Goal: Task Accomplishment & Management: Manage account settings

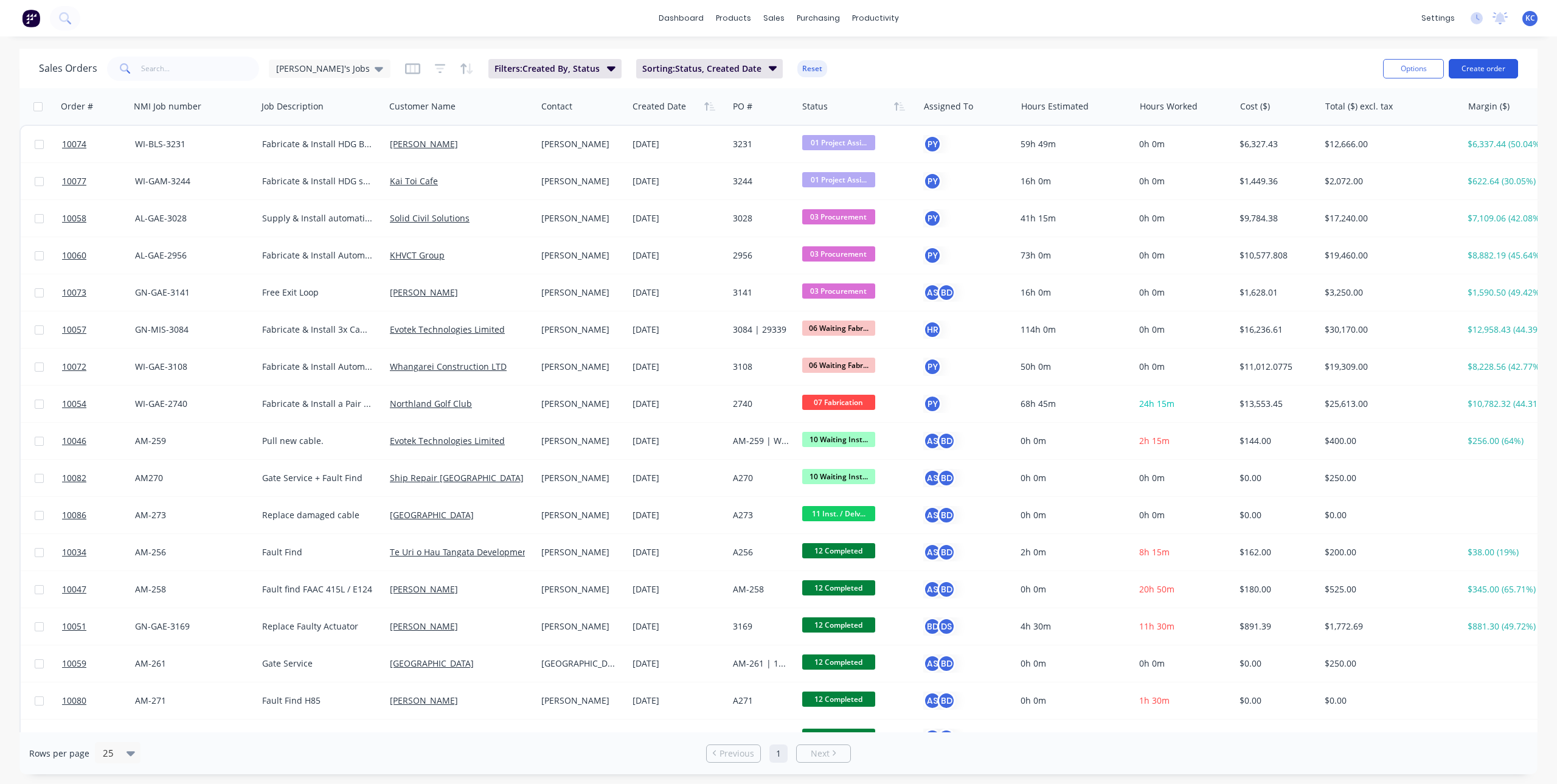
click at [1483, 70] on button "Create order" at bounding box center [1484, 69] width 70 height 19
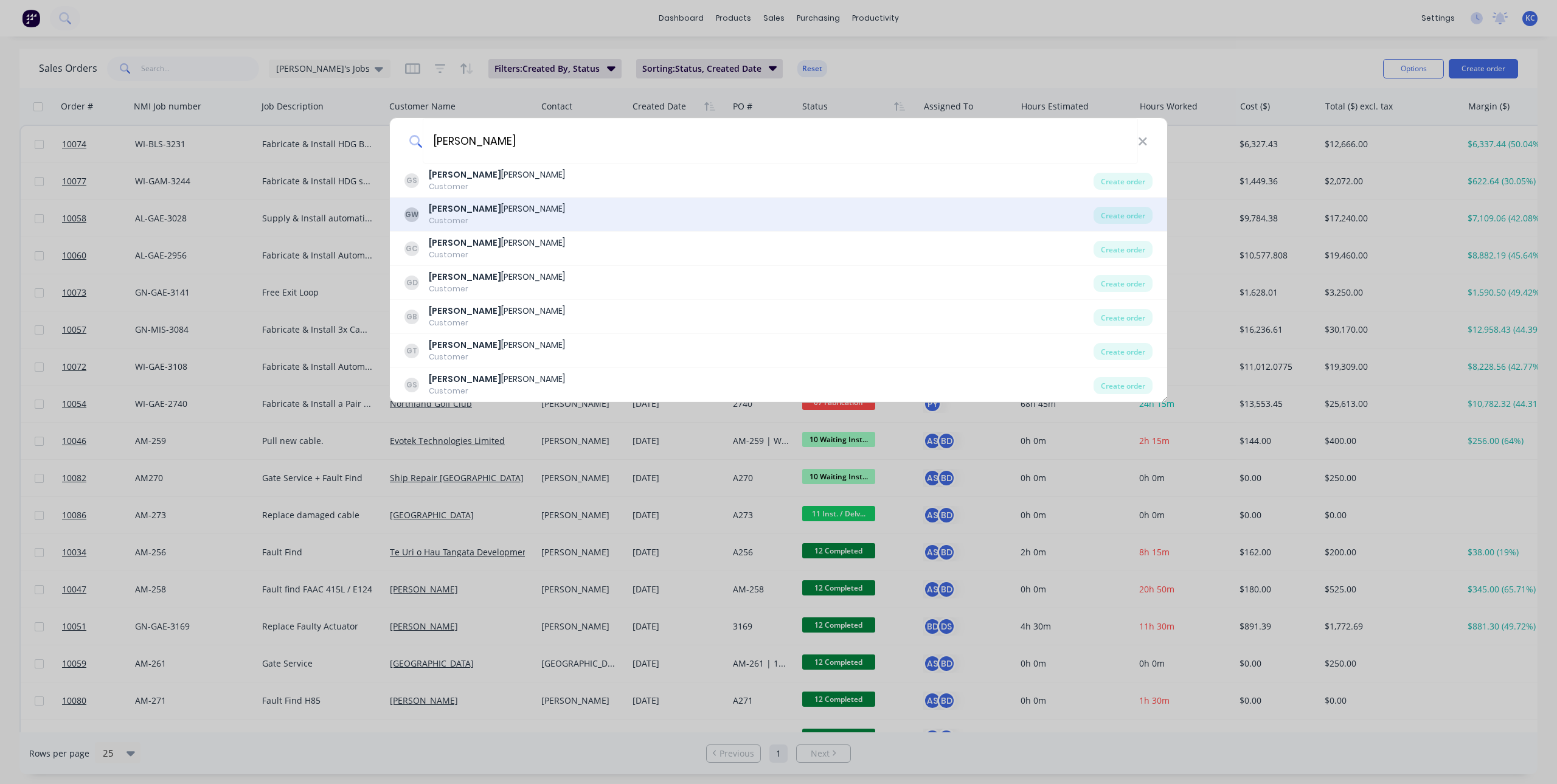
type input "[PERSON_NAME]"
click at [483, 208] on div "[PERSON_NAME]" at bounding box center [497, 209] width 137 height 13
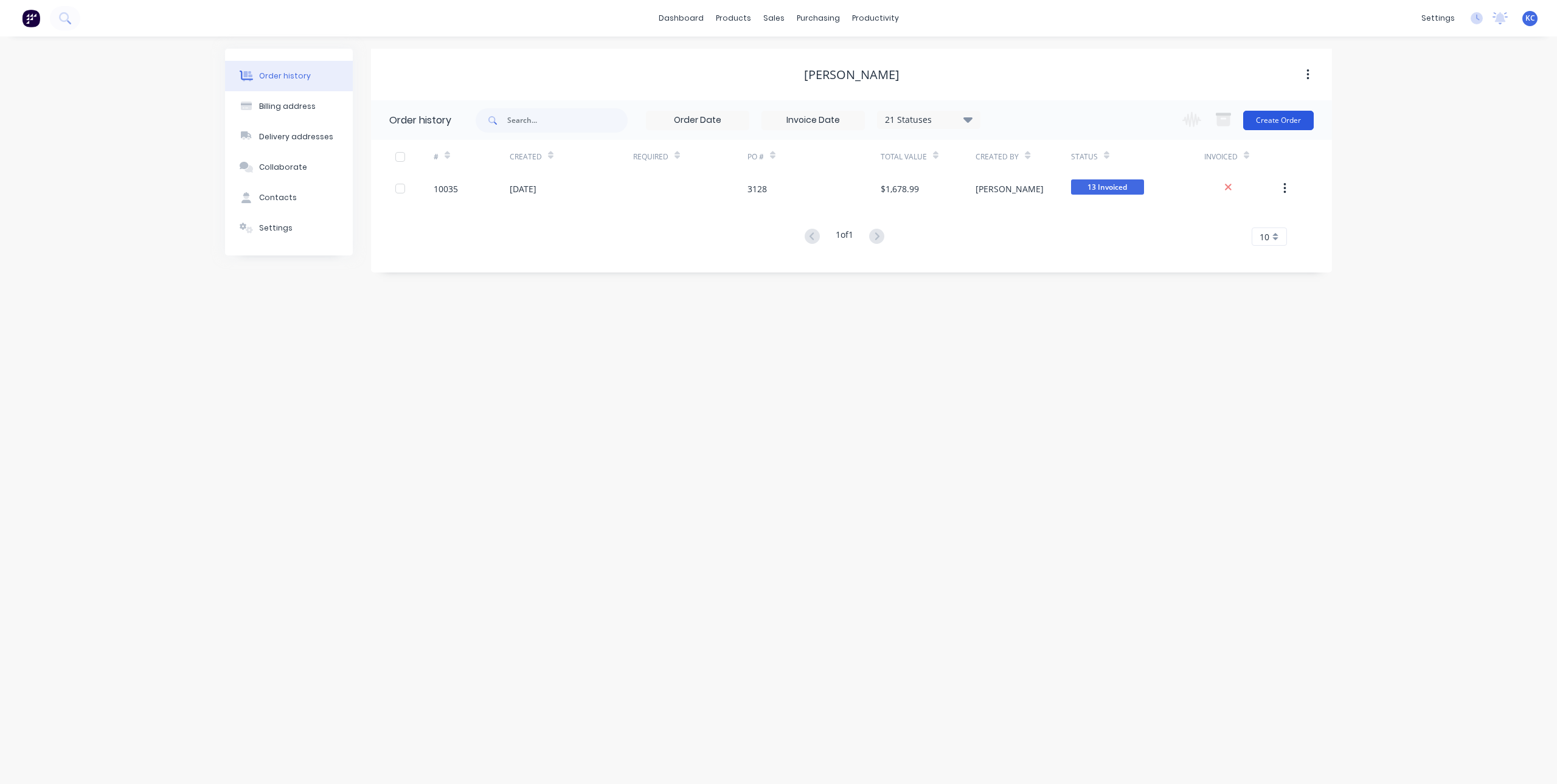
click at [1290, 121] on button "Create Order" at bounding box center [1278, 120] width 70 height 19
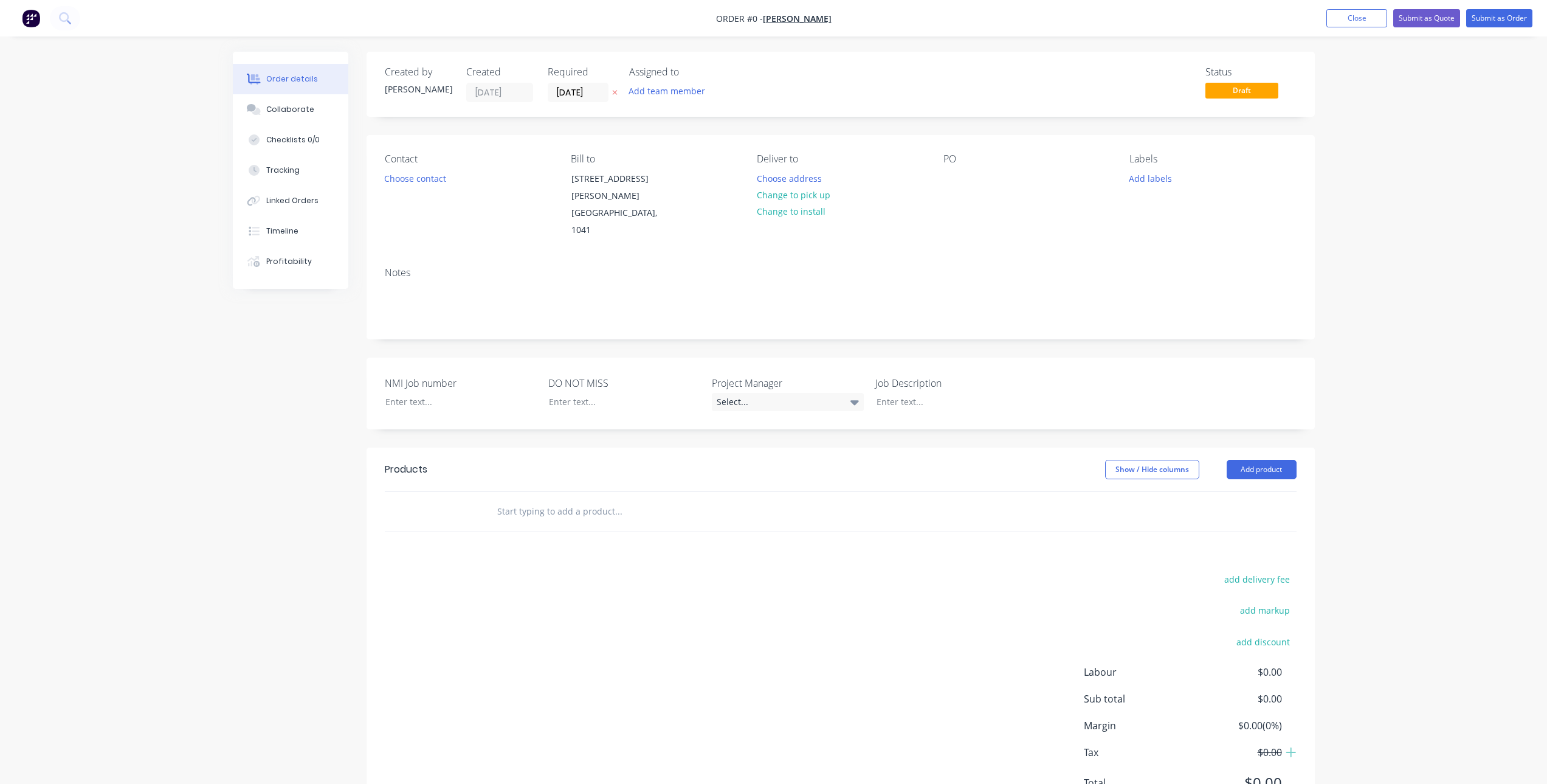
click at [534, 499] on input "text" at bounding box center [618, 511] width 243 height 25
type input "GN-GAE-3271"
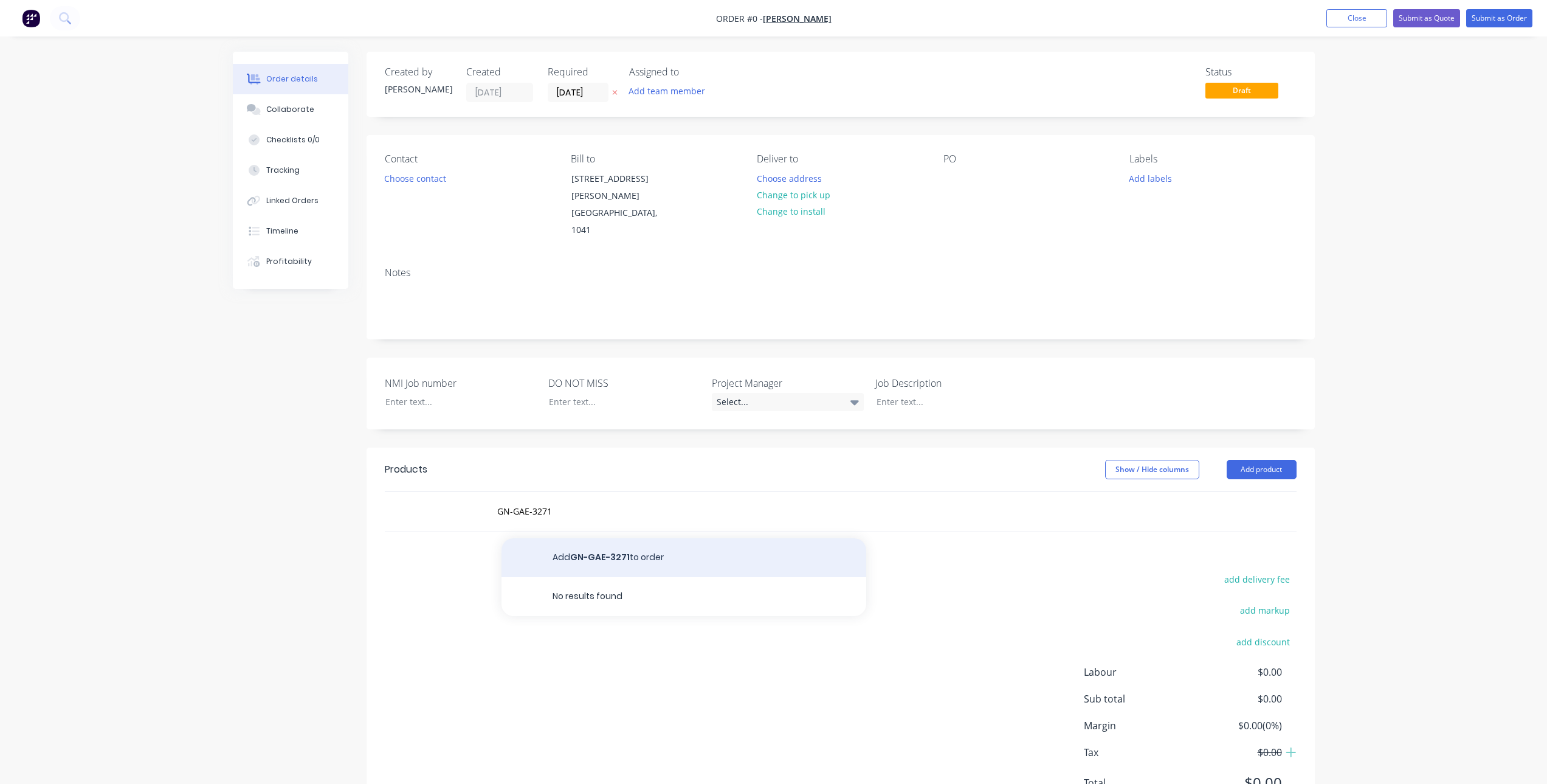
click at [594, 538] on button "Add GN-GAE-3271 to order" at bounding box center [684, 558] width 364 height 39
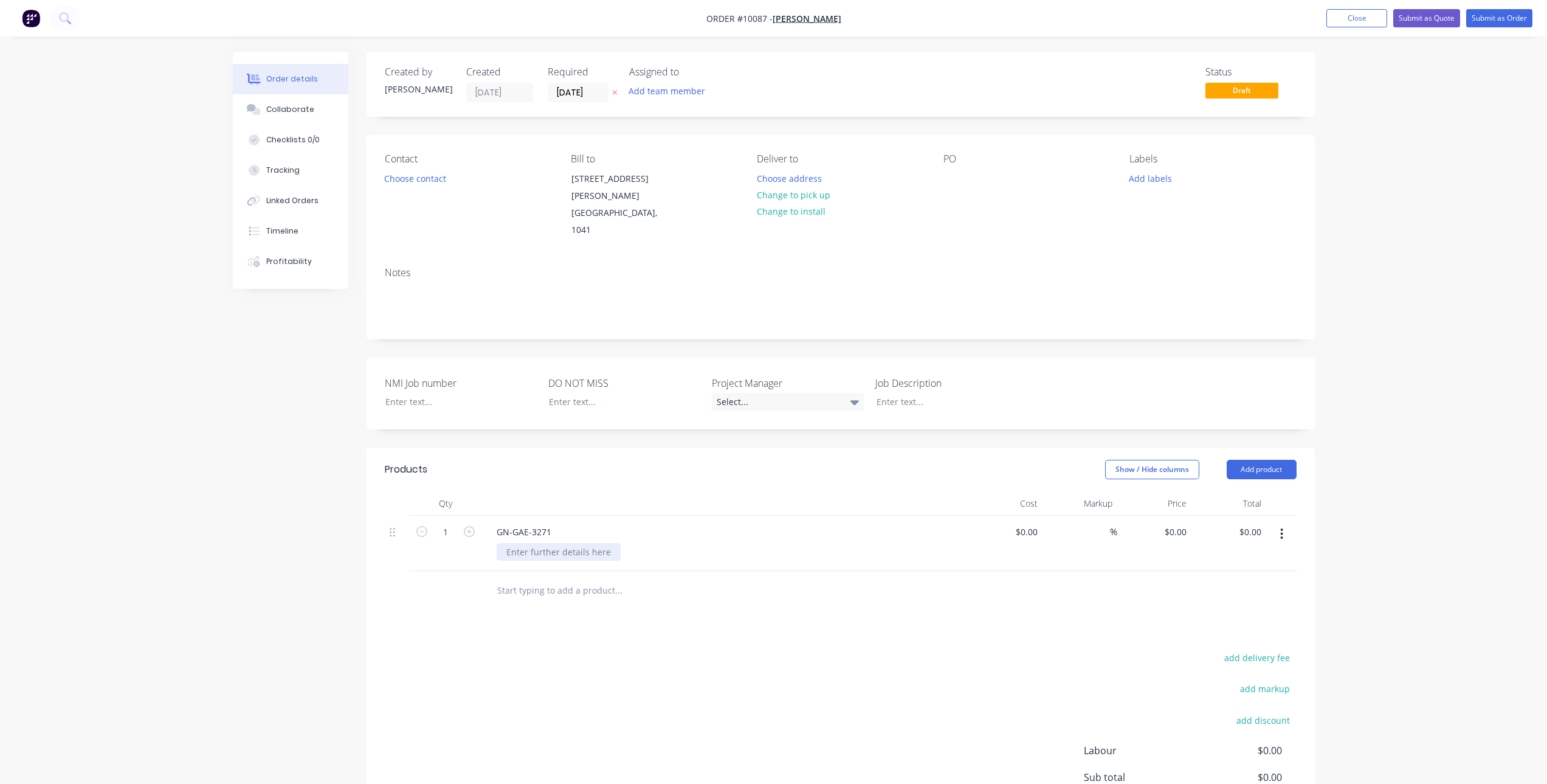
click at [556, 543] on div at bounding box center [559, 552] width 124 height 18
click at [510, 543] on div "REplace ECU" at bounding box center [531, 552] width 70 height 18
click at [604, 375] on div "DO NOT MISS" at bounding box center [624, 393] width 152 height 36
click at [599, 392] on div at bounding box center [615, 401] width 152 height 18
click at [890, 392] on div at bounding box center [943, 401] width 152 height 18
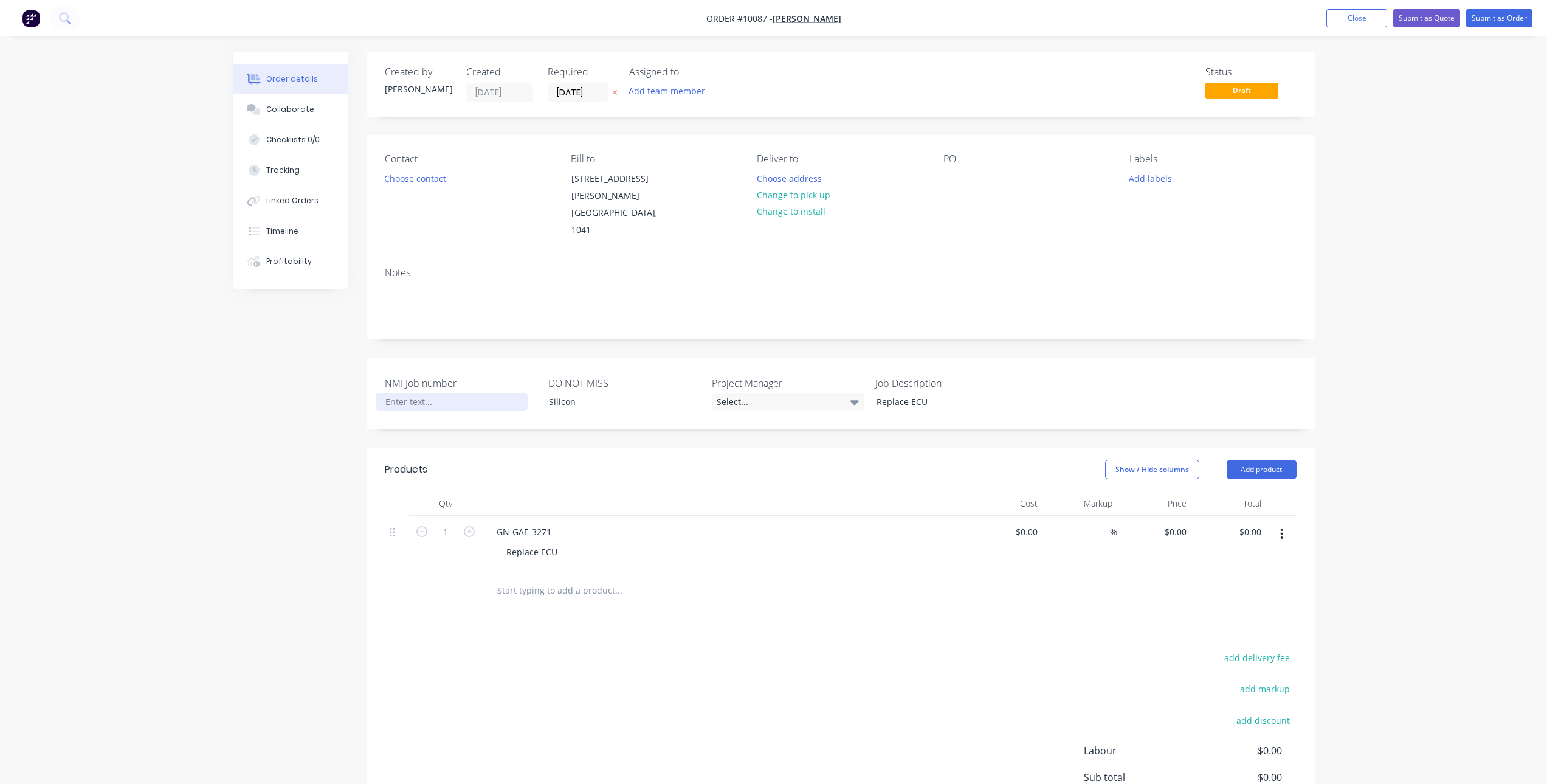
click at [472, 392] on div at bounding box center [451, 401] width 152 height 18
click at [952, 175] on div at bounding box center [953, 178] width 19 height 18
click at [787, 206] on button "Change to install" at bounding box center [791, 211] width 81 height 16
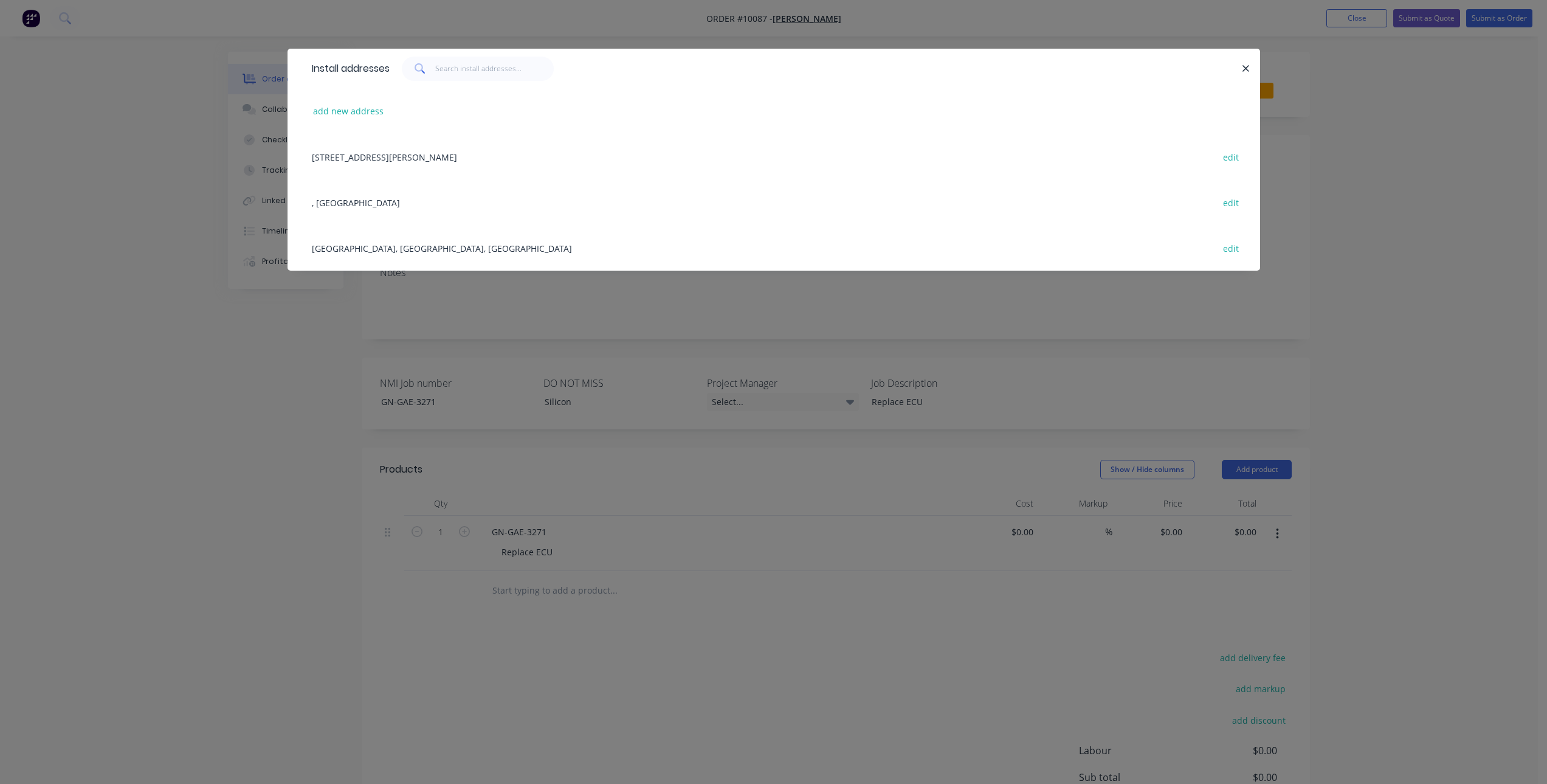
click at [386, 246] on div "[GEOGRAPHIC_DATA], [GEOGRAPHIC_DATA], [GEOGRAPHIC_DATA] edit" at bounding box center [774, 247] width 937 height 46
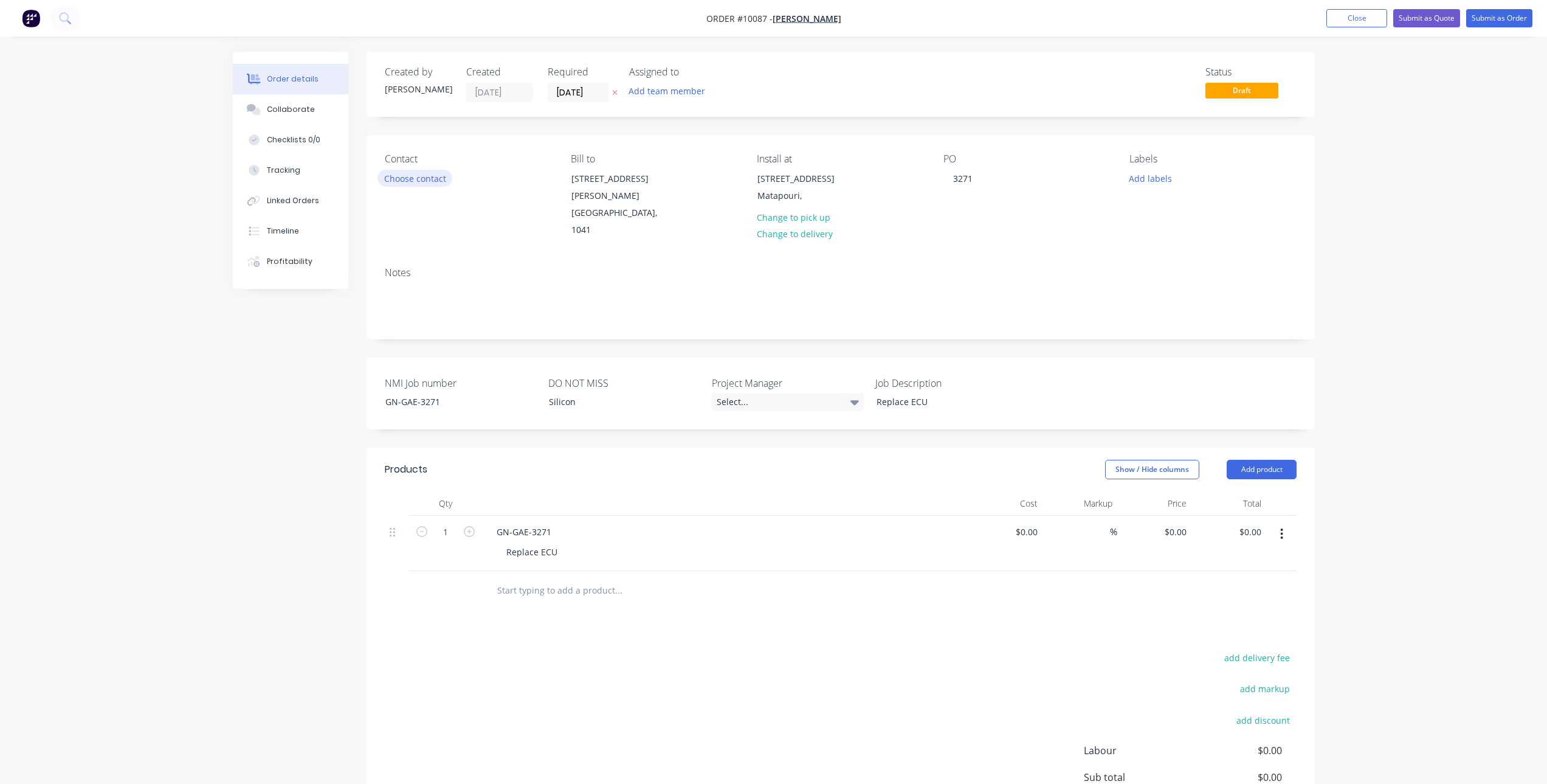
click at [431, 170] on button "Choose contact" at bounding box center [415, 177] width 75 height 16
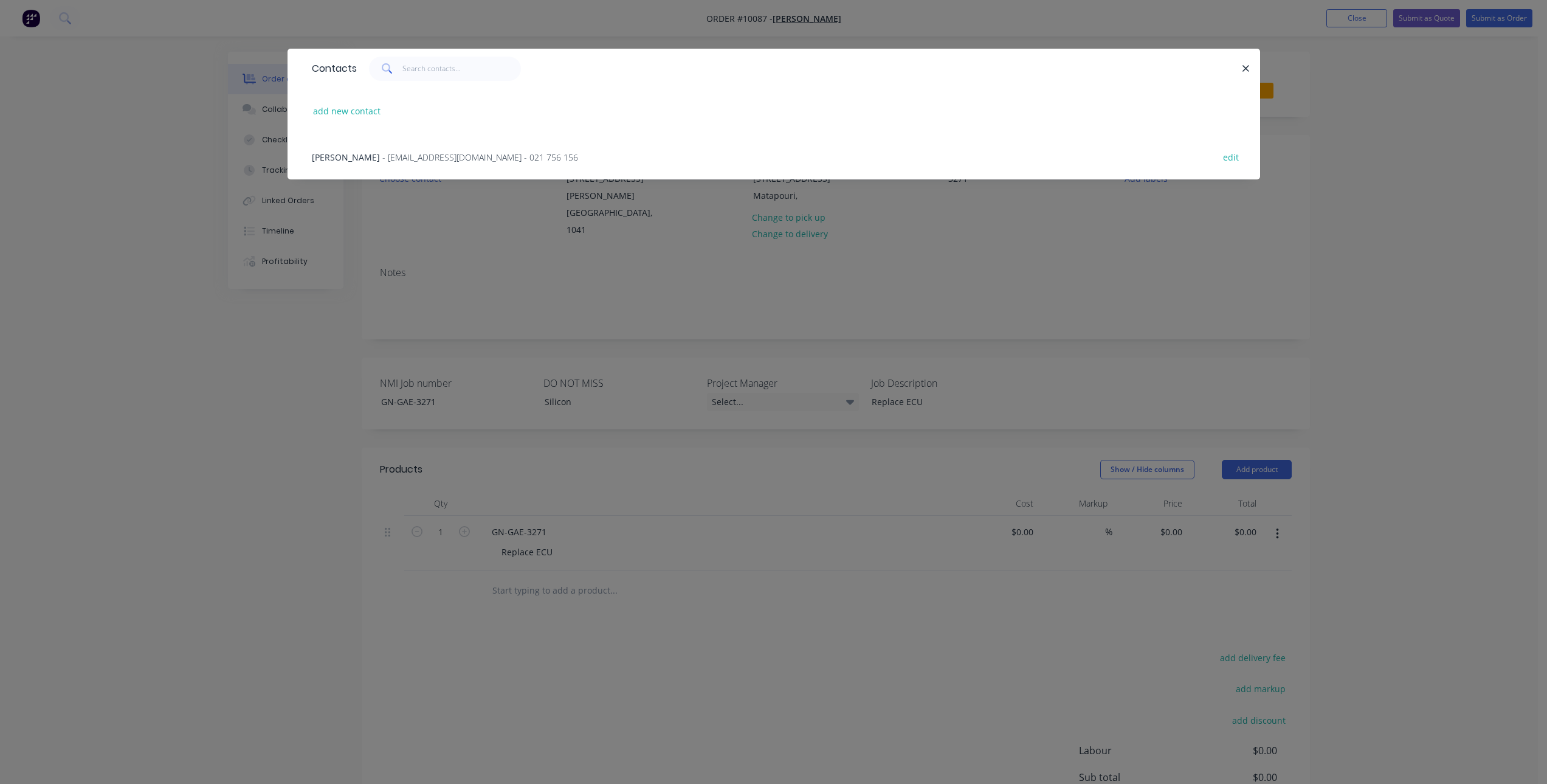
click at [409, 157] on span "- [EMAIL_ADDRESS][DOMAIN_NAME] - 021 756 156" at bounding box center [480, 158] width 196 height 12
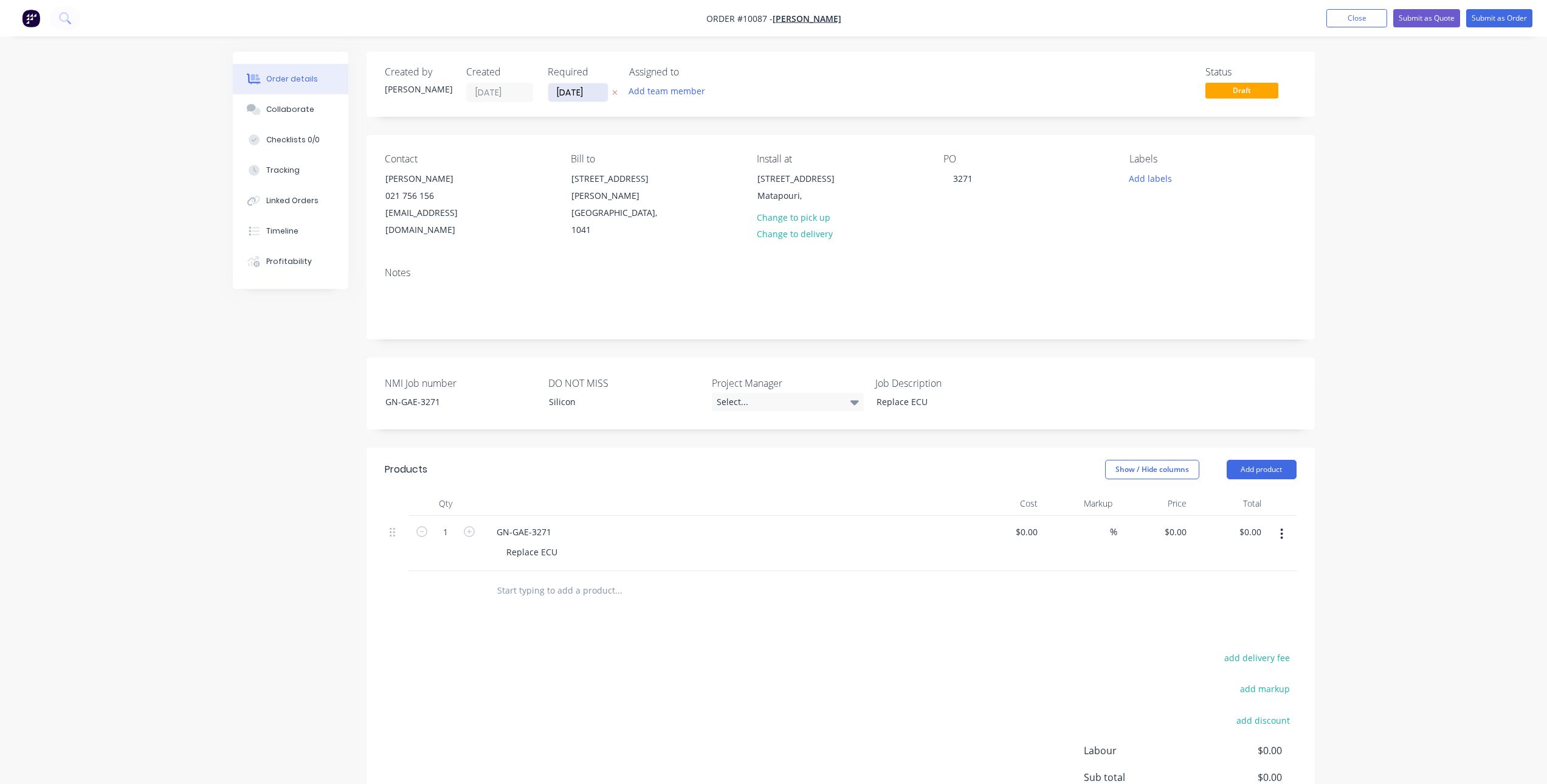
click at [611, 90] on button "button" at bounding box center [615, 92] width 13 height 14
click at [1038, 523] on input at bounding box center [1028, 531] width 28 height 18
type input "$772.34"
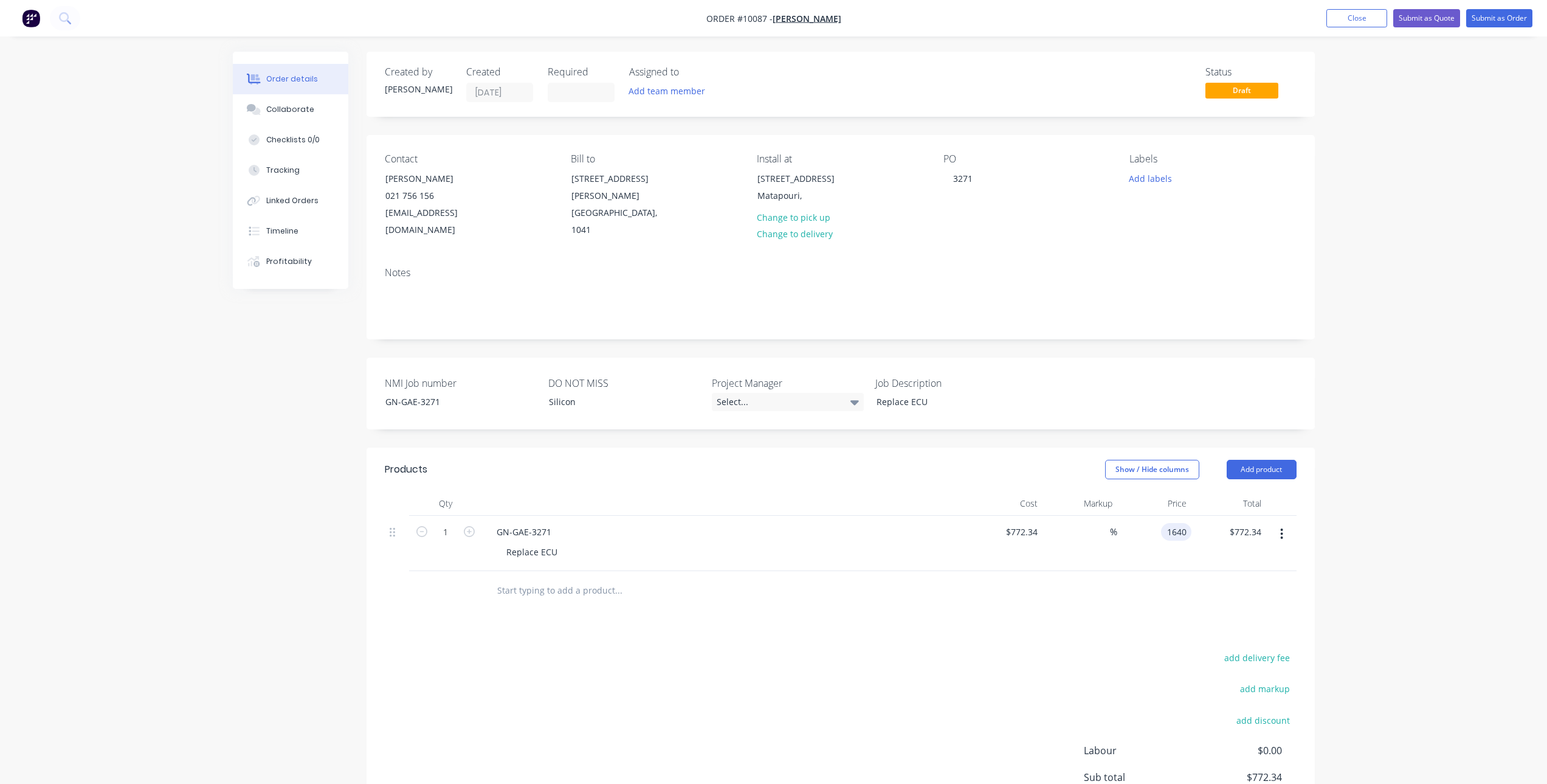
type input "1640"
type input "112.34"
type input "$1,640.00"
click at [990, 614] on div "Products Show / Hide columns Add product Qty Cost Markup Price Total 1 GN-GAE-3…" at bounding box center [841, 675] width 949 height 455
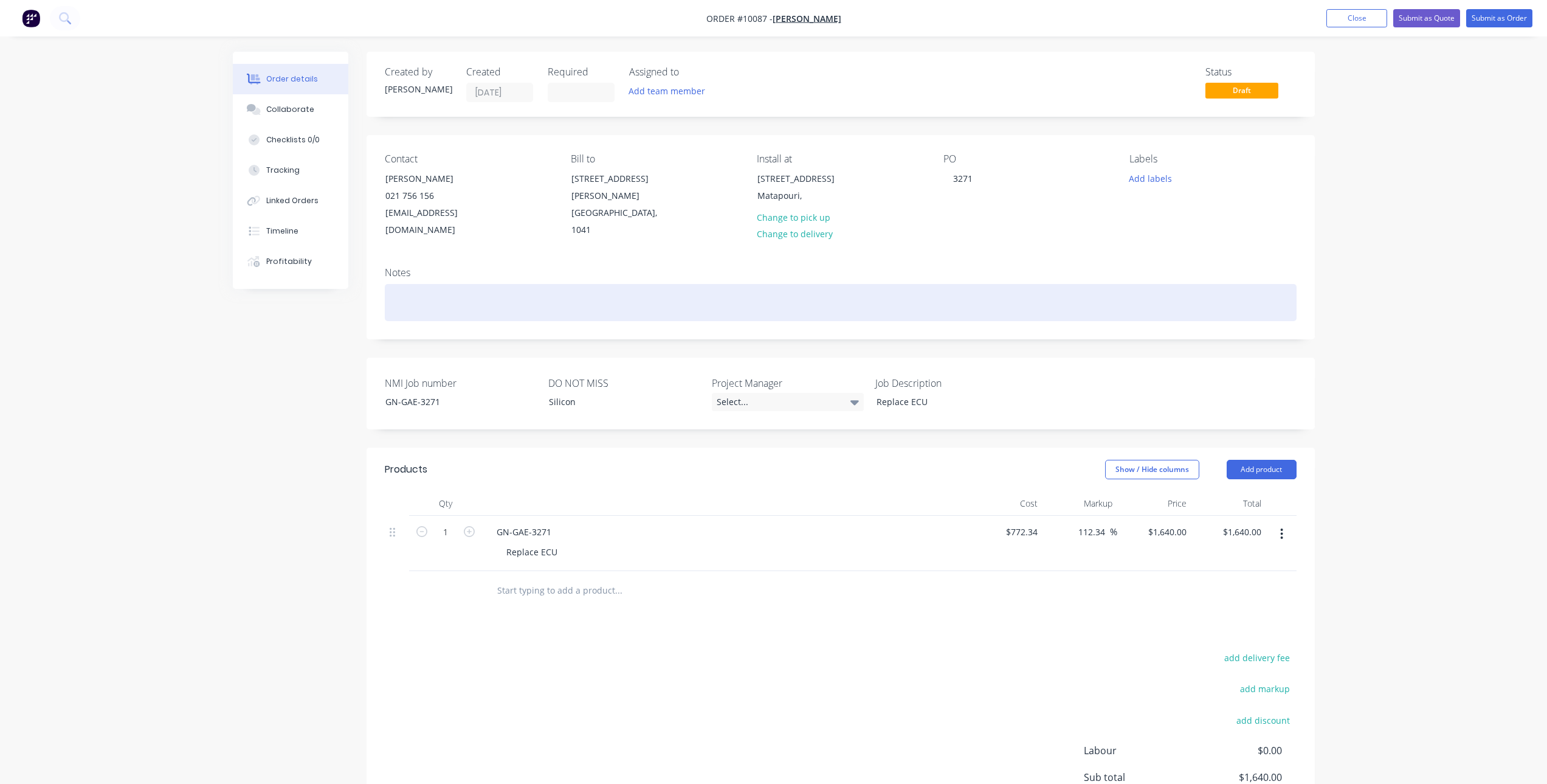
drag, startPoint x: 315, startPoint y: 103, endPoint x: 416, endPoint y: 286, distance: 209.0
click at [416, 286] on div "Order details Collaborate Checklists 0/0 Tracking Linked Orders Timeline Profit…" at bounding box center [773, 486] width 1106 height 869
click at [416, 286] on div at bounding box center [841, 303] width 912 height 37
click at [500, 284] on div at bounding box center [841, 303] width 912 height 37
drag, startPoint x: 698, startPoint y: 286, endPoint x: 387, endPoint y: 285, distance: 311.0
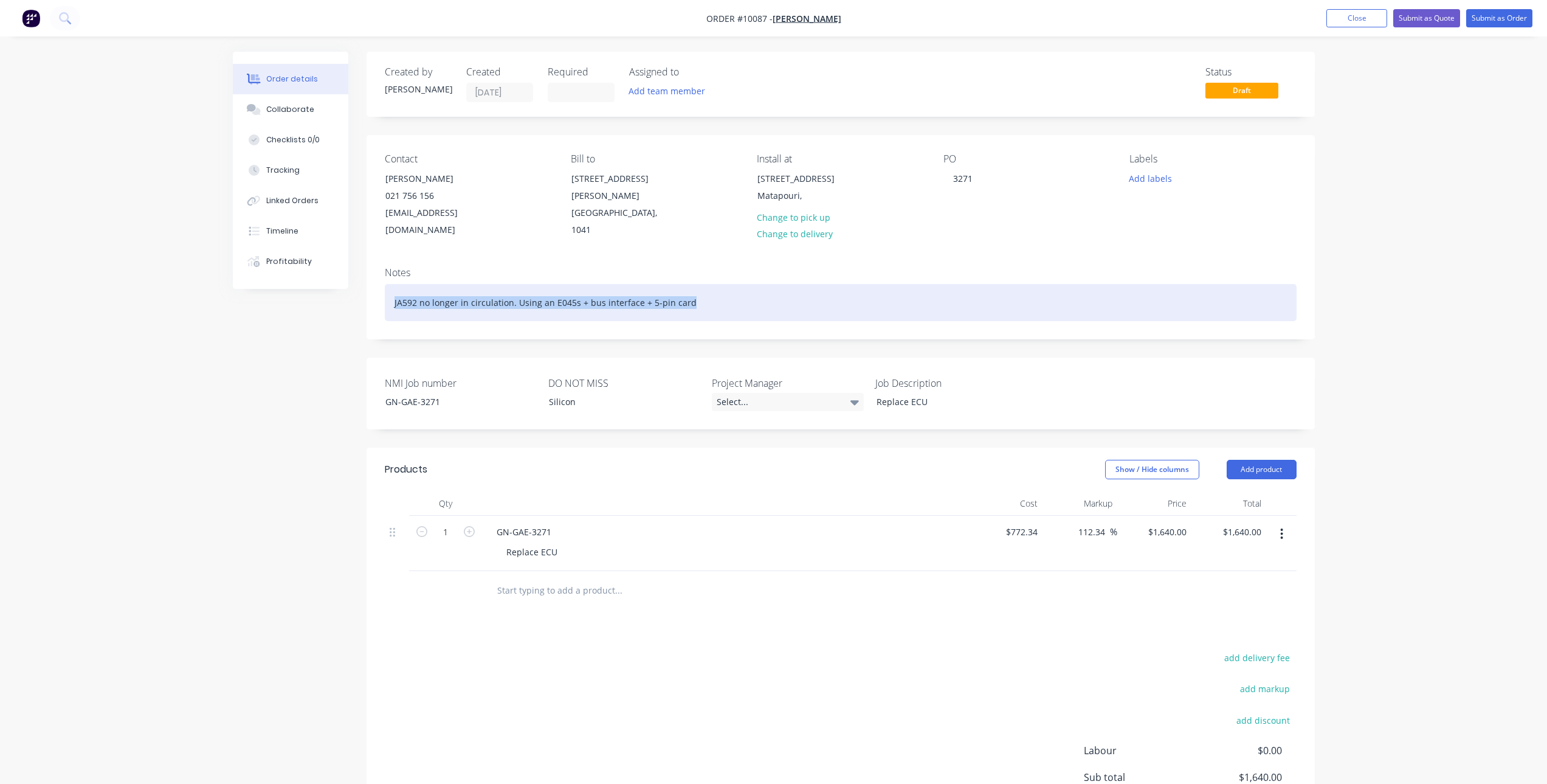
click at [387, 285] on div "JA592 no longer in circulation. Using an E045s + bus interface + 5-pin card" at bounding box center [841, 303] width 912 height 37
copy div "JA592 no longer in circulation. Using an E045s + bus interface + 5-pin card"
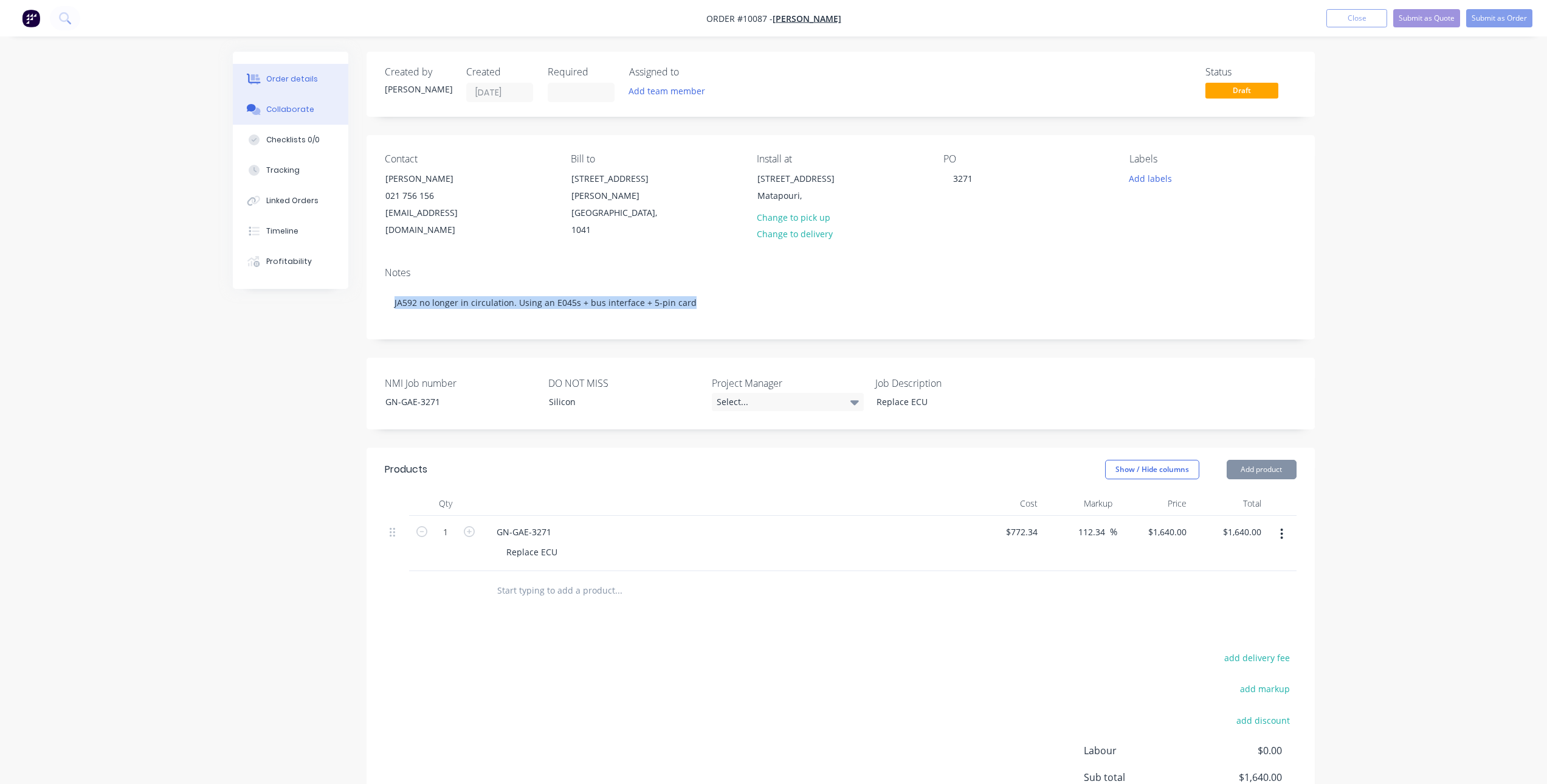
click at [274, 113] on div "Collaborate" at bounding box center [290, 109] width 48 height 11
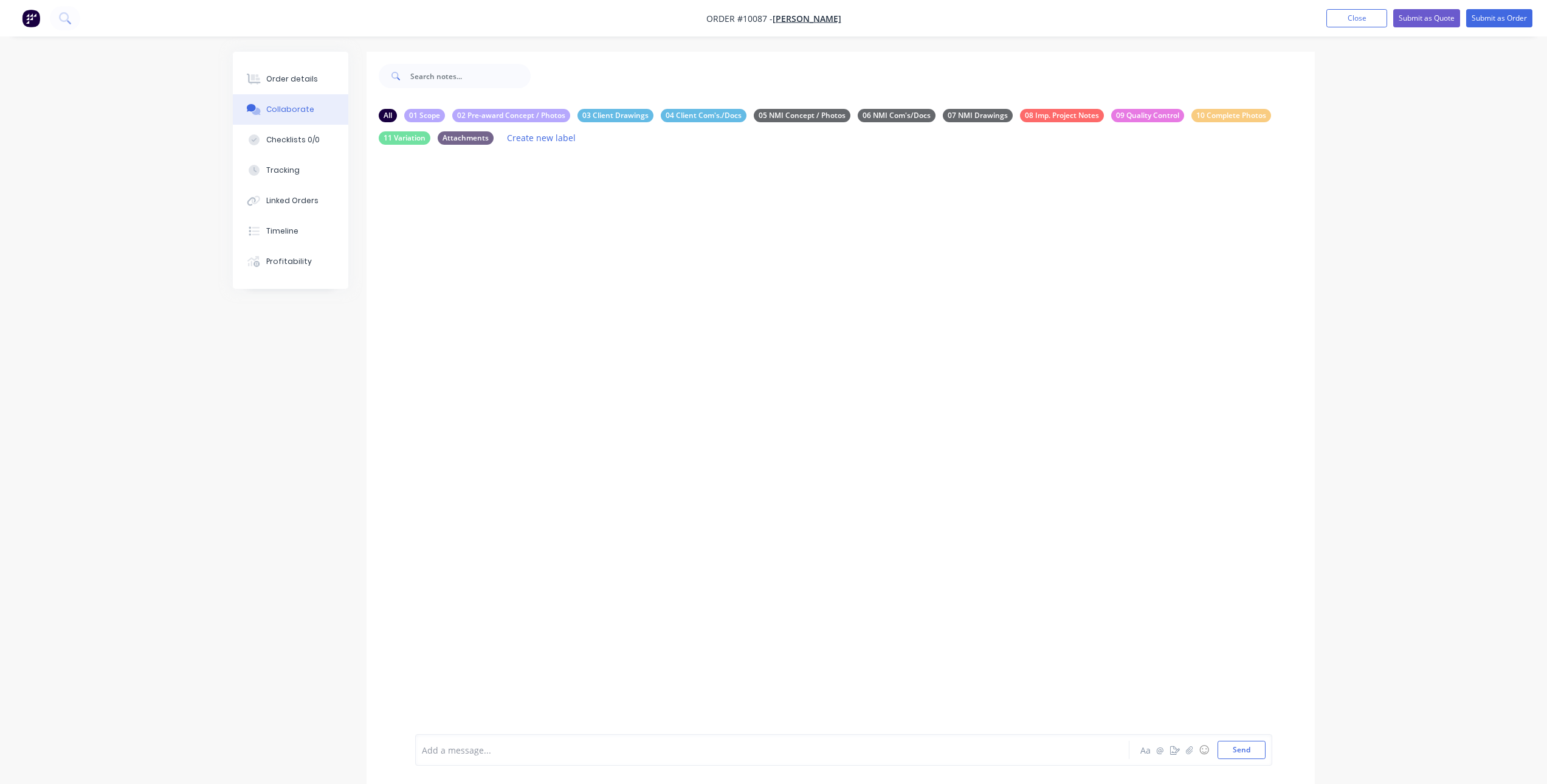
click at [543, 756] on div "Add a message..." at bounding box center [738, 750] width 633 height 19
click at [551, 720] on div "Scope:" at bounding box center [738, 714] width 632 height 13
click at [541, 729] on div "Replace damaged ECU" at bounding box center [738, 726] width 632 height 13
click at [454, 749] on div "Extra's" at bounding box center [738, 752] width 632 height 13
drag, startPoint x: 457, startPoint y: 726, endPoint x: 420, endPoint y: 724, distance: 37.1
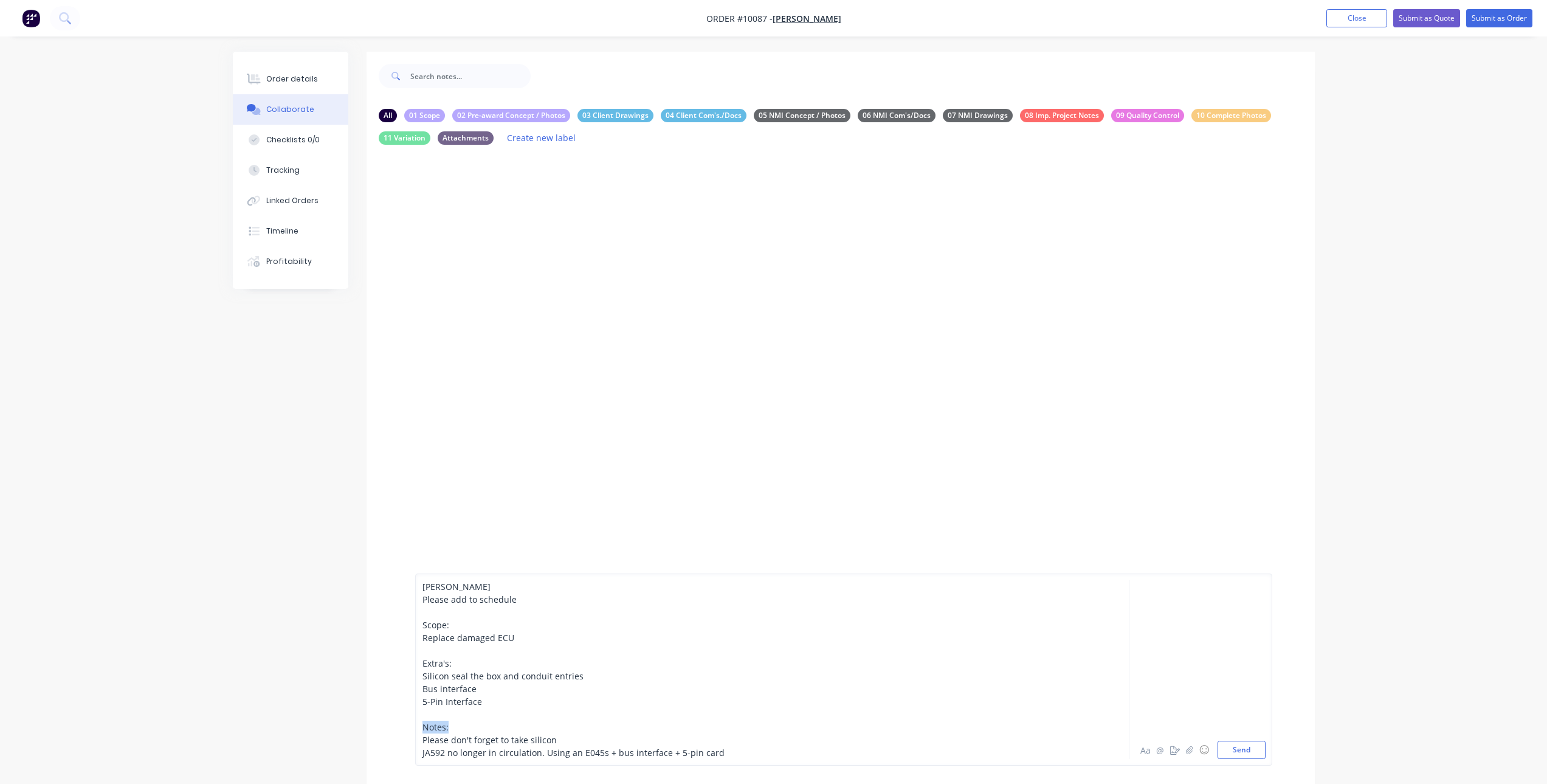
click at [420, 724] on div "[PERSON_NAME] Please add to schedule Scope: Replace damaged ECU Extra's: Silico…" at bounding box center [843, 669] width 857 height 192
drag, startPoint x: 452, startPoint y: 659, endPoint x: 422, endPoint y: 659, distance: 30.0
click at [422, 659] on div "Extra's:" at bounding box center [738, 663] width 632 height 13
drag, startPoint x: 449, startPoint y: 621, endPoint x: 425, endPoint y: 622, distance: 24.0
click at [425, 622] on div "Scope:" at bounding box center [738, 624] width 632 height 13
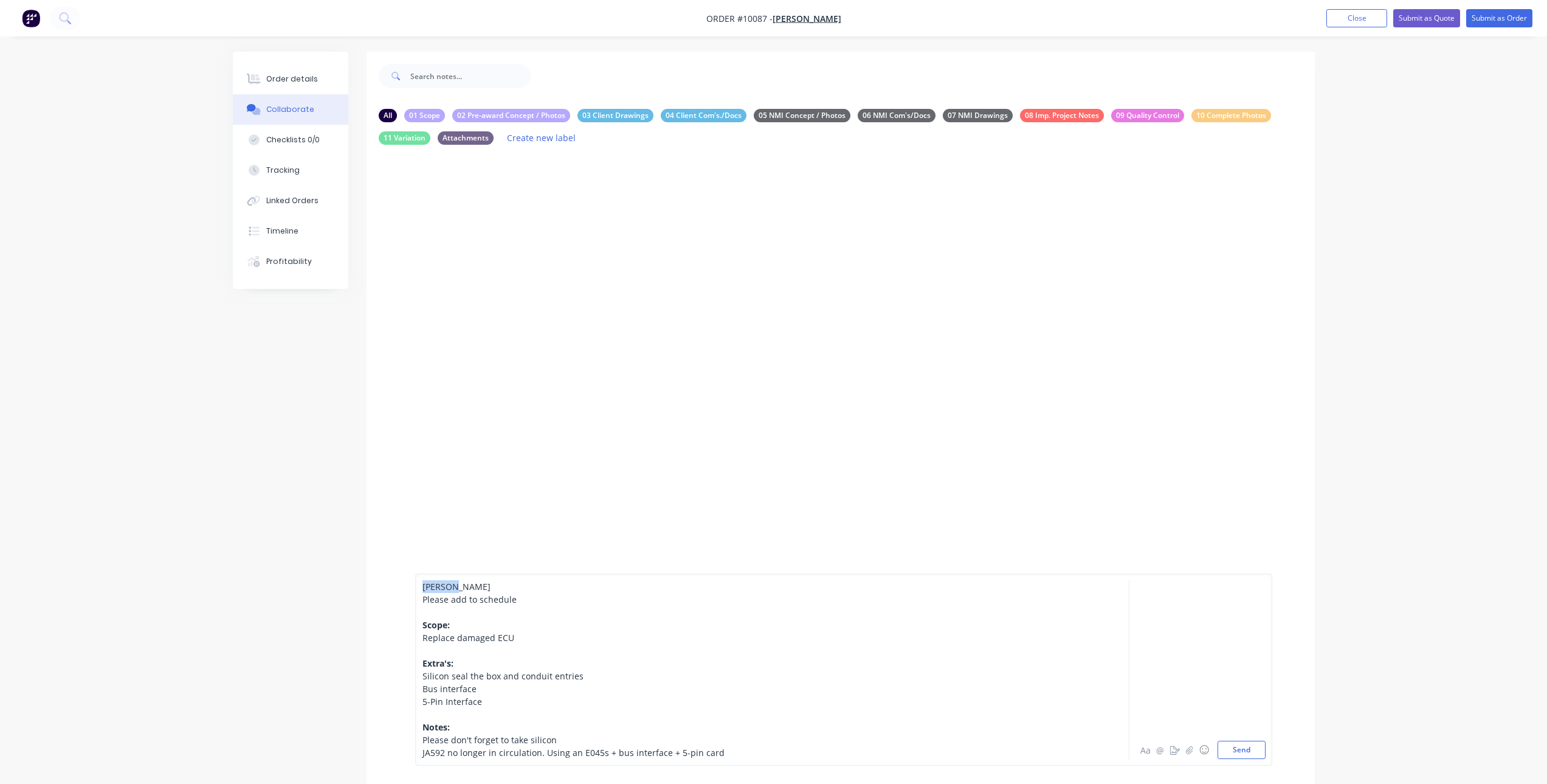
drag, startPoint x: 460, startPoint y: 586, endPoint x: 422, endPoint y: 587, distance: 38.0
click at [422, 587] on div "[PERSON_NAME]" at bounding box center [738, 586] width 632 height 13
click at [468, 611] on div at bounding box center [738, 611] width 632 height 13
click at [422, 583] on span "[PERSON_NAME]" at bounding box center [457, 587] width 70 height 12
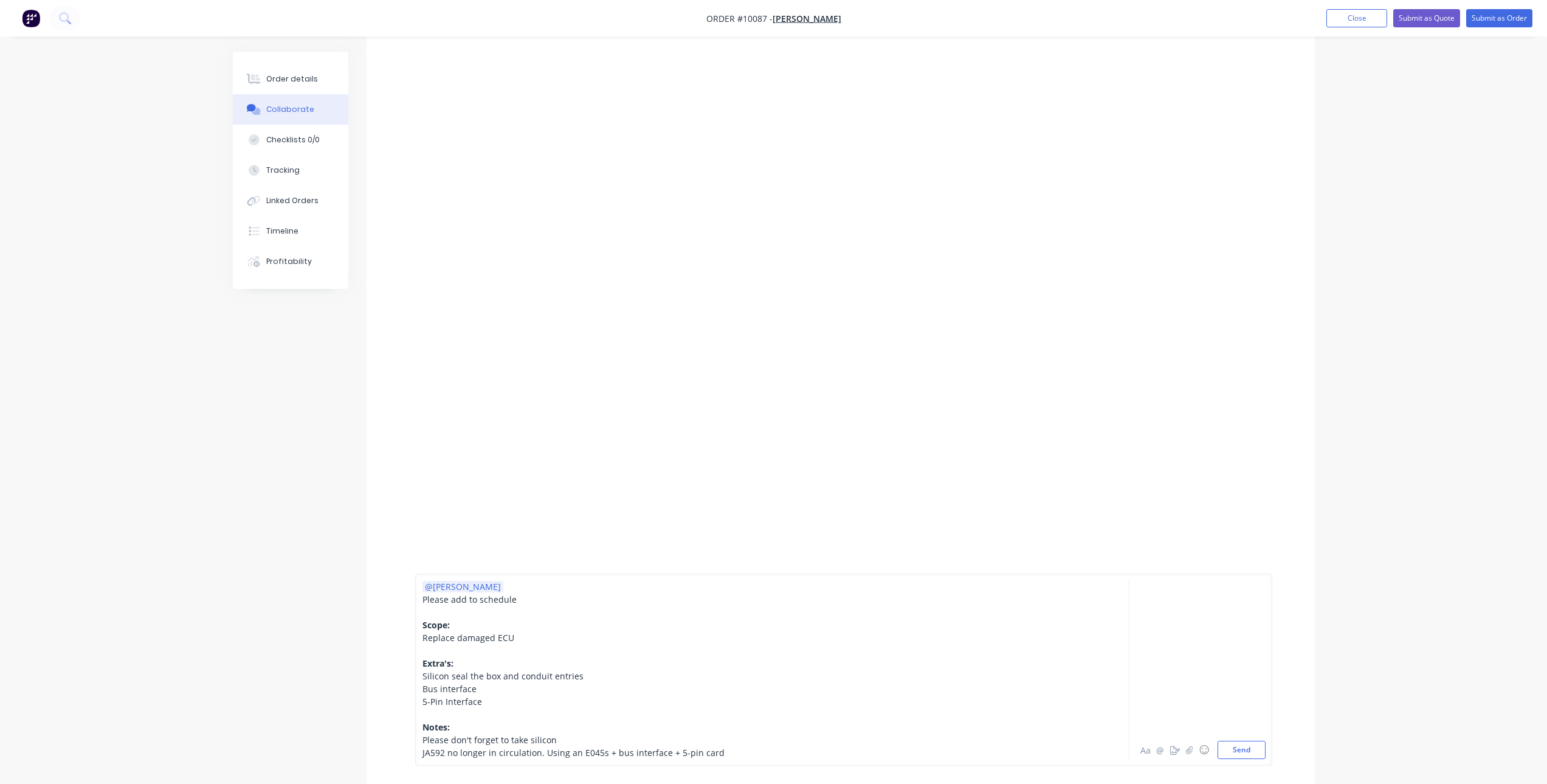
scroll to position [121, 0]
click at [459, 713] on div at bounding box center [738, 714] width 632 height 13
click at [1240, 745] on button "Send" at bounding box center [1242, 750] width 48 height 19
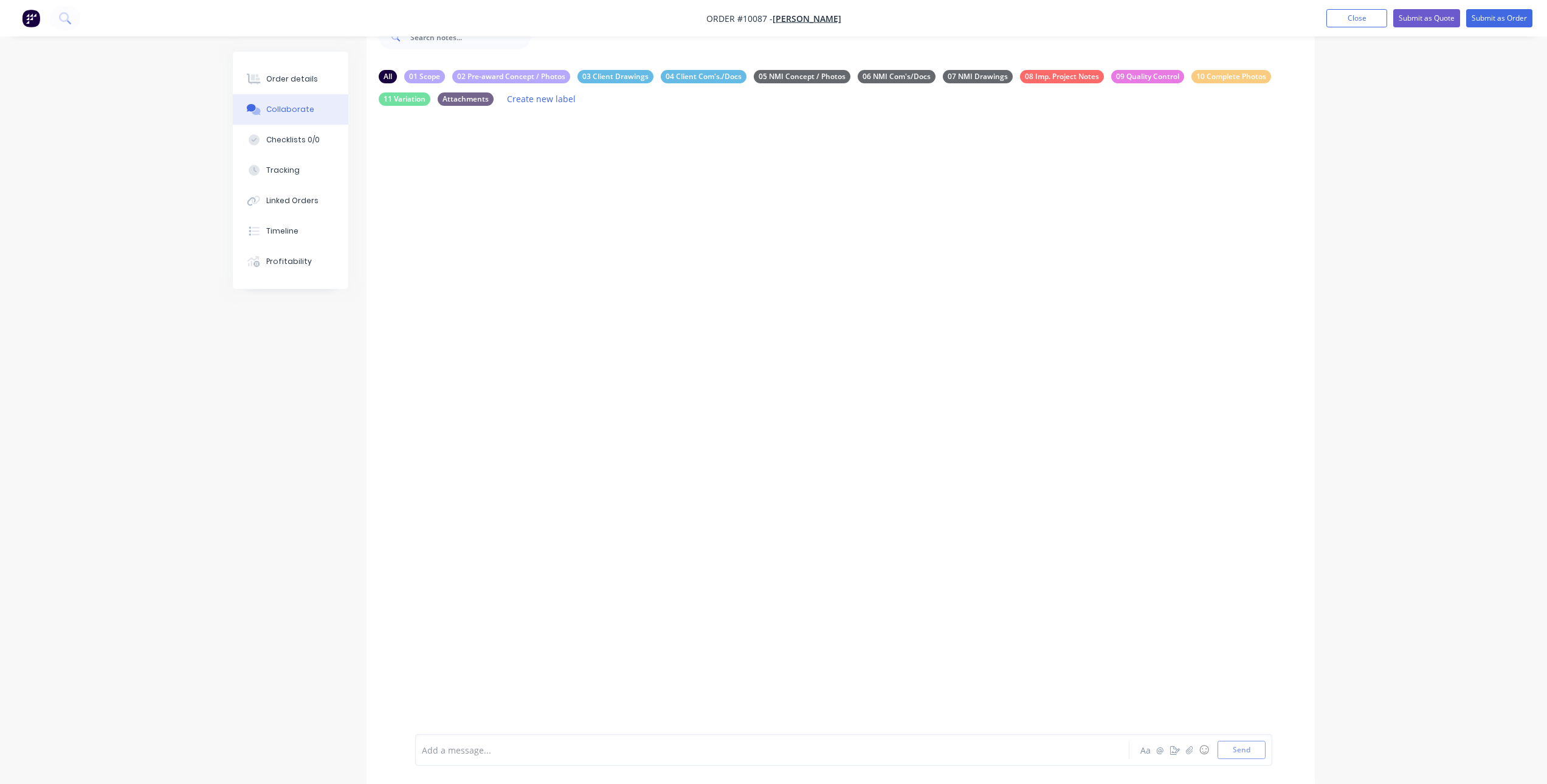
scroll to position [39, 0]
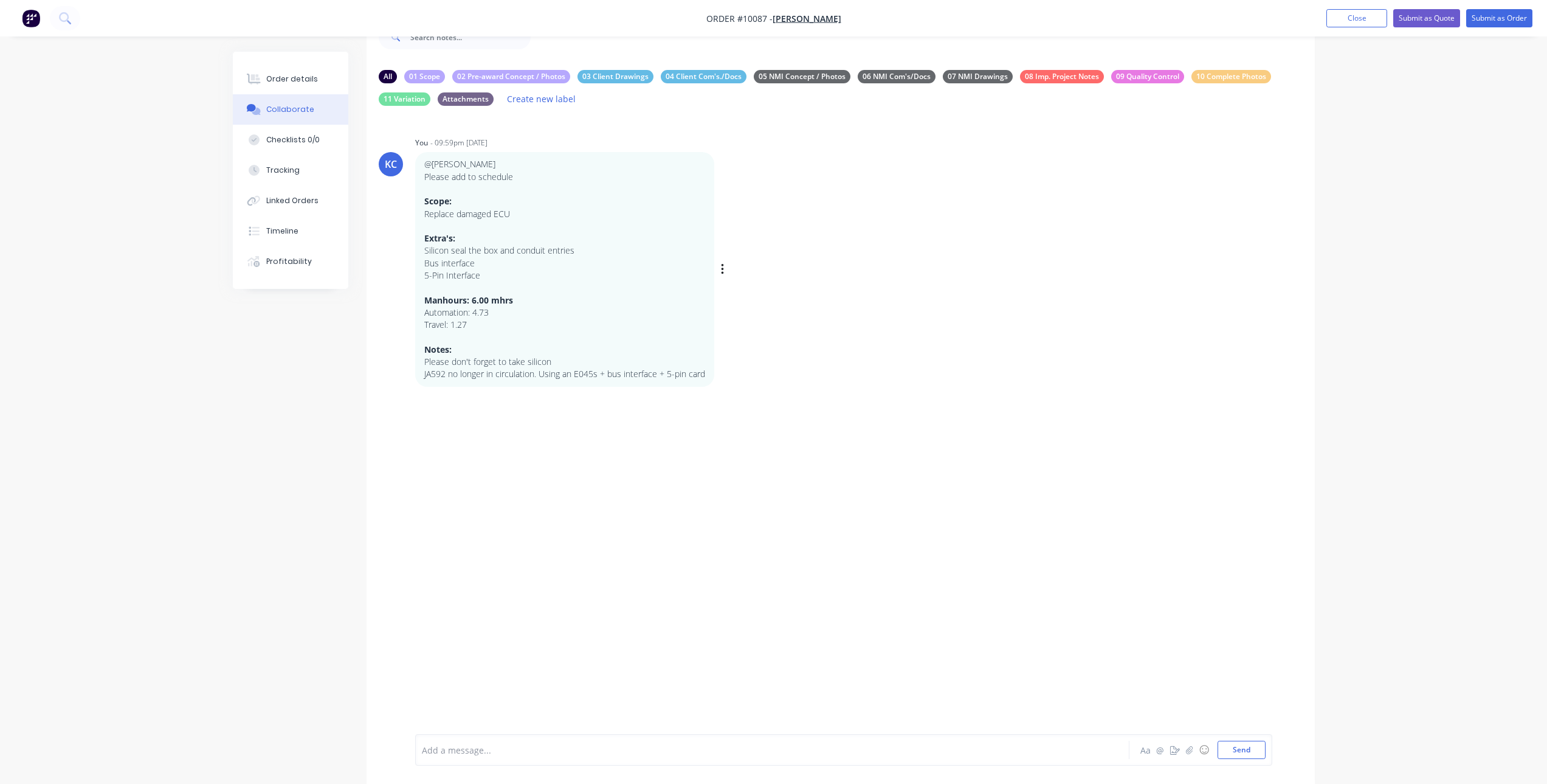
click at [726, 264] on div "Labels Edit Delete" at bounding box center [724, 270] width 8 height 18
click at [721, 265] on icon "button" at bounding box center [723, 270] width 3 height 14
click at [579, 233] on p "Extra's:" at bounding box center [565, 238] width 281 height 12
click at [309, 84] on div "Order details" at bounding box center [292, 79] width 52 height 11
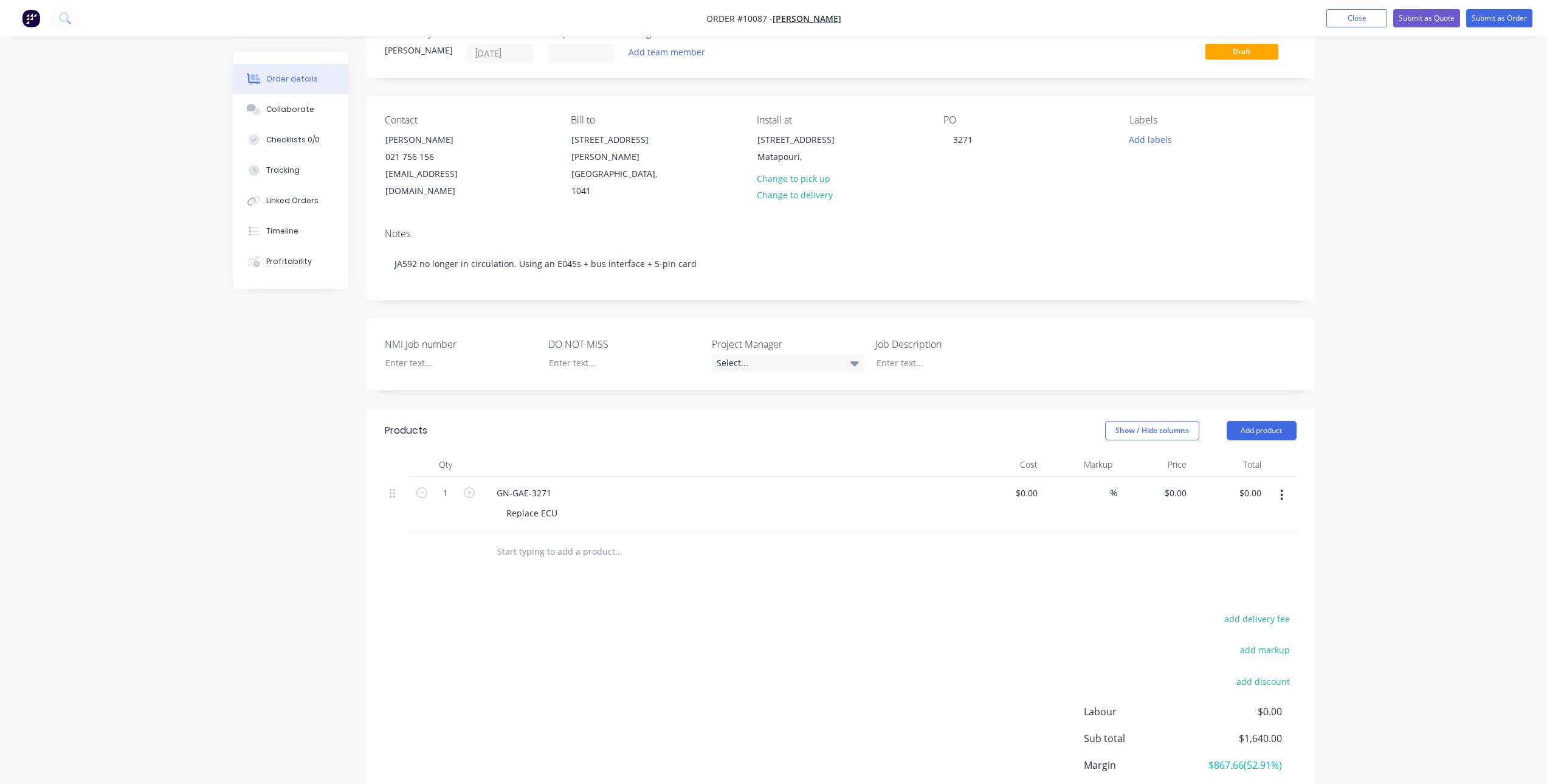
type input "$772.34"
type input "112.34"
type input "$1,640.00"
click at [303, 108] on div "Collaborate" at bounding box center [290, 109] width 48 height 11
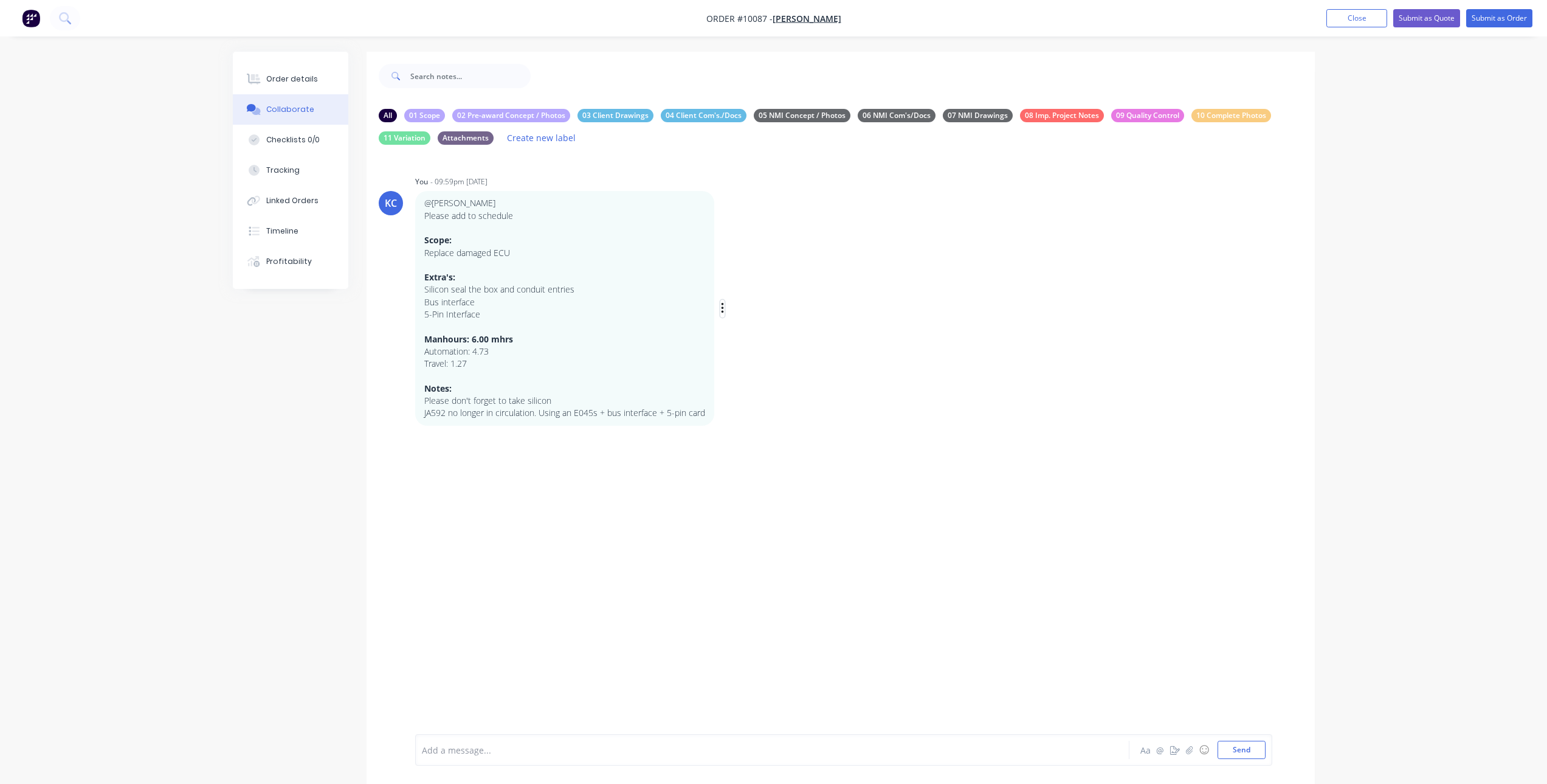
click at [722, 309] on icon "button" at bounding box center [722, 308] width 3 height 11
click at [754, 329] on button "Edit" at bounding box center [766, 331] width 76 height 20
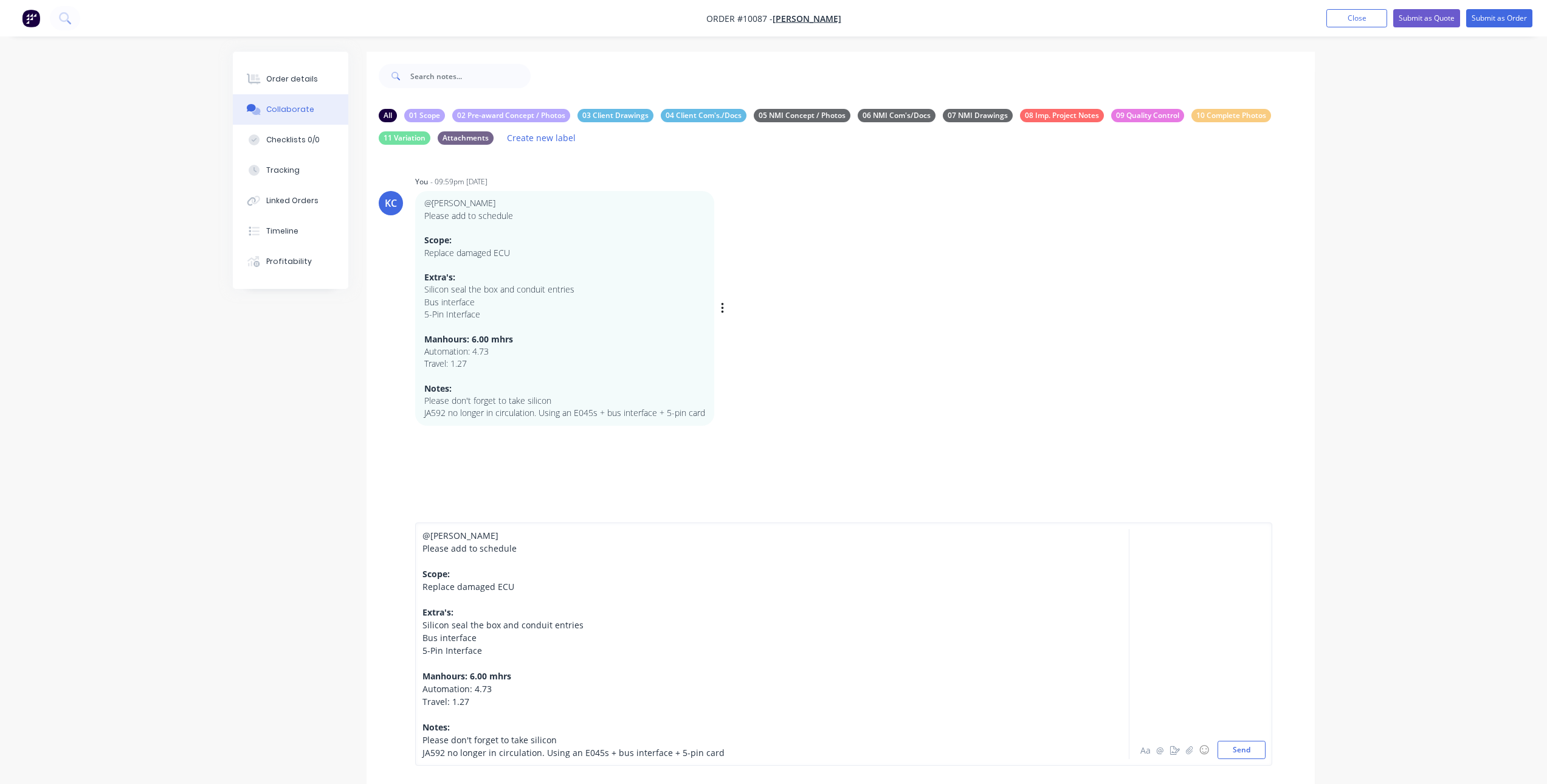
click at [451, 534] on span "@[PERSON_NAME]" at bounding box center [460, 536] width 76 height 12
click at [1239, 748] on button "Send" at bounding box center [1242, 750] width 48 height 19
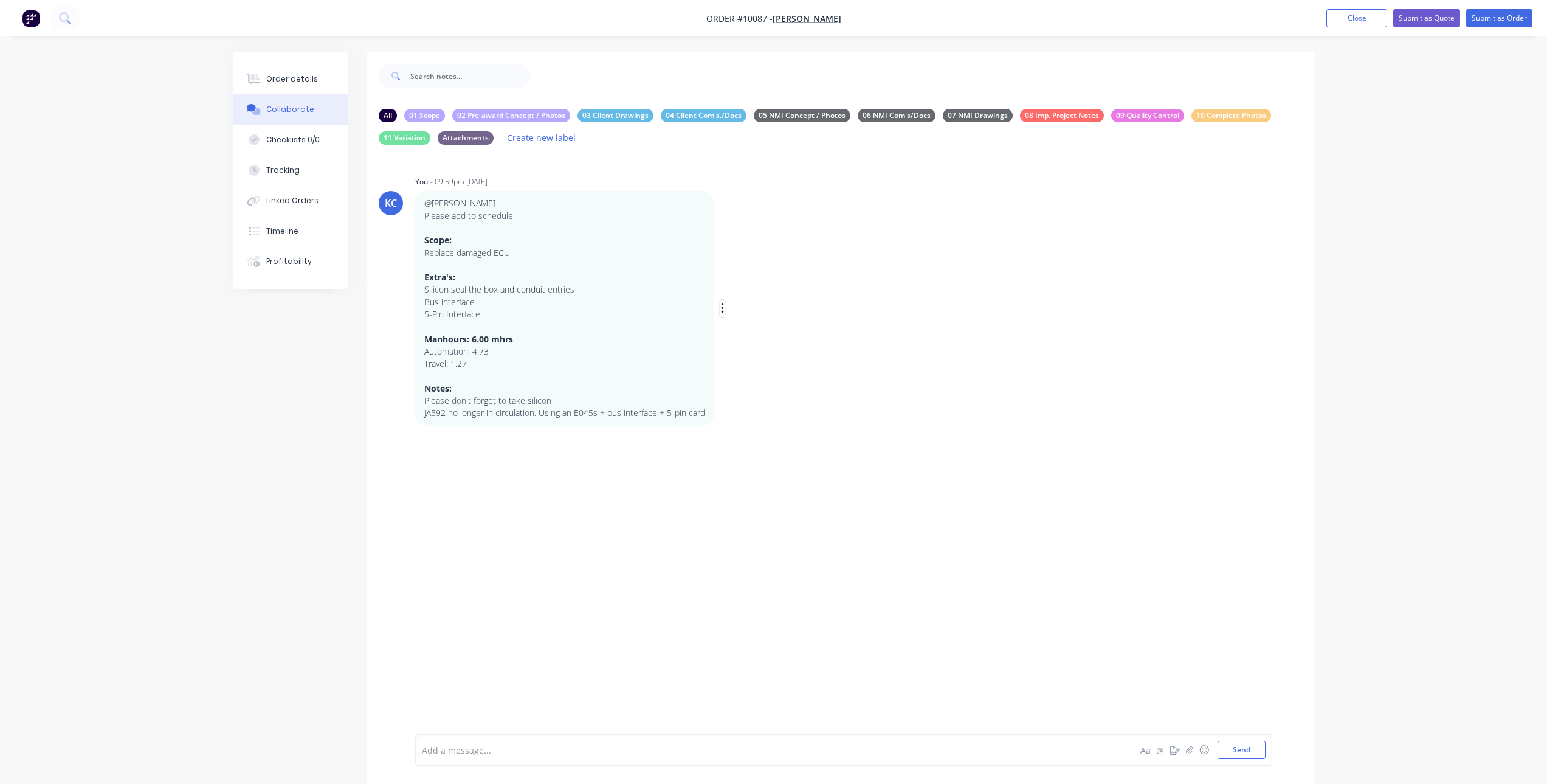
click at [722, 303] on icon "button" at bounding box center [722, 308] width 3 height 11
click at [745, 330] on button "Edit" at bounding box center [766, 331] width 76 height 20
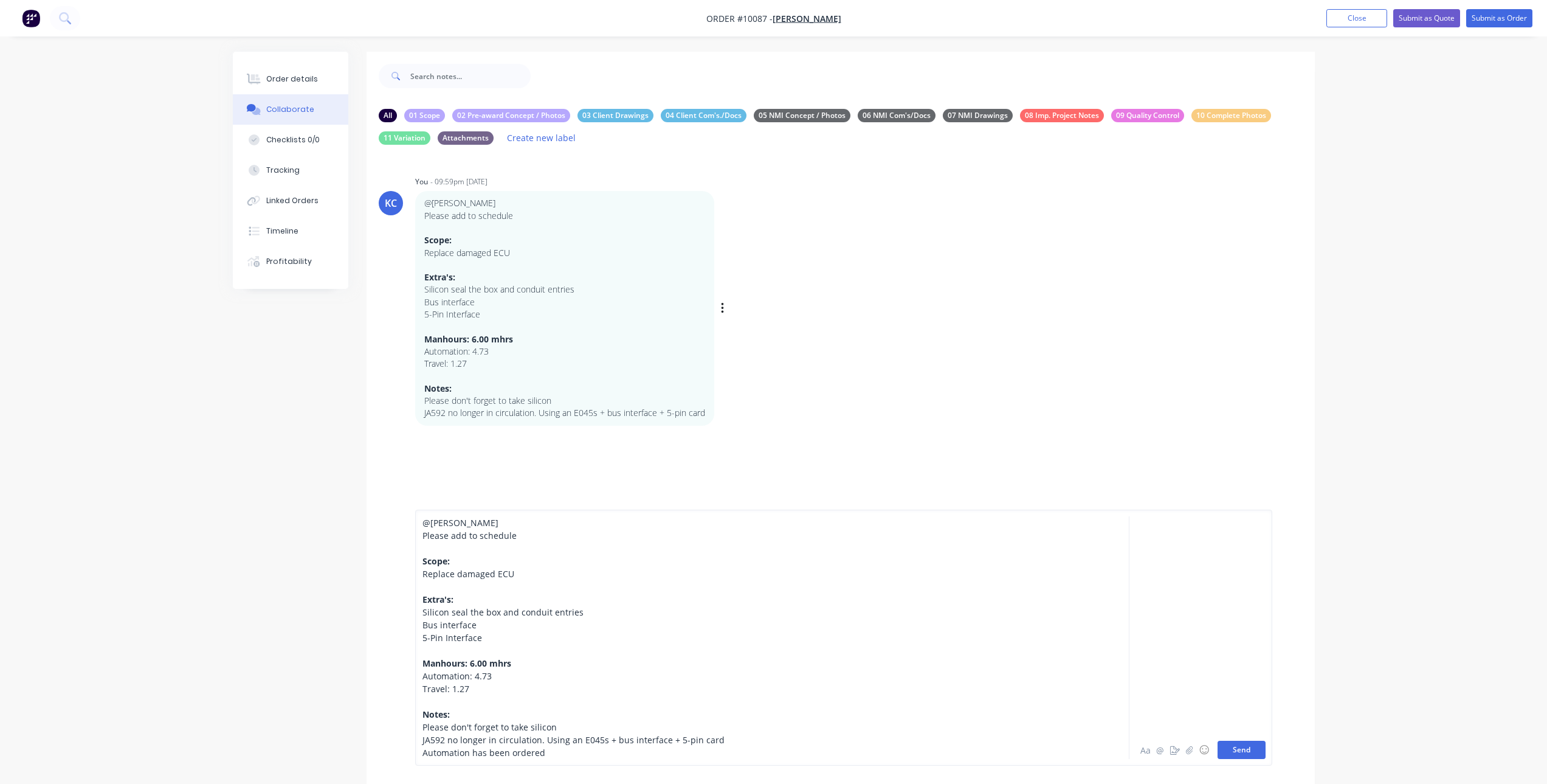
click at [1253, 755] on button "Send" at bounding box center [1242, 750] width 48 height 19
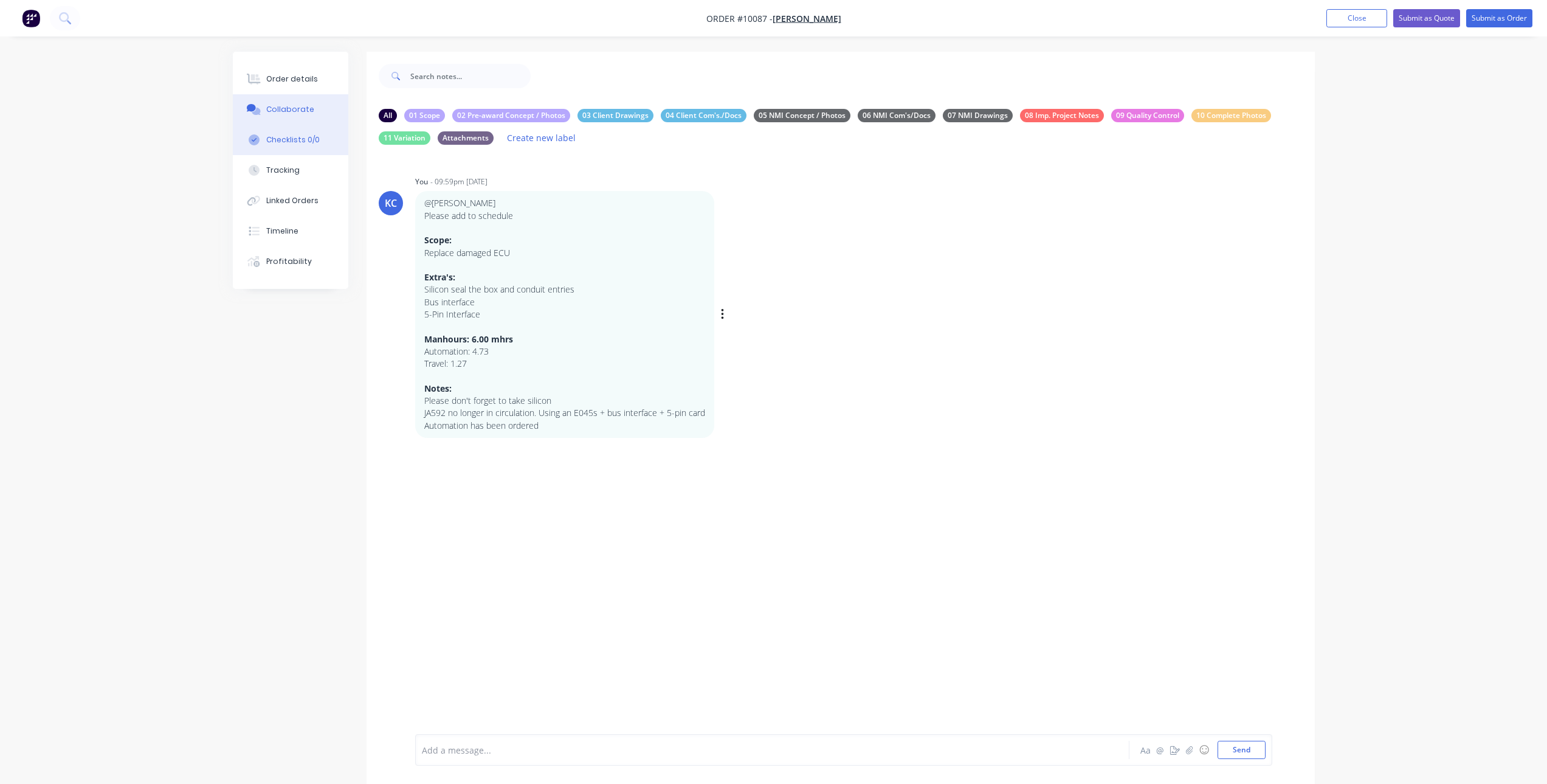
click at [303, 136] on div "Checklists 0/0" at bounding box center [292, 140] width 53 height 11
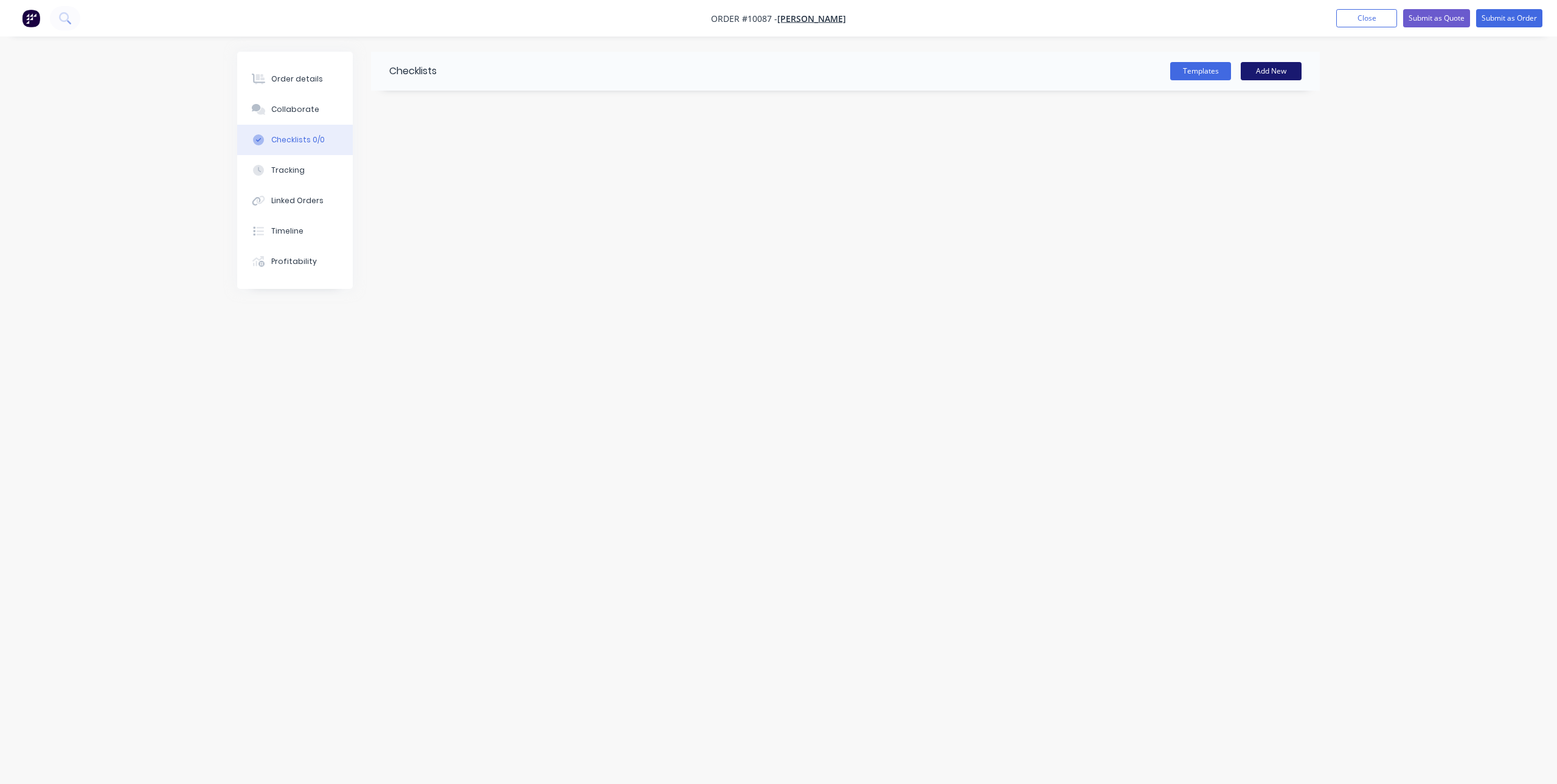
click at [1290, 74] on button "Add New" at bounding box center [1271, 71] width 61 height 19
type input "checklist"
click at [1041, 153] on div at bounding box center [838, 143] width 905 height 31
click at [550, 152] on textarea at bounding box center [709, 146] width 585 height 18
type textarea "x"
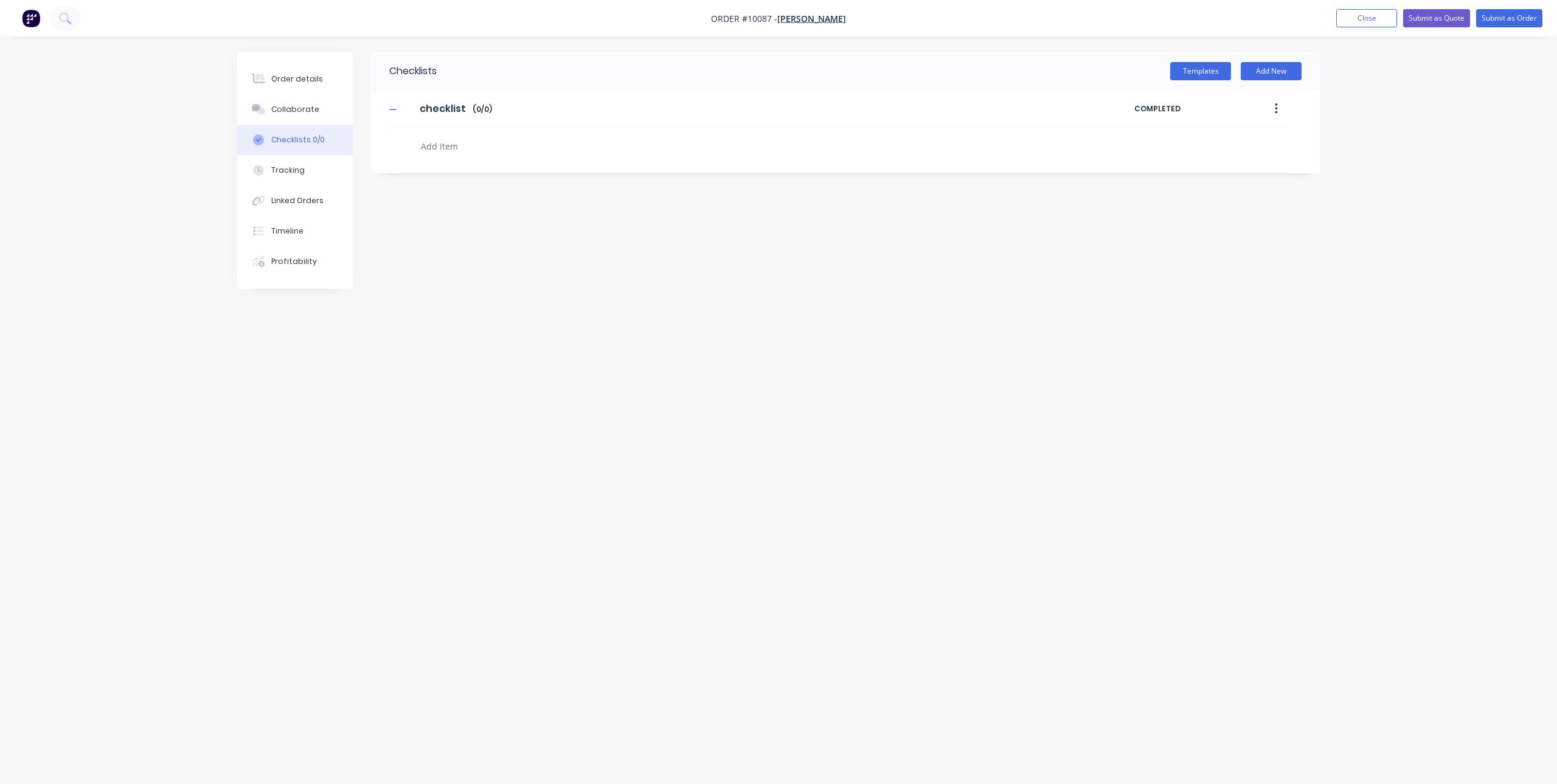
type textarea "O"
type textarea "x"
type textarea "Or"
type textarea "x"
type textarea "Ord"
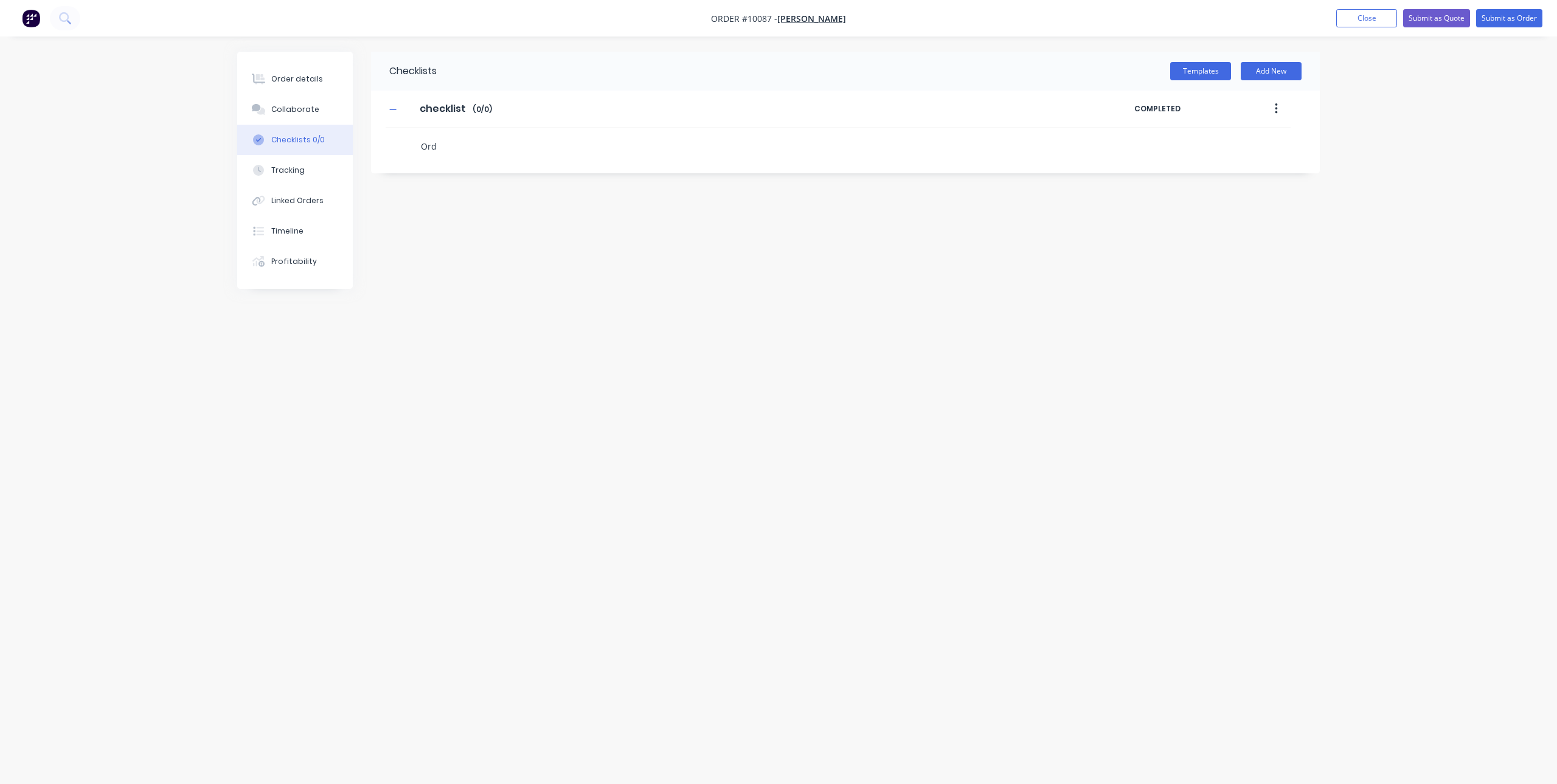
type textarea "x"
type textarea "Orde"
type textarea "x"
type textarea "Order"
type textarea "x"
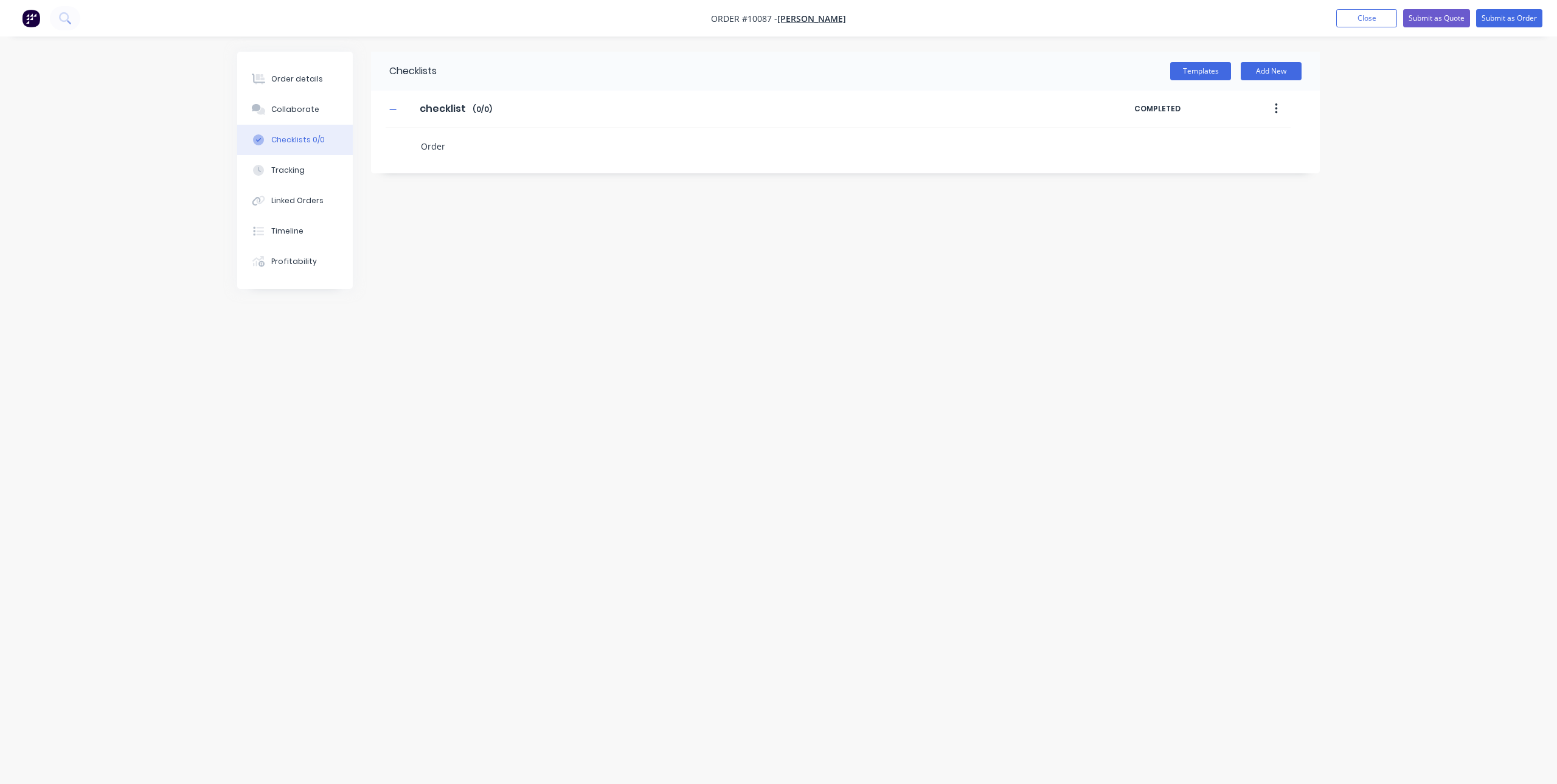
type textarea "Order"
type textarea "x"
type textarea "Order E"
type textarea "x"
type textarea "Order EC"
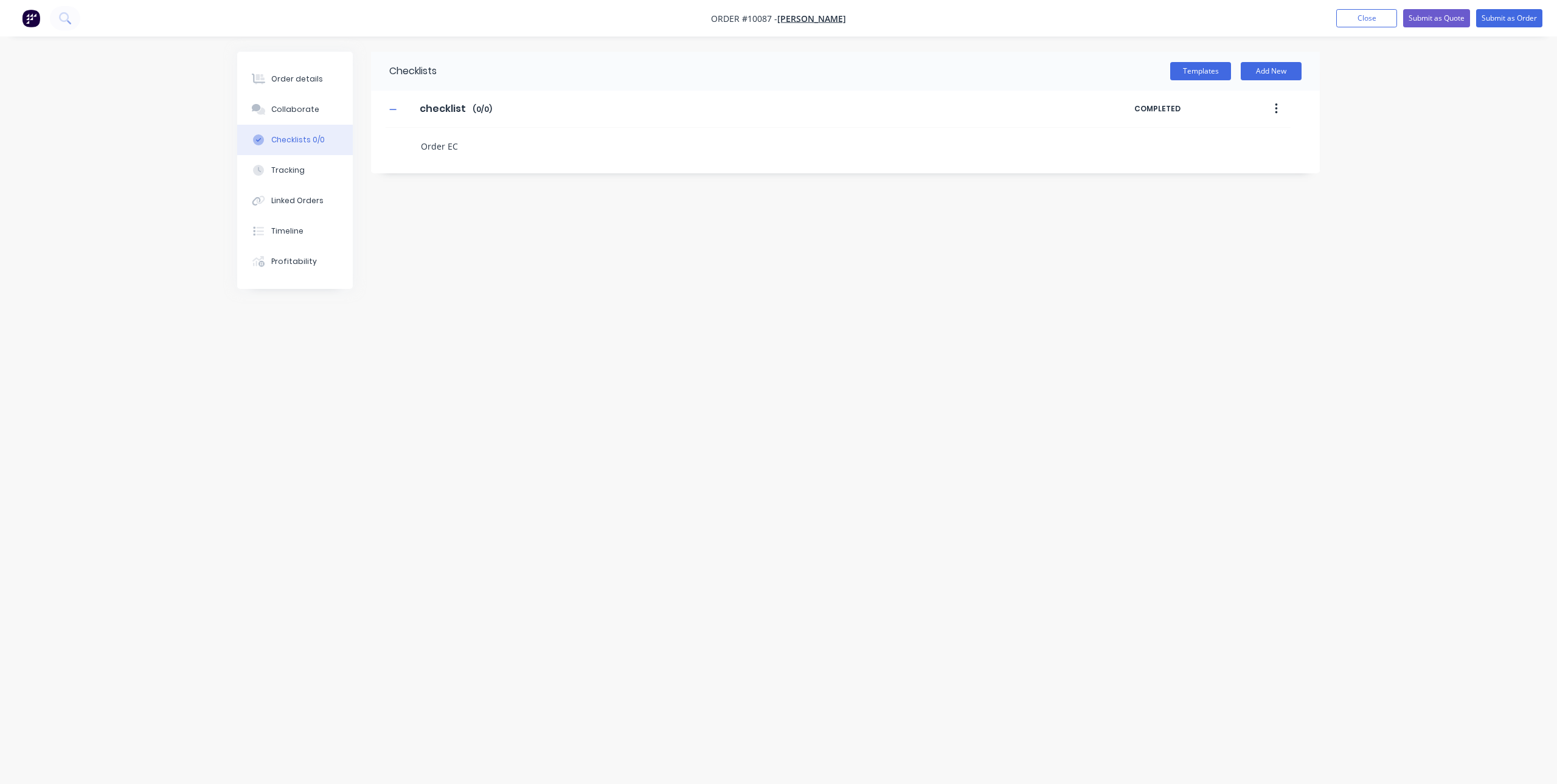
type textarea "x"
type textarea "Order ECU"
type textarea "x"
type textarea "Order ECU"
type textarea "x"
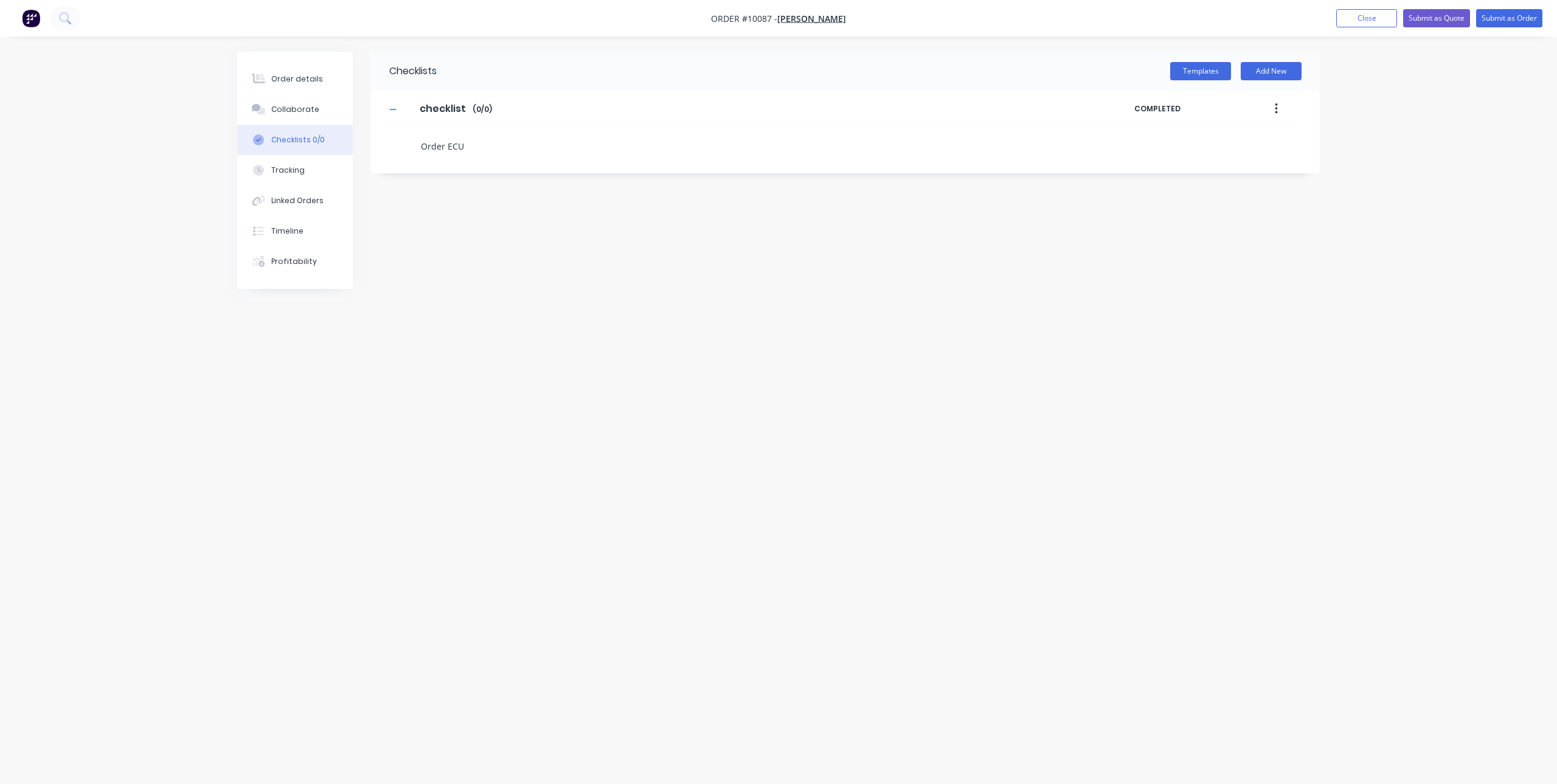
type textarea "Order ECU +"
type textarea "x"
type textarea "Order ECU +"
type textarea "x"
type textarea "Order ECU + I"
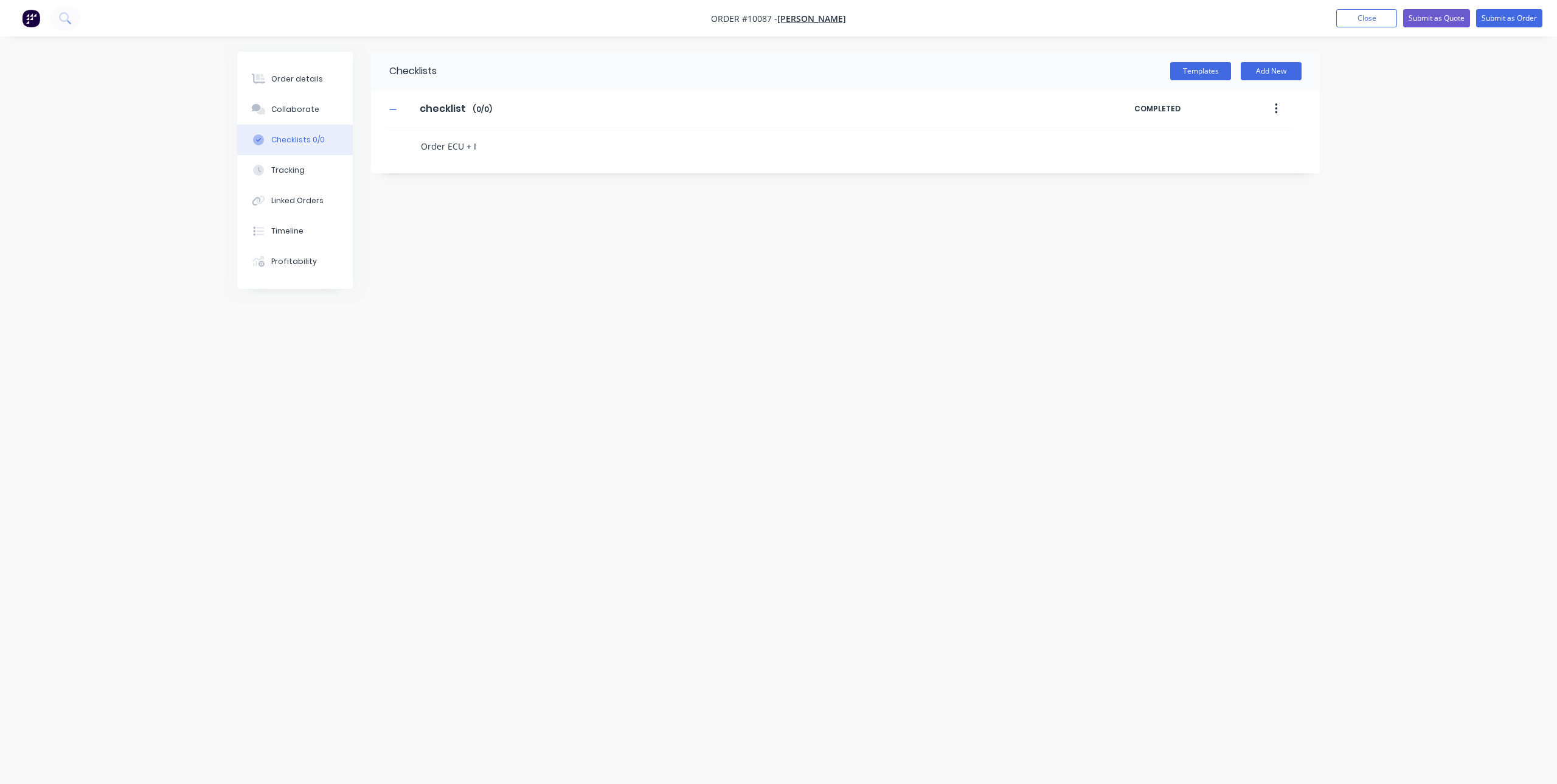
type textarea "x"
type textarea "Order ECU + In"
type textarea "x"
type textarea "Order ECU + Inte"
type textarea "x"
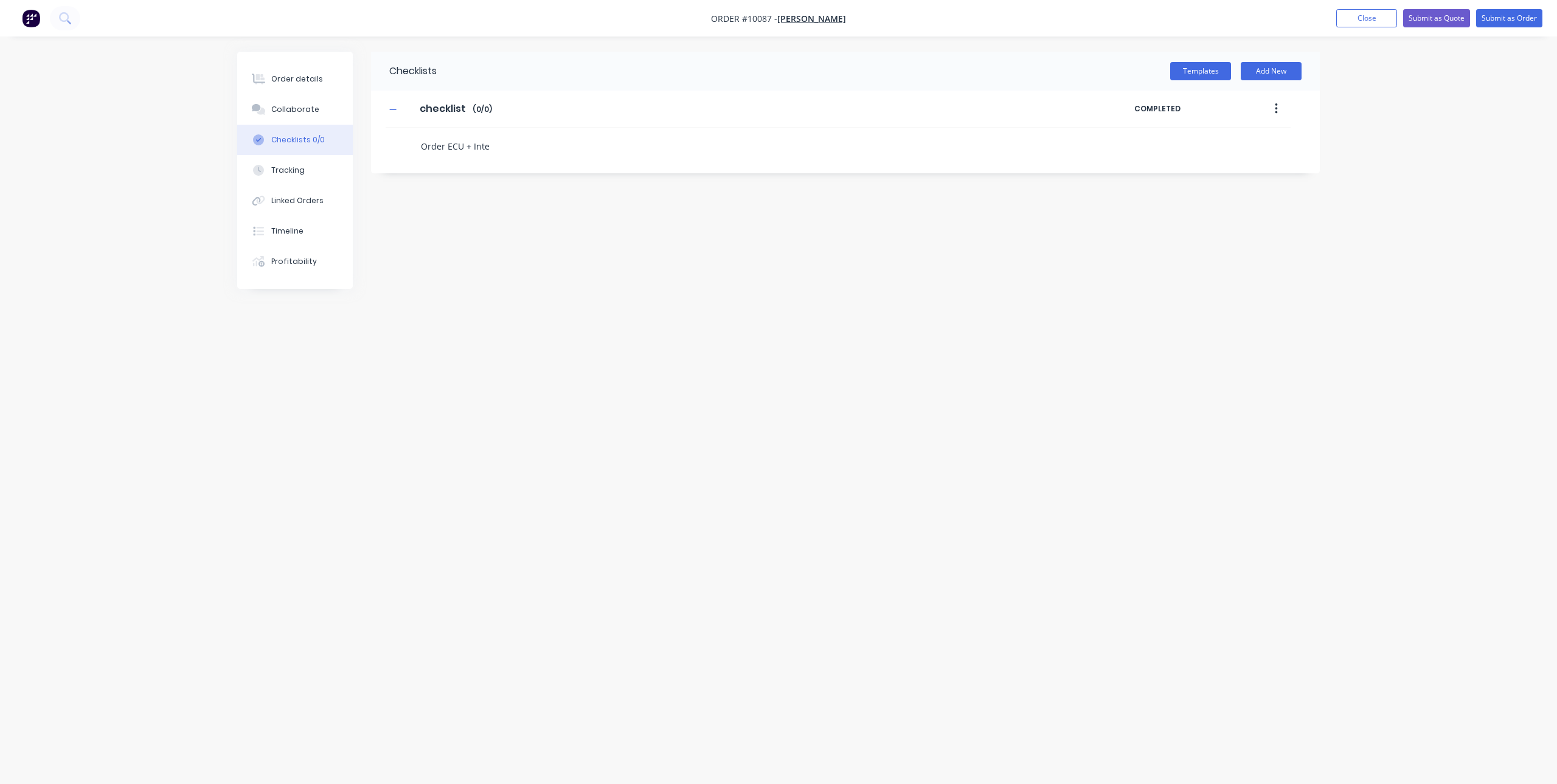
type textarea "Order ECU + Inter"
type textarea "x"
type textarea "Order ECU + Interf"
type textarea "x"
type textarea "Order ECU + Interfa"
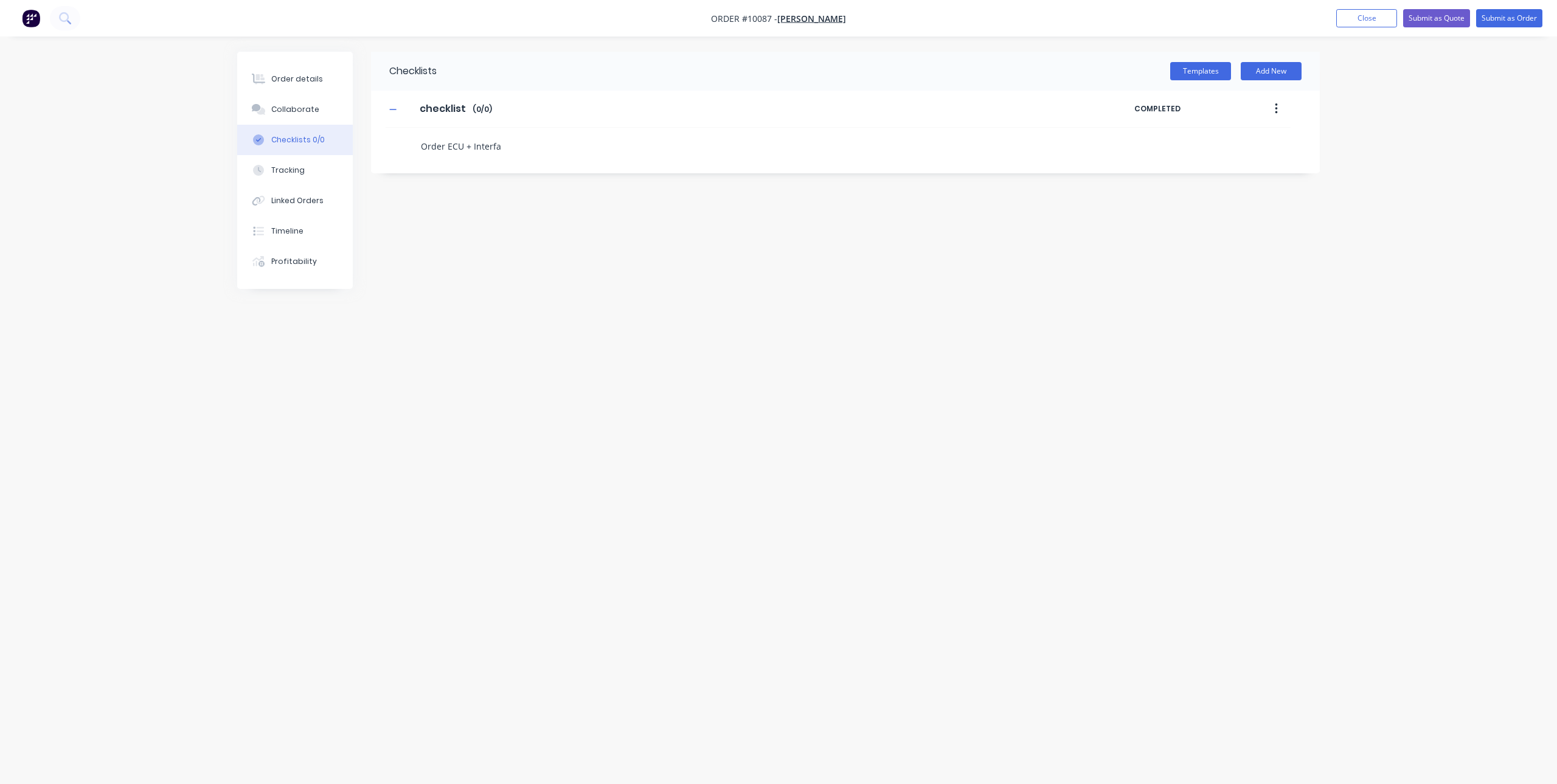
type textarea "x"
type textarea "Order ECU + Interfac"
type textarea "x"
type textarea "Order ECU + Interface"
type textarea "x"
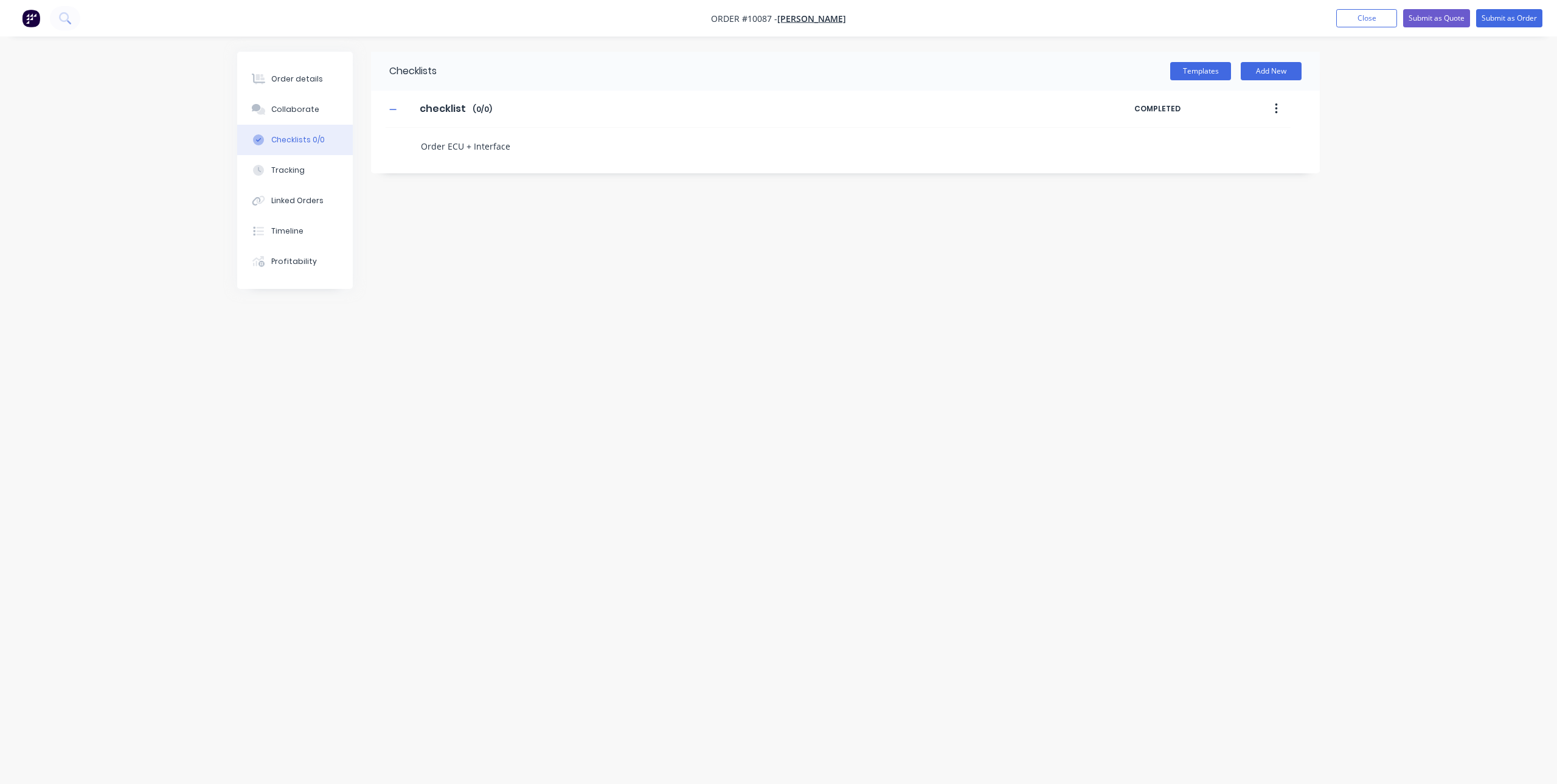
type textarea "Order ECU + Interface"
type textarea "x"
type textarea "Order ECU + Interface +"
type textarea "x"
type textarea "Order ECU + Interface +"
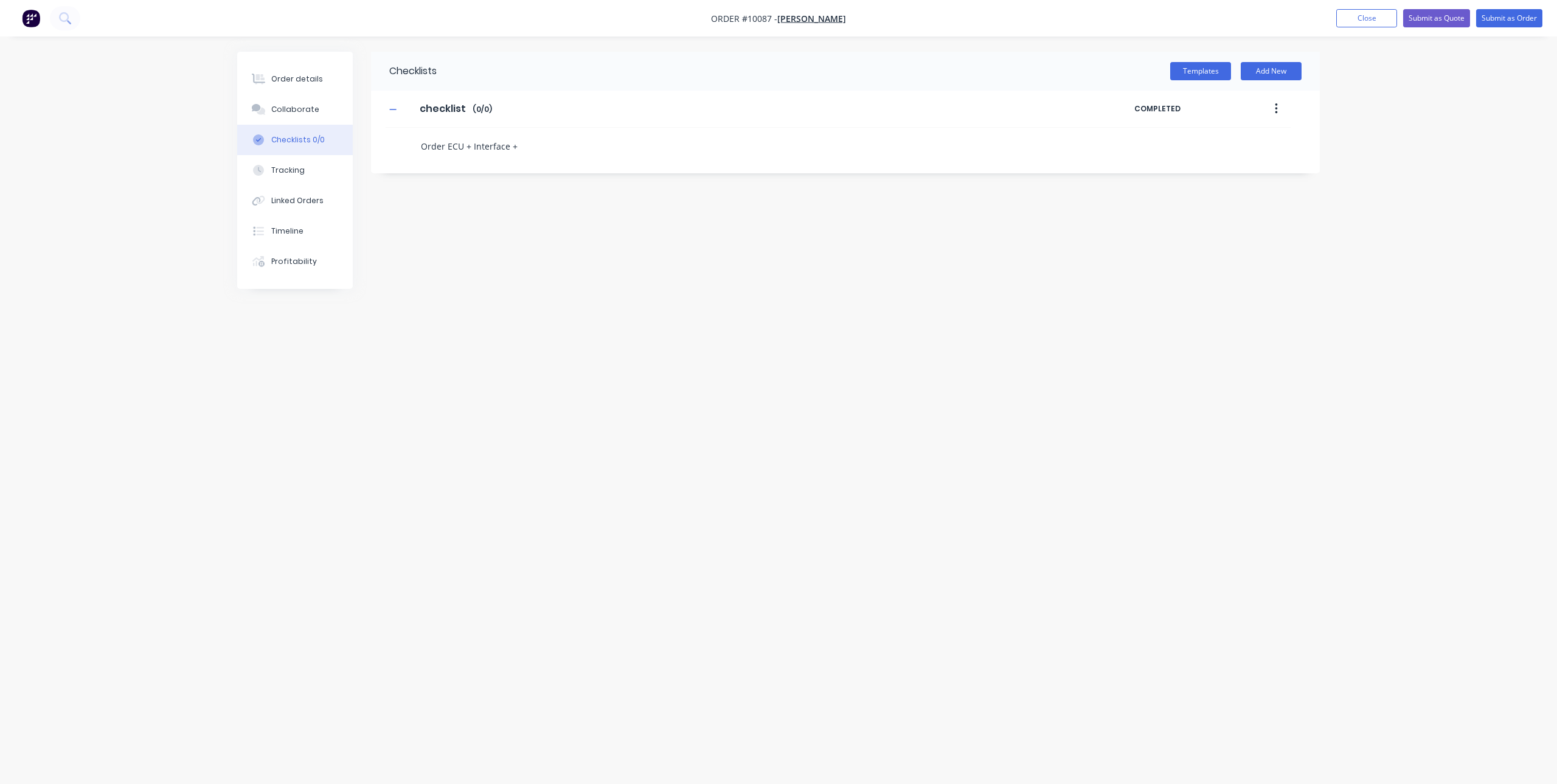
type textarea "x"
type textarea "Order ECU + Interface + 5"
type textarea "x"
type textarea "Order ECU + Interface + 5-"
type textarea "x"
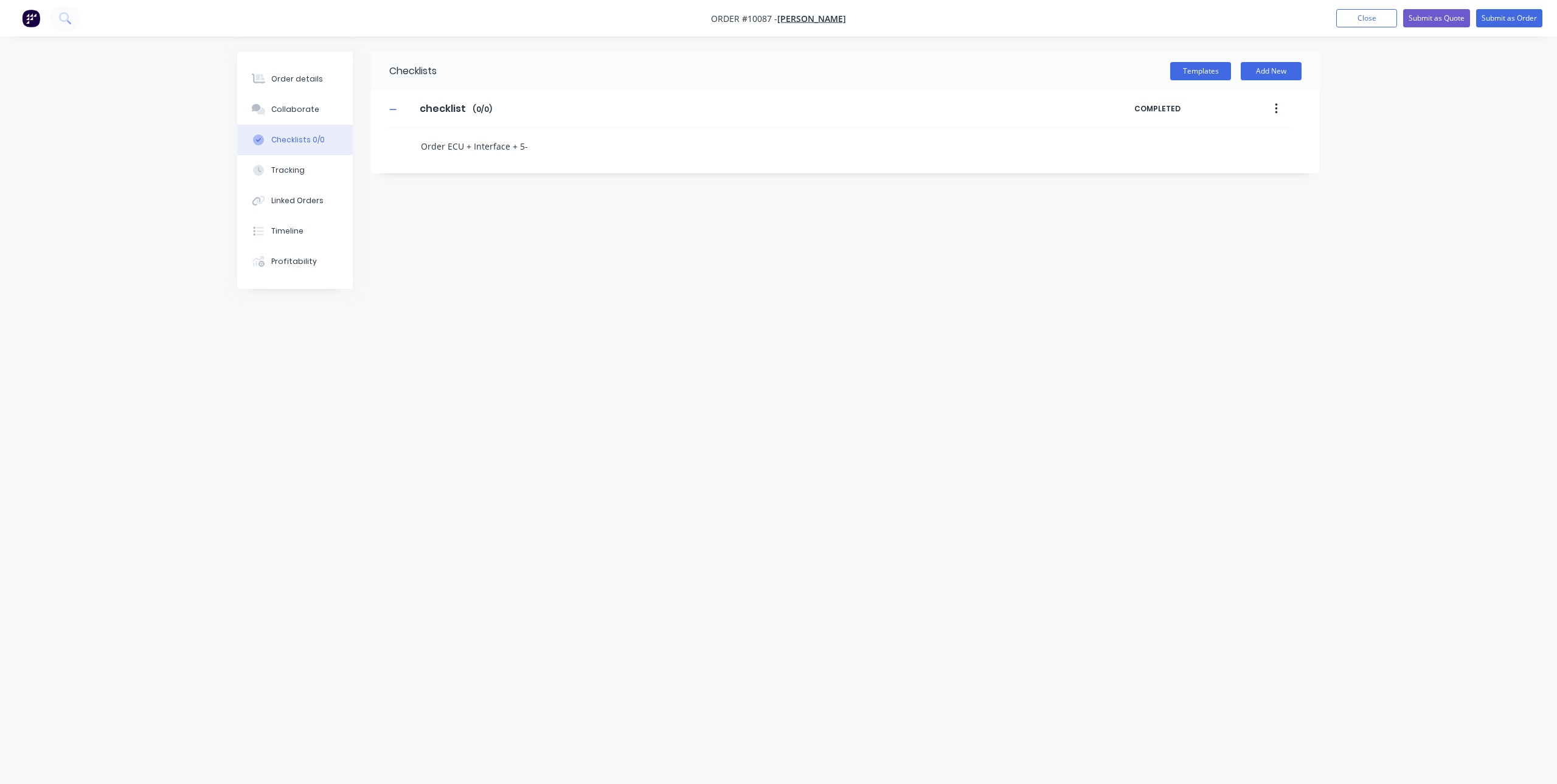
type textarea "Order ECU + Interface + 5-p"
type textarea "x"
type textarea "Order ECU + Interface + 5-pi"
type textarea "x"
type textarea "Order ECU + Interface + 5-pin"
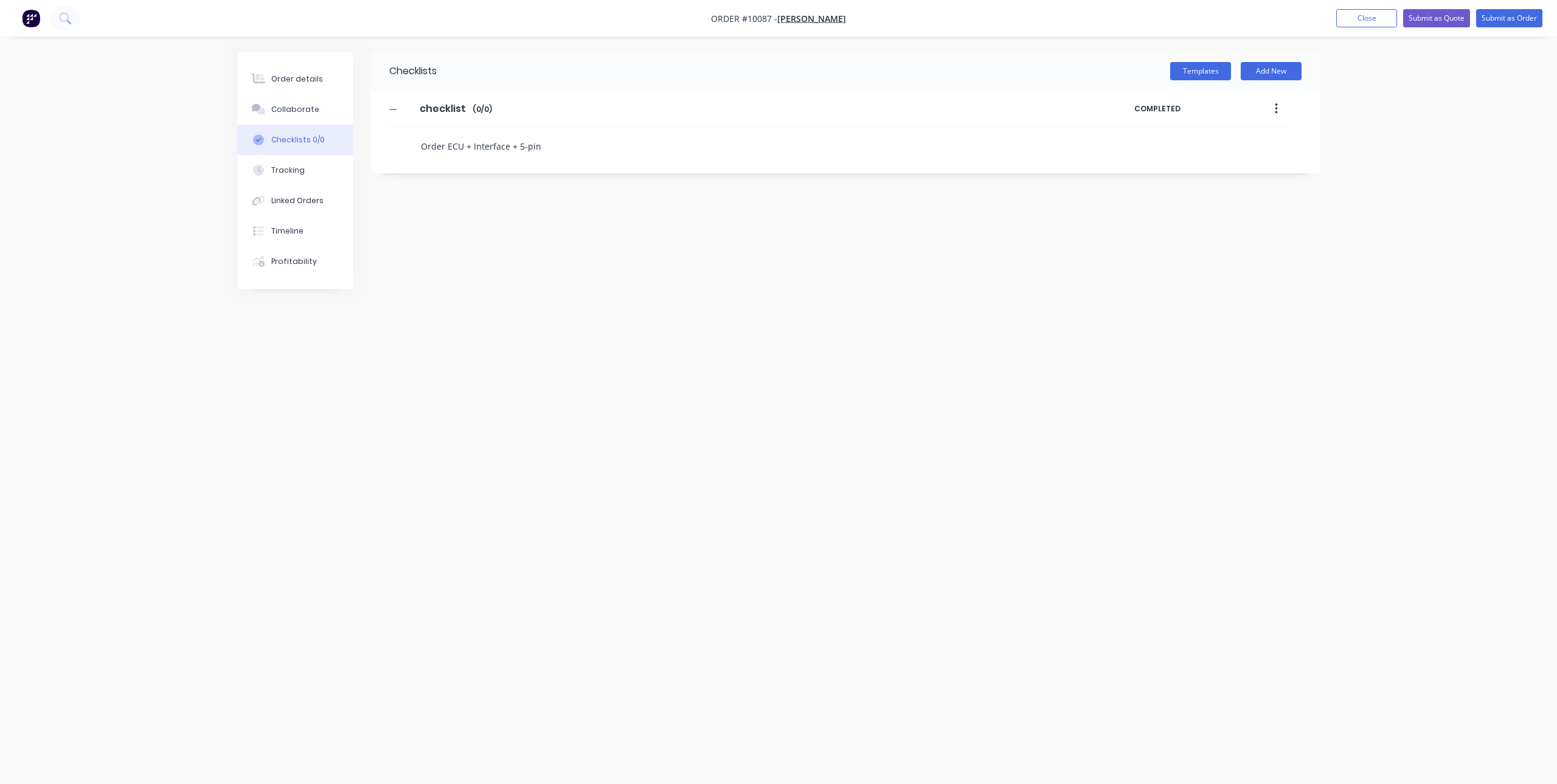
type textarea "x"
type textarea "T"
type textarea "x"
type textarea "Ta"
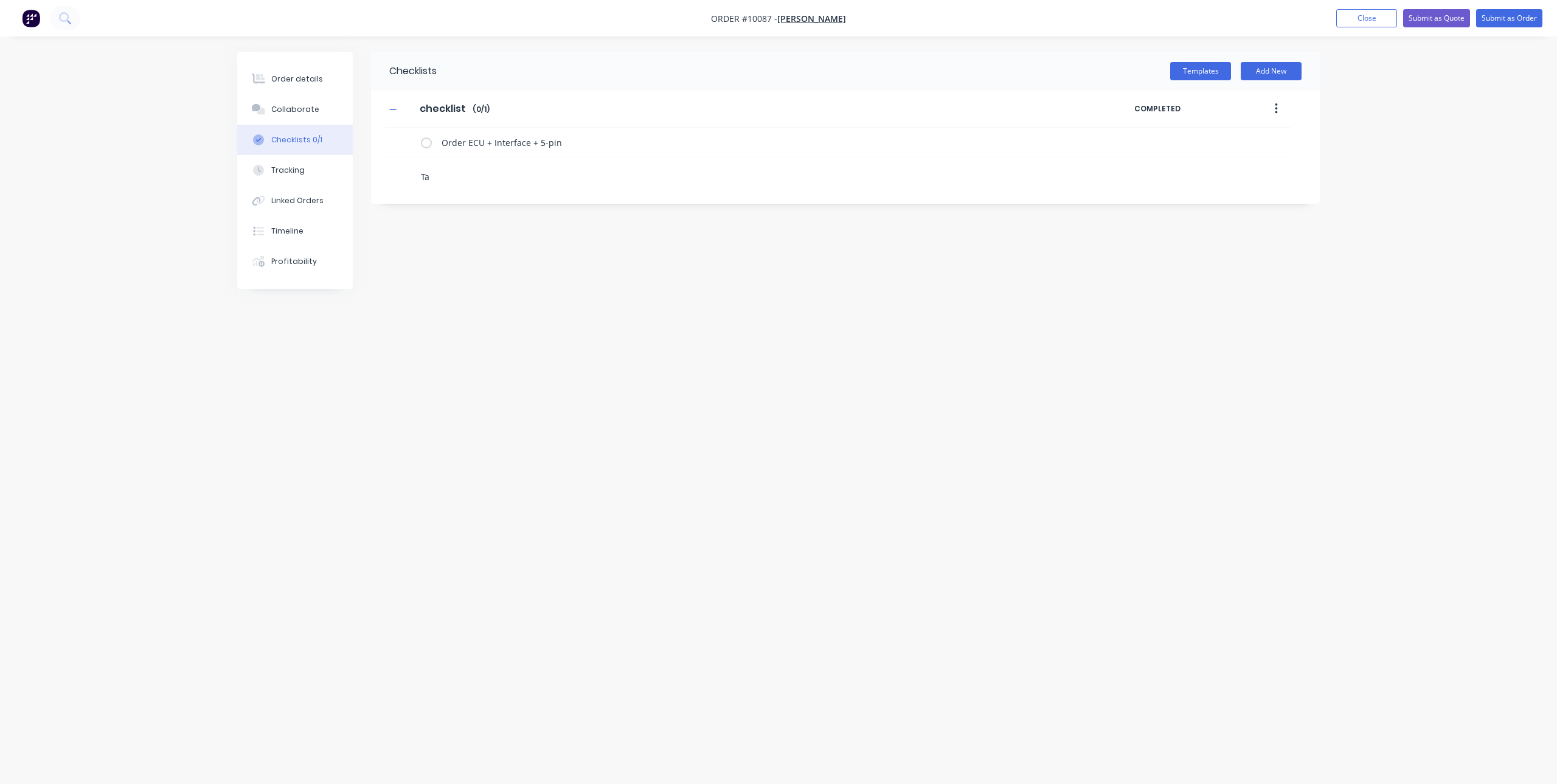
type textarea "x"
type textarea "Tak"
type textarea "x"
type textarea "Take"
type textarea "x"
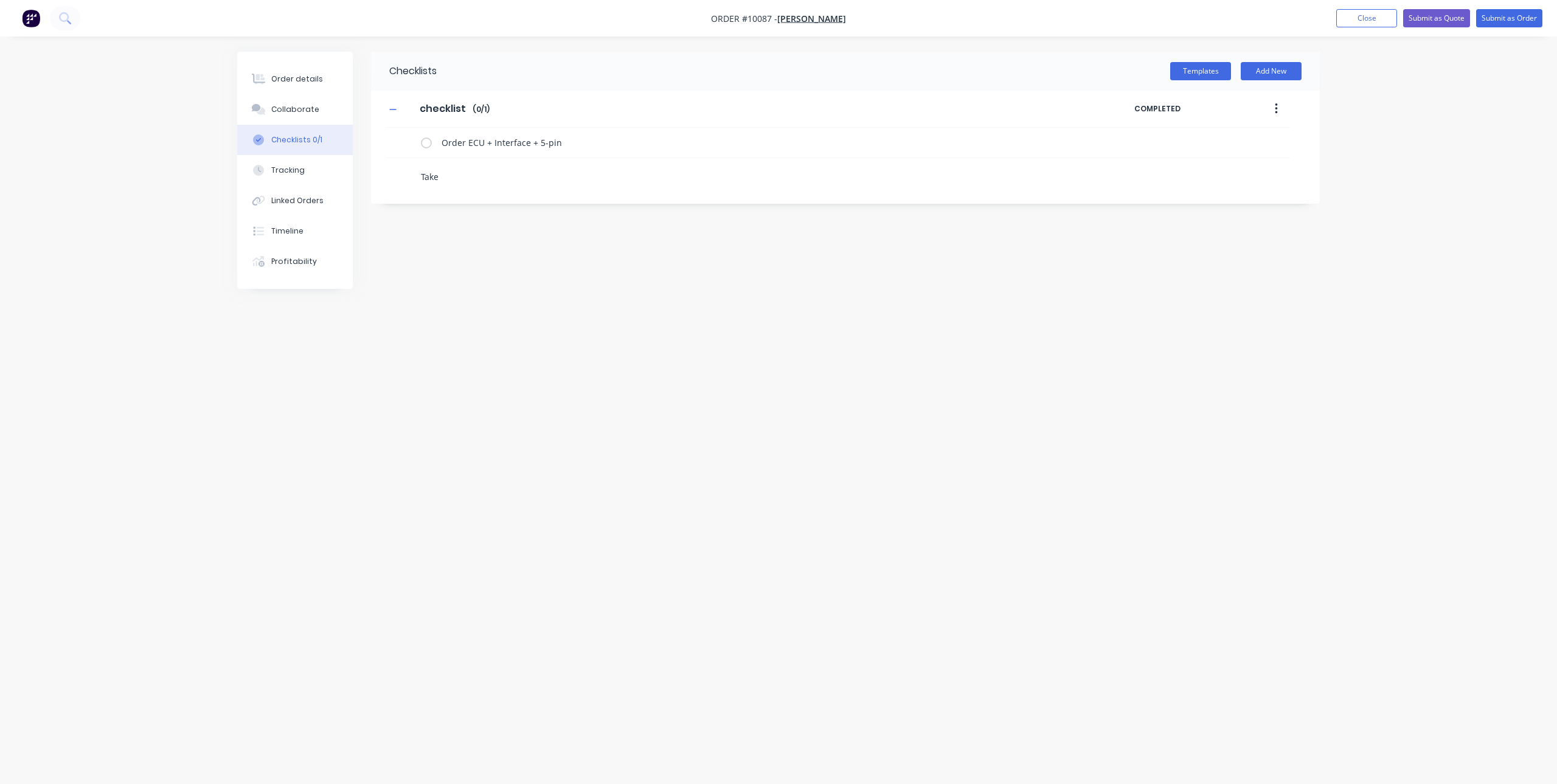
type textarea "Take"
type textarea "x"
type textarea "Take S"
type textarea "x"
type textarea "Take Si"
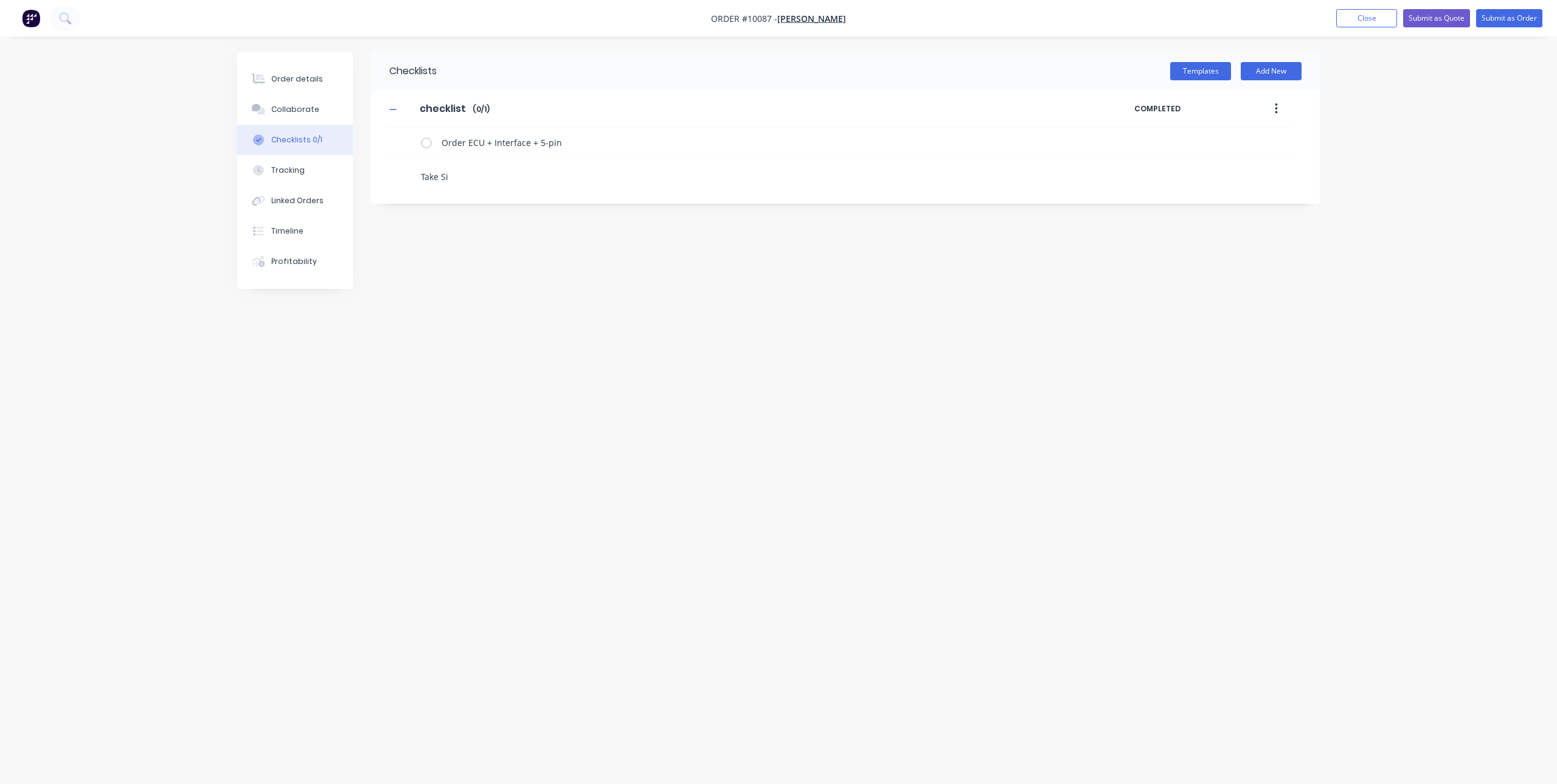
type textarea "x"
type textarea "Take Sil"
type textarea "x"
type textarea "Take Sili"
type textarea "x"
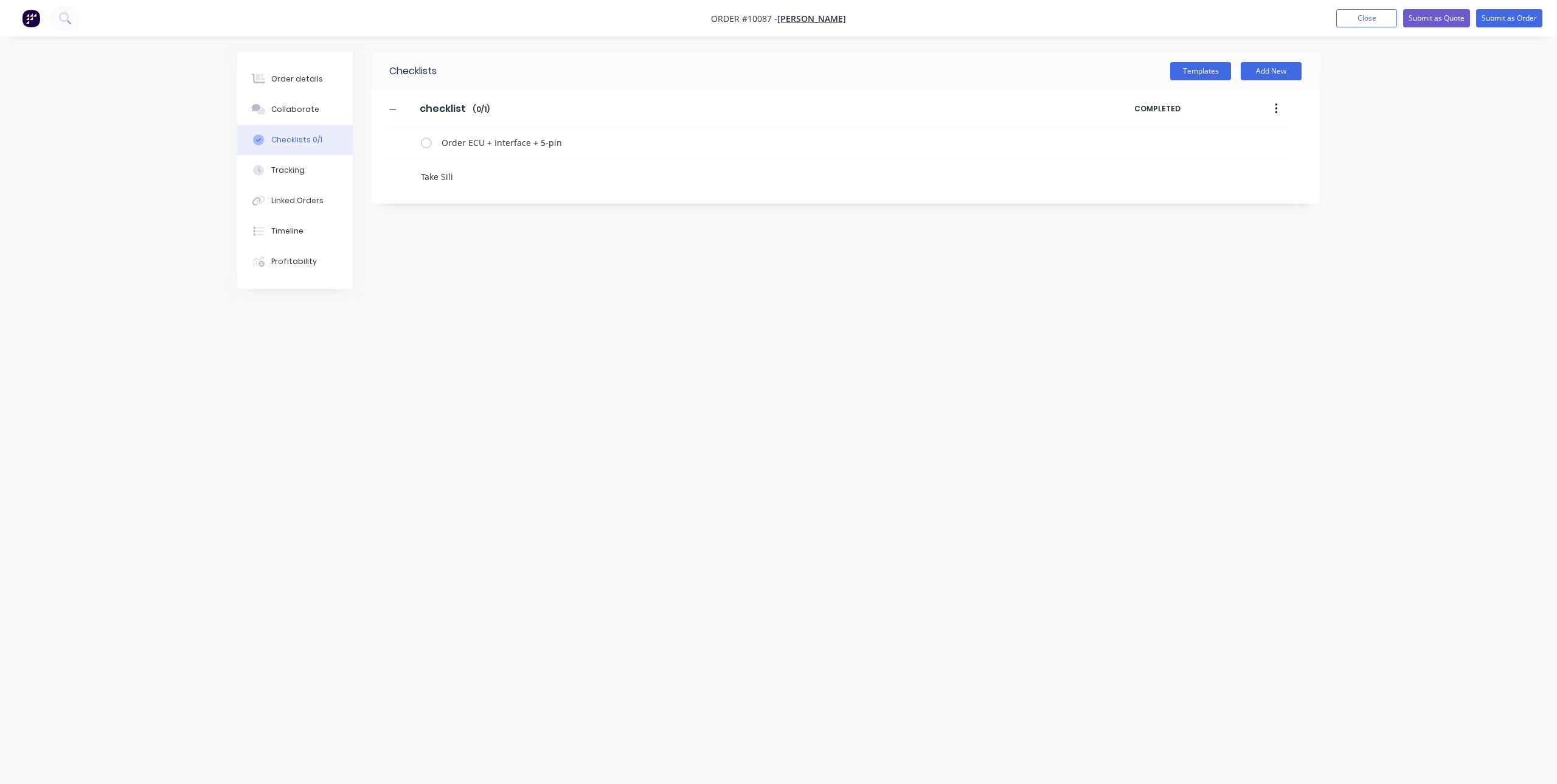
type textarea "Take Silic"
type textarea "x"
type textarea "Take Silico"
type textarea "x"
type textarea "Take Silicon"
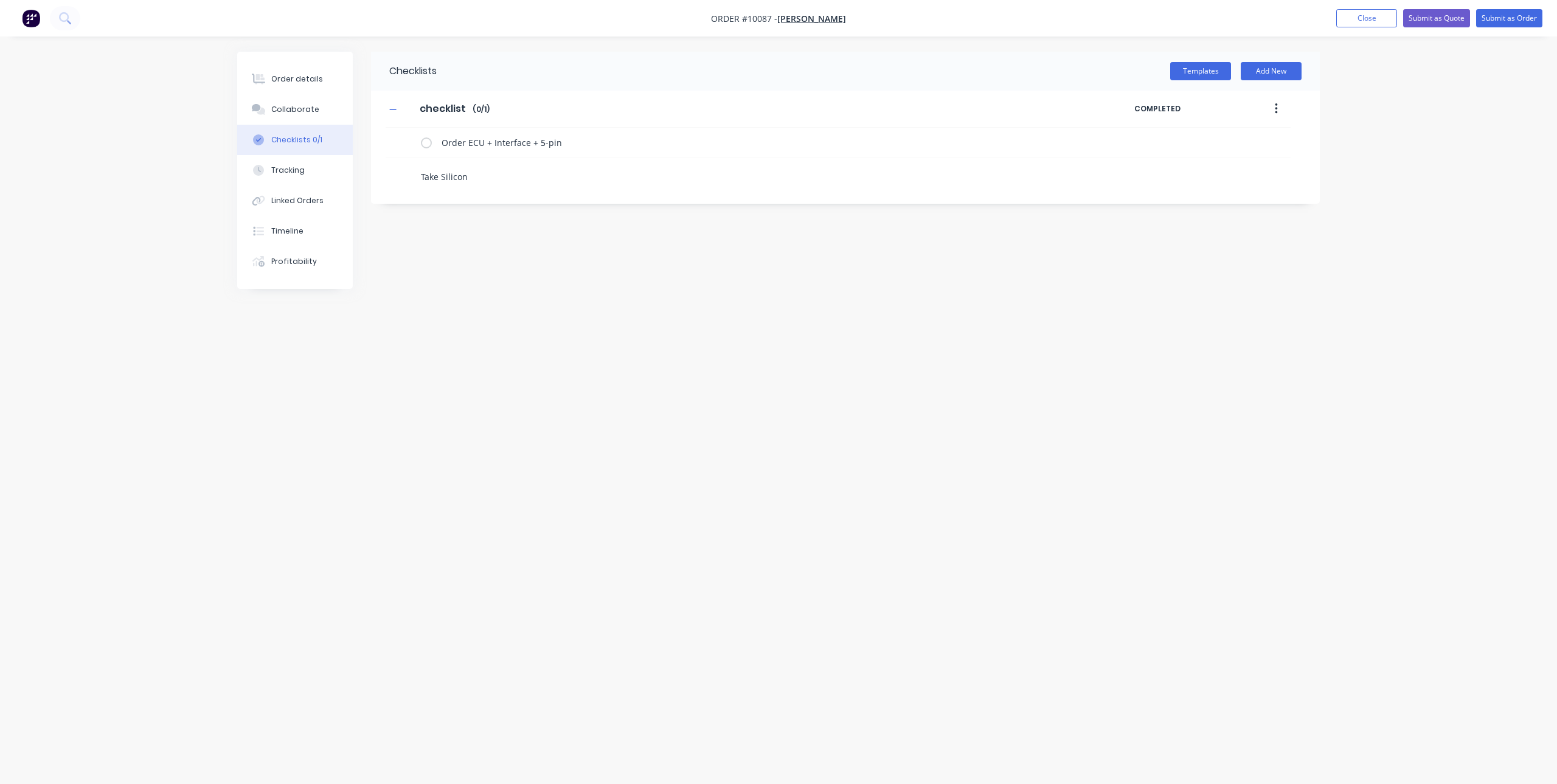
type textarea "x"
type textarea "T"
type textarea "x"
type textarea "Tak"
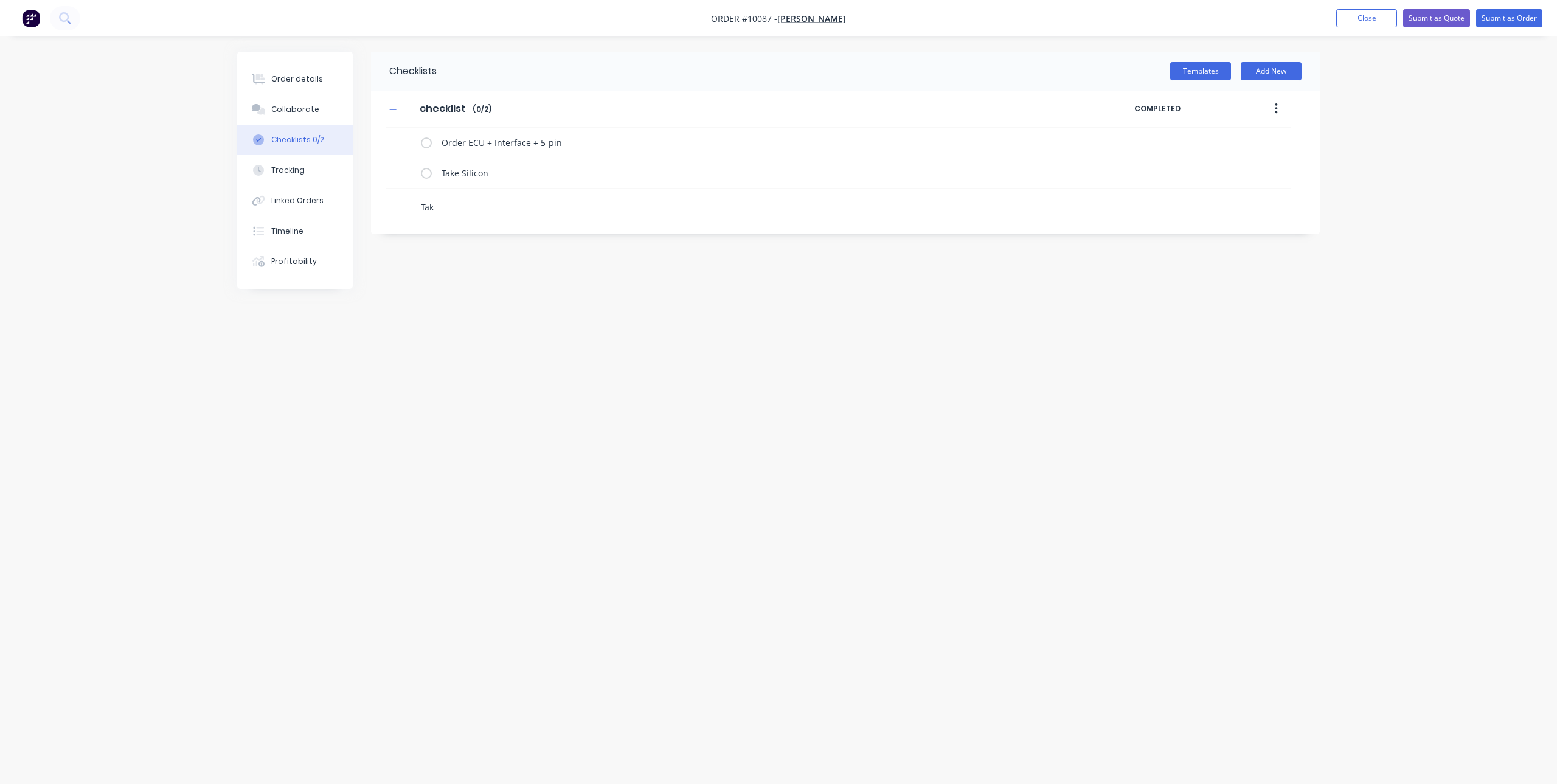
type textarea "x"
type textarea "Take"
type textarea "x"
type textarea "Tak"
type textarea "x"
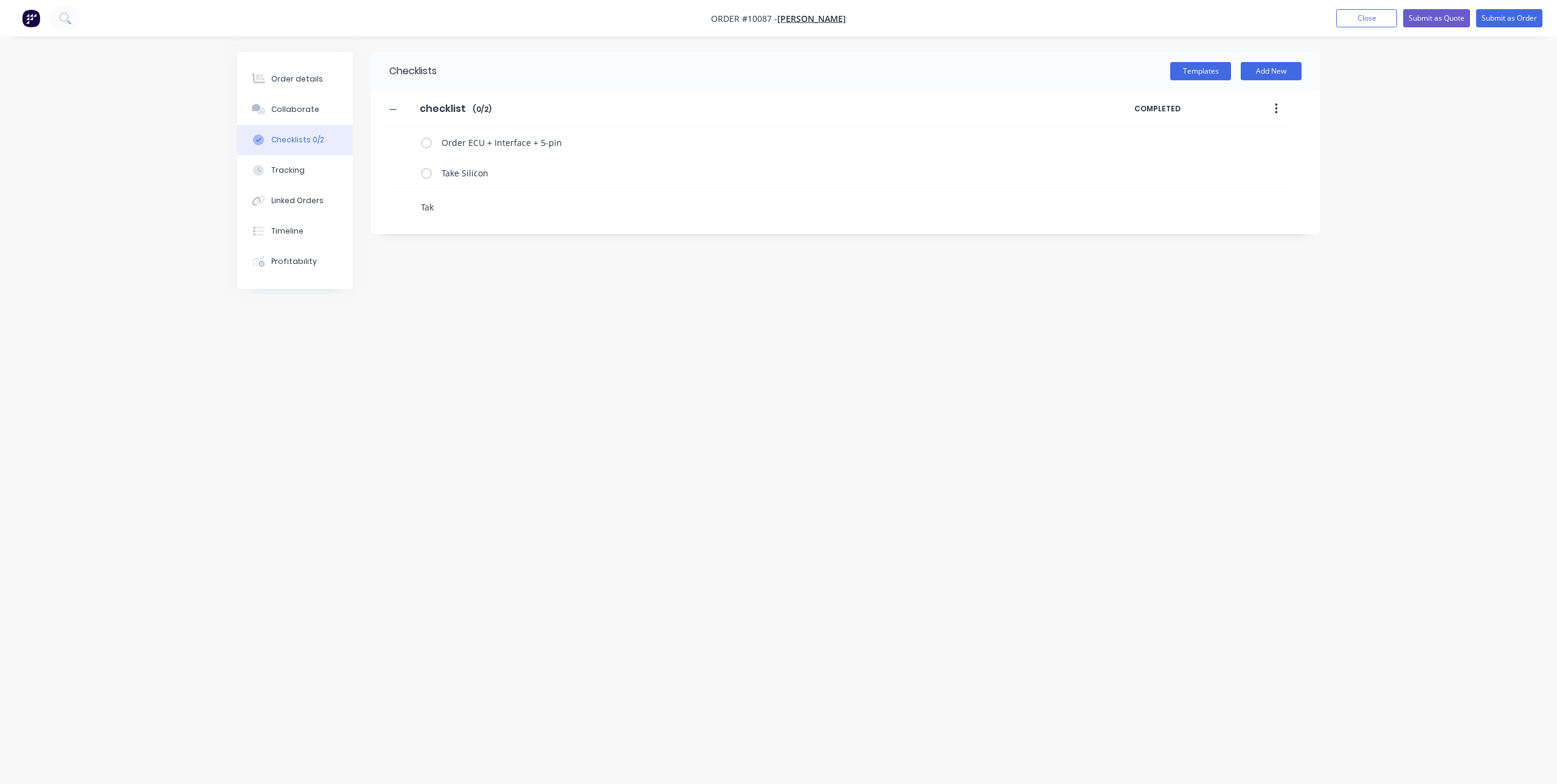
type textarea "Ta"
type textarea "x"
type textarea "T"
type textarea "x"
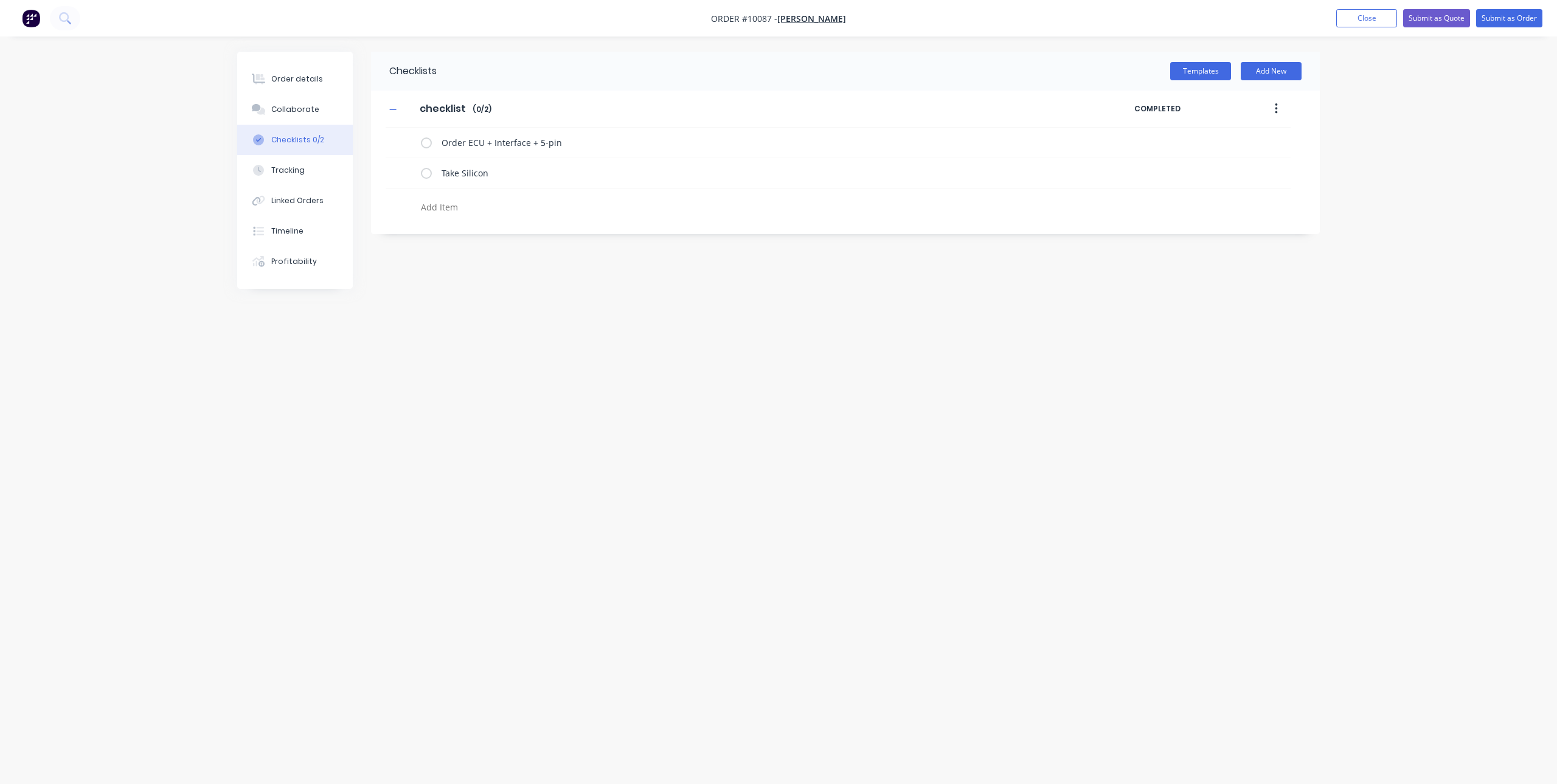
type textarea "A"
type textarea "x"
type textarea "P"
type textarea "x"
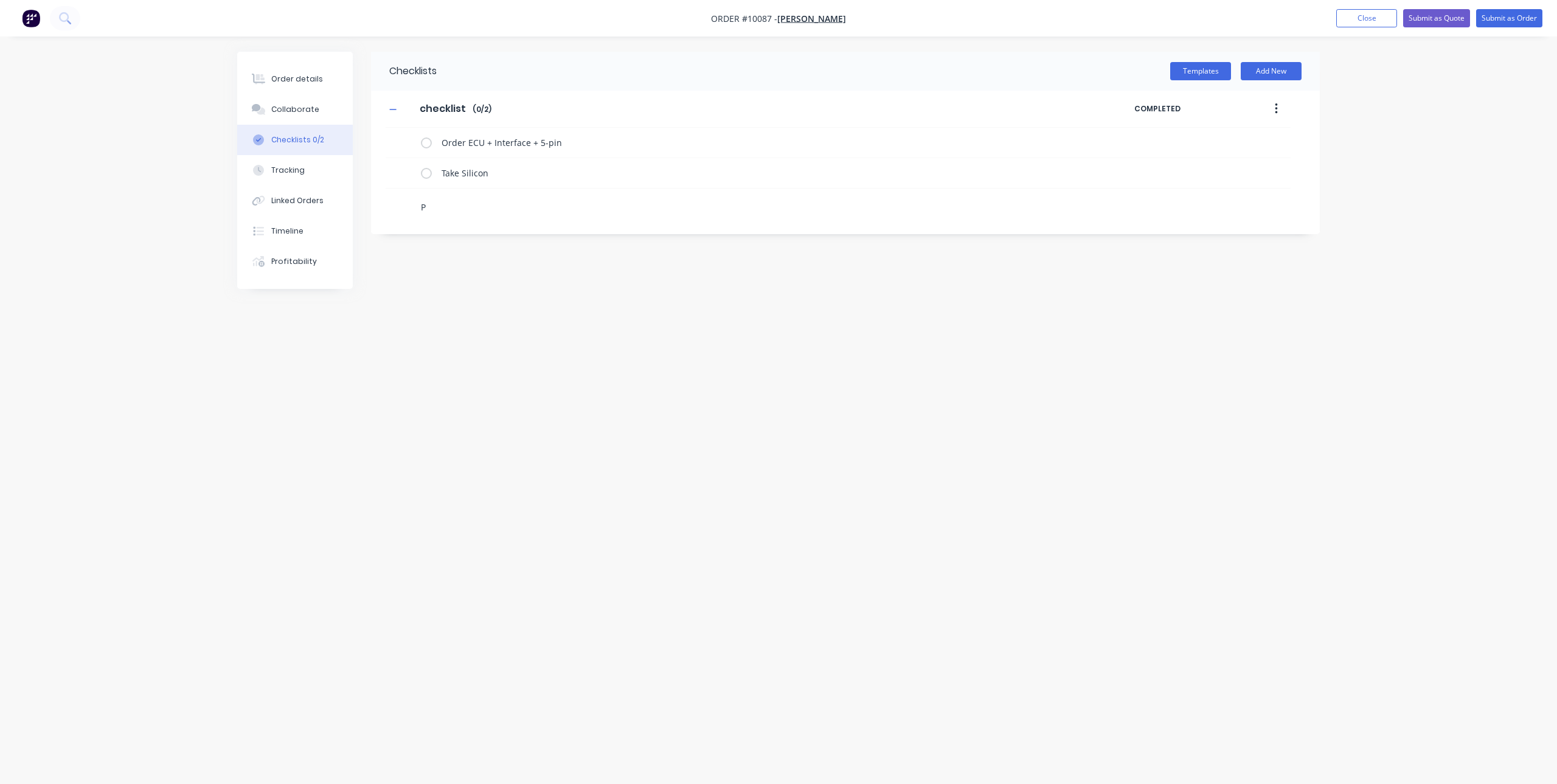
type textarea "Pa"
type textarea "x"
type textarea "Par"
type textarea "x"
type textarea "Part"
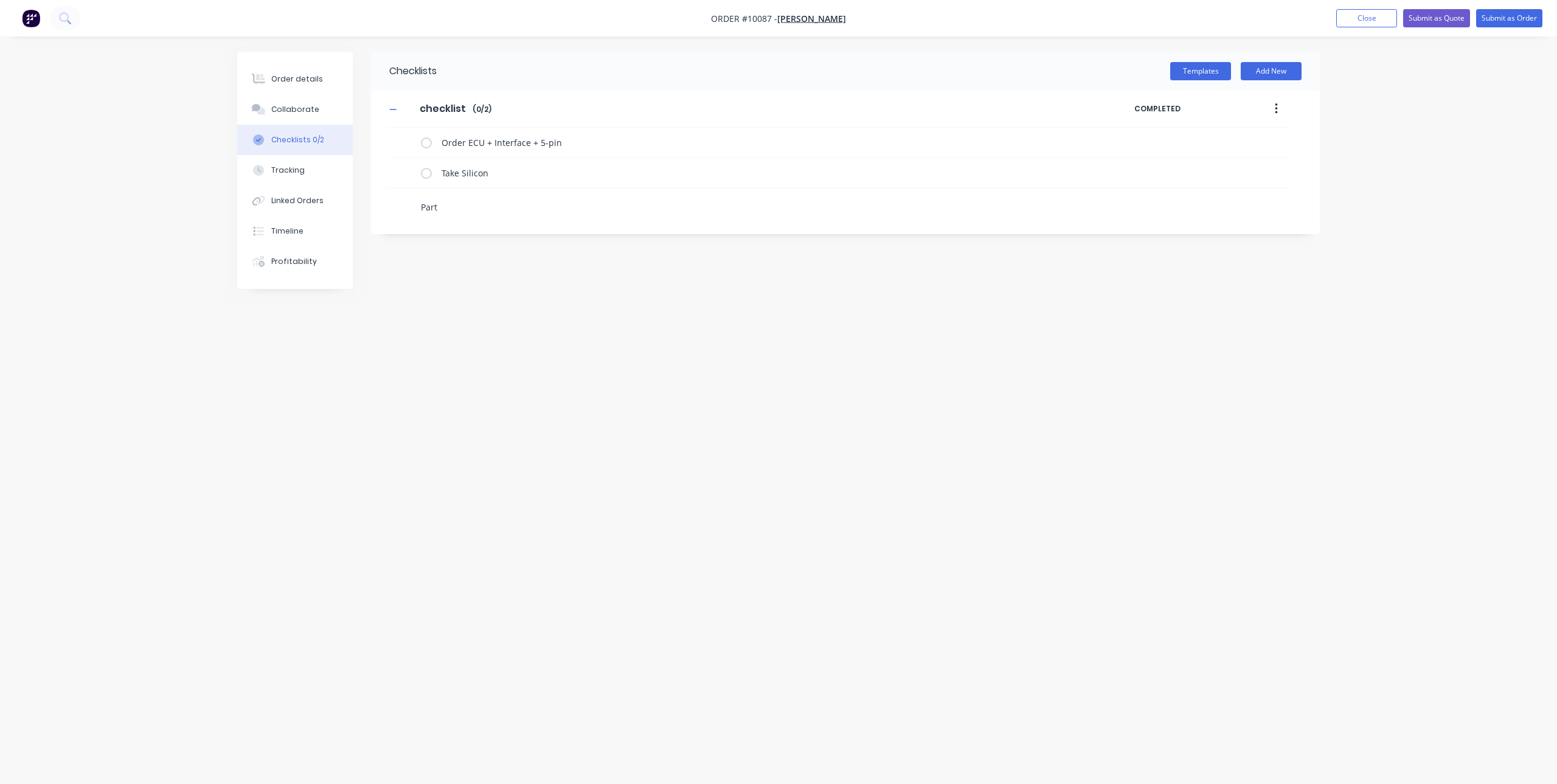
type textarea "x"
type textarea "Parts"
type textarea "x"
type textarea "Parts"
type textarea "x"
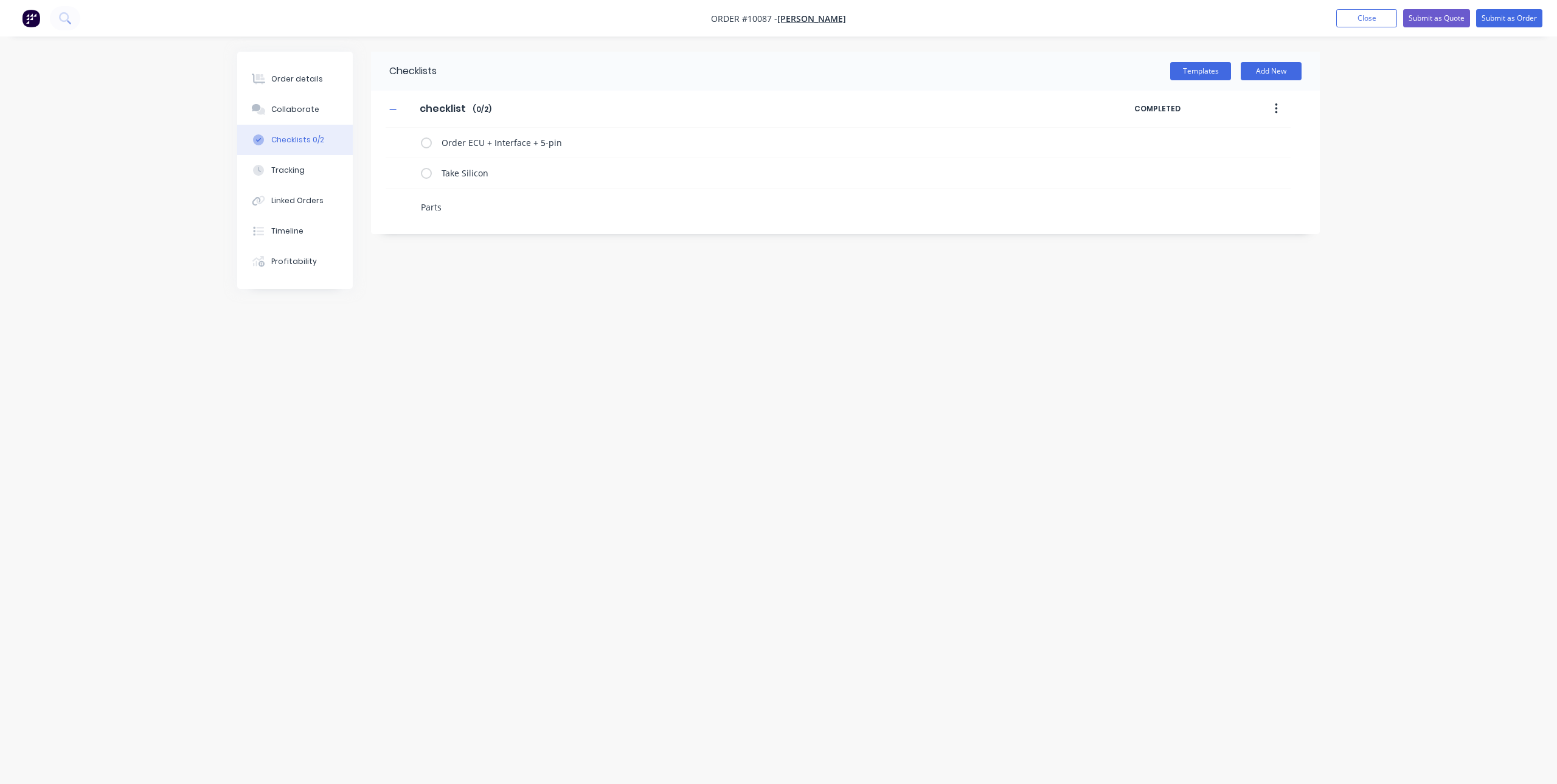
type textarea "Parts R"
type textarea "x"
type textarea "Parts Re"
type textarea "x"
type textarea "Parts Rec"
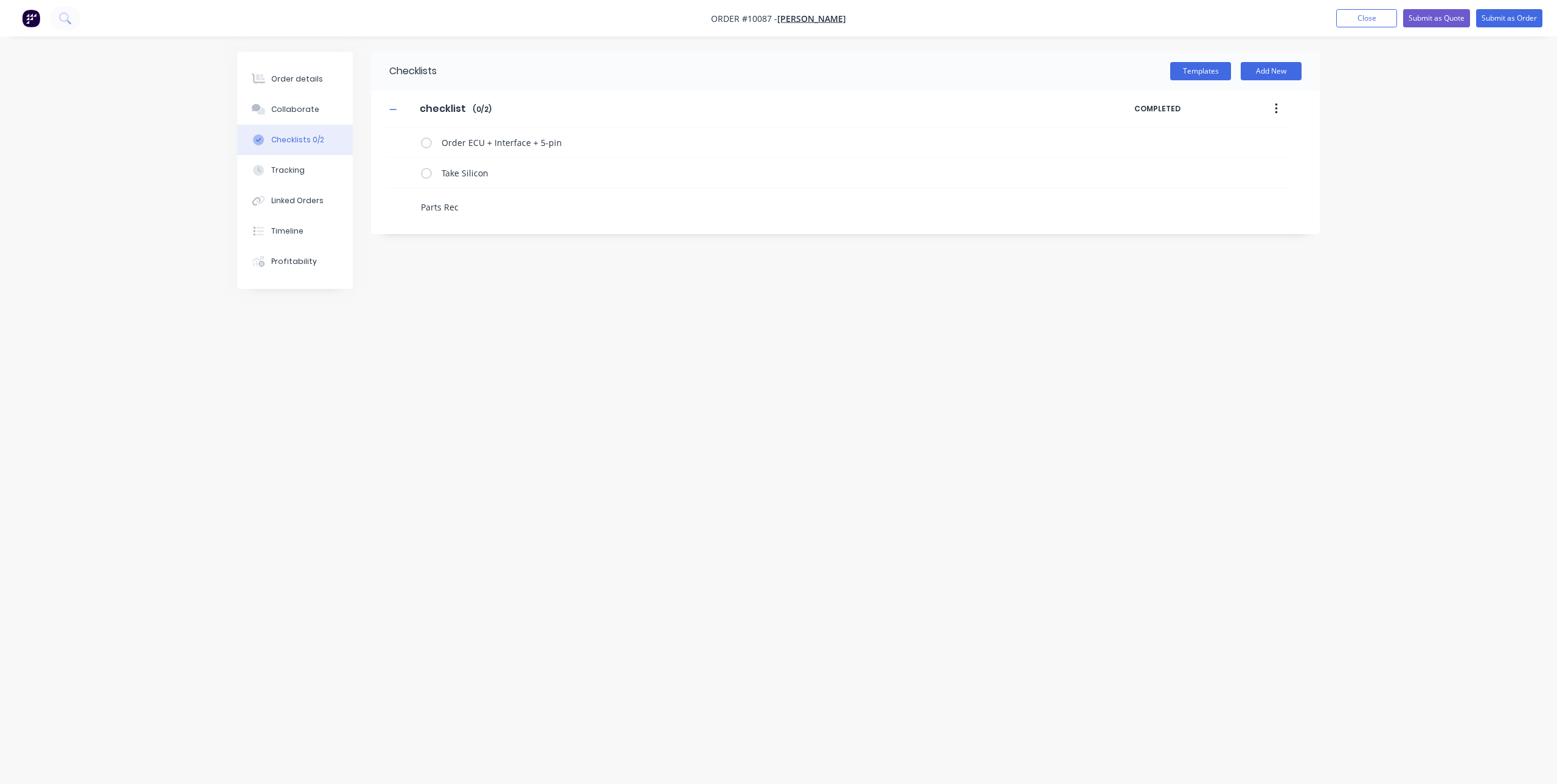
type textarea "x"
type textarea "Parts Rece"
type textarea "x"
type textarea "Parts Recei"
type textarea "x"
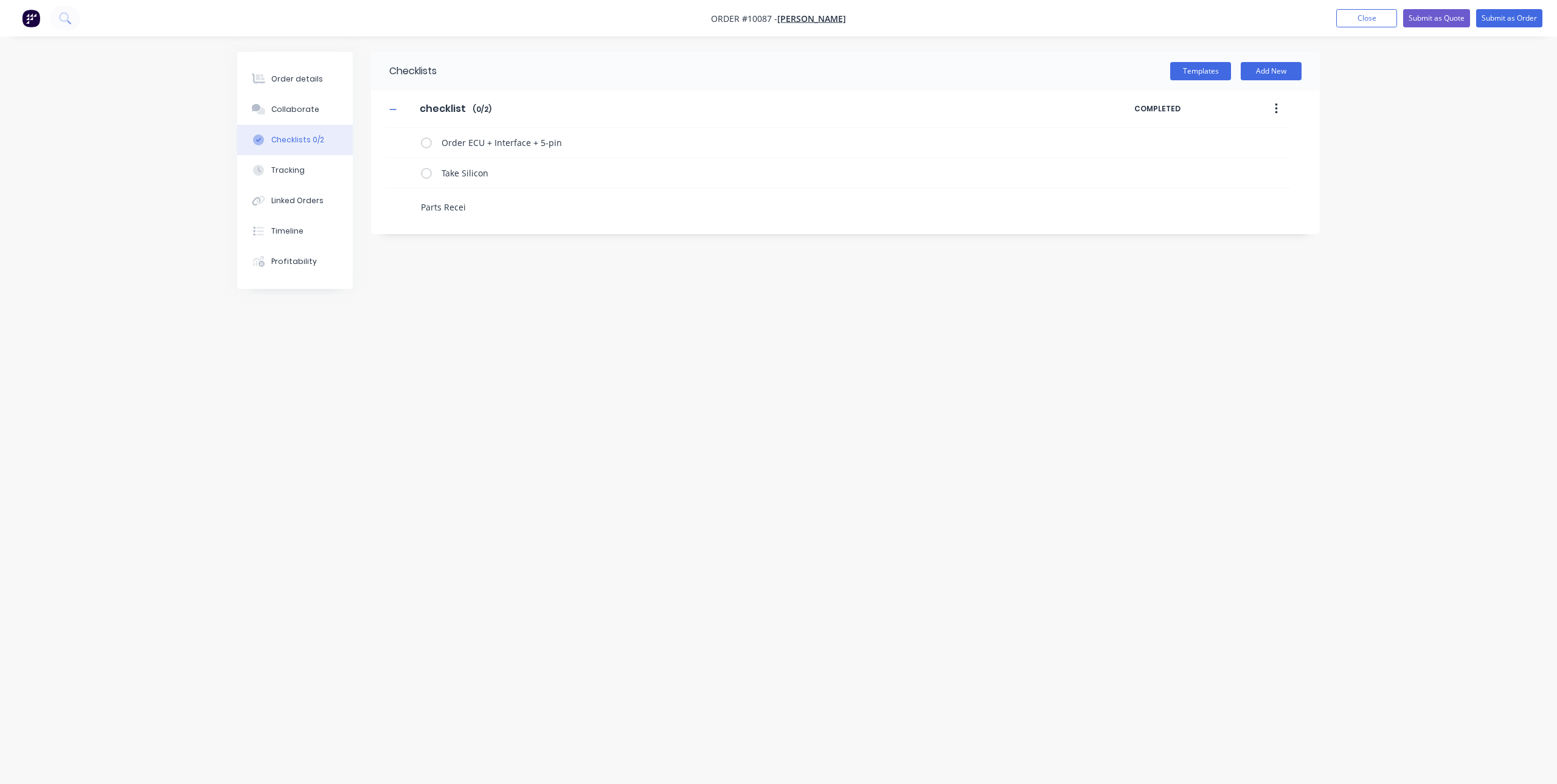
type textarea "Parts Receip"
type textarea "x"
type textarea "Parts Receipt"
type textarea "x"
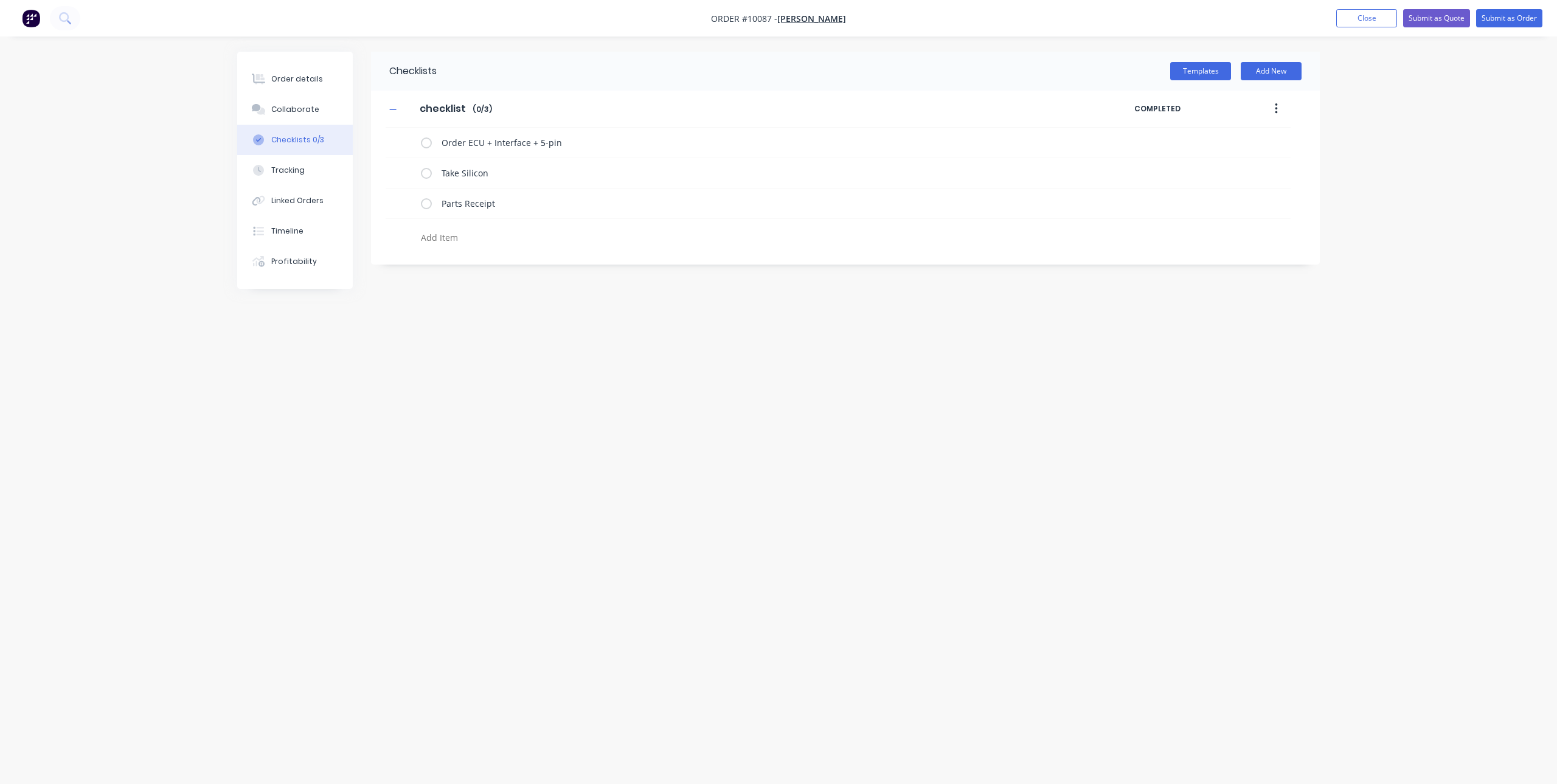
type textarea "T"
type textarea "x"
type textarea "Ta"
type textarea "x"
type textarea "Tak"
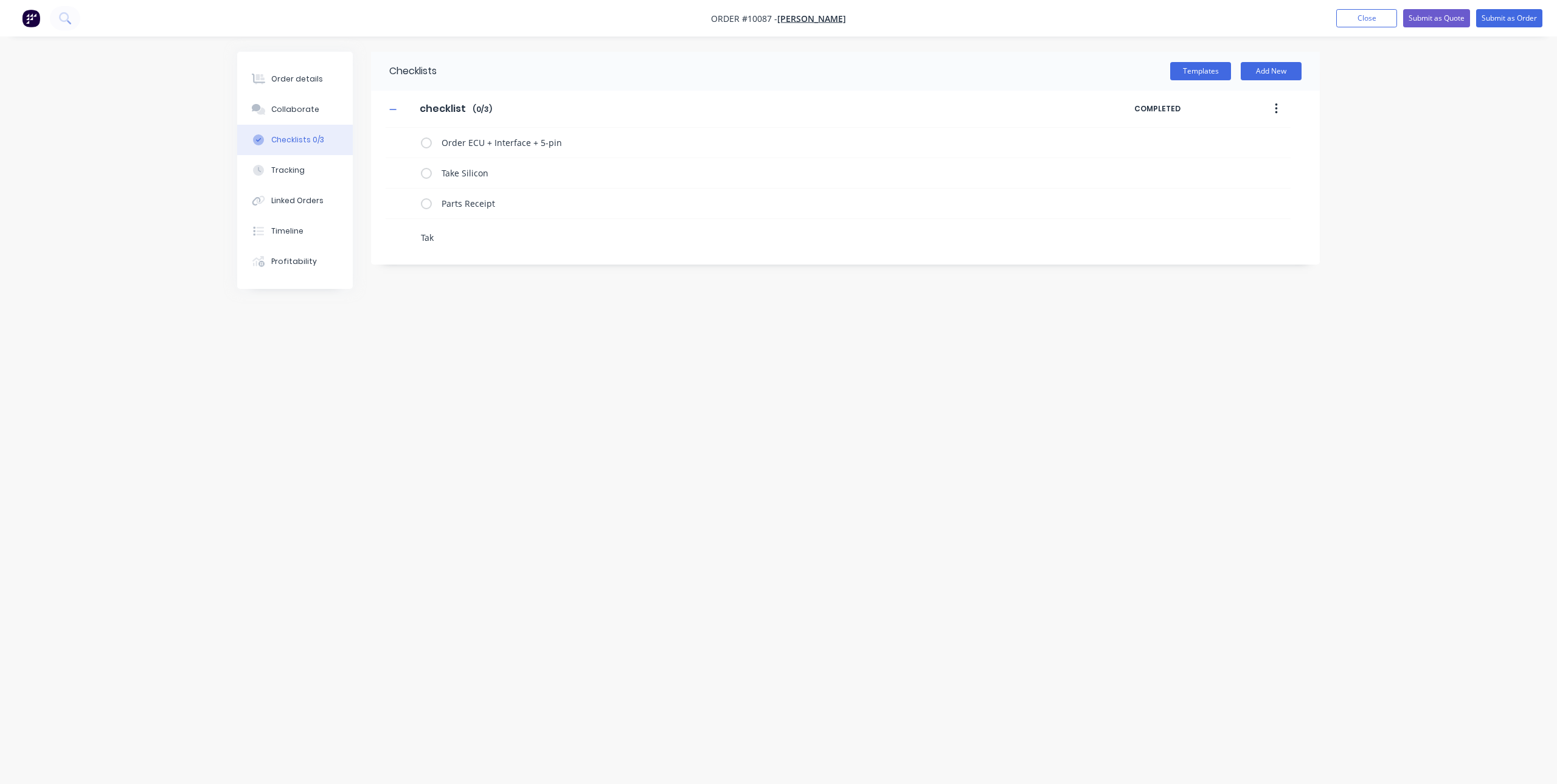
type textarea "x"
type textarea "Take"
drag, startPoint x: 594, startPoint y: 174, endPoint x: 405, endPoint y: 164, distance: 189.3
click at [405, 164] on div "Take Silicon" at bounding box center [838, 173] width 905 height 31
type textarea "x"
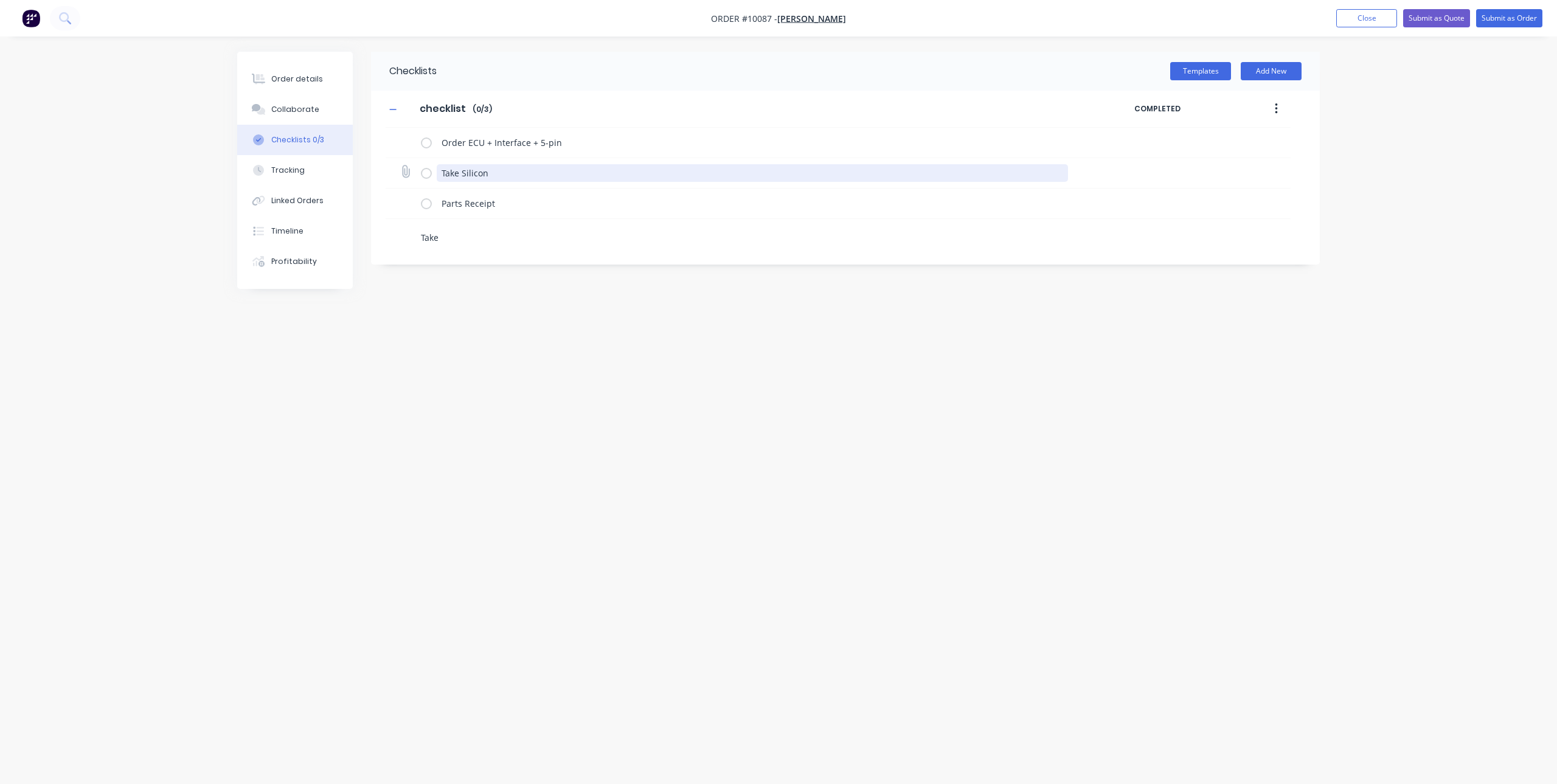
type textarea "P"
type textarea "x"
type textarea "Pa"
type textarea "x"
type textarea "Par"
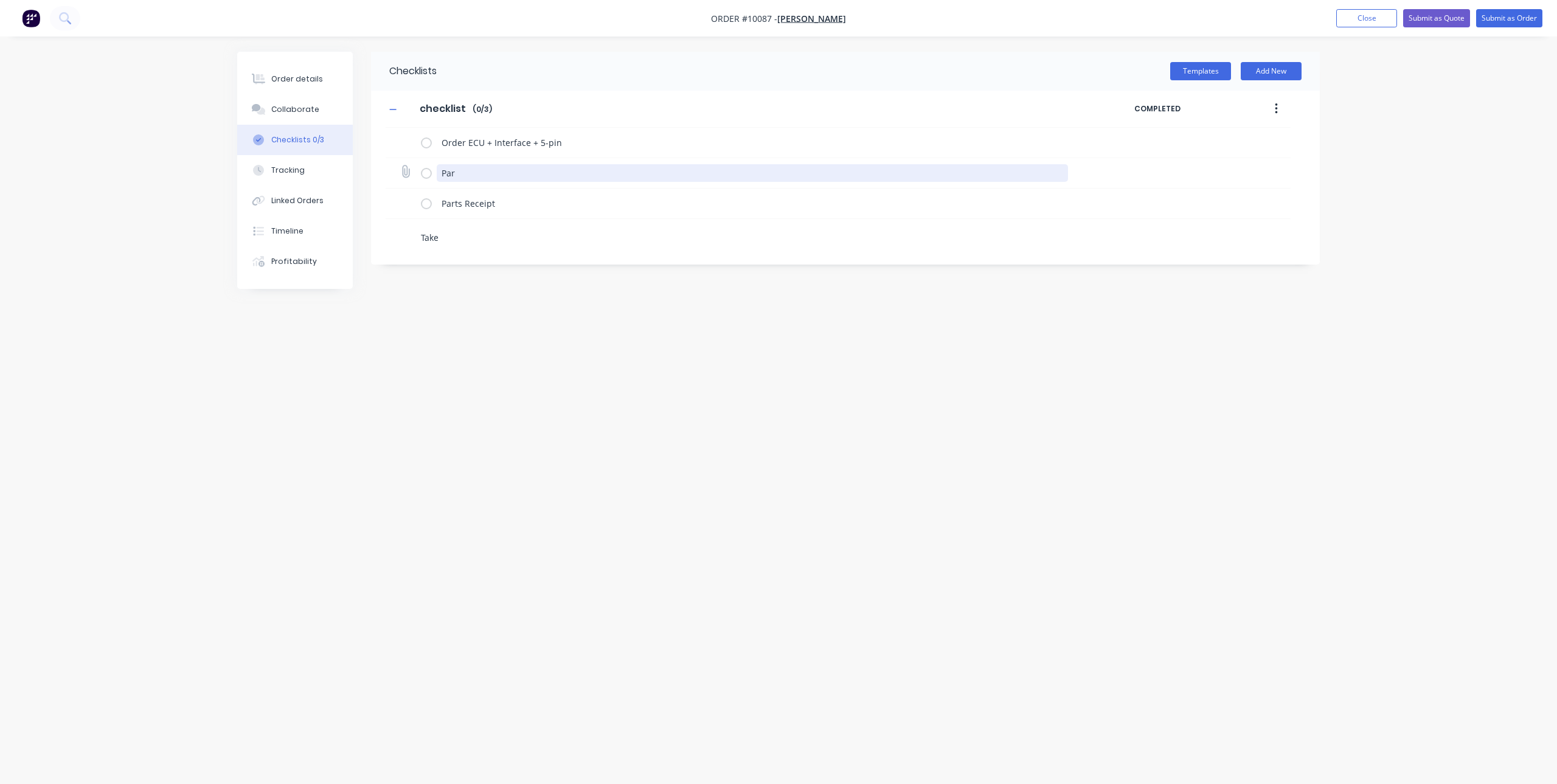
type textarea "x"
type textarea "Part"
type textarea "x"
type textarea "Parts"
type textarea "x"
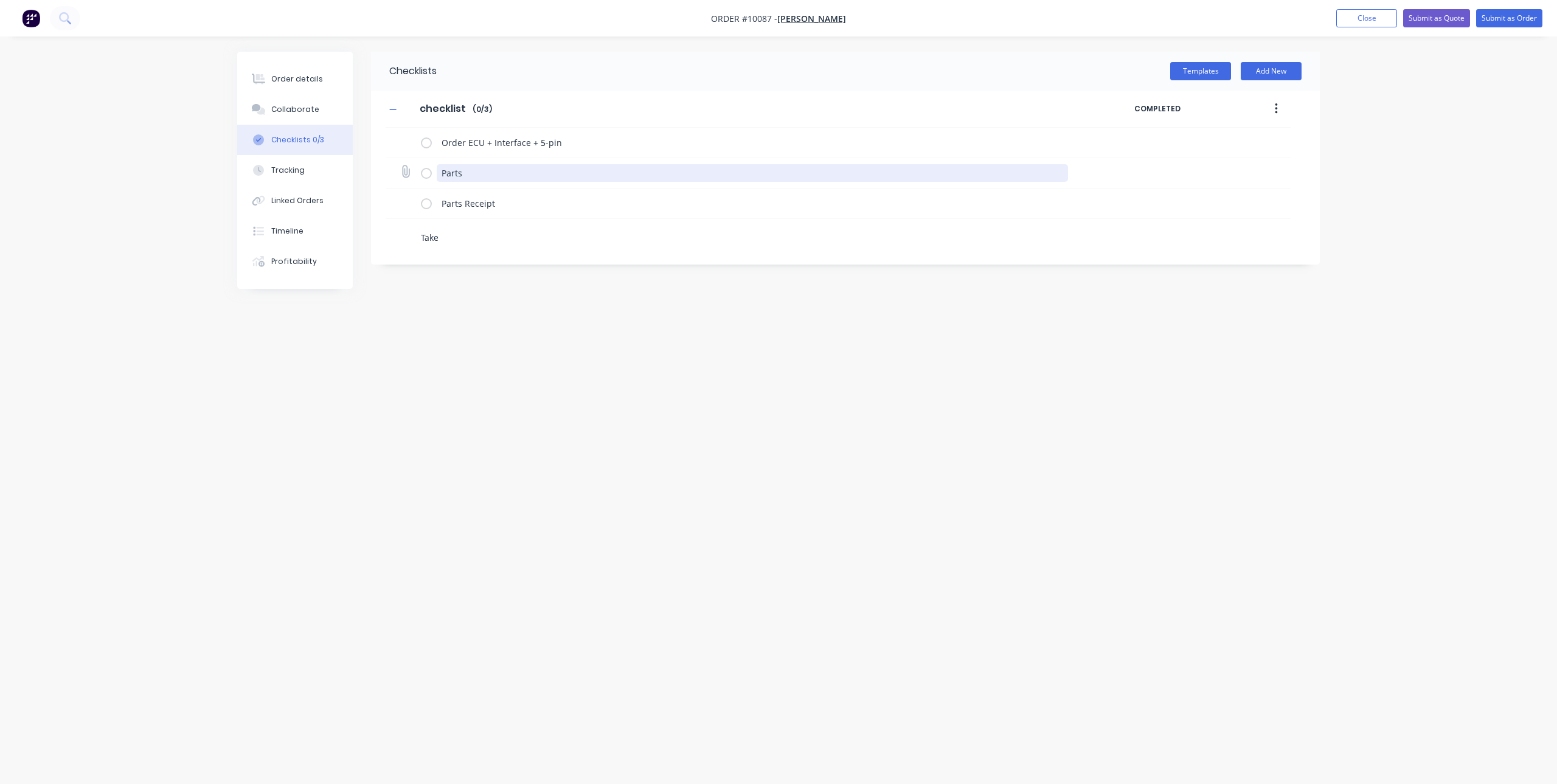
type textarea "Parts"
type textarea "x"
type textarea "Parts R"
type textarea "x"
type textarea "Parts Re"
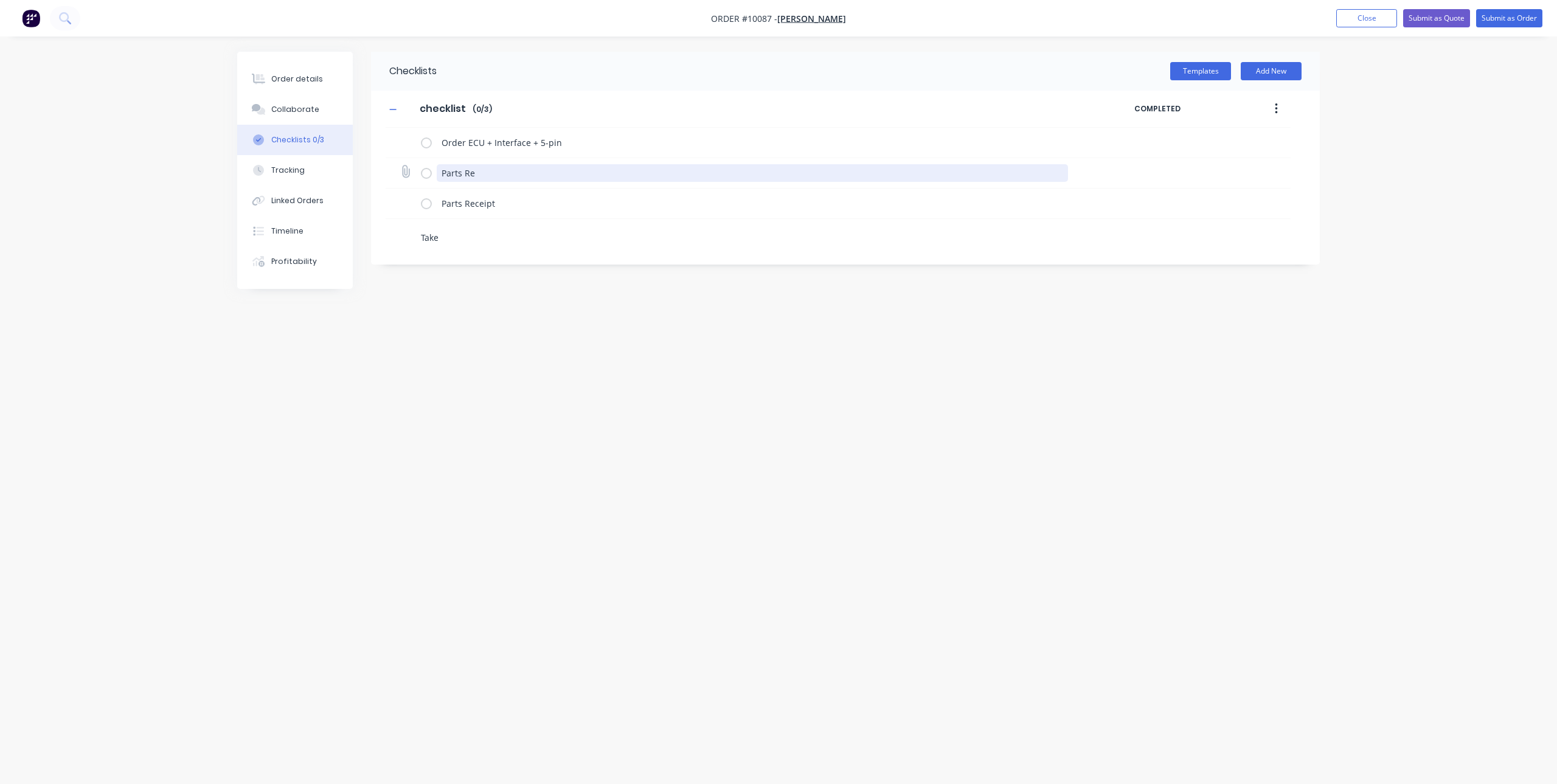
type textarea "x"
type textarea "Parts Rec"
type textarea "x"
type textarea "Parts Rece"
type textarea "x"
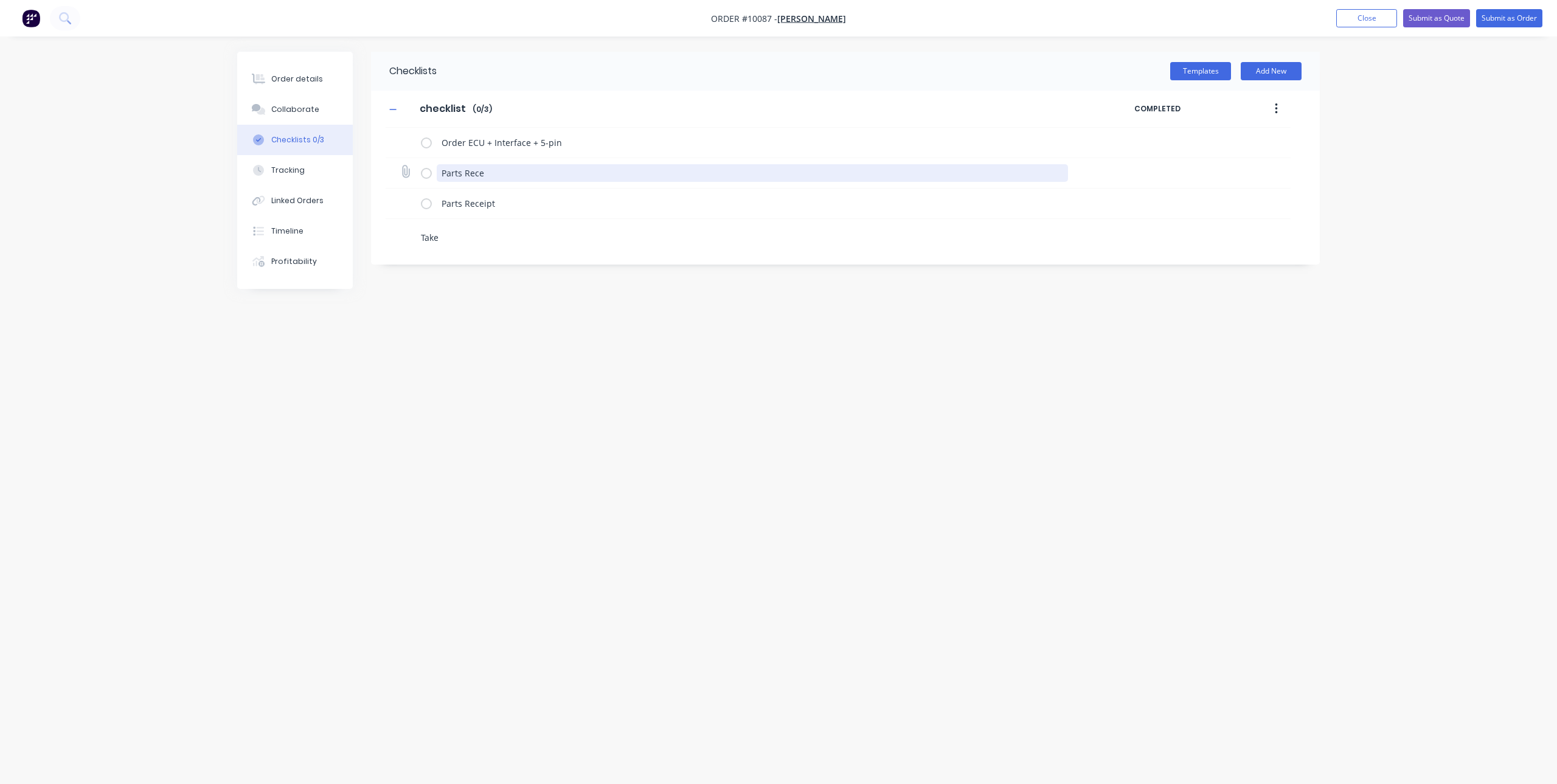
type textarea "Parts Recei"
type textarea "x"
type textarea "Parts Receip"
type textarea "x"
type textarea "Parts Receipt"
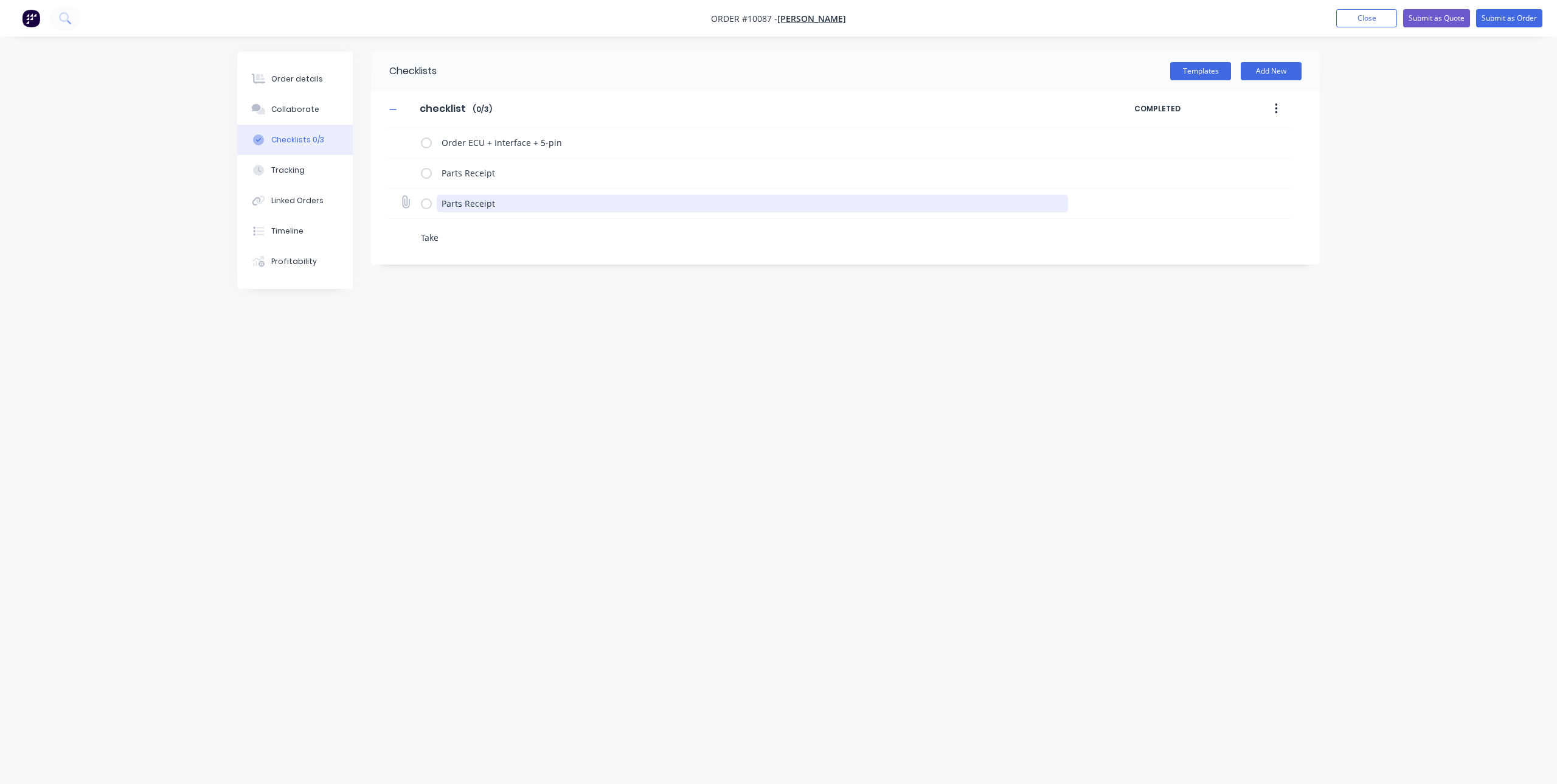
click at [488, 206] on textarea "Parts Receipt" at bounding box center [752, 203] width 632 height 18
type textarea "x"
type textarea "T"
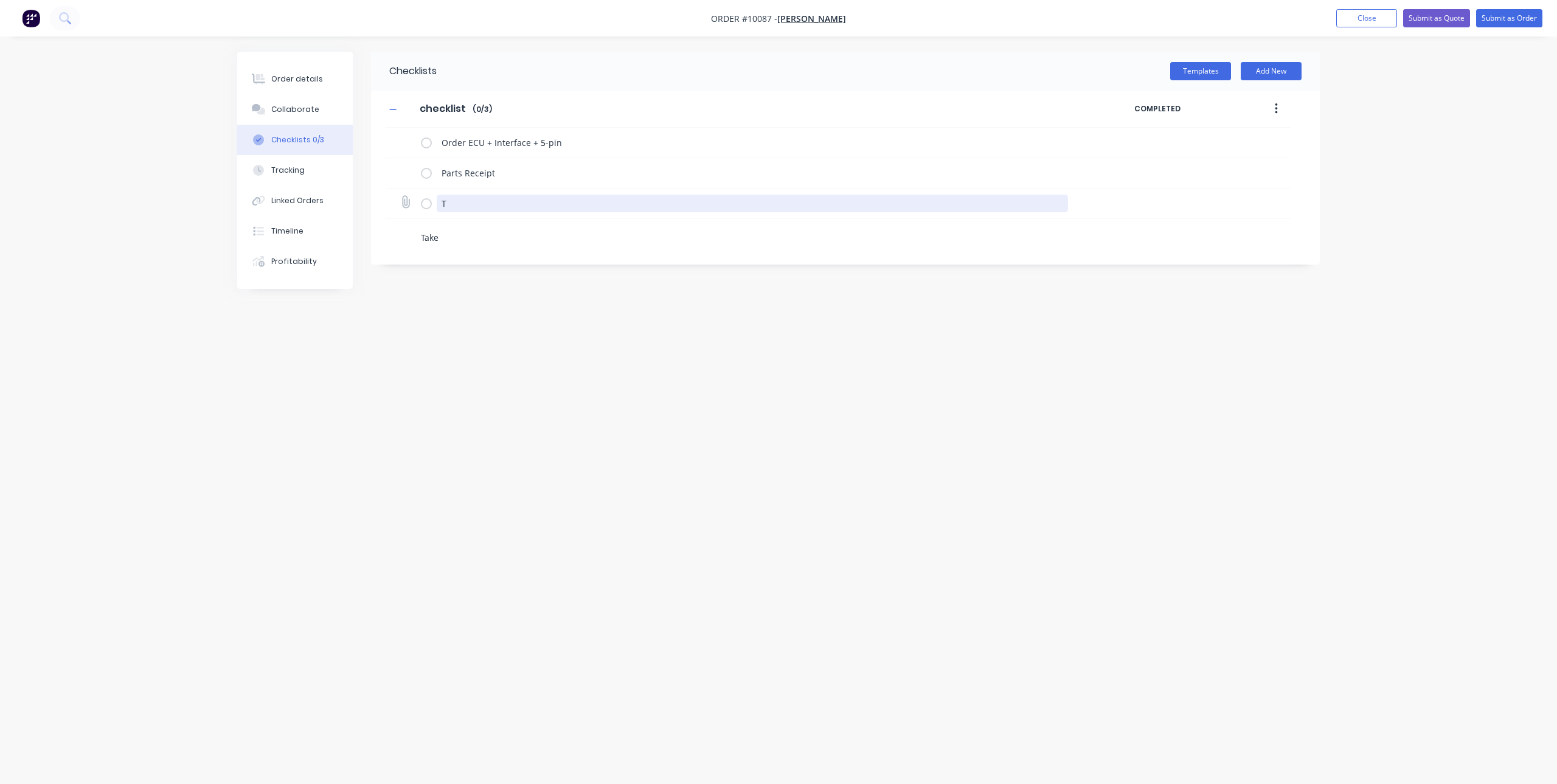
type textarea "x"
type textarea "Ta"
type textarea "x"
type textarea "Tak"
type textarea "x"
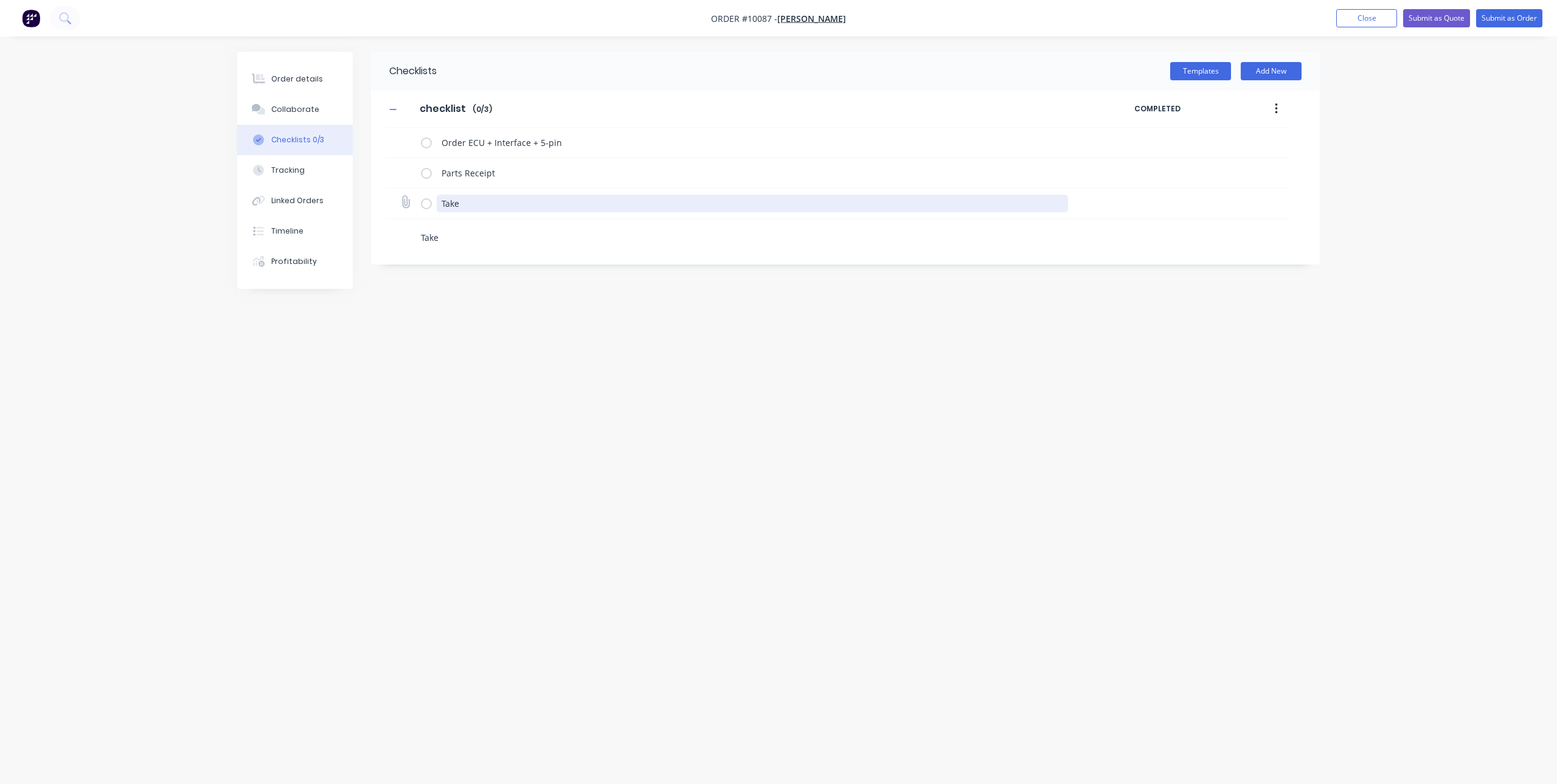
type textarea "Take"
type textarea "x"
type textarea "Take S"
type textarea "x"
type textarea "Take Si"
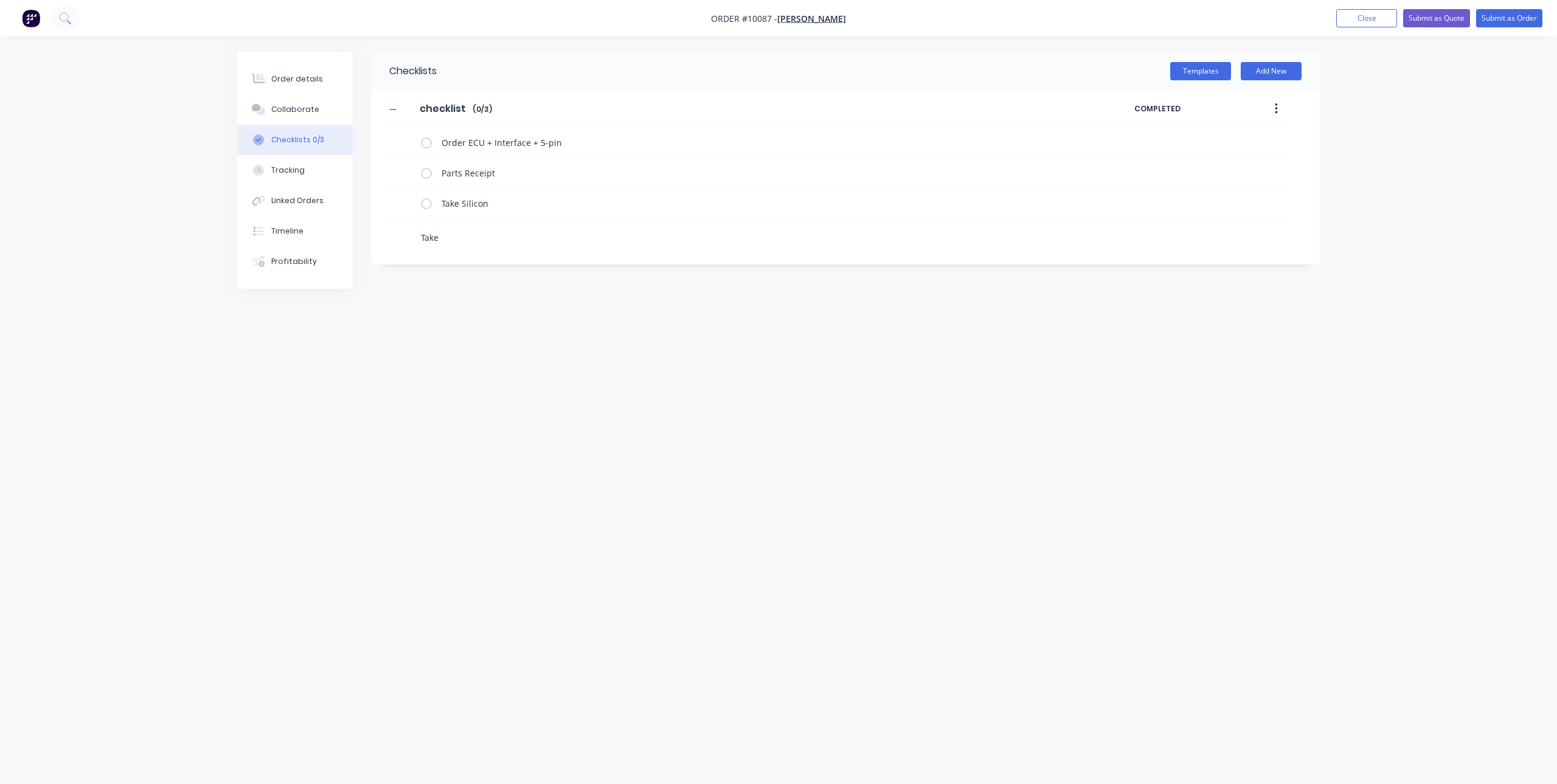
click at [455, 236] on textarea "Take" at bounding box center [709, 237] width 585 height 18
click at [1356, 223] on div "Order details Collaborate Checklists 0/7 Tracking Linked Orders Timeline Profit…" at bounding box center [778, 392] width 1557 height 784
click at [428, 143] on label at bounding box center [426, 142] width 11 height 13
click at [0, 0] on input "checkbox" at bounding box center [0, 0] width 0 height 0
click at [313, 81] on div "Order details" at bounding box center [297, 79] width 52 height 11
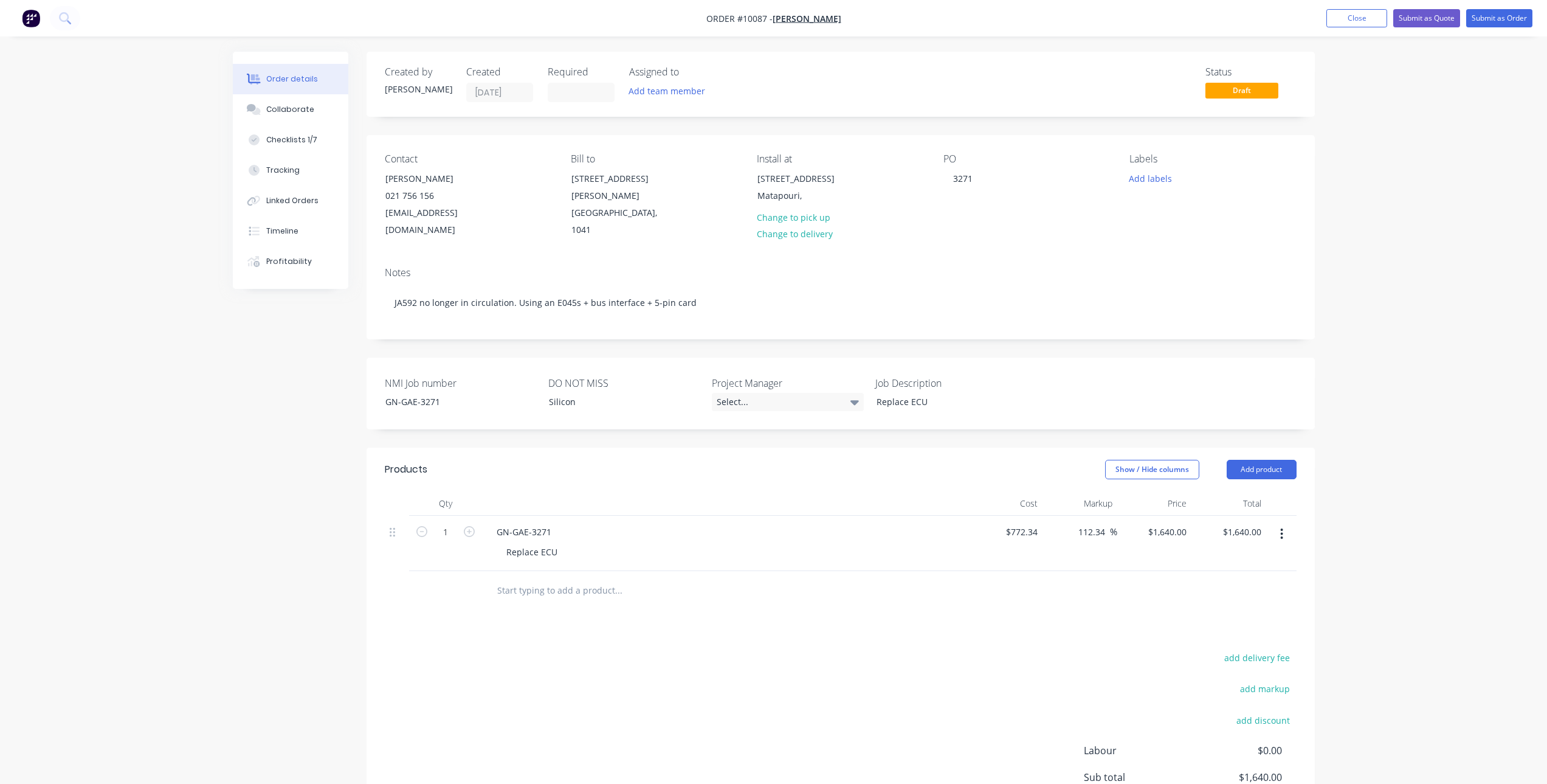
click at [577, 578] on input "text" at bounding box center [618, 590] width 243 height 25
click at [534, 543] on div "Replace ECU" at bounding box center [531, 552] width 70 height 18
click at [532, 581] on input "M" at bounding box center [618, 590] width 243 height 25
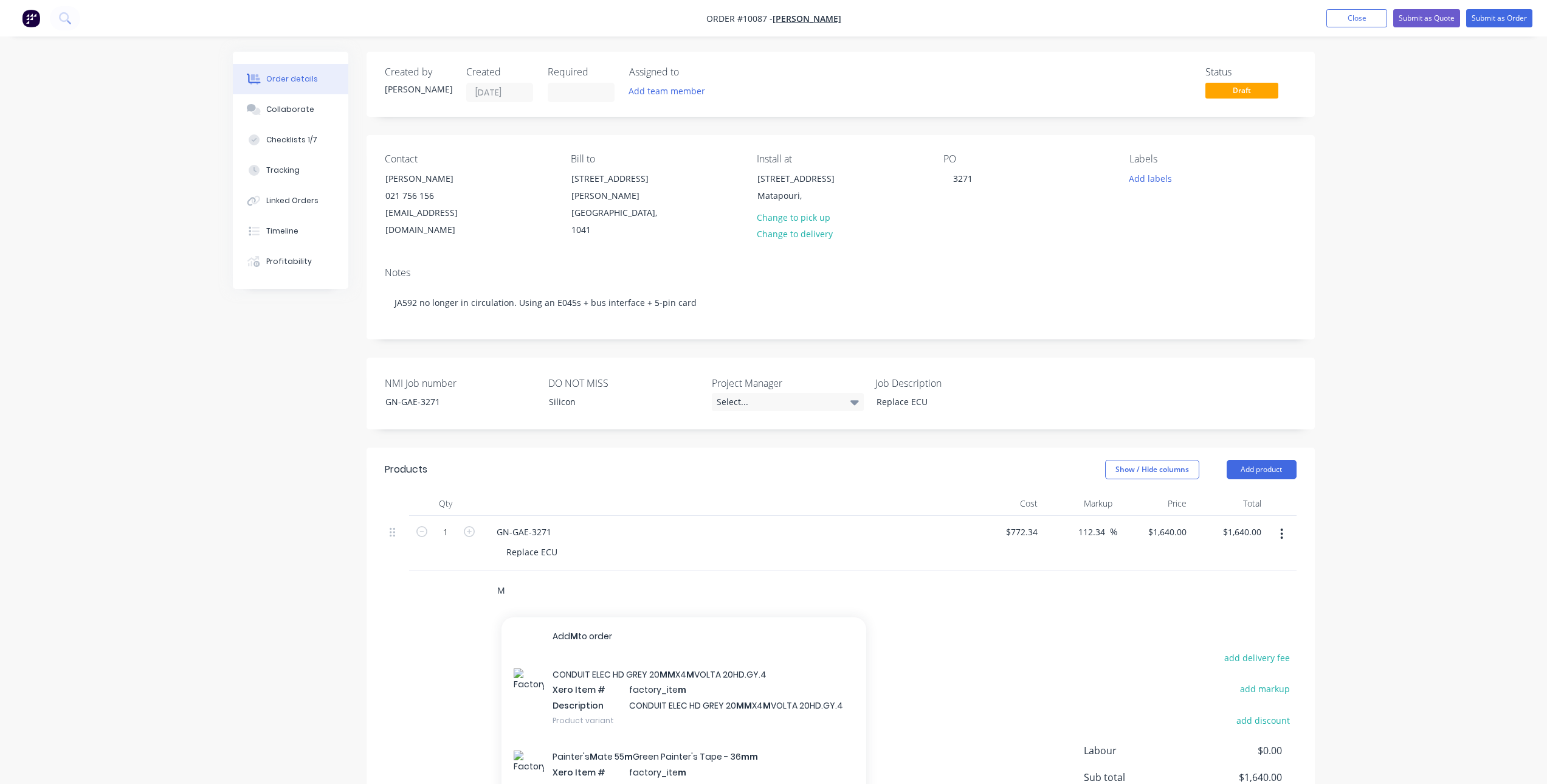
drag, startPoint x: 565, startPoint y: 581, endPoint x: 525, endPoint y: 578, distance: 40.1
click at [525, 578] on input "M" at bounding box center [618, 590] width 243 height 25
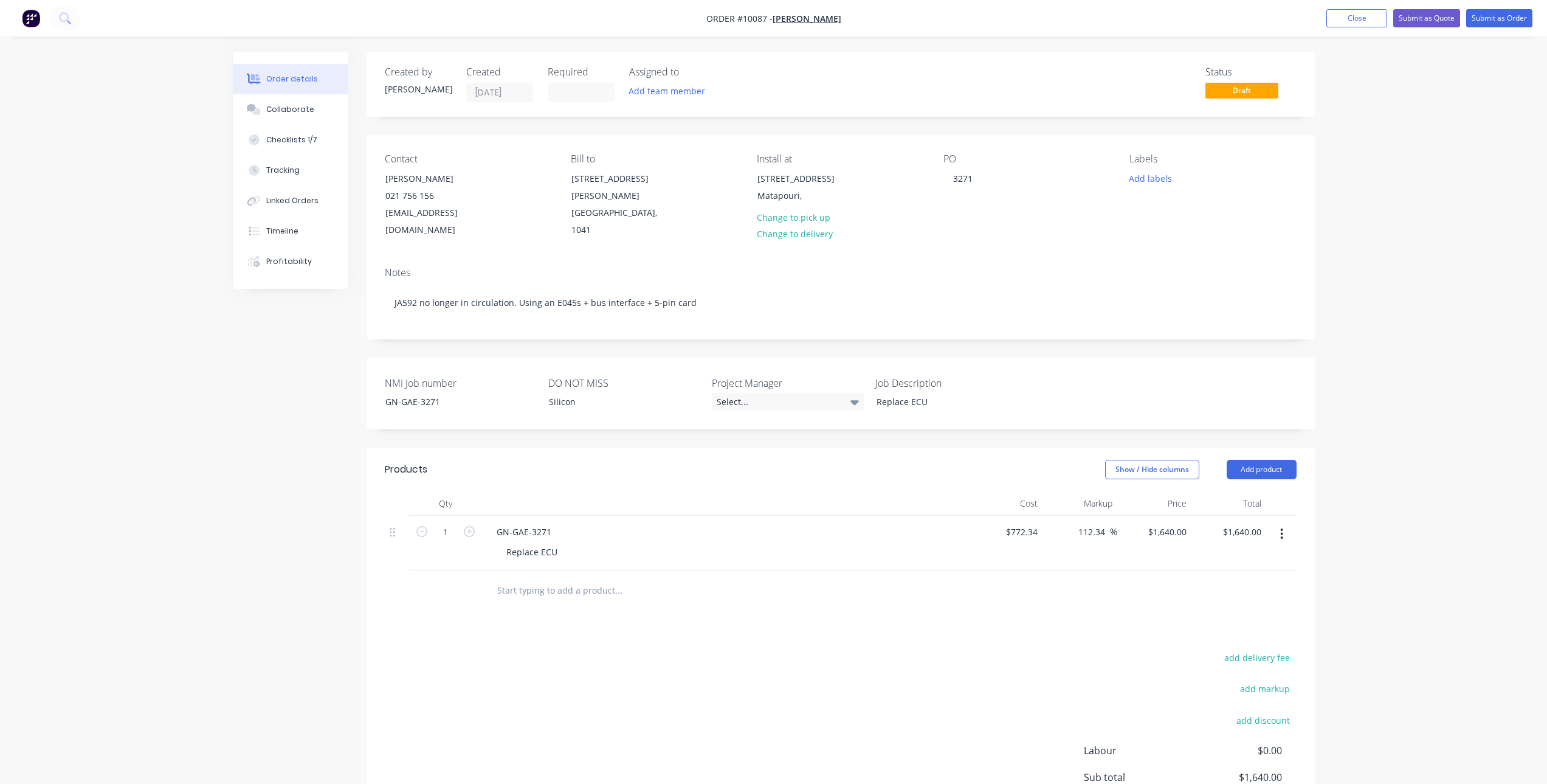
click at [1391, 481] on div "Order details Collaborate Checklists 1/7 Tracking Linked Orders Timeline Profit…" at bounding box center [773, 460] width 1547 height 920
click at [1489, 18] on button "Submit as Order" at bounding box center [1500, 19] width 66 height 19
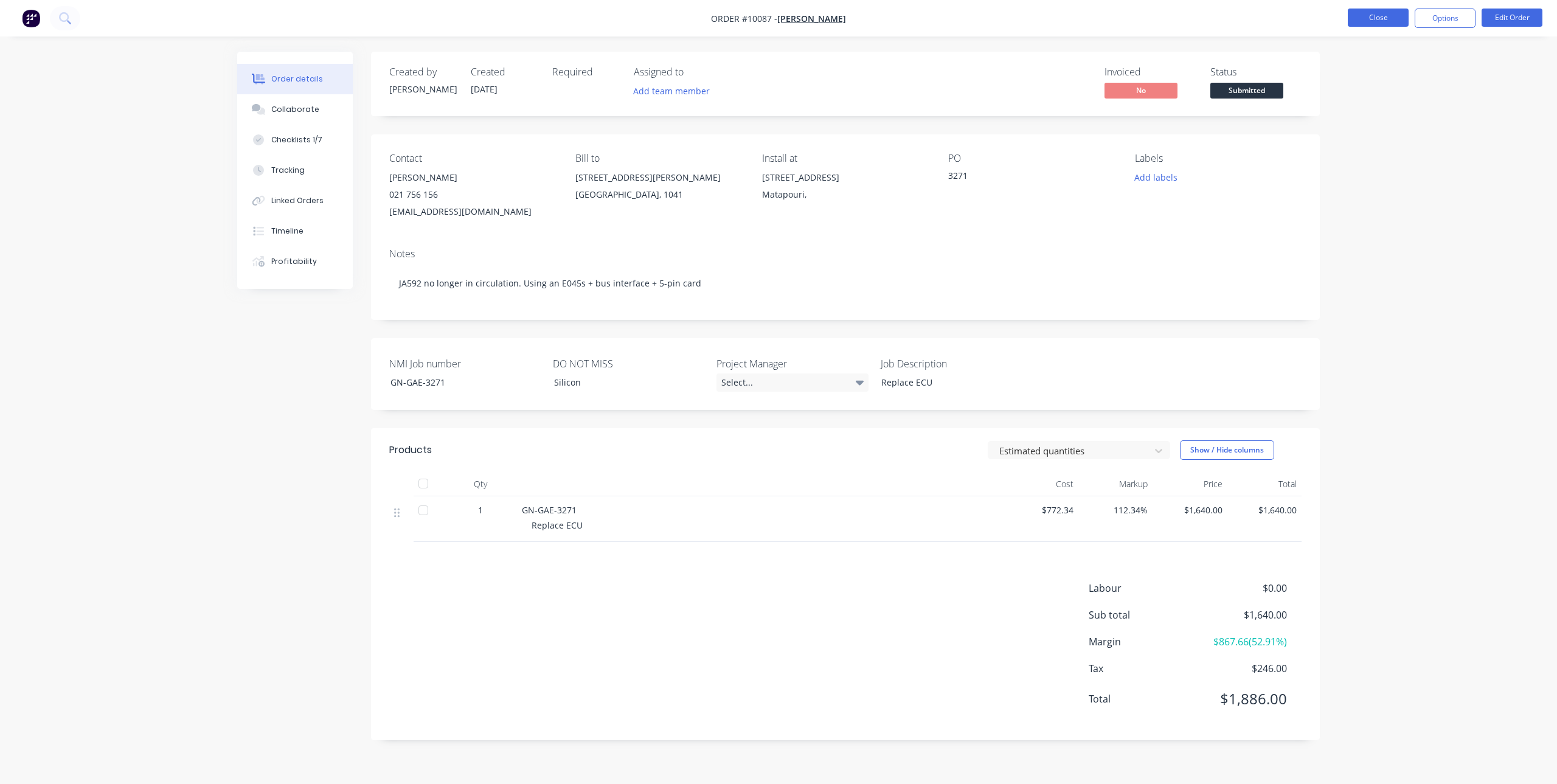
click at [1393, 14] on button "Close" at bounding box center [1378, 18] width 61 height 19
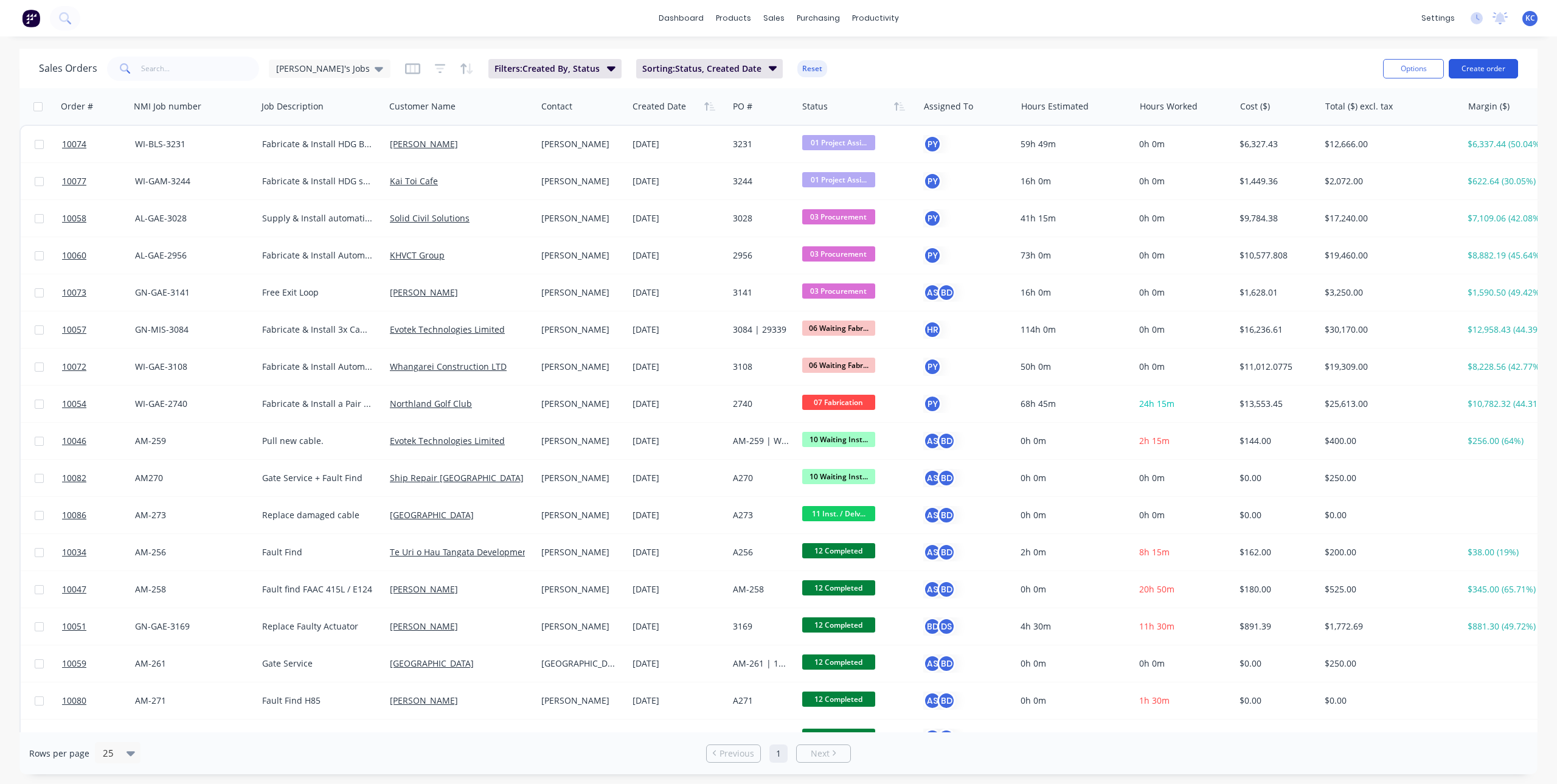
click at [1493, 70] on button "Create order" at bounding box center [1484, 69] width 70 height 19
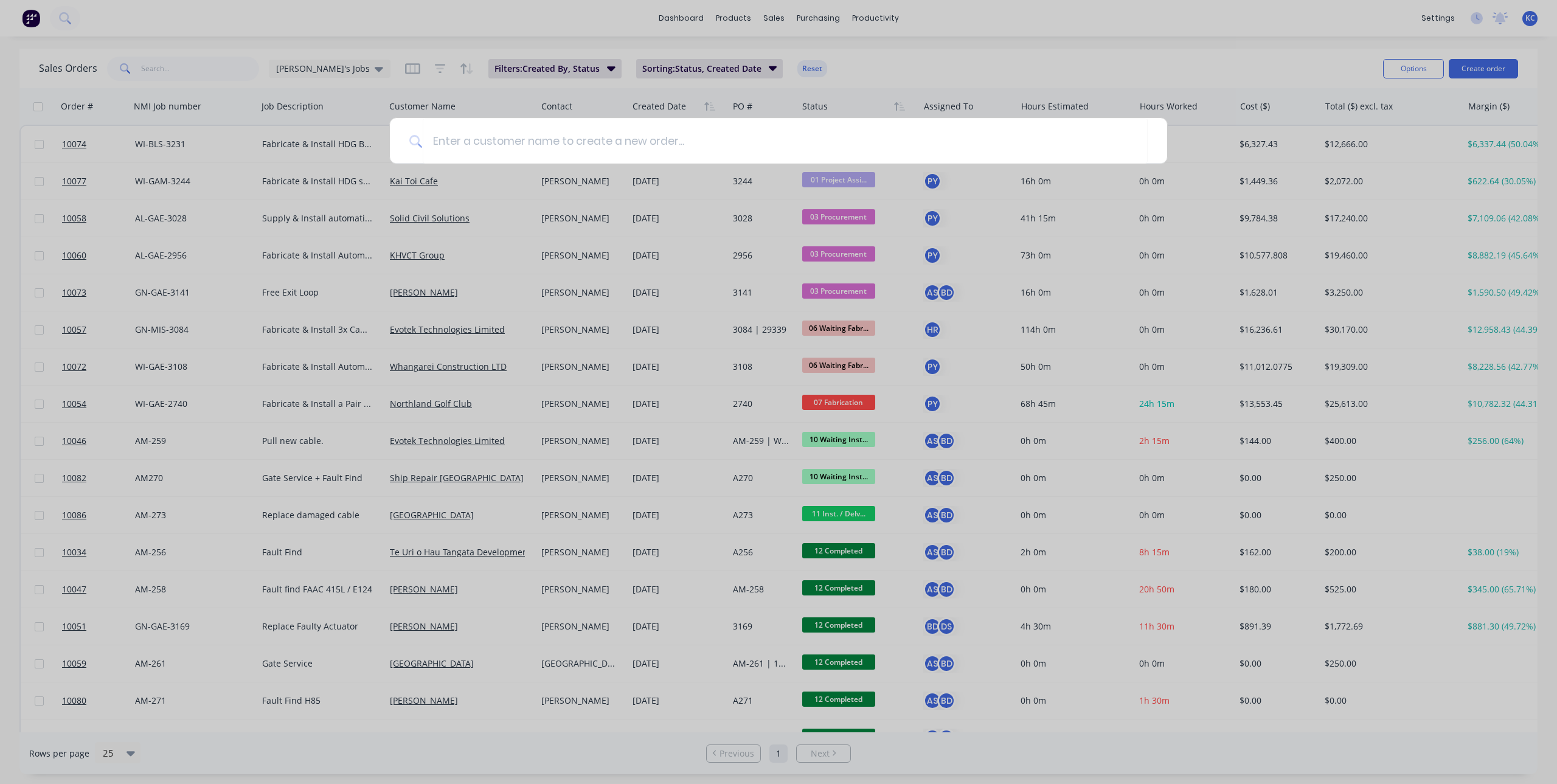
click at [724, 14] on div at bounding box center [778, 392] width 1557 height 784
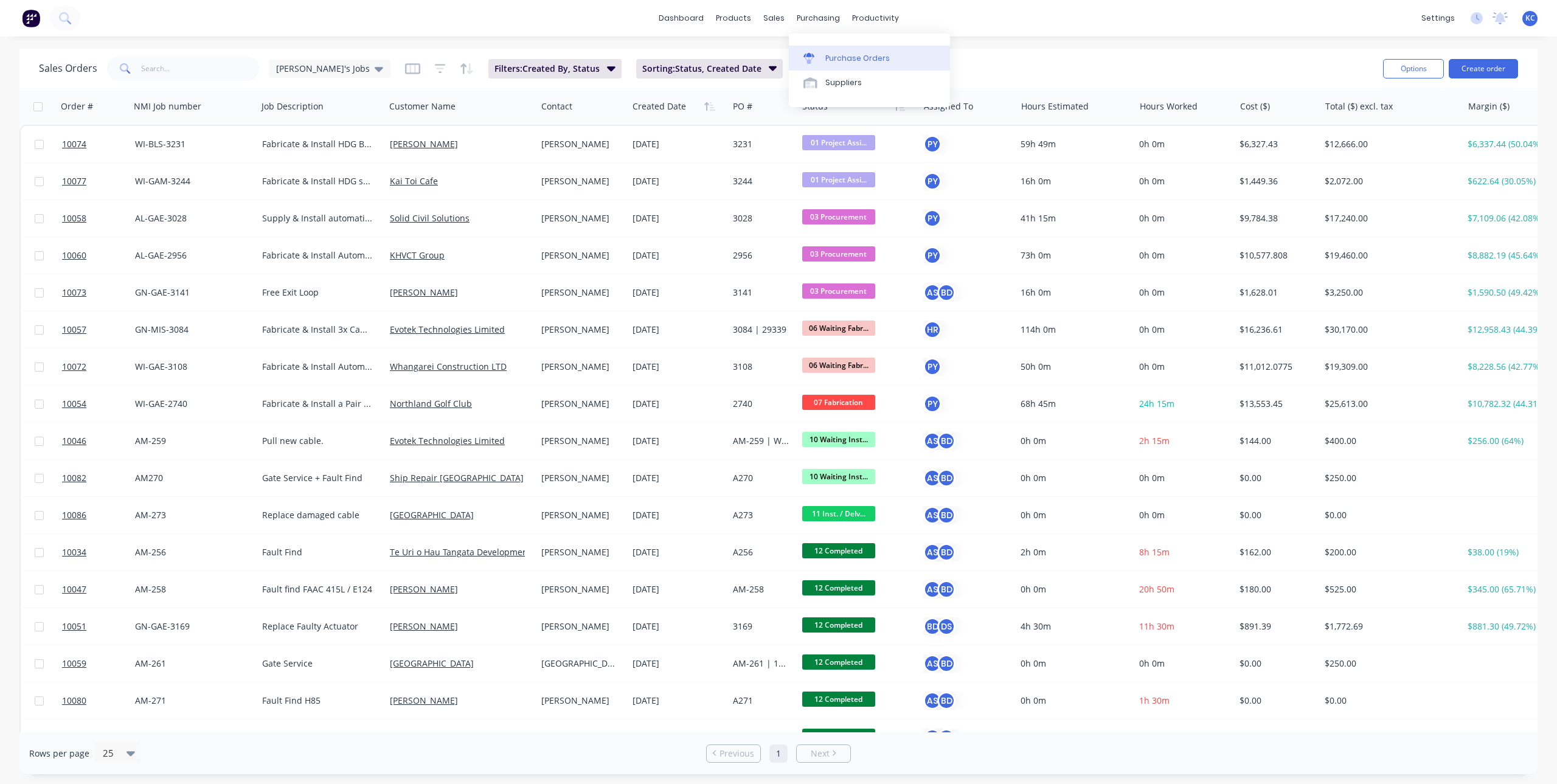
click at [829, 51] on link "Purchase Orders" at bounding box center [869, 58] width 161 height 25
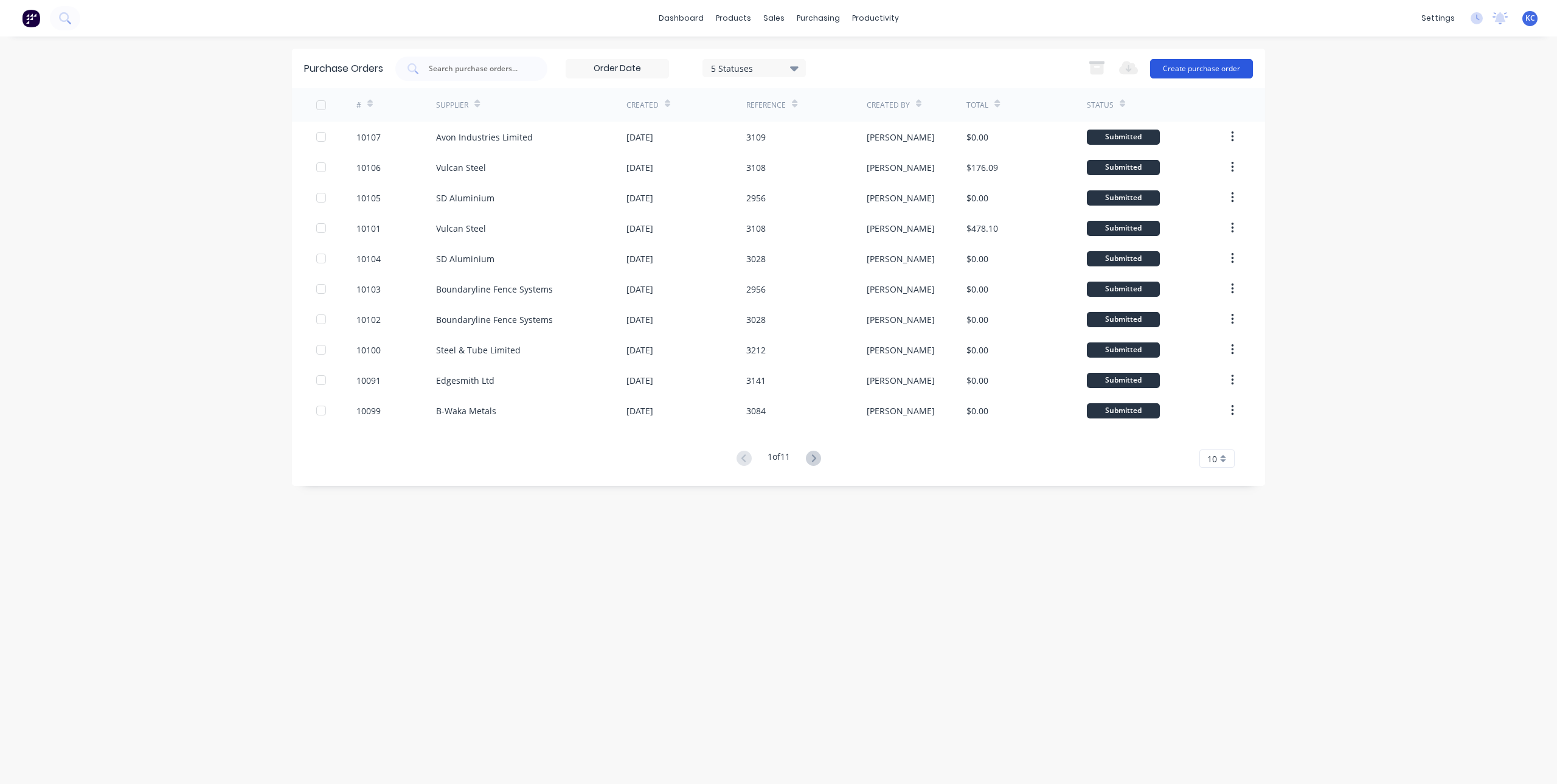
click at [1191, 64] on button "Create purchase order" at bounding box center [1201, 69] width 103 height 19
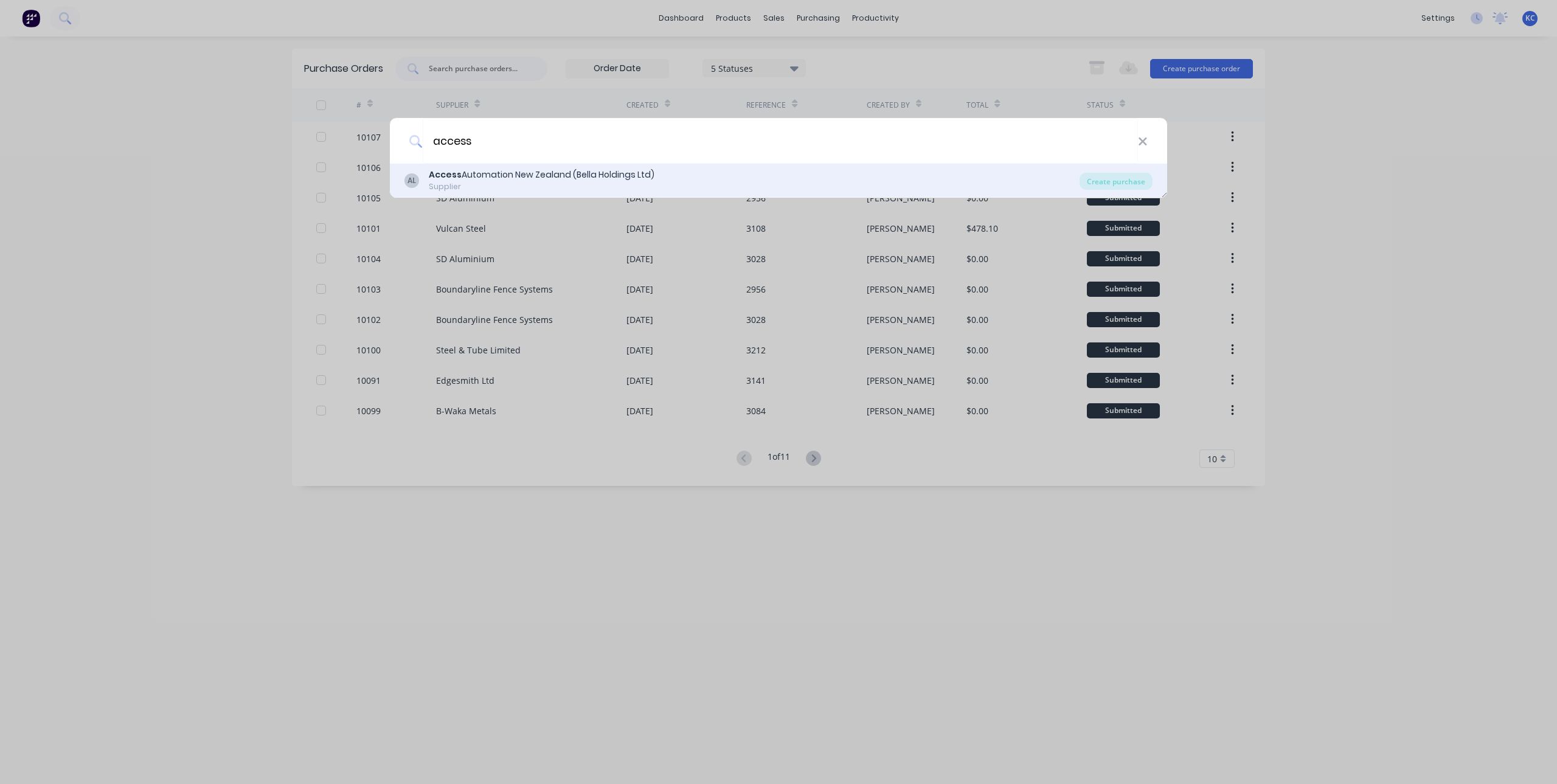
click at [639, 186] on div "Supplier" at bounding box center [542, 186] width 226 height 11
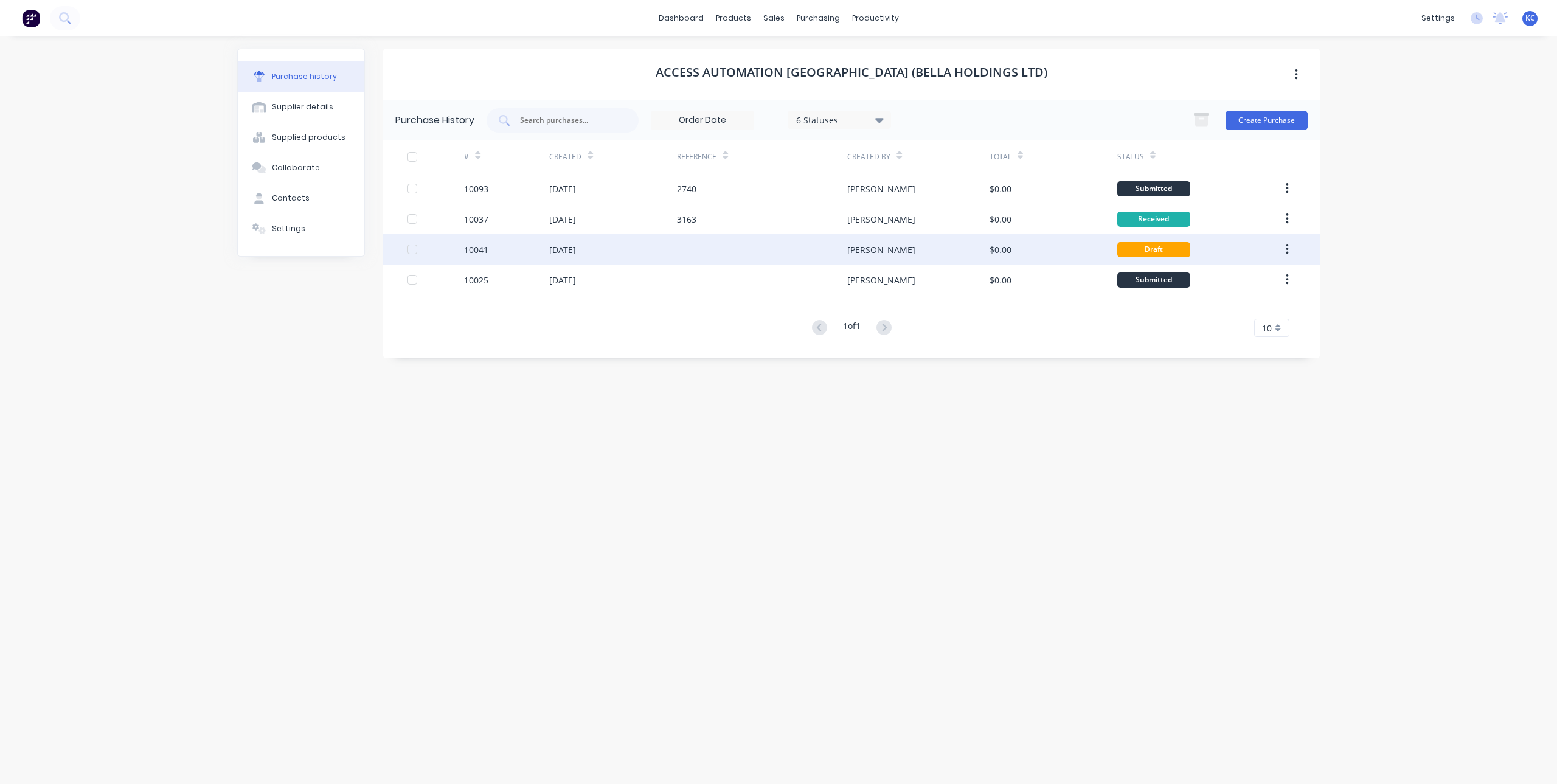
click at [862, 253] on div "[PERSON_NAME]" at bounding box center [881, 249] width 68 height 13
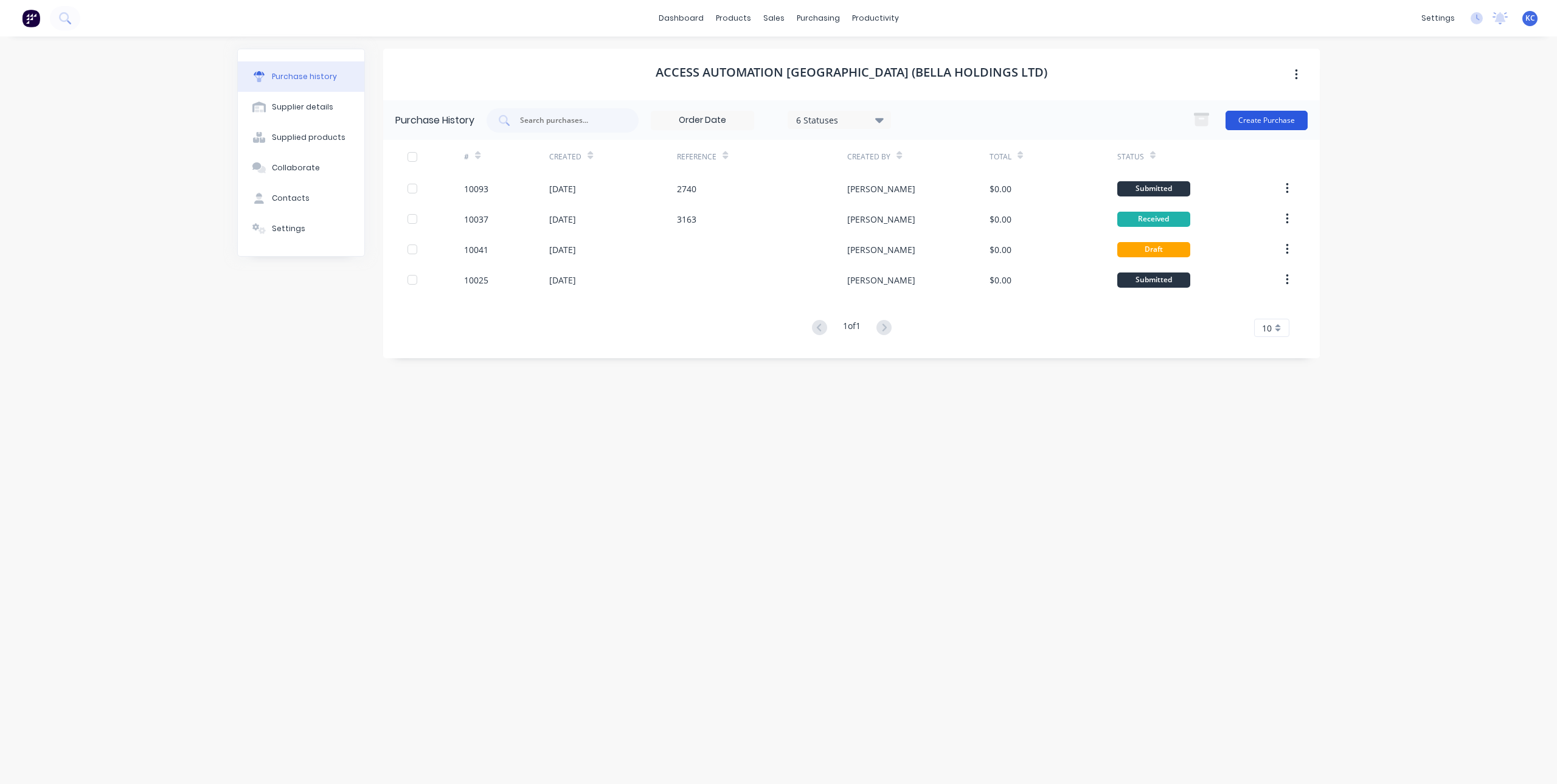
click at [1266, 117] on button "Create Purchase" at bounding box center [1266, 120] width 82 height 19
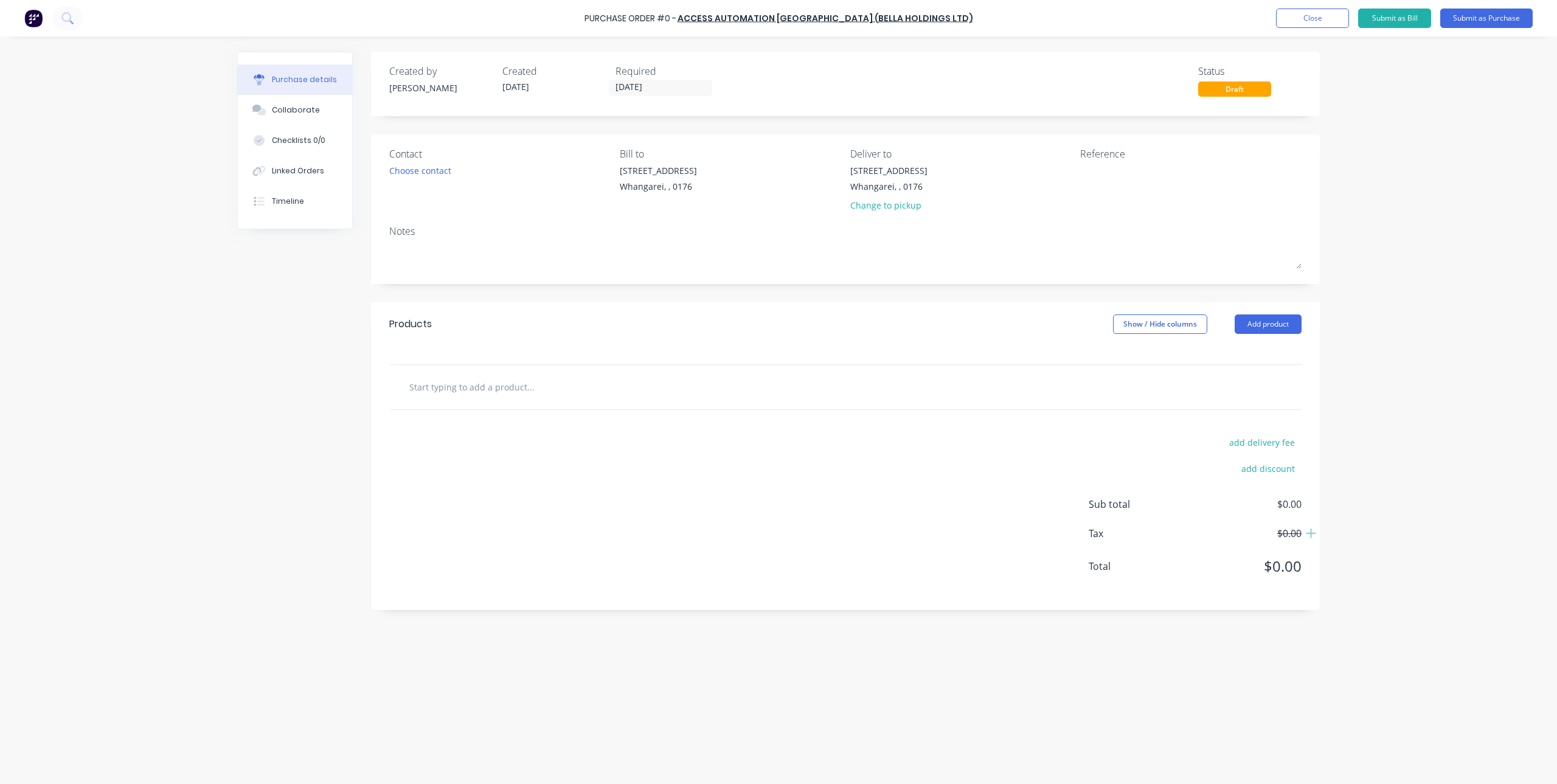
click at [499, 392] on input "text" at bounding box center [530, 386] width 243 height 25
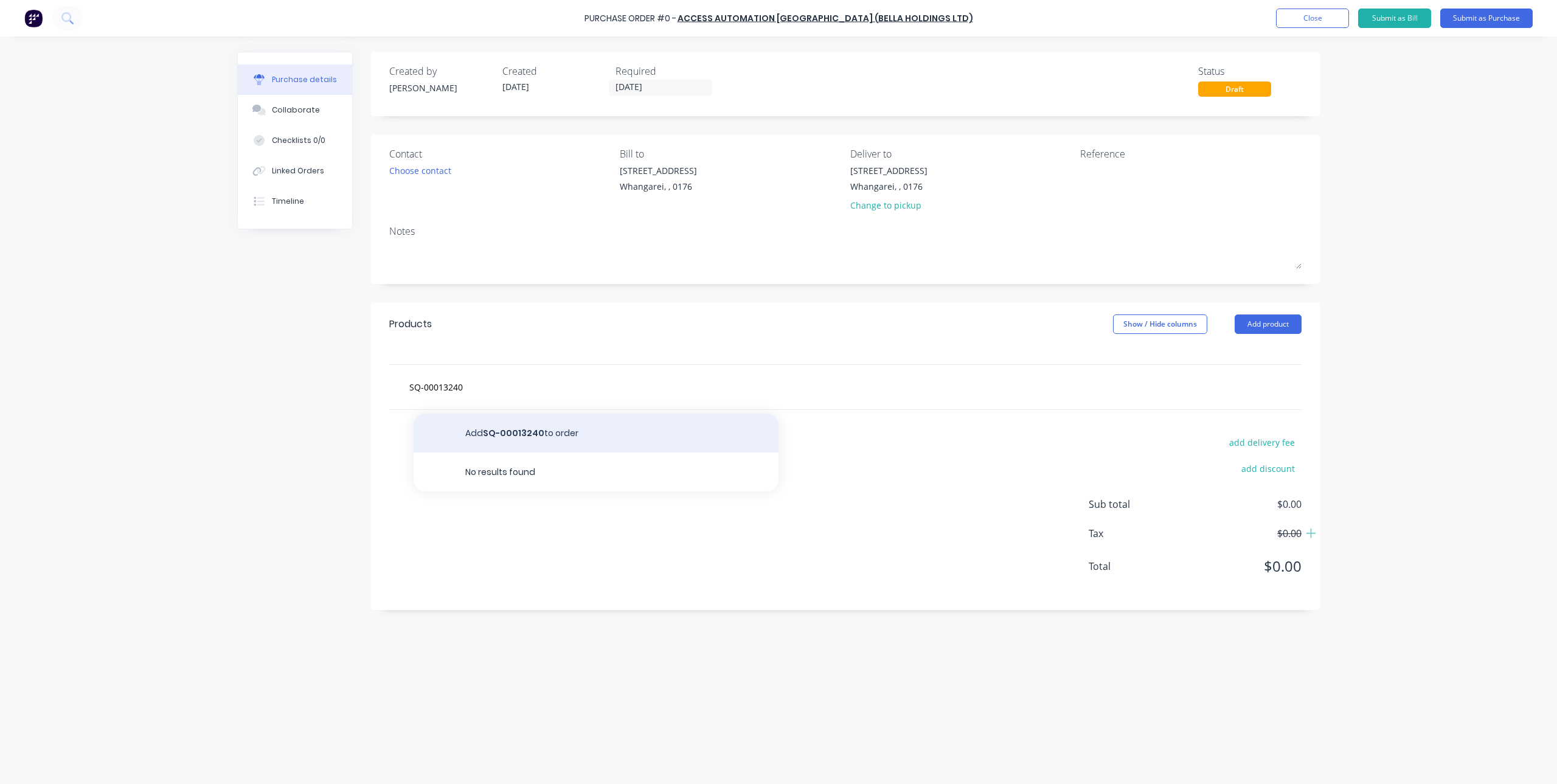
click at [519, 427] on button "Add SQ-00013240 to order" at bounding box center [596, 433] width 365 height 39
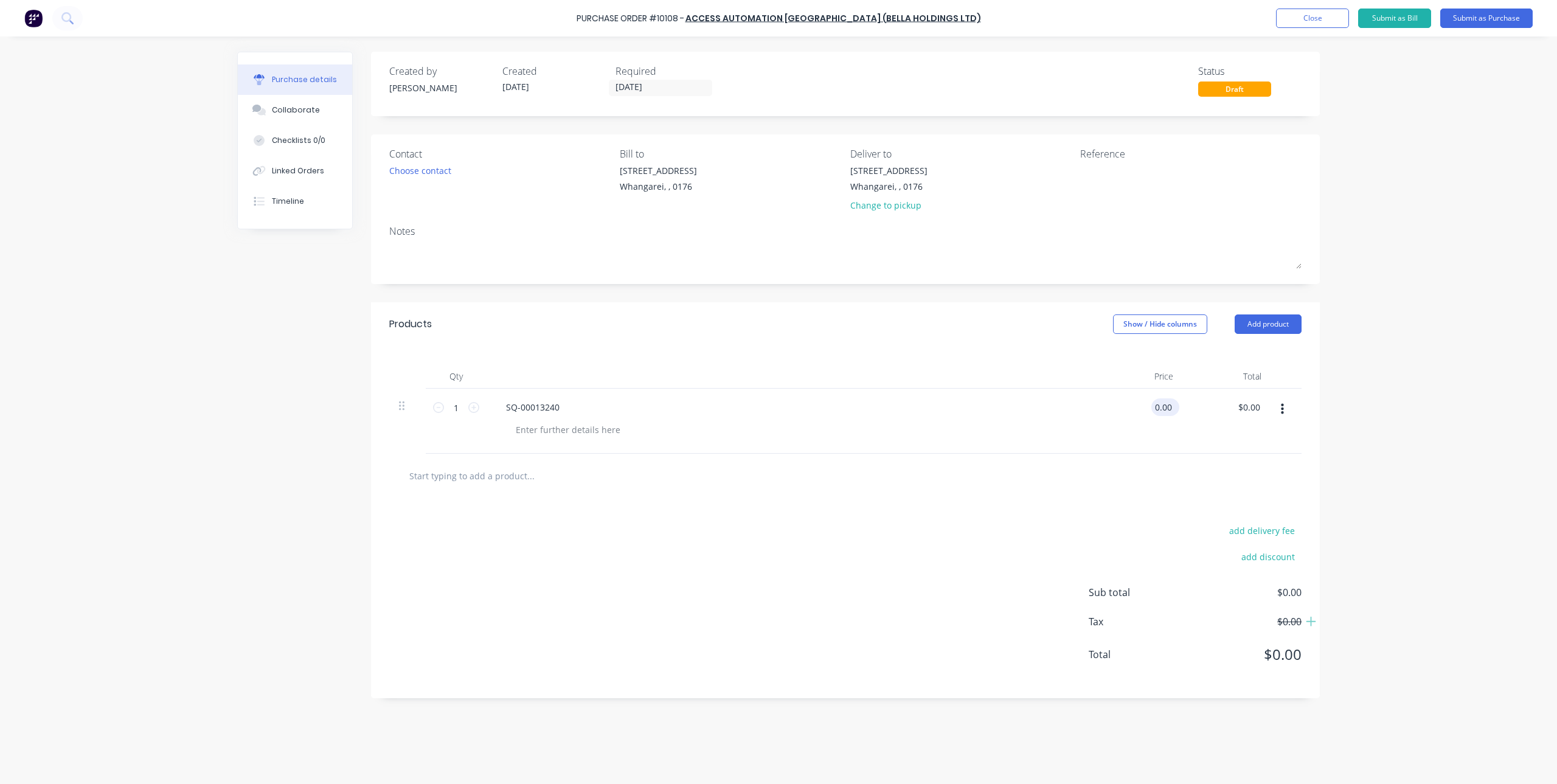
click at [1167, 408] on input "0.00" at bounding box center [1163, 407] width 23 height 18
click at [702, 503] on div "add delivery fee add discount Sub total $401.51 Tax $60.23 Total $461.74" at bounding box center [845, 598] width 949 height 200
click at [410, 170] on div "Choose contact" at bounding box center [420, 170] width 62 height 13
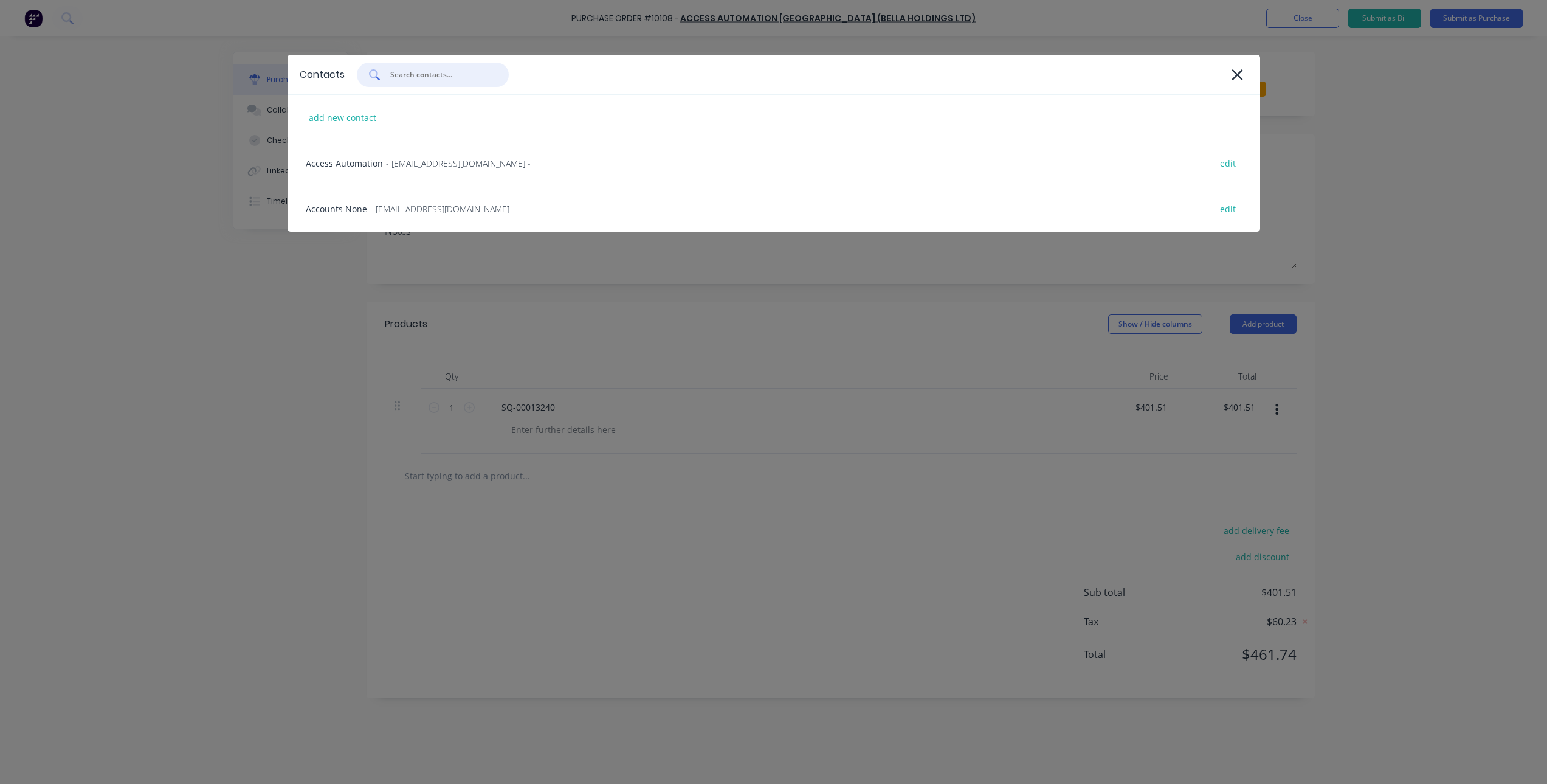
click at [442, 79] on input "text" at bounding box center [439, 75] width 101 height 12
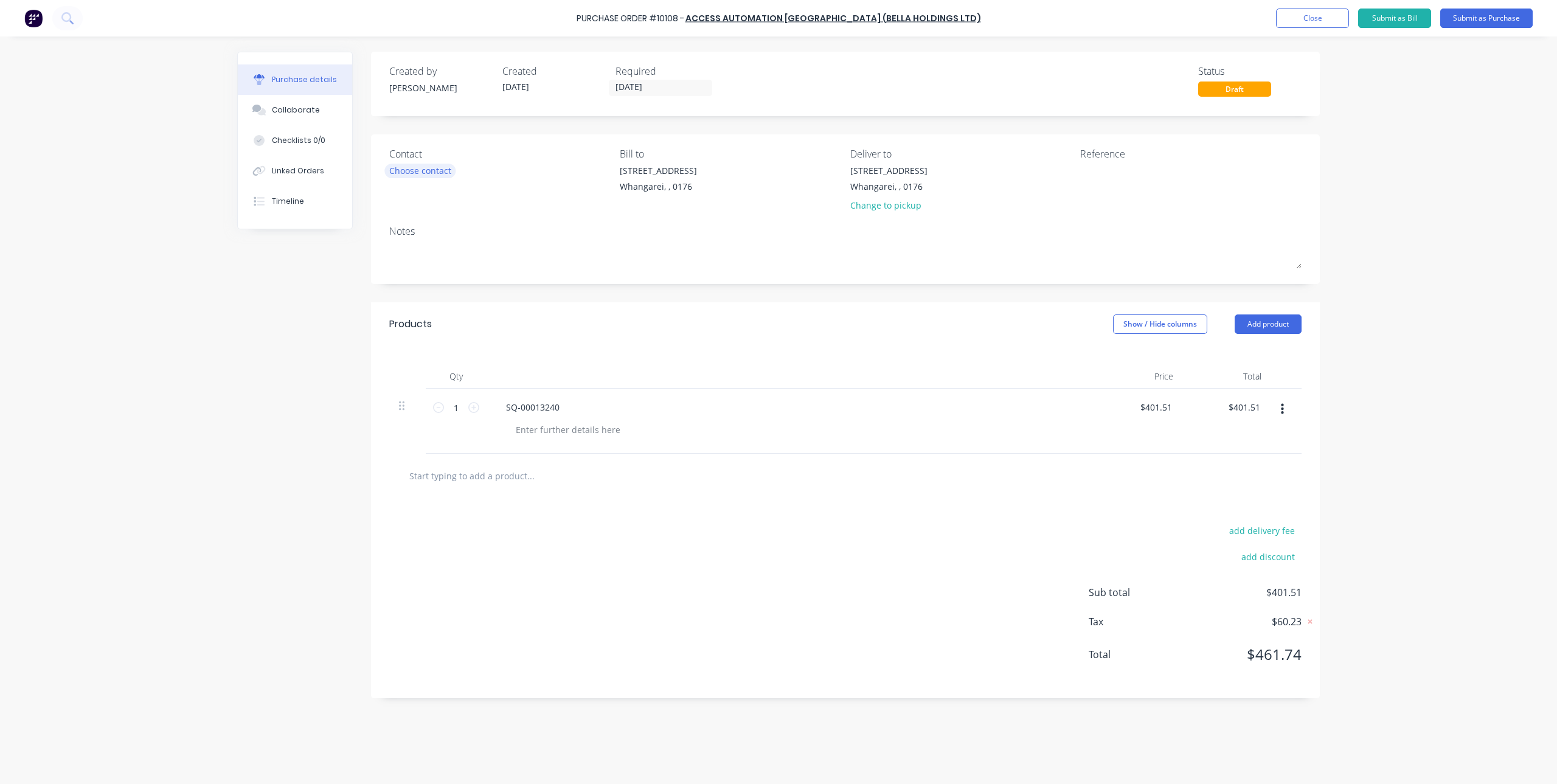
click at [447, 168] on div "Choose contact" at bounding box center [420, 170] width 62 height 13
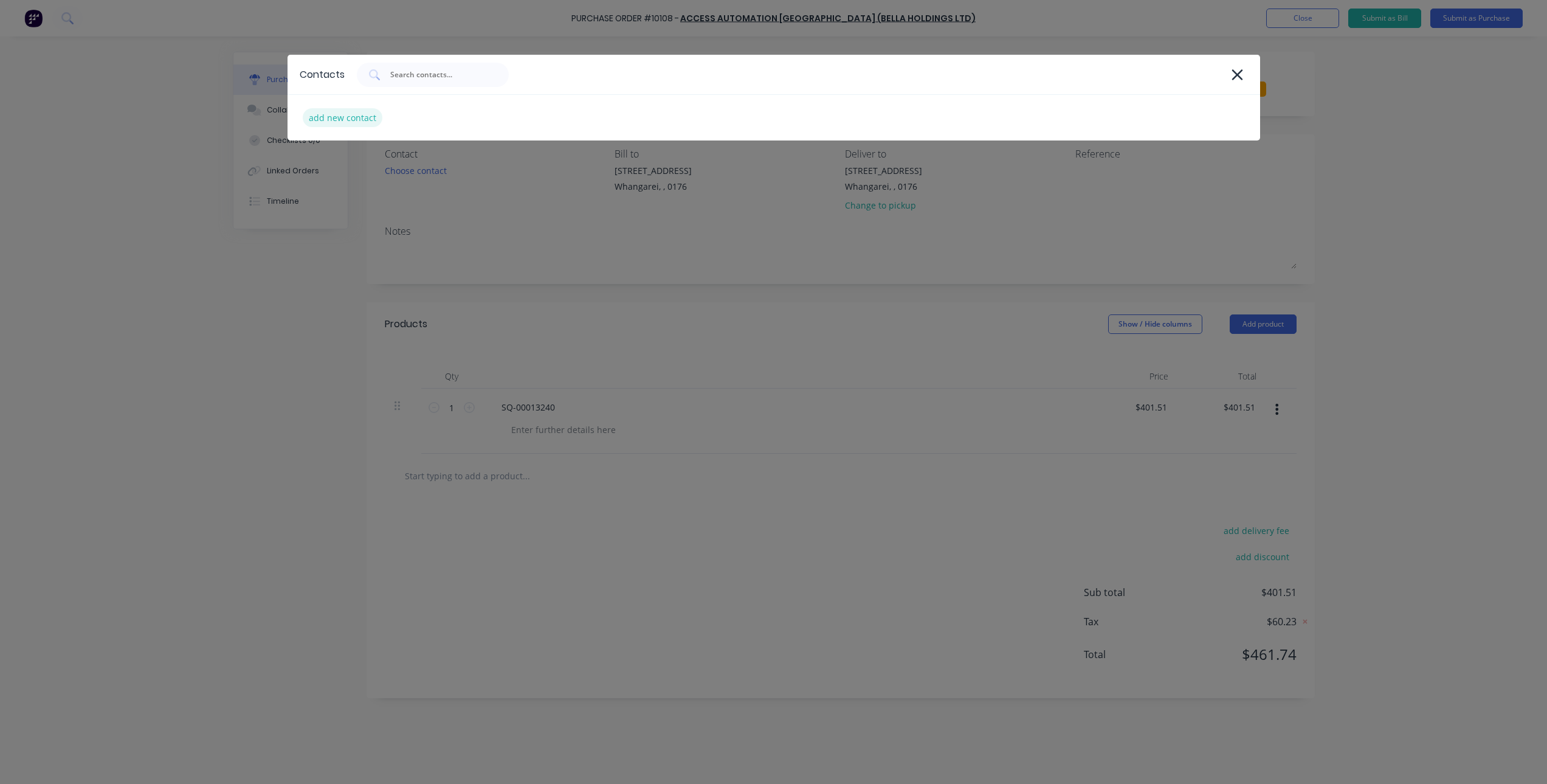
click at [358, 113] on div "add new contact" at bounding box center [342, 118] width 80 height 19
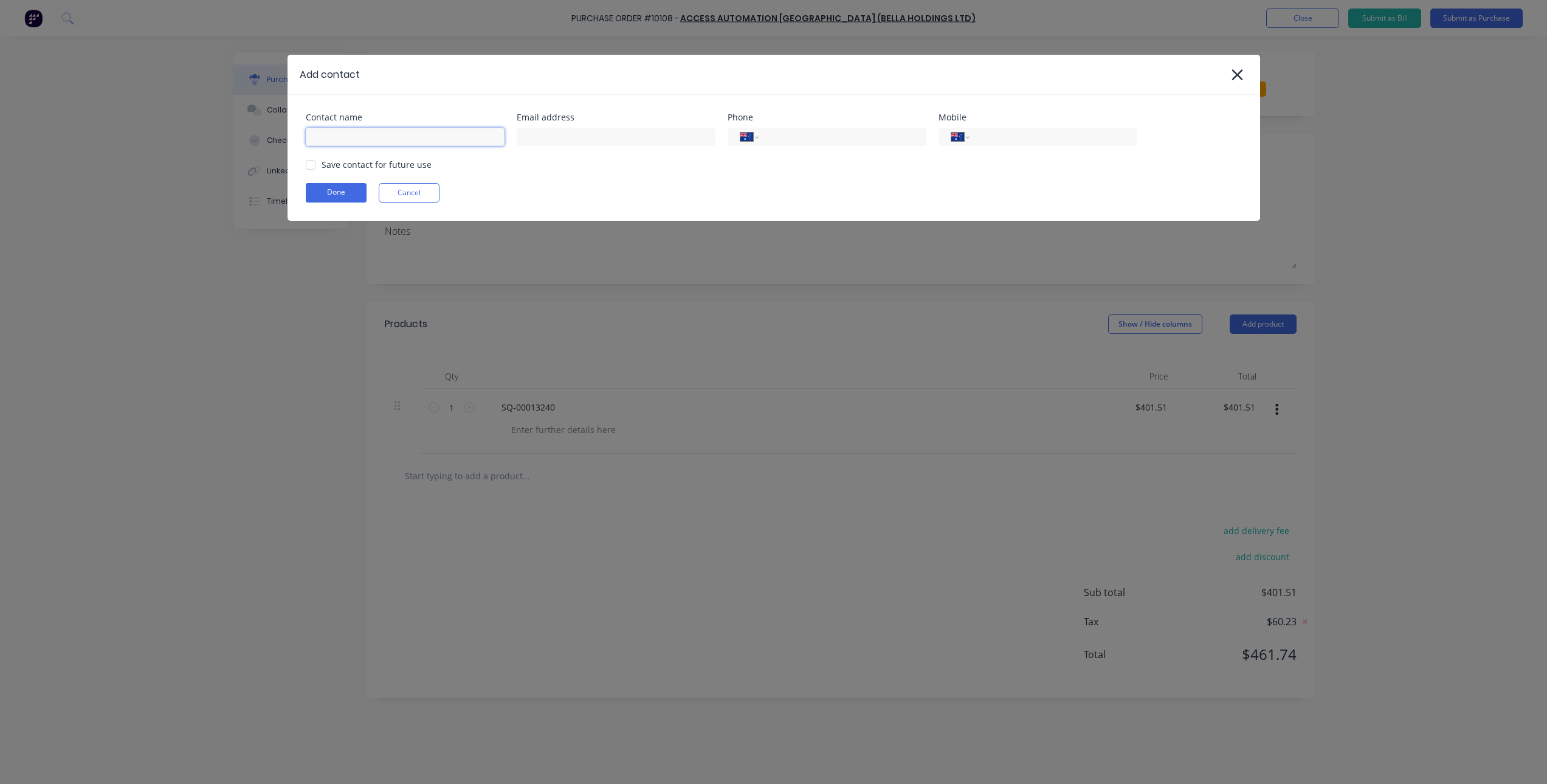
click at [390, 139] on input at bounding box center [405, 137] width 199 height 19
paste input "[PERSON_NAME][EMAIL_ADDRESS][DOMAIN_NAME]"
click at [304, 164] on div at bounding box center [310, 164] width 25 height 25
click at [326, 188] on button "Done" at bounding box center [337, 192] width 61 height 19
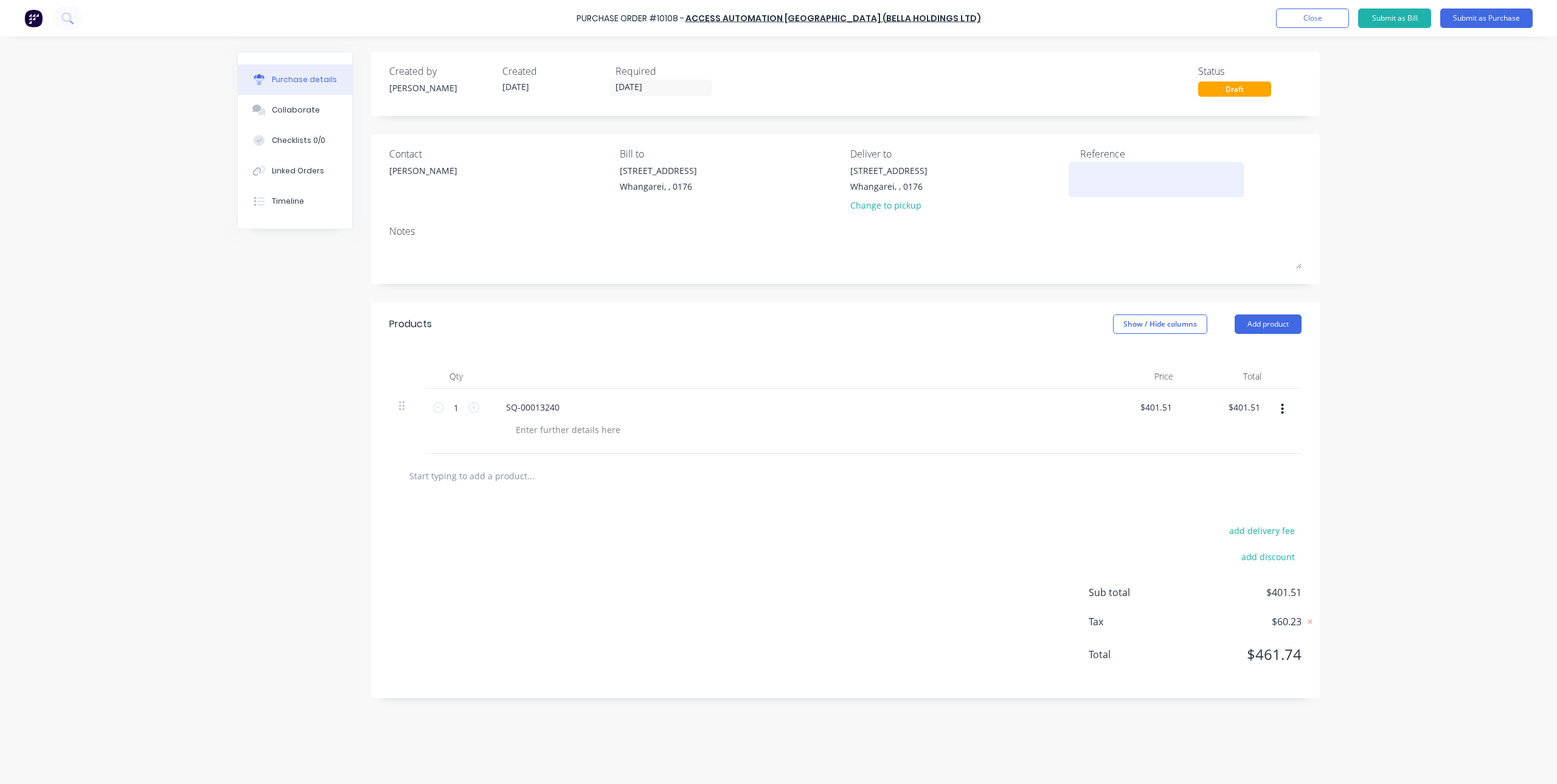
click at [1107, 169] on textarea at bounding box center [1156, 178] width 152 height 27
click at [1352, 201] on div "Purchase Order #10108 - Access Automation New Zealand (Bella Holdings Ltd) Add …" at bounding box center [778, 392] width 1557 height 784
click at [650, 85] on input "[DATE]" at bounding box center [661, 88] width 103 height 15
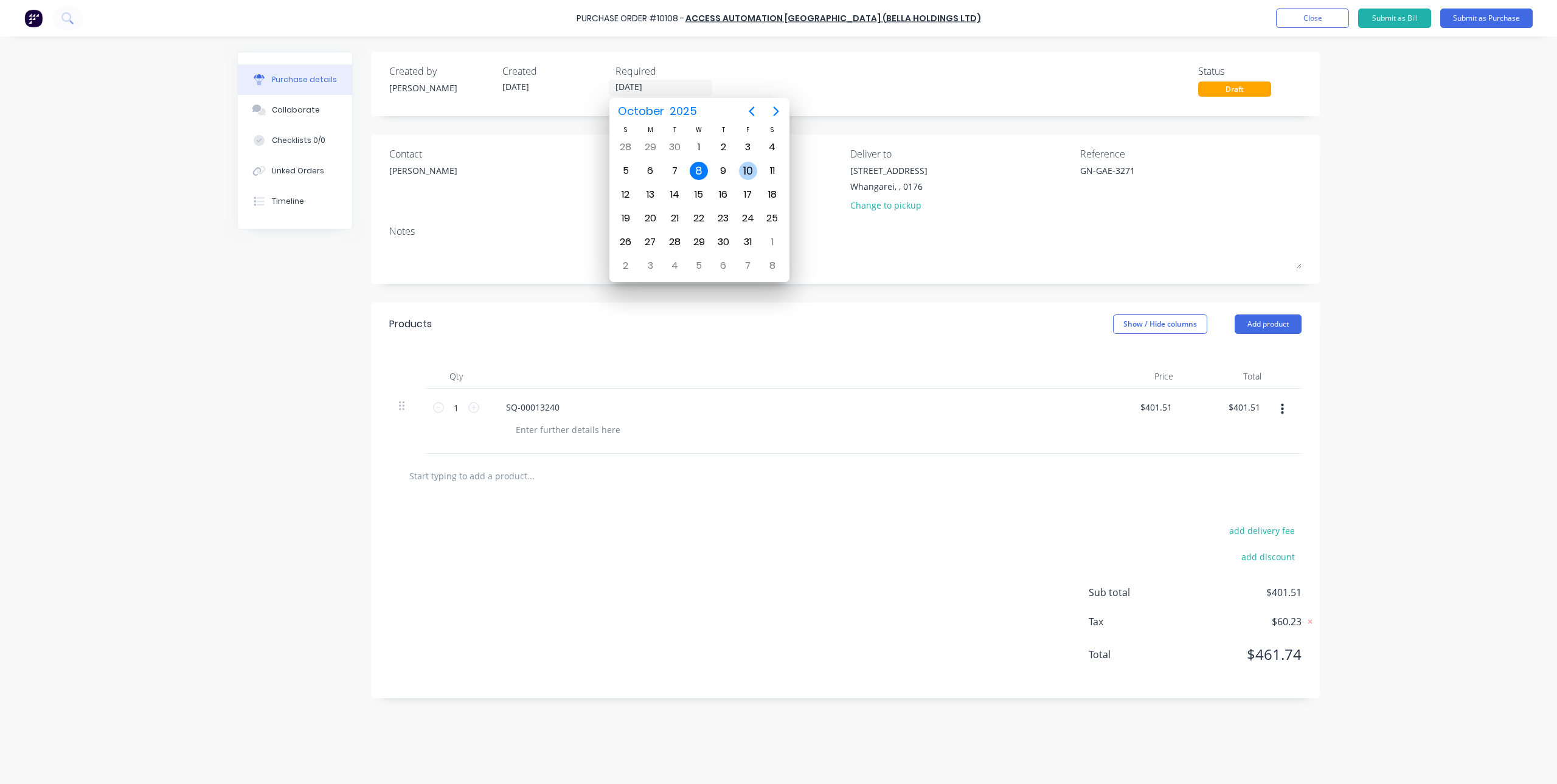
click at [740, 173] on div "10" at bounding box center [748, 171] width 19 height 19
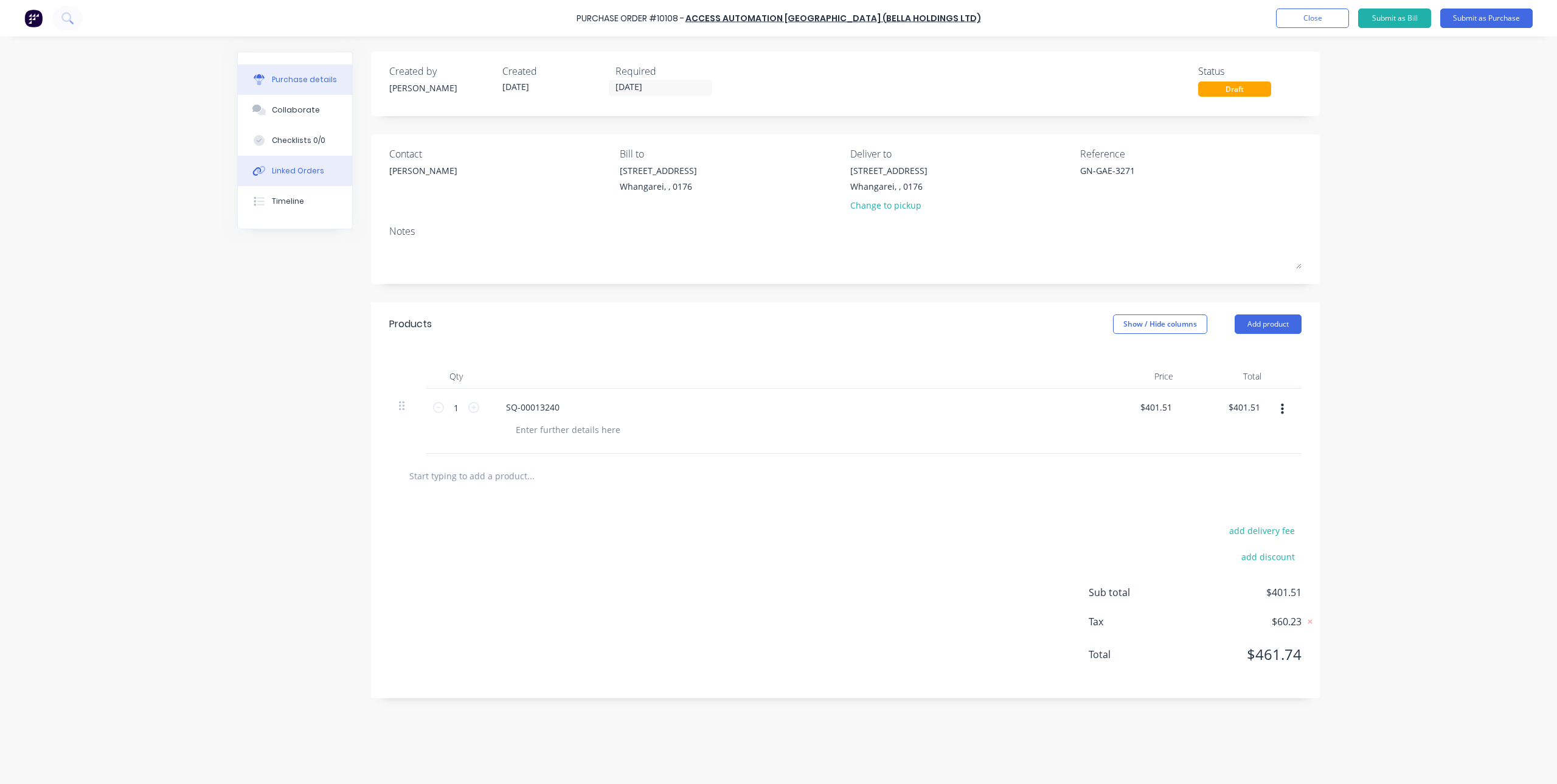
click at [279, 165] on div "Linked Orders" at bounding box center [299, 170] width 53 height 11
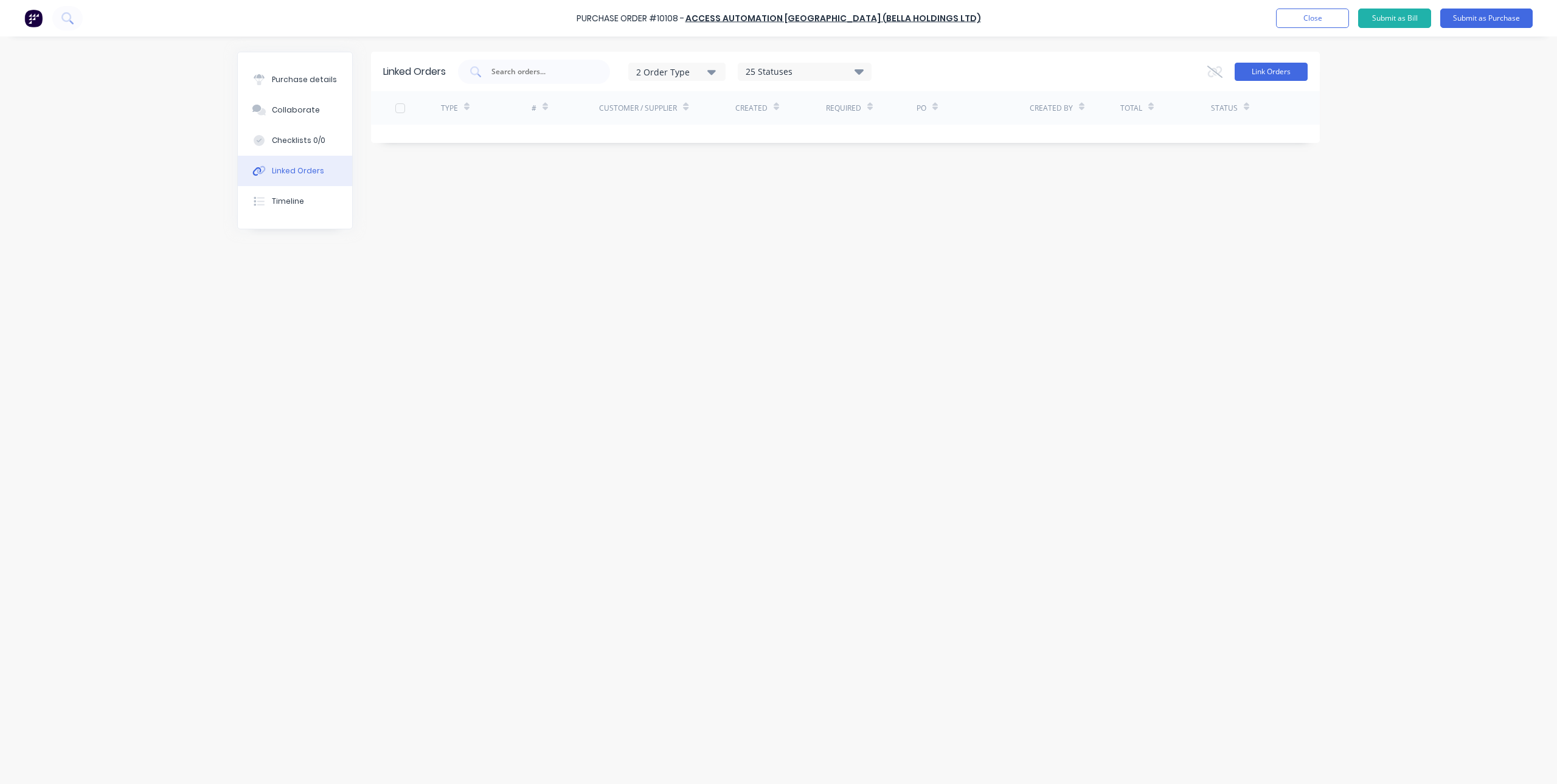
click at [1295, 73] on button "Link Orders" at bounding box center [1271, 72] width 73 height 19
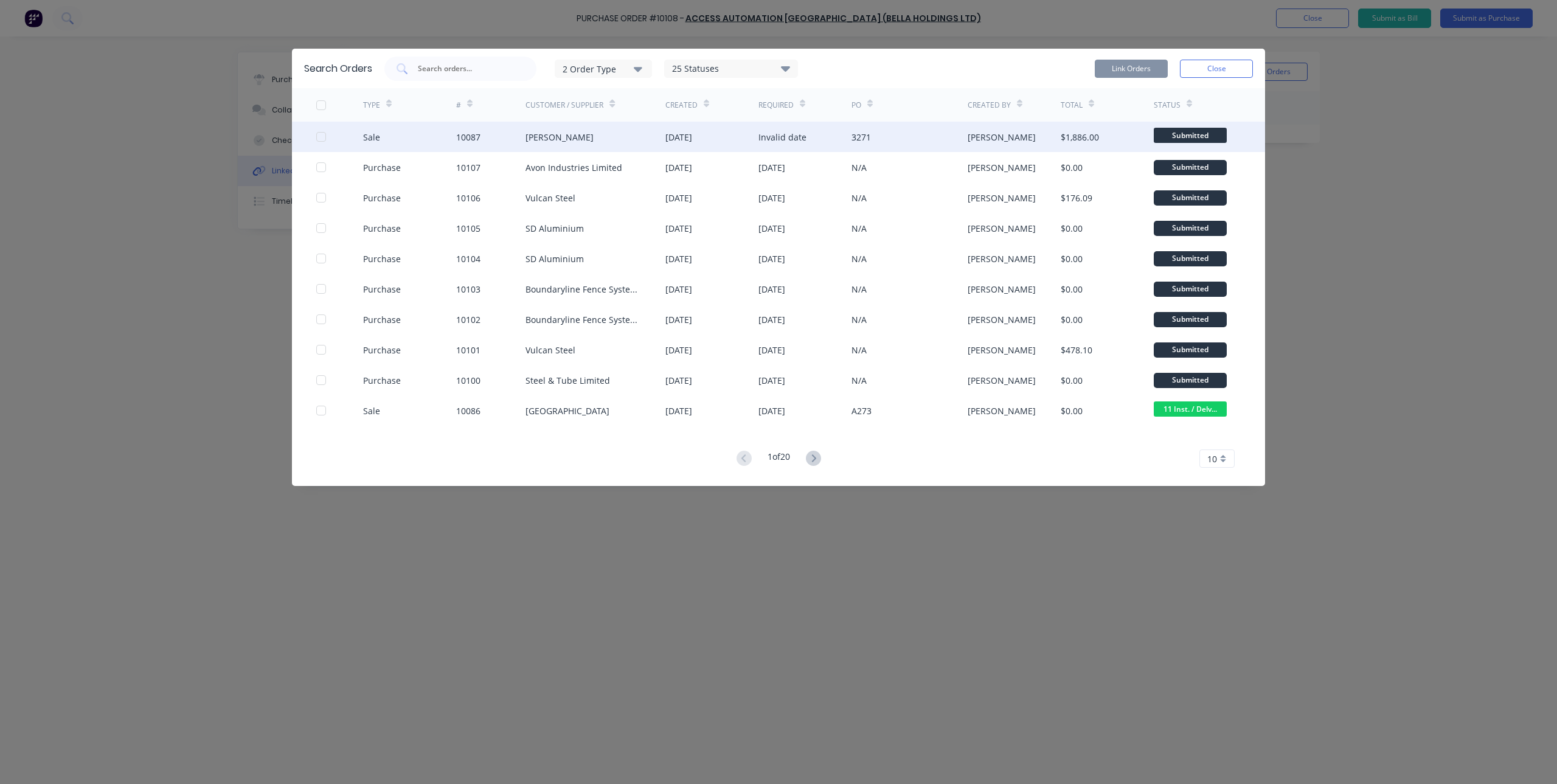
click at [522, 142] on div "10087" at bounding box center [491, 136] width 70 height 31
click at [324, 132] on div at bounding box center [321, 136] width 25 height 25
click at [1153, 67] on button "Link Orders" at bounding box center [1131, 69] width 73 height 19
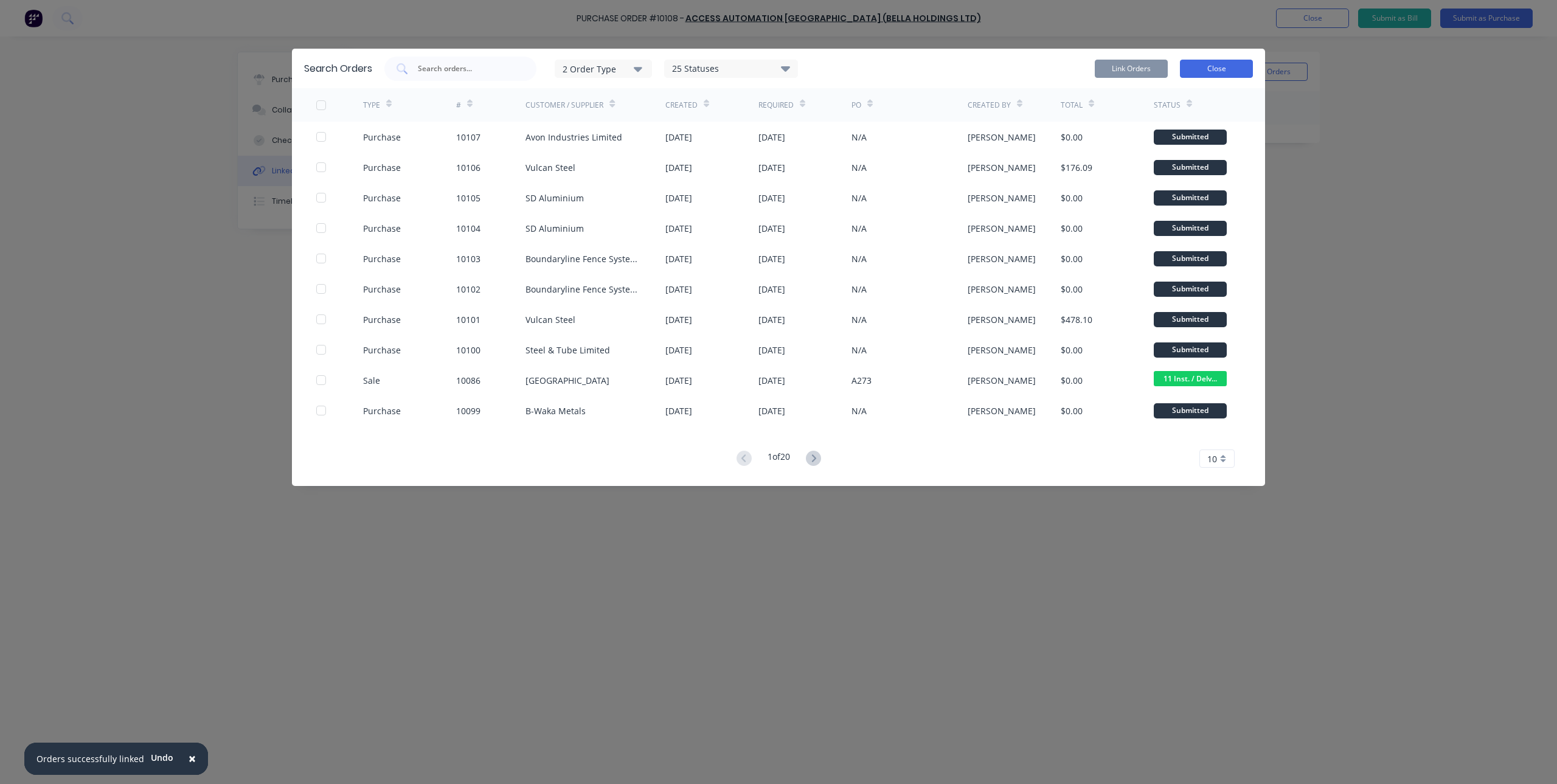
click at [1232, 69] on button "Close" at bounding box center [1216, 69] width 73 height 19
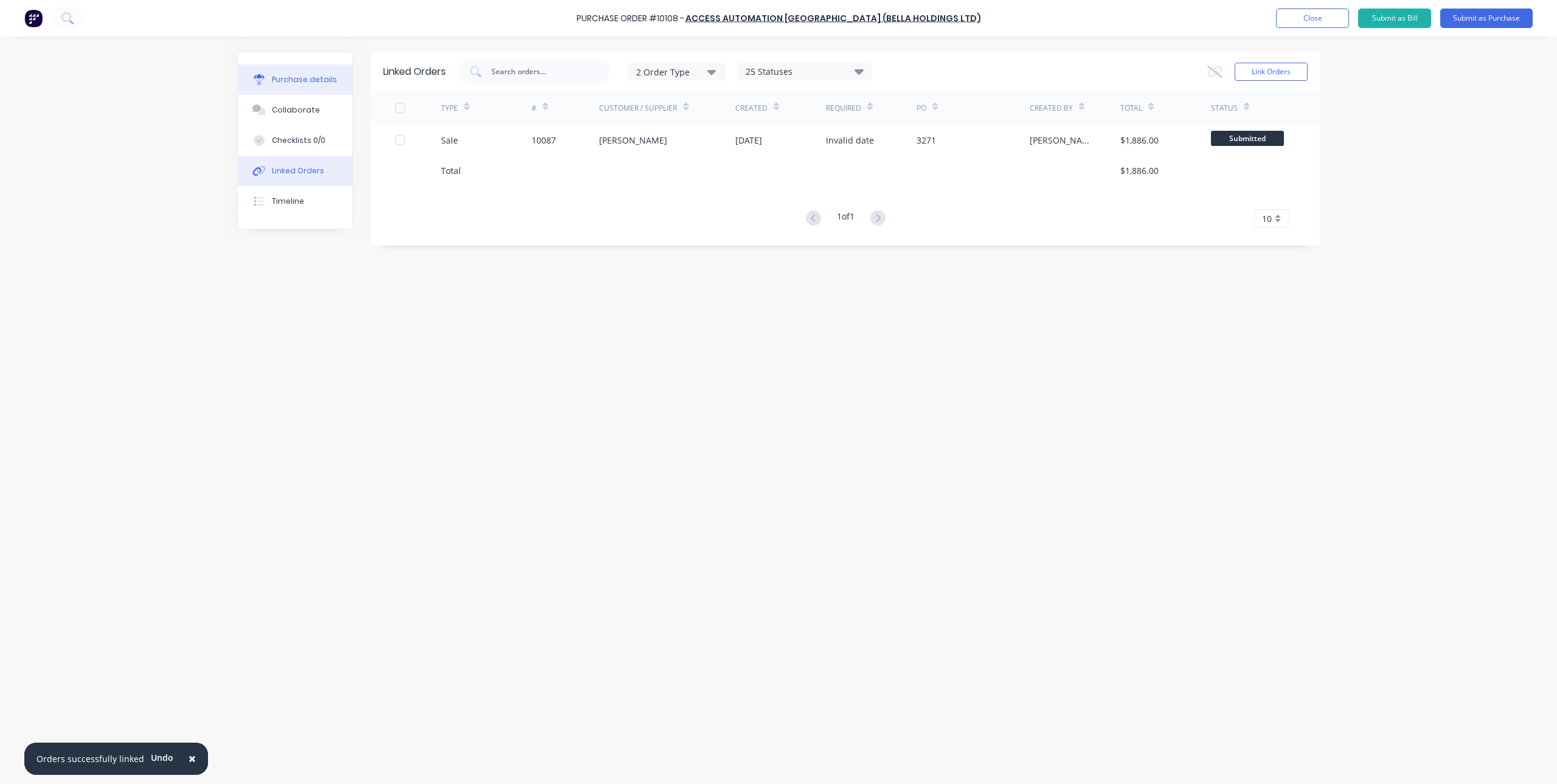
click at [298, 74] on button "Purchase details" at bounding box center [294, 80] width 114 height 31
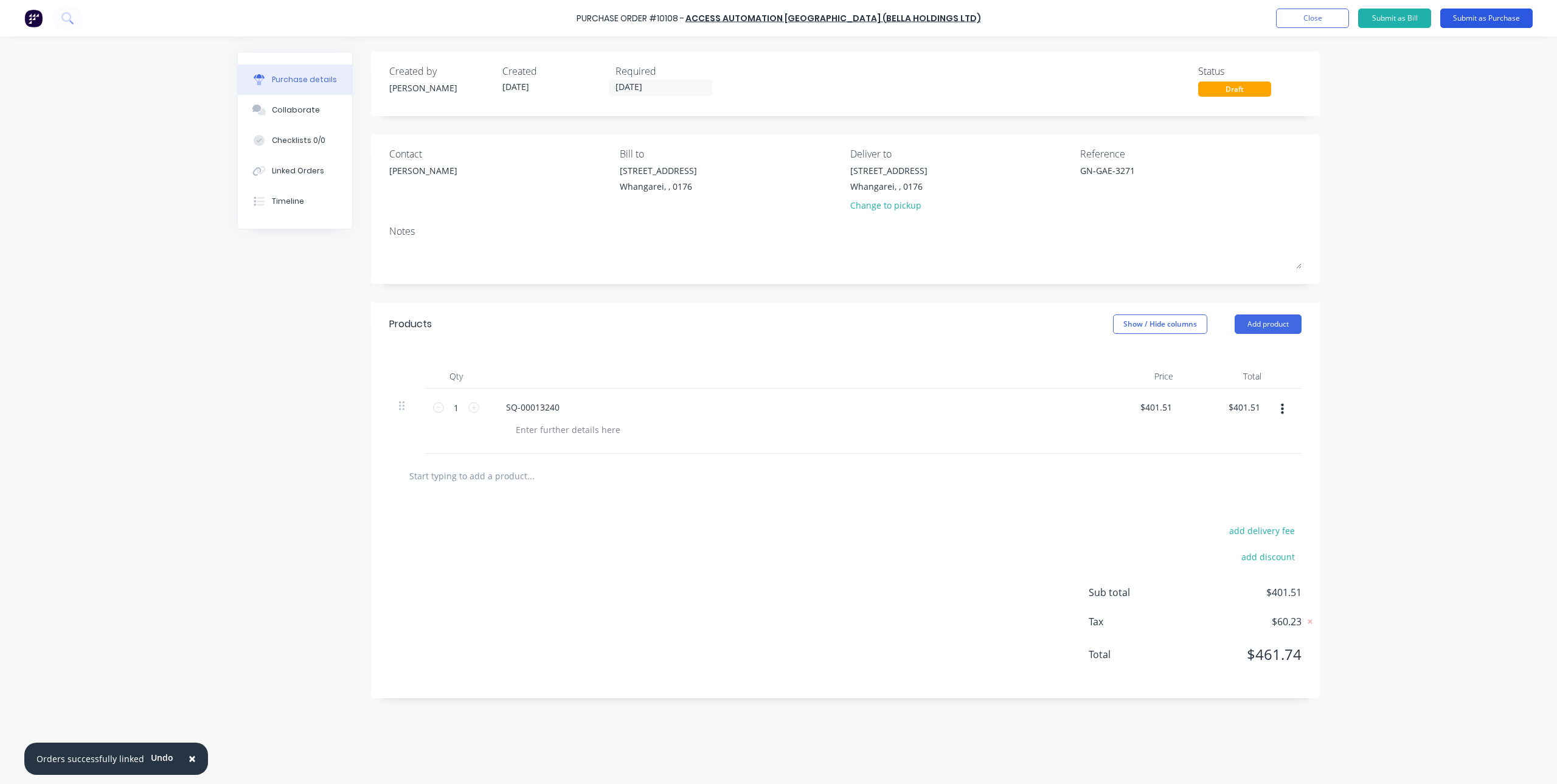
click at [1462, 17] on button "Submit as Purchase" at bounding box center [1486, 18] width 92 height 19
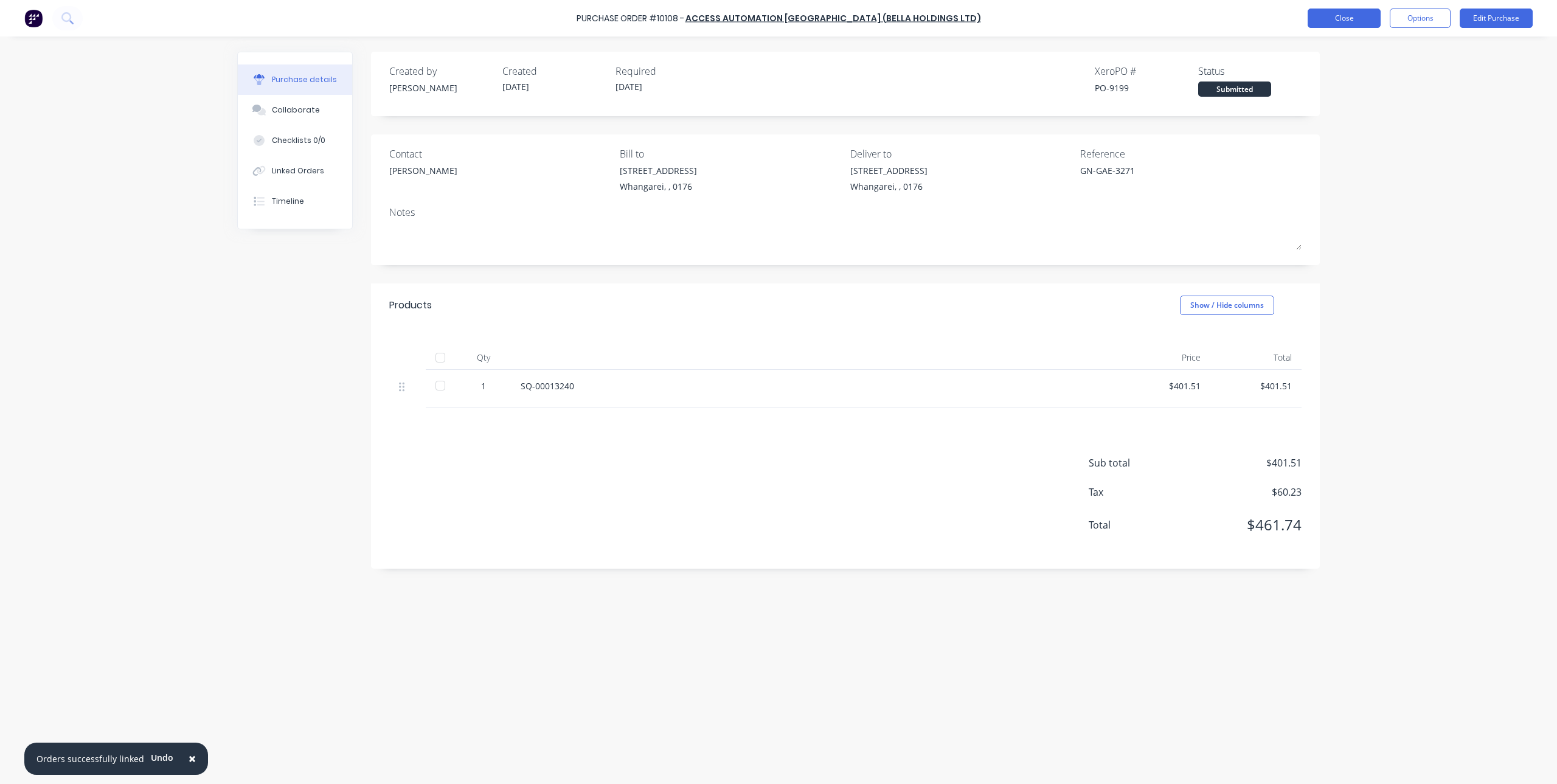
click at [1350, 15] on button "Close" at bounding box center [1344, 18] width 73 height 19
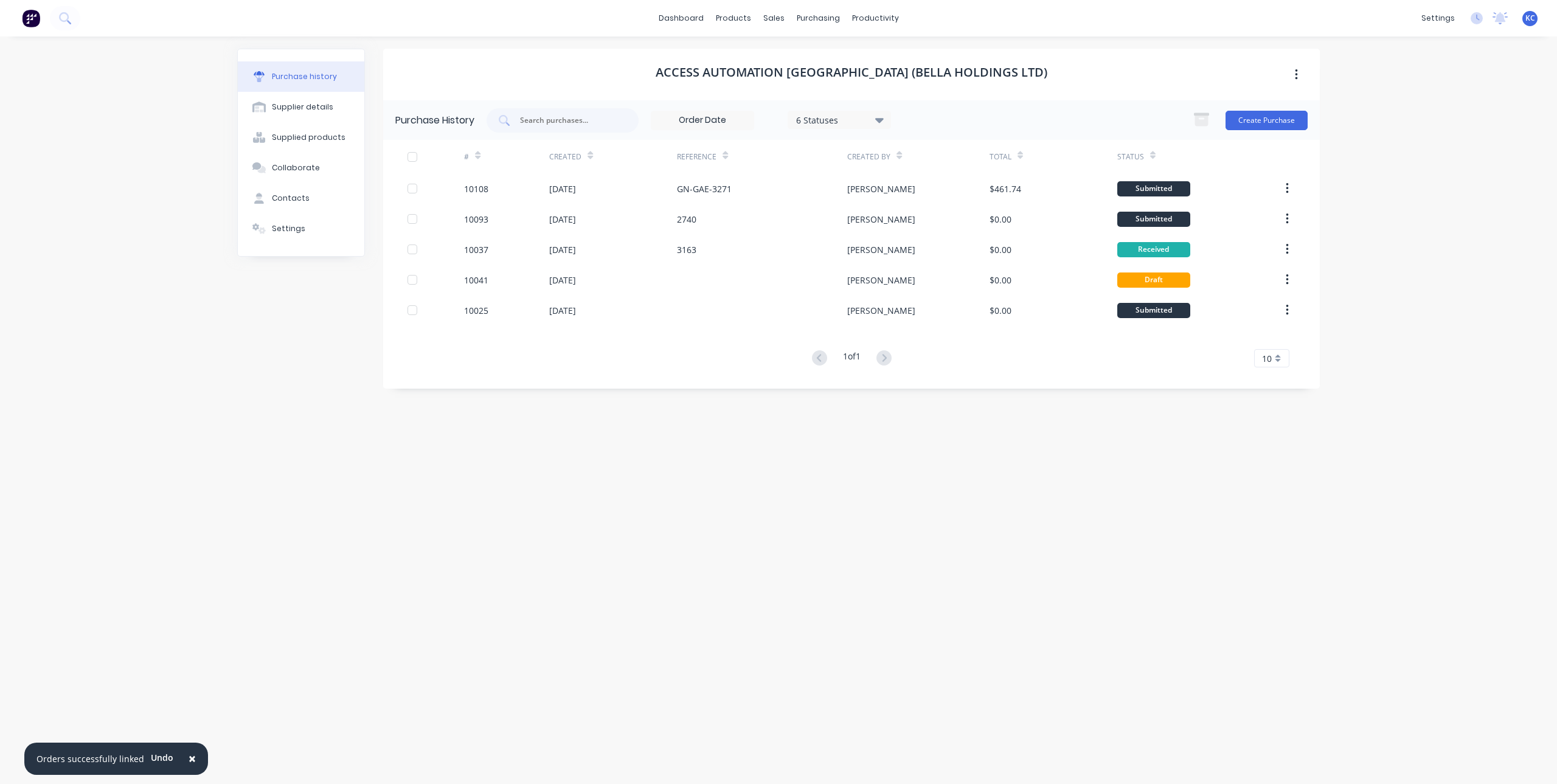
click at [34, 25] on img at bounding box center [31, 19] width 19 height 19
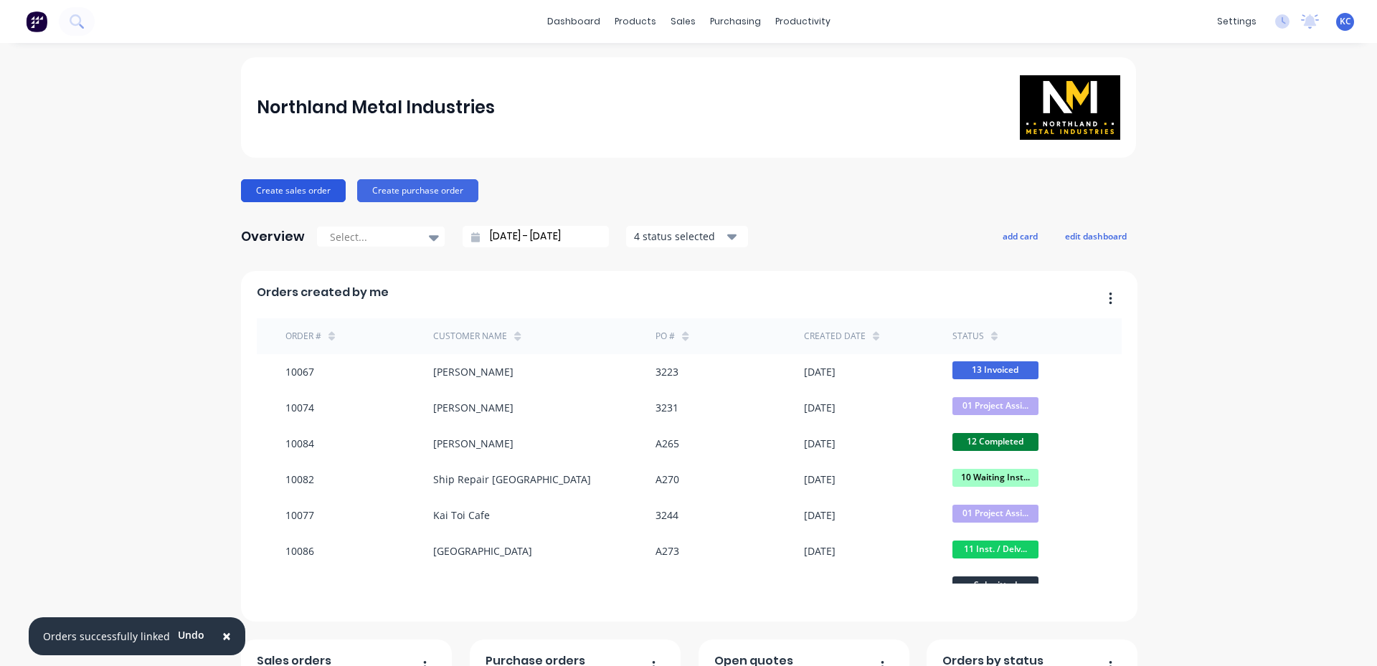
click at [256, 188] on button "Create sales order" at bounding box center [293, 190] width 105 height 23
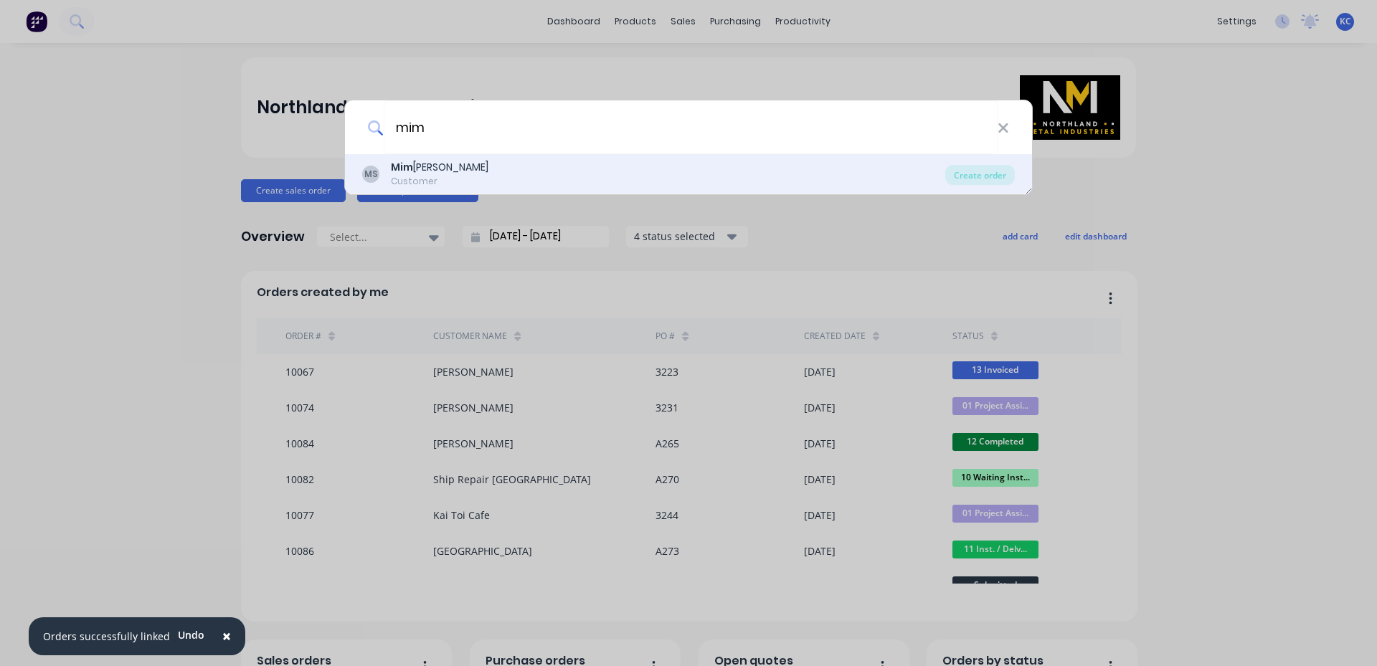
click at [457, 174] on div "[PERSON_NAME] Customer" at bounding box center [653, 174] width 583 height 28
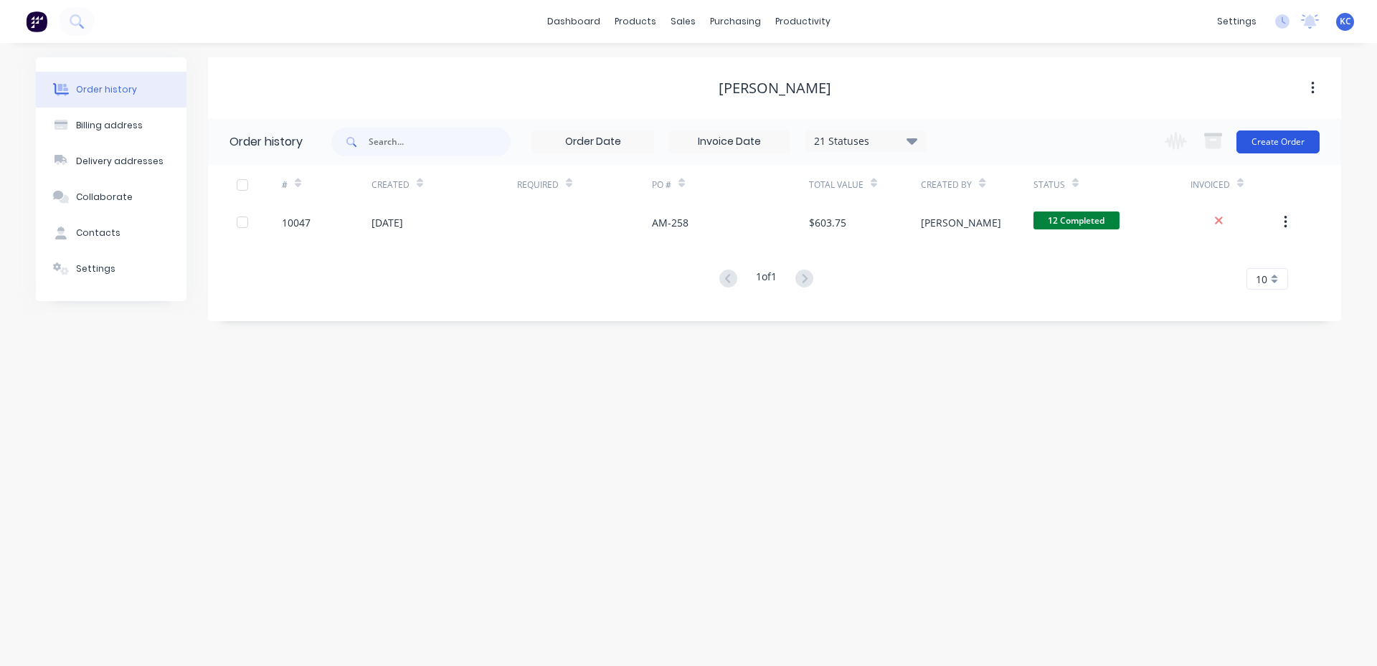
click at [1280, 143] on button "Create Order" at bounding box center [1278, 142] width 83 height 23
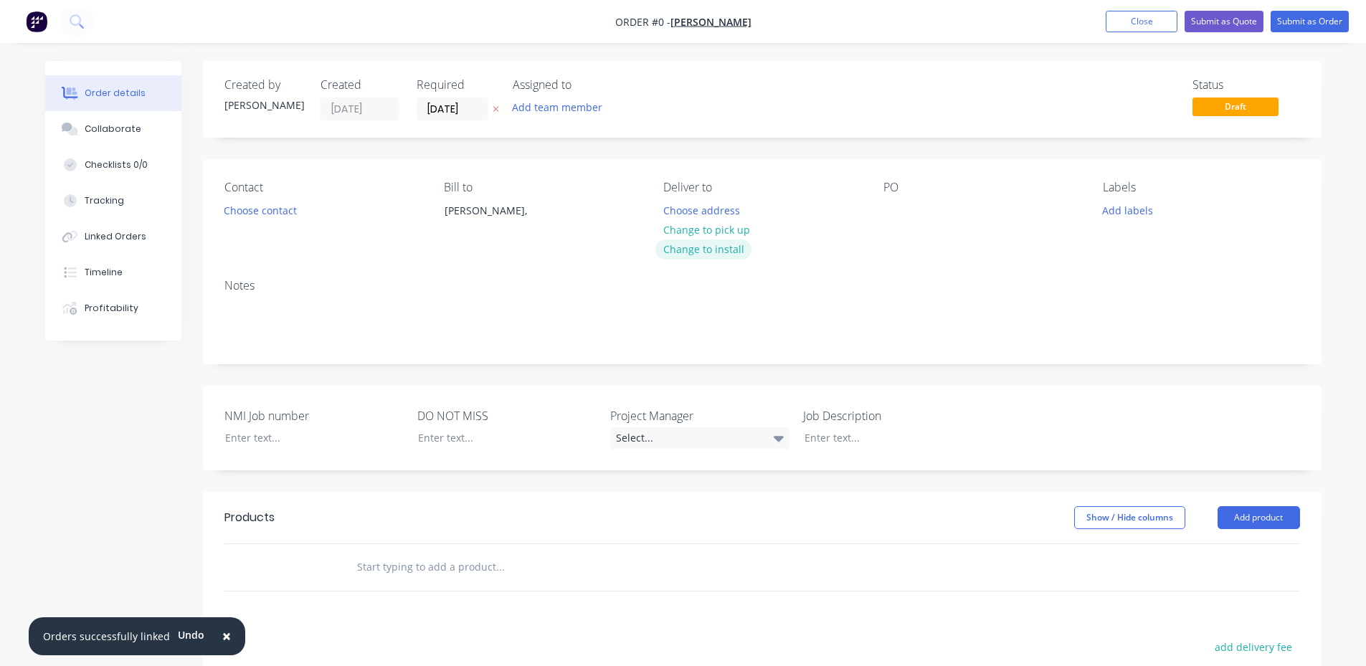
click at [685, 251] on button "Change to install" at bounding box center [704, 249] width 96 height 19
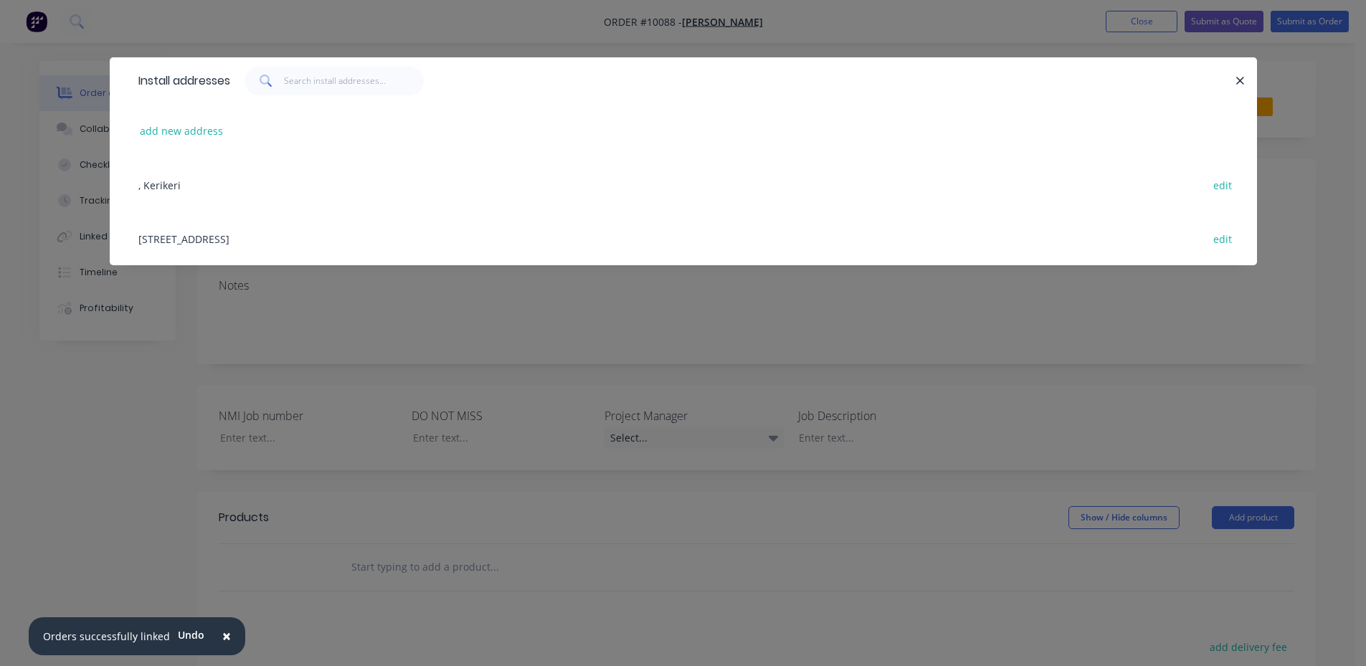
click at [207, 239] on div "[STREET_ADDRESS] edit" at bounding box center [683, 239] width 1105 height 54
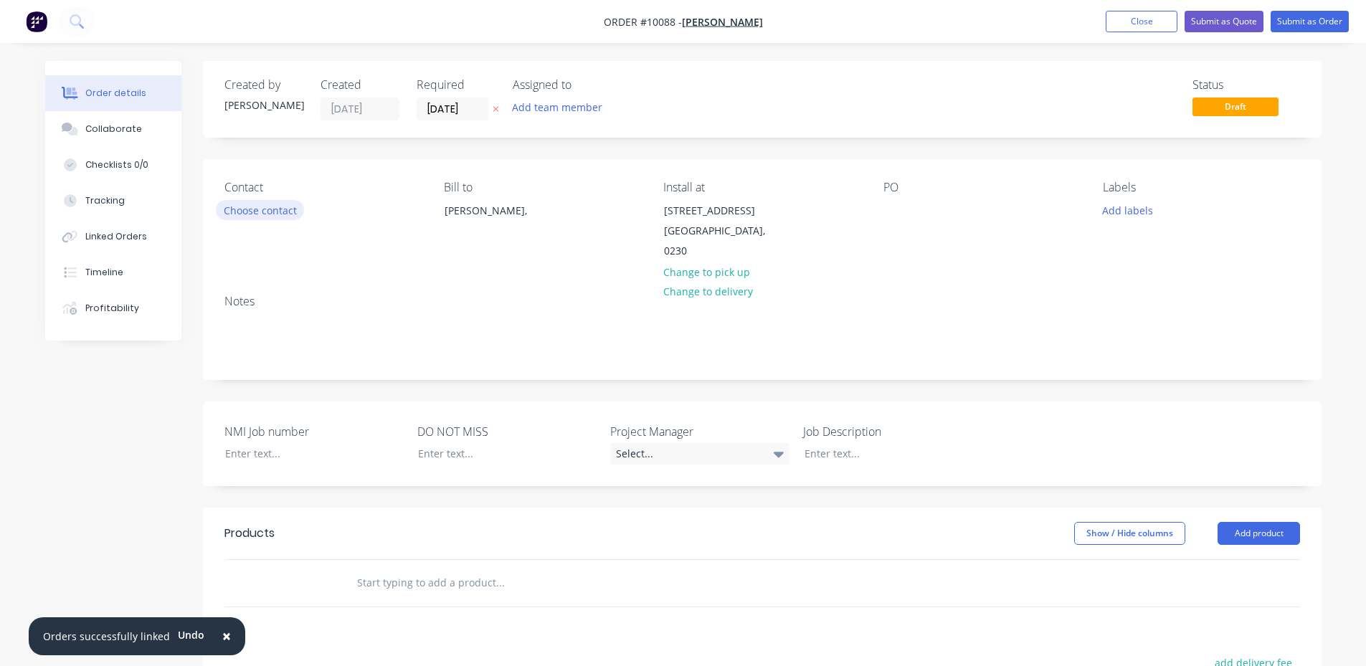
click at [263, 208] on button "Choose contact" at bounding box center [260, 209] width 88 height 19
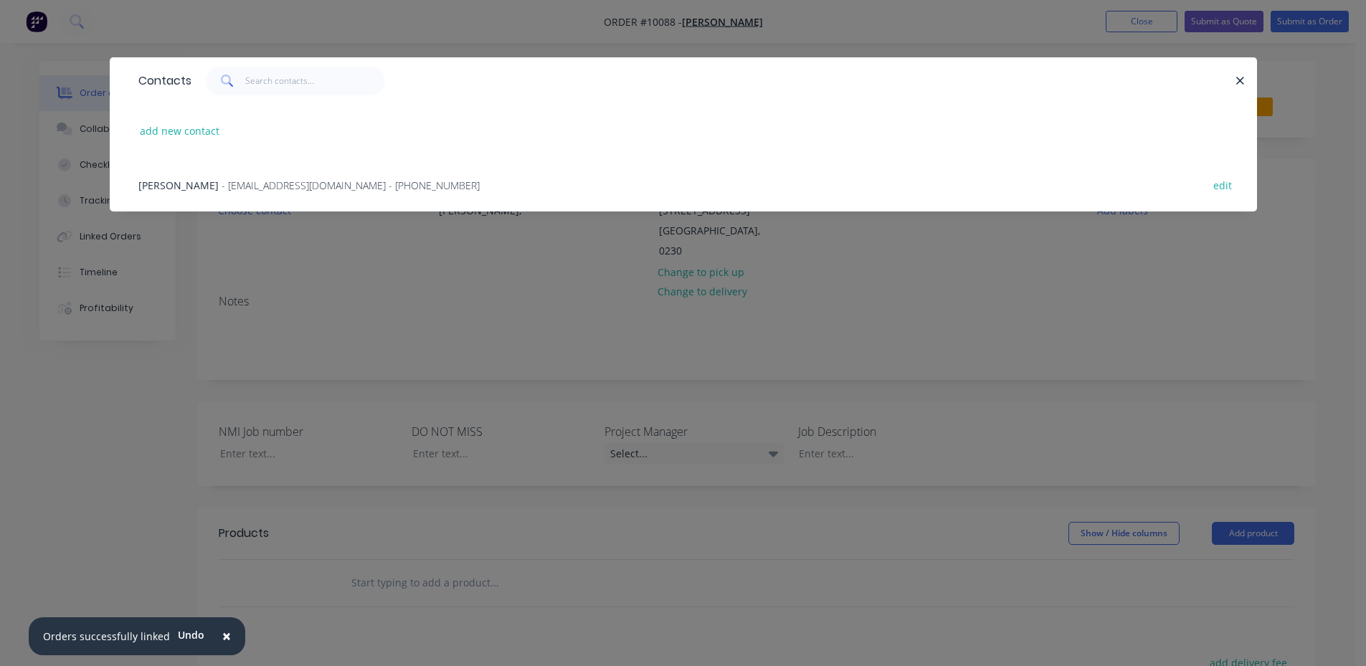
click at [273, 191] on span "- [EMAIL_ADDRESS][DOMAIN_NAME] - [PHONE_NUMBER]" at bounding box center [351, 186] width 258 height 14
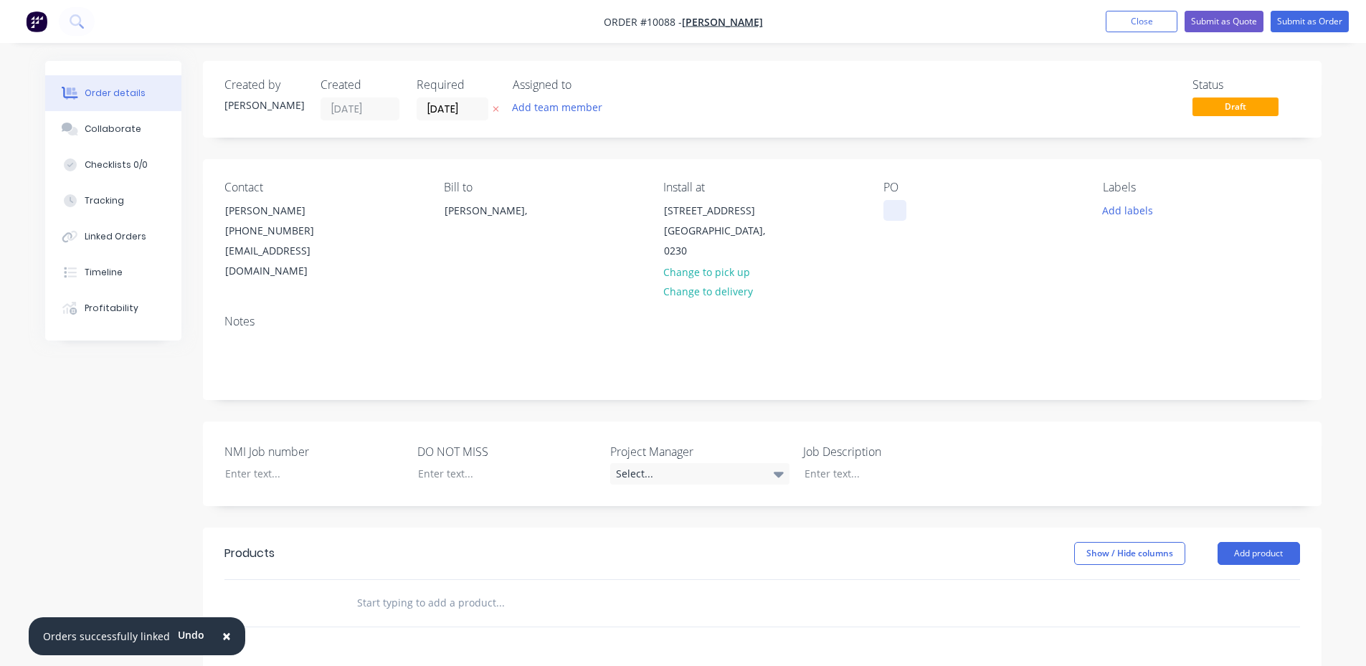
click at [898, 202] on div at bounding box center [895, 210] width 23 height 21
click at [292, 463] on div at bounding box center [303, 473] width 179 height 21
click at [493, 106] on icon "button" at bounding box center [496, 109] width 6 height 9
click at [466, 106] on input at bounding box center [455, 109] width 77 height 22
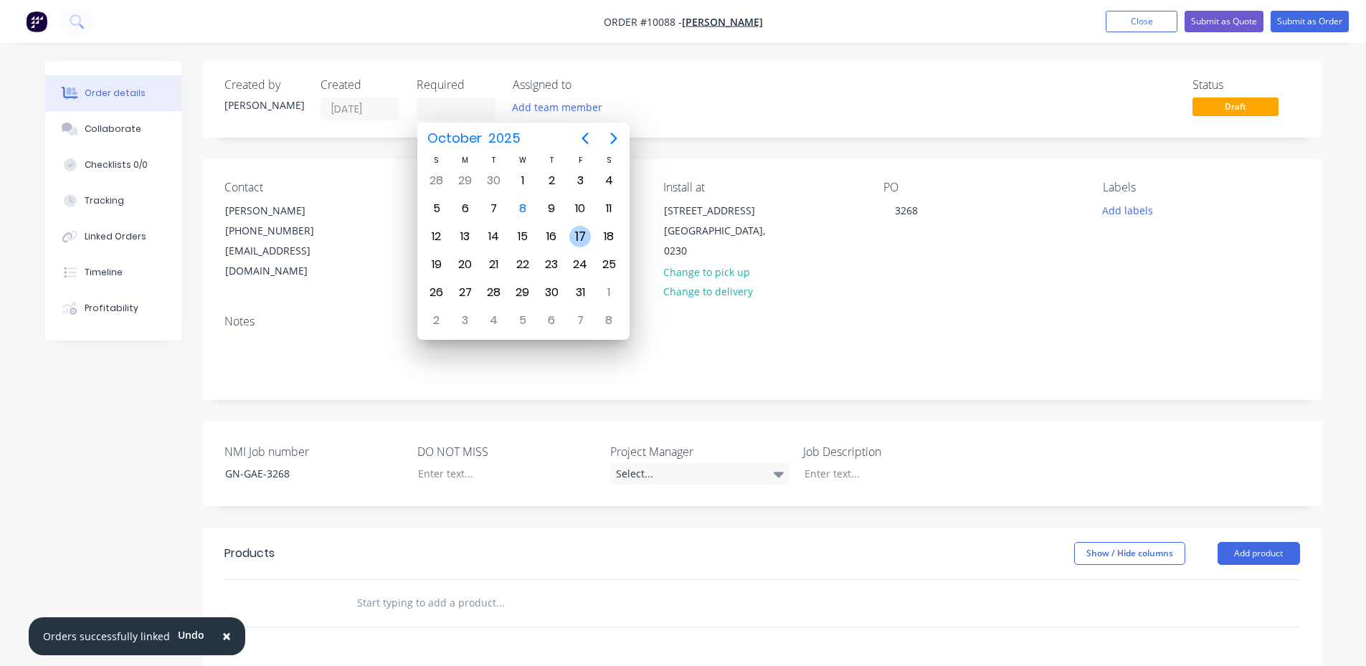
click at [575, 235] on div "17" at bounding box center [581, 237] width 22 height 22
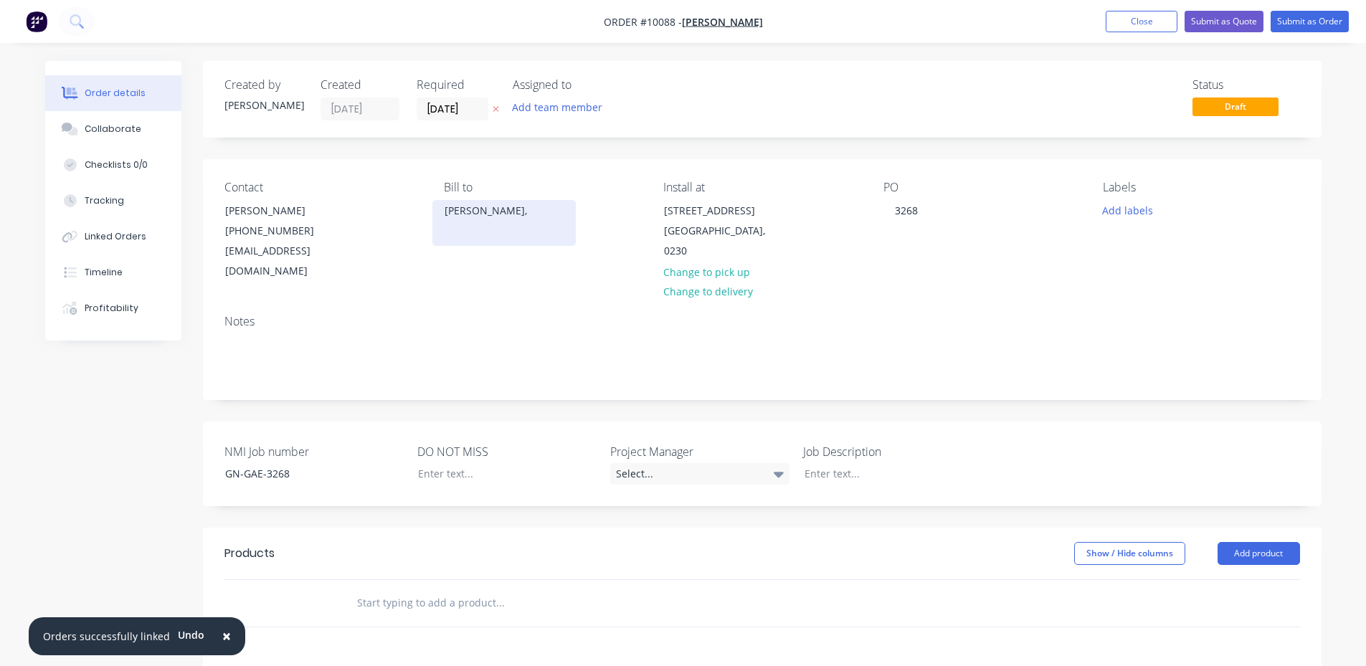
click at [502, 217] on div "[PERSON_NAME]," at bounding box center [504, 211] width 119 height 20
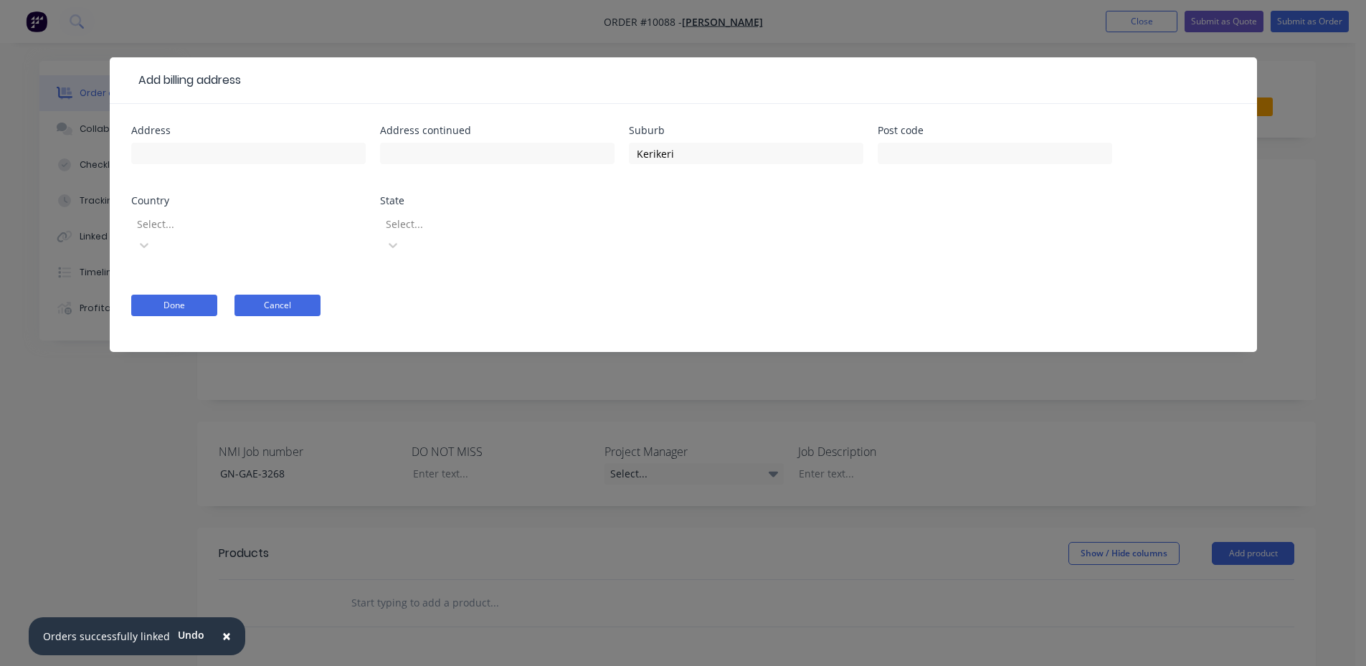
click at [300, 295] on button "Cancel" at bounding box center [278, 306] width 86 height 22
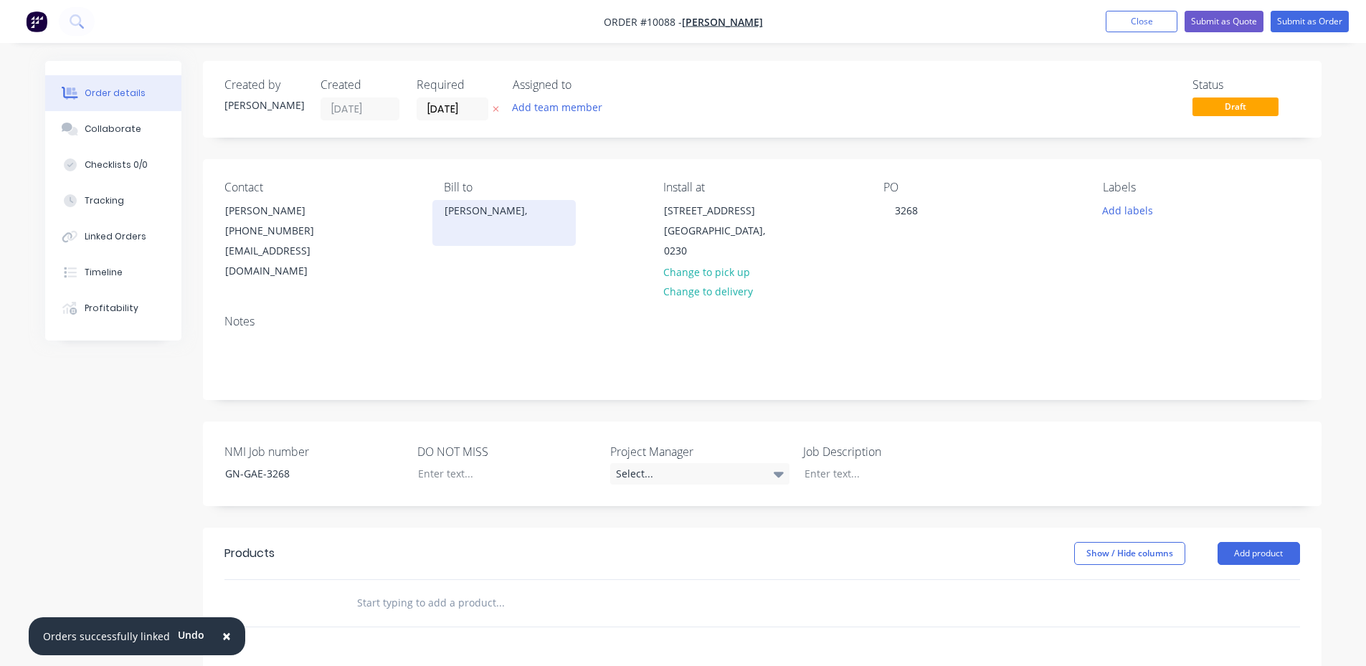
click at [469, 207] on div "[PERSON_NAME]," at bounding box center [504, 211] width 119 height 20
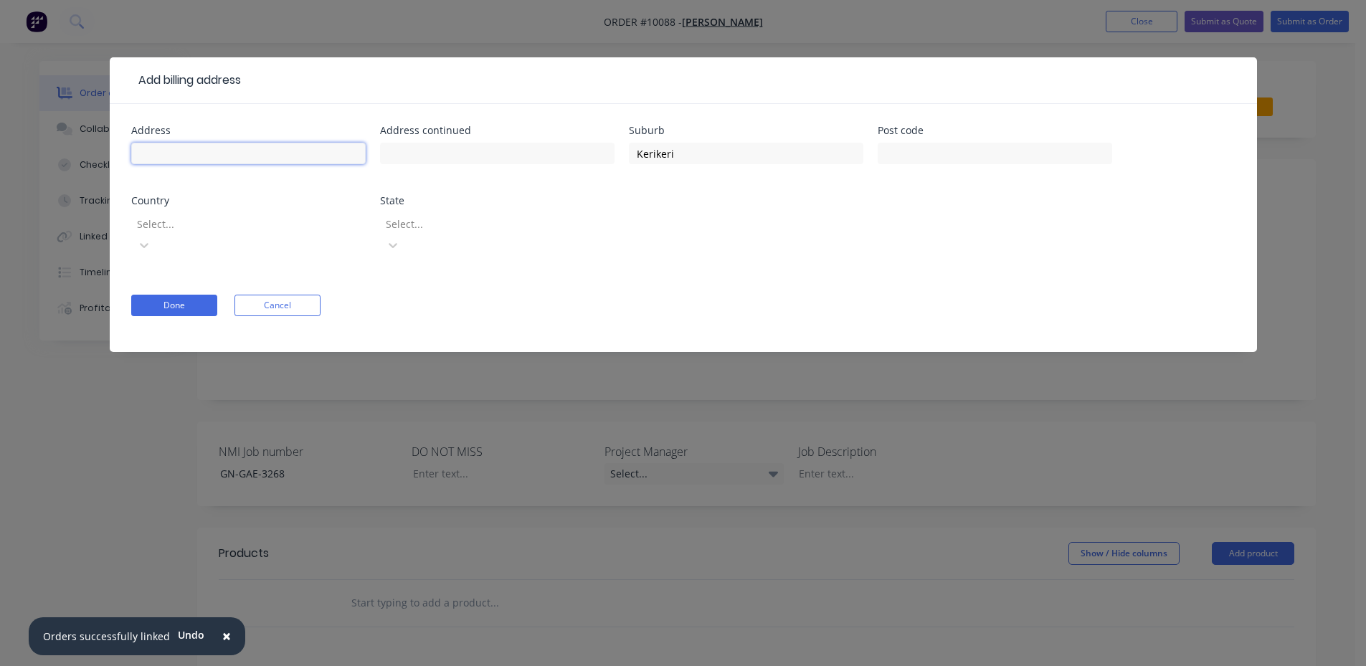
click at [289, 161] on input "text" at bounding box center [248, 154] width 235 height 22
paste input "[STREET_ADDRESS]"
click at [157, 295] on button "Done" at bounding box center [174, 306] width 86 height 22
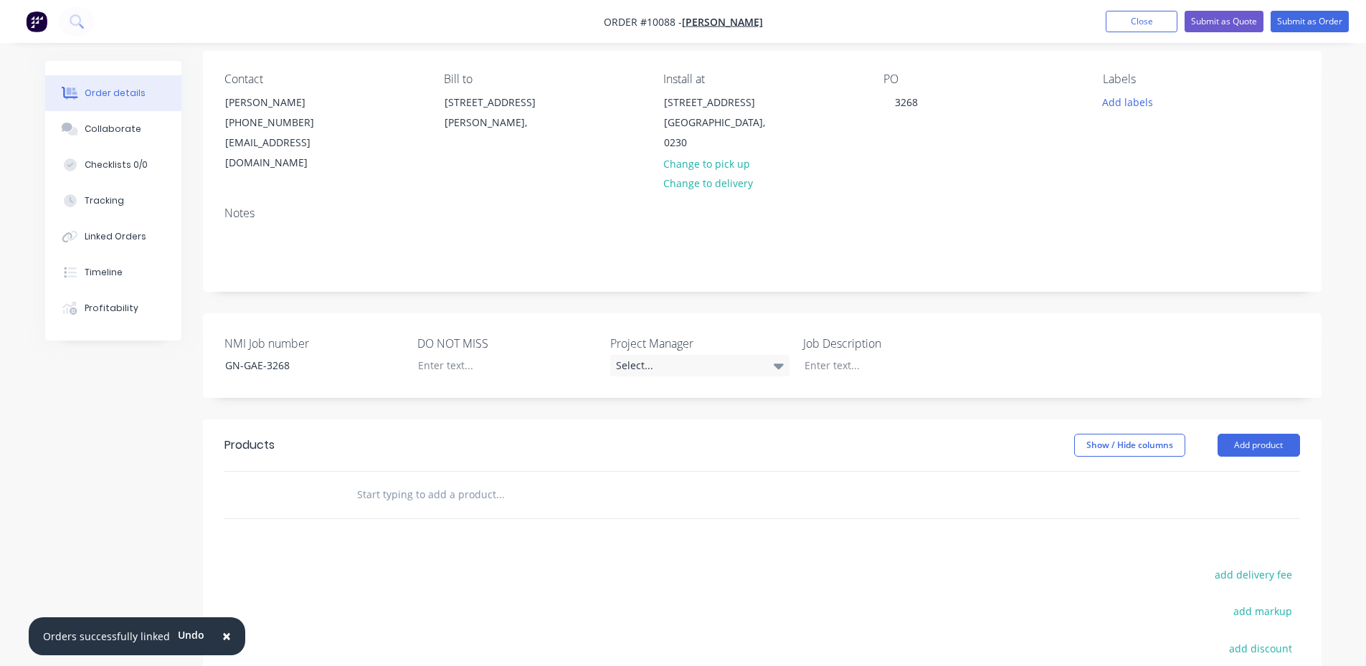
scroll to position [143, 0]
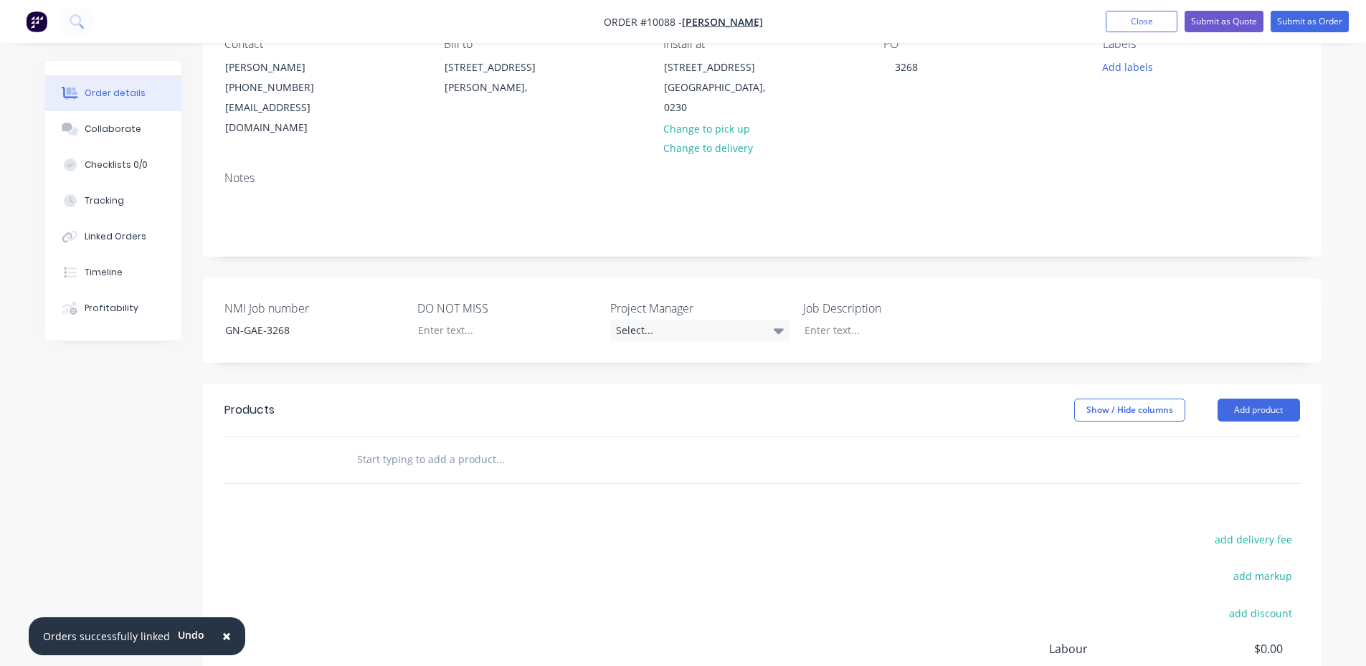
click at [458, 445] on input "text" at bounding box center [499, 459] width 287 height 29
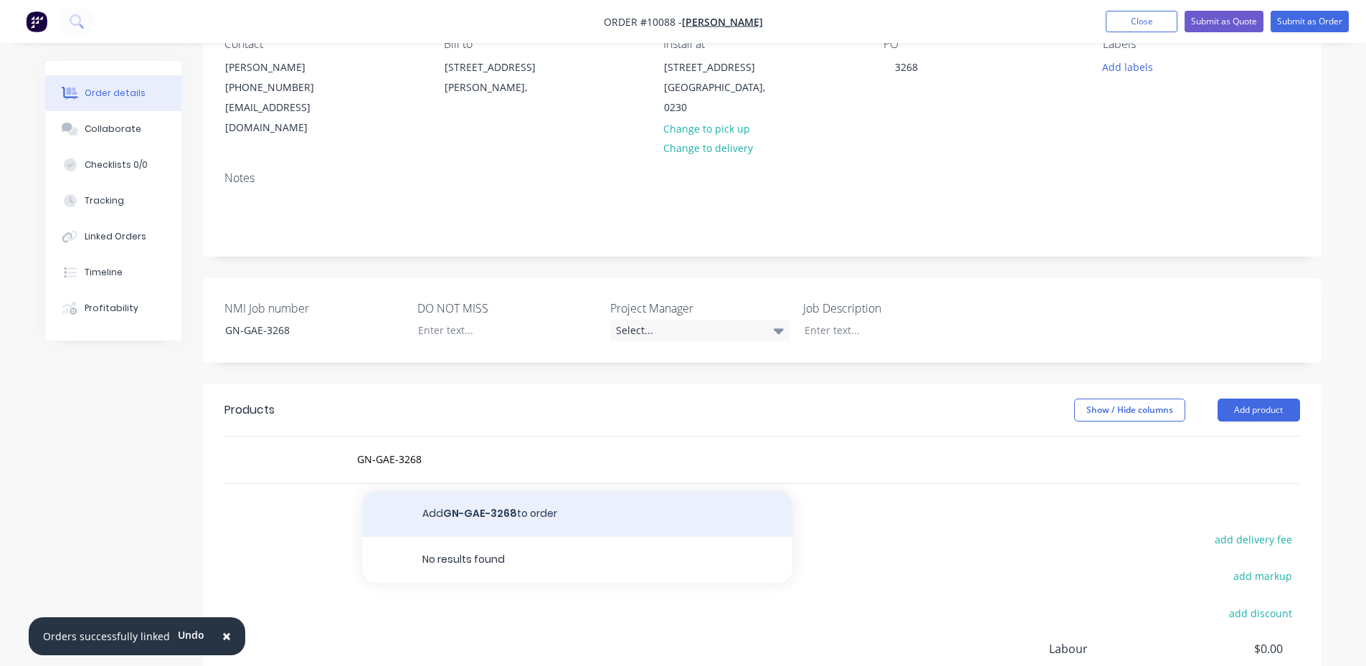
click at [455, 491] on button "Add GN-GAE-3268 to order" at bounding box center [577, 514] width 430 height 46
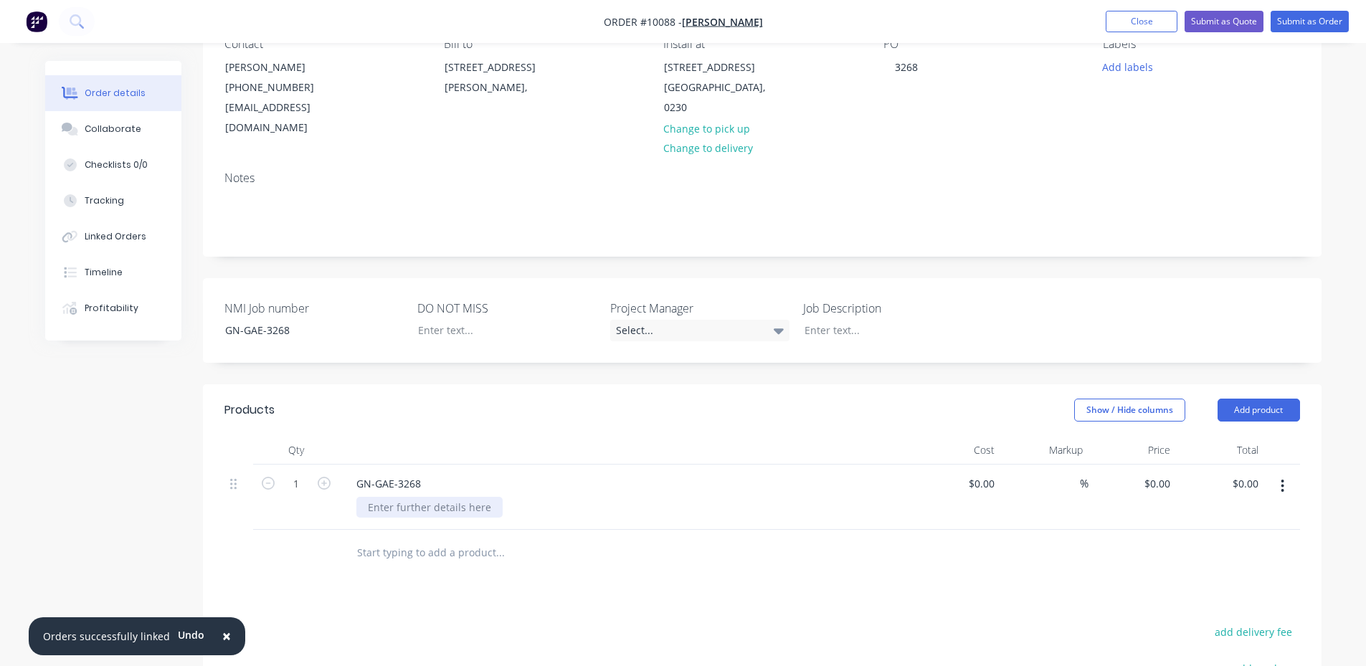
click at [440, 497] on div at bounding box center [429, 507] width 146 height 21
click at [811, 320] on div at bounding box center [882, 330] width 179 height 21
click at [817, 320] on div at bounding box center [882, 330] width 179 height 21
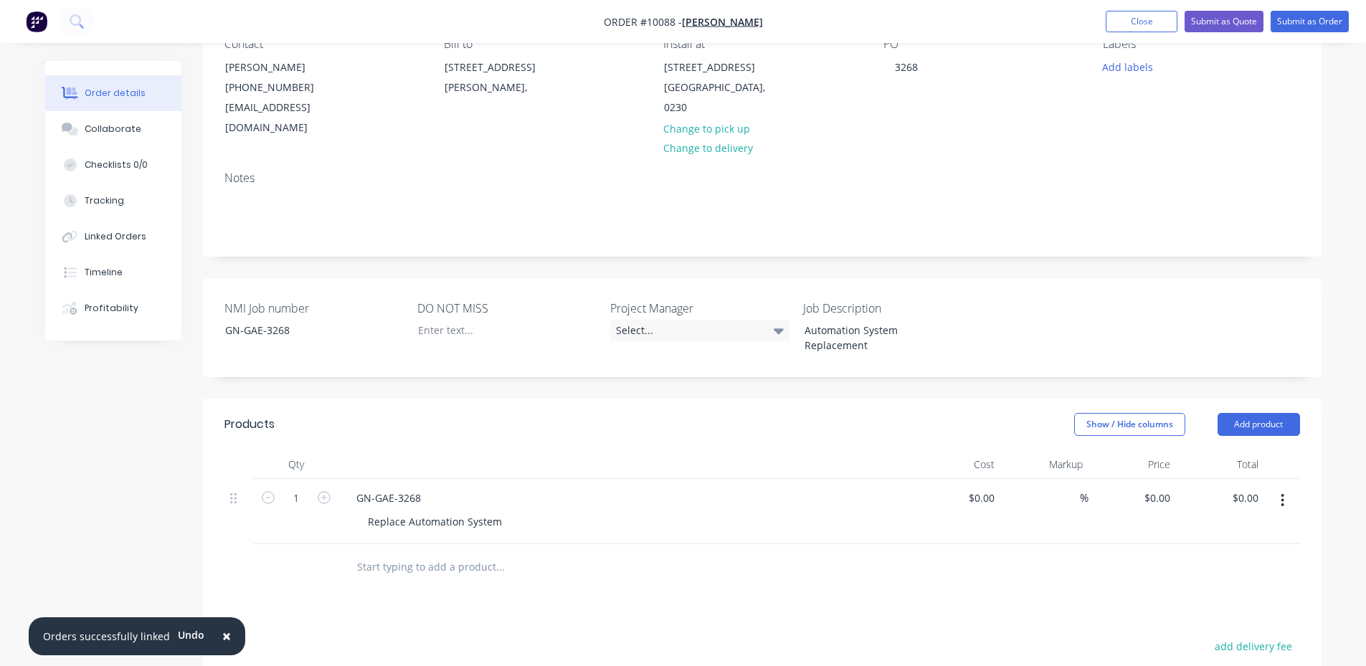
click at [900, 354] on div "Created by [PERSON_NAME] Created [DATE] Required [DATE] Assigned to Add team me…" at bounding box center [762, 427] width 1119 height 1018
click at [986, 488] on input at bounding box center [984, 498] width 33 height 21
click at [987, 488] on input "5400" at bounding box center [985, 498] width 30 height 21
click at [864, 582] on div "Products Show / Hide columns Add product Qty Cost Markup Price Total 1 GN-GAE-3…" at bounding box center [762, 667] width 1119 height 537
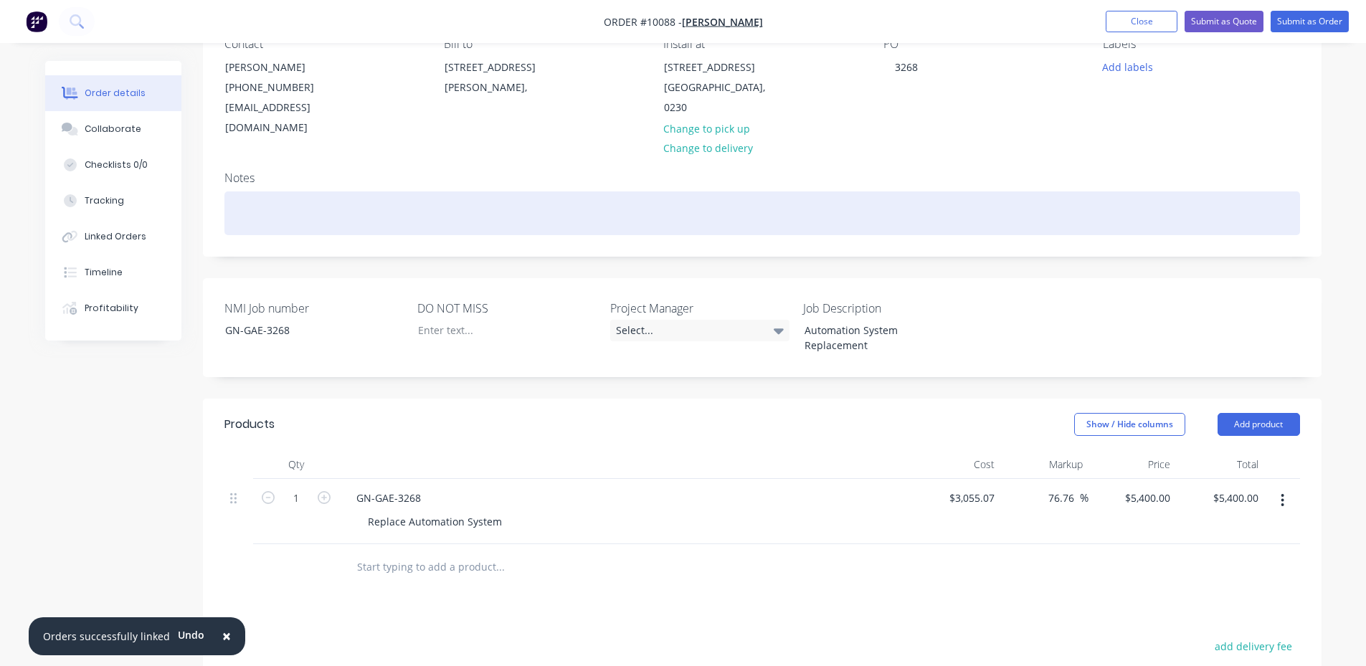
click at [300, 192] on div at bounding box center [763, 214] width 1076 height 44
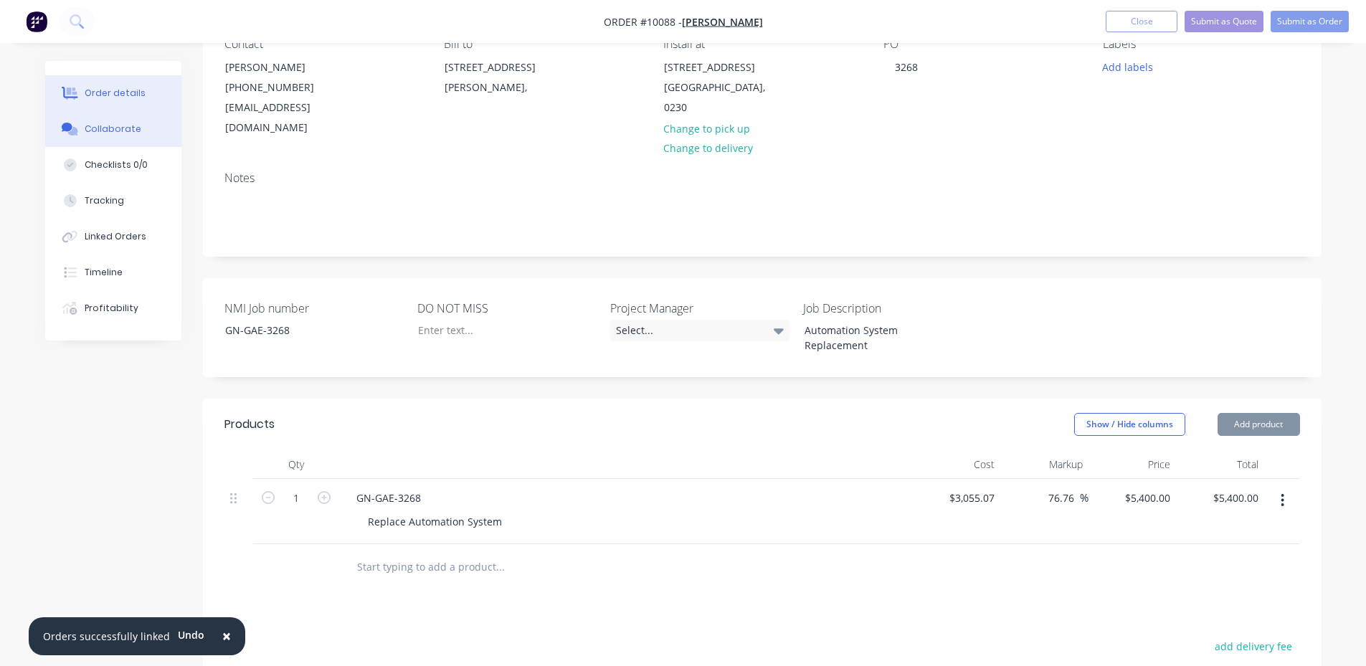
click at [140, 137] on button "Collaborate" at bounding box center [113, 129] width 136 height 36
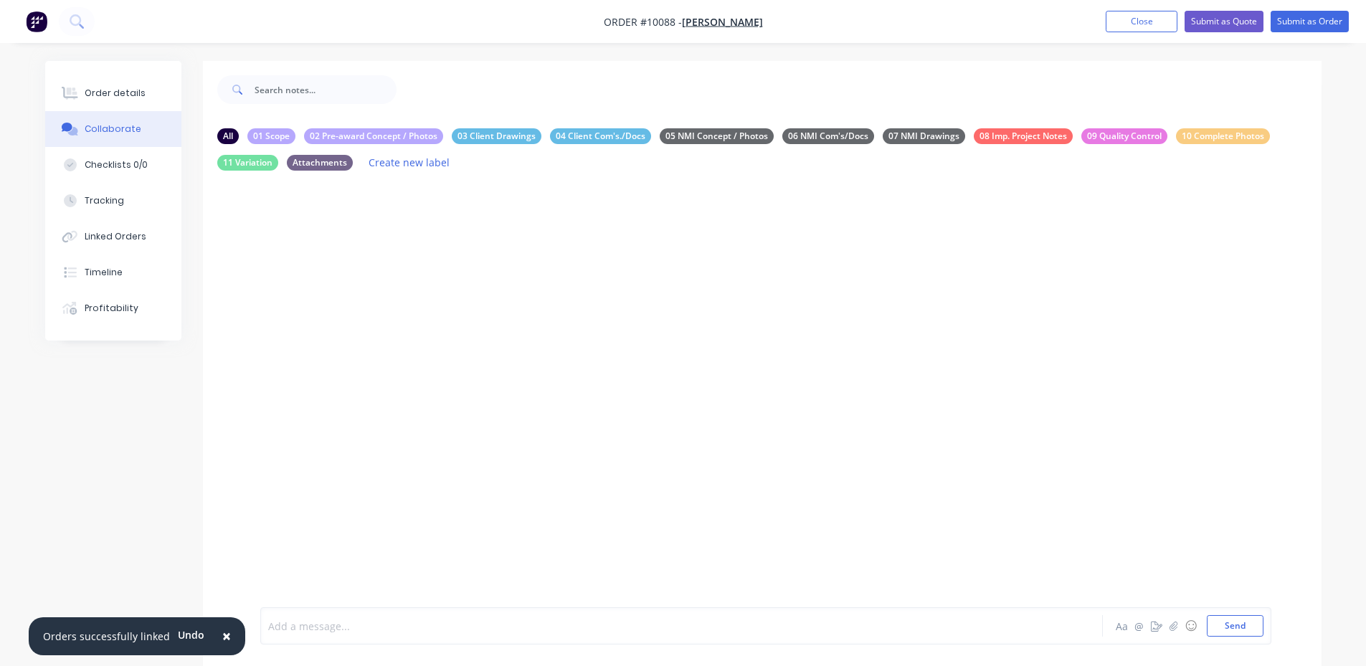
click at [323, 630] on div at bounding box center [642, 626] width 746 height 15
click at [413, 624] on div at bounding box center [642, 626] width 746 height 15
click at [473, 628] on span "Replace Actuators, Controller, Box, Receiver, Remotes - entire system with the …" at bounding box center [495, 630] width 452 height 14
click at [811, 628] on div "Replace Actuators, Controller, Box, Receiver, Battery Back-up, Remotes - entire…" at bounding box center [642, 629] width 746 height 15
click at [841, 488] on div at bounding box center [762, 407] width 1119 height 450
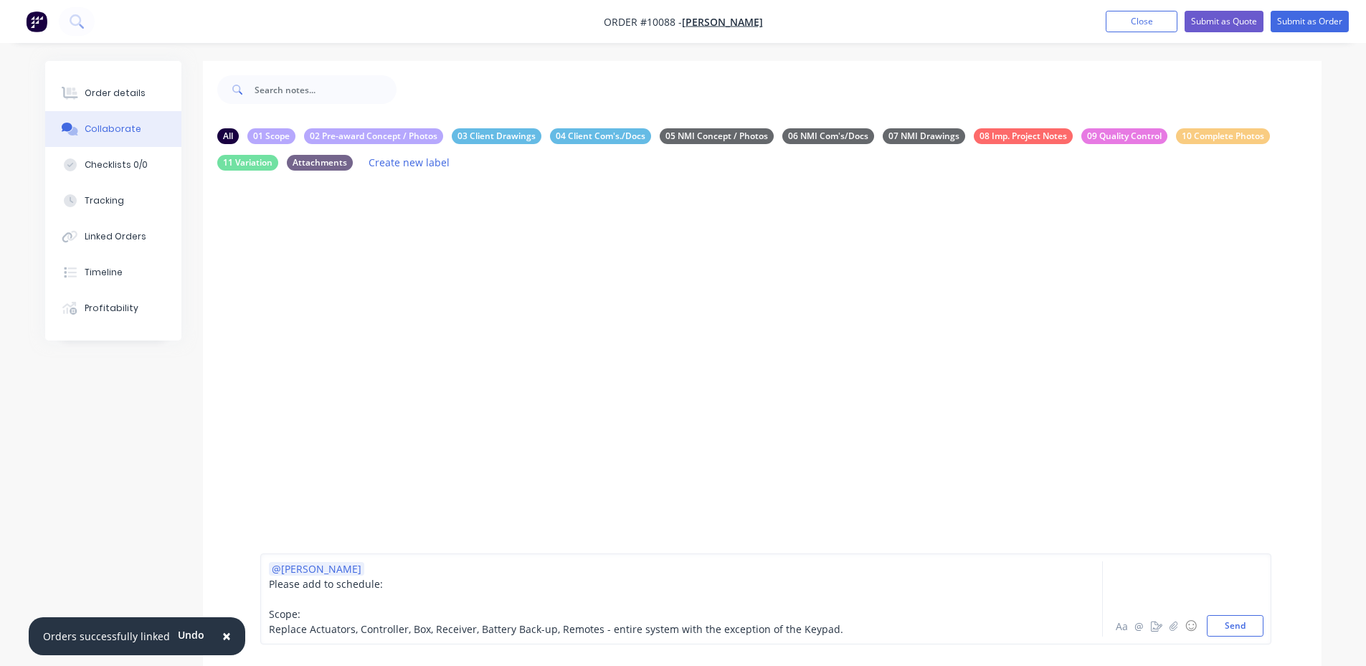
click at [842, 626] on div "Replace Actuators, Controller, Box, Receiver, Battery Back-up, Remotes - entire…" at bounding box center [642, 629] width 746 height 15
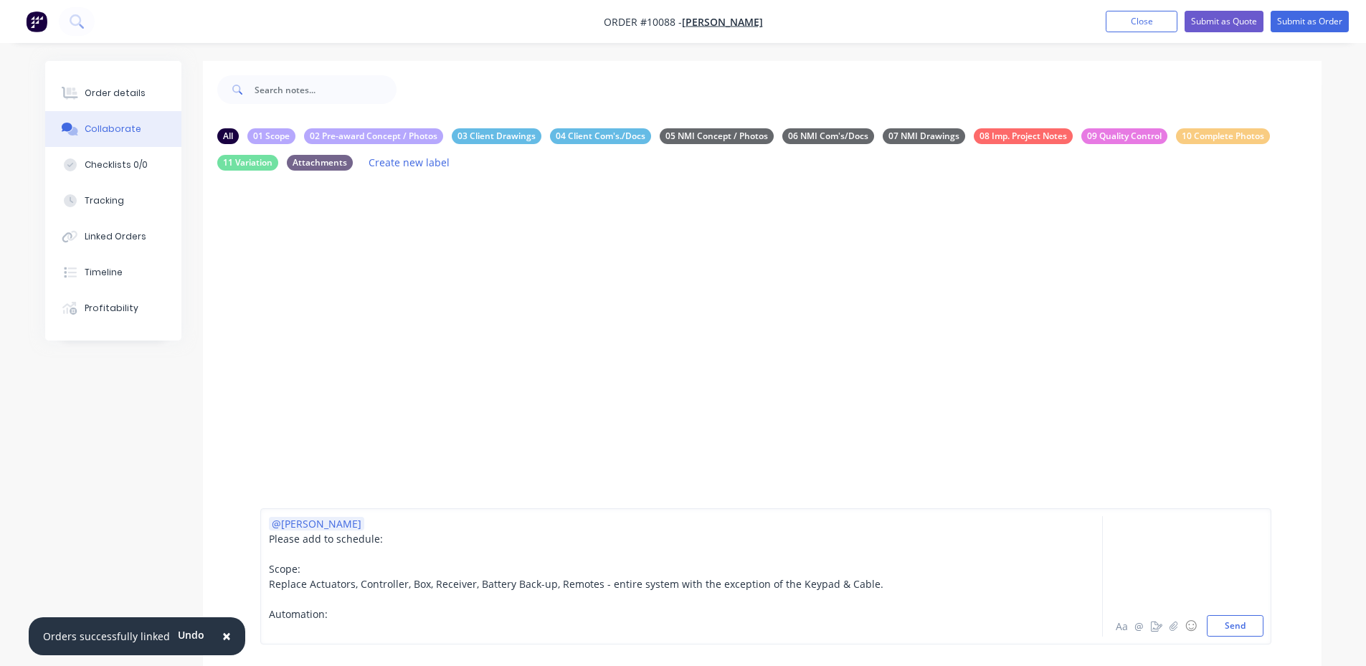
click at [308, 617] on span "Automation:" at bounding box center [298, 615] width 59 height 14
click at [308, 616] on span "Automation:" at bounding box center [298, 615] width 59 height 14
click at [278, 628] on span "ACtuator Brackets" at bounding box center [312, 630] width 86 height 14
click at [358, 628] on div "Actuator Brackets" at bounding box center [642, 629] width 746 height 15
click at [285, 597] on div at bounding box center [642, 599] width 746 height 15
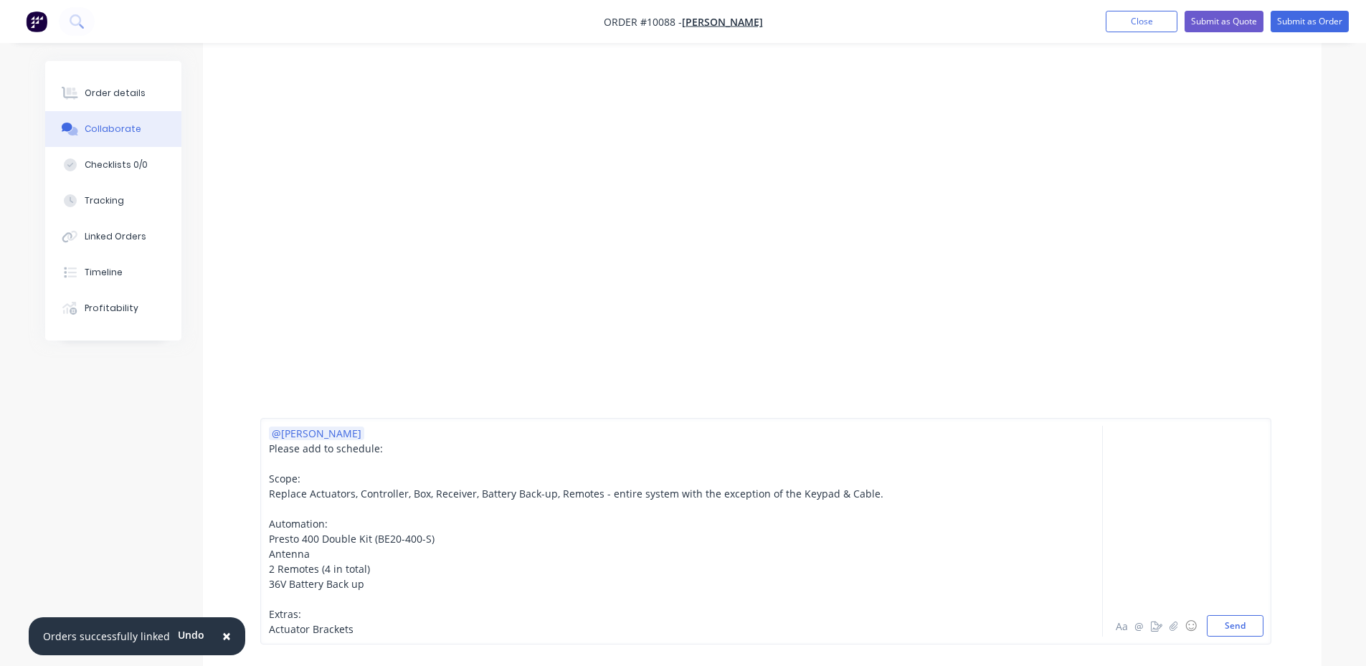
scroll to position [72, 0]
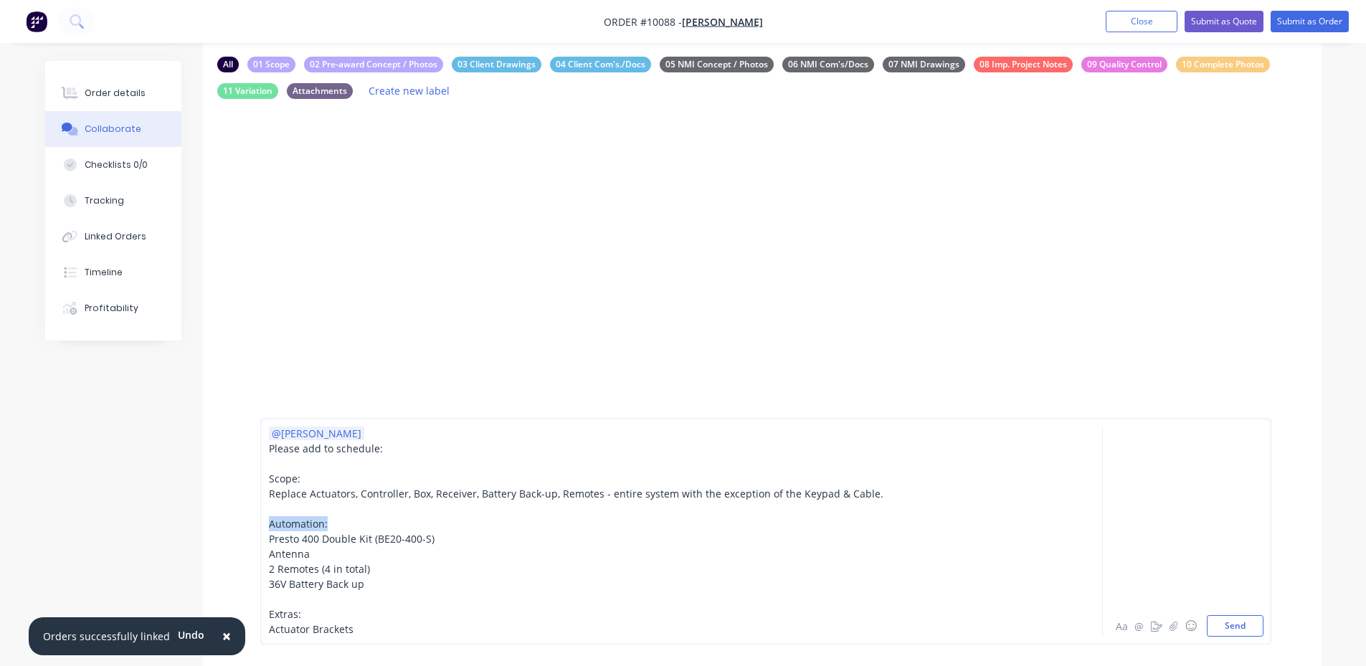
drag, startPoint x: 331, startPoint y: 526, endPoint x: 265, endPoint y: 521, distance: 66.8
click at [265, 521] on div "@[PERSON_NAME] Please add to schedule: Scope: Replace Actuators, Controller, Bo…" at bounding box center [765, 531] width 1011 height 227
drag, startPoint x: 311, startPoint y: 477, endPoint x: 258, endPoint y: 478, distance: 52.4
click at [258, 478] on div "@[PERSON_NAME] Please add to schedule: Scope: Replace Actuators, Controller, Bo…" at bounding box center [762, 532] width 1119 height 270
drag, startPoint x: 301, startPoint y: 618, endPoint x: 265, endPoint y: 614, distance: 36.1
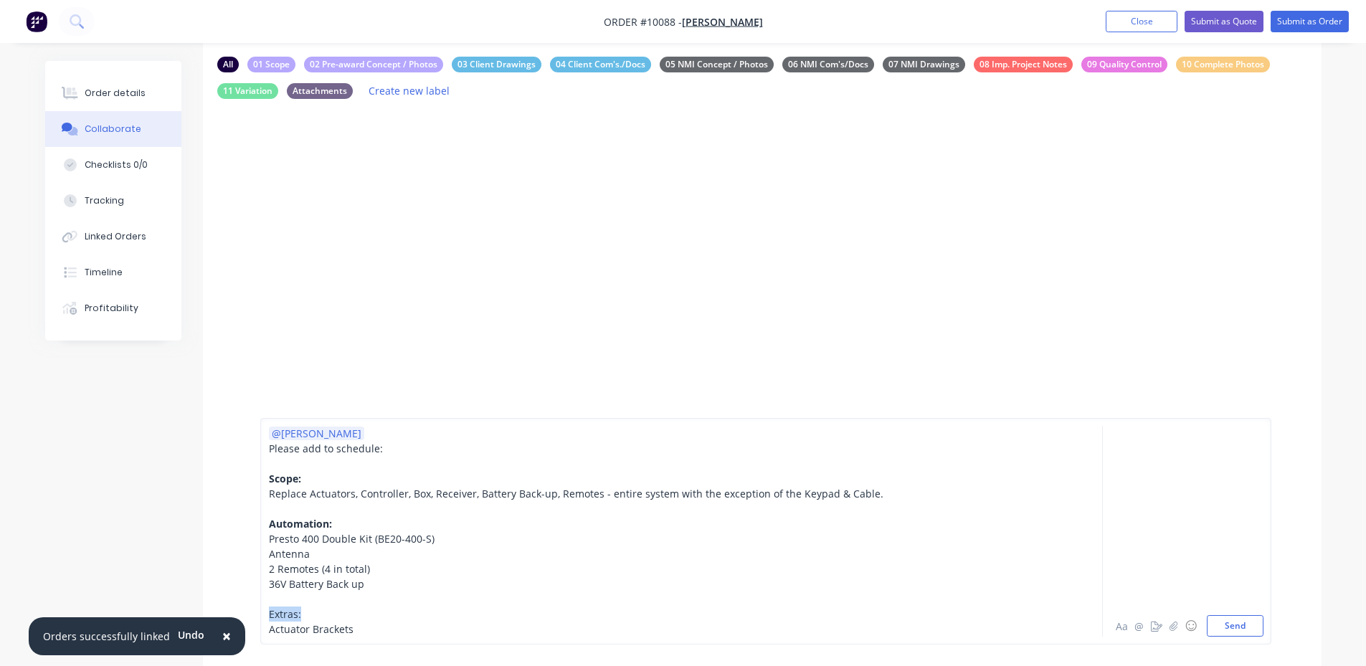
click at [265, 615] on div "@[PERSON_NAME] Please add to schedule: Scope: Replace Actuators, Controller, Bo…" at bounding box center [765, 531] width 1011 height 227
click at [368, 630] on div "Actuator Brackets" at bounding box center [642, 629] width 746 height 15
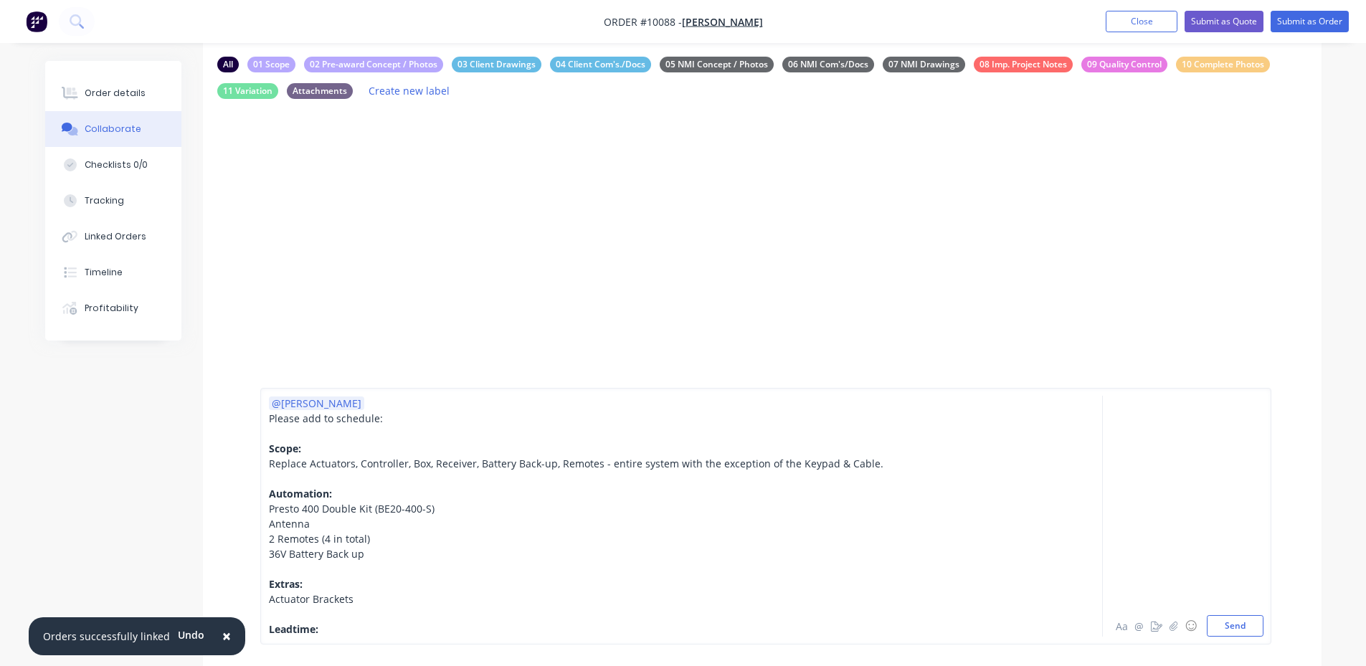
click at [293, 629] on span "Leadtime:" at bounding box center [293, 630] width 49 height 14
click at [335, 626] on div "Lead time:" at bounding box center [642, 629] width 746 height 15
drag, startPoint x: 694, startPoint y: 624, endPoint x: 326, endPoint y: 628, distance: 367.3
click at [326, 628] on div "Lead time: She's expecting this weekend to be the last weekend wiuthout her gat…" at bounding box center [642, 629] width 746 height 15
click at [660, 625] on div "Lead time: She's expecting this weekend to be the last weekend wiuthout her gat…" at bounding box center [642, 629] width 746 height 15
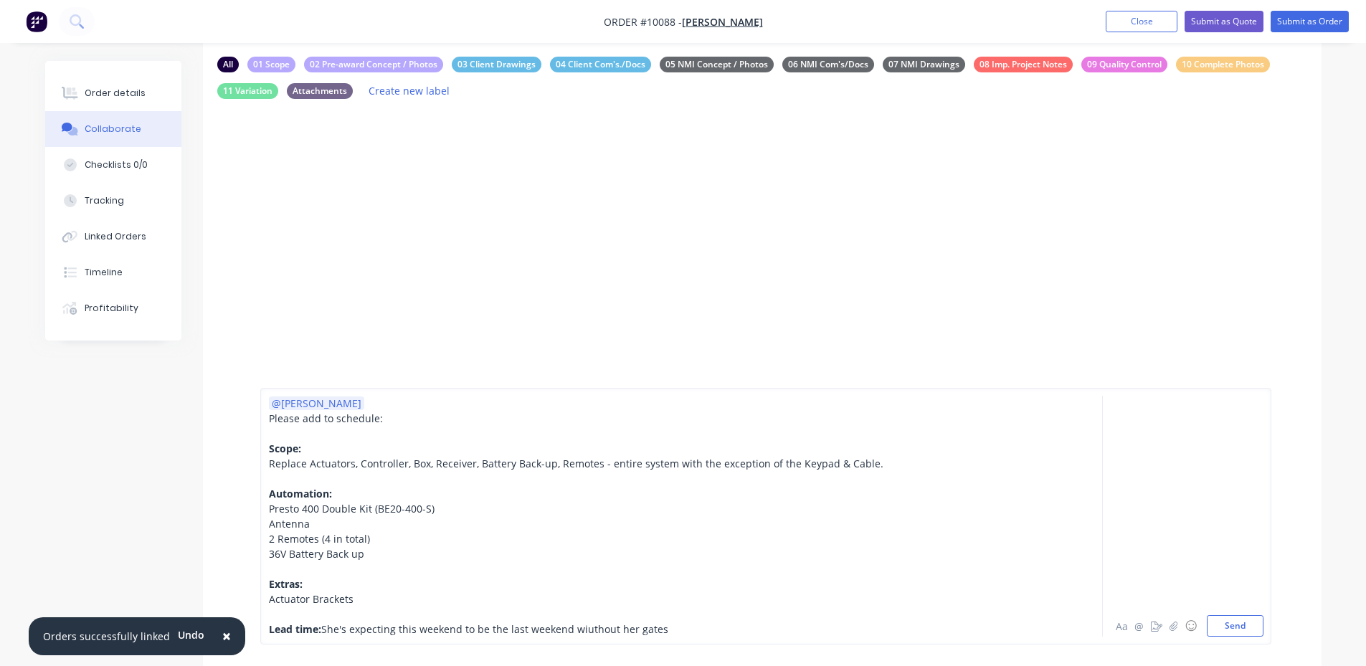
click at [583, 623] on span "She's expecting this weekend to be the last weekend wiuthout her gates" at bounding box center [494, 630] width 347 height 14
click at [659, 621] on div at bounding box center [642, 614] width 746 height 15
click at [656, 633] on div "Lead time: She's expecting this weekend to be the last weekend without her gates" at bounding box center [642, 629] width 746 height 15
click at [326, 633] on span "She's expecting this weekend to be the last weekend without her gates, let's ma…" at bounding box center [638, 630] width 635 height 14
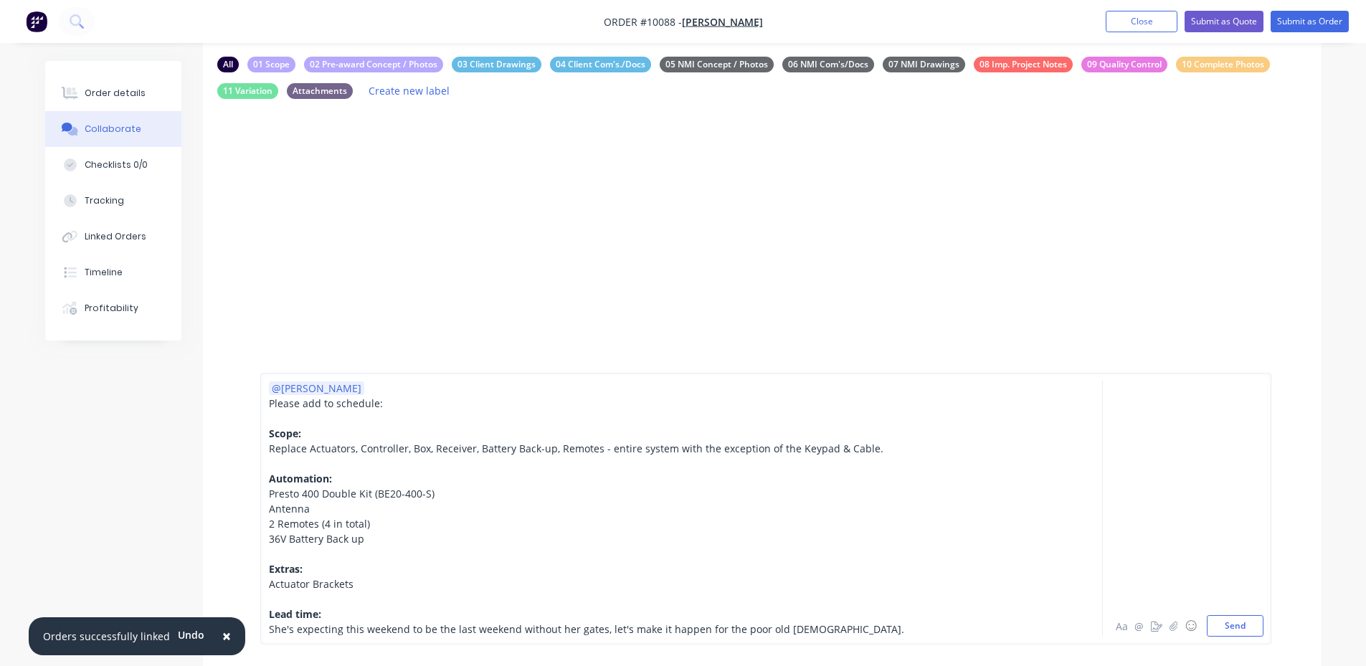
click at [420, 608] on div "Lead time:" at bounding box center [642, 614] width 746 height 15
click at [823, 624] on div "She's expecting this weekend to be the last weekend without her gates, let's ma…" at bounding box center [642, 629] width 746 height 15
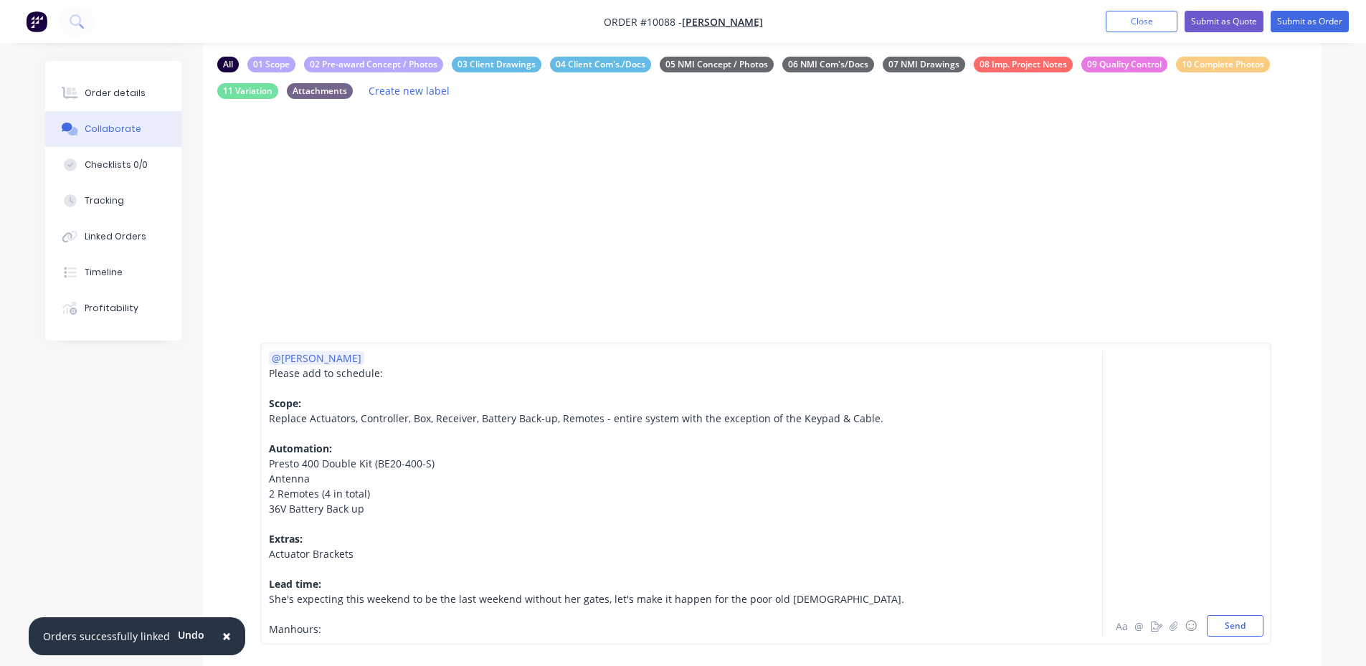
click at [351, 625] on div "Manhours:" at bounding box center [642, 629] width 746 height 15
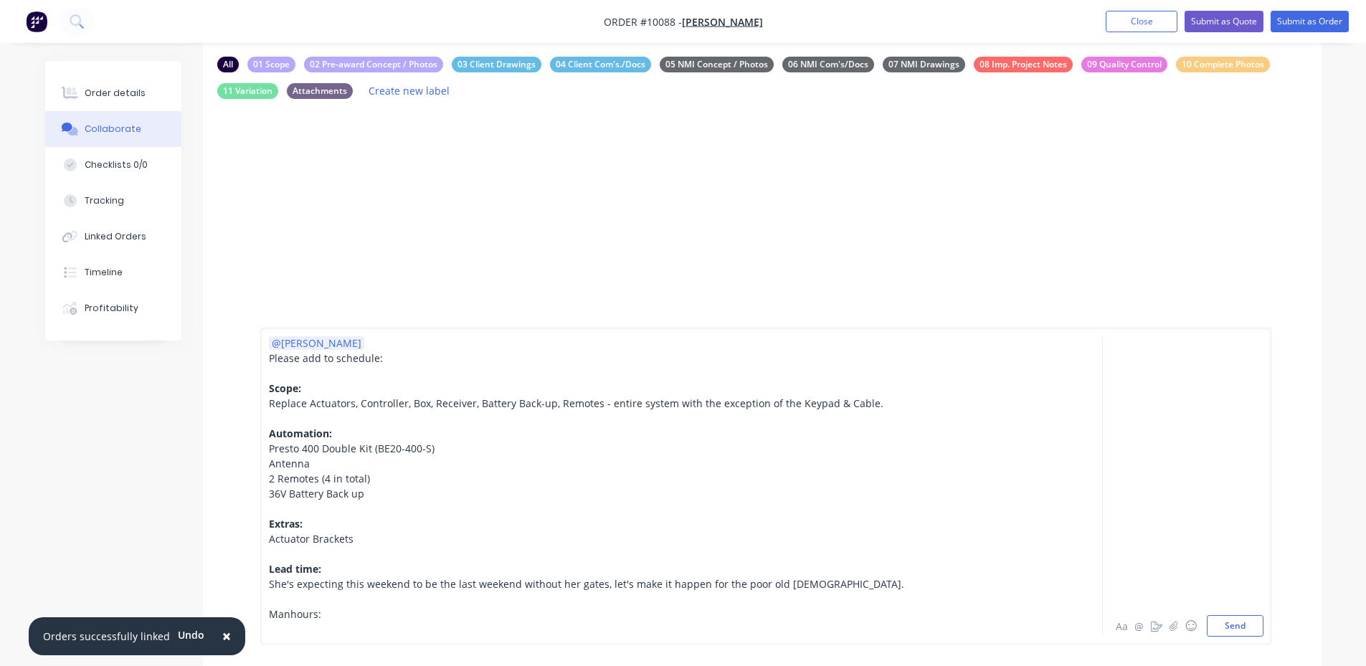
click at [320, 633] on div at bounding box center [642, 629] width 746 height 15
click at [333, 620] on div "Manhours:" at bounding box center [642, 614] width 746 height 15
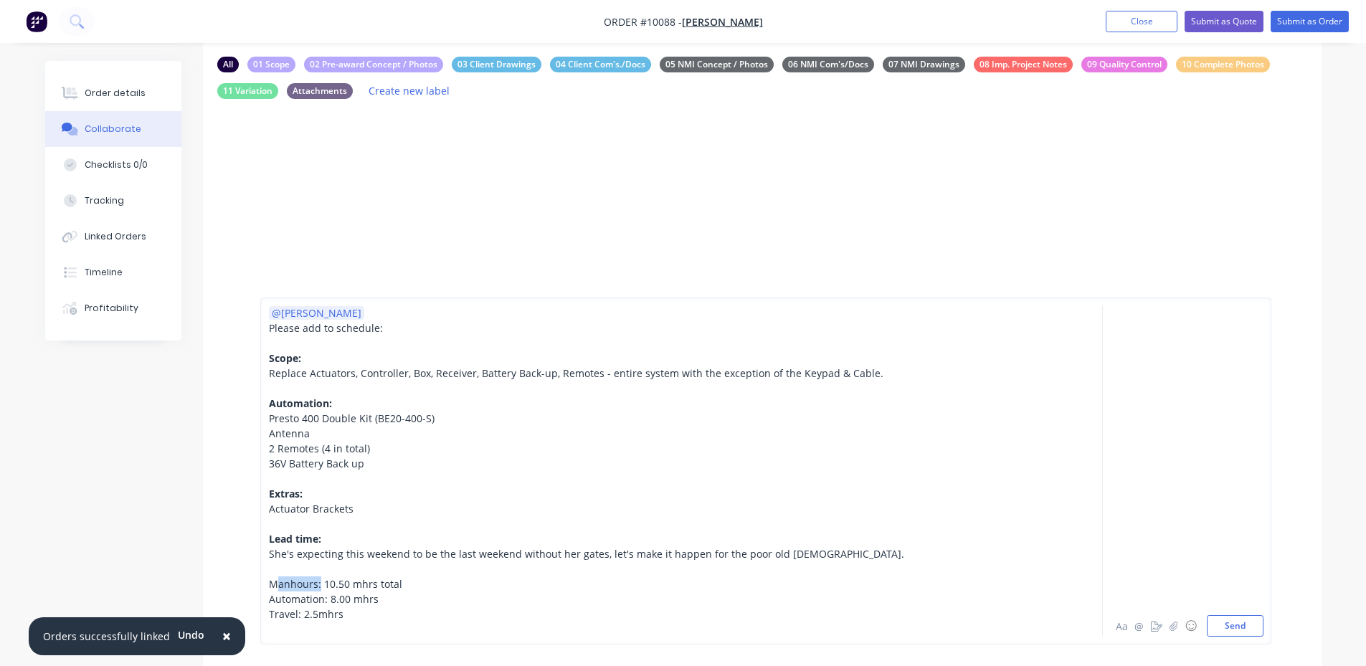
drag, startPoint x: 319, startPoint y: 579, endPoint x: 273, endPoint y: 580, distance: 45.9
click at [273, 580] on span "Manhours: 10.50 mhrs total" at bounding box center [335, 584] width 133 height 14
drag, startPoint x: 405, startPoint y: 579, endPoint x: 259, endPoint y: 577, distance: 145.6
click at [259, 577] on div "@[PERSON_NAME] Please add to schedule: Scope: Replace Actuators, Controller, Bo…" at bounding box center [762, 471] width 1119 height 390
click at [365, 610] on div "Travel: 2.5mhrs" at bounding box center [642, 614] width 746 height 15
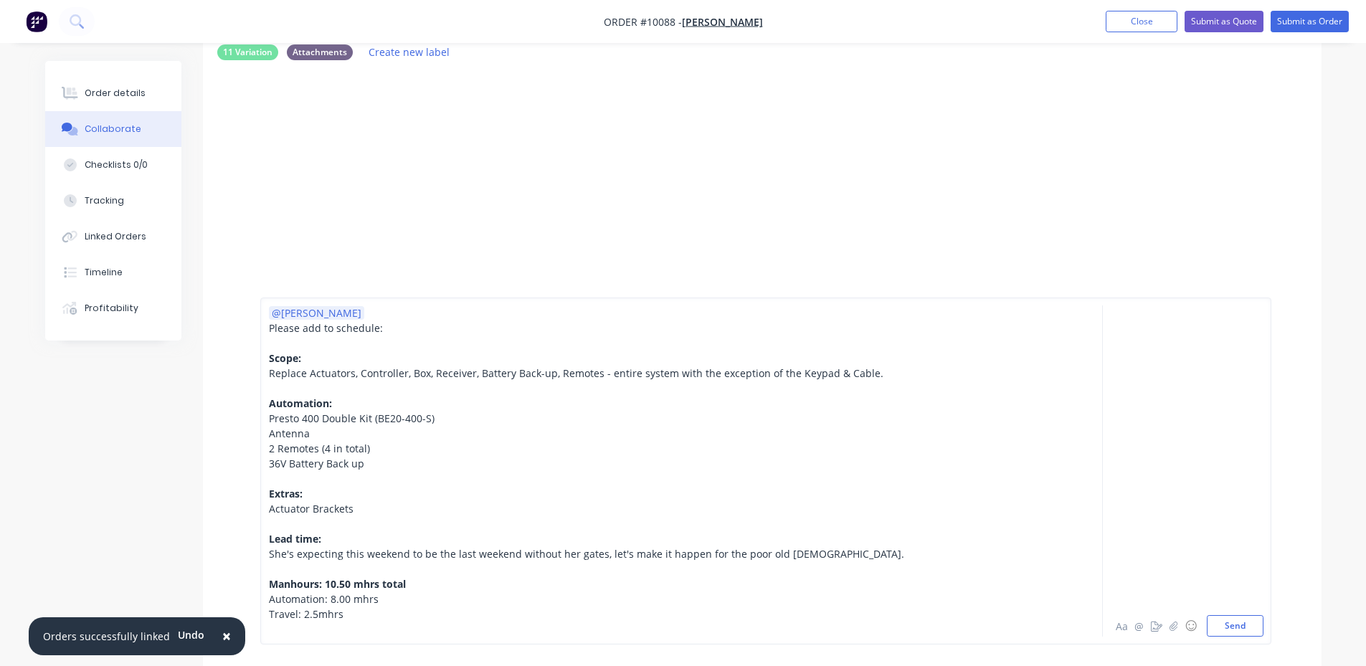
scroll to position [143, 0]
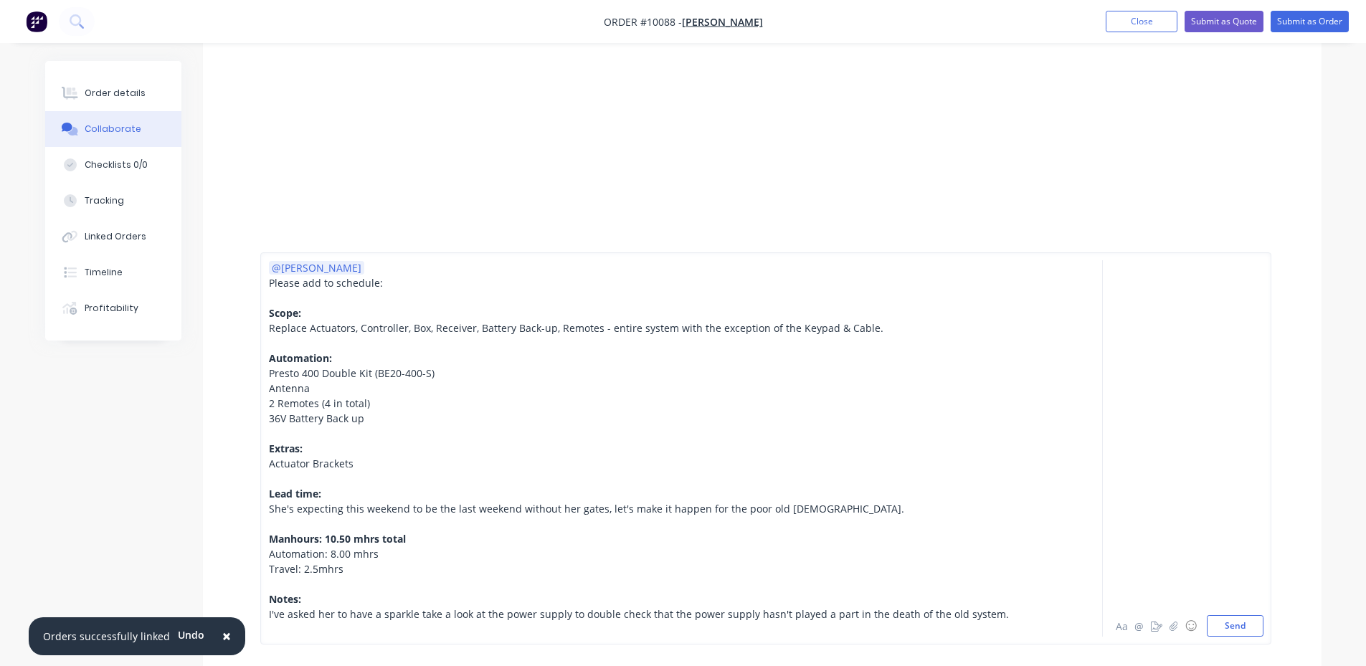
click at [823, 327] on span "Replace Actuators, Controller, Box, Receiver, Battery Back-up, Remotes - entire…" at bounding box center [576, 328] width 615 height 14
drag, startPoint x: 1242, startPoint y: 625, endPoint x: 409, endPoint y: 473, distance: 847.3
click at [409, 474] on div "@[PERSON_NAME] Please add to schedule: Scope: Replace Actuators, Controller, Bo…" at bounding box center [766, 448] width 996 height 377
click at [409, 471] on div at bounding box center [642, 478] width 746 height 15
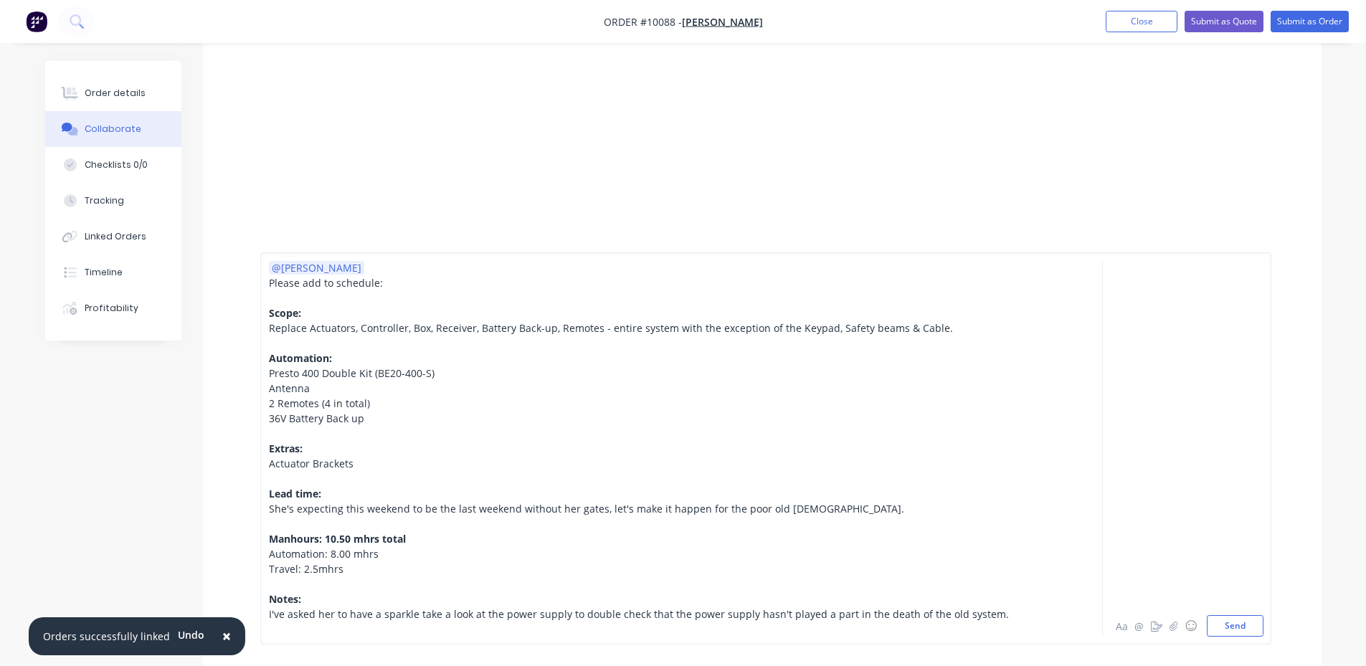
click at [398, 463] on div "Actuator Brackets" at bounding box center [642, 463] width 746 height 15
click at [377, 465] on div "Actuator Brackets (" at bounding box center [642, 463] width 746 height 15
click at [362, 466] on span "Actuator Brackets - from edgesmith" at bounding box center [354, 464] width 171 height 14
drag, startPoint x: 360, startPoint y: 460, endPoint x: 308, endPoint y: 465, distance: 51.8
click at [308, 465] on span "Actuator Brackets - Rear brackets from edgesmith" at bounding box center [389, 464] width 240 height 14
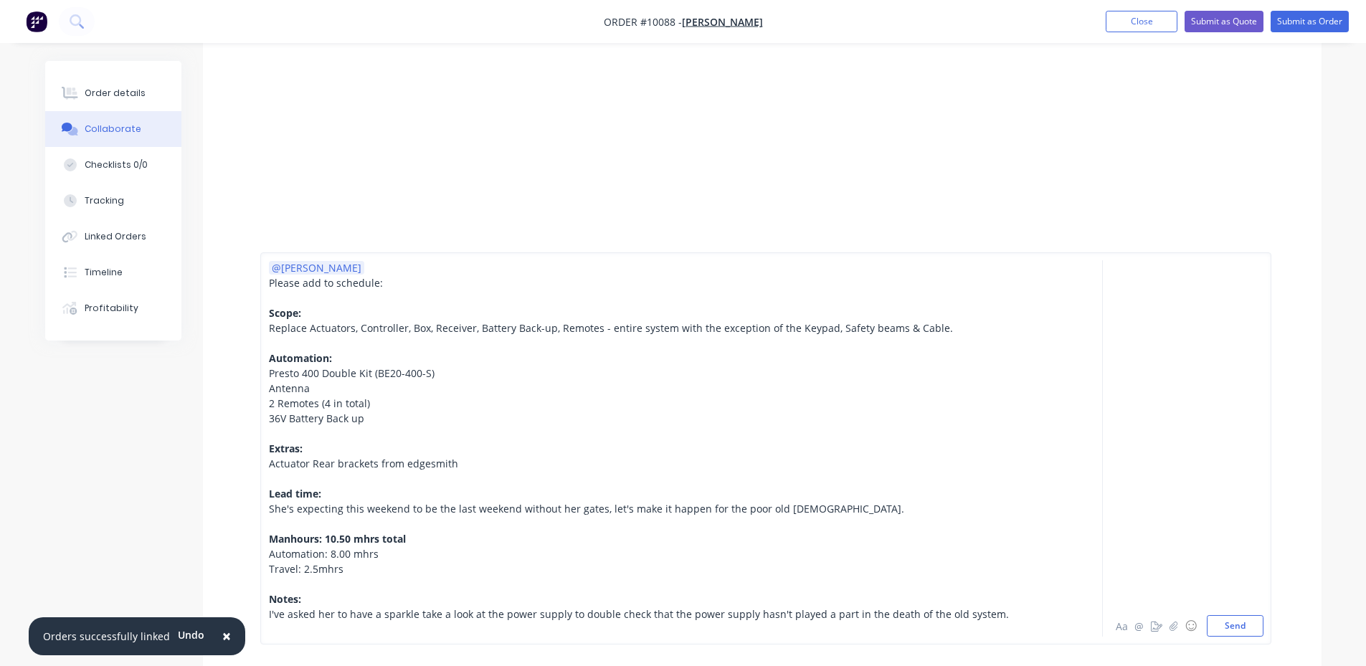
click at [465, 464] on div "Actuator Rear brackets from edgesmith" at bounding box center [642, 463] width 746 height 15
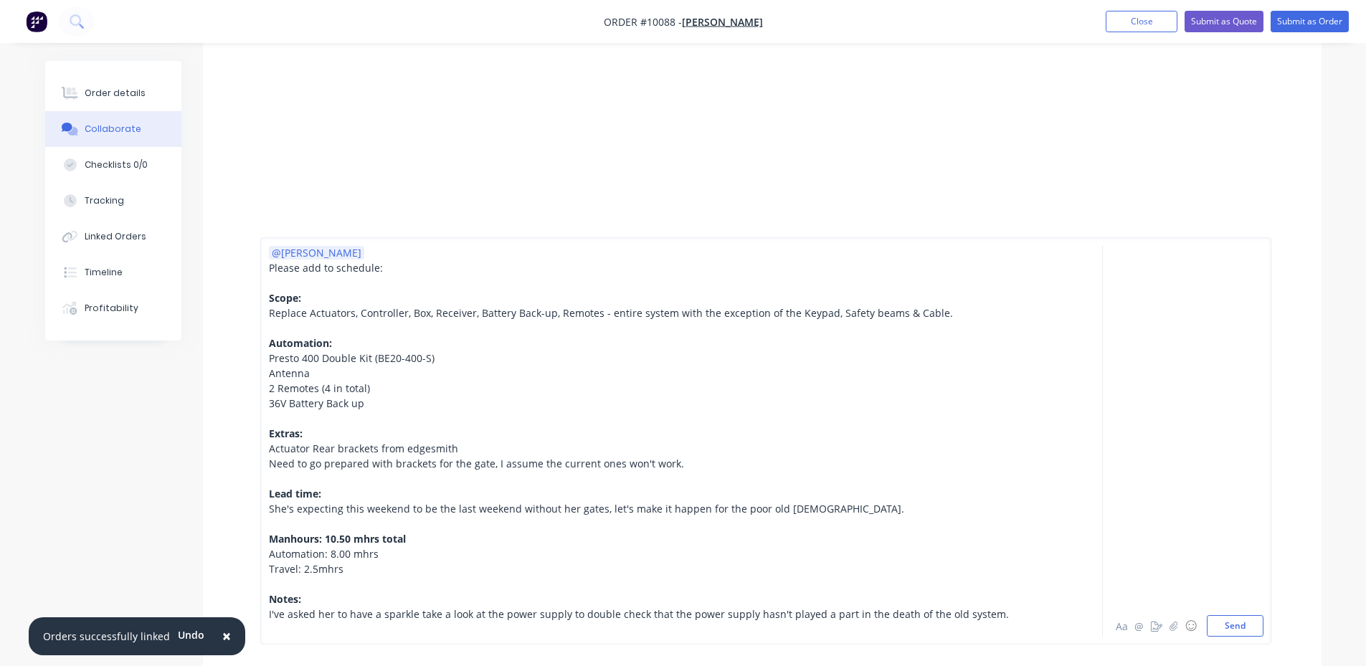
scroll to position [416, 0]
click at [488, 462] on span "Need to go prepared with brackets for the gate, I assume the current ones won't…" at bounding box center [476, 464] width 415 height 14
click at [1004, 613] on div "I've asked her to have a sparkle take a look at the power supply to double chec…" at bounding box center [642, 614] width 746 height 15
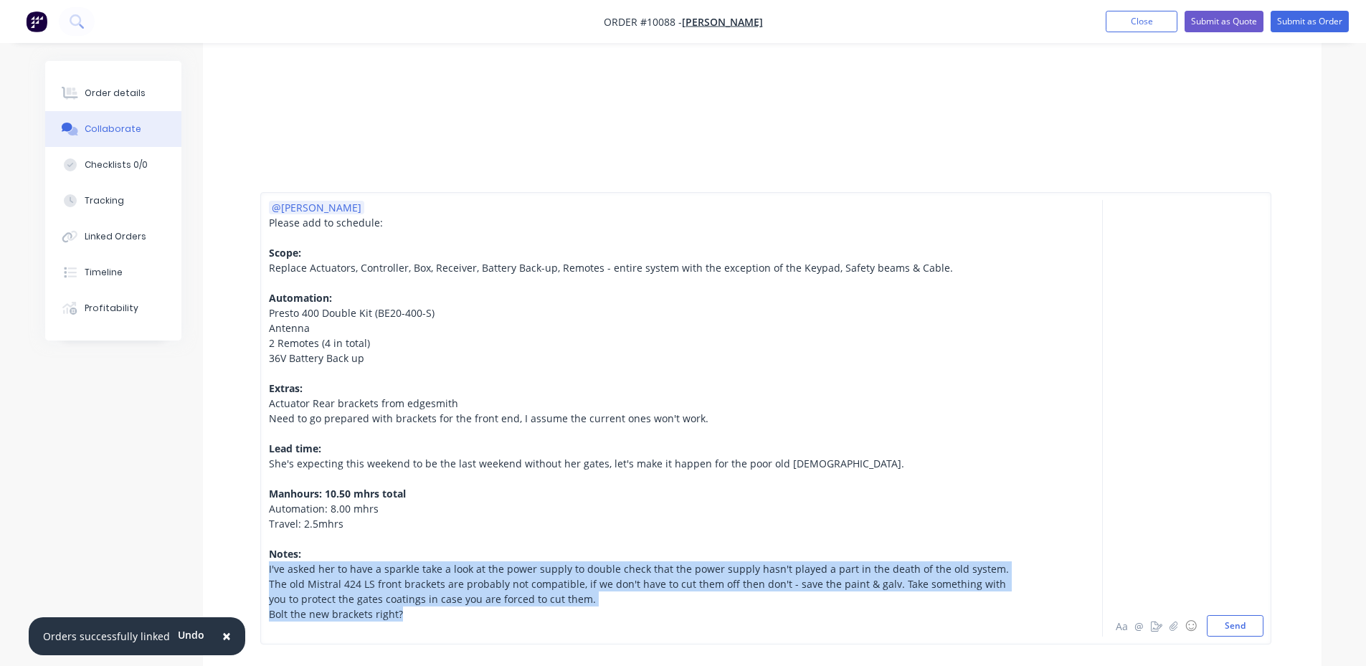
drag, startPoint x: 413, startPoint y: 618, endPoint x: 235, endPoint y: 568, distance: 184.8
click at [235, 568] on div "@[PERSON_NAME] Please add to schedule: Scope: Replace Actuators, Controller, Bo…" at bounding box center [762, 419] width 1119 height 496
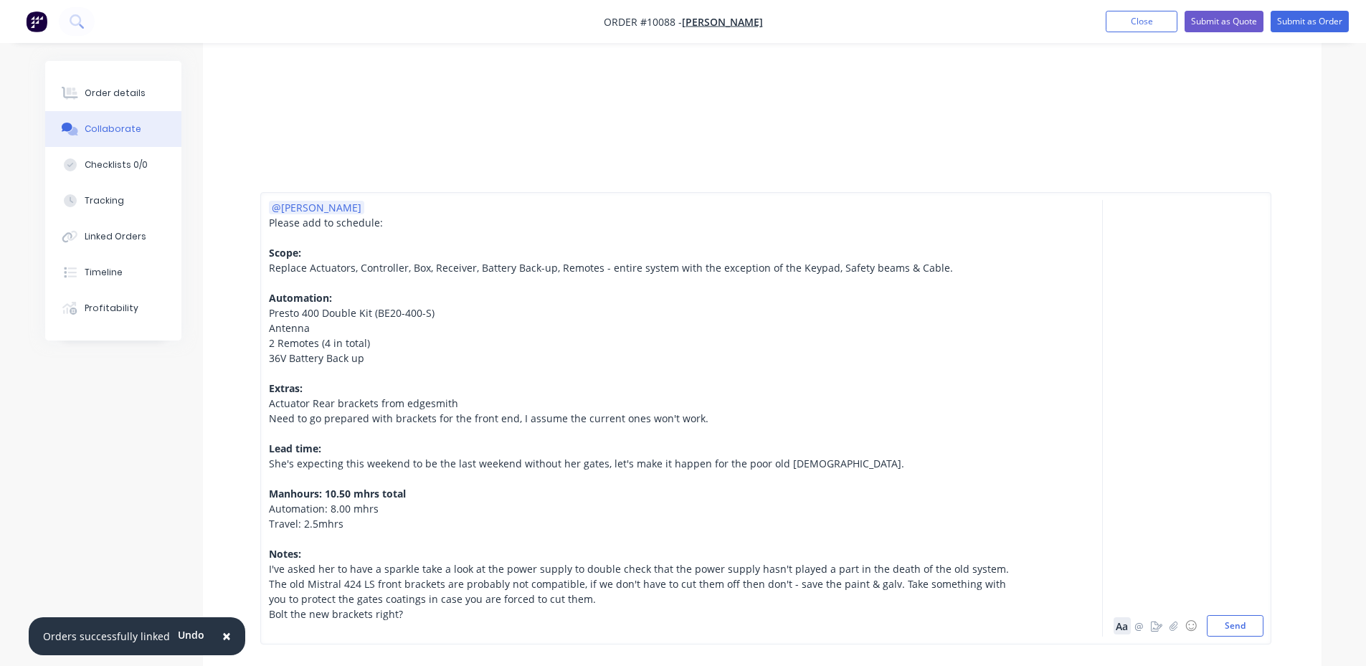
click at [1115, 633] on button "Aa" at bounding box center [1122, 626] width 17 height 17
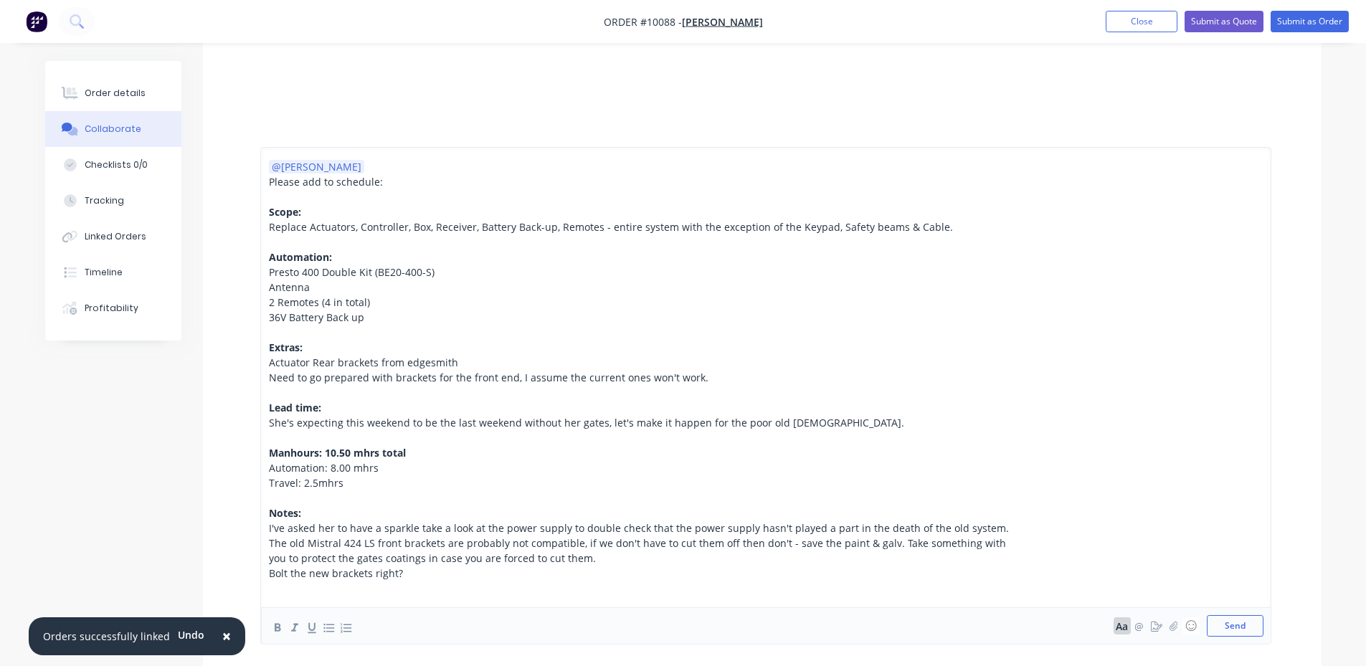
click at [1116, 632] on button "Aa" at bounding box center [1122, 626] width 17 height 17
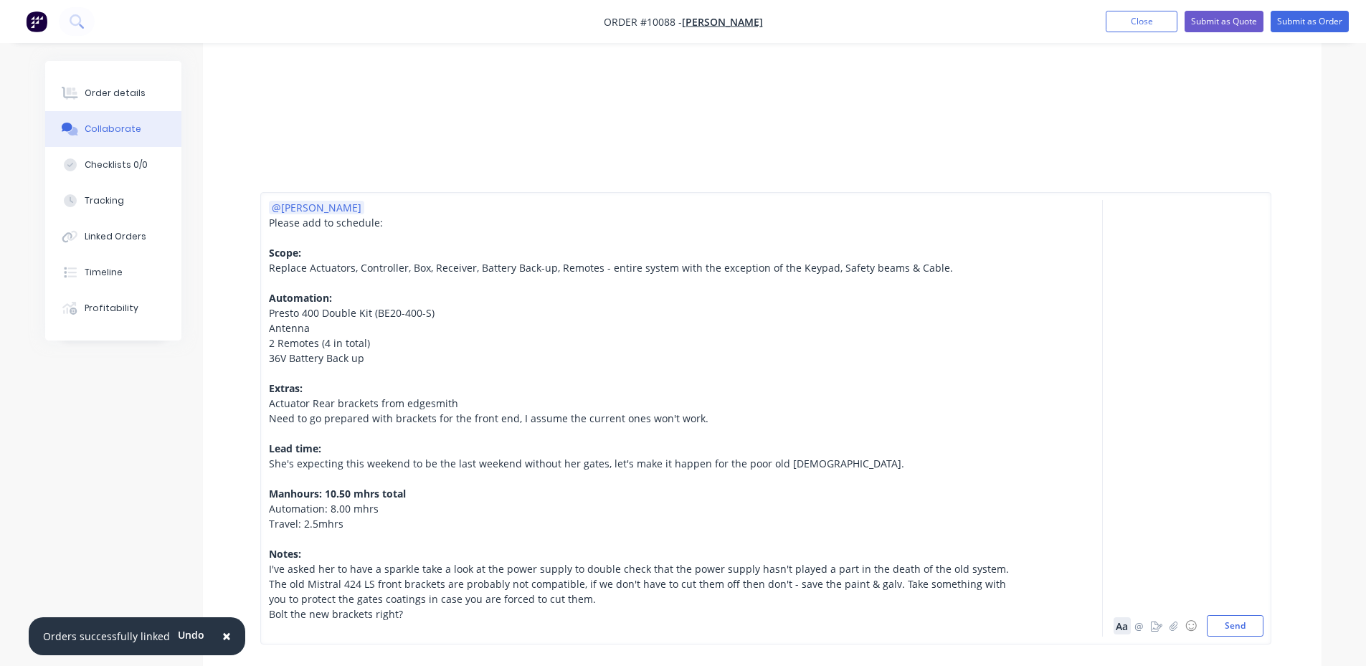
click at [1116, 632] on button "Aa" at bounding box center [1122, 626] width 17 height 17
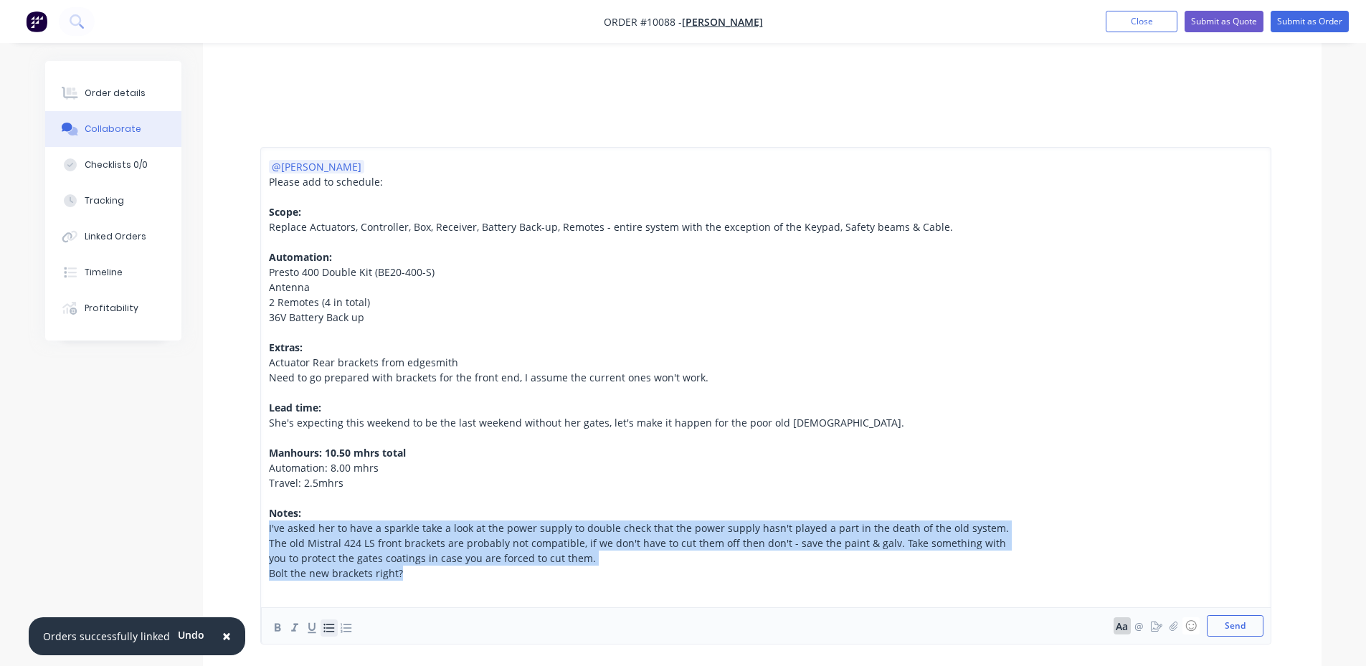
click at [332, 632] on icon "button" at bounding box center [328, 628] width 11 height 9
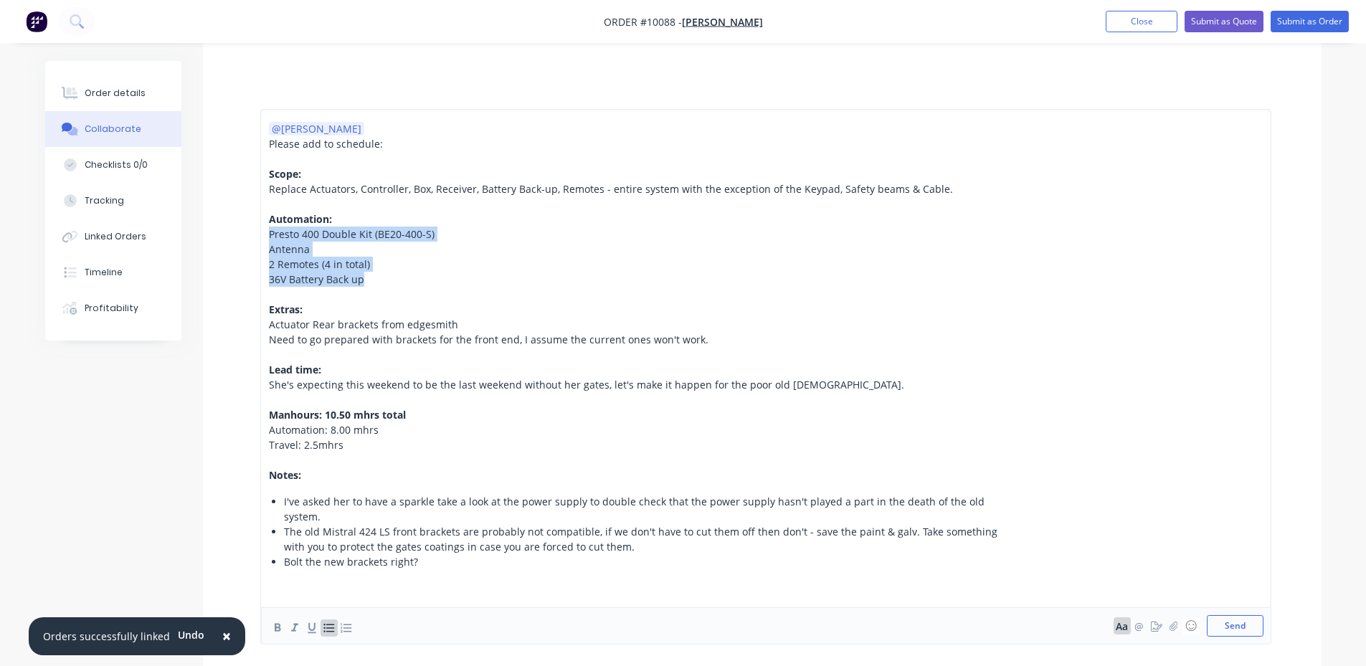
drag, startPoint x: 369, startPoint y: 296, endPoint x: 266, endPoint y: 245, distance: 115.2
click at [266, 245] on div "@[PERSON_NAME] Please add to schedule: Scope: Replace Actuators, Controller, Bo…" at bounding box center [765, 377] width 1011 height 536
click at [331, 630] on icon "button" at bounding box center [329, 628] width 14 height 14
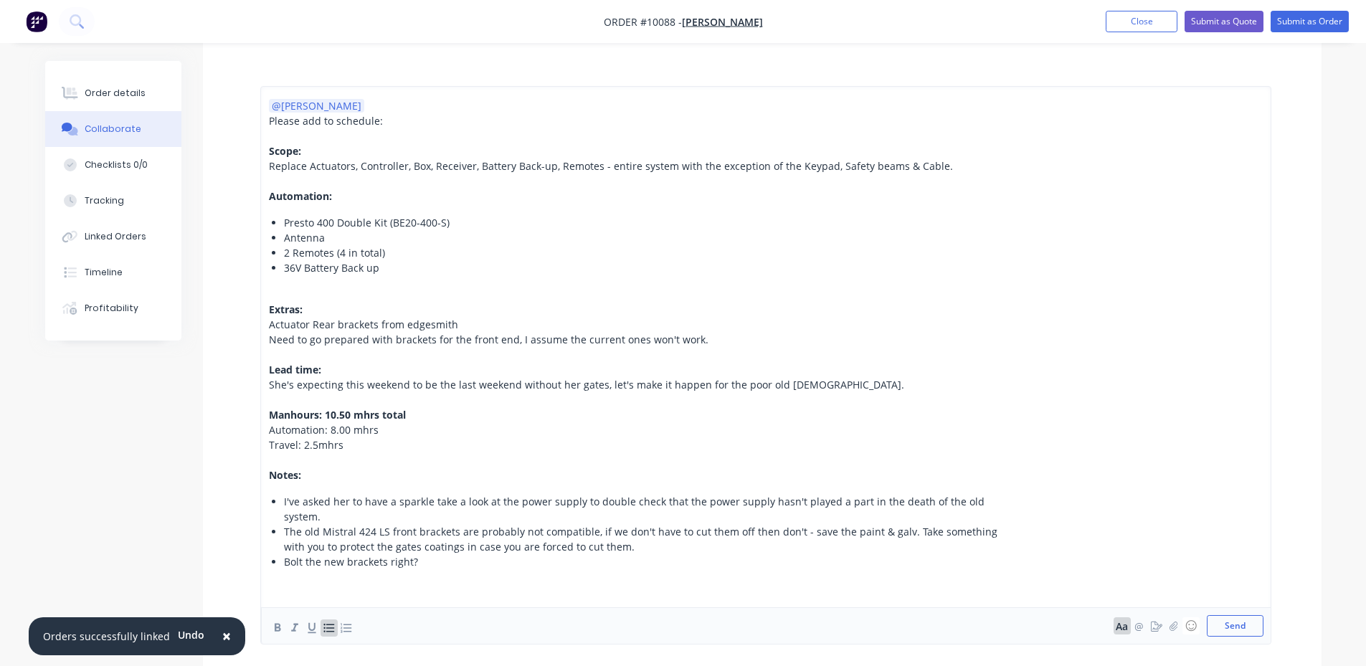
drag, startPoint x: 265, startPoint y: 344, endPoint x: 279, endPoint y: 356, distance: 18.4
click at [279, 356] on div "@[PERSON_NAME] Please add to schedule: Scope: Replace Actuators, Controller, Bo…" at bounding box center [765, 365] width 1011 height 559
drag, startPoint x: 282, startPoint y: 354, endPoint x: 277, endPoint y: 340, distance: 15.2
click at [277, 340] on div "@[PERSON_NAME] Please add to schedule: Scope: Replace Actuators, Controller, Bo…" at bounding box center [642, 347] width 746 height 498
click at [327, 628] on icon "button" at bounding box center [328, 628] width 11 height 9
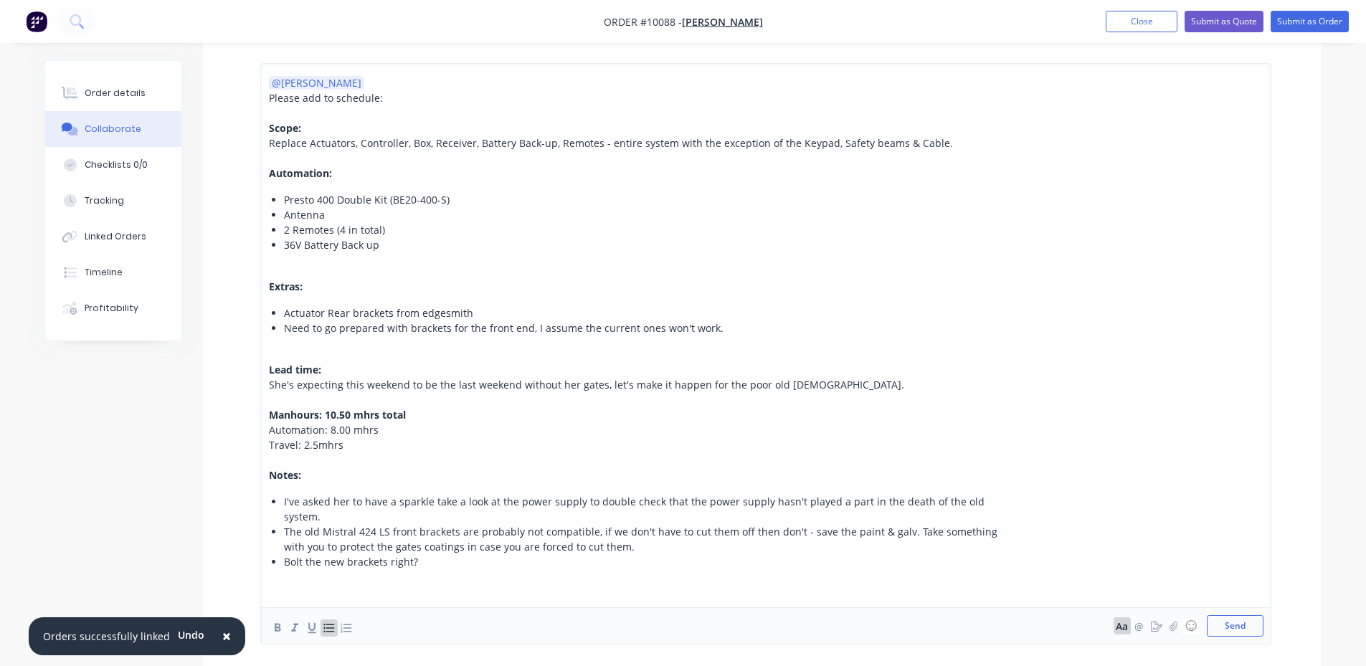
click at [324, 392] on span "She's expecting this weekend to be the last weekend without her gates, let's ma…" at bounding box center [586, 385] width 635 height 14
click at [326, 628] on icon "button" at bounding box center [329, 628] width 14 height 14
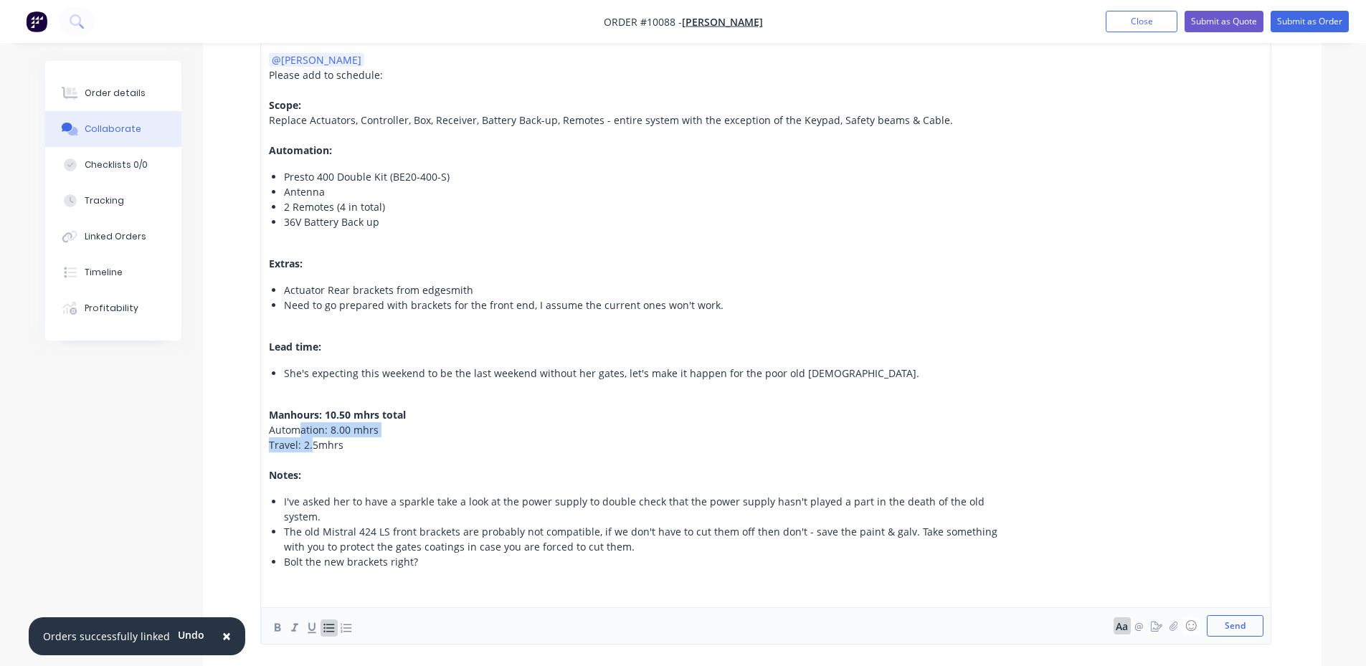
drag, startPoint x: 312, startPoint y: 463, endPoint x: 300, endPoint y: 448, distance: 18.8
click at [300, 448] on div "@[PERSON_NAME] Please add to schedule: Scope: Replace Actuators, Controller, Bo…" at bounding box center [642, 324] width 746 height 544
click at [329, 624] on icon "button" at bounding box center [329, 628] width 14 height 14
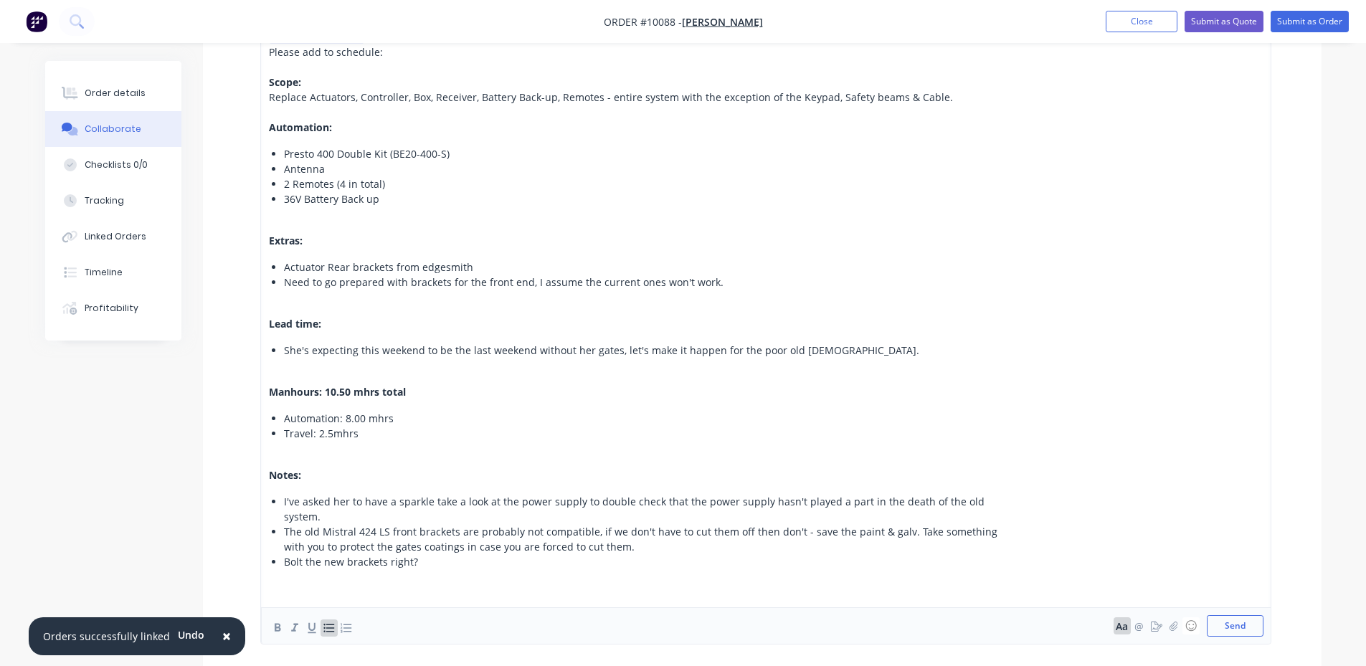
click at [306, 104] on span "Replace Actuators, Controller, Box, Receiver, Battery Back-up, Remotes - entire…" at bounding box center [611, 97] width 684 height 14
click at [325, 632] on icon "button" at bounding box center [328, 628] width 11 height 9
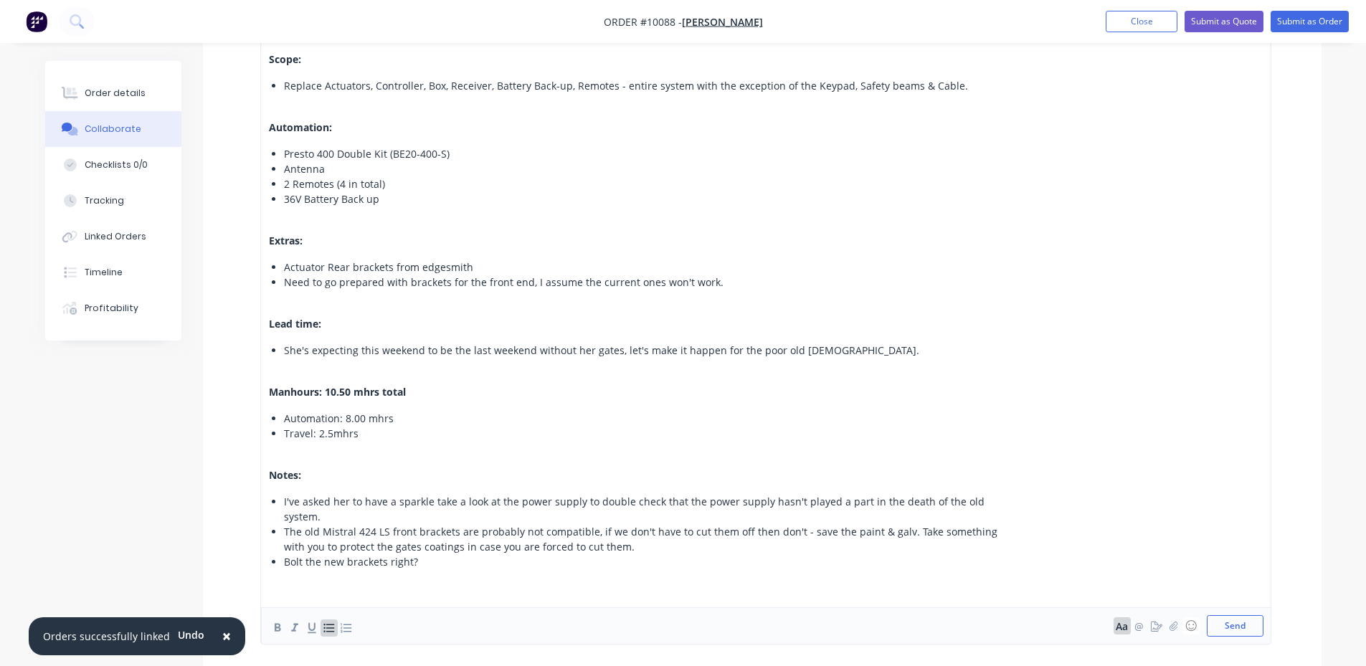
scroll to position [273, 0]
click at [1237, 623] on button "Send" at bounding box center [1235, 626] width 57 height 22
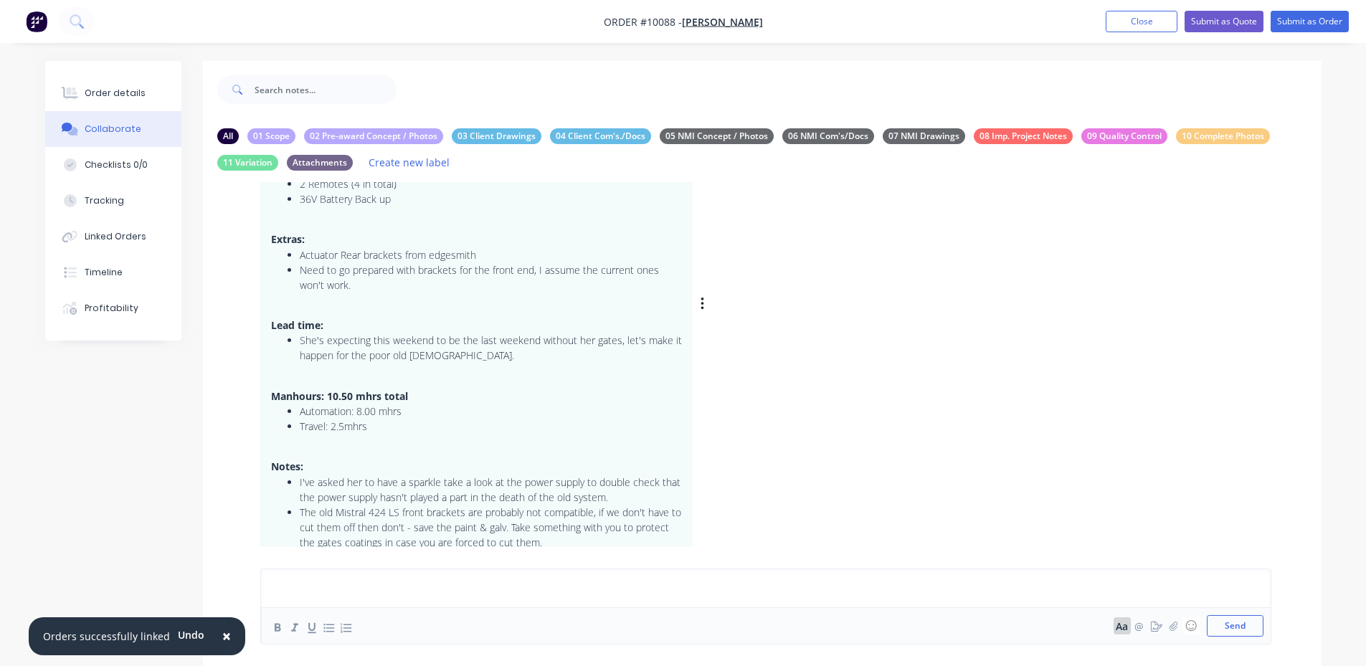
scroll to position [219, 0]
click at [134, 88] on div "Order details" at bounding box center [115, 93] width 61 height 13
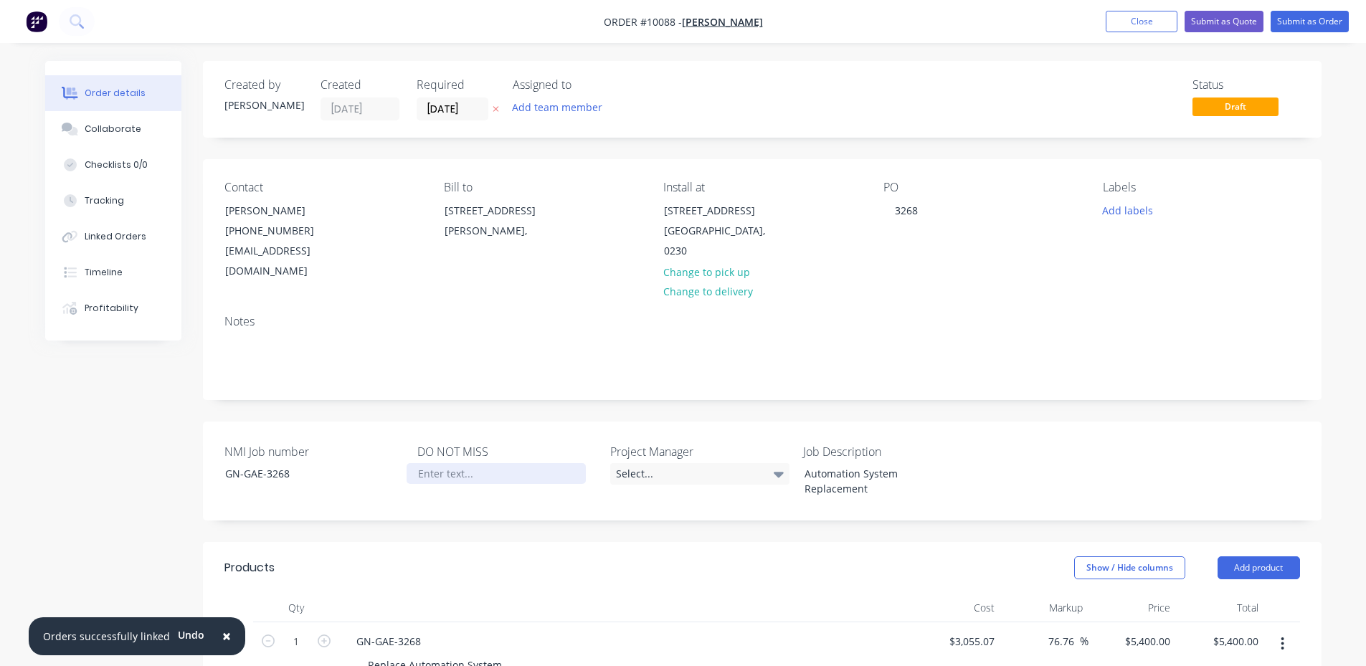
click at [464, 463] on div at bounding box center [496, 473] width 179 height 21
click at [417, 463] on div "**********" at bounding box center [496, 481] width 179 height 36
click at [535, 542] on header "Products Show / Hide columns Add product" at bounding box center [762, 568] width 1119 height 52
click at [1145, 206] on button "Add labels" at bounding box center [1128, 209] width 66 height 19
click at [1006, 315] on div "Notes" at bounding box center [763, 322] width 1076 height 14
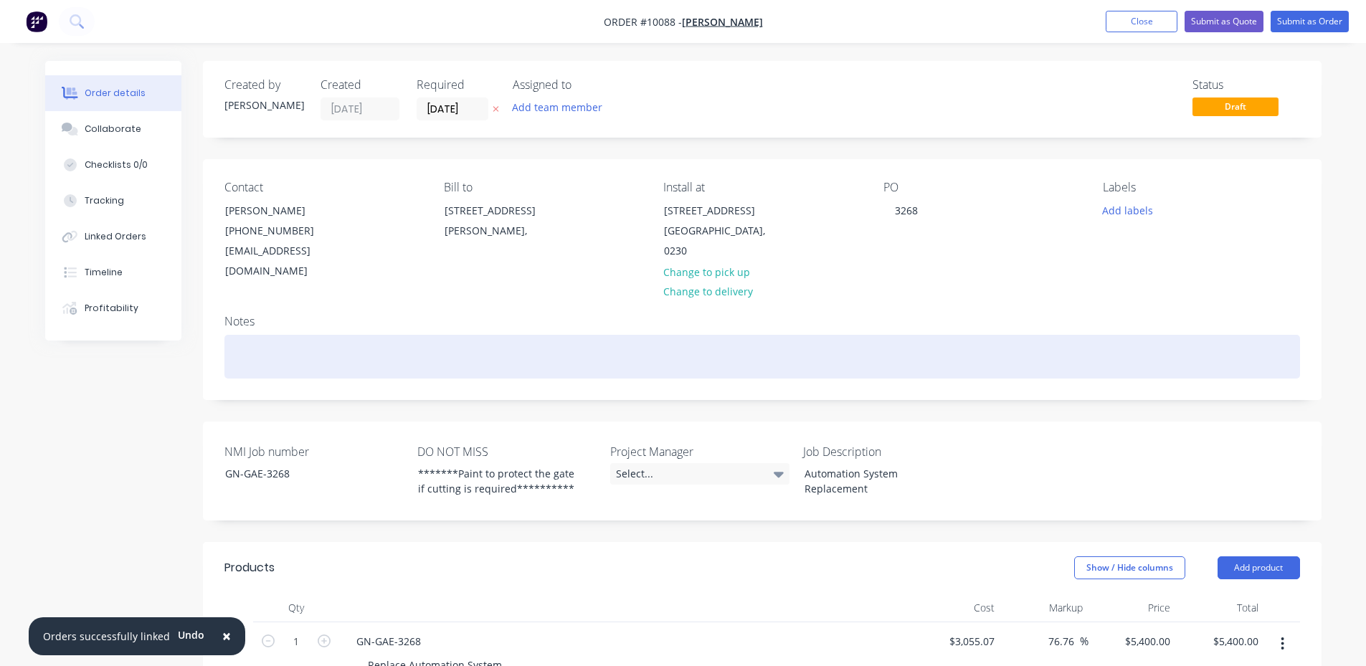
click at [357, 335] on div at bounding box center [763, 357] width 1076 height 44
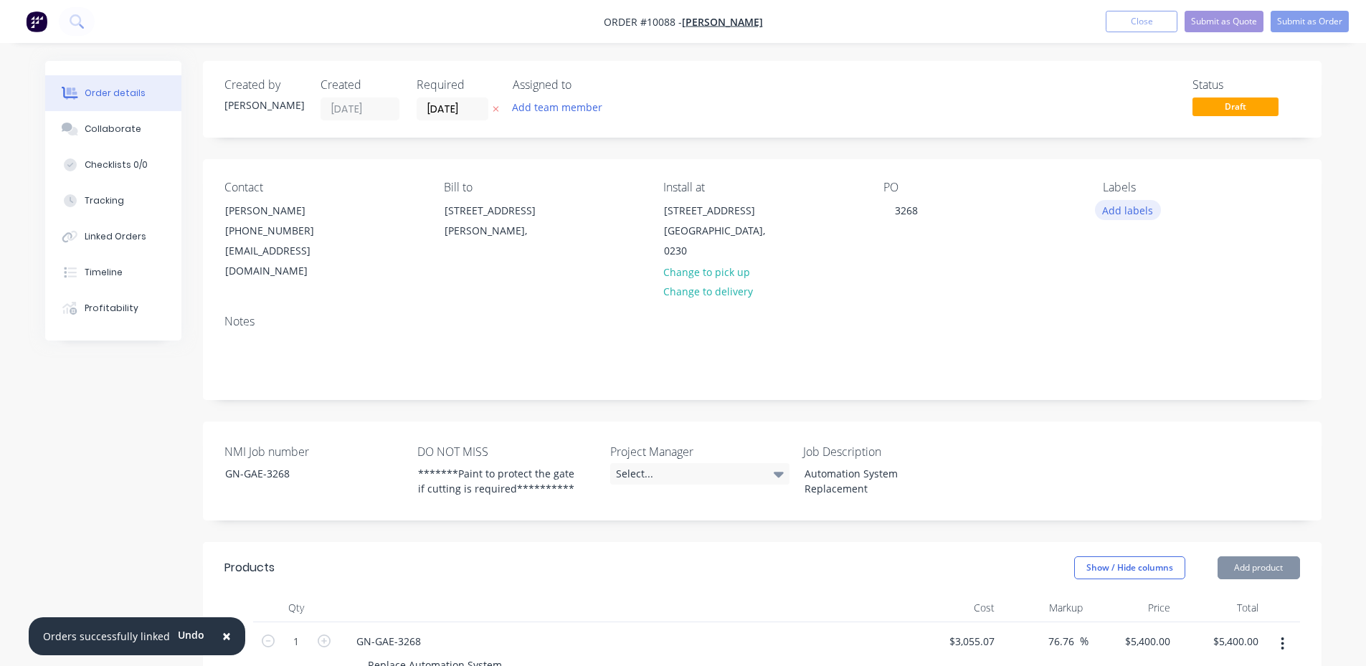
click at [1135, 208] on button "Add labels" at bounding box center [1128, 209] width 66 height 19
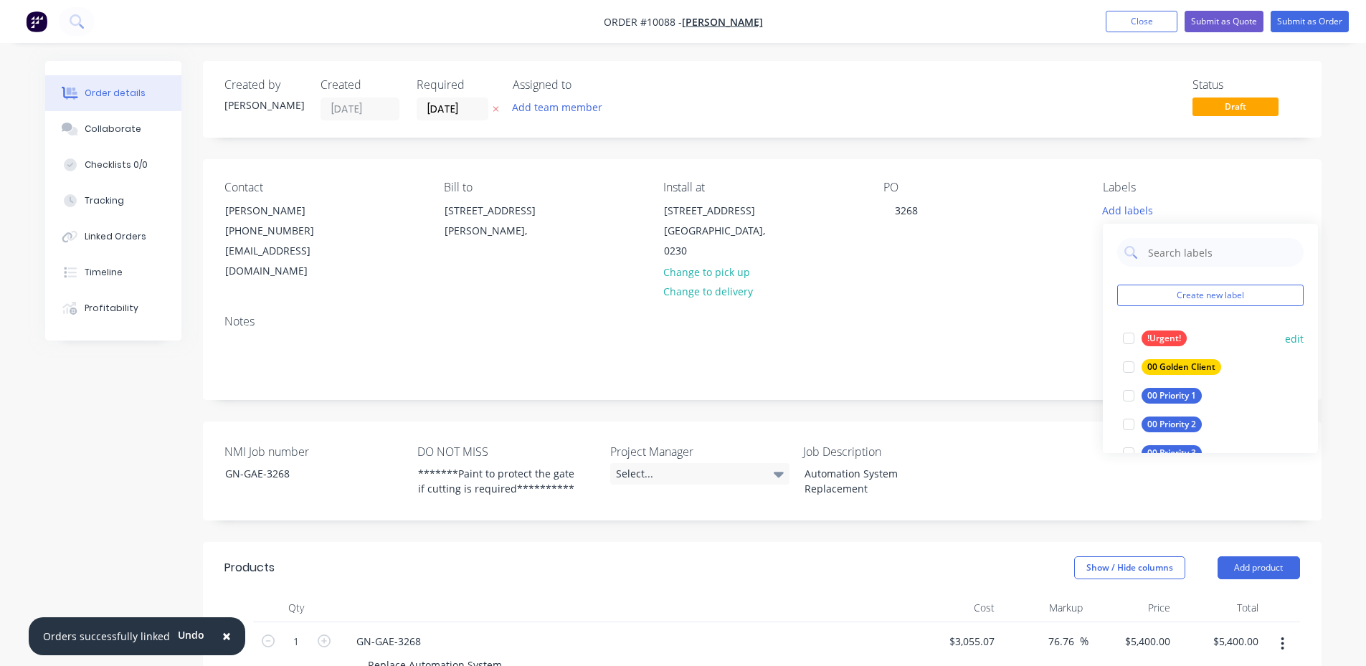
click at [1128, 337] on div at bounding box center [1129, 338] width 29 height 29
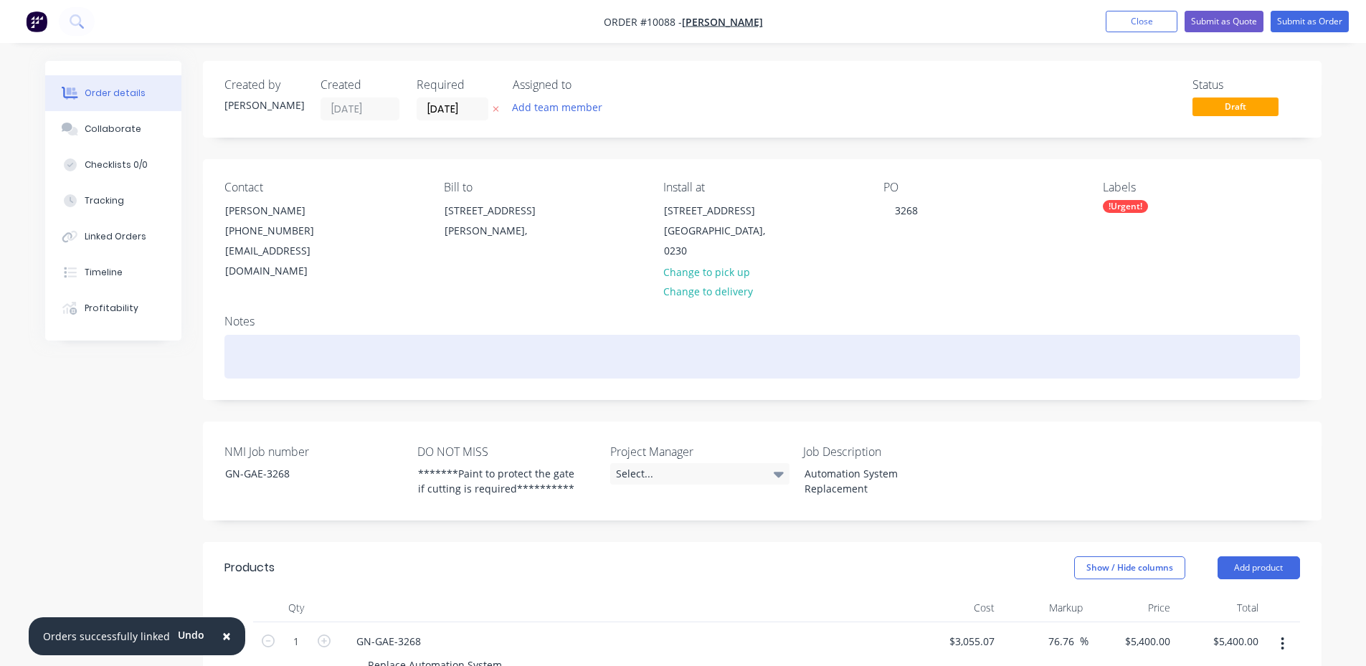
click at [991, 335] on div at bounding box center [763, 357] width 1076 height 44
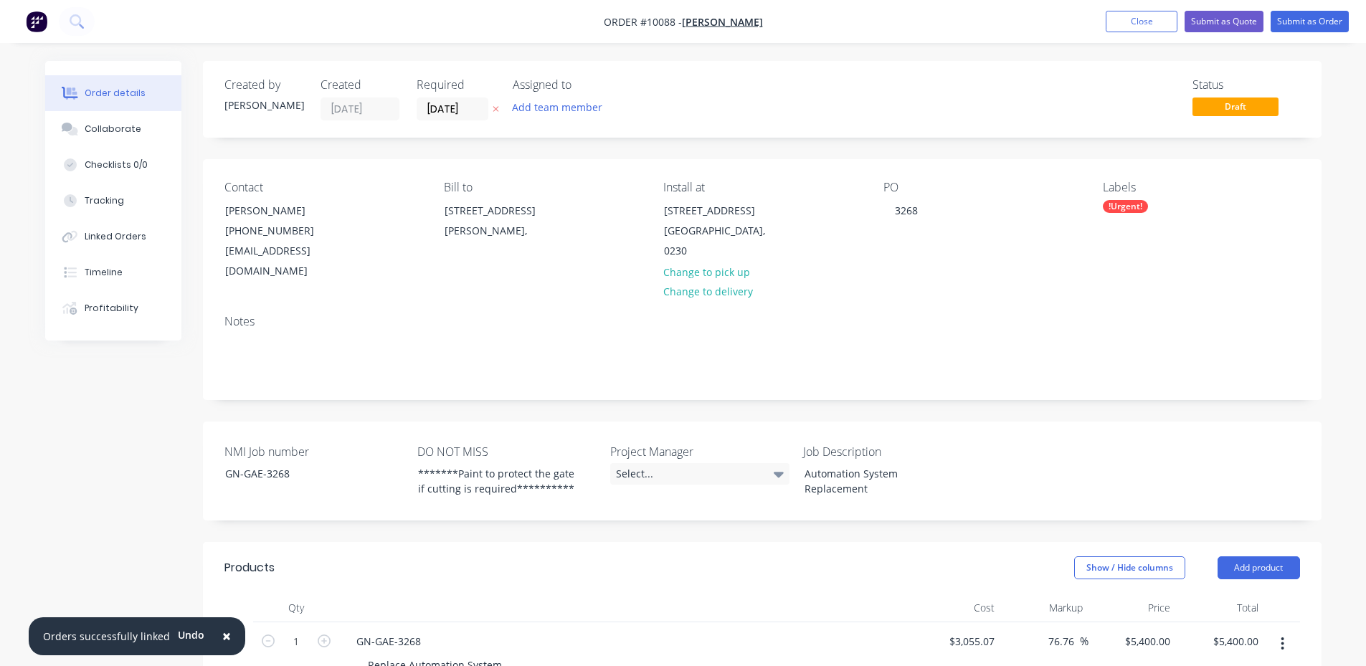
click at [805, 372] on div "Notes" at bounding box center [762, 351] width 1119 height 96
click at [1313, 24] on button "Submit as Order" at bounding box center [1310, 22] width 78 height 22
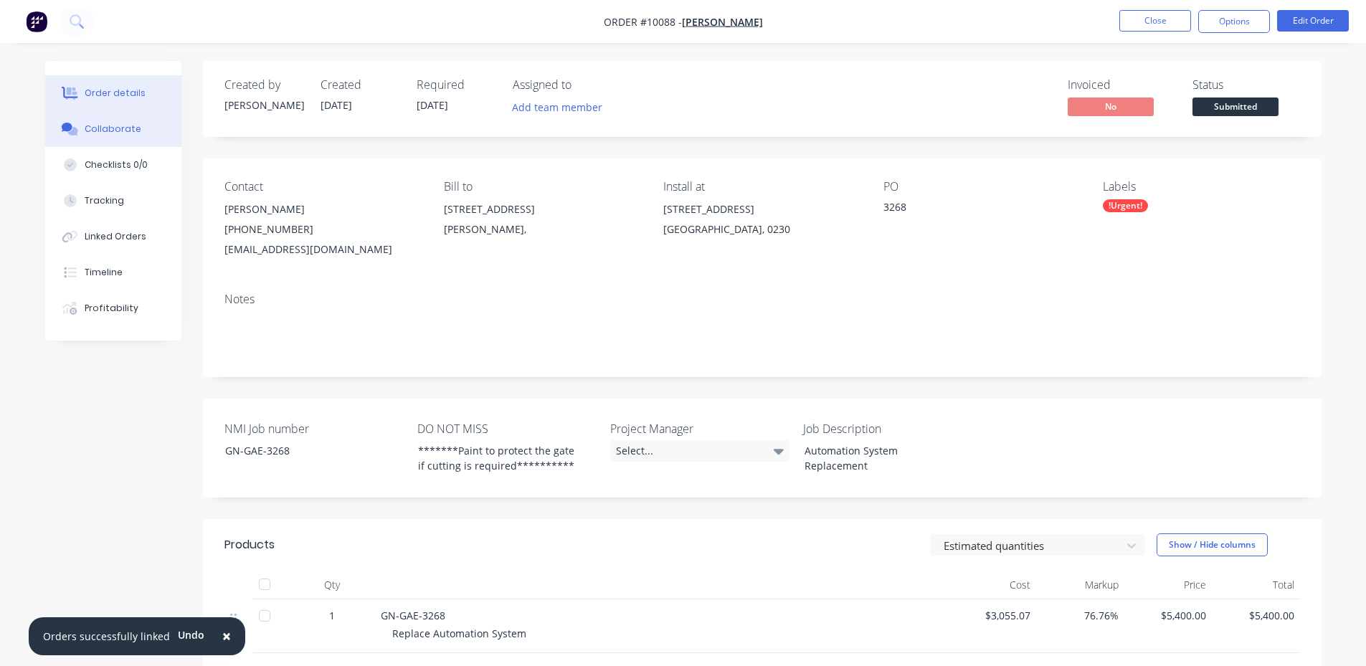
click at [141, 130] on button "Collaborate" at bounding box center [113, 129] width 136 height 36
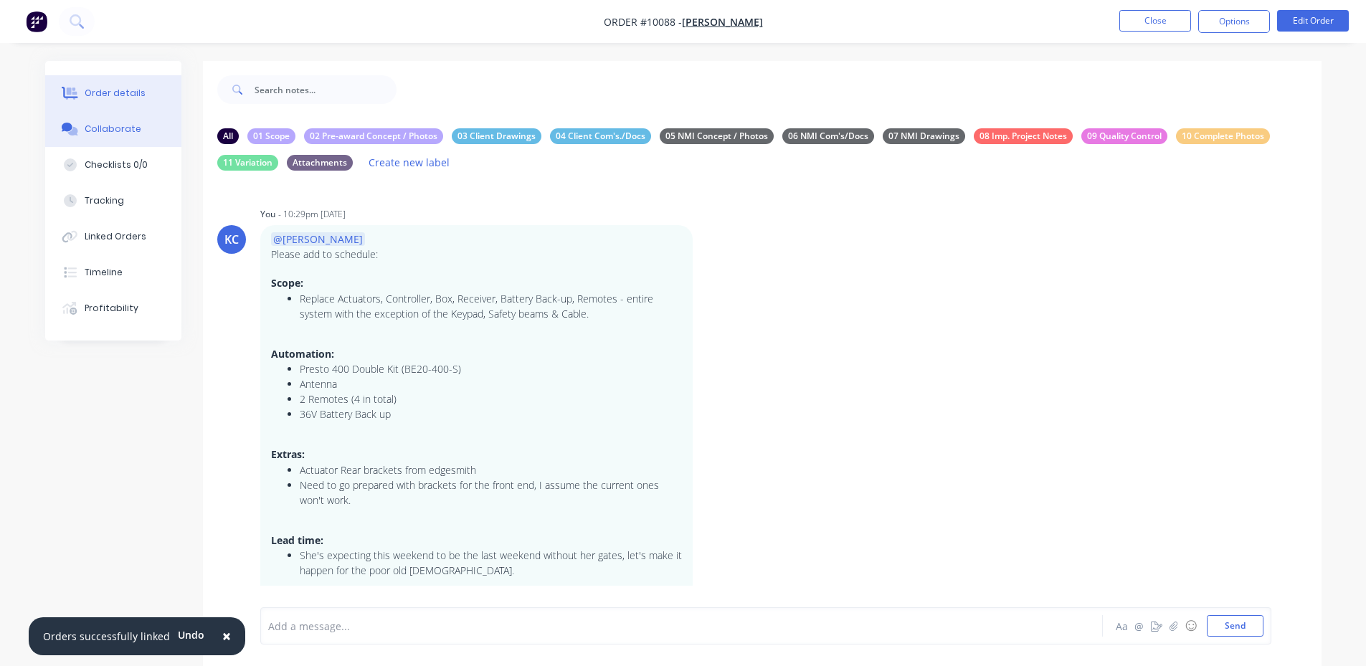
click at [126, 95] on div "Order details" at bounding box center [115, 93] width 61 height 13
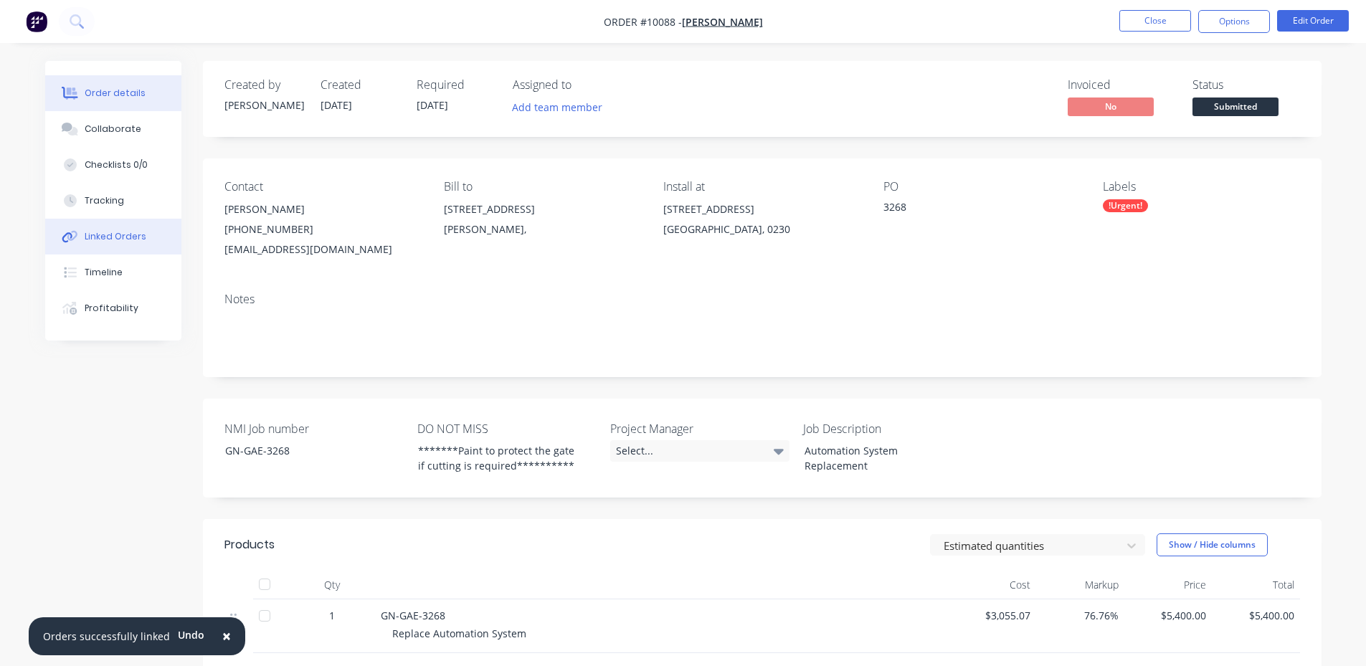
click at [114, 230] on button "Linked Orders" at bounding box center [113, 237] width 136 height 36
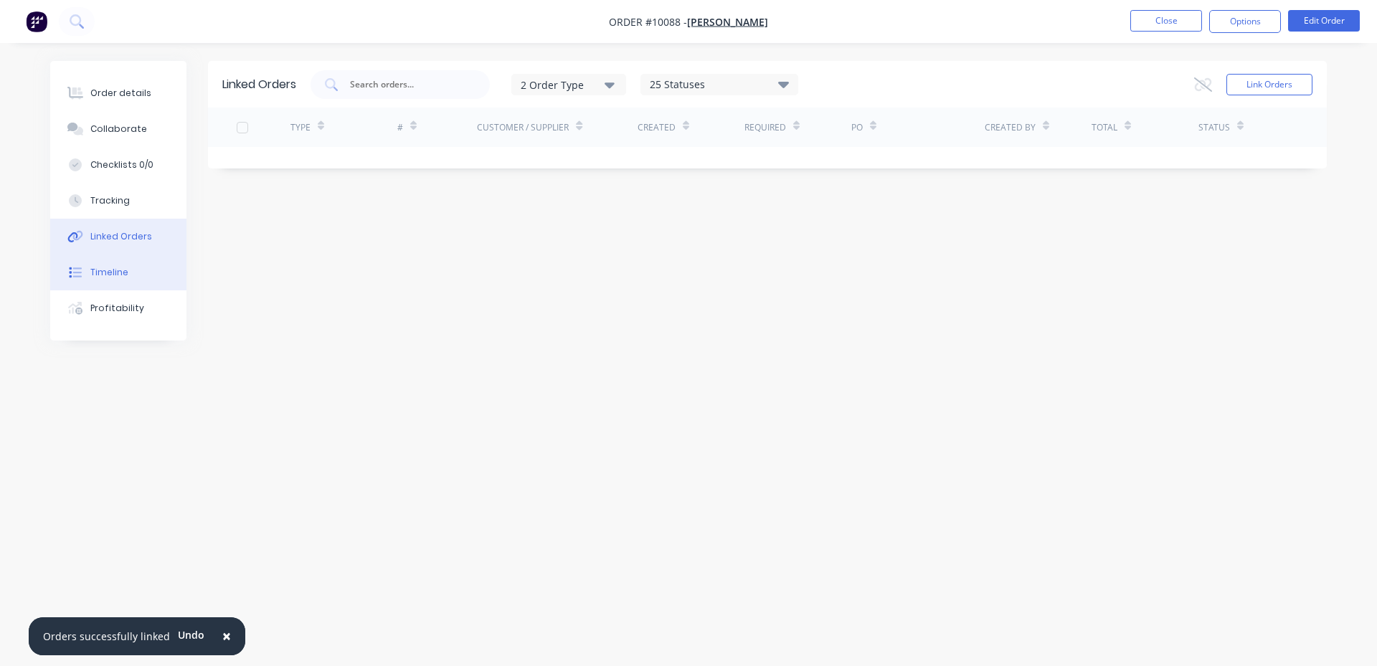
click at [119, 277] on div "Timeline" at bounding box center [109, 272] width 38 height 13
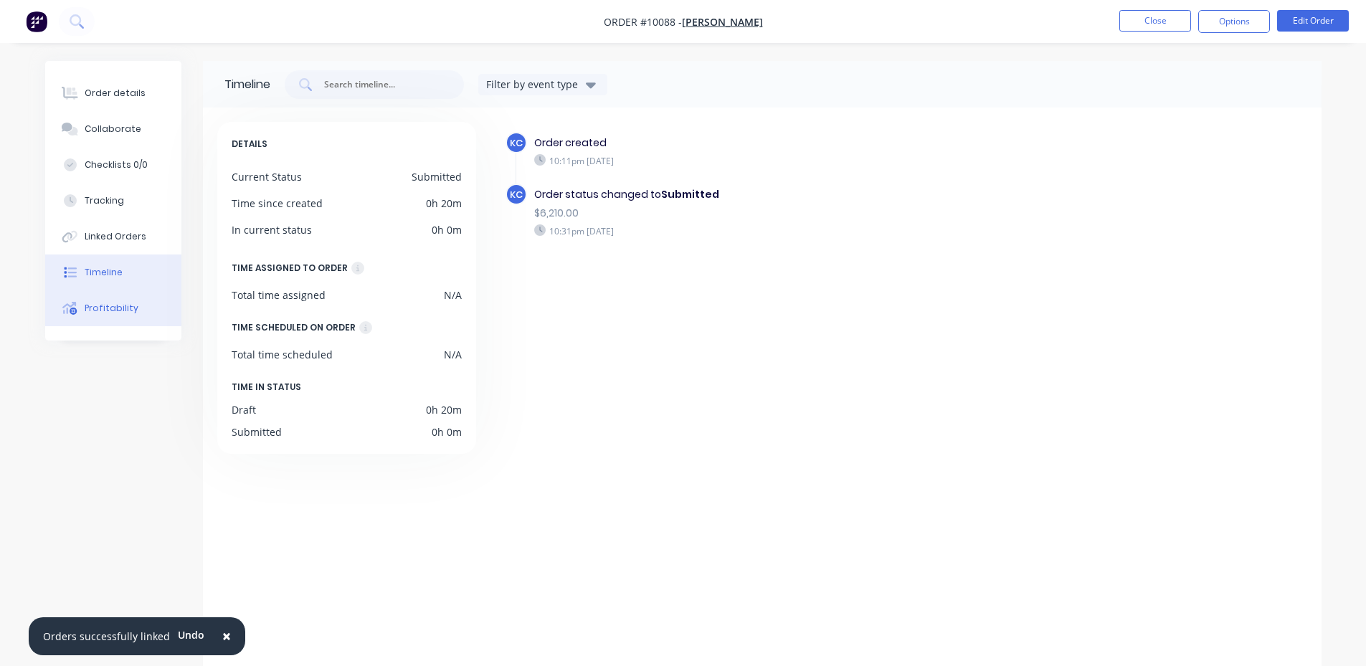
click at [115, 308] on div "Profitability" at bounding box center [112, 308] width 54 height 13
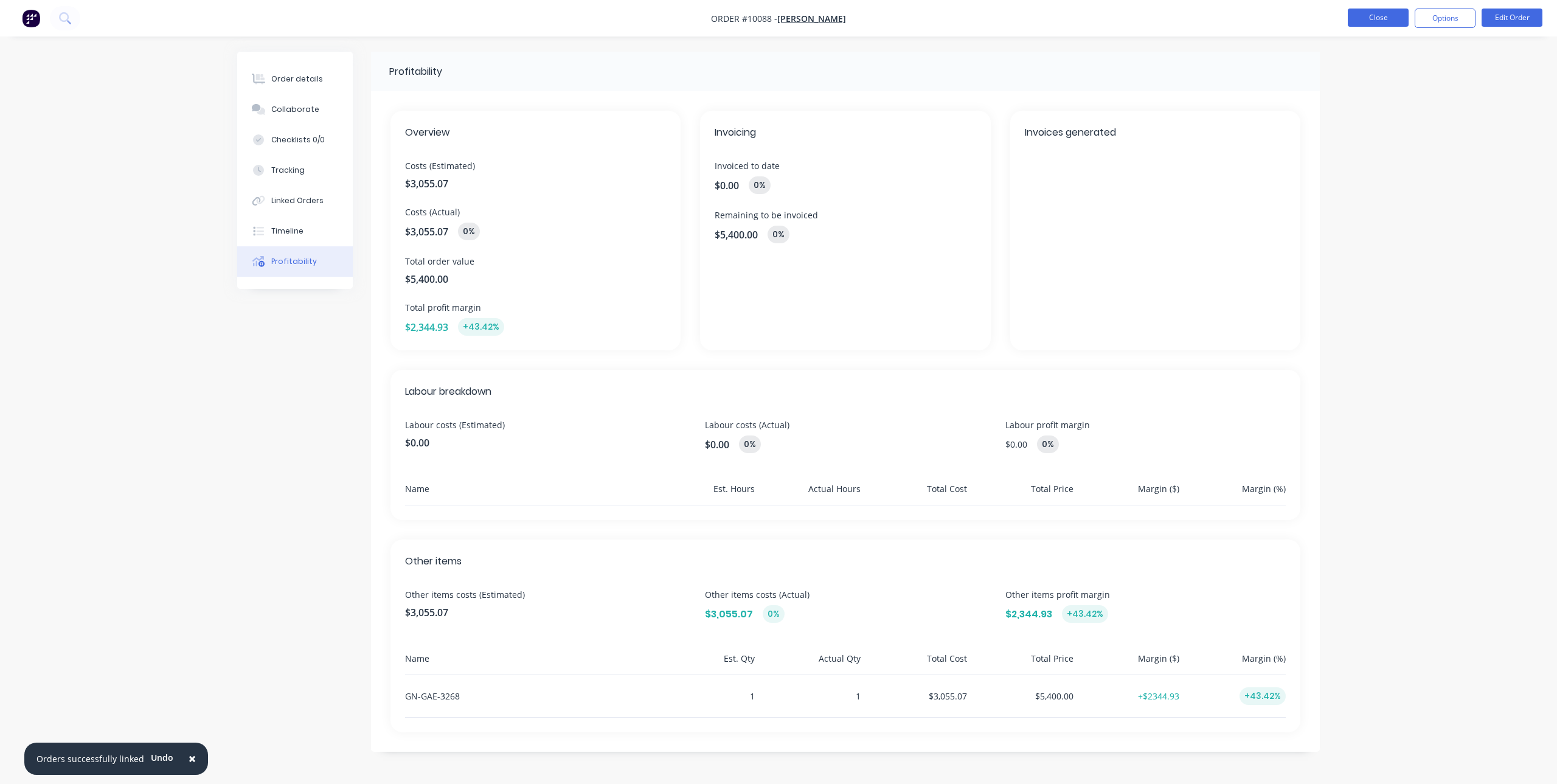
click at [1398, 20] on button "Close" at bounding box center [1378, 18] width 61 height 19
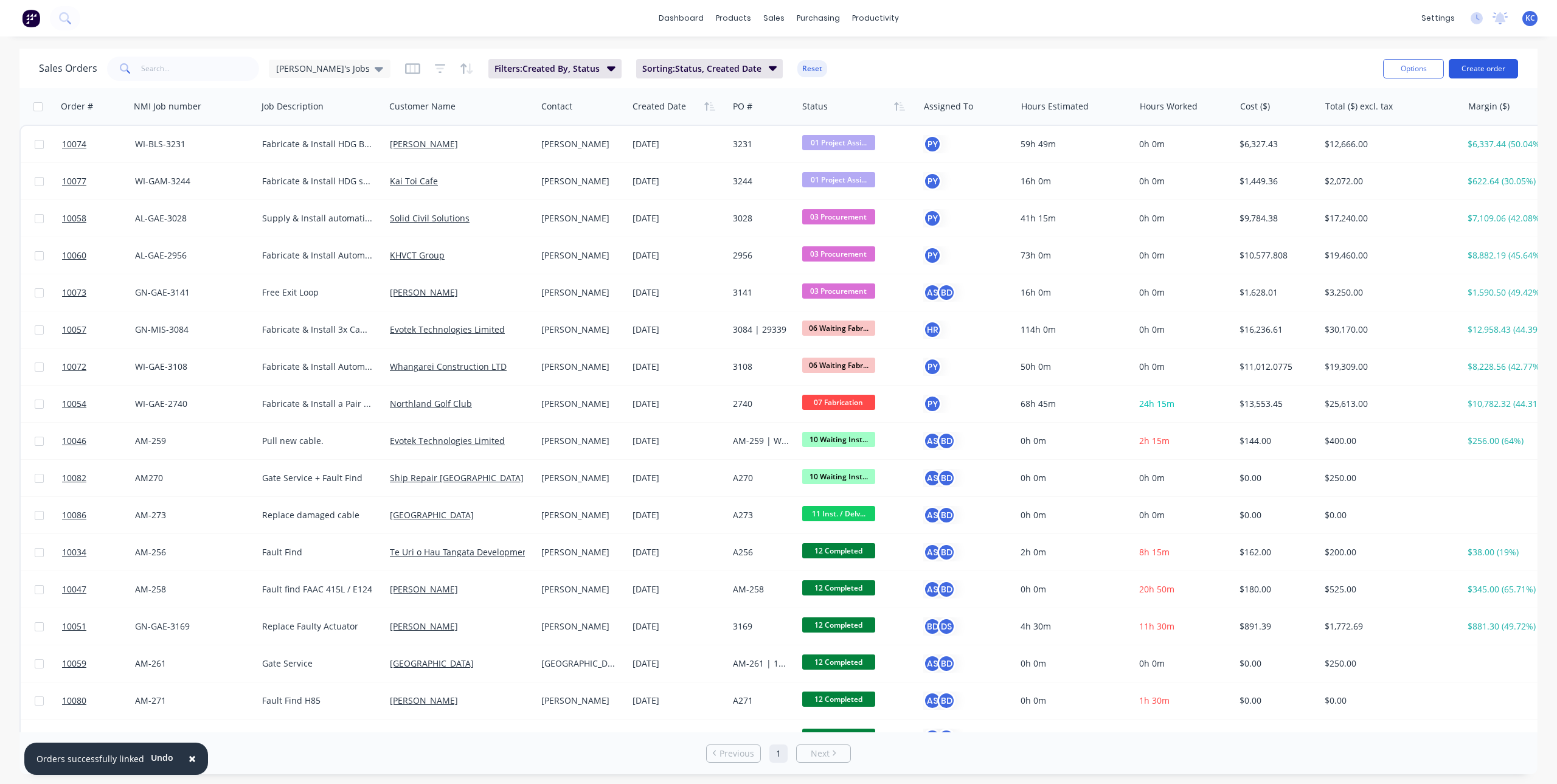
click at [1503, 67] on button "Create order" at bounding box center [1484, 69] width 70 height 19
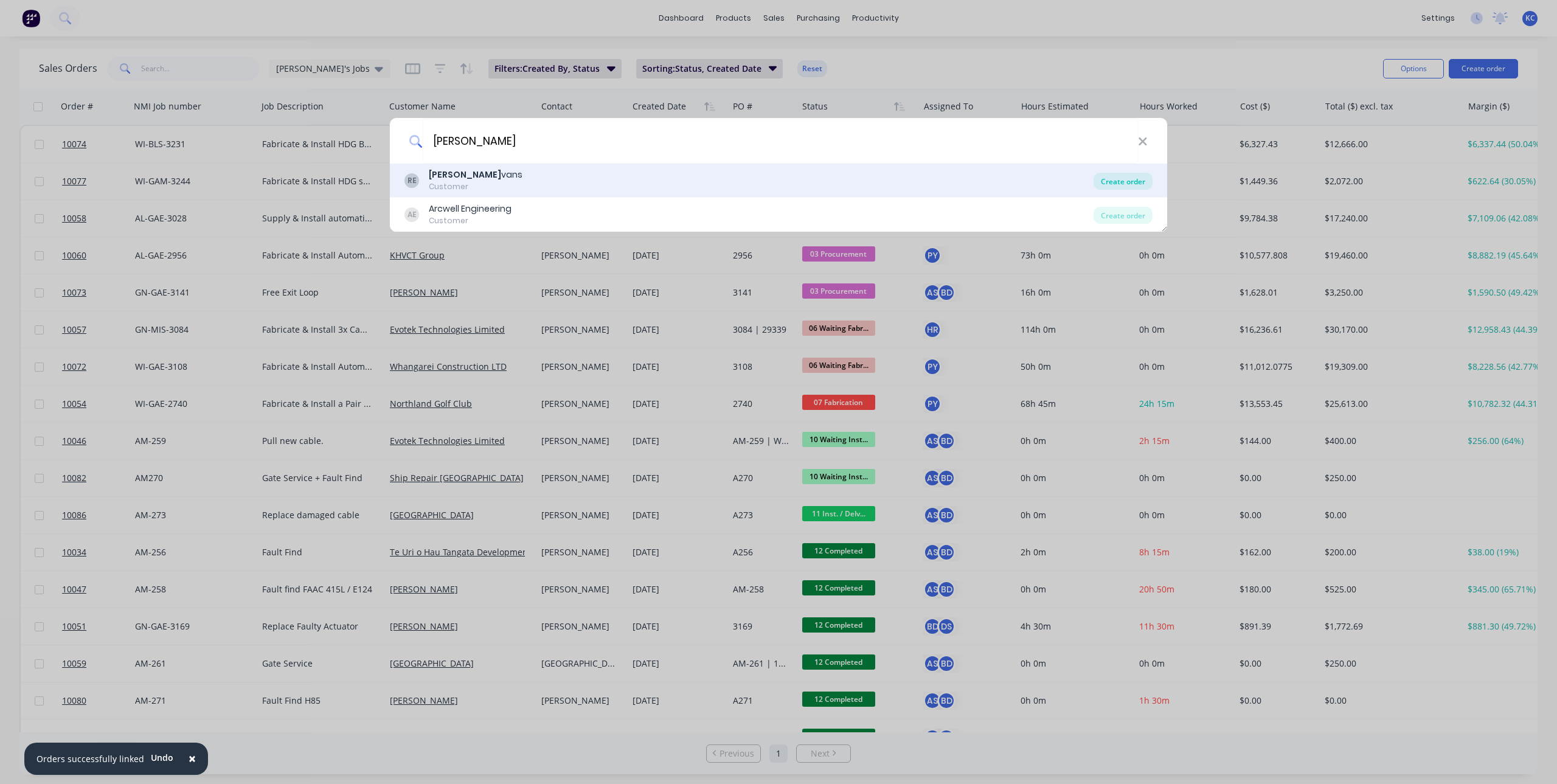
click at [1140, 182] on div "Create order" at bounding box center [1124, 181] width 59 height 17
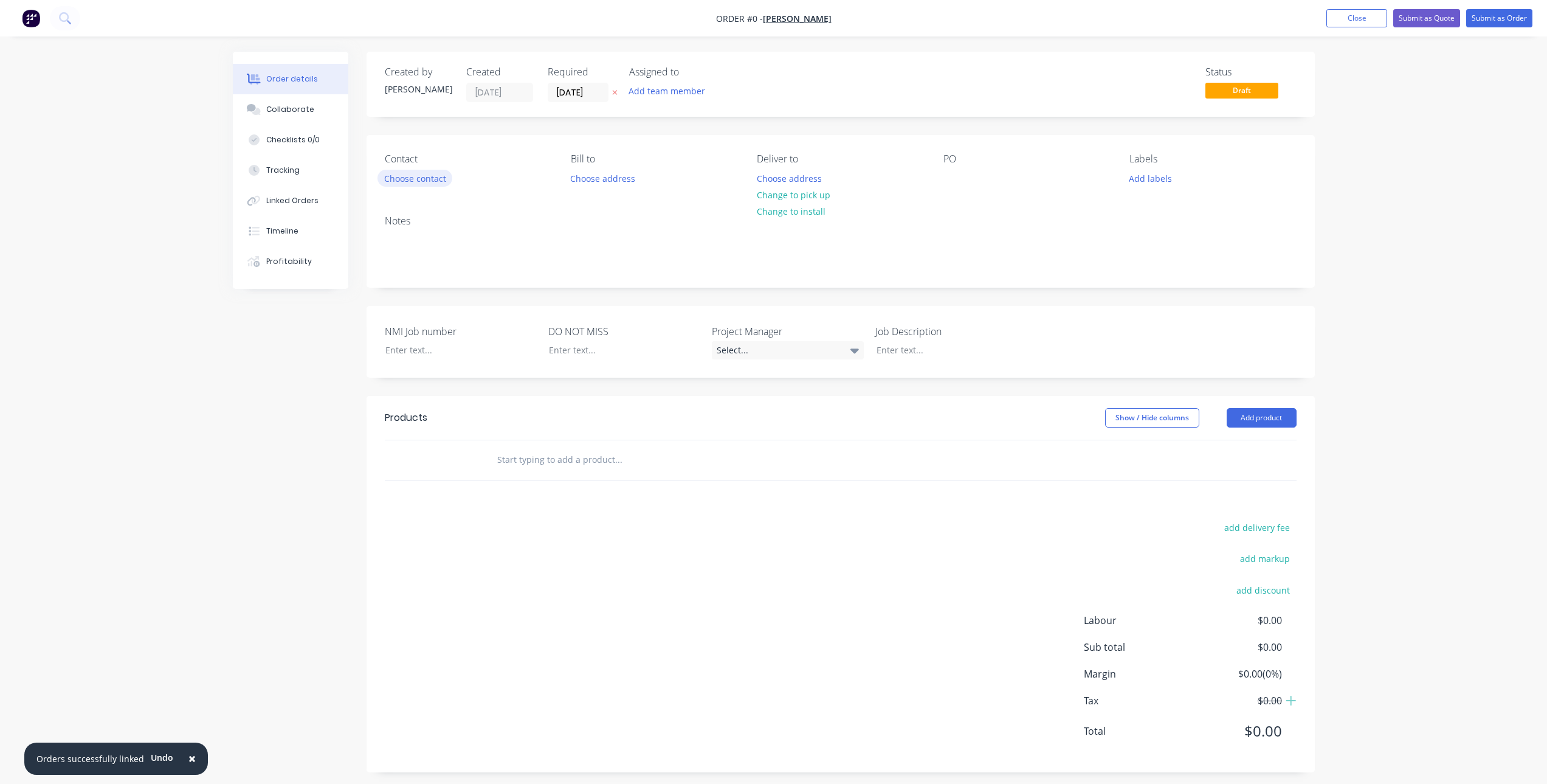
click at [437, 181] on button "Choose contact" at bounding box center [415, 177] width 75 height 16
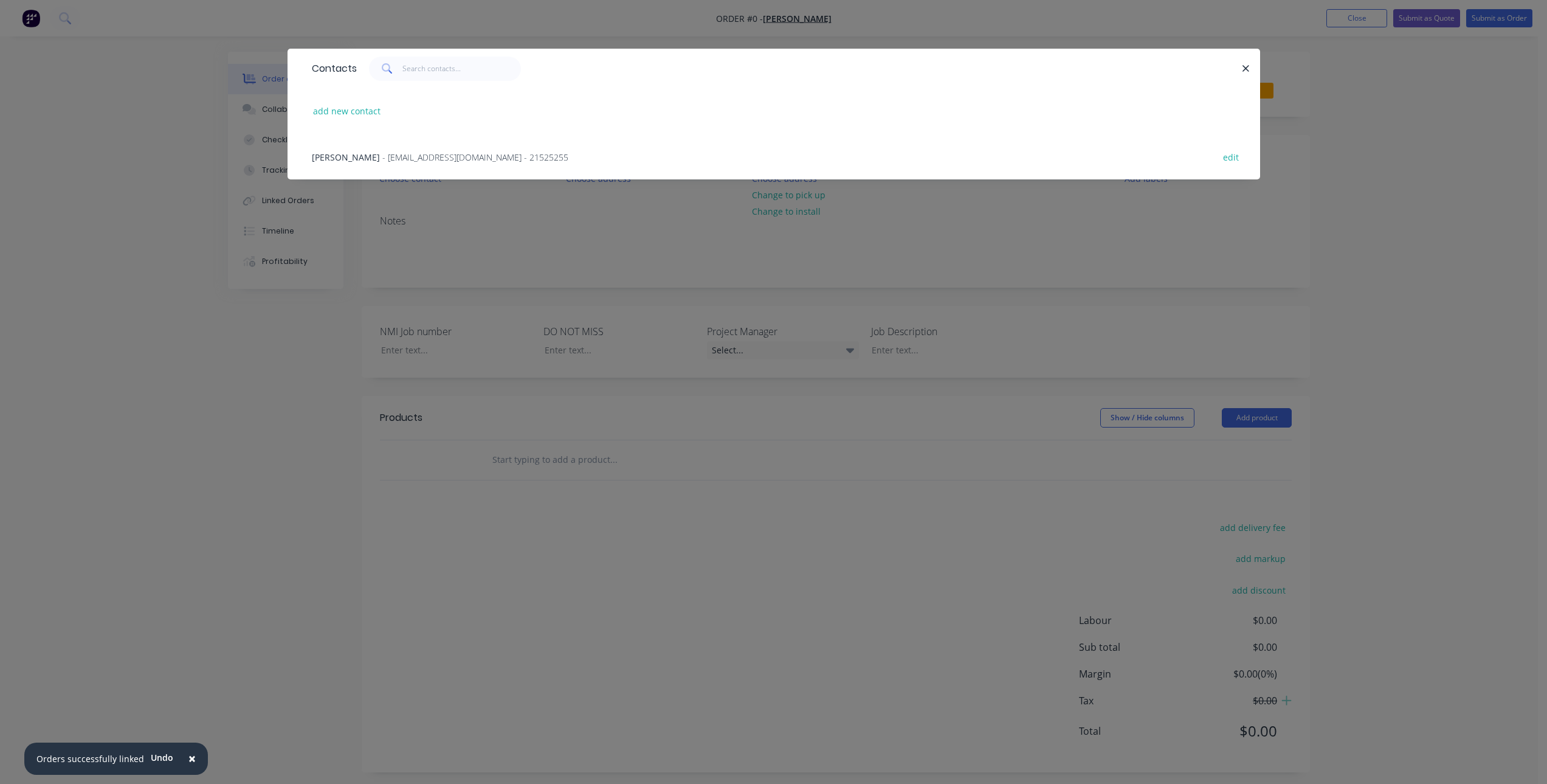
click at [455, 163] on span "- [EMAIL_ADDRESS][DOMAIN_NAME] - 21525255" at bounding box center [475, 158] width 186 height 12
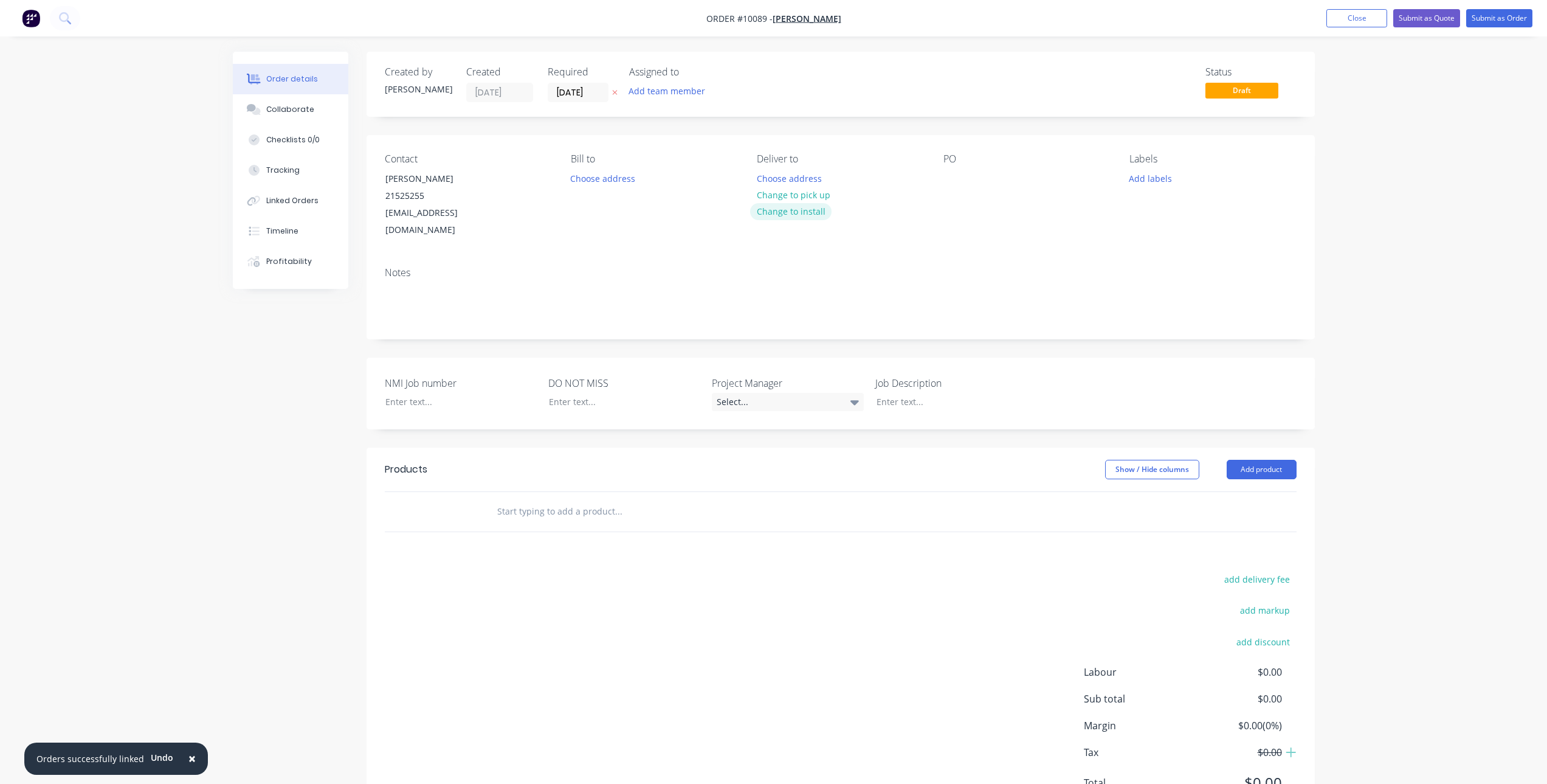
click at [804, 216] on button "Change to install" at bounding box center [791, 211] width 81 height 16
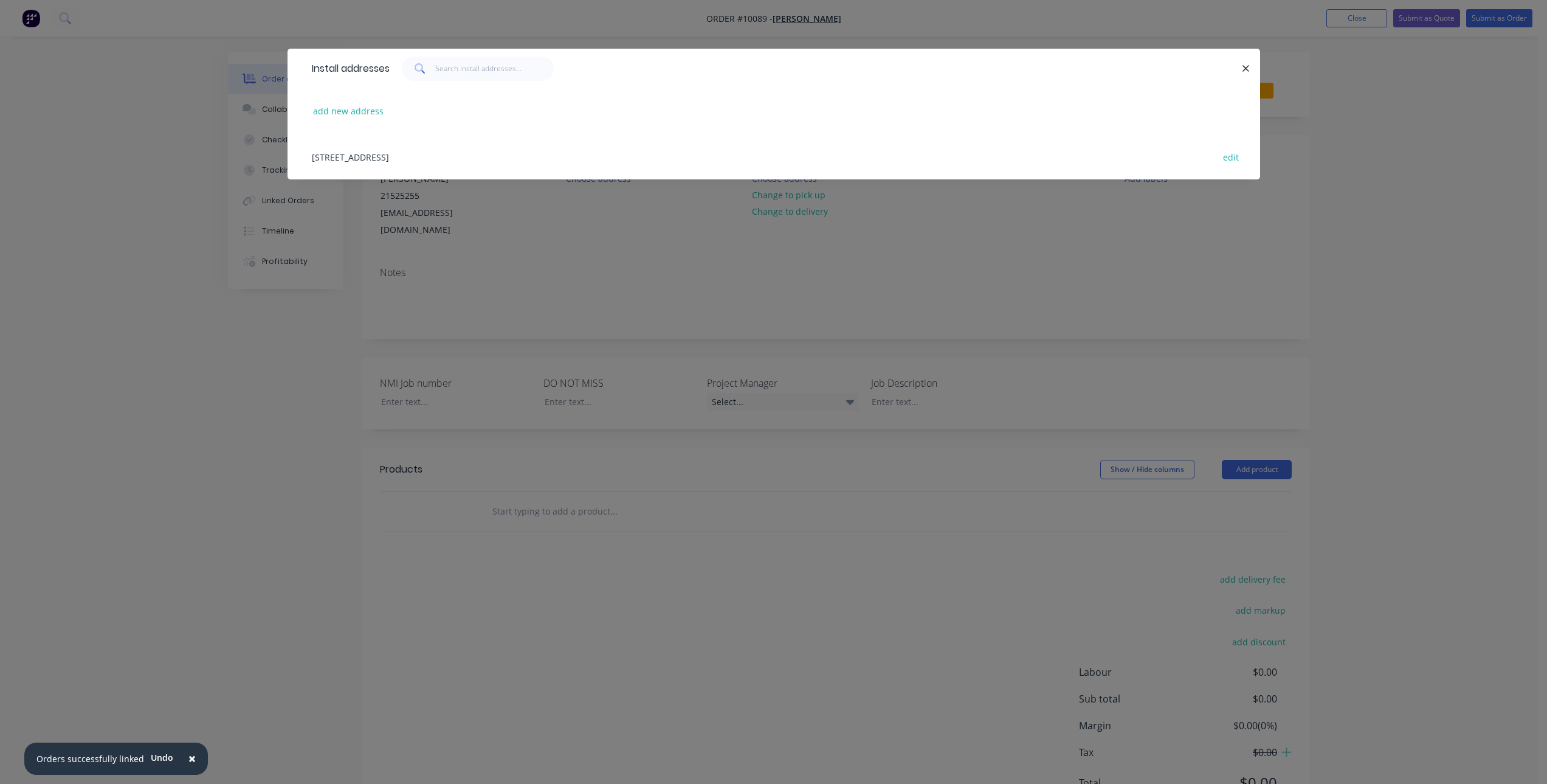
click at [514, 155] on div "[STREET_ADDRESS][PERSON_NAME] edit" at bounding box center [774, 157] width 937 height 46
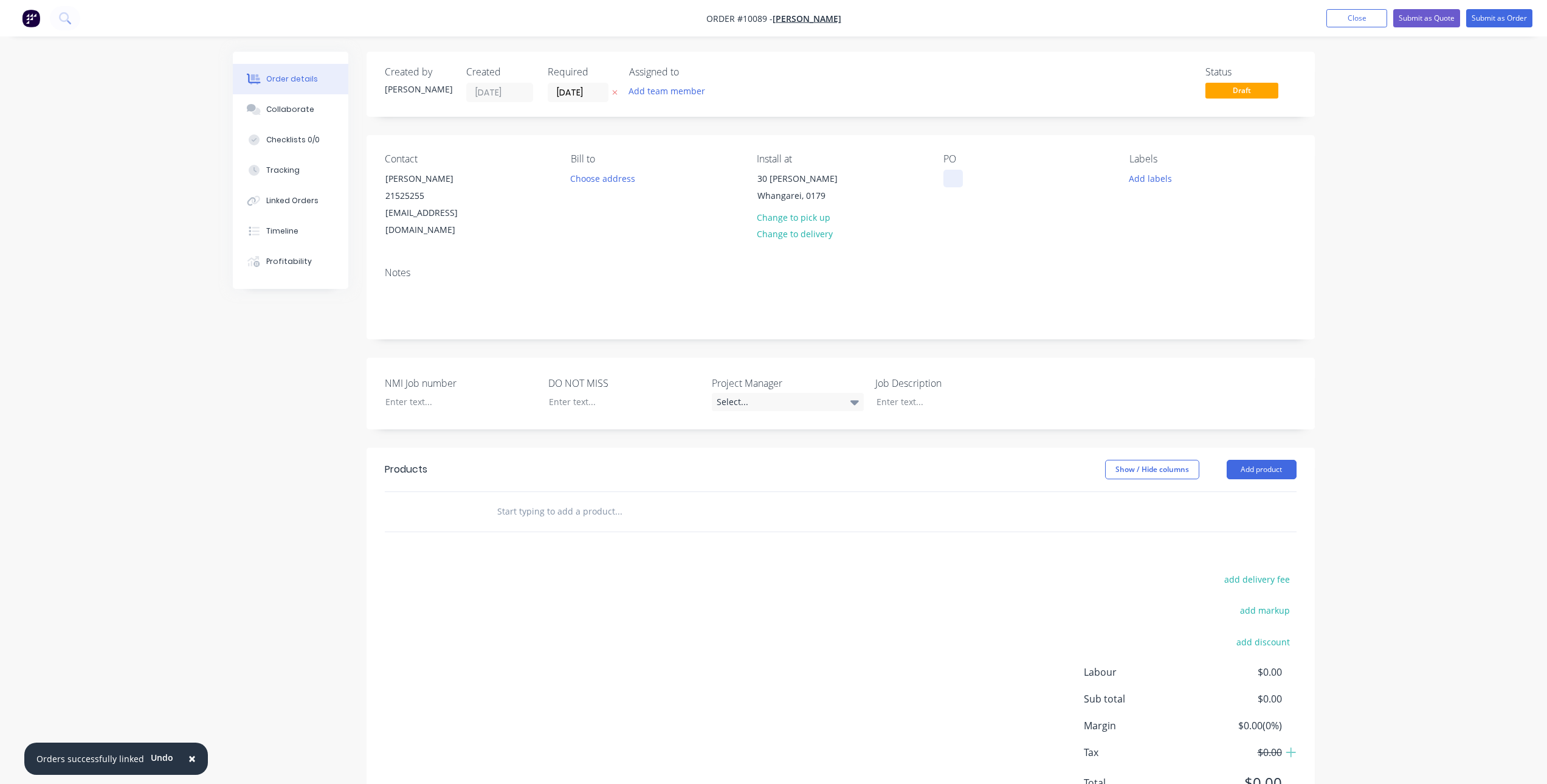
click at [958, 170] on div at bounding box center [953, 178] width 19 height 18
click at [413, 392] on div at bounding box center [451, 401] width 152 height 18
click at [599, 392] on div at bounding box center [615, 401] width 152 height 18
click at [949, 392] on div at bounding box center [943, 401] width 152 height 18
click at [660, 514] on input "text" at bounding box center [618, 523] width 243 height 25
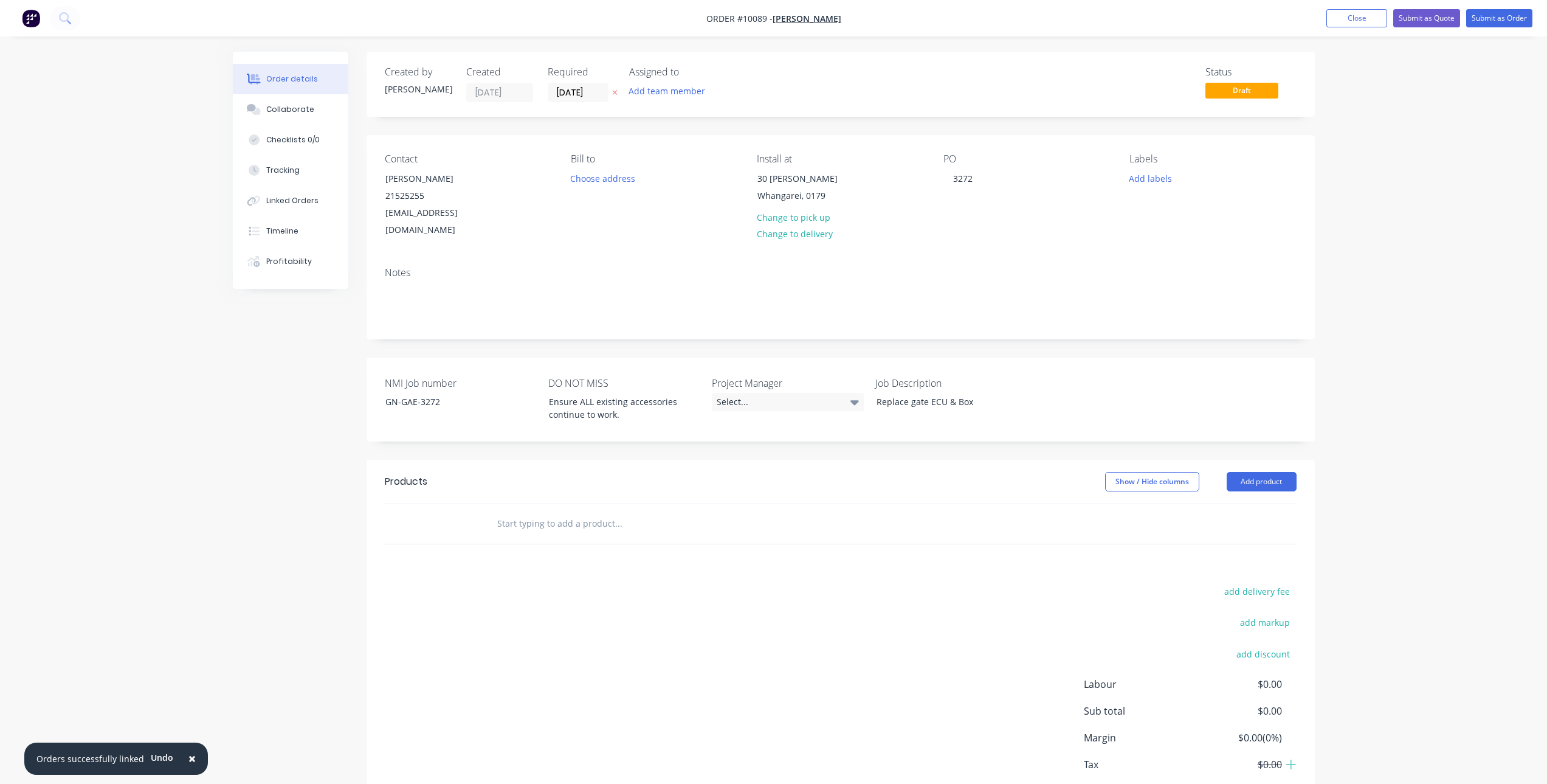
click at [626, 511] on input "text" at bounding box center [618, 523] width 243 height 25
click at [609, 511] on input "GN-GAE-3272" at bounding box center [618, 523] width 243 height 25
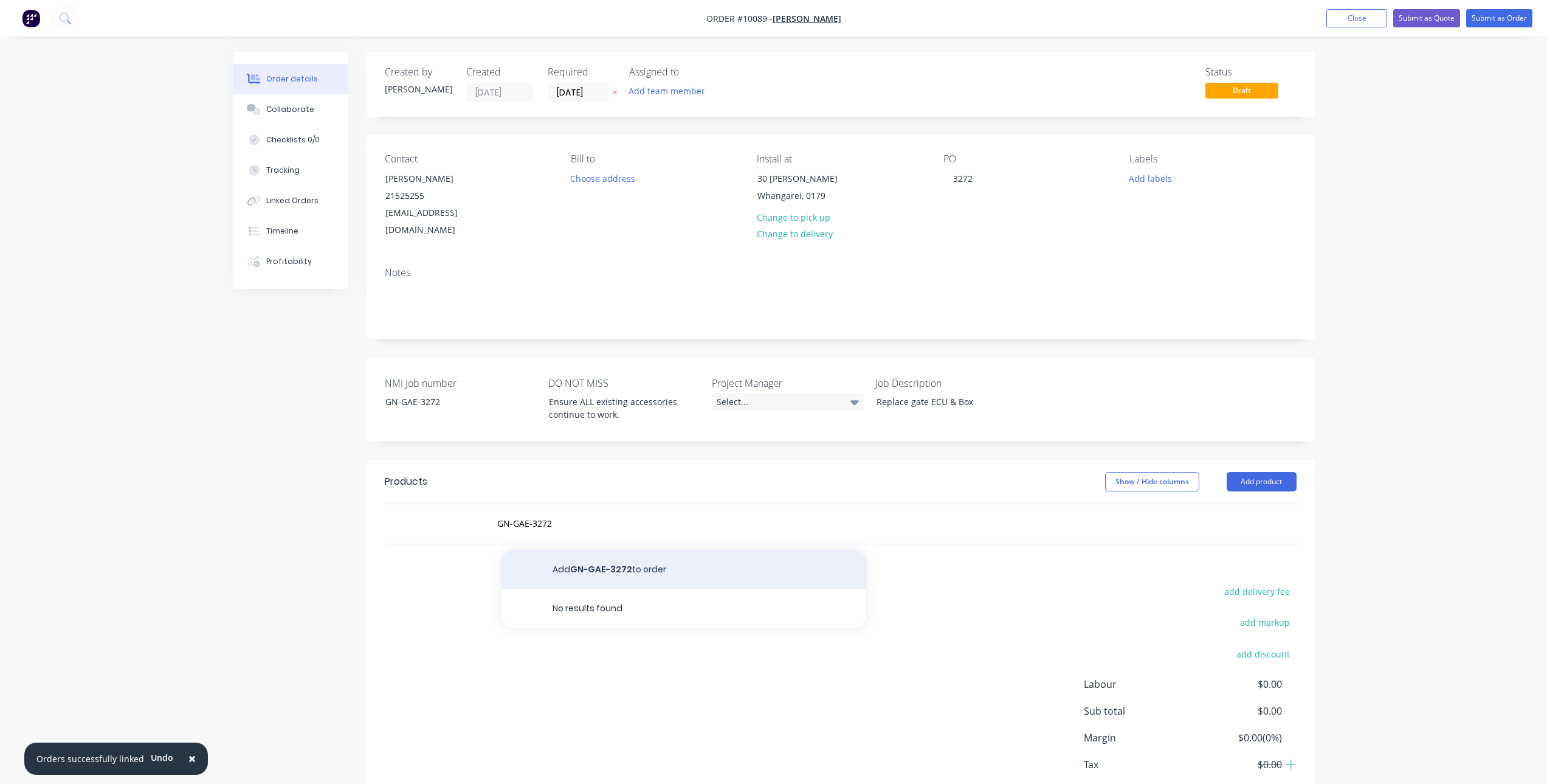
click at [615, 550] on button "Add GN-GAE-3272 to order" at bounding box center [684, 570] width 364 height 39
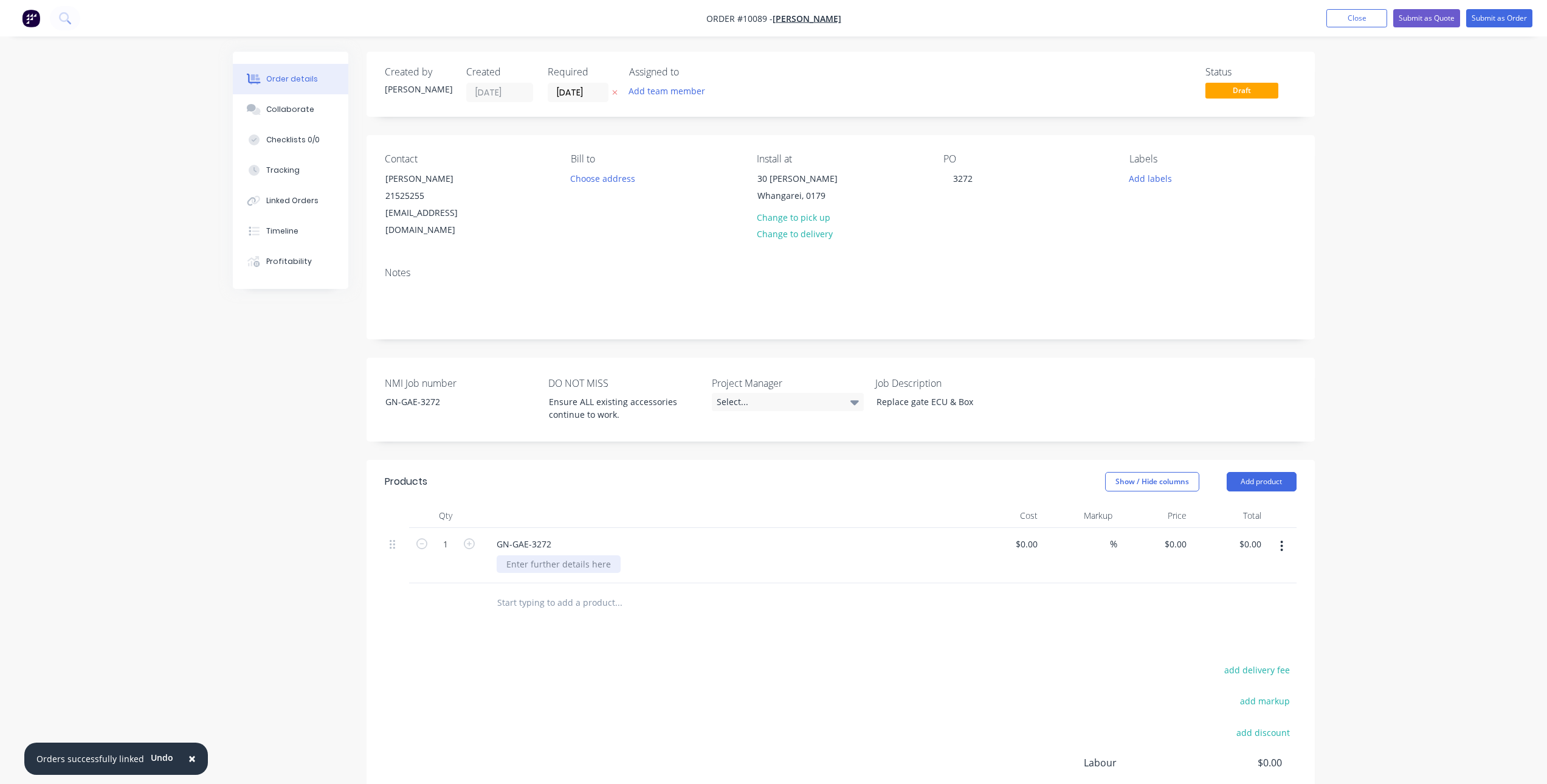
click at [580, 555] on div at bounding box center [559, 564] width 124 height 18
click at [1027, 534] on div "$0.00" at bounding box center [1006, 555] width 75 height 55
click at [1038, 535] on input "0" at bounding box center [1028, 543] width 28 height 18
click at [985, 595] on div at bounding box center [841, 603] width 912 height 40
click at [289, 251] on button "Profitability" at bounding box center [291, 261] width 115 height 31
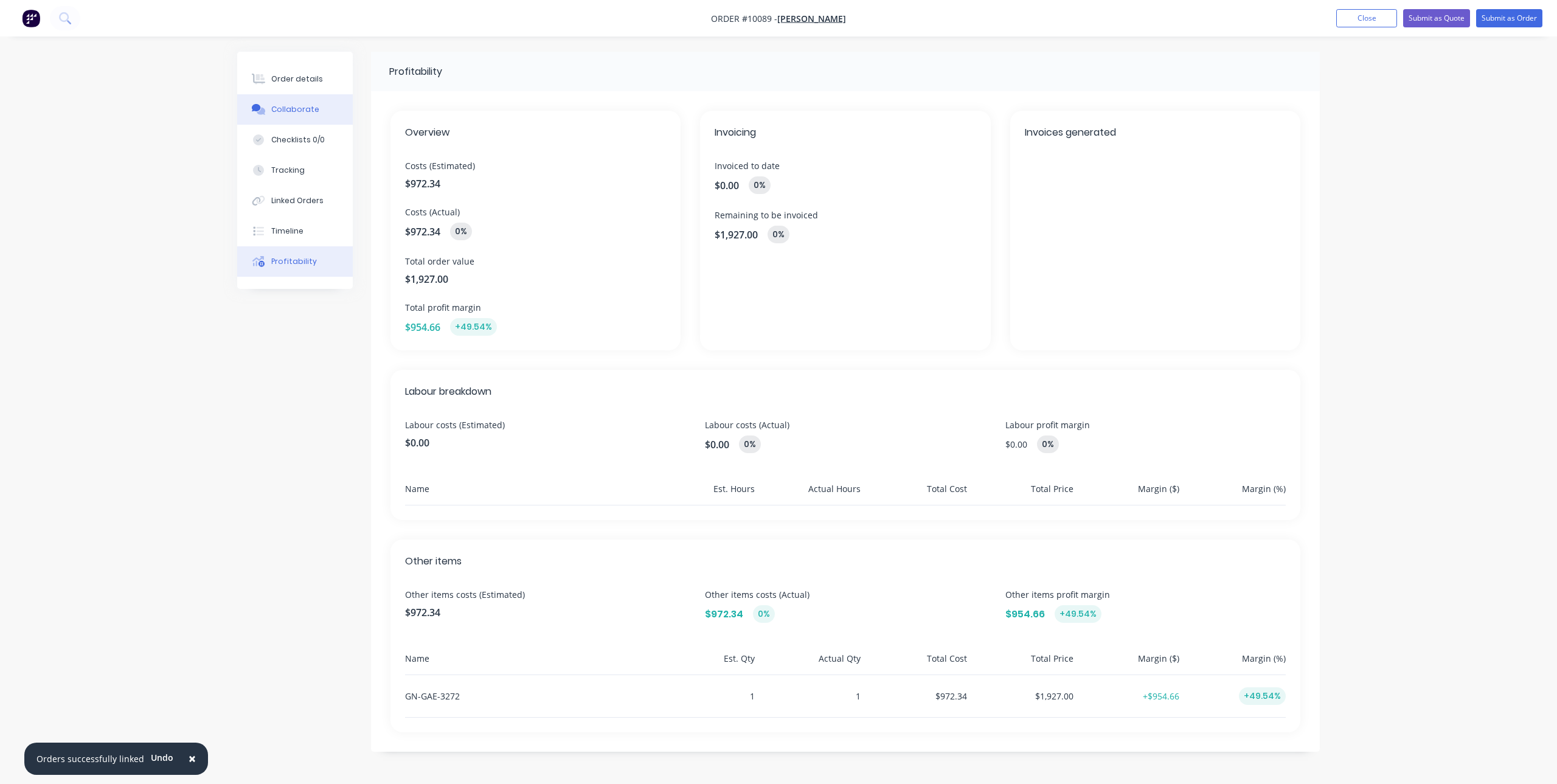
click at [300, 116] on button "Collaborate" at bounding box center [295, 109] width 115 height 31
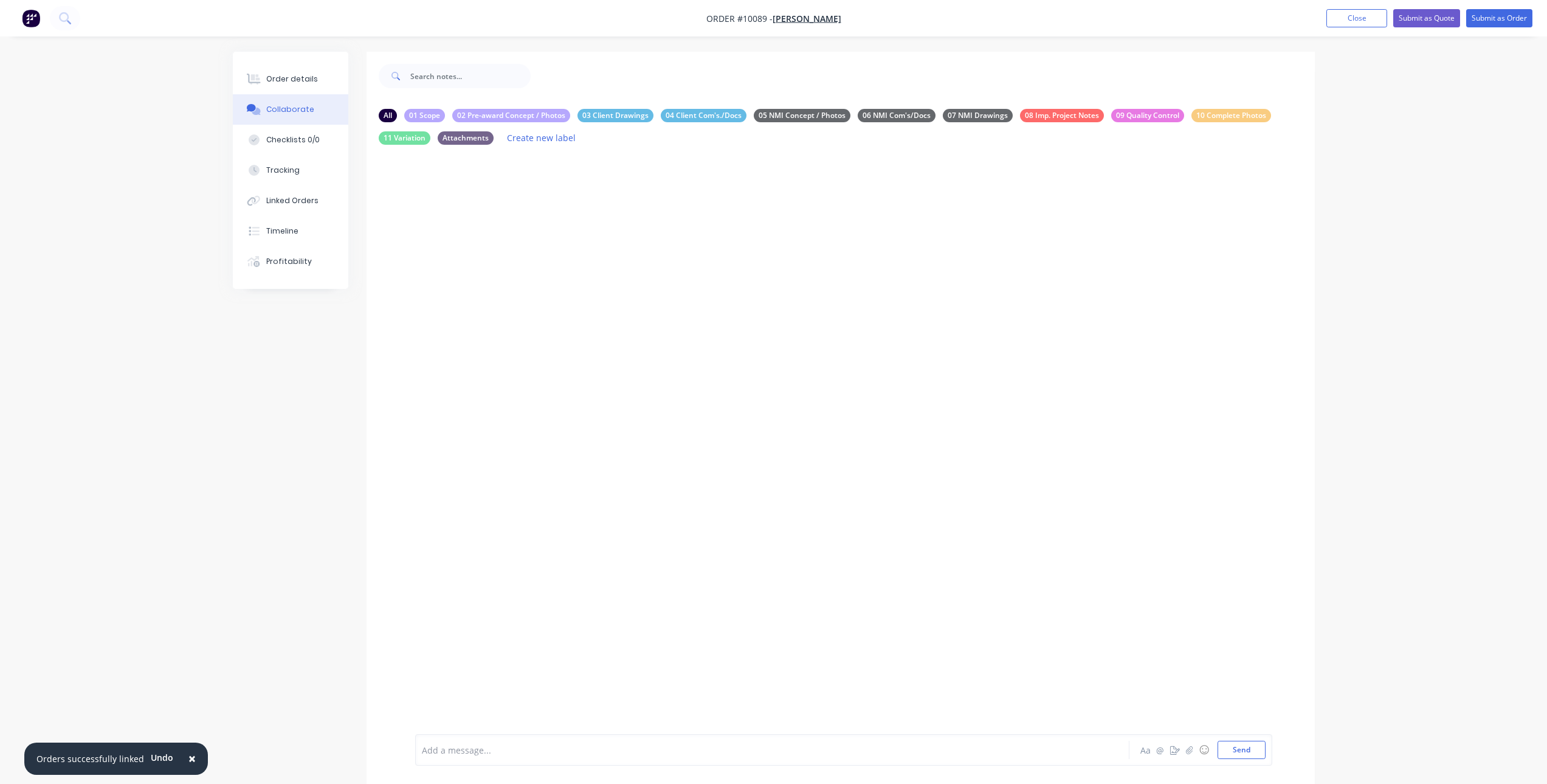
click at [464, 748] on div at bounding box center [738, 749] width 632 height 13
click at [503, 741] on div "E024s in a box" at bounding box center [738, 739] width 632 height 13
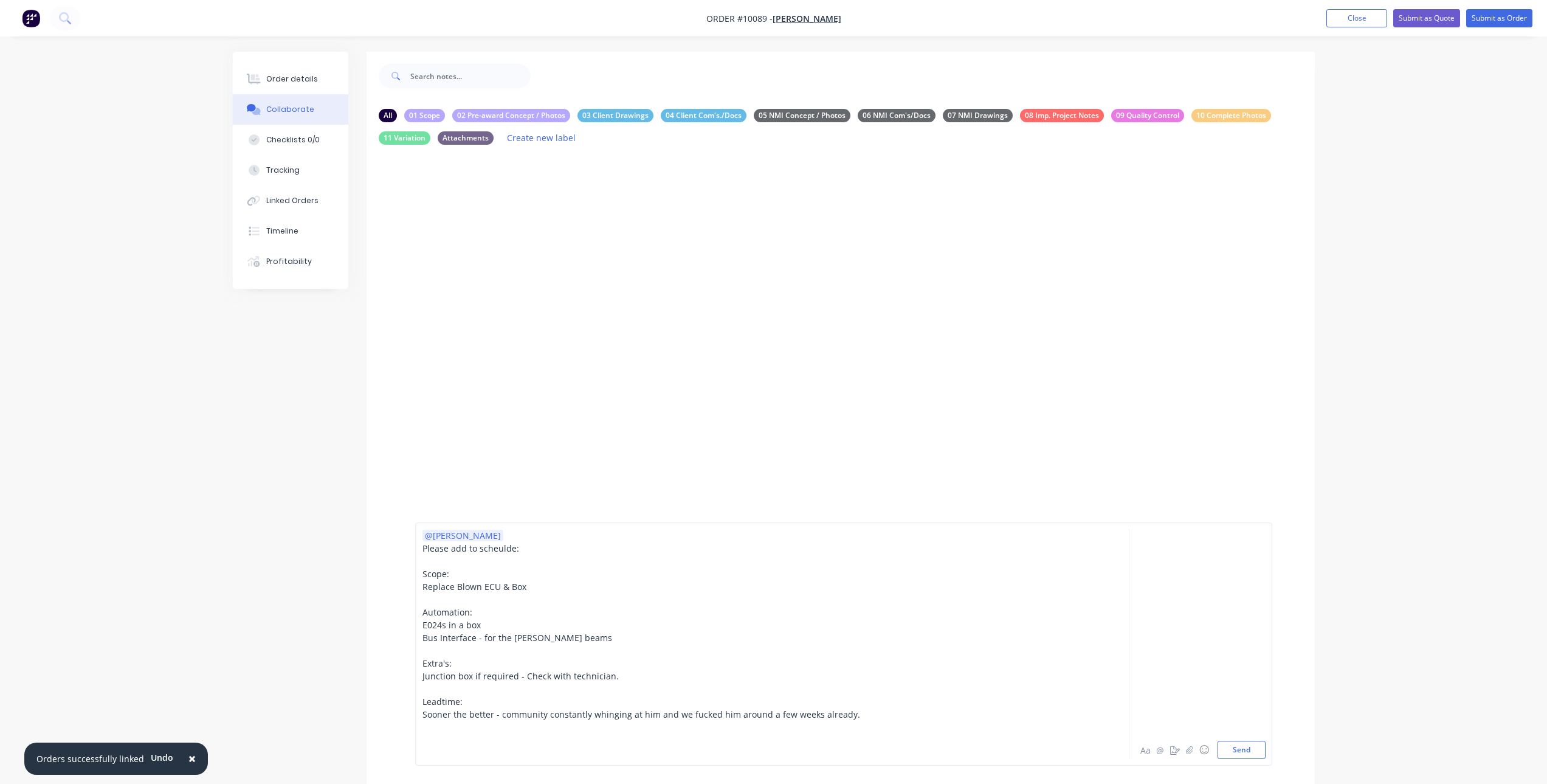
click at [616, 711] on span "Sooner the better - community constantly whinging at him and we fucked him arou…" at bounding box center [641, 714] width 437 height 12
click at [726, 742] on div at bounding box center [738, 739] width 632 height 13
click at [457, 749] on div at bounding box center [738, 752] width 632 height 13
click at [486, 737] on div "Man hours:" at bounding box center [738, 739] width 632 height 13
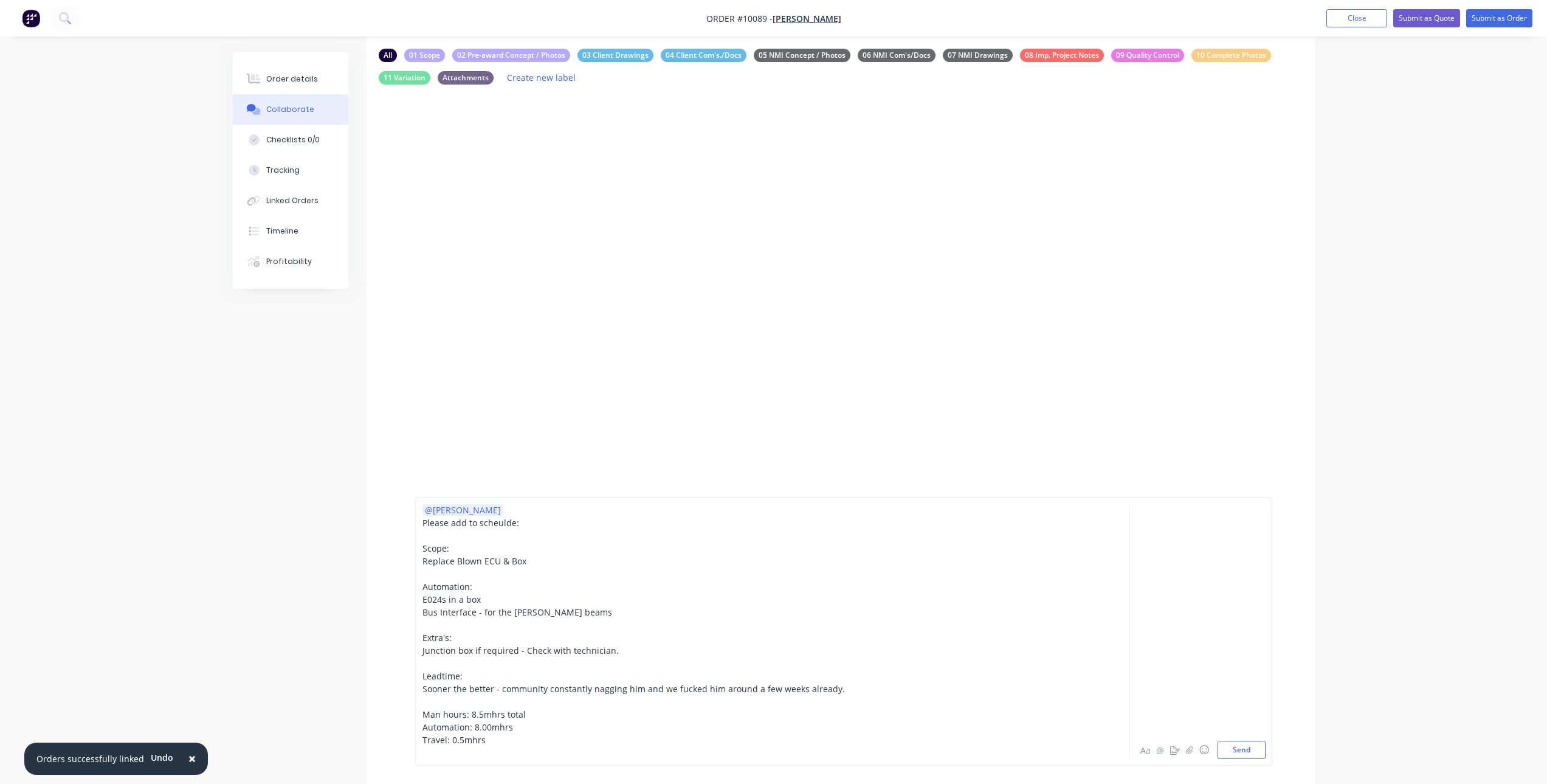
scroll to position [61, 0]
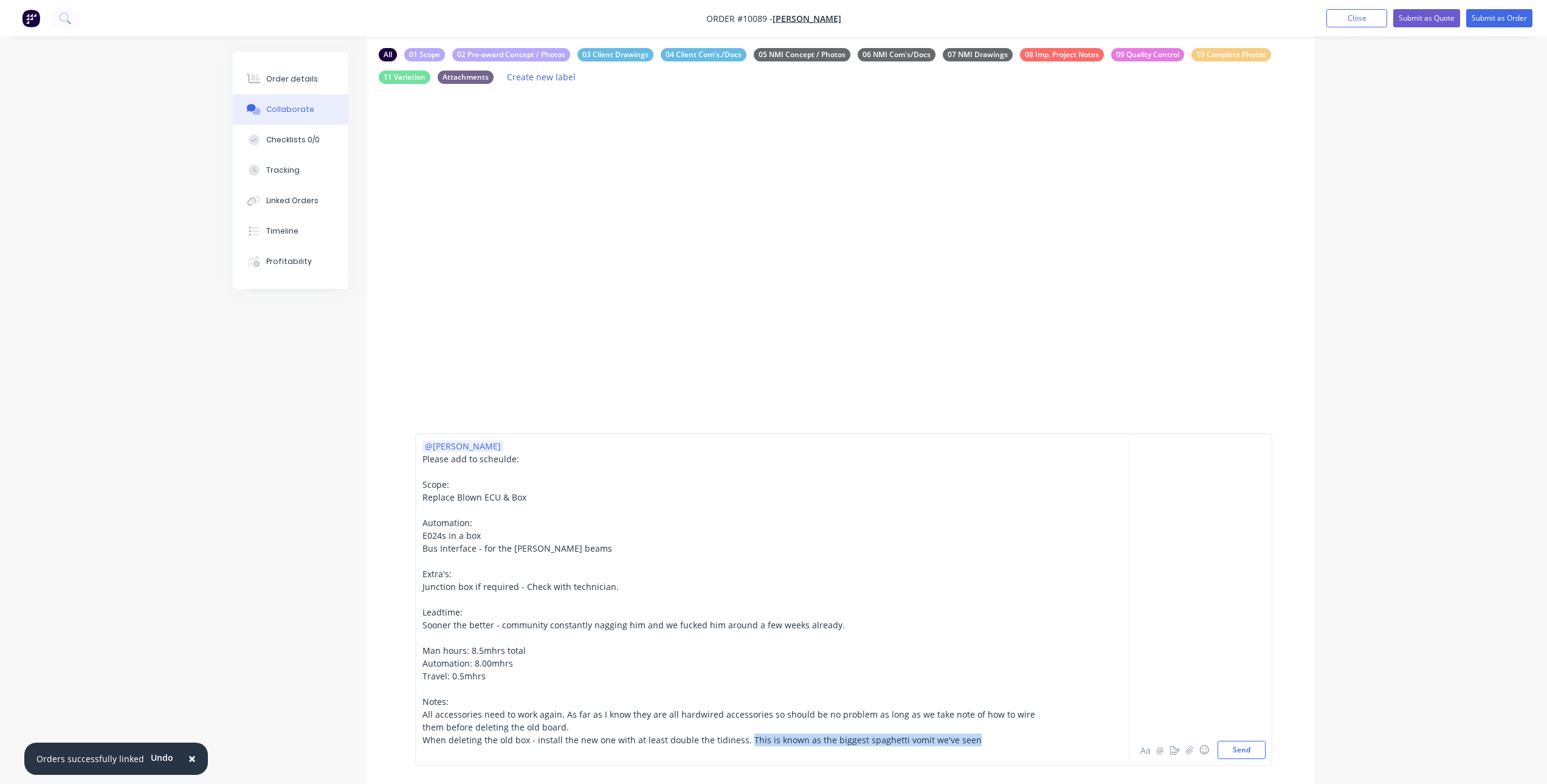
drag, startPoint x: 743, startPoint y: 737, endPoint x: 965, endPoint y: 740, distance: 222.0
click at [965, 740] on div "When deleting the old box - install the new one with at least double the tidine…" at bounding box center [738, 739] width 632 height 13
click at [427, 743] on span "When deleting the old box - install the new one with at least double the tidine…" at bounding box center [587, 740] width 330 height 12
click at [423, 742] on span "When deleting the old box - install the new one with at least double the tidine…" at bounding box center [587, 740] width 330 height 12
click at [500, 741] on span "This is known as the biggest spaghetti vomit we've seen. When deleting the old …" at bounding box center [703, 740] width 562 height 12
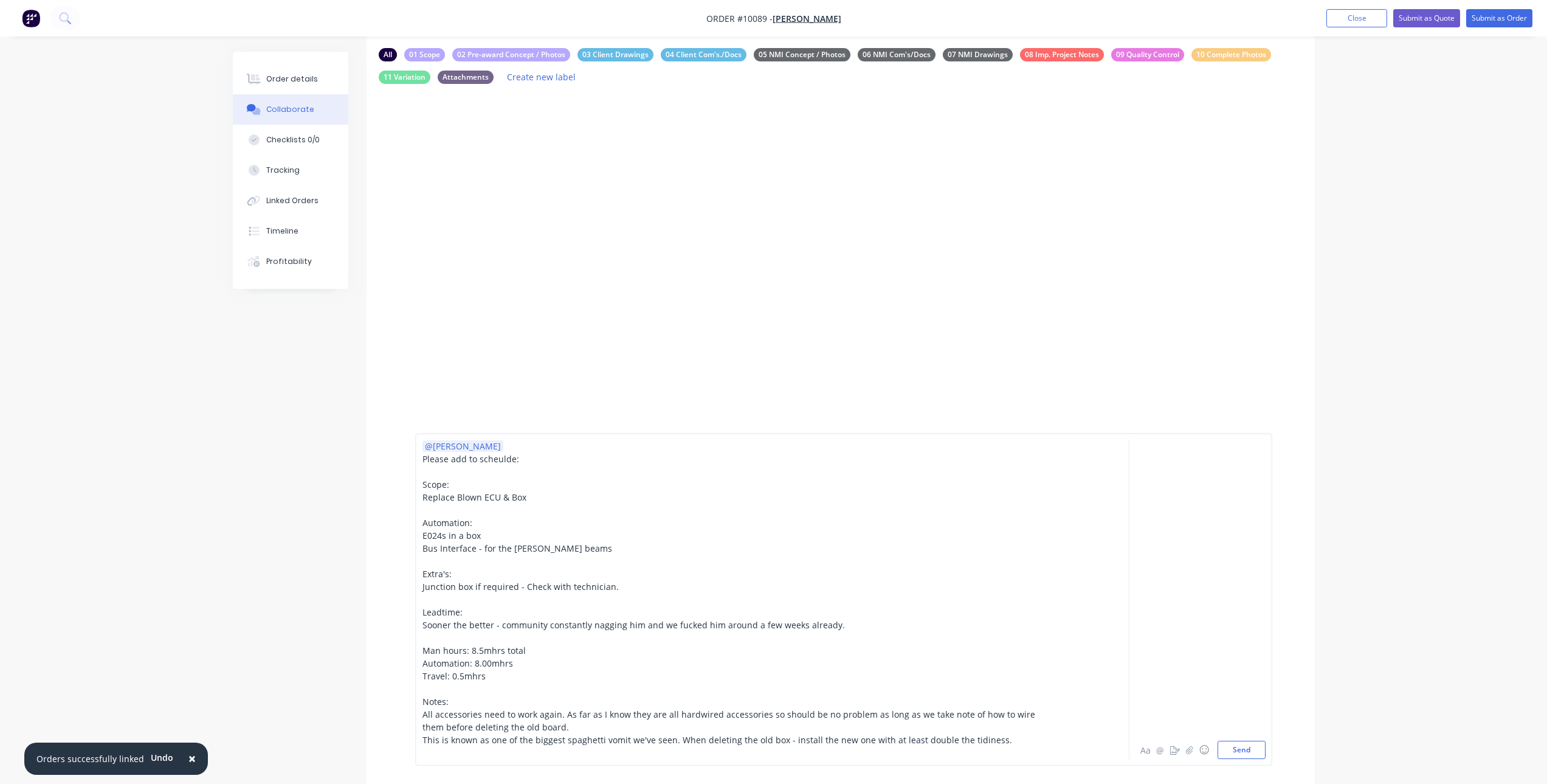
click at [622, 738] on span "This is known as one of the biggest spaghetti vomit we've seen. When deleting t…" at bounding box center [717, 740] width 590 height 12
click at [1001, 741] on div "This is known as one of the biggest spaghetti vomits we've seen. When deleting …" at bounding box center [738, 739] width 632 height 13
drag, startPoint x: 421, startPoint y: 483, endPoint x: 447, endPoint y: 483, distance: 26.0
click at [447, 483] on div "@[PERSON_NAME] Please add to scheulde: Scope: Replace Blown ECU & Box Automatio…" at bounding box center [738, 599] width 633 height 320
drag, startPoint x: 450, startPoint y: 484, endPoint x: 418, endPoint y: 482, distance: 32.1
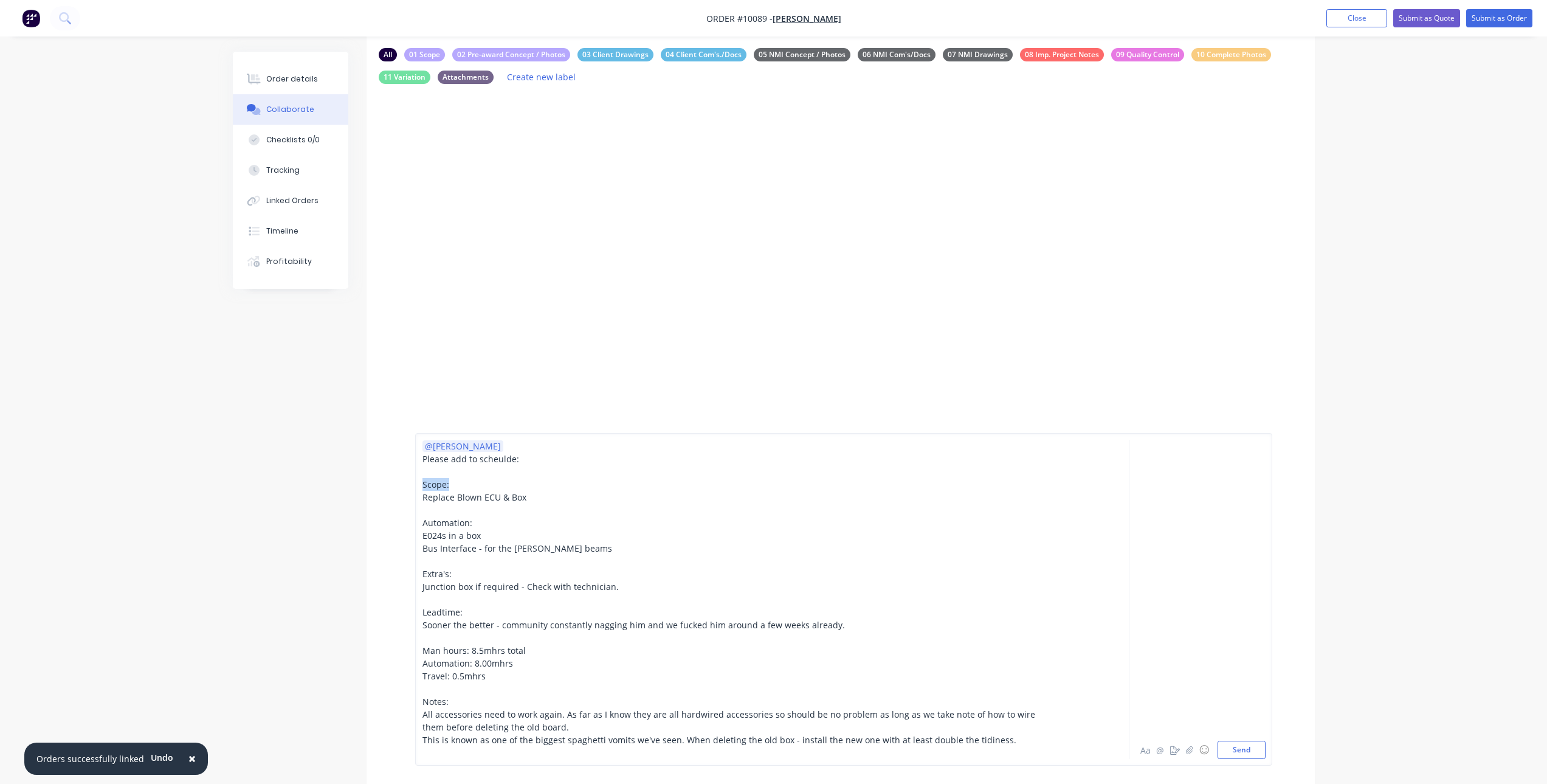
click at [418, 482] on div "@[PERSON_NAME] Please add to scheulde: Scope: Replace Blown ECU & Box Automatio…" at bounding box center [843, 599] width 857 height 332
drag, startPoint x: 476, startPoint y: 524, endPoint x: 420, endPoint y: 517, distance: 56.4
click at [420, 517] on div "@[PERSON_NAME] Please add to scheulde: Scope: Replace Blown ECU & Box Automatio…" at bounding box center [843, 599] width 857 height 332
drag, startPoint x: 458, startPoint y: 571, endPoint x: 415, endPoint y: 562, distance: 43.9
click at [415, 562] on div "@[PERSON_NAME] Please add to scheulde: Scope: Replace Blown ECU & Box Automatio…" at bounding box center [843, 599] width 857 height 332
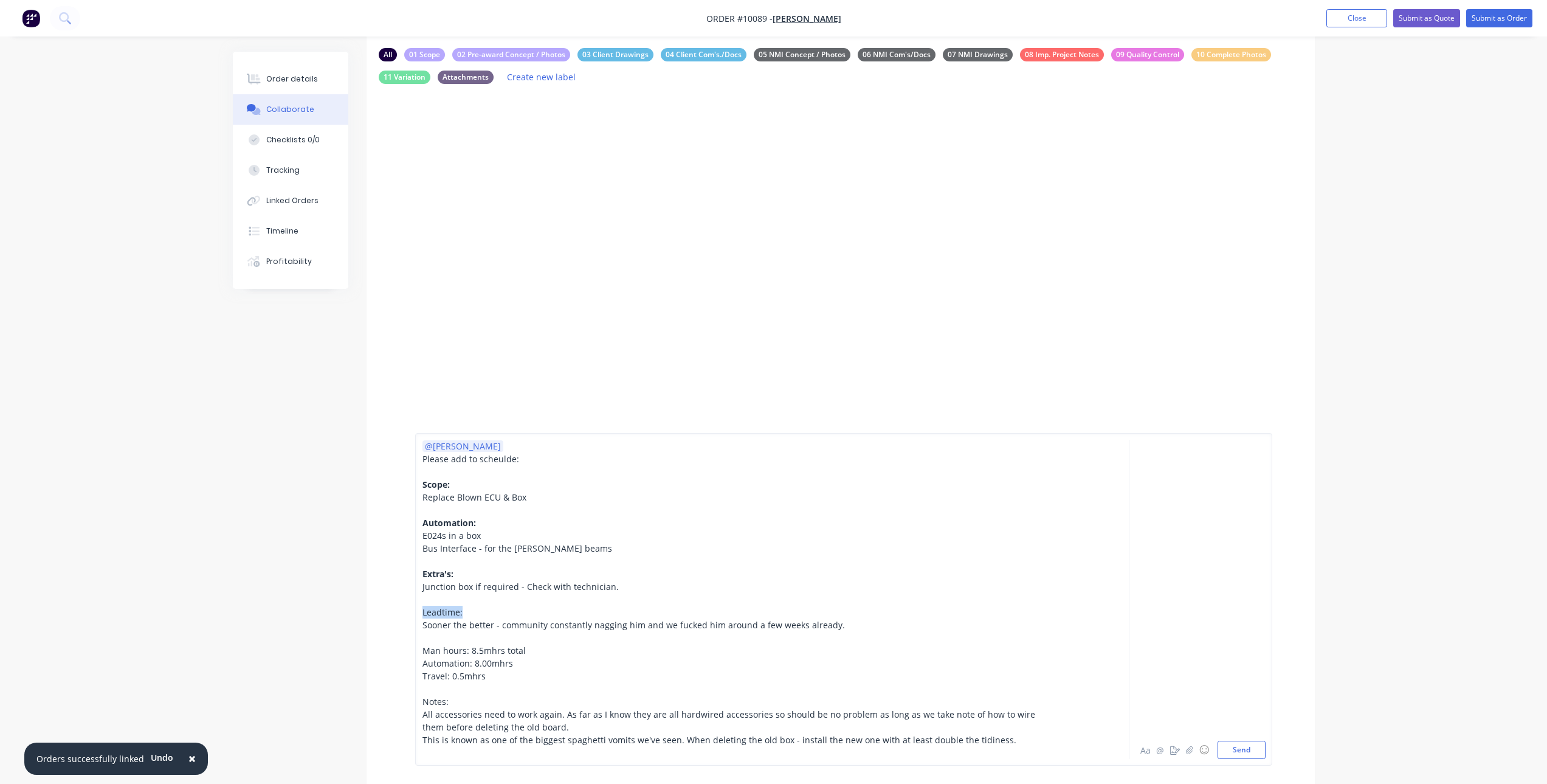
drag, startPoint x: 462, startPoint y: 612, endPoint x: 406, endPoint y: 609, distance: 56.1
click at [406, 609] on div "@[PERSON_NAME] Please add to scheulde: Scope: Replace Blown ECU & Box Automatio…" at bounding box center [841, 598] width 949 height 369
drag, startPoint x: 422, startPoint y: 648, endPoint x: 528, endPoint y: 644, distance: 106.1
click at [528, 644] on div "Man hours: 8.5mhrs total" at bounding box center [738, 650] width 632 height 13
drag, startPoint x: 424, startPoint y: 702, endPoint x: 454, endPoint y: 698, distance: 30.3
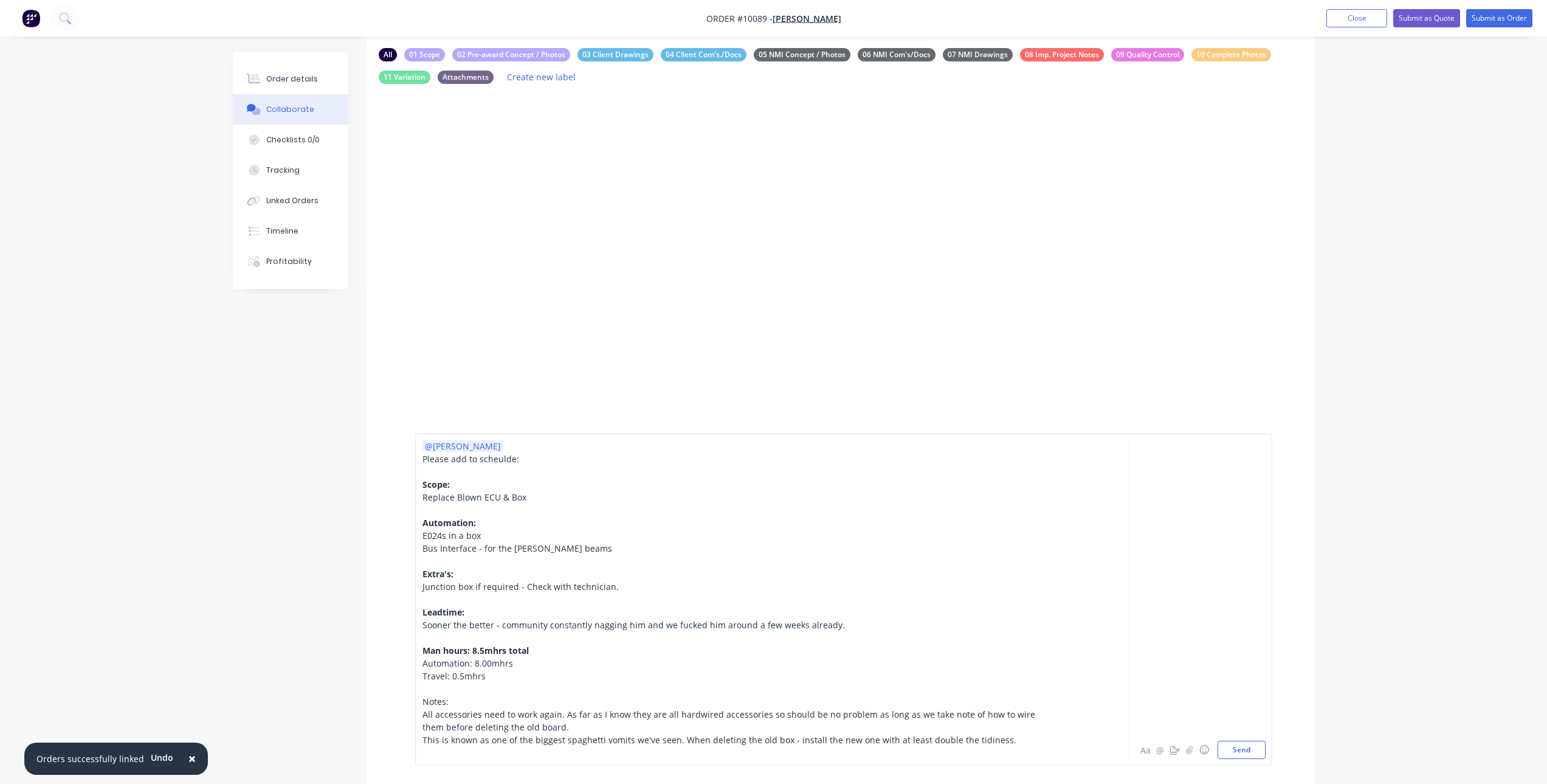
click at [454, 698] on div "@[PERSON_NAME] Please add to scheulde: Scope: Replace Blown ECU & Box Automatio…" at bounding box center [738, 599] width 633 height 320
drag, startPoint x: 454, startPoint y: 698, endPoint x: 415, endPoint y: 697, distance: 39.0
click at [415, 697] on div "@[PERSON_NAME] Please add to scheulde: Scope: Replace Blown ECU & Box Automatio…" at bounding box center [843, 599] width 857 height 332
click at [760, 714] on span "All accessories need to work again. As far as I know they are all hardwired acc…" at bounding box center [730, 720] width 615 height 25
click at [1048, 712] on div "All accessories need to work again. As far as I know they are all hardwired acc…" at bounding box center [738, 720] width 632 height 25
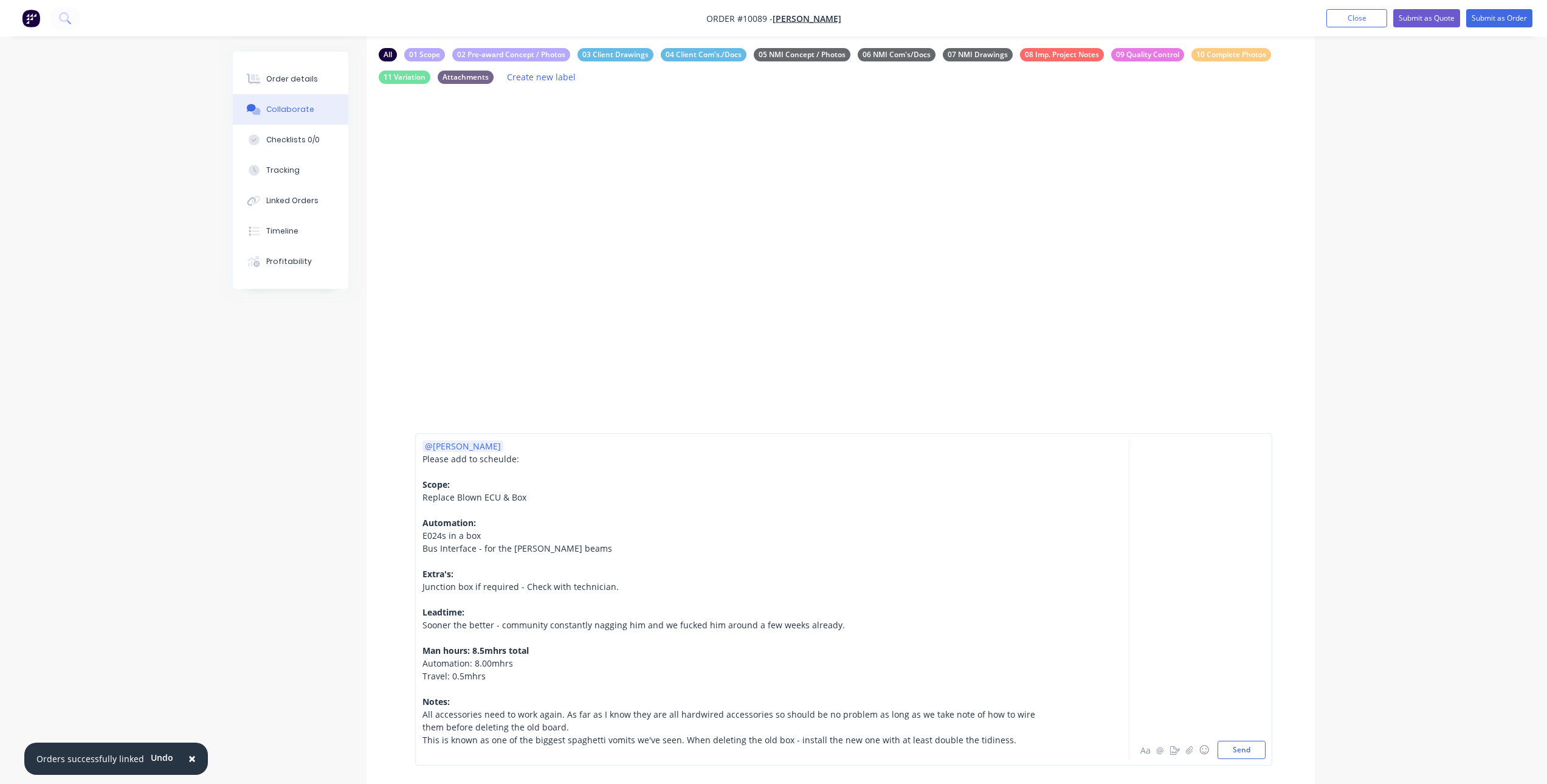
click at [548, 728] on div "All accessories need to work again. As far as I know they are all hardwired acc…" at bounding box center [738, 720] width 632 height 25
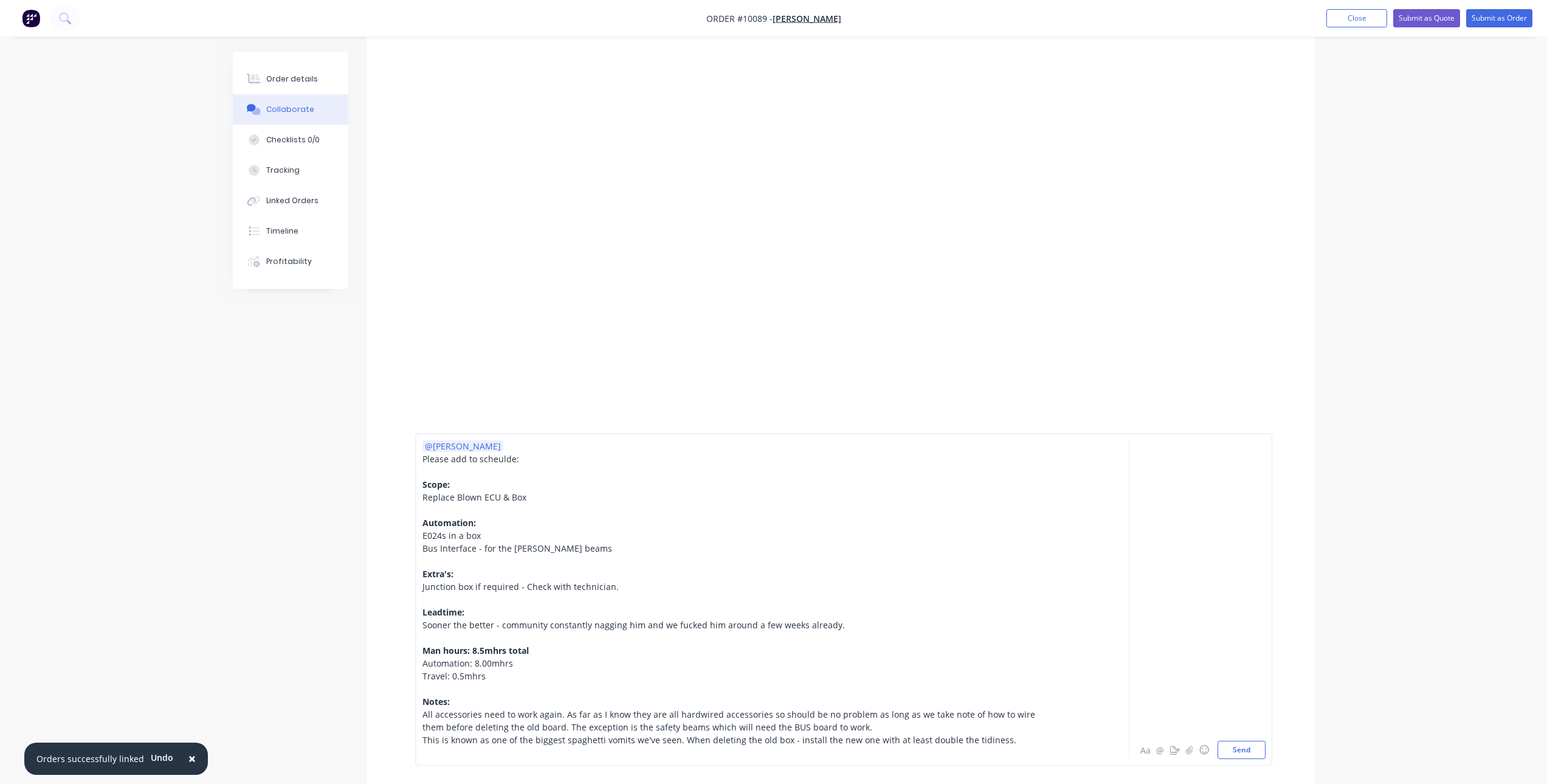
scroll to position [340, 0]
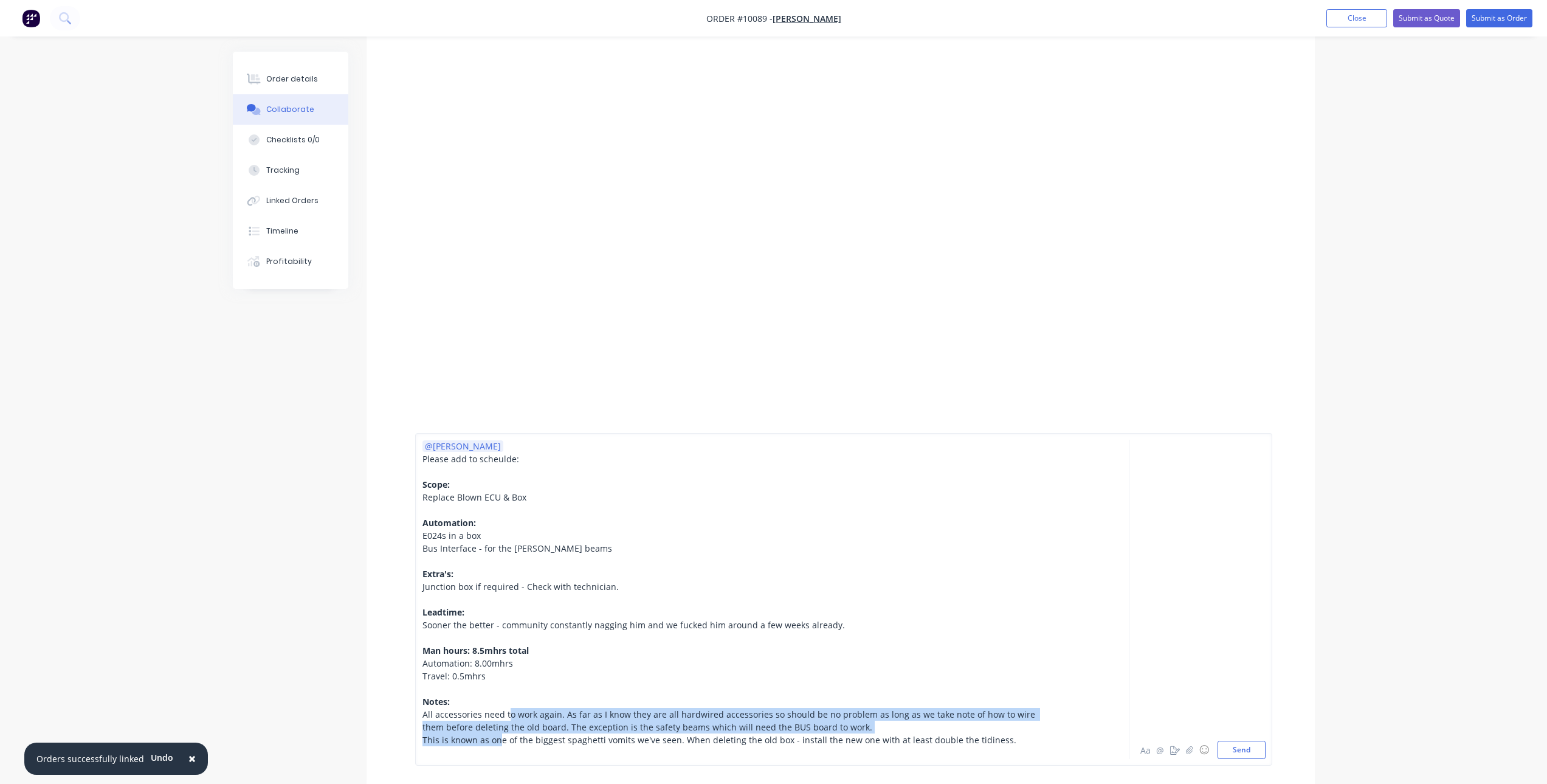
drag, startPoint x: 500, startPoint y: 742, endPoint x: 507, endPoint y: 717, distance: 26.0
click at [507, 717] on div "@[PERSON_NAME] Please add to scheulde: Scope: Replace Blown ECU & Box Automatio…" at bounding box center [738, 599] width 632 height 320
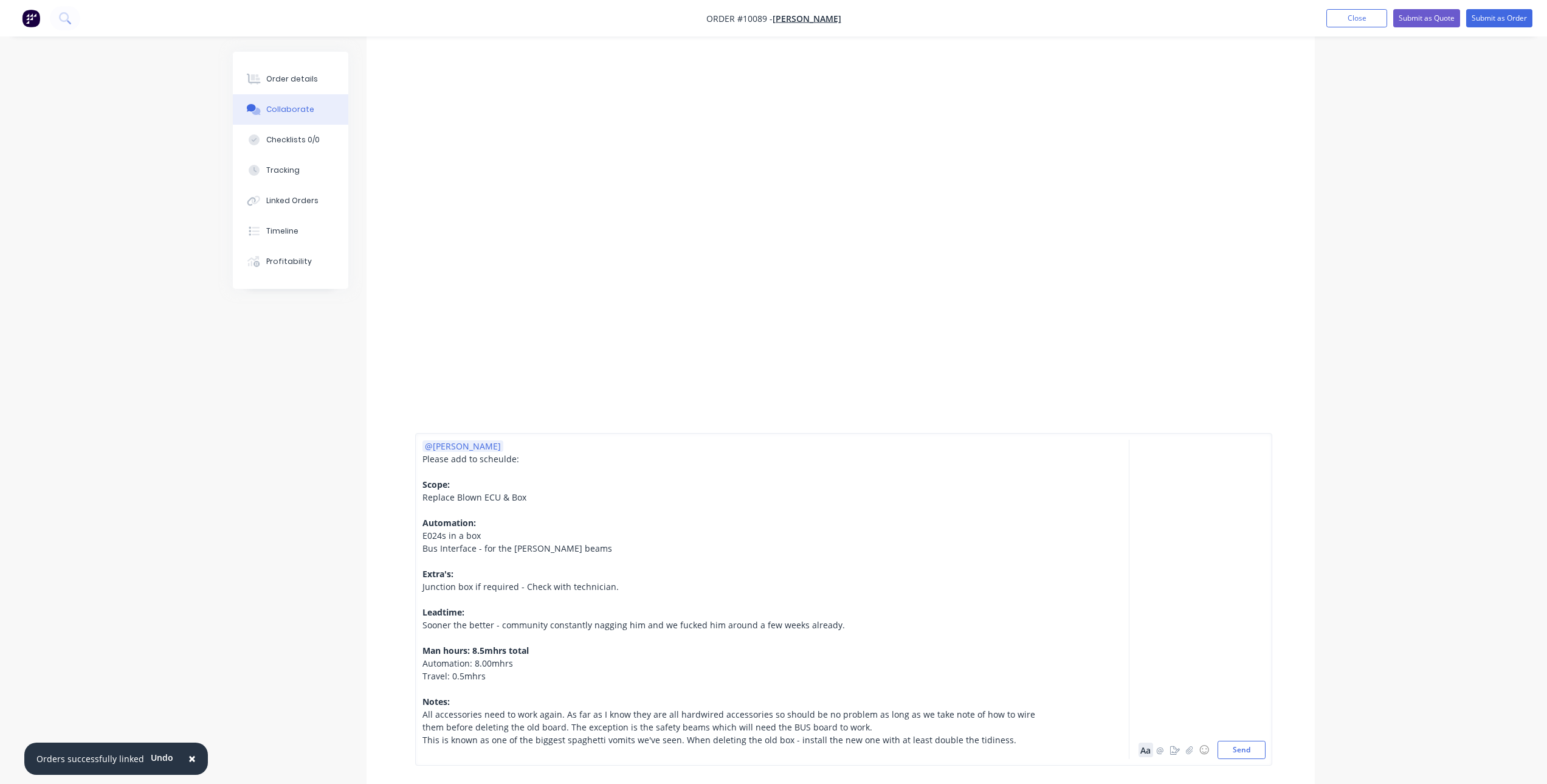
click at [1148, 753] on button "Aa" at bounding box center [1145, 749] width 14 height 14
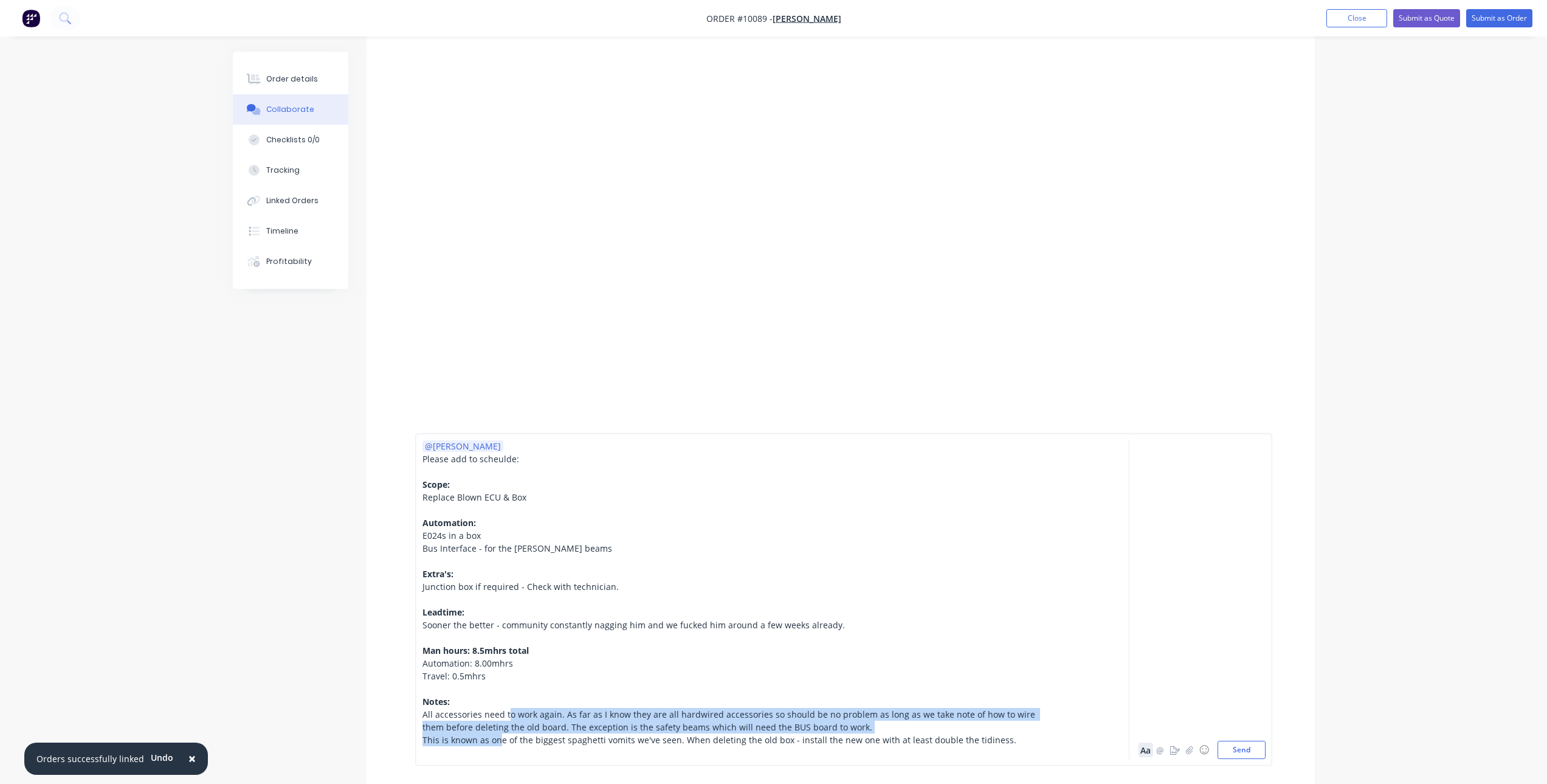
scroll to position [307, 0]
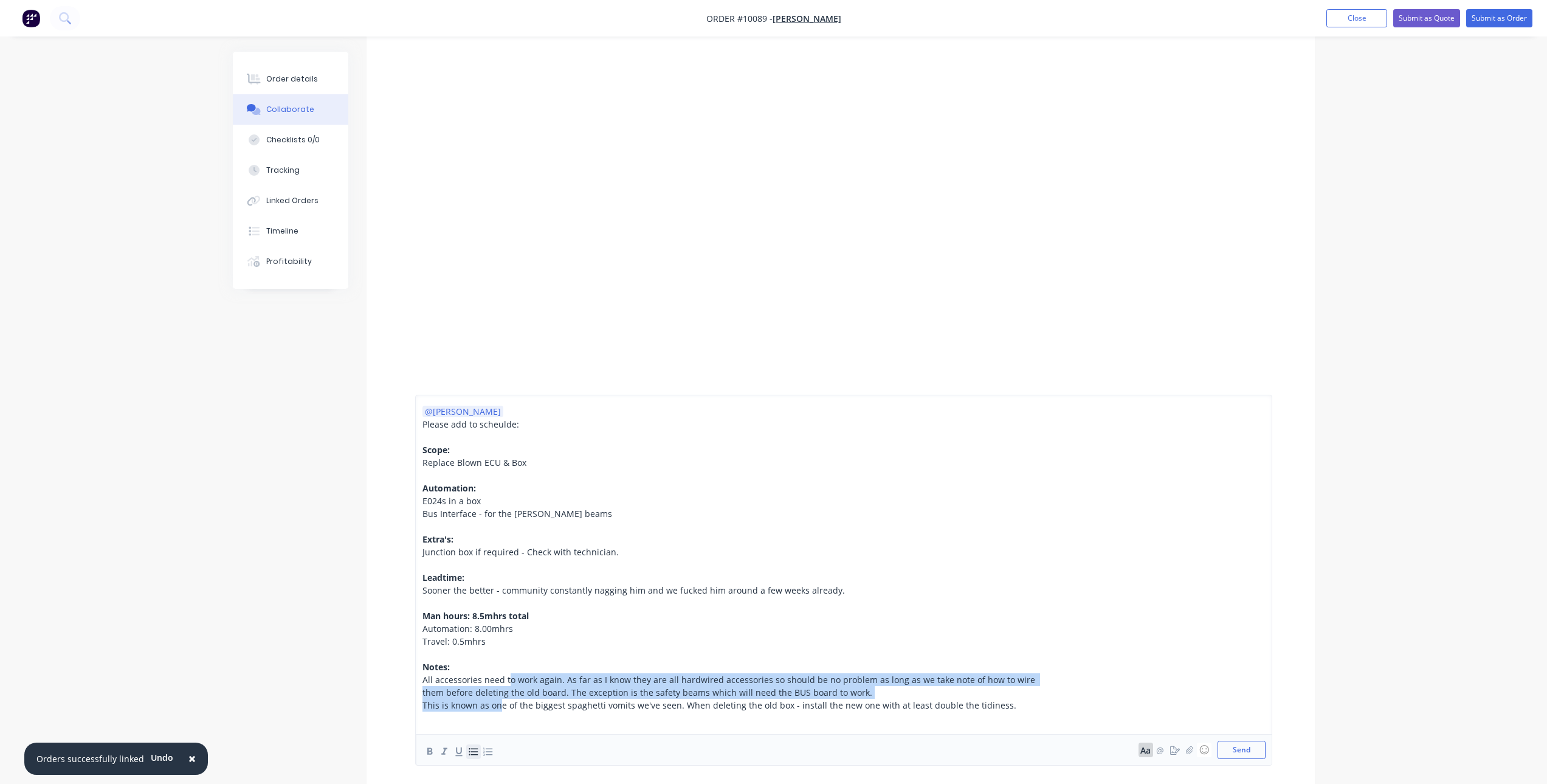
click at [471, 748] on icon "button" at bounding box center [474, 751] width 12 height 12
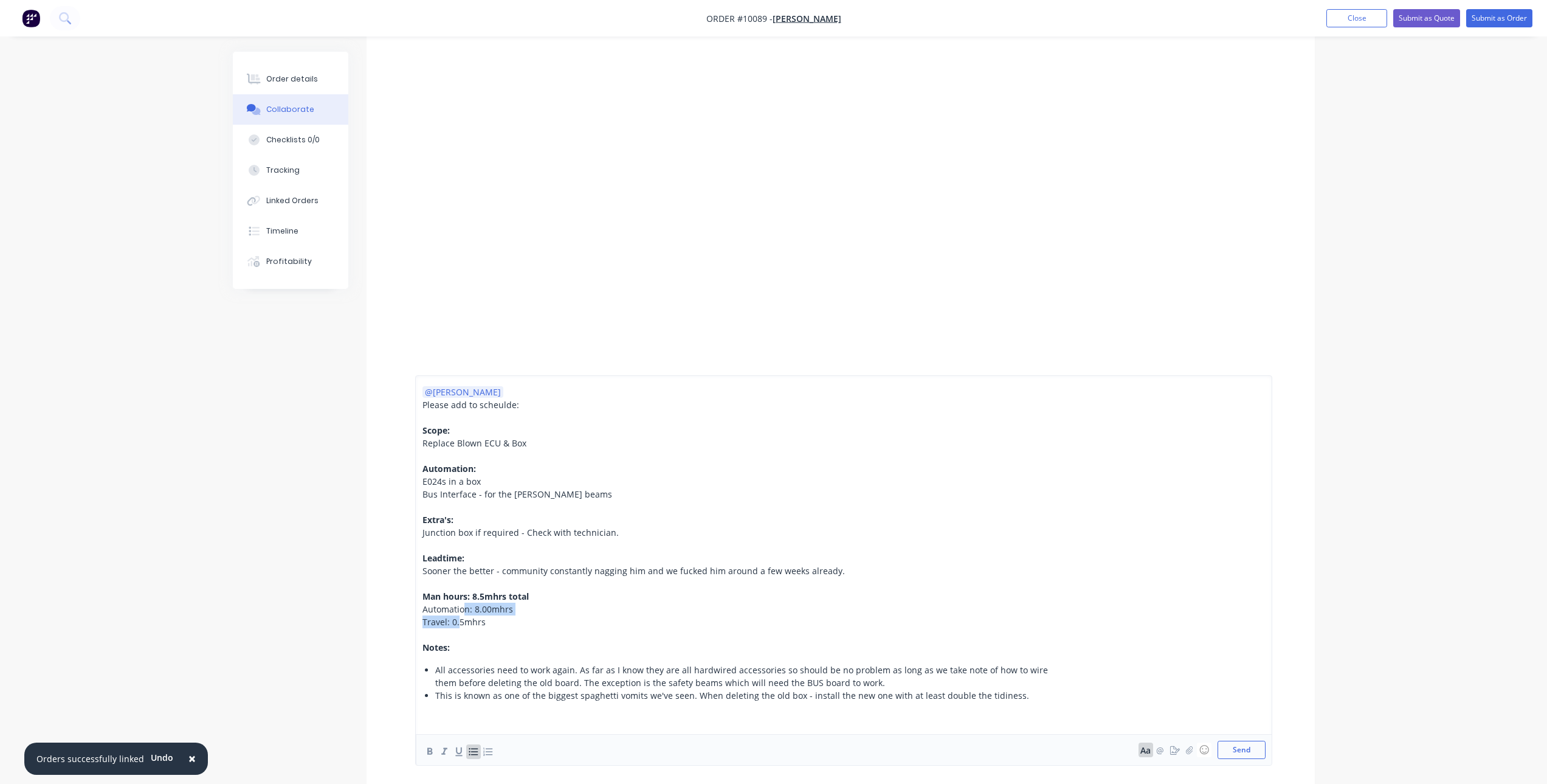
drag, startPoint x: 457, startPoint y: 624, endPoint x: 464, endPoint y: 612, distance: 13.9
click at [464, 612] on div "@[PERSON_NAME] Please add to scheulde: Scope: Replace Blown ECU & Box Automatio…" at bounding box center [738, 555] width 632 height 339
click at [472, 751] on icon "button" at bounding box center [474, 751] width 12 height 12
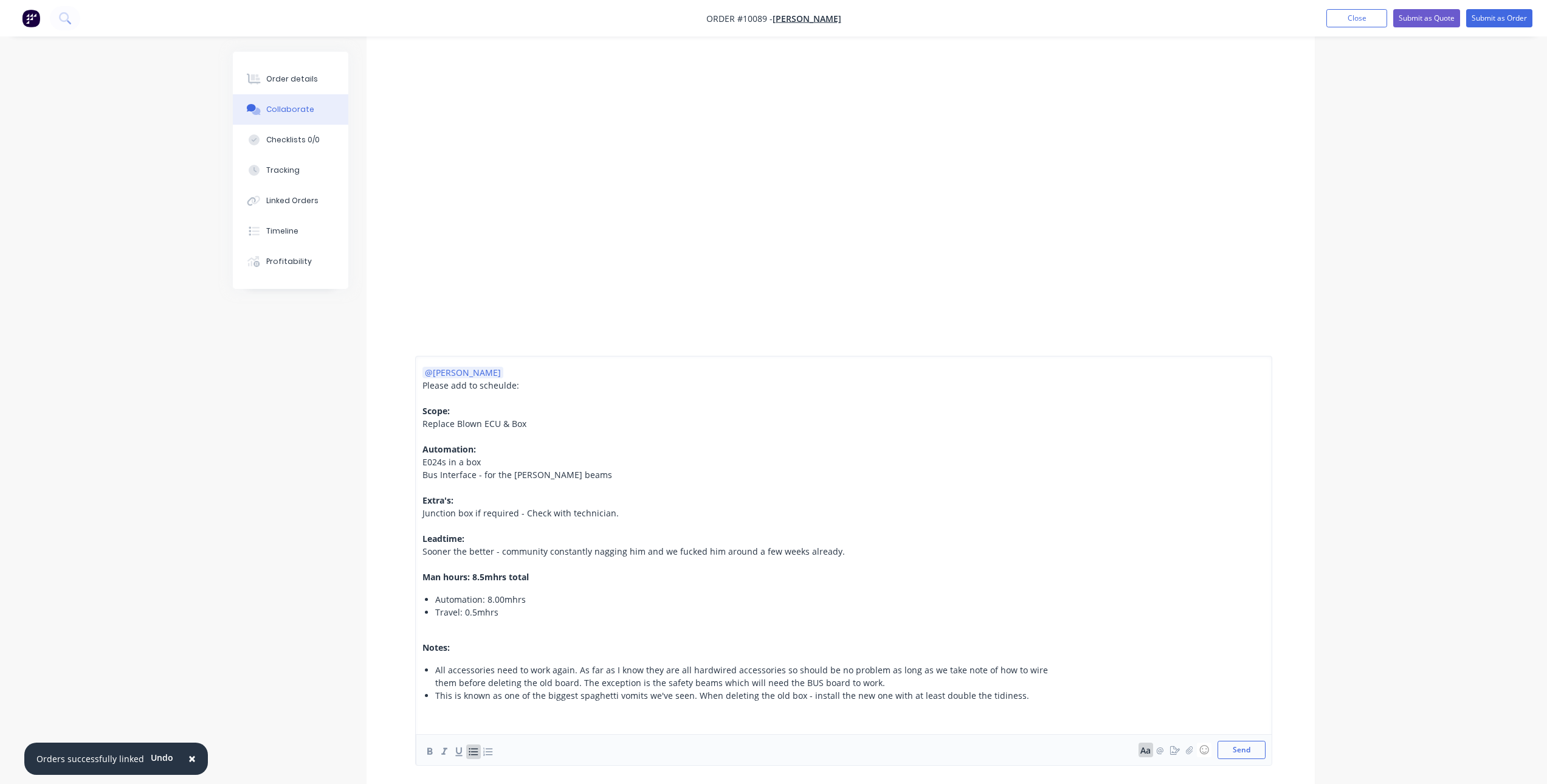
click at [434, 553] on span "Sooner the better - community constantly nagging him and we fucked him around a…" at bounding box center [633, 551] width 422 height 12
click at [472, 750] on icon "button" at bounding box center [474, 751] width 12 height 12
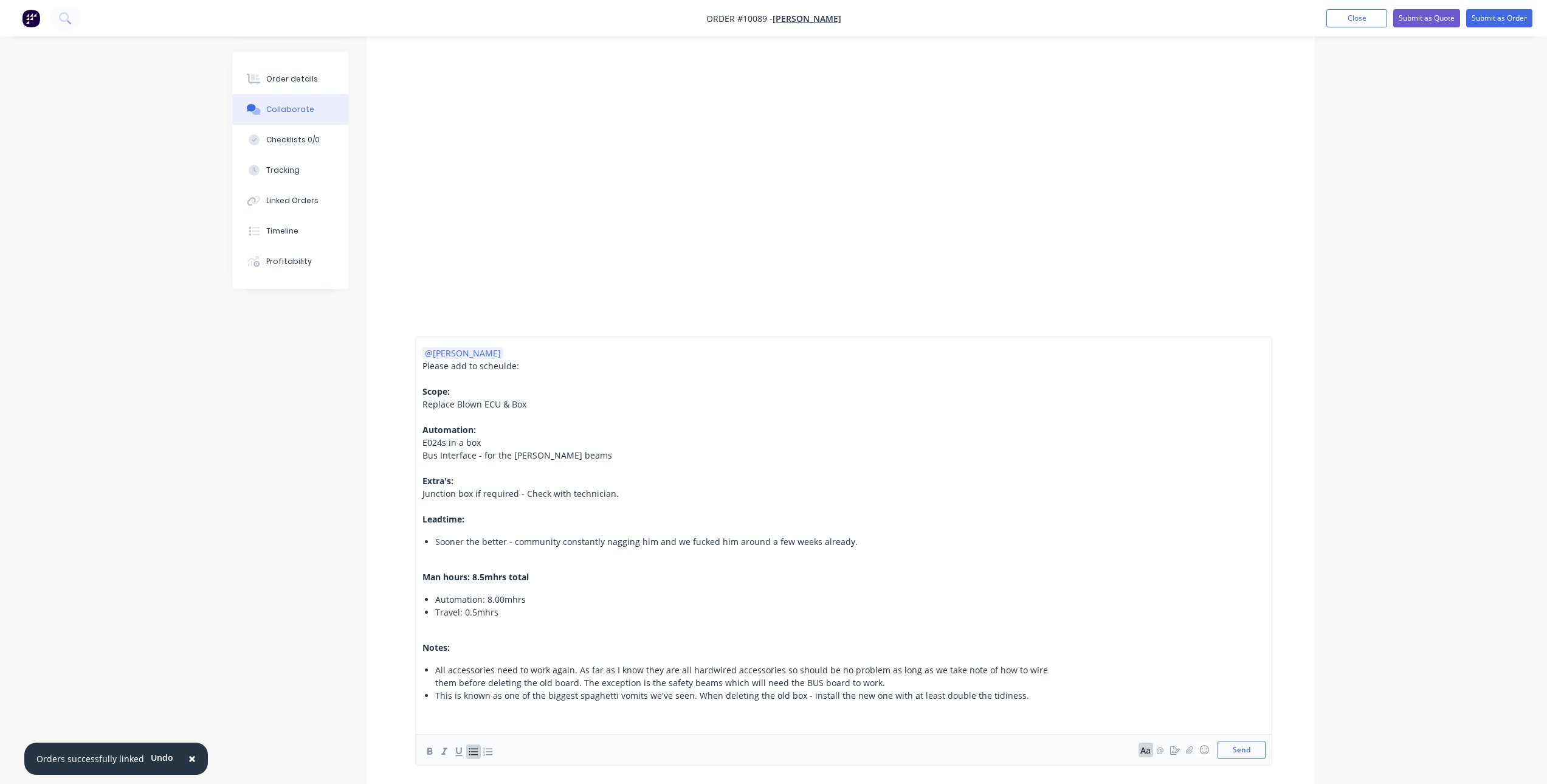
click at [465, 496] on span "Junction box if required - Check with technician." at bounding box center [520, 493] width 197 height 12
click at [476, 748] on icon "button" at bounding box center [474, 751] width 12 height 12
drag, startPoint x: 470, startPoint y: 423, endPoint x: 465, endPoint y: 436, distance: 13.9
click at [465, 436] on div "@[PERSON_NAME] Please add to scheulde: Scope: Replace Blown ECU & Box Automatio…" at bounding box center [738, 525] width 632 height 397
click at [476, 750] on icon "button" at bounding box center [474, 751] width 12 height 12
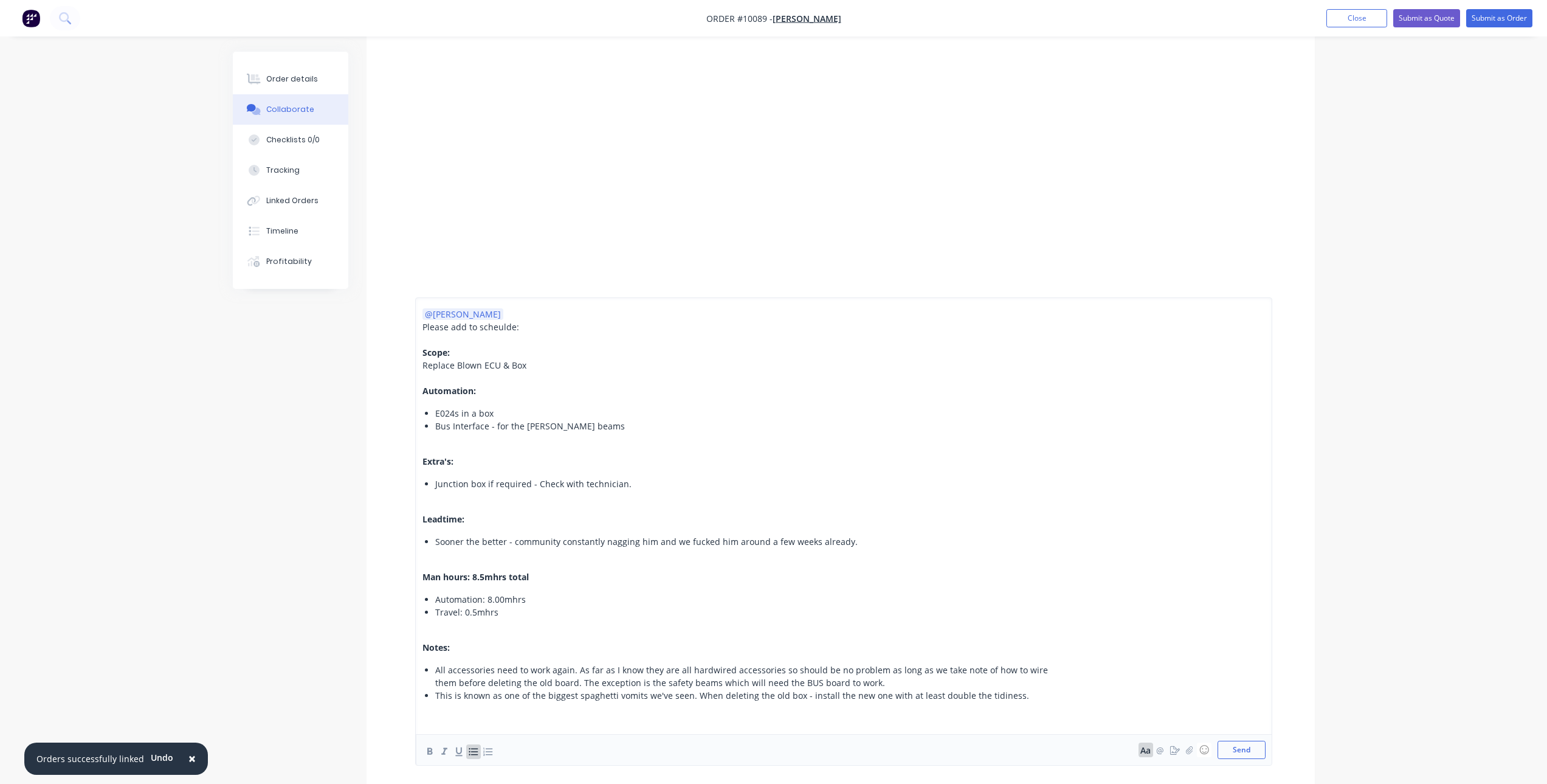
click at [492, 365] on span "Replace Blown ECU & Box" at bounding box center [474, 365] width 104 height 12
click at [474, 755] on icon "button" at bounding box center [474, 751] width 12 height 12
click at [598, 568] on div at bounding box center [738, 564] width 632 height 13
click at [977, 699] on span "This is known as one of the biggest spaghetti vomits we've seen. When deleting …" at bounding box center [732, 695] width 594 height 12
click at [1024, 695] on div "This is known as one of the biggest spaghetti vomits we've seen. When deleting …" at bounding box center [745, 695] width 620 height 13
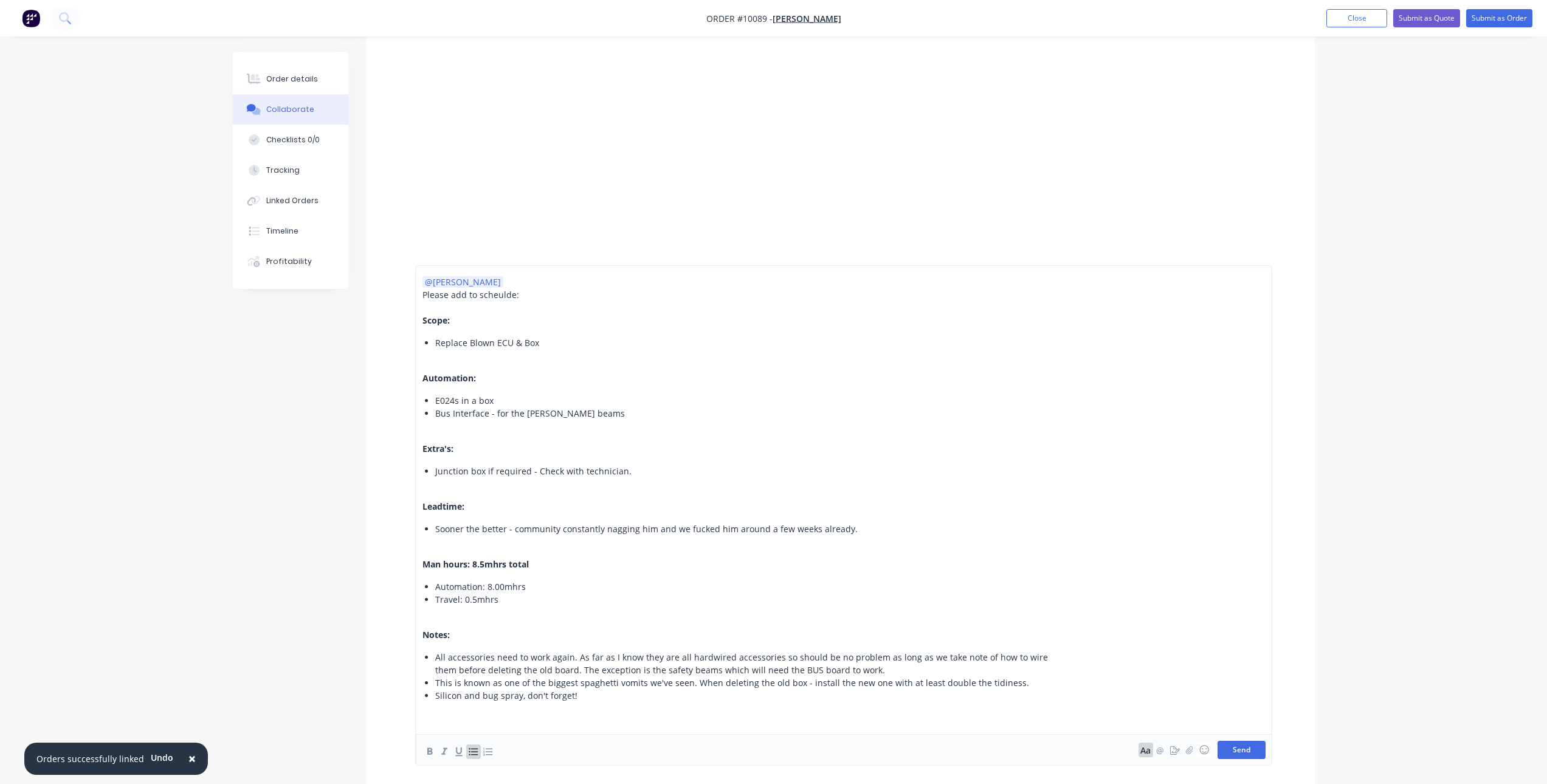
click at [1247, 745] on button "Send" at bounding box center [1242, 750] width 48 height 19
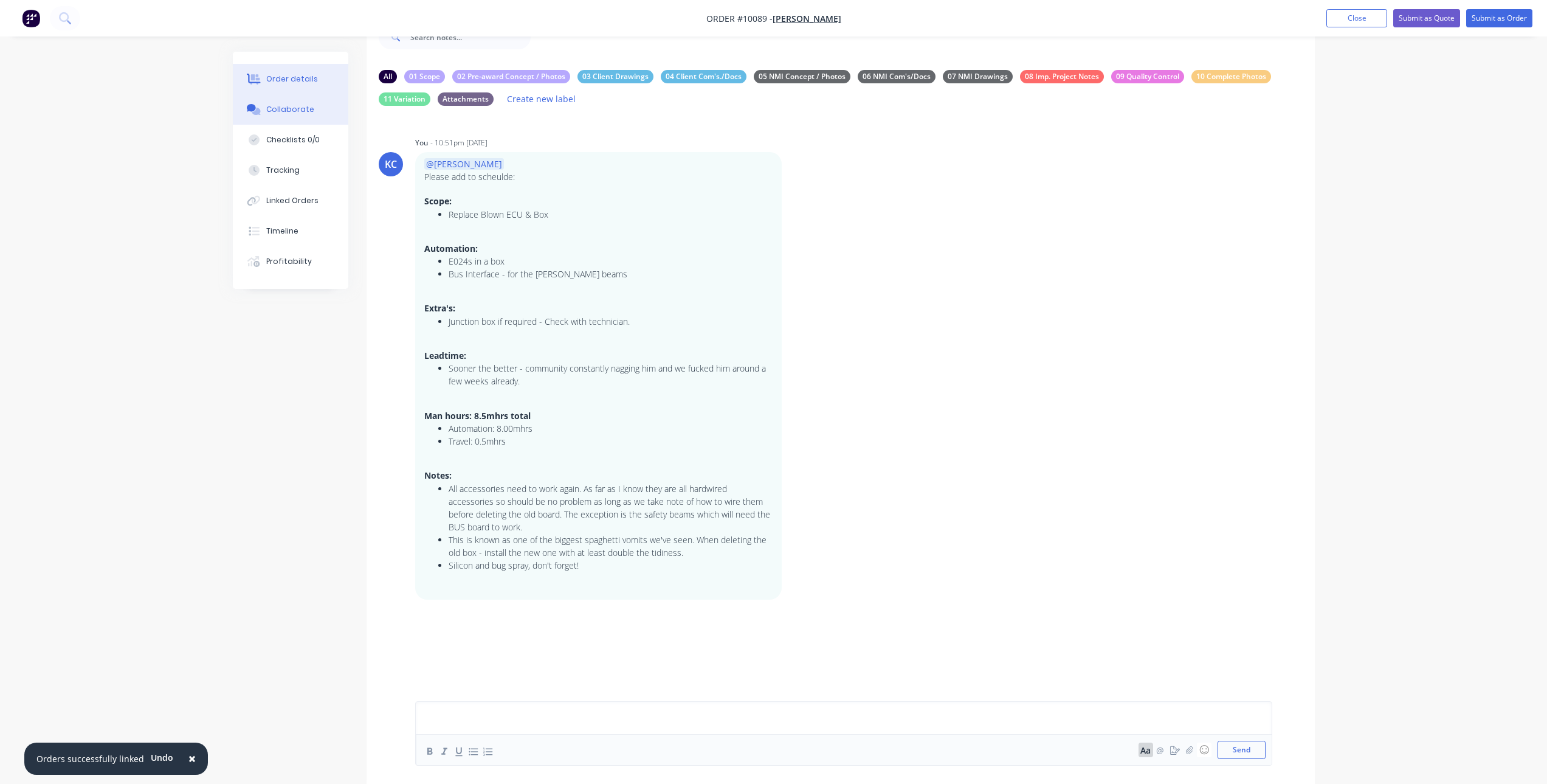
click at [279, 72] on button "Order details" at bounding box center [291, 79] width 115 height 31
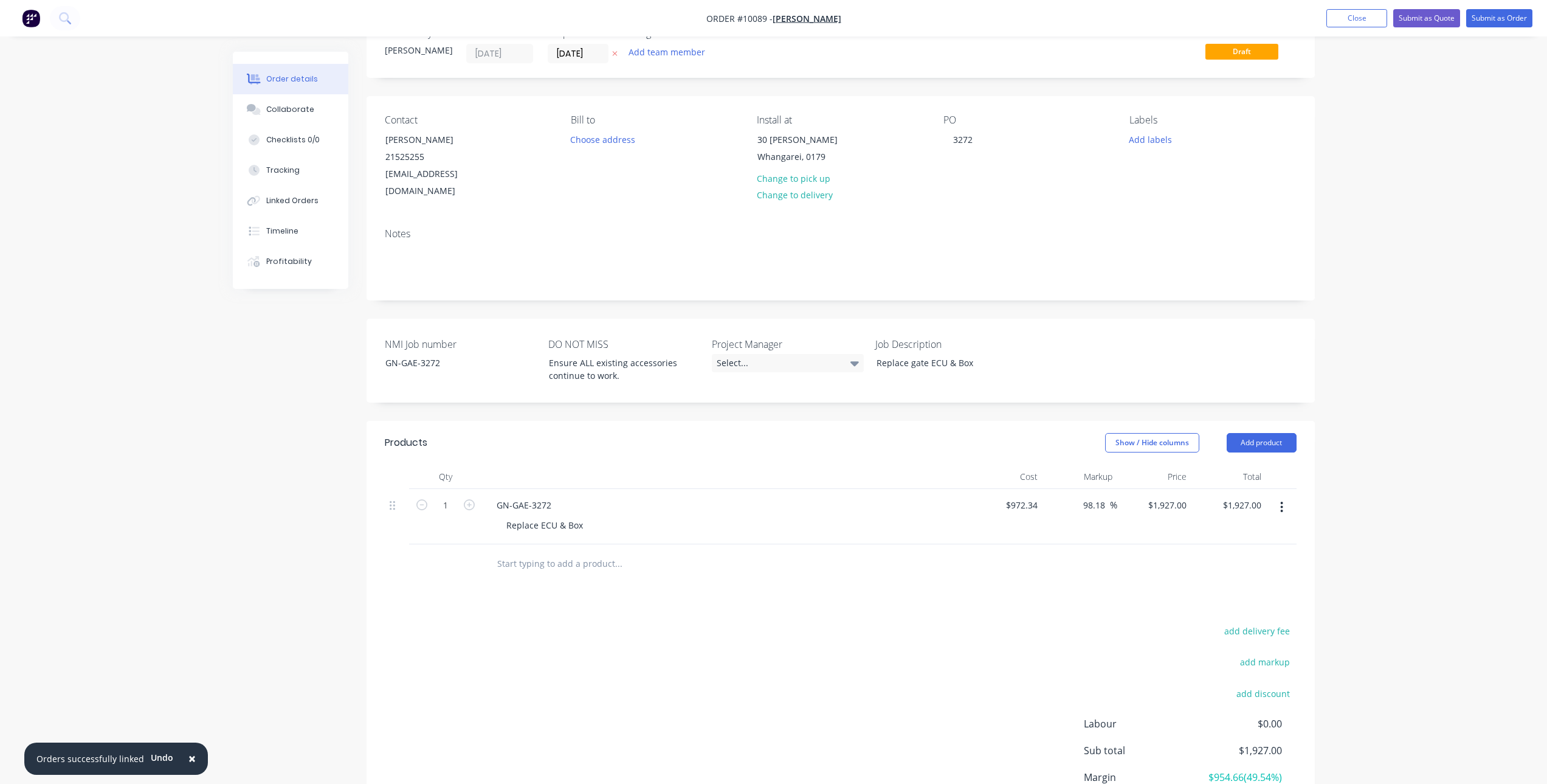
click at [612, 55] on icon "button" at bounding box center [615, 53] width 5 height 8
click at [283, 114] on div "Collaborate" at bounding box center [290, 109] width 48 height 11
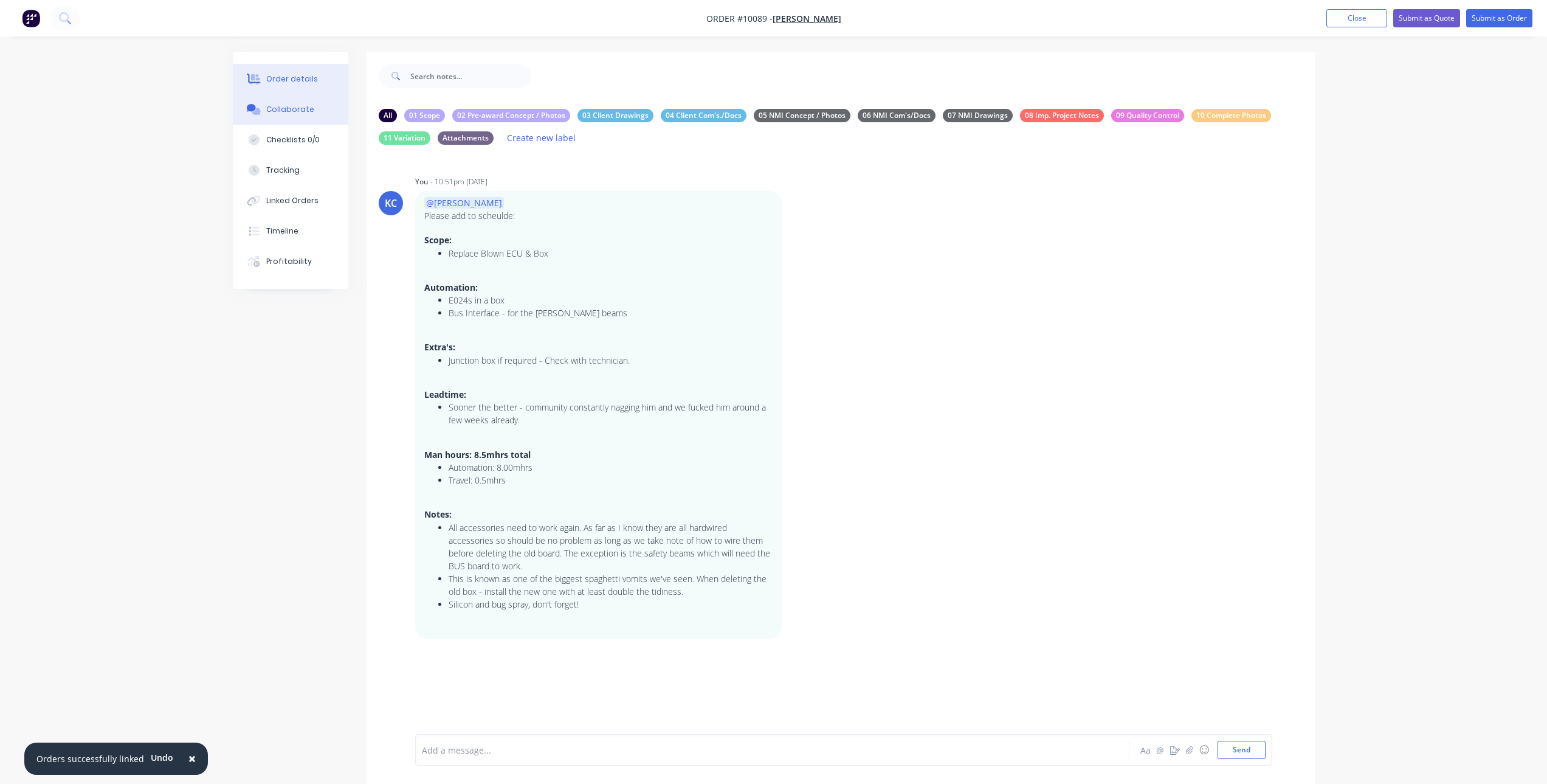
click at [287, 87] on button "Order details" at bounding box center [291, 79] width 115 height 31
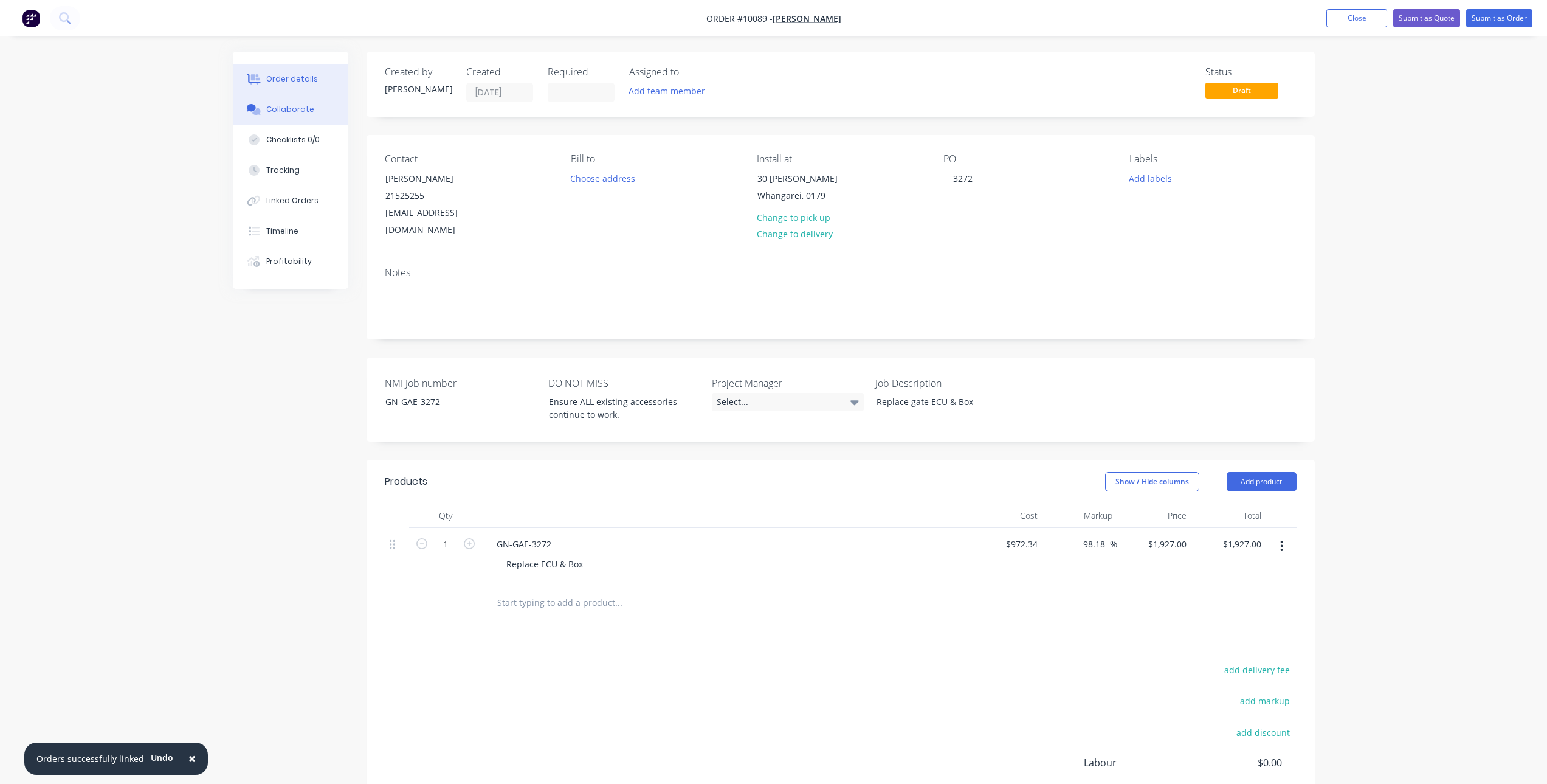
click at [277, 103] on button "Collaborate" at bounding box center [291, 109] width 115 height 31
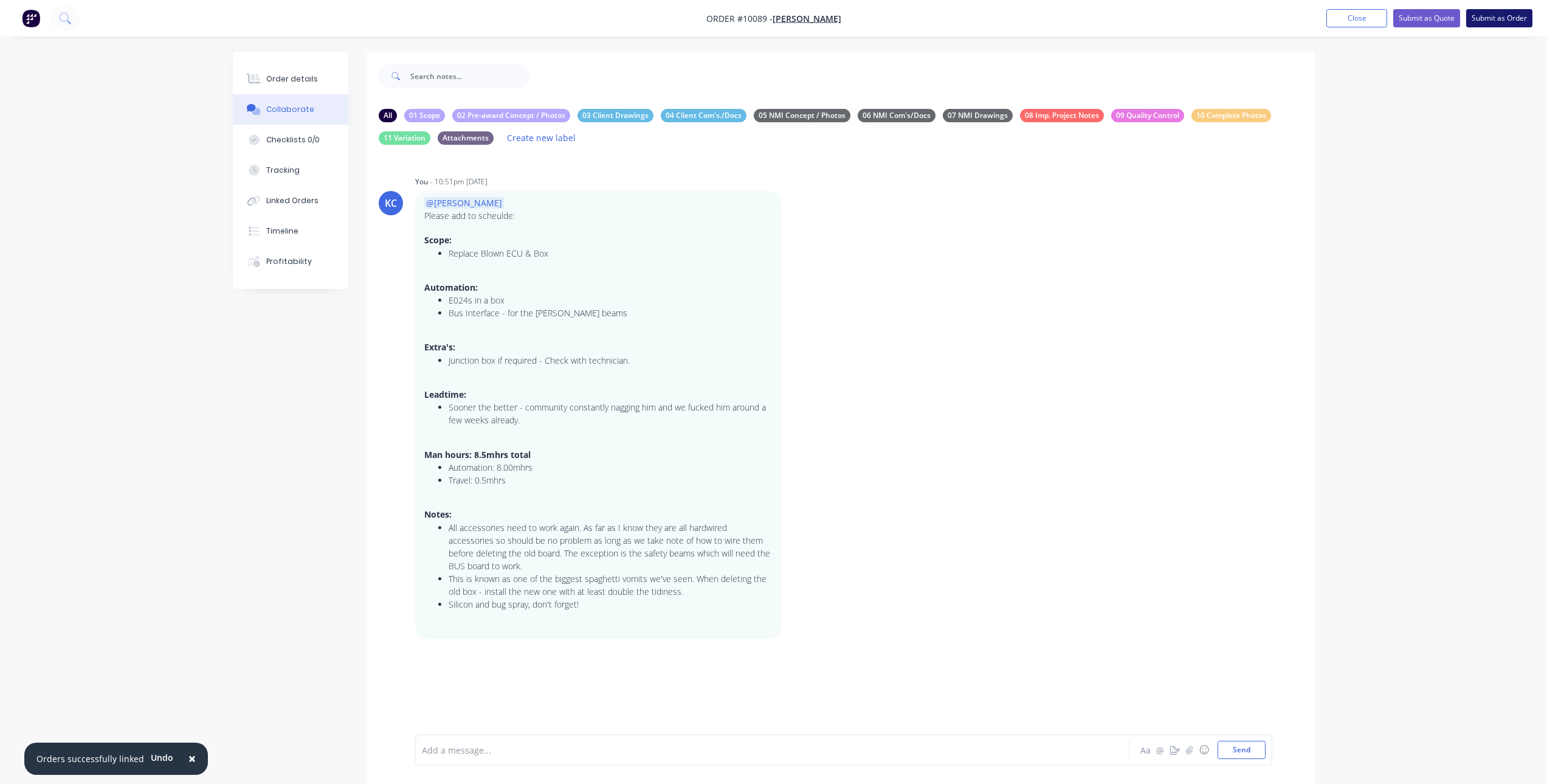
click at [1491, 22] on button "Submit as Order" at bounding box center [1500, 19] width 66 height 19
click at [272, 79] on div "Order details" at bounding box center [292, 79] width 52 height 11
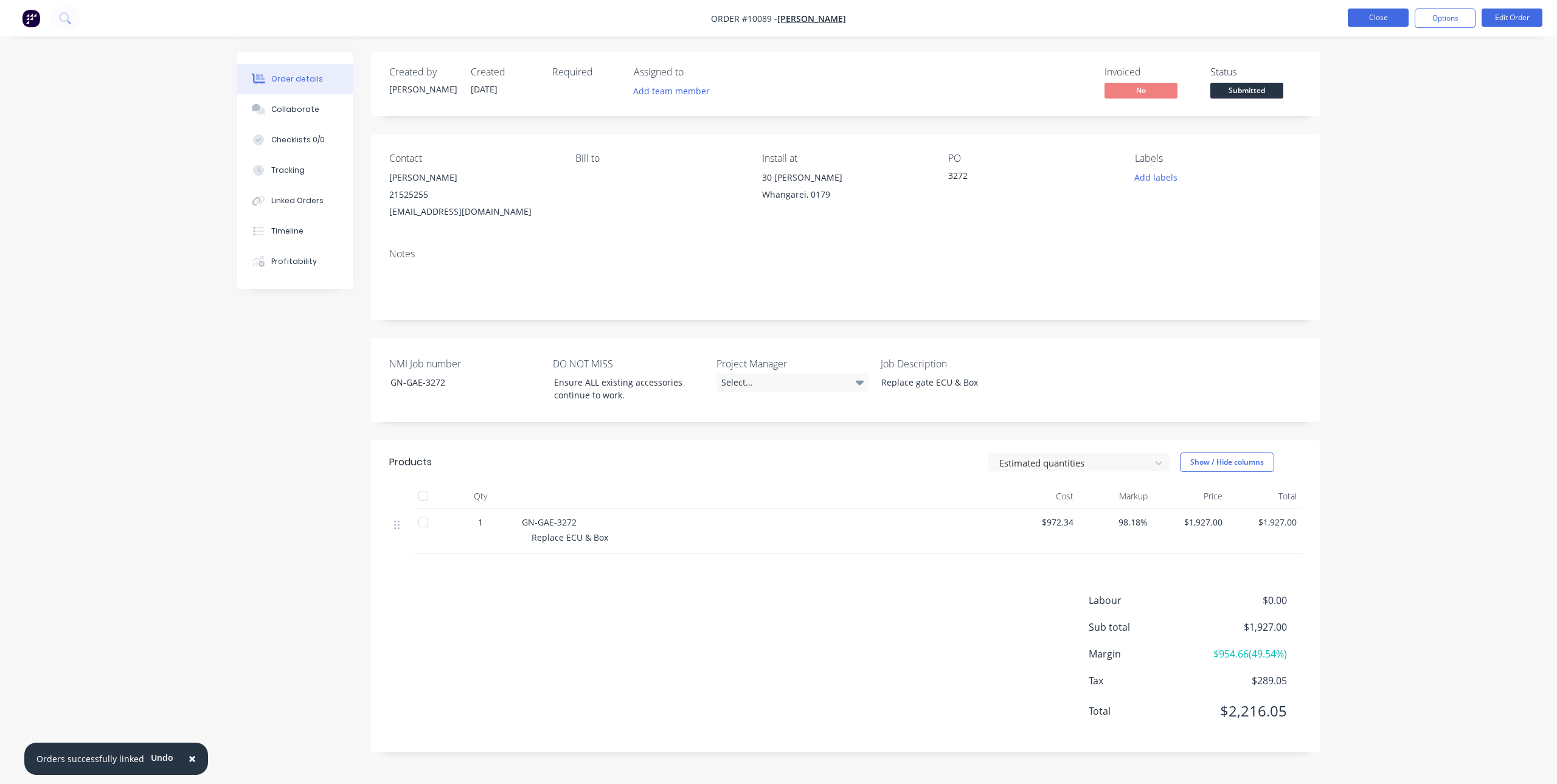
click at [1398, 13] on button "Close" at bounding box center [1378, 18] width 61 height 19
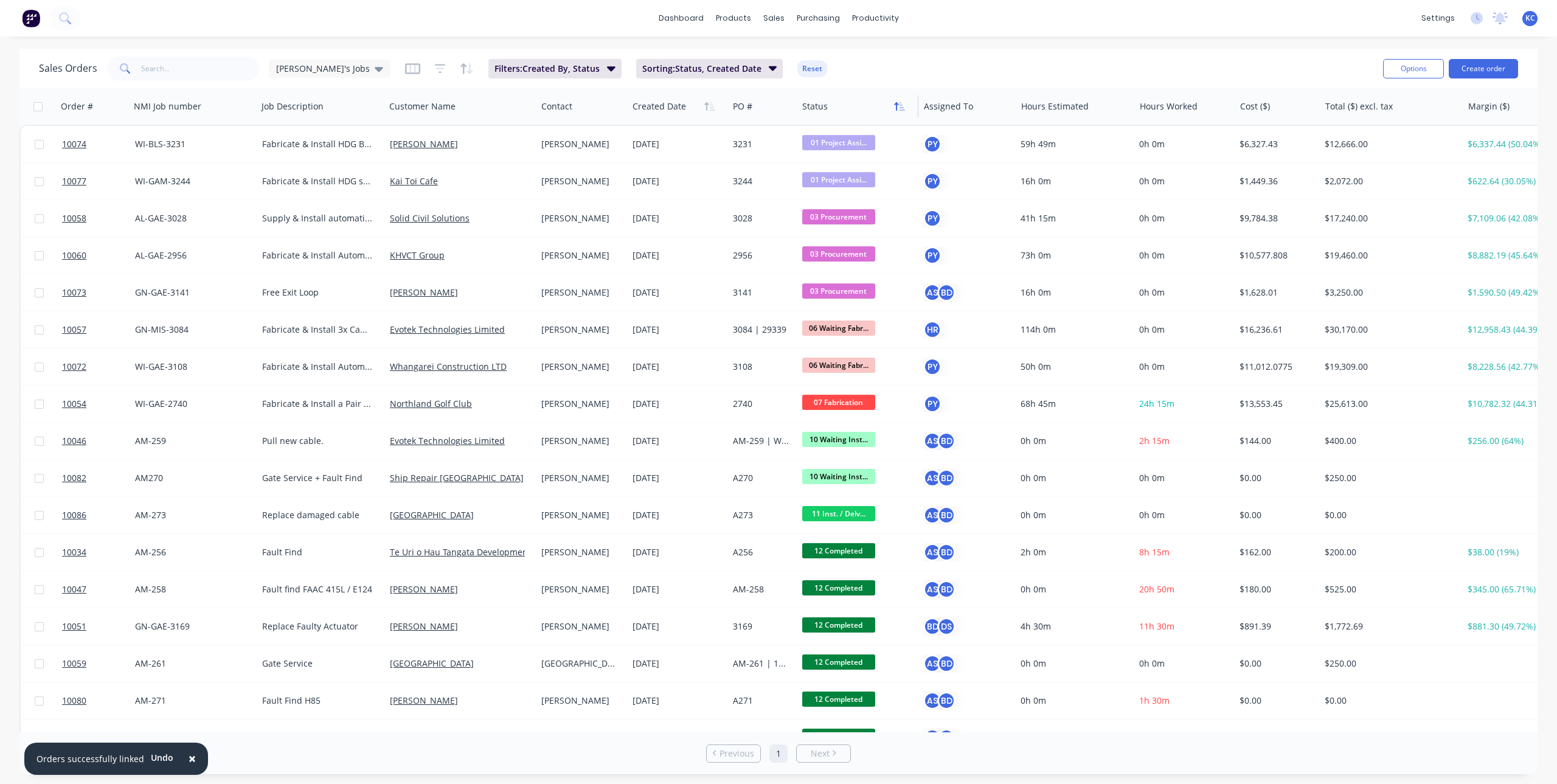
click at [896, 108] on icon "button" at bounding box center [899, 106] width 11 height 9
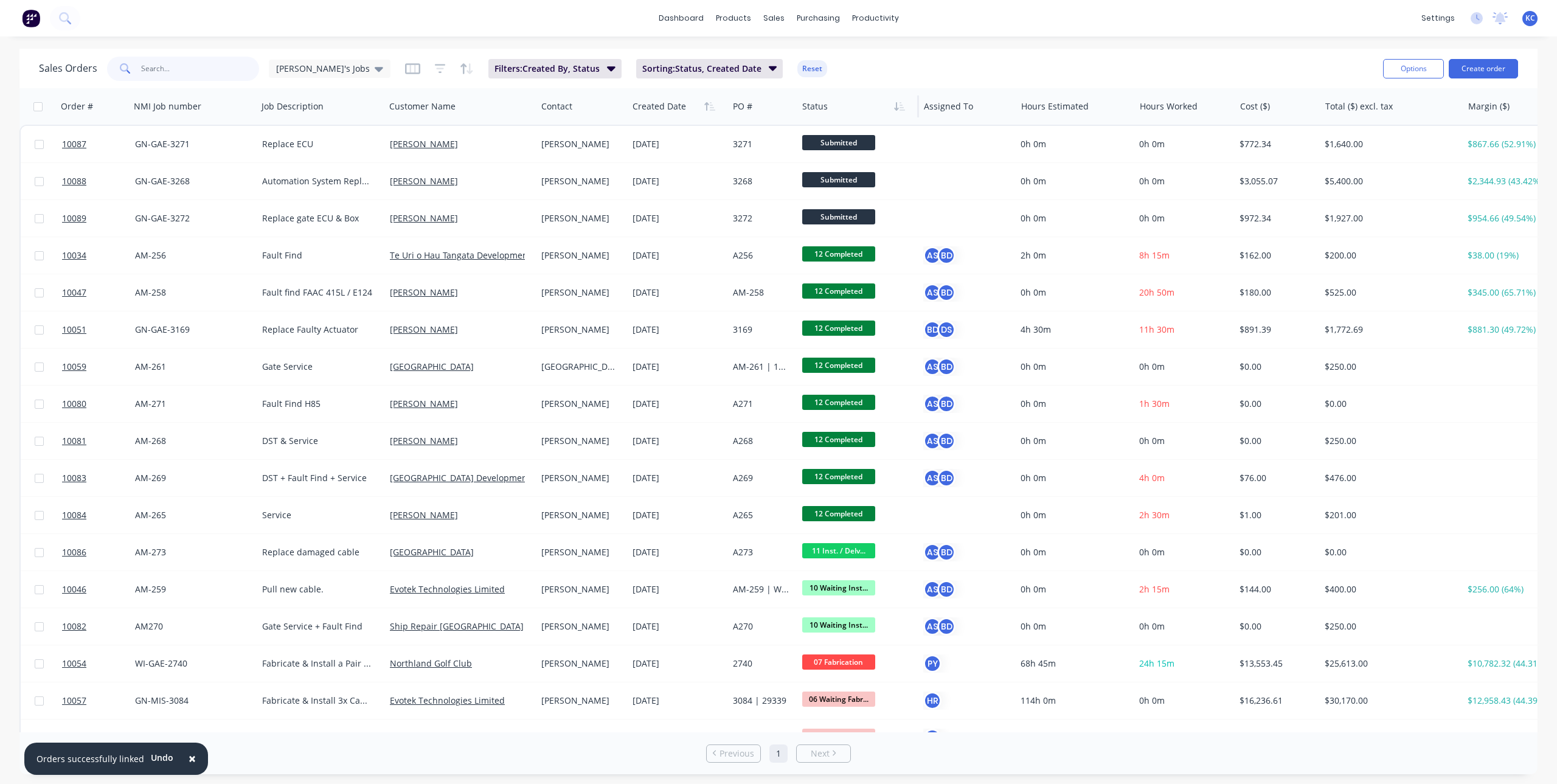
click at [153, 70] on input "text" at bounding box center [200, 69] width 119 height 25
click at [330, 68] on div "[PERSON_NAME]'s Jobs" at bounding box center [329, 69] width 121 height 19
click at [299, 226] on button "Main View" at bounding box center [342, 220] width 139 height 14
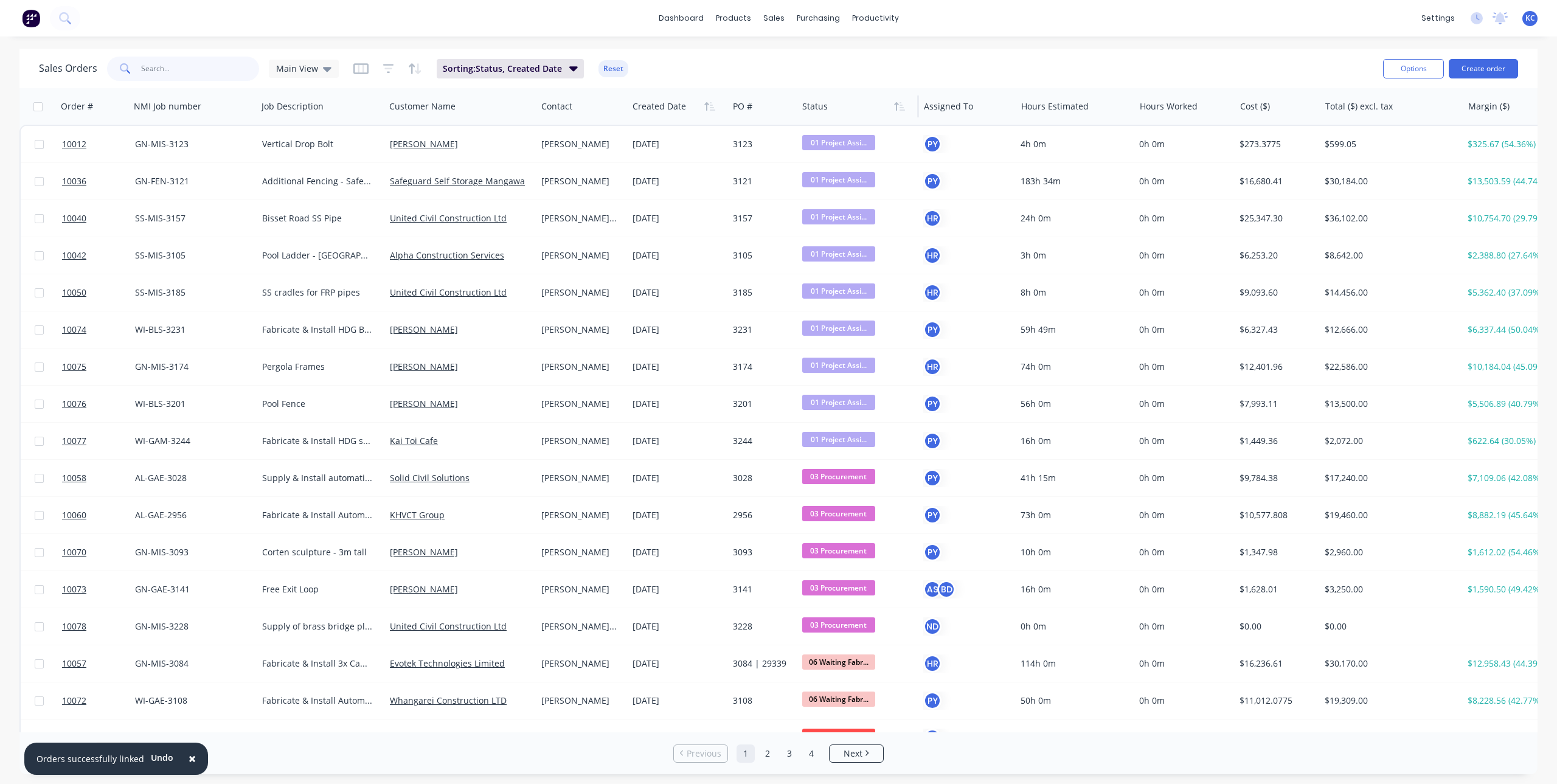
click at [223, 66] on input "text" at bounding box center [200, 69] width 119 height 25
click at [1504, 67] on button "Create order" at bounding box center [1484, 69] width 70 height 19
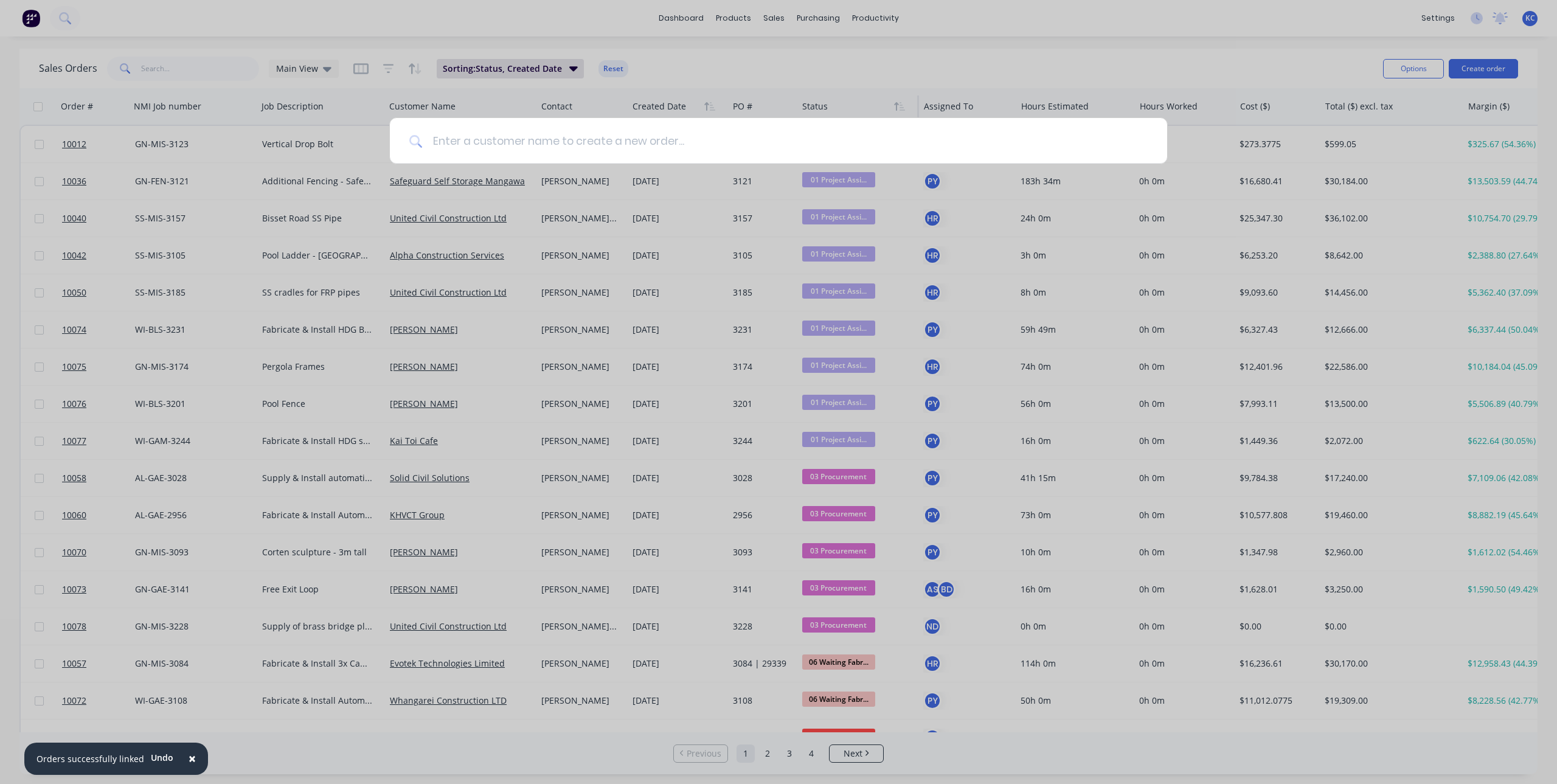
click at [840, 148] on input at bounding box center [784, 141] width 725 height 46
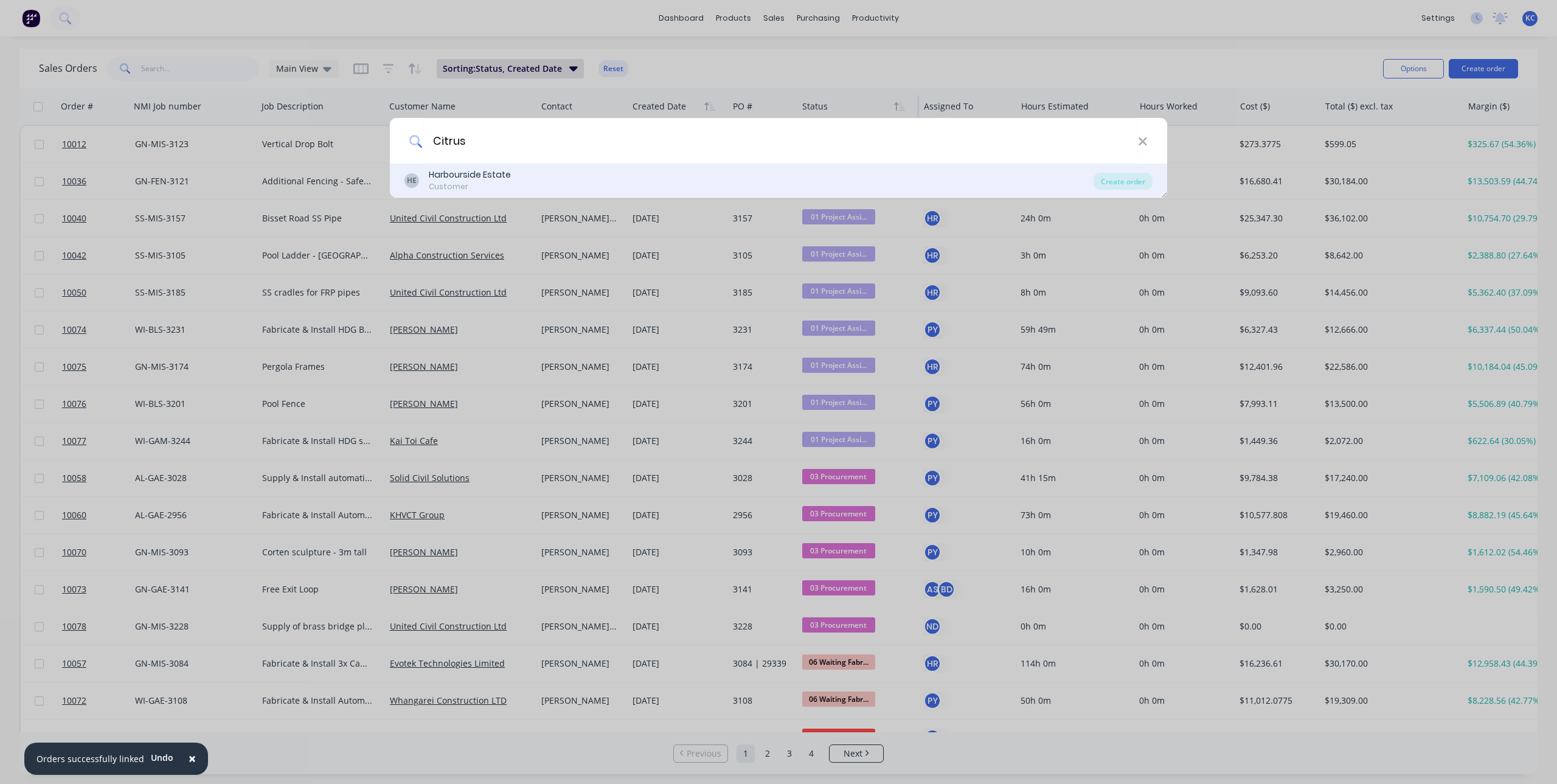
click at [550, 175] on div "HE Harbourside Estate Customer" at bounding box center [749, 181] width 689 height 24
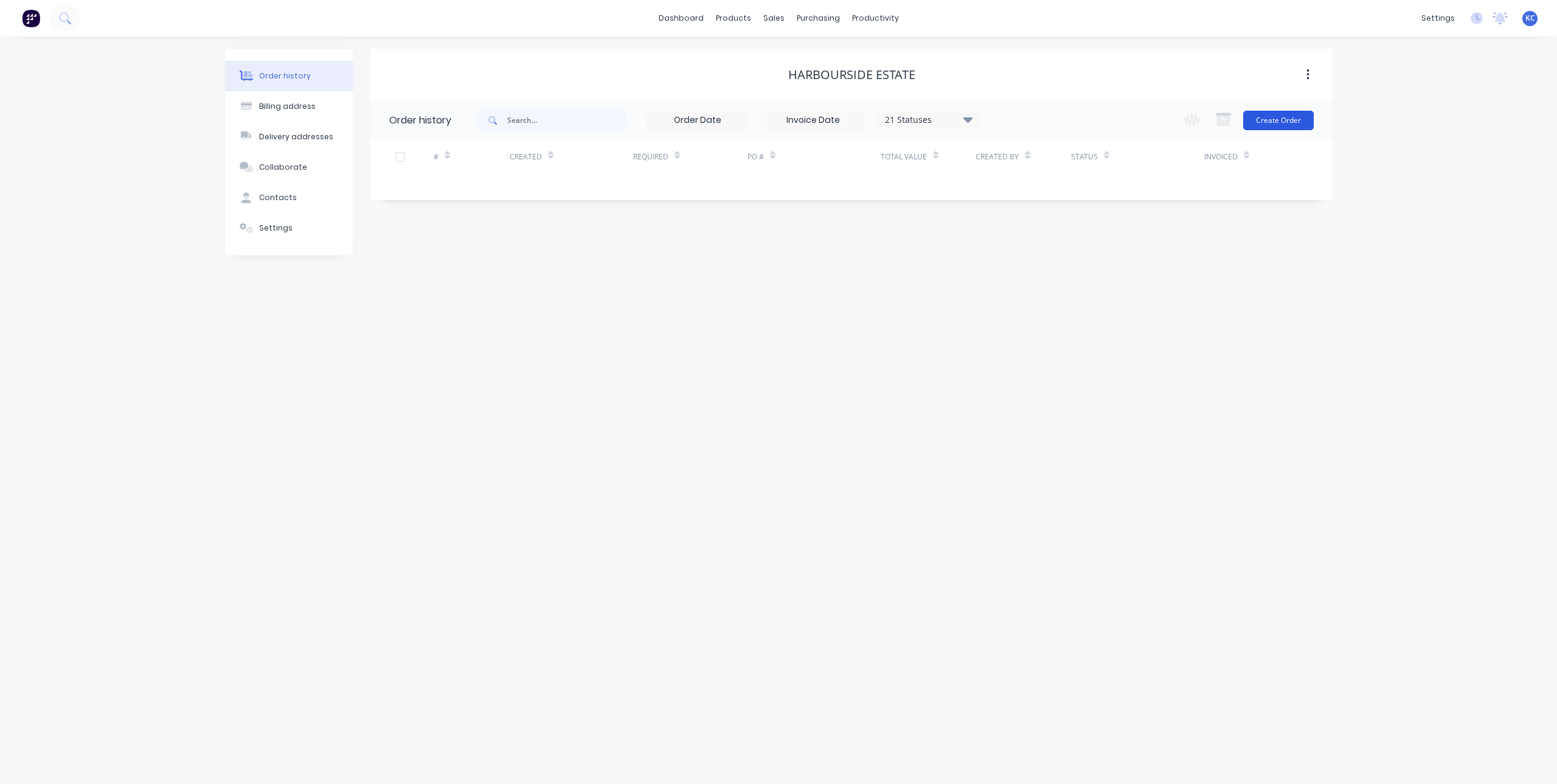
click at [1294, 119] on button "Create Order" at bounding box center [1278, 120] width 70 height 19
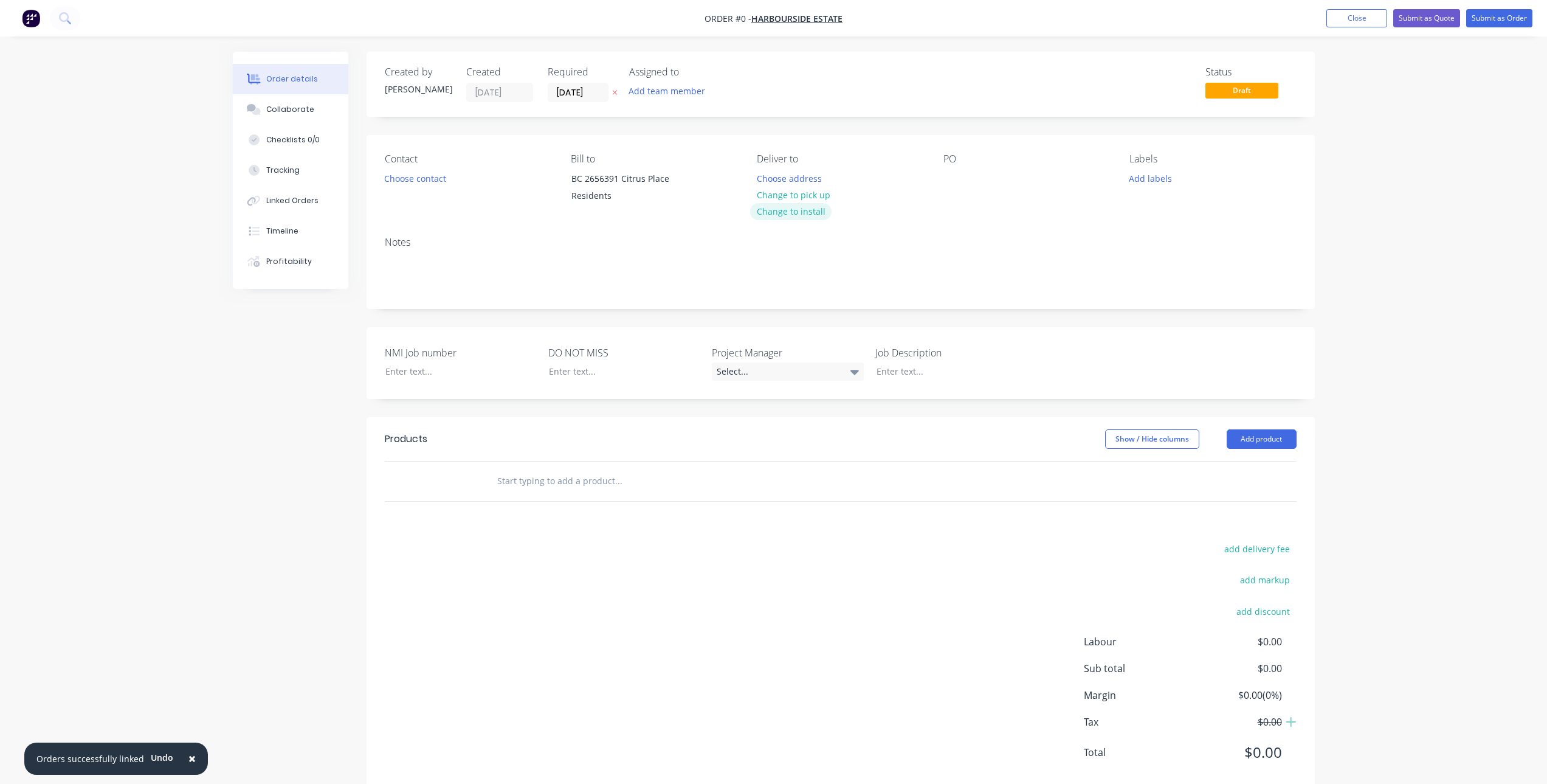
click at [811, 213] on button "Change to install" at bounding box center [791, 211] width 81 height 16
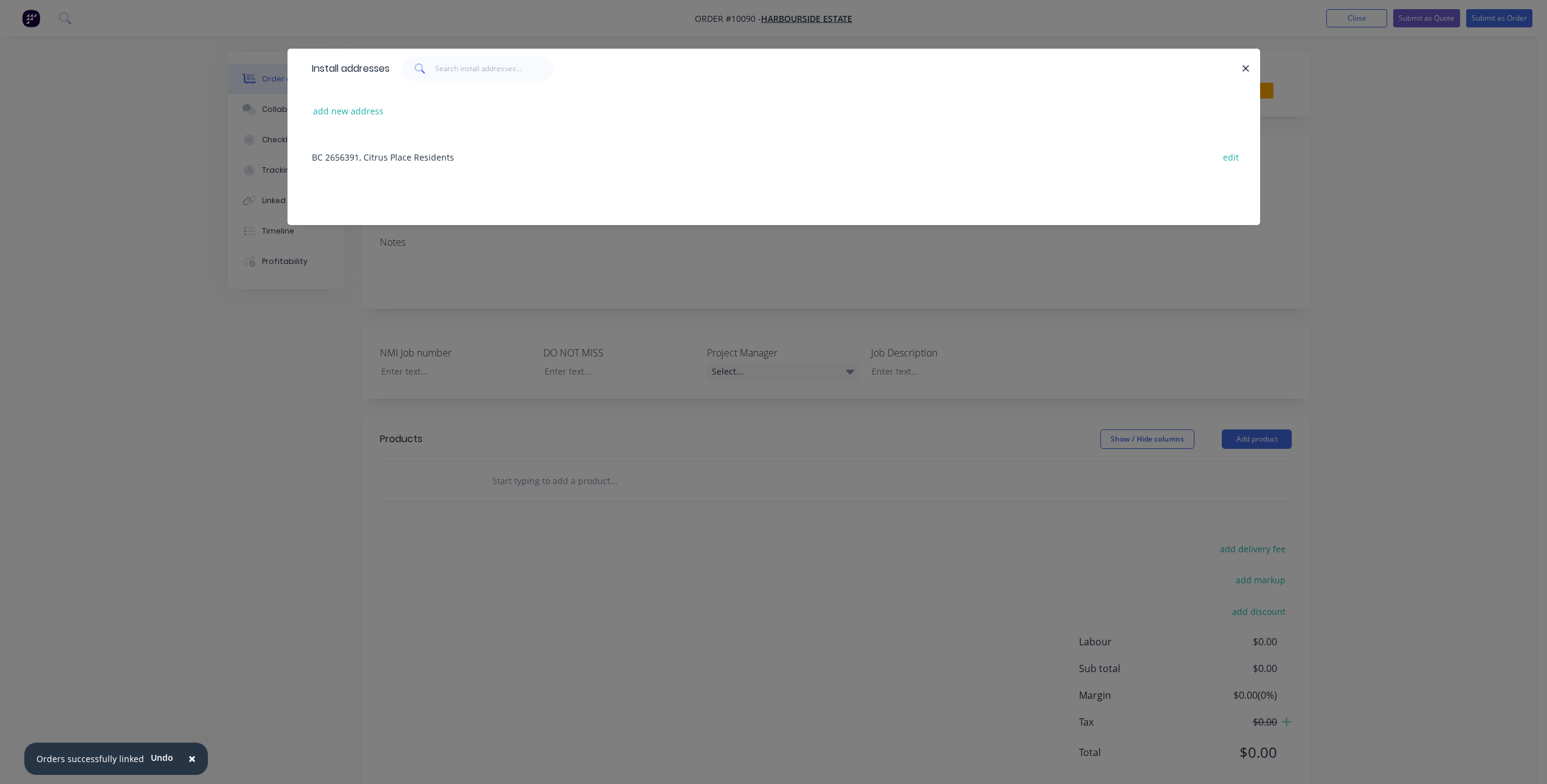
click at [455, 158] on div "BC 2656391, Citrus Place Residents edit" at bounding box center [774, 157] width 937 height 46
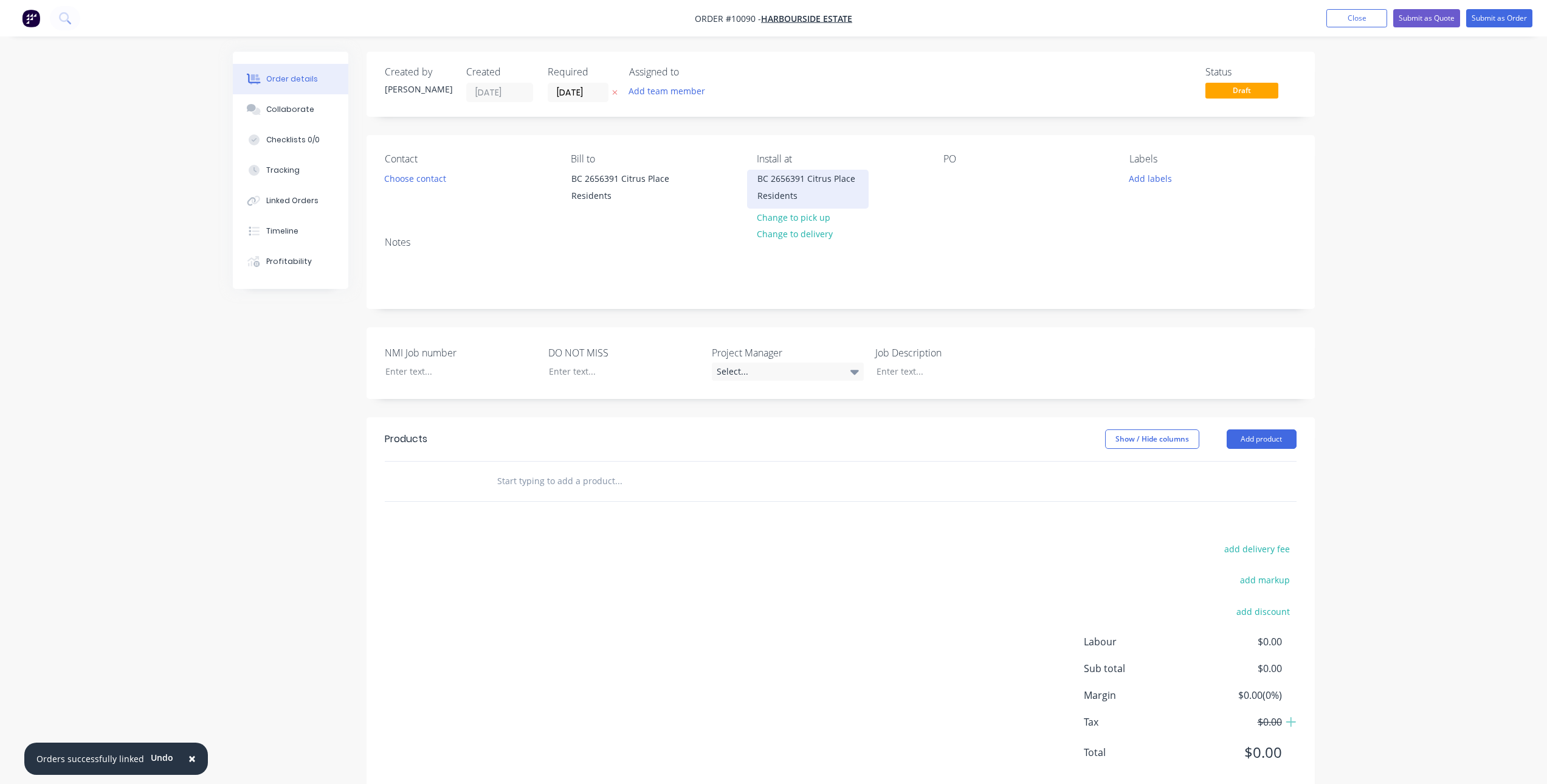
click at [810, 191] on div "BC 2656391 Citrus Place Residents" at bounding box center [808, 187] width 101 height 34
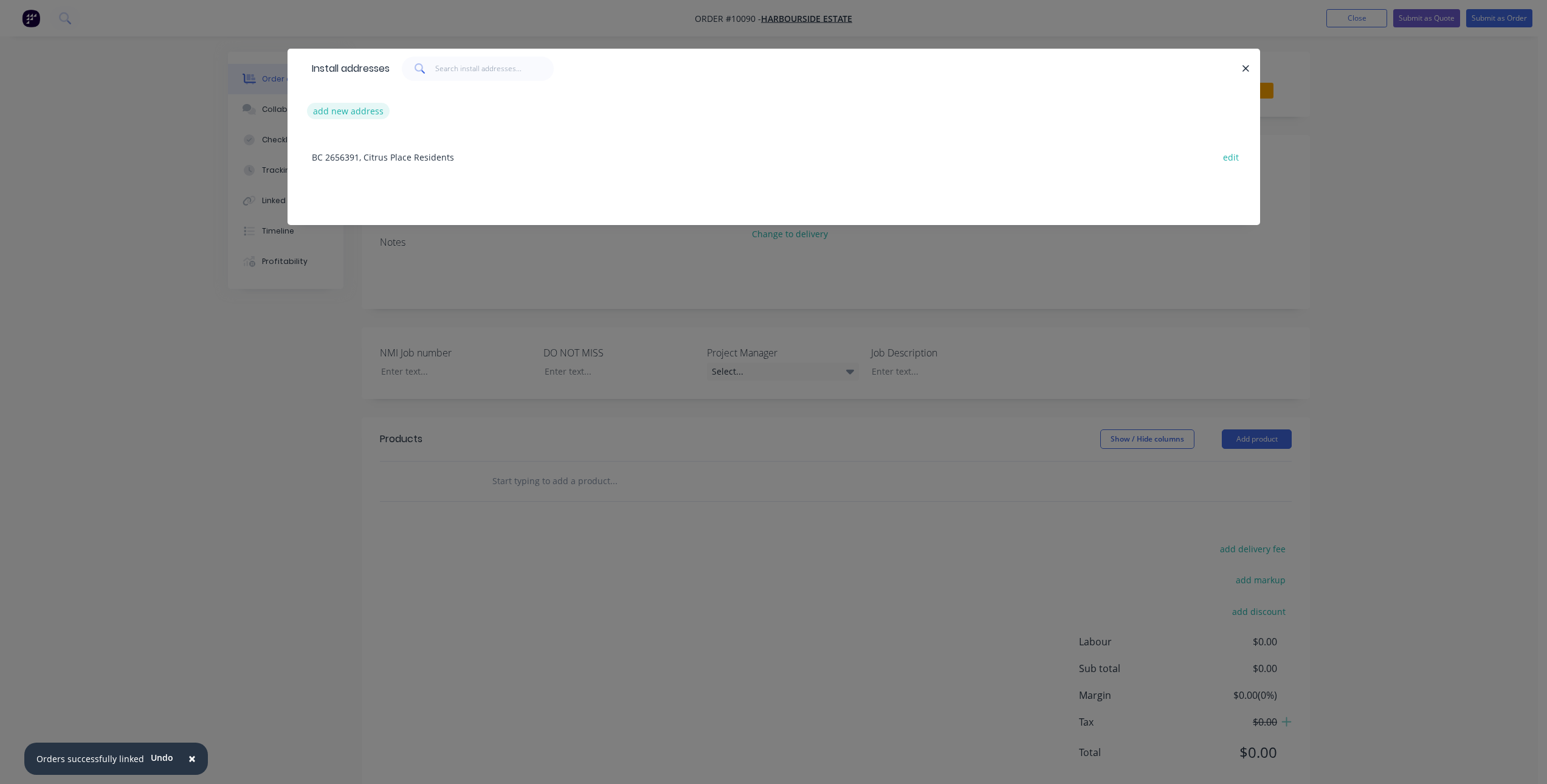
click at [337, 114] on button "add new address" at bounding box center [348, 110] width 83 height 16
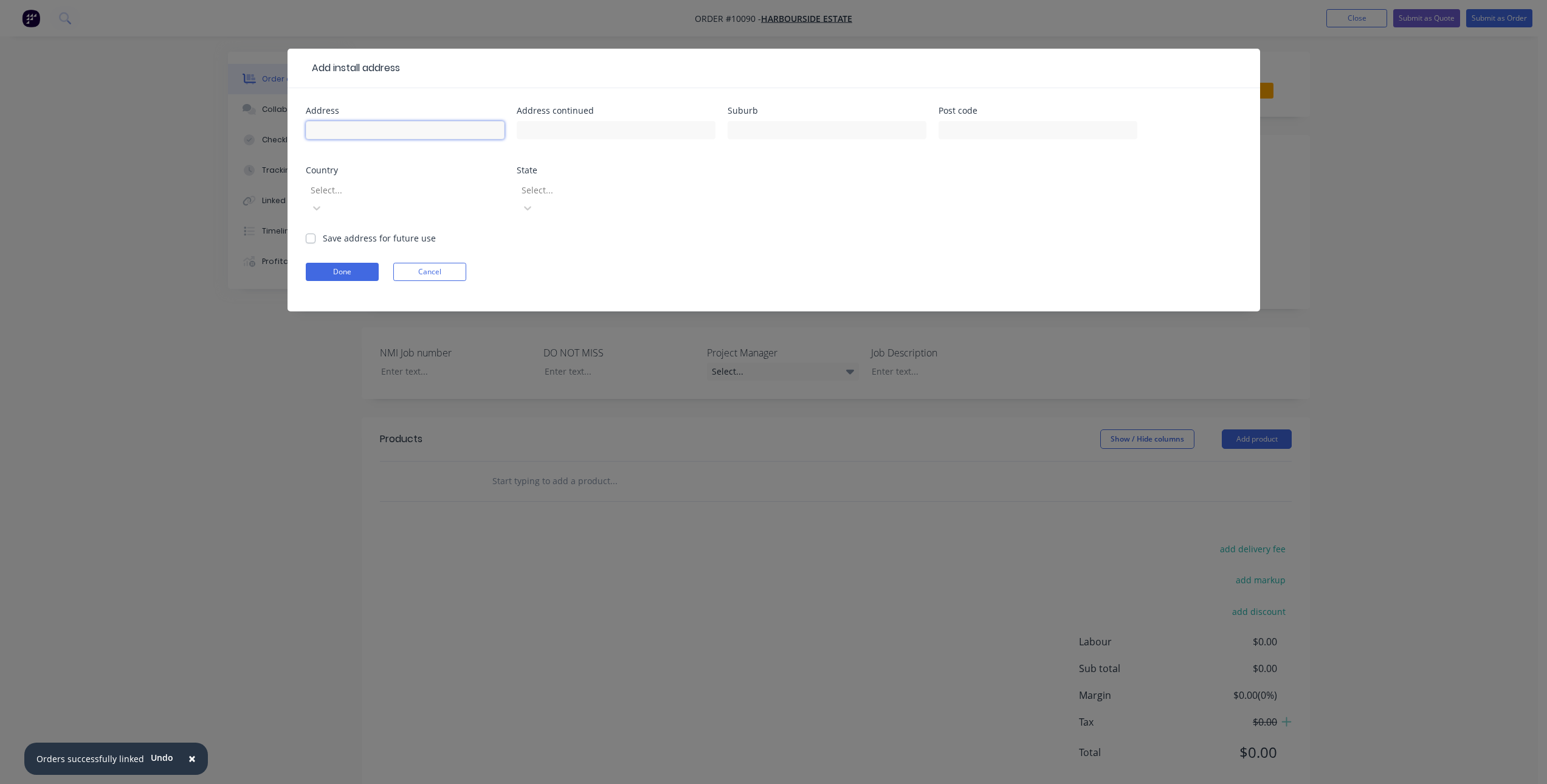
click at [369, 135] on input "text" at bounding box center [405, 131] width 199 height 19
paste input "Citrus PlaceMangawhai 0505"
click at [348, 231] on label "Save address for future use" at bounding box center [379, 237] width 113 height 13
click at [315, 231] on input "Save address for future use" at bounding box center [310, 237] width 9 height 12
click at [339, 263] on button "Done" at bounding box center [342, 272] width 73 height 19
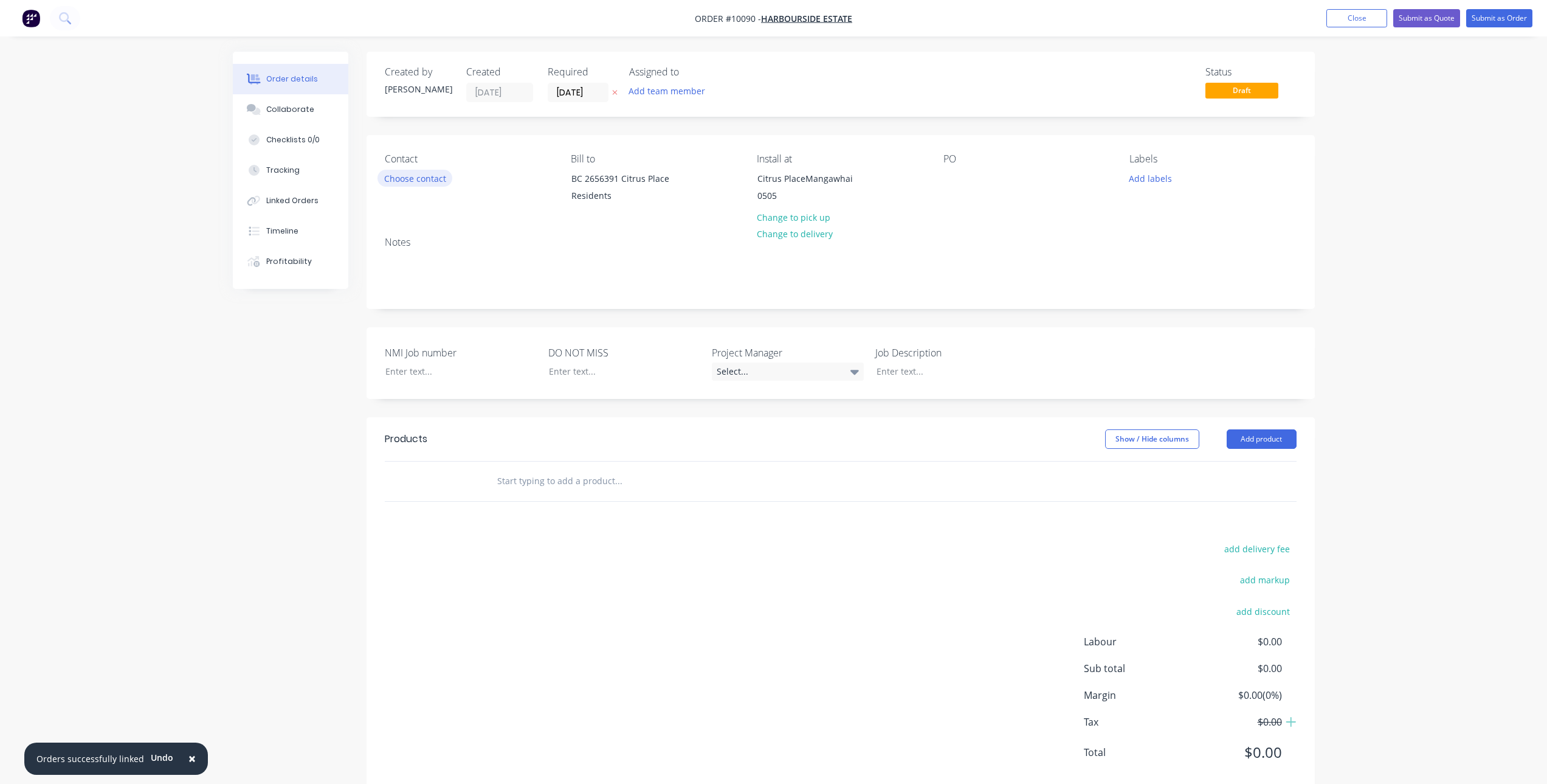
click at [442, 177] on button "Choose contact" at bounding box center [415, 177] width 75 height 16
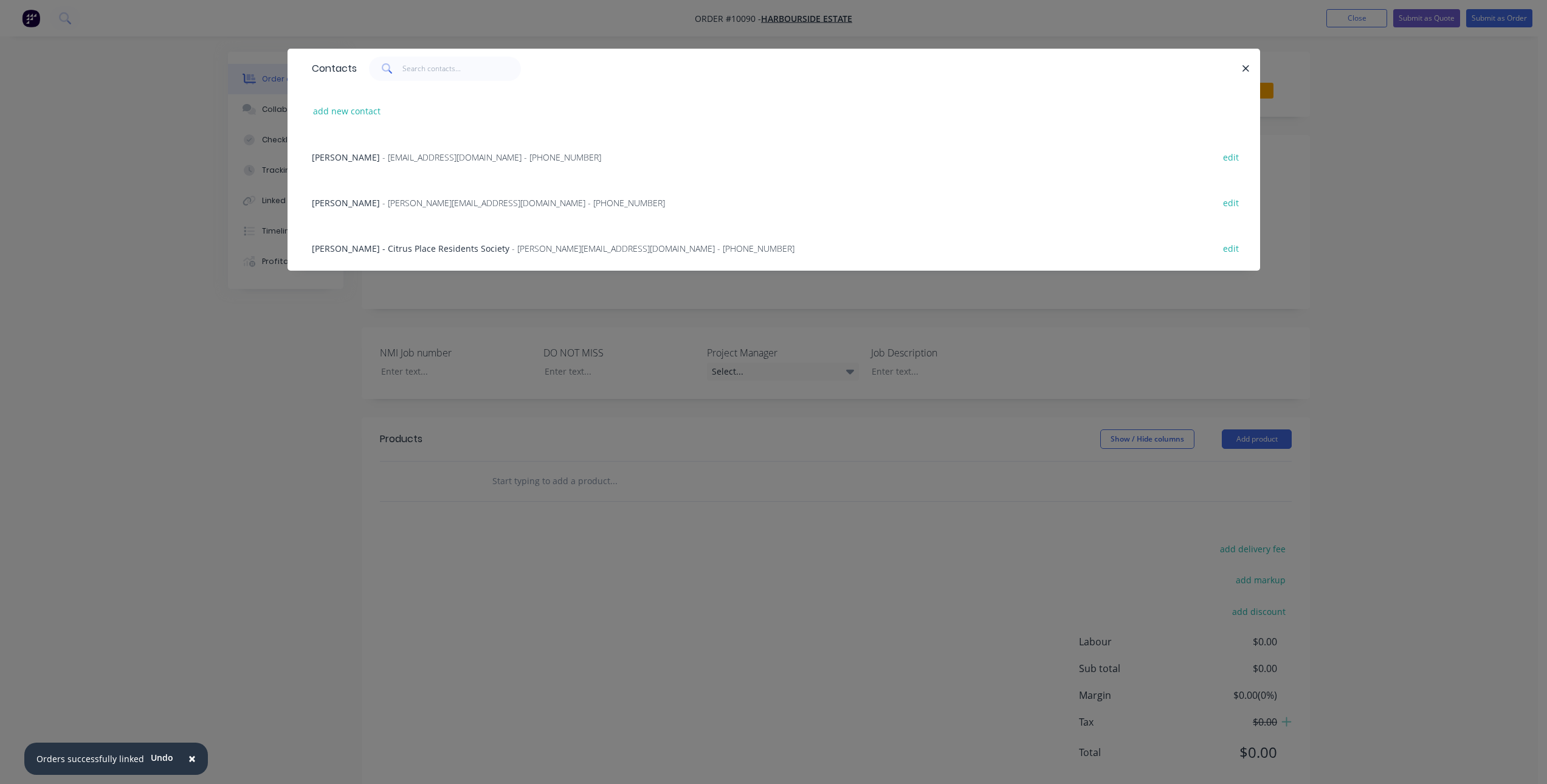
click at [454, 158] on span "- [EMAIL_ADDRESS][DOMAIN_NAME] - [PHONE_NUMBER]" at bounding box center [492, 158] width 219 height 12
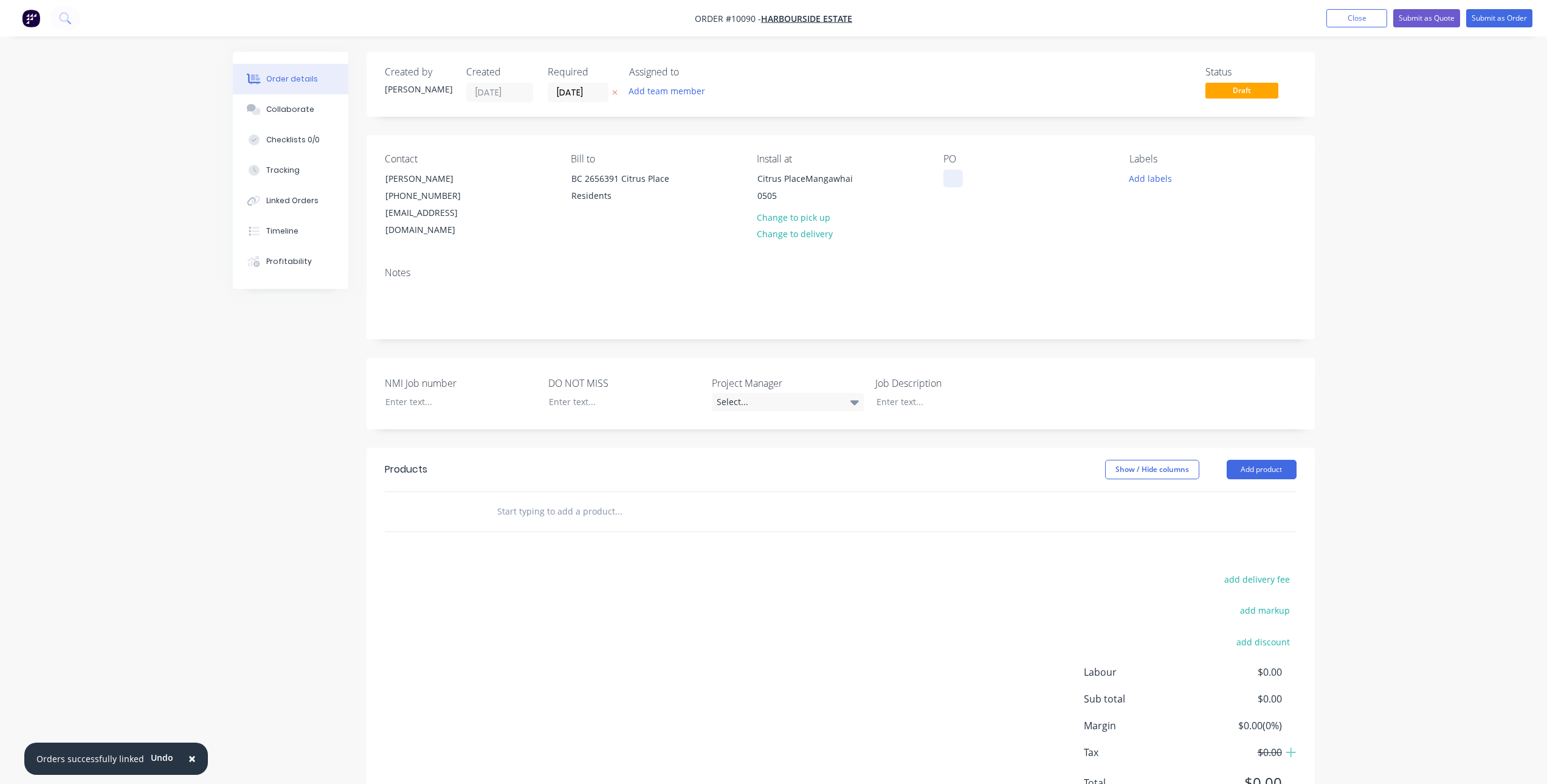
click at [952, 178] on div at bounding box center [953, 178] width 19 height 18
click at [591, 86] on input "[DATE]" at bounding box center [578, 92] width 59 height 19
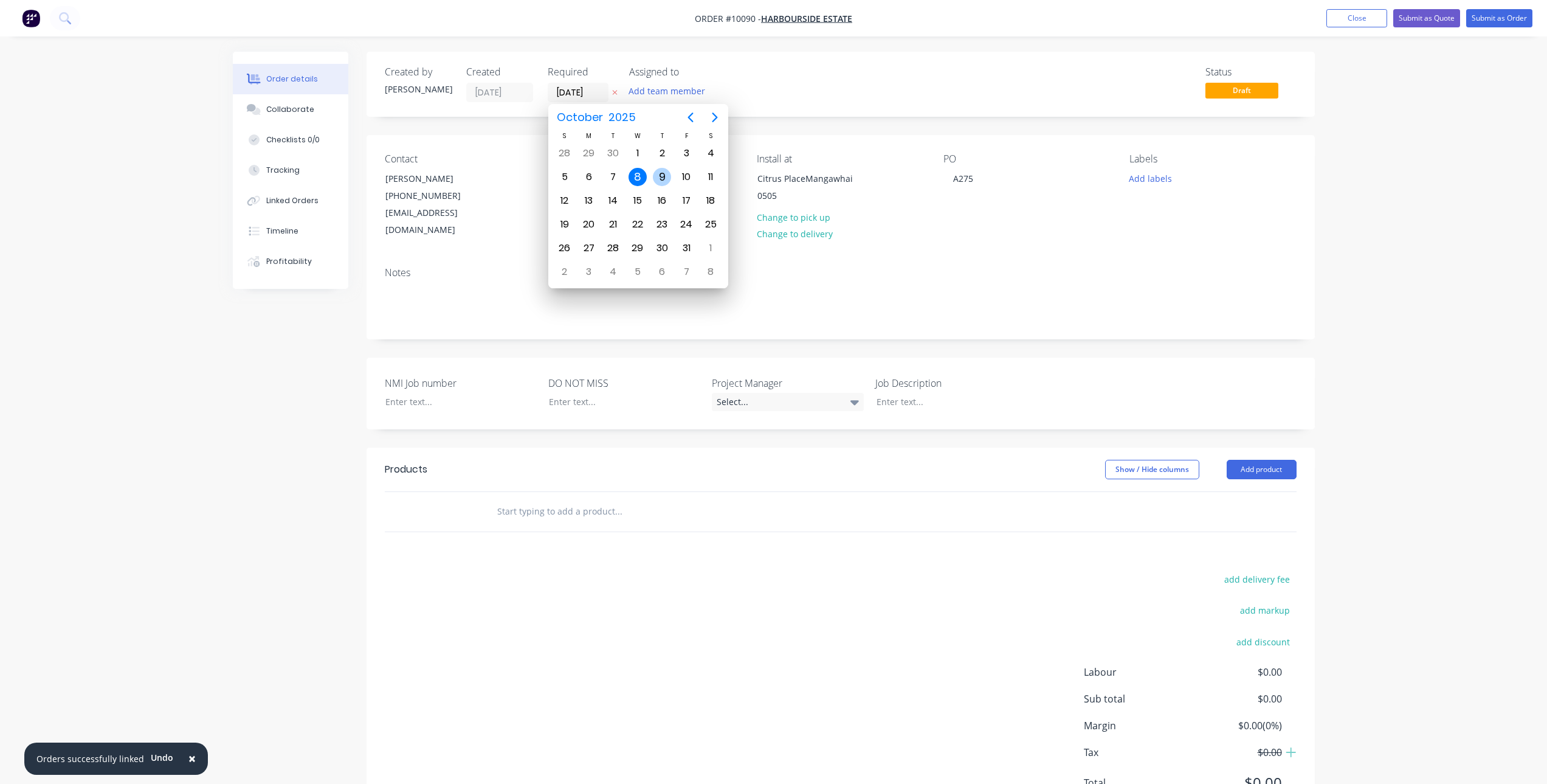
click at [659, 173] on div "9" at bounding box center [662, 177] width 19 height 19
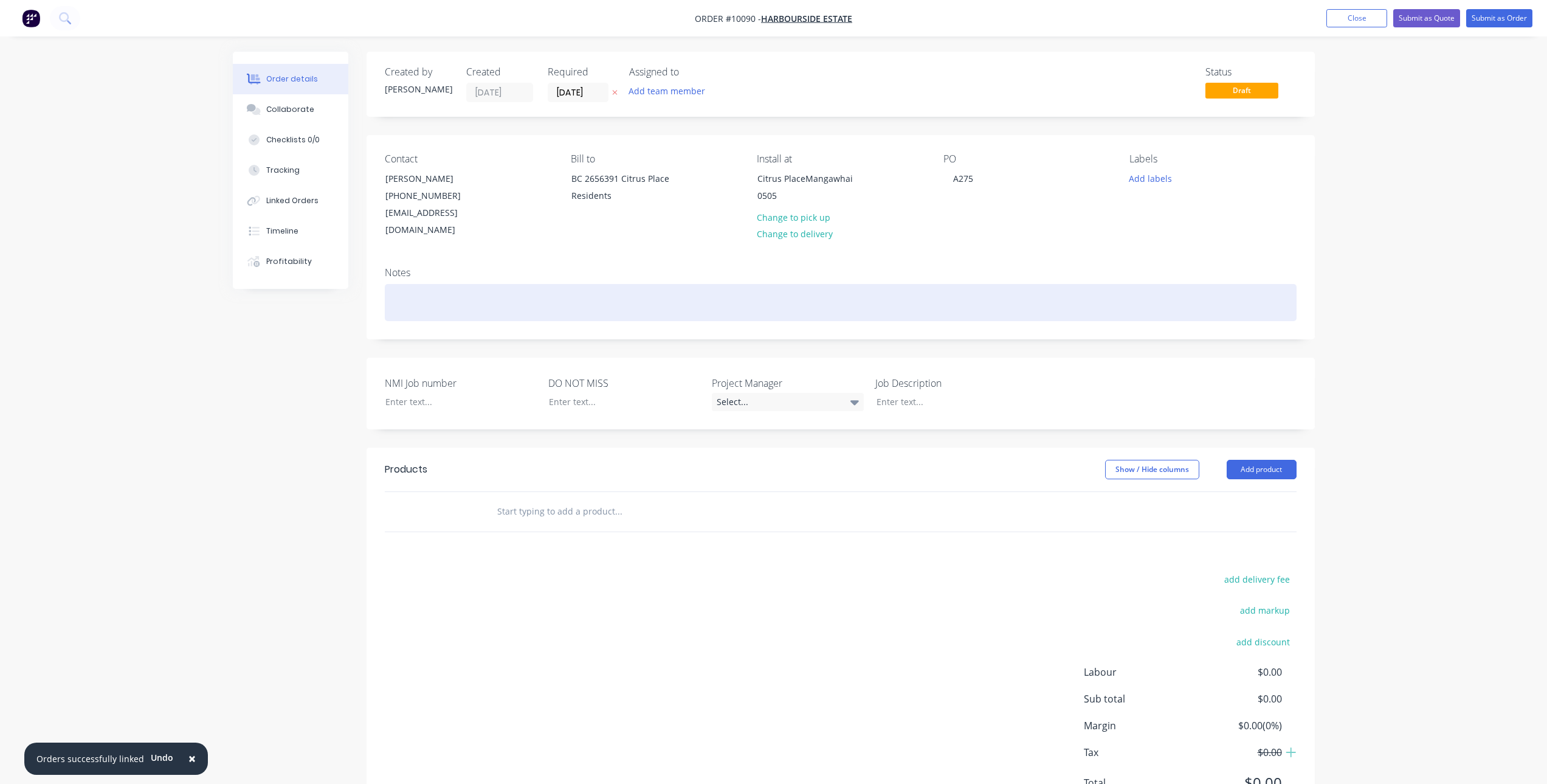
click at [504, 284] on div at bounding box center [841, 303] width 912 height 37
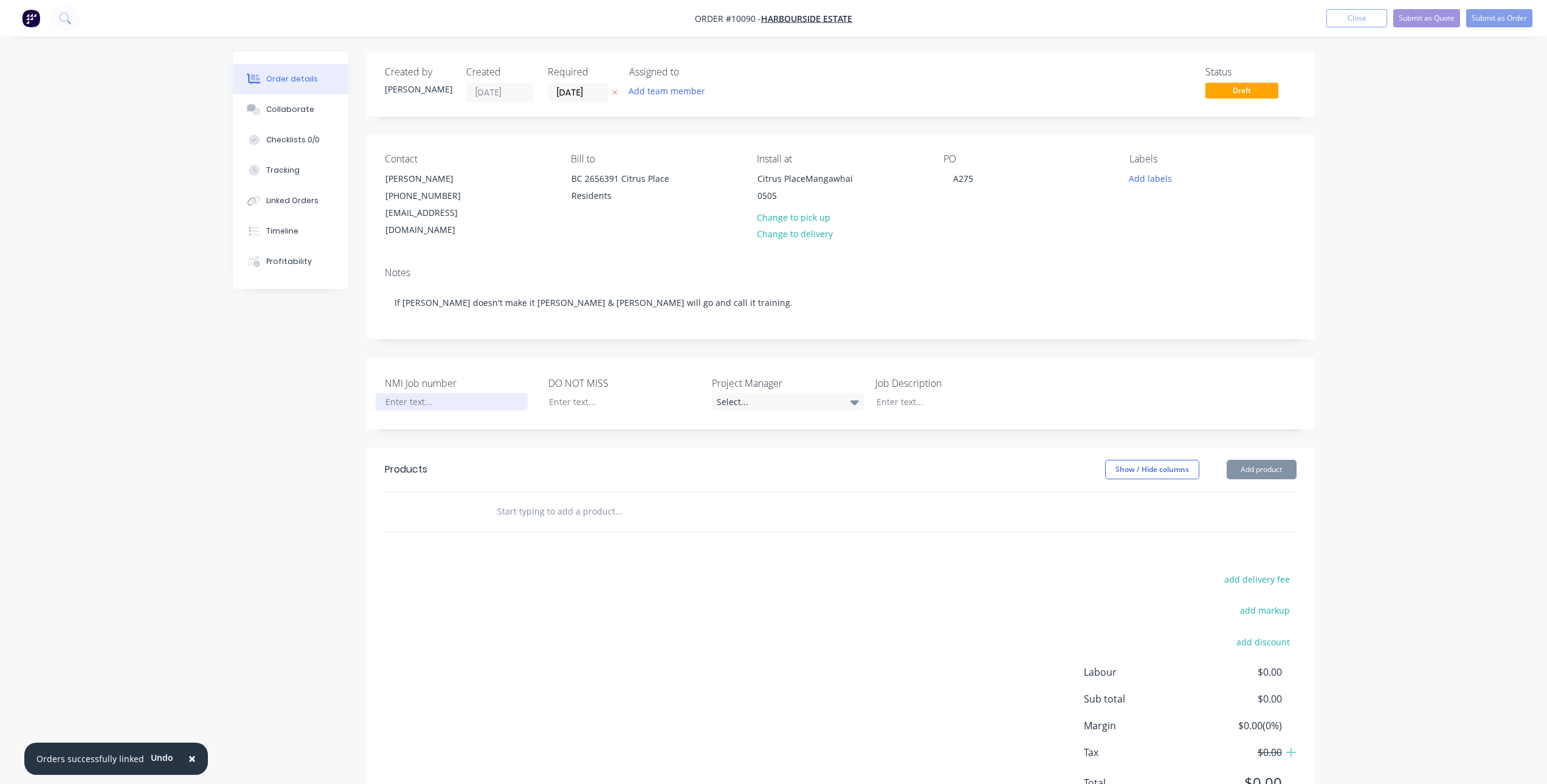
click at [420, 392] on div at bounding box center [451, 401] width 152 height 18
click at [635, 392] on div at bounding box center [615, 401] width 152 height 18
click at [886, 392] on div at bounding box center [943, 401] width 152 height 18
click at [565, 499] on input "text" at bounding box center [618, 511] width 243 height 25
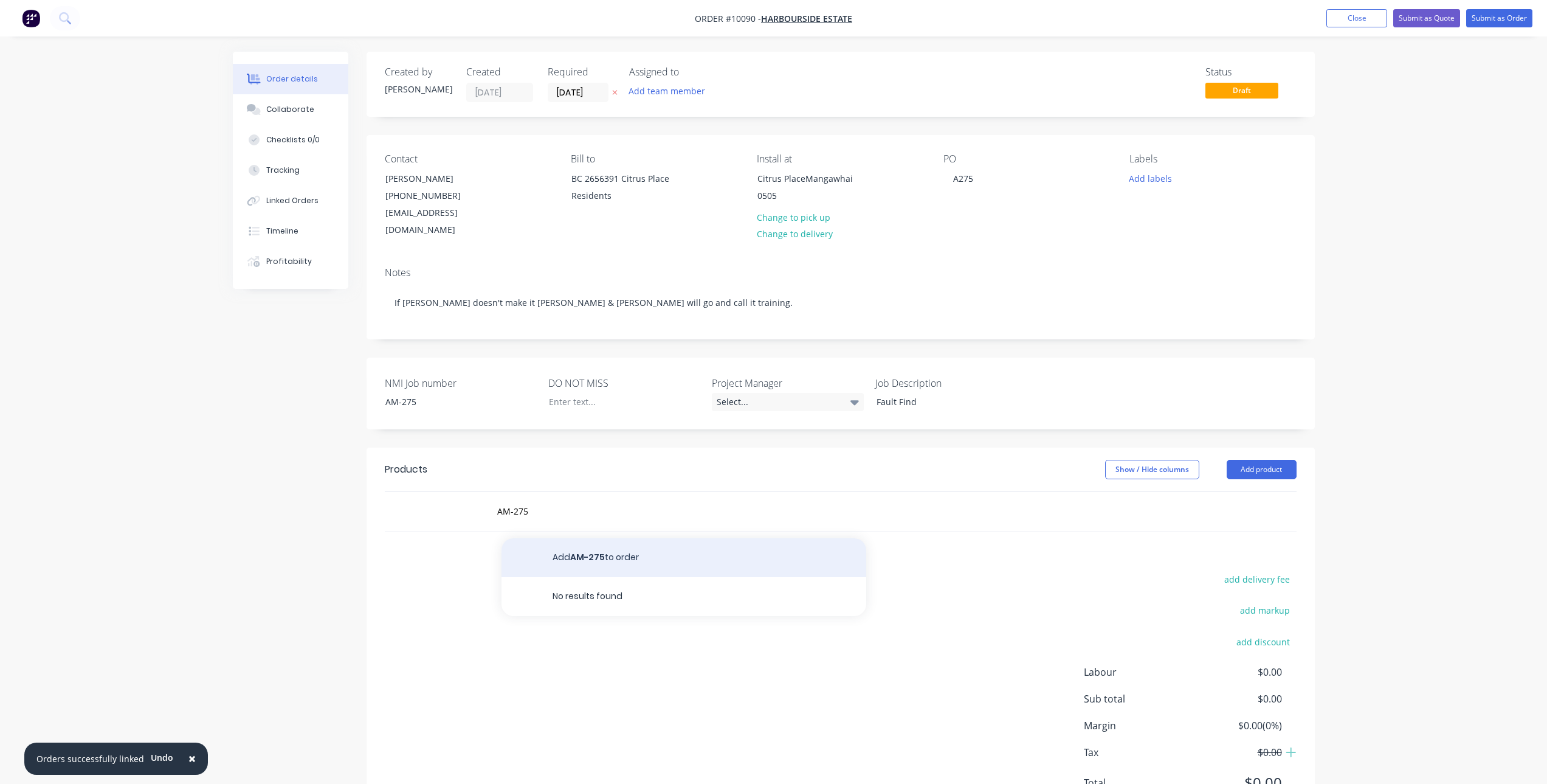
click at [597, 538] on button "Add AM-275 to order" at bounding box center [684, 558] width 364 height 39
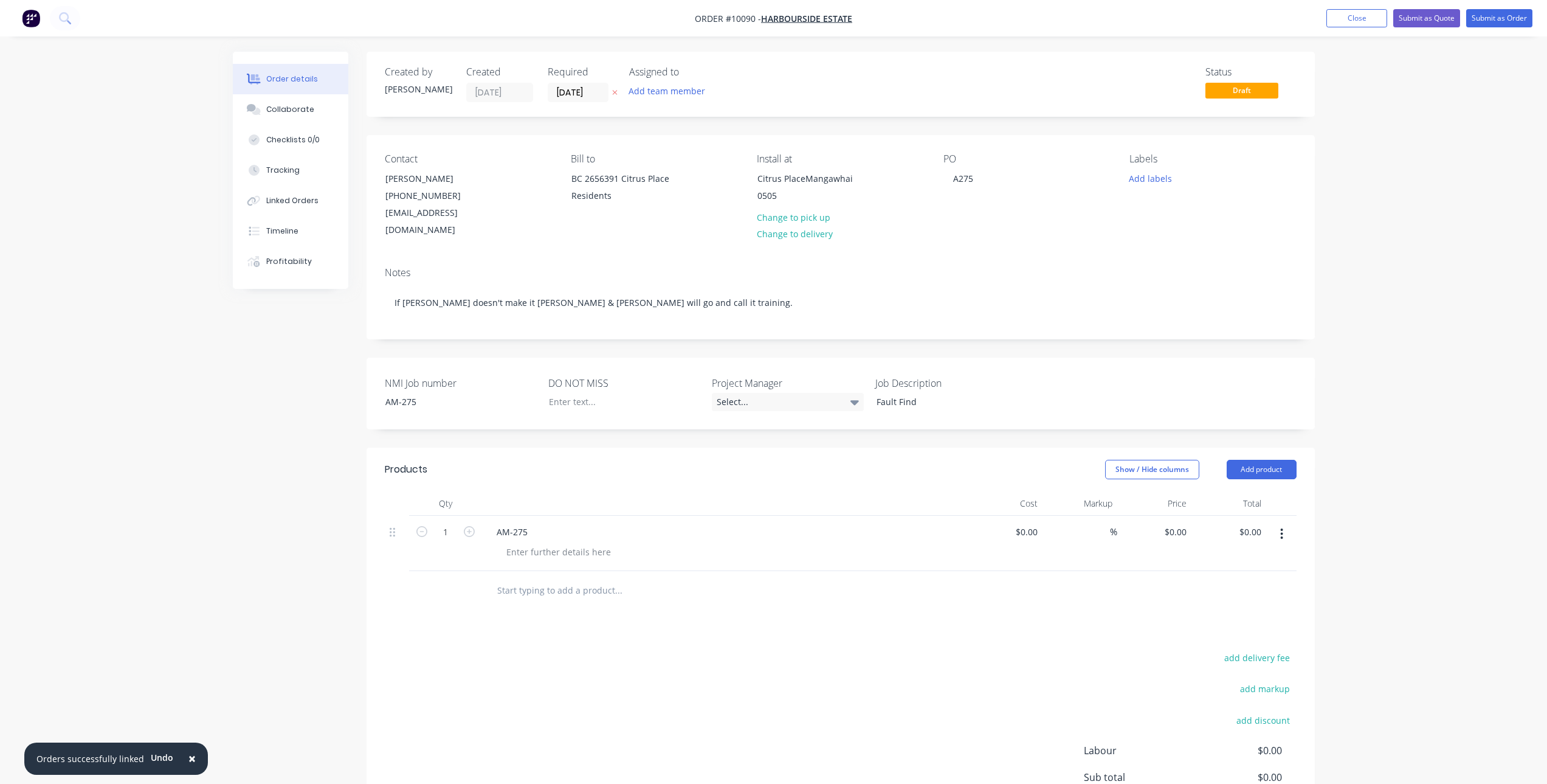
click at [581, 393] on div "DO NOT MISS" at bounding box center [624, 393] width 152 height 36
click at [581, 392] on div at bounding box center [615, 401] width 152 height 18
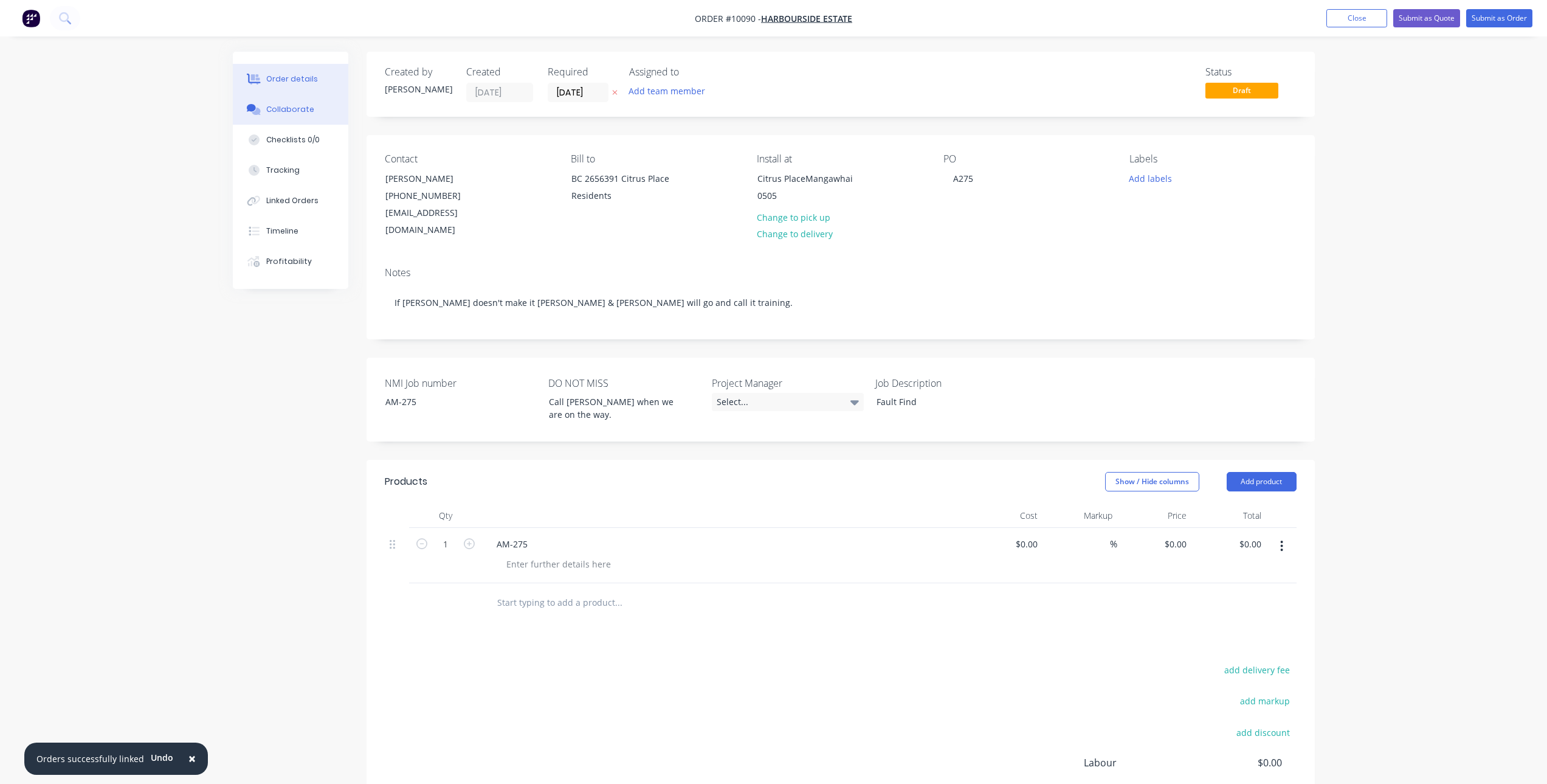
click at [282, 117] on button "Collaborate" at bounding box center [291, 109] width 115 height 31
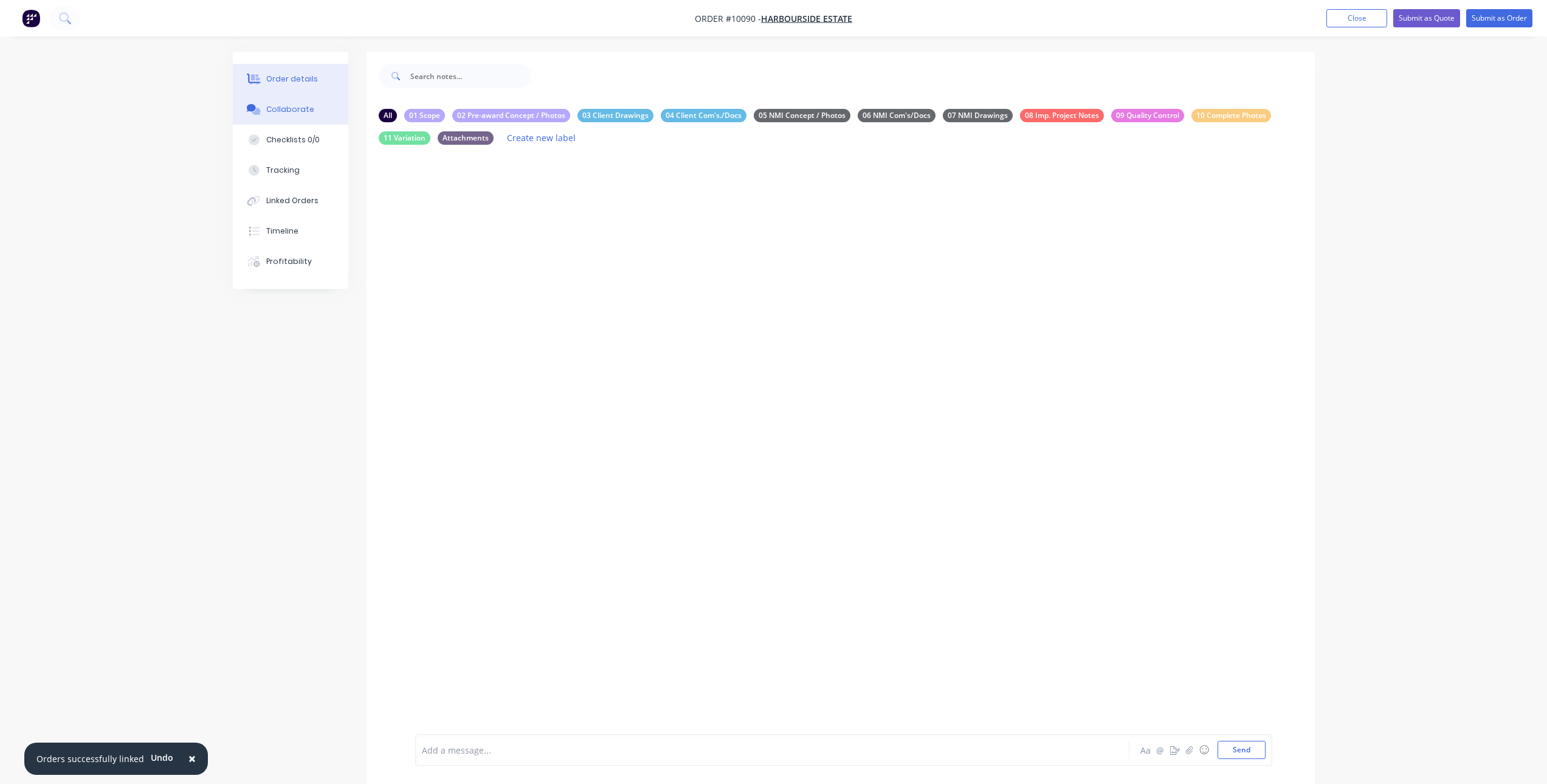
click at [281, 91] on button "Order details" at bounding box center [291, 79] width 115 height 31
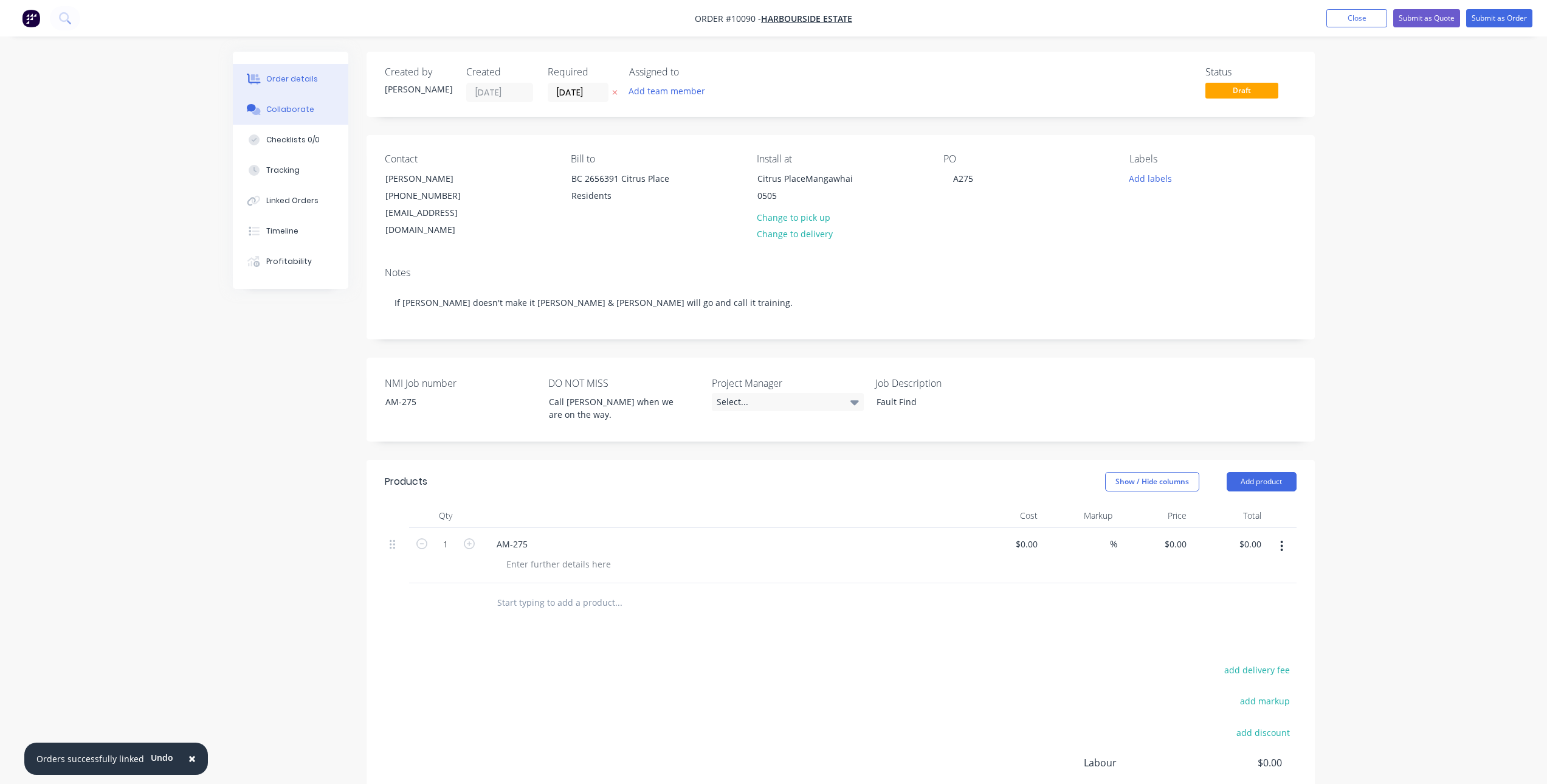
click at [303, 112] on div "Collaborate" at bounding box center [290, 109] width 48 height 11
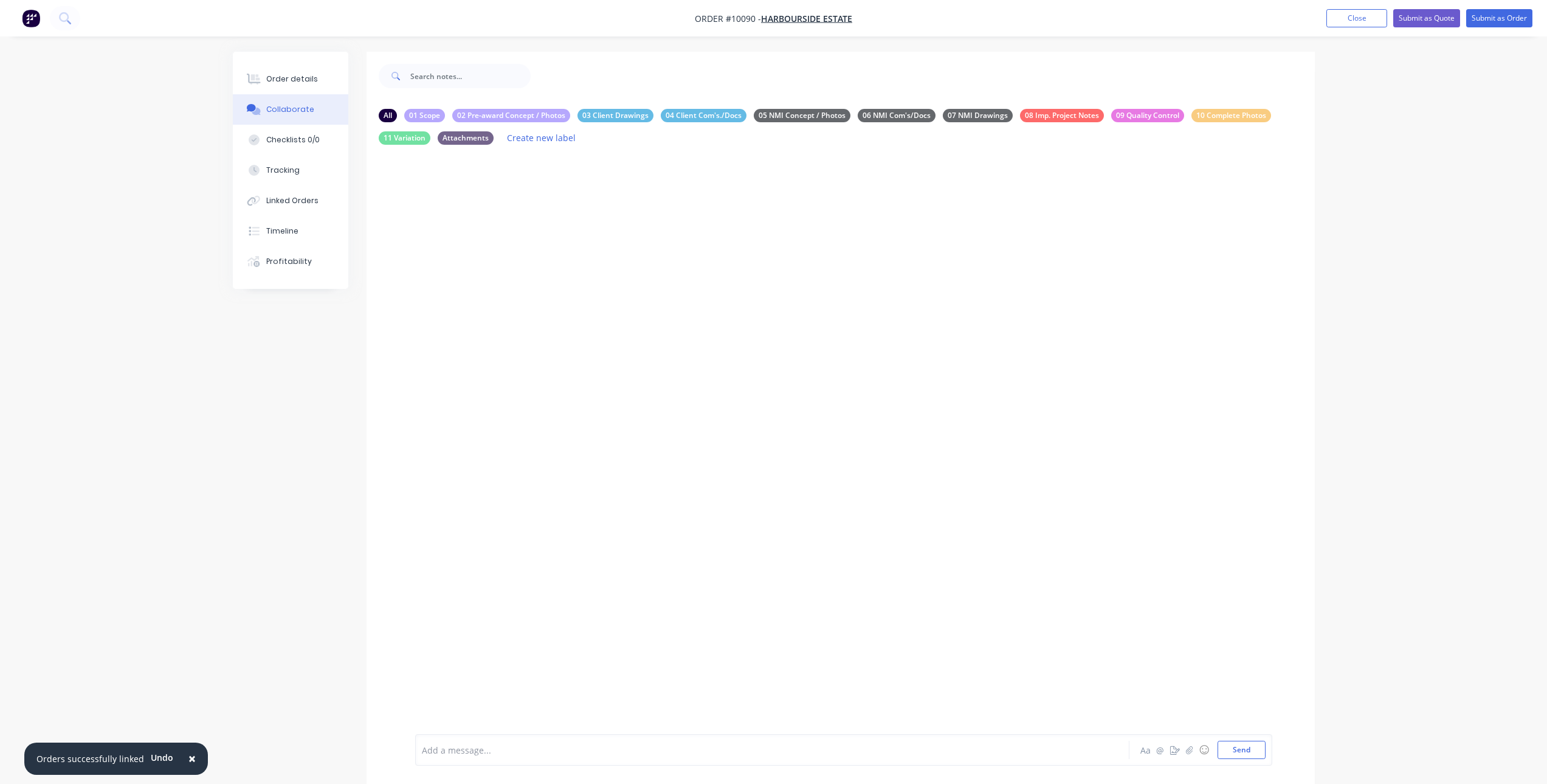
click at [630, 757] on div "Add a message..." at bounding box center [738, 750] width 633 height 19
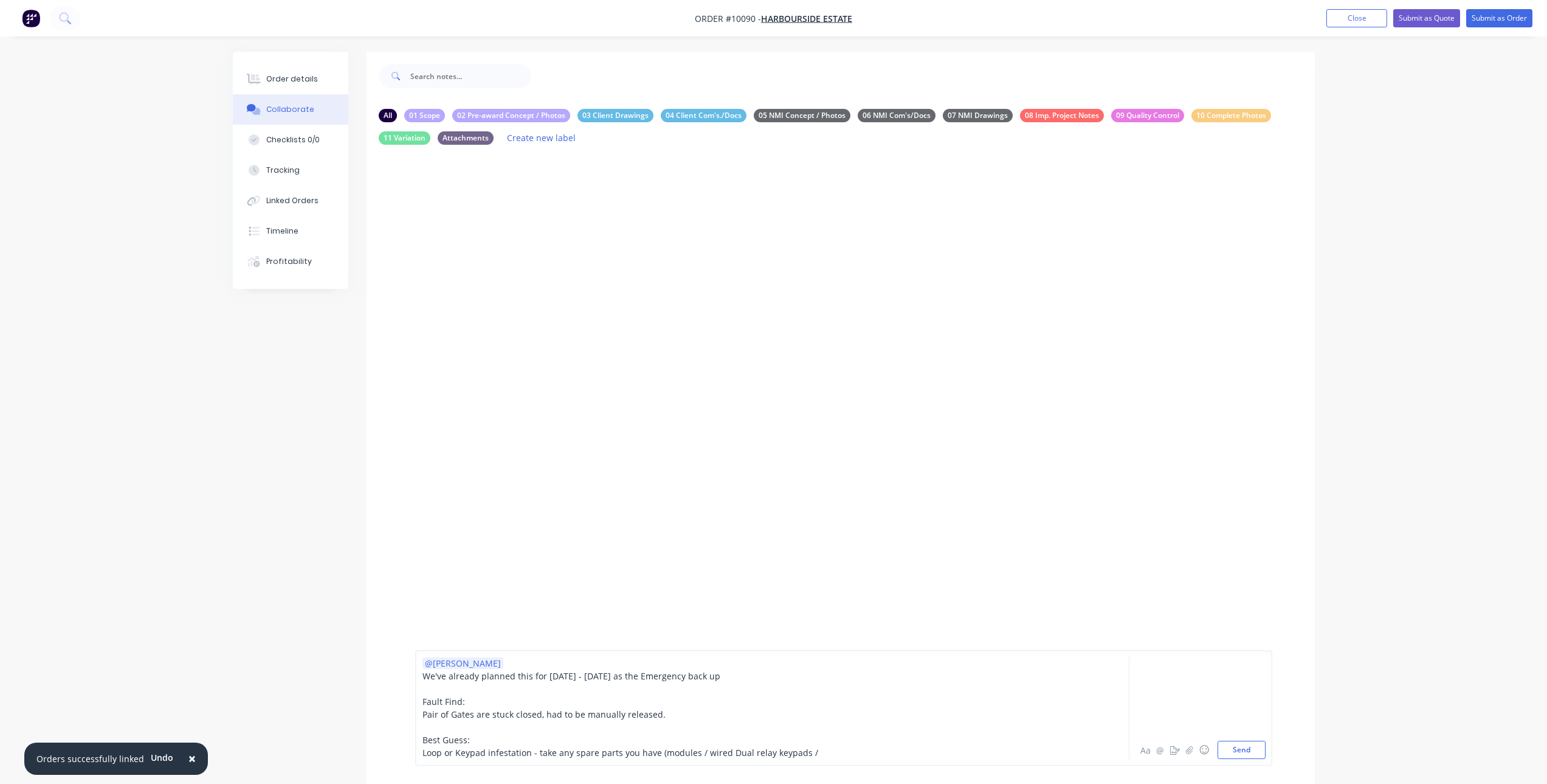
click at [728, 752] on span "Loop or Keypad infestation - take any spare parts you have (modules / wired Dua…" at bounding box center [620, 753] width 396 height 12
click at [818, 754] on div "Loop or Keypad infestation - take any spare parts you have (modules / wired dua…" at bounding box center [738, 752] width 632 height 13
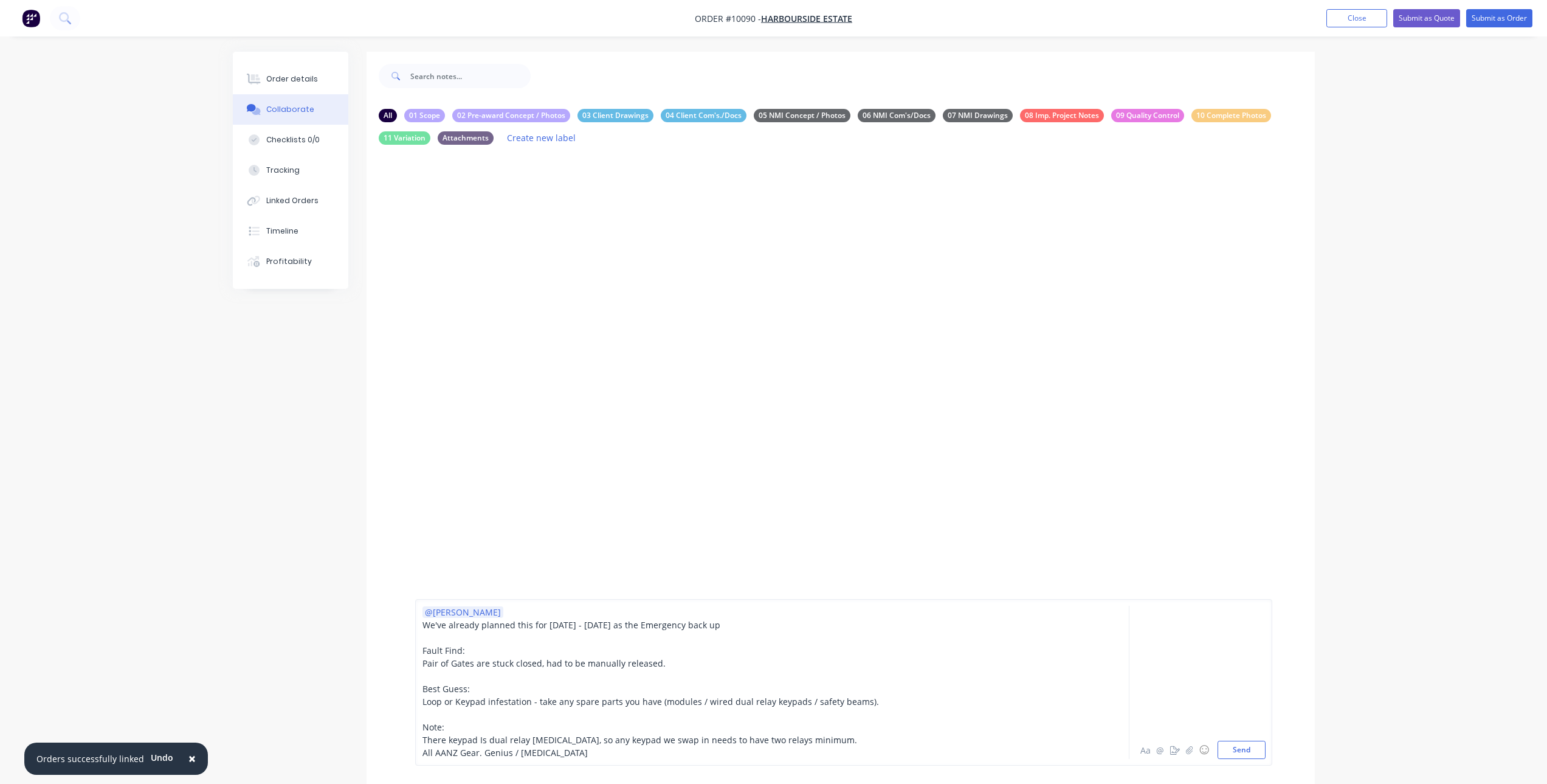
click at [478, 674] on div at bounding box center [738, 676] width 632 height 13
click at [509, 664] on span "Man hours Estimate: 4 hours minimum." at bounding box center [504, 663] width 163 height 12
click at [511, 664] on span "Man hours Estimate: 3-4 hours minimum." at bounding box center [507, 663] width 170 height 12
click at [516, 664] on span "Man hours Estimate: 3 -4 hours minimum." at bounding box center [509, 663] width 173 height 12
click at [604, 661] on div "Man hours Estimate: 3 - 4 hours minimum." at bounding box center [738, 663] width 632 height 13
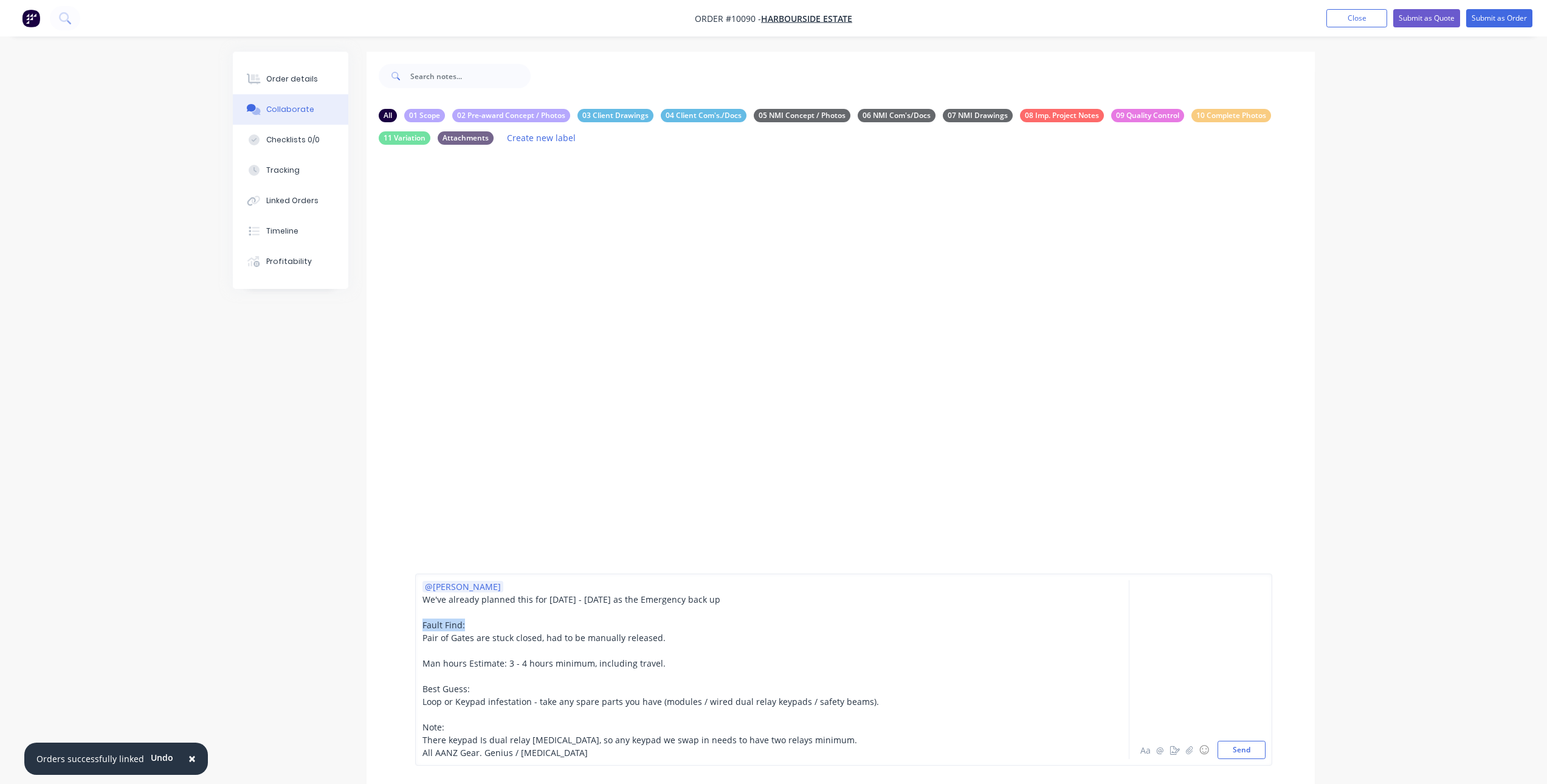
drag, startPoint x: 468, startPoint y: 622, endPoint x: 418, endPoint y: 619, distance: 50.1
click at [418, 619] on div "@[PERSON_NAME] We've already planned this for [DATE] - [DATE] as the Emergency …" at bounding box center [843, 669] width 857 height 192
drag, startPoint x: 425, startPoint y: 664, endPoint x: 504, endPoint y: 663, distance: 79.0
click at [504, 663] on span "Man hours Estimate: 3 - 4 hours minimum, including travel." at bounding box center [543, 663] width 243 height 12
click at [511, 664] on span "3 - 4 hours minimum, including travel." at bounding box center [587, 663] width 156 height 12
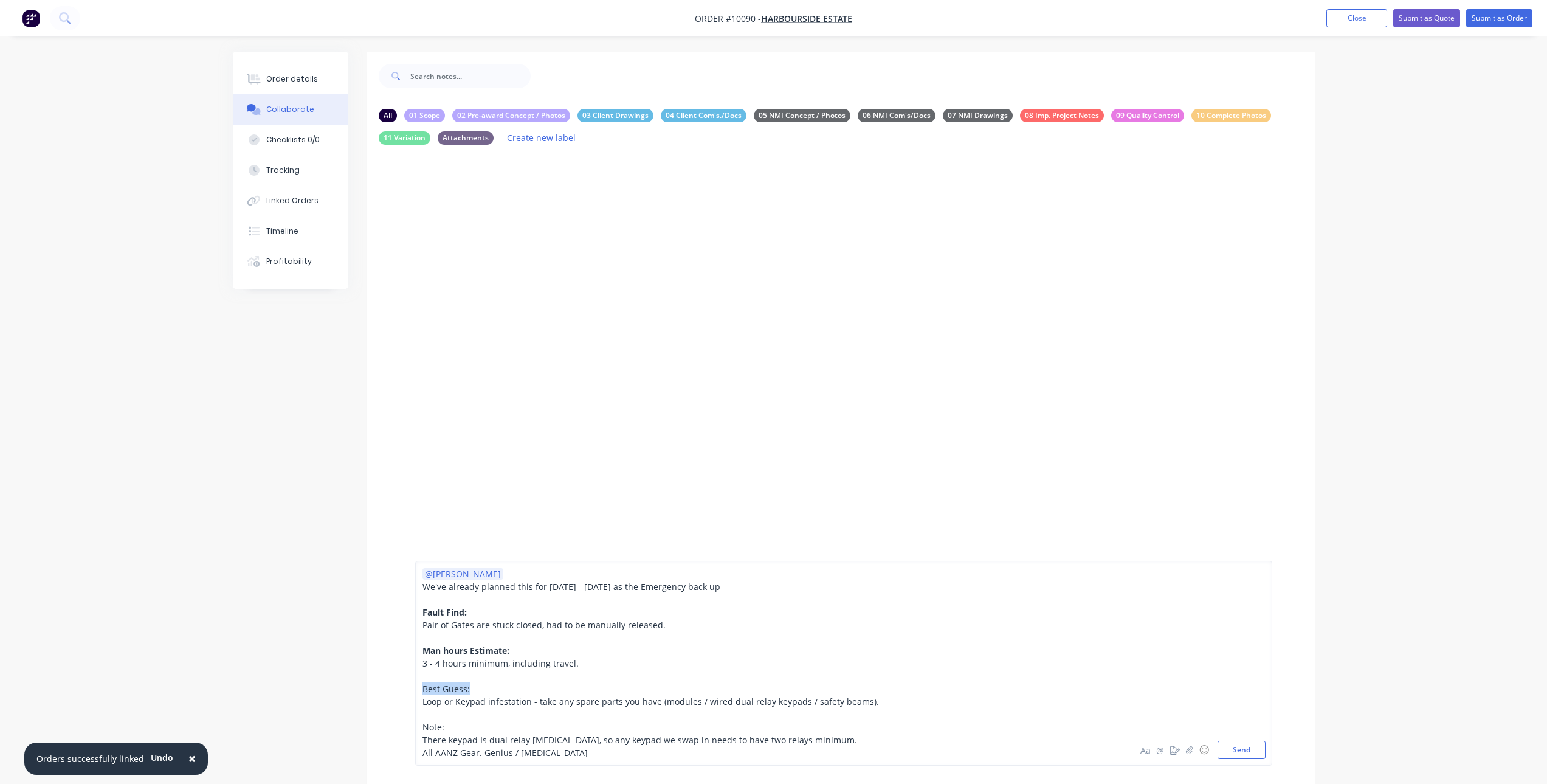
drag, startPoint x: 423, startPoint y: 688, endPoint x: 483, endPoint y: 682, distance: 60.3
click at [483, 682] on div "Best Guess:" at bounding box center [738, 688] width 632 height 13
drag, startPoint x: 446, startPoint y: 724, endPoint x: 420, endPoint y: 727, distance: 26.2
click at [420, 727] on div "@[PERSON_NAME] We've already planned this for [DATE] - [DATE] as the Emergency …" at bounding box center [843, 663] width 857 height 205
click at [442, 726] on span "Note:" at bounding box center [433, 727] width 23 height 12
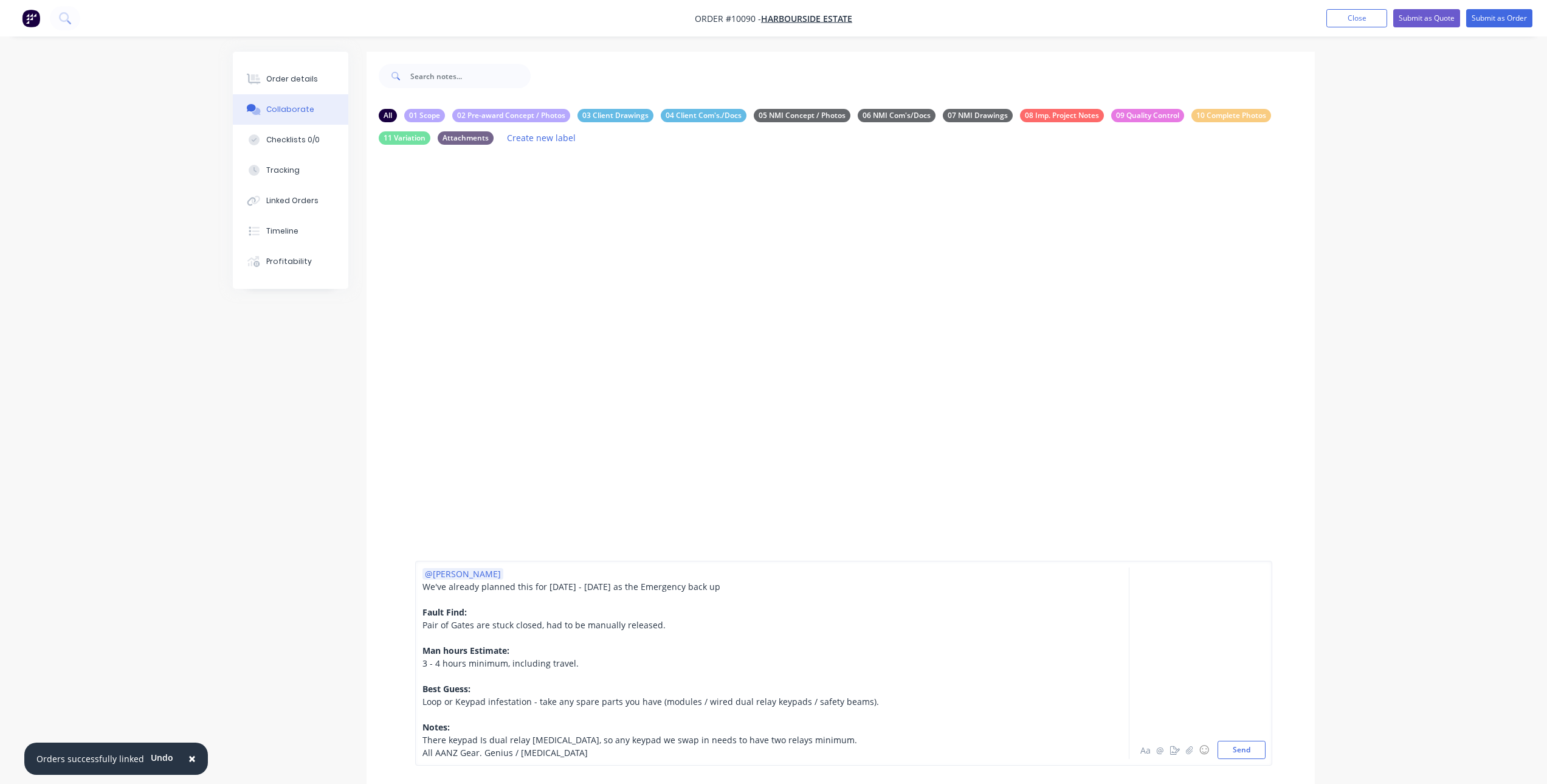
click at [537, 726] on div "Notes:" at bounding box center [738, 726] width 632 height 13
click at [1250, 742] on button "Send" at bounding box center [1242, 750] width 48 height 19
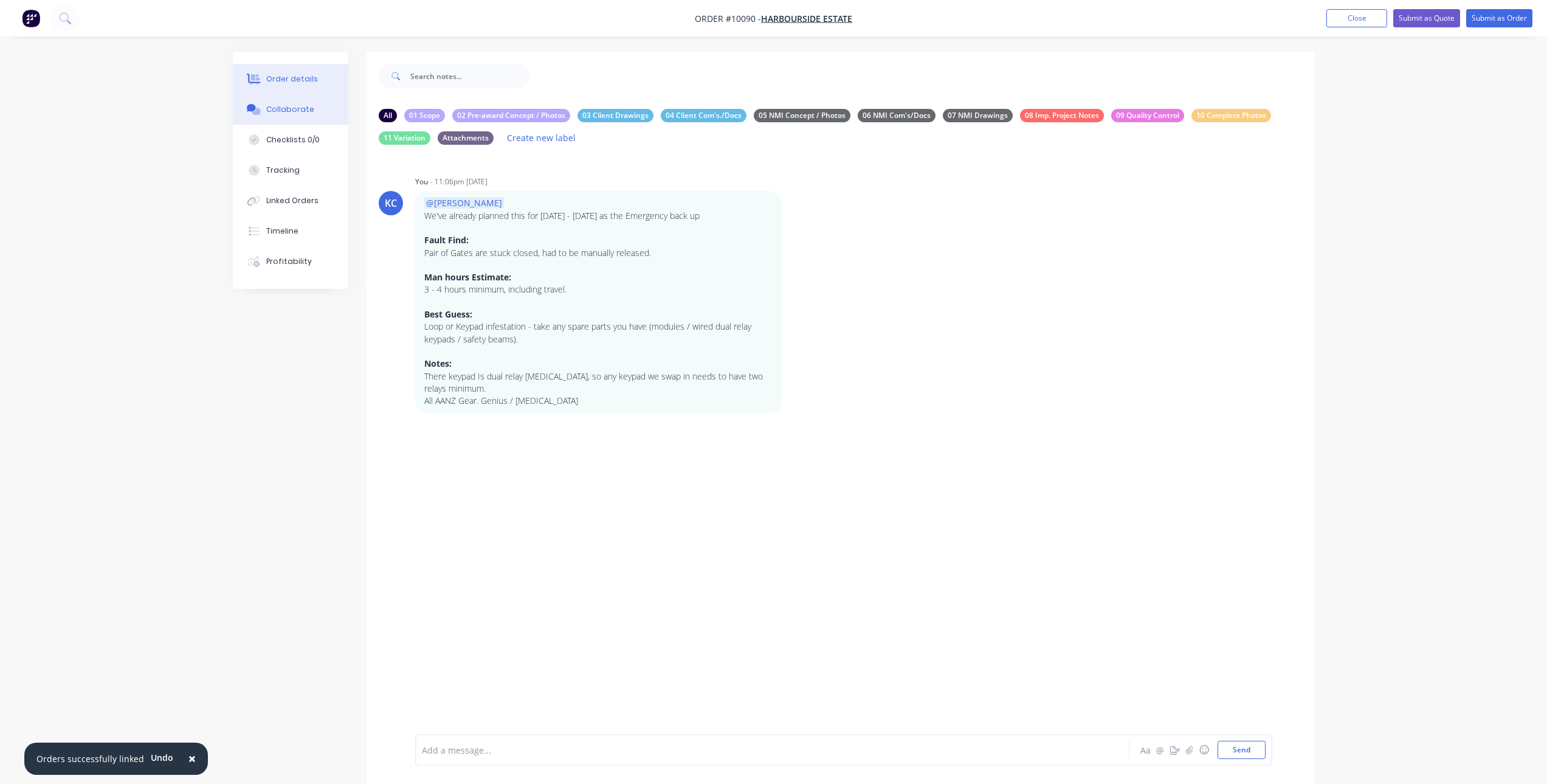
click at [268, 72] on button "Order details" at bounding box center [291, 79] width 115 height 31
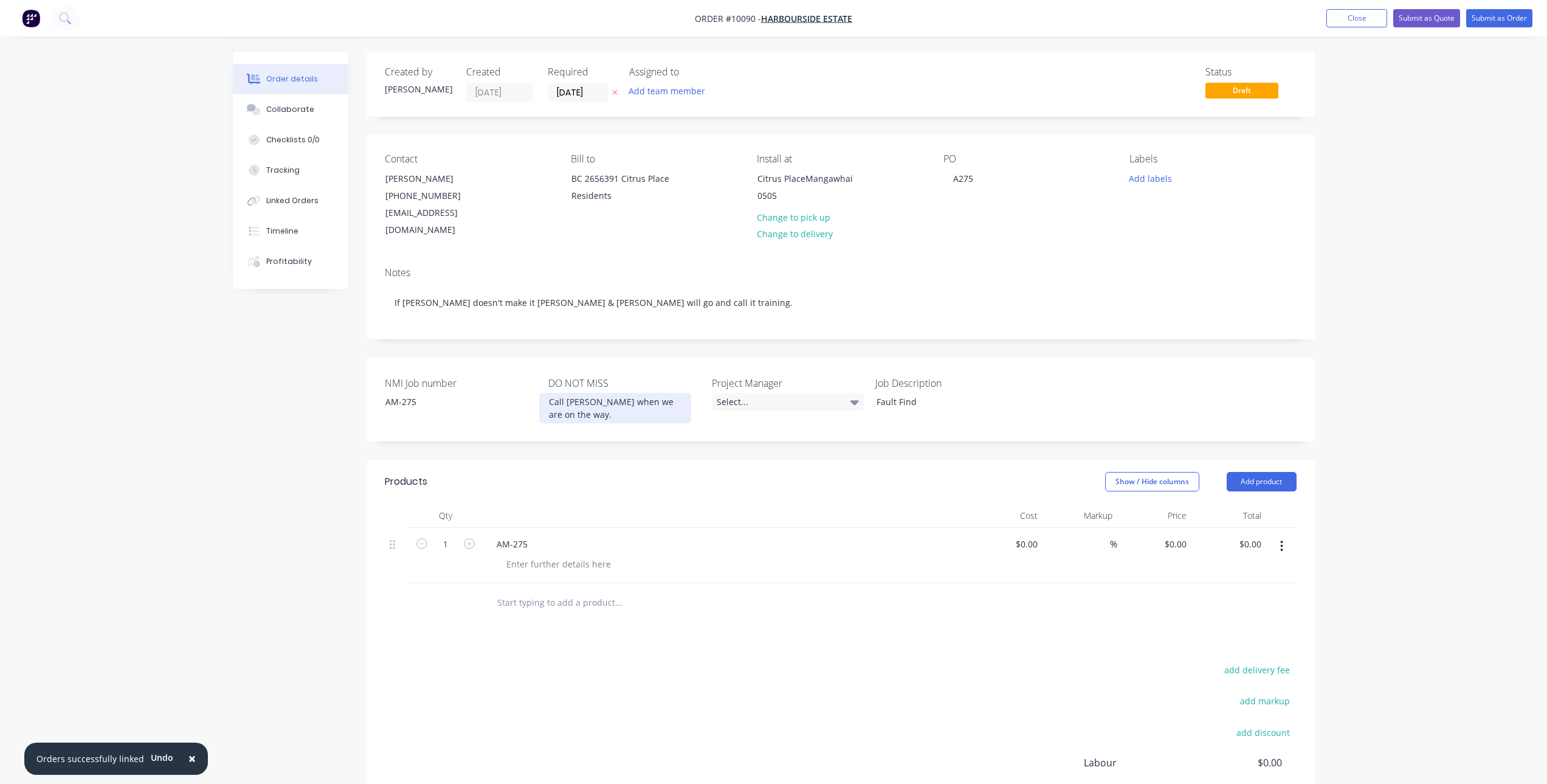
click at [682, 392] on div "Call [PERSON_NAME] when we are on the way." at bounding box center [615, 408] width 152 height 31
click at [1485, 14] on button "Submit as Order" at bounding box center [1500, 19] width 66 height 19
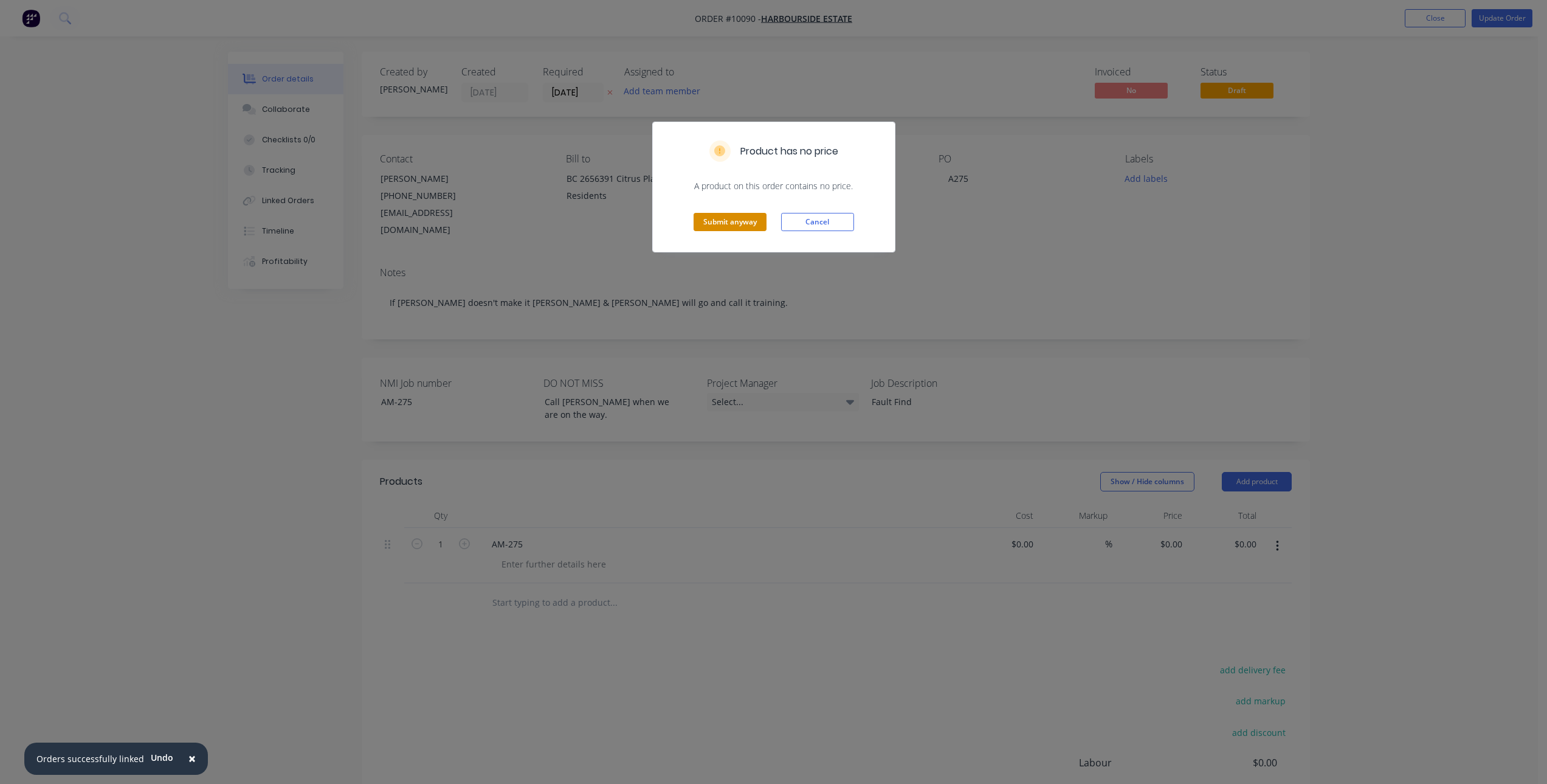
click at [732, 223] on button "Submit anyway" at bounding box center [730, 222] width 73 height 19
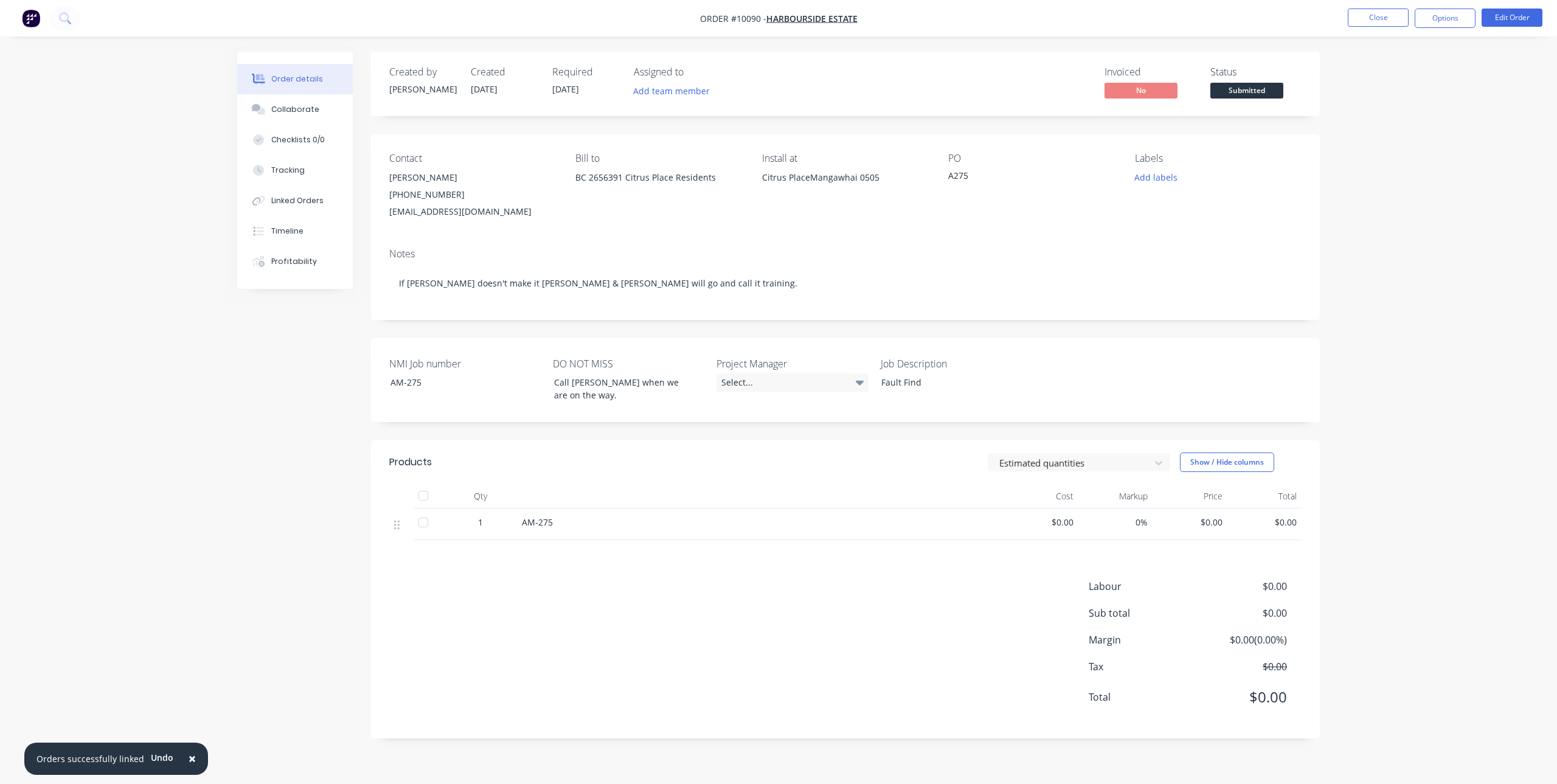
click at [823, 628] on div "Labour $0.00 Sub total $0.00 Margin $0.00 ( 0.00 %) Tax $0.00 Total $0.00" at bounding box center [845, 649] width 912 height 141
click at [1391, 14] on button "Close" at bounding box center [1378, 18] width 61 height 19
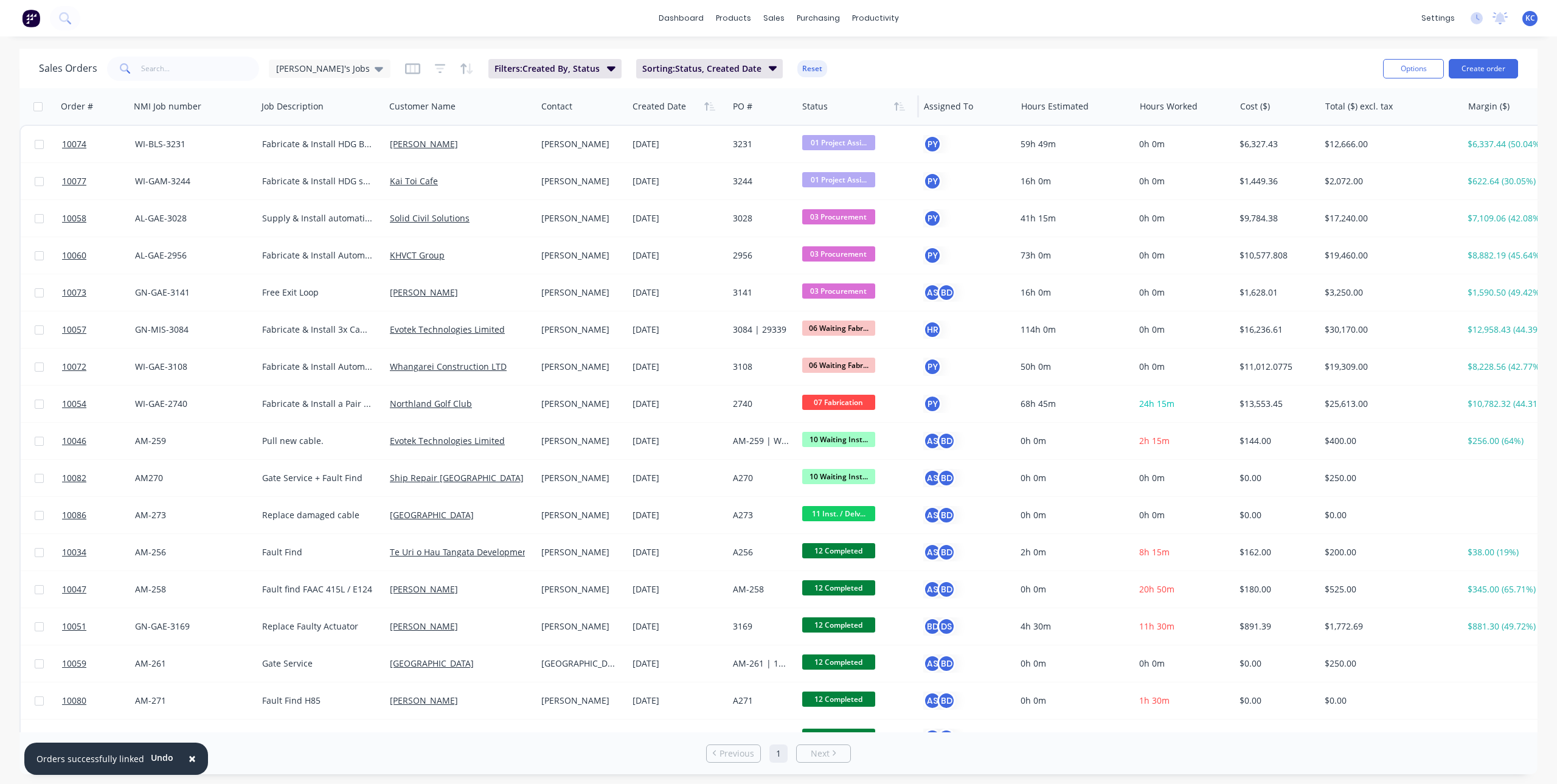
click at [818, 111] on div at bounding box center [856, 106] width 107 height 25
click at [893, 113] on button "button" at bounding box center [900, 107] width 19 height 19
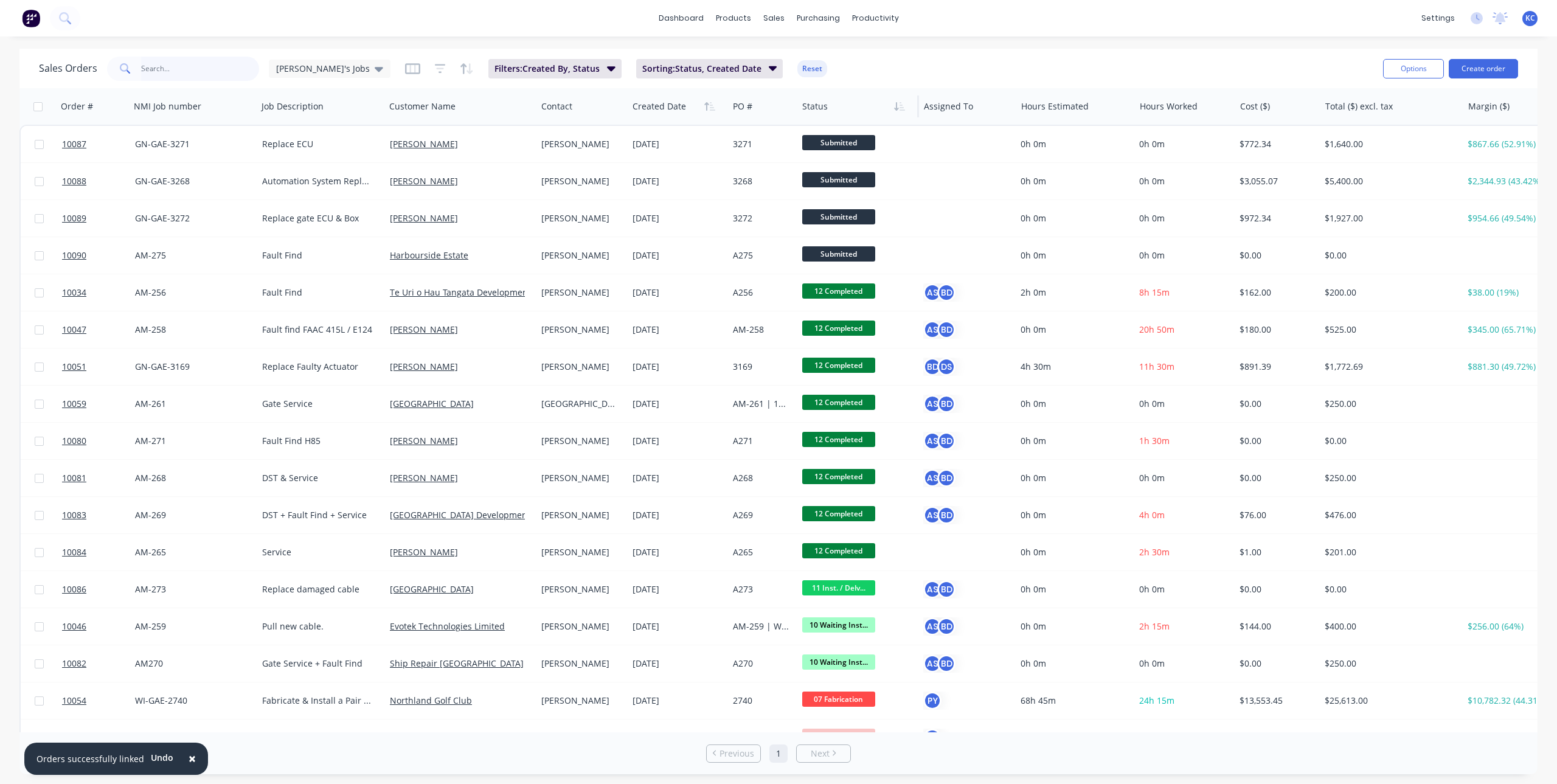
click at [176, 62] on input "text" at bounding box center [200, 69] width 119 height 25
click at [375, 65] on icon at bounding box center [379, 69] width 8 height 14
click at [303, 223] on button "Main View" at bounding box center [342, 220] width 139 height 14
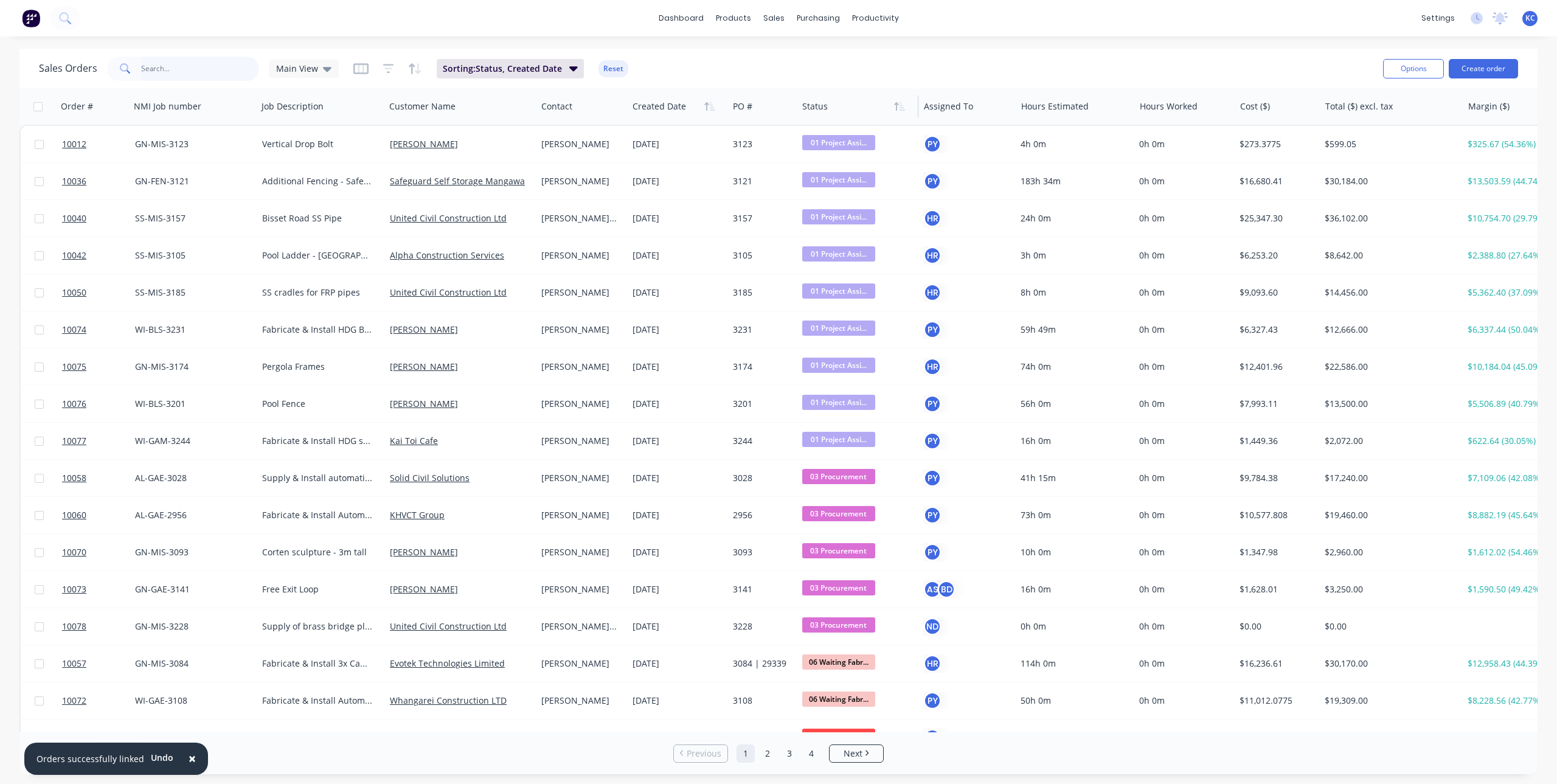
click at [211, 64] on input "text" at bounding box center [200, 69] width 119 height 25
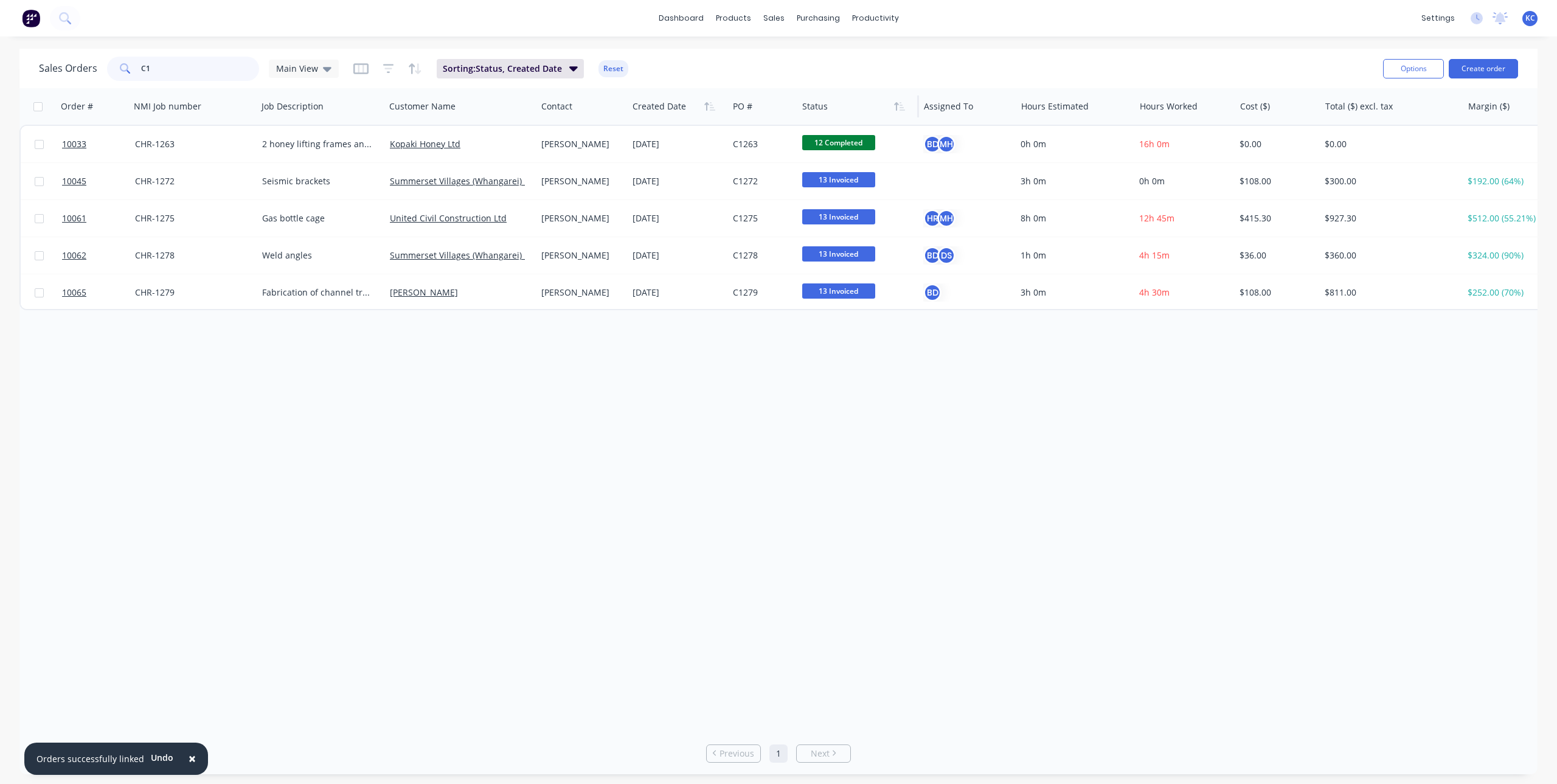
drag, startPoint x: 165, startPoint y: 64, endPoint x: 89, endPoint y: 62, distance: 76.0
click at [89, 62] on div "Sales Orders C1 Main View" at bounding box center [189, 69] width 300 height 25
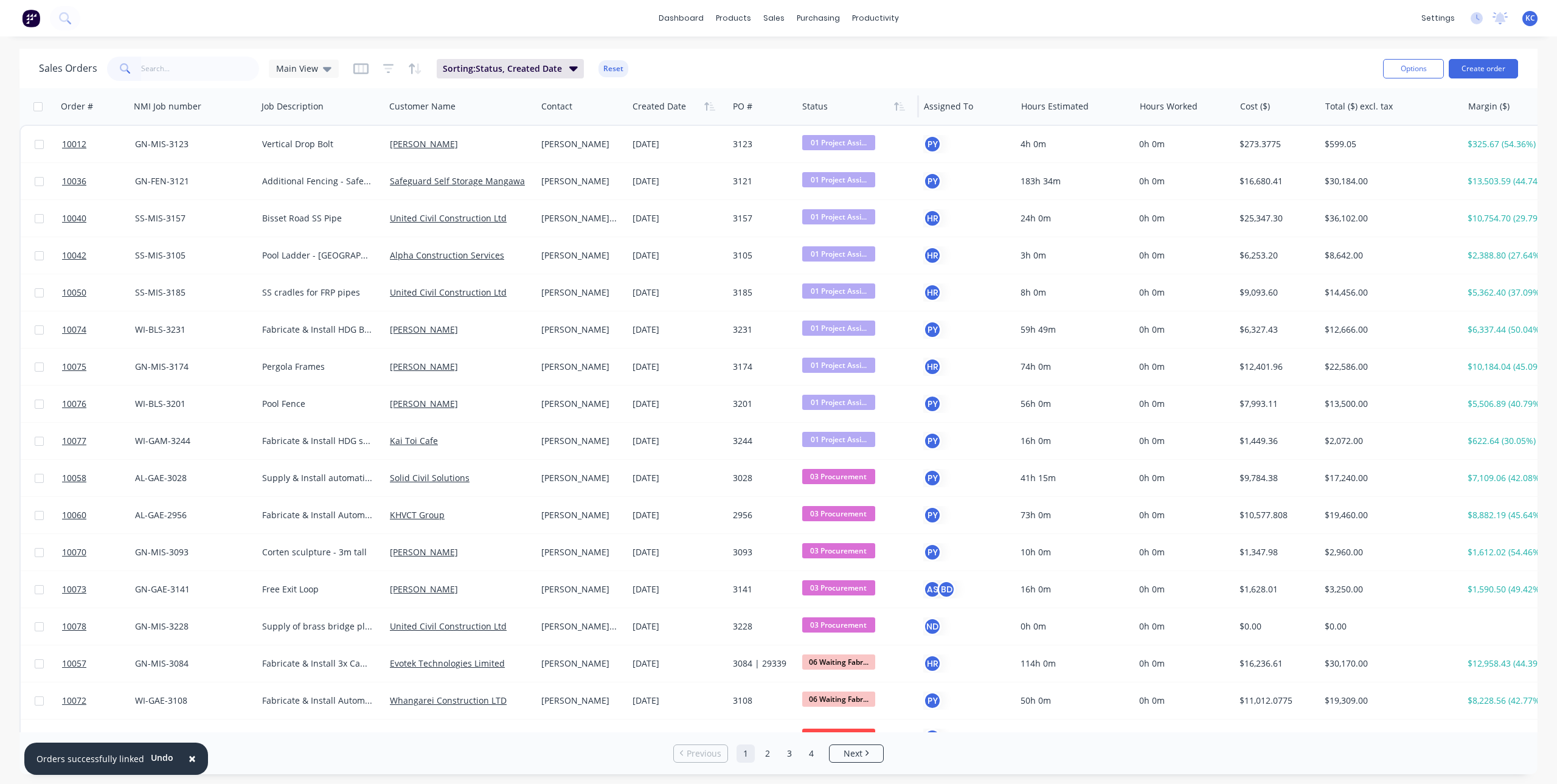
click at [188, 756] on span "×" at bounding box center [192, 758] width 8 height 17
click at [1125, 36] on div "dashboard products sales purchasing productivity dashboard products Product Cat…" at bounding box center [778, 392] width 1557 height 784
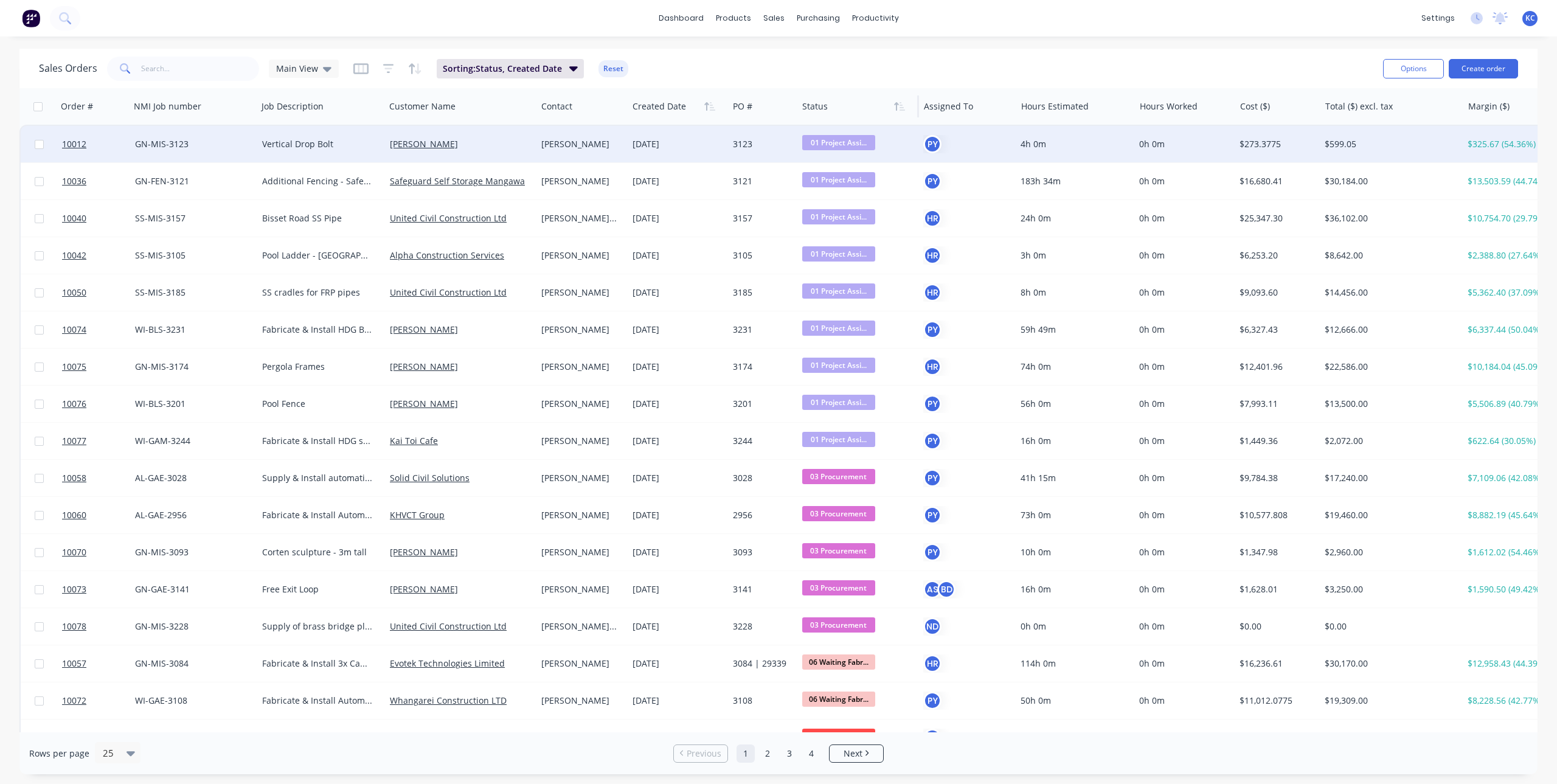
click at [592, 145] on div "[PERSON_NAME]" at bounding box center [579, 144] width 77 height 12
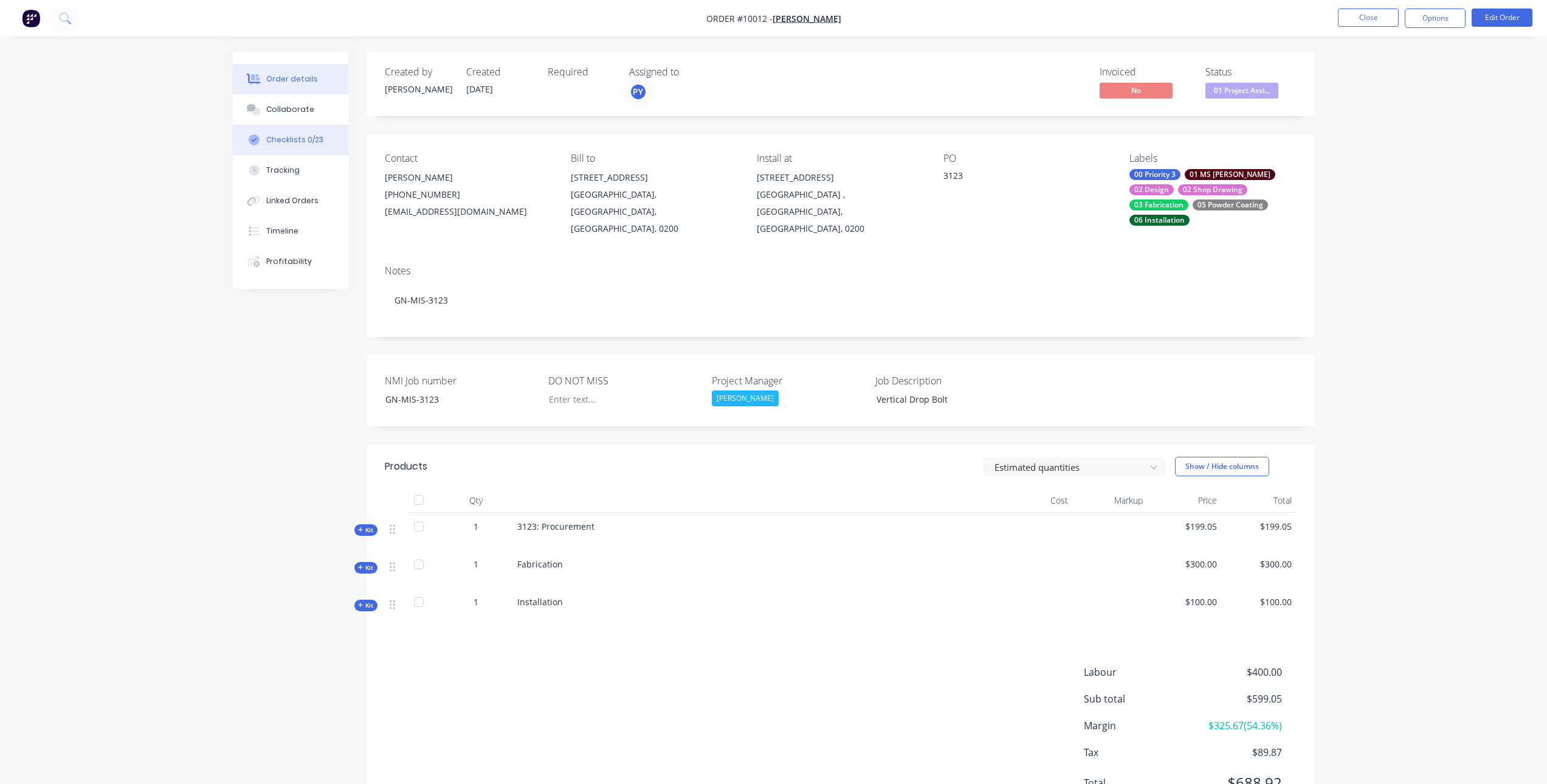
click at [302, 130] on button "Checklists 0/23" at bounding box center [291, 140] width 115 height 31
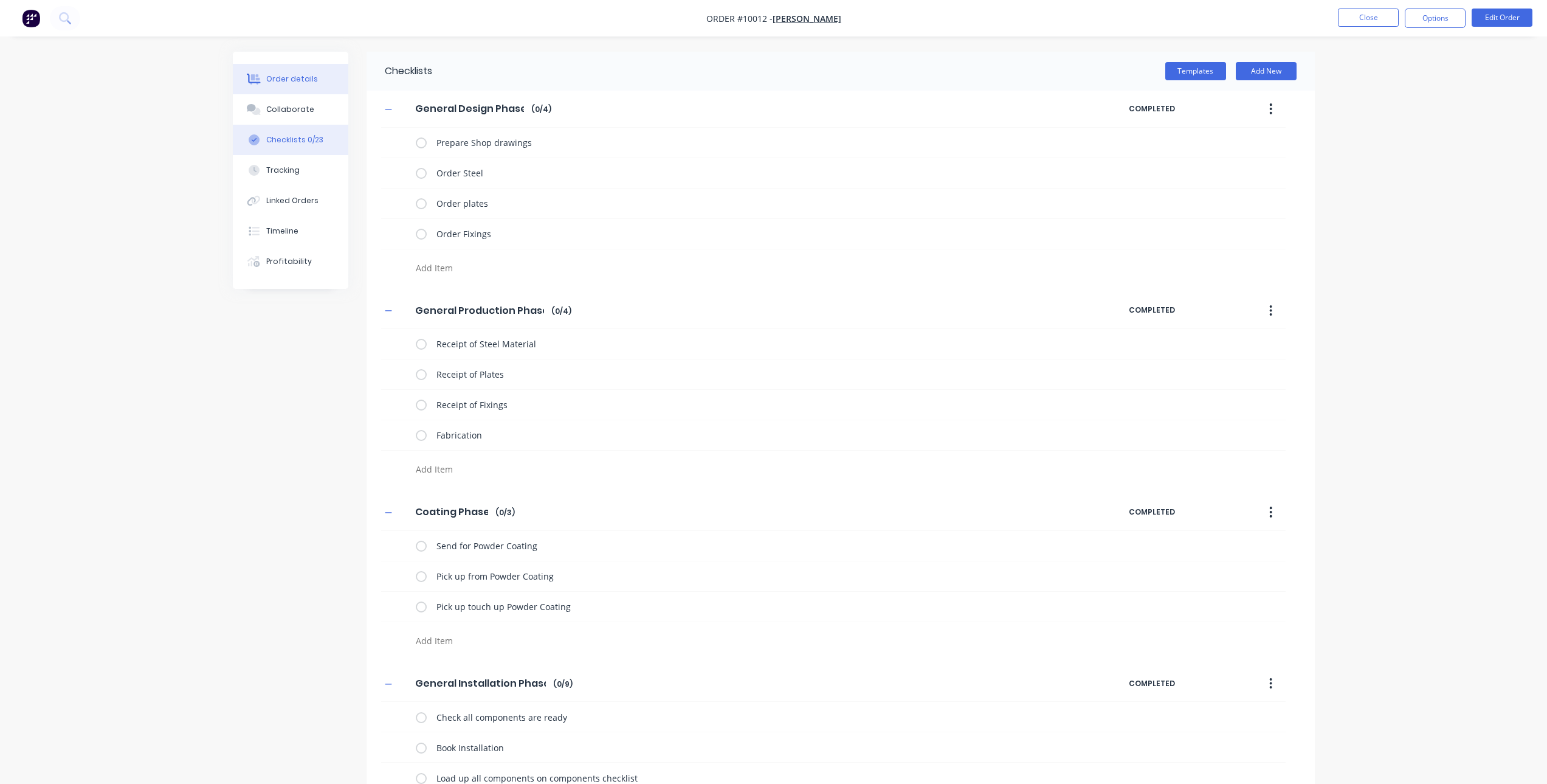
click at [287, 78] on div "Order details" at bounding box center [292, 79] width 52 height 11
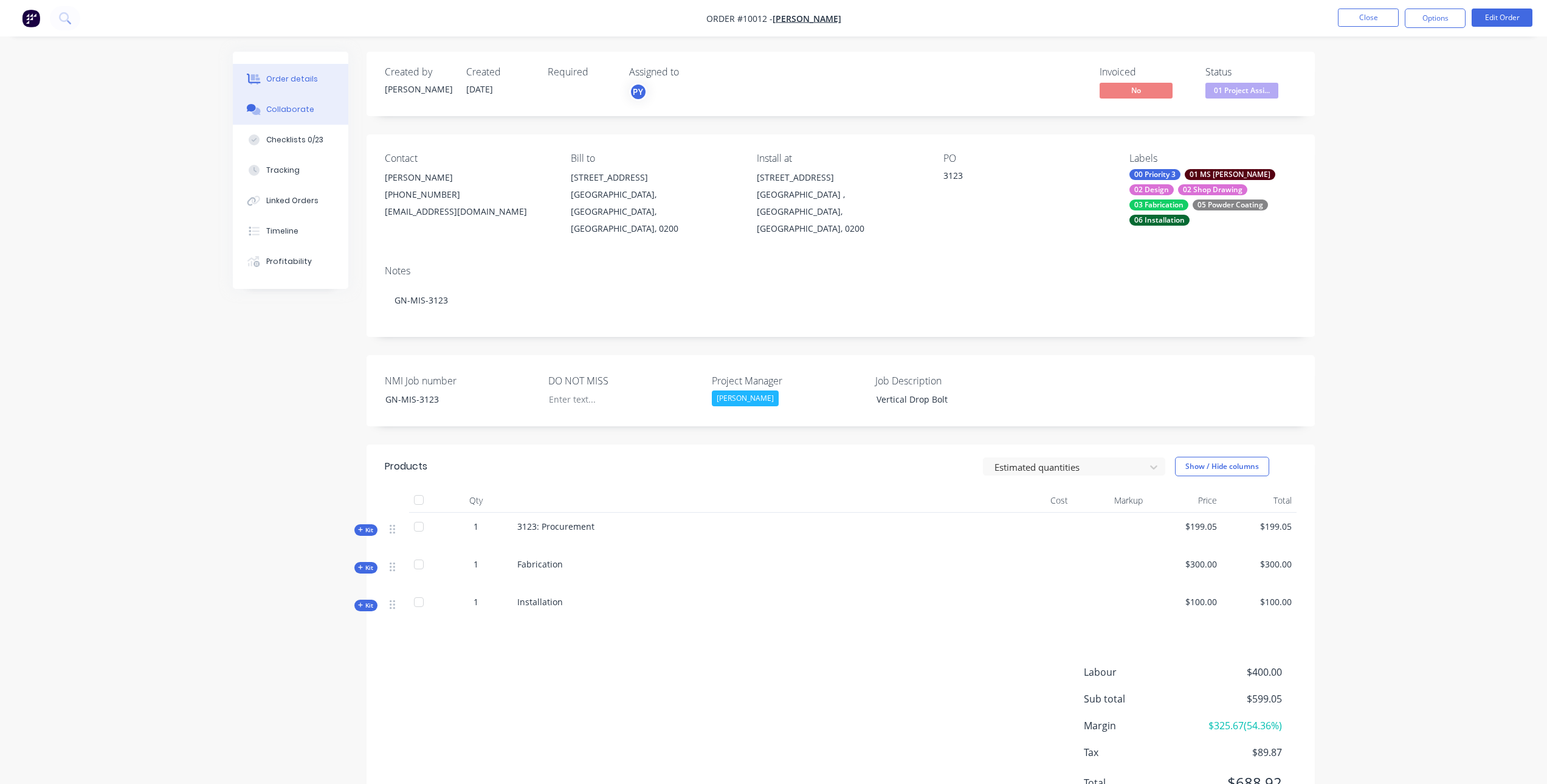
click at [283, 100] on button "Collaborate" at bounding box center [291, 109] width 115 height 31
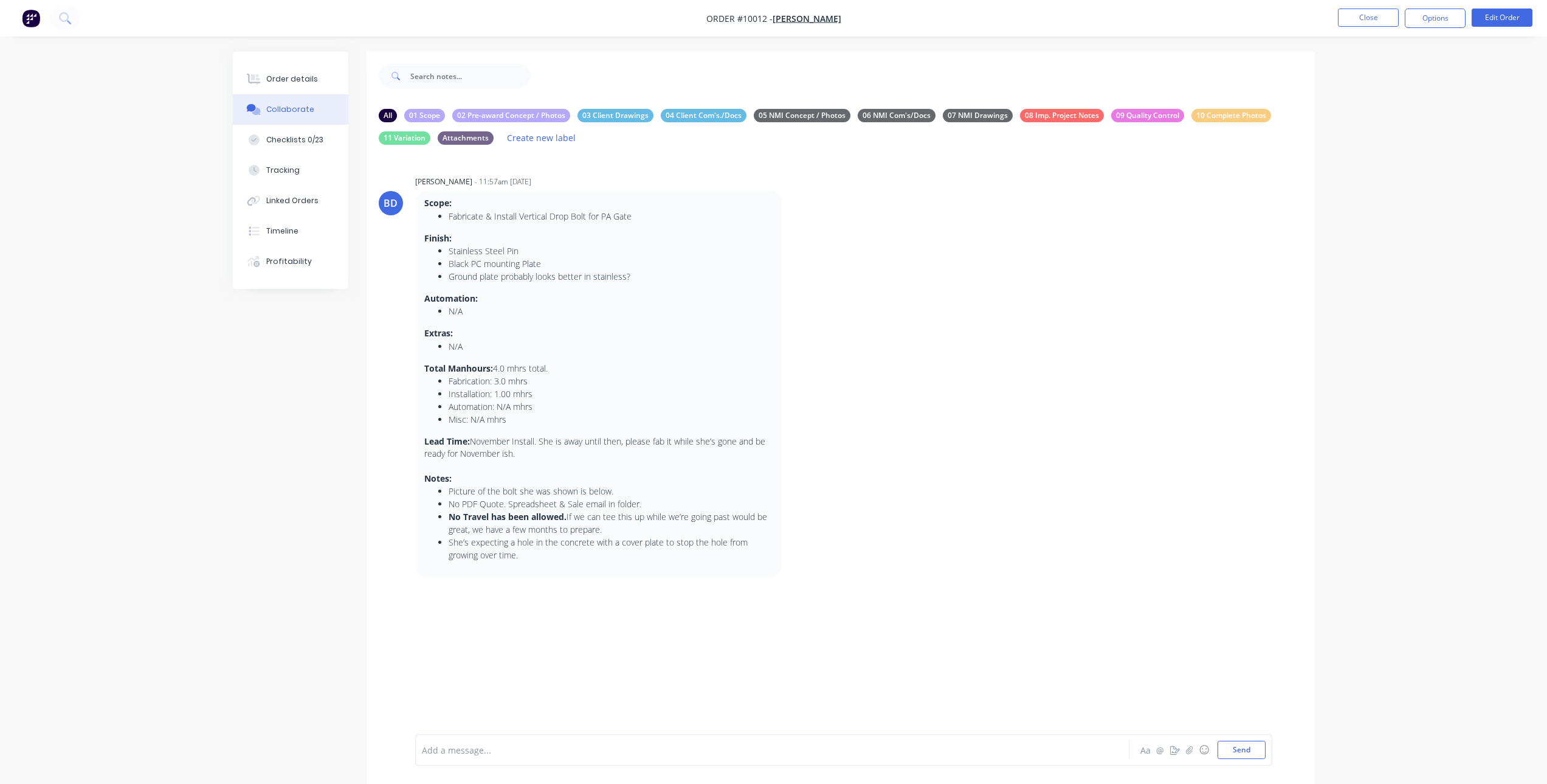
click at [533, 750] on div at bounding box center [738, 749] width 632 height 13
drag, startPoint x: 1232, startPoint y: 753, endPoint x: 861, endPoint y: 748, distance: 371.0
click at [861, 748] on div "@[PERSON_NAME] I'm sure you are all over this one, but just a remonder that we'…" at bounding box center [844, 750] width 844 height 19
click at [662, 748] on span "I'm sure you are all over this one, but just a remonder that we've promised a N…" at bounding box center [695, 750] width 384 height 12
click at [850, 751] on div "@[PERSON_NAME] I'm sure you are all over this one, but just a reminder that we'…" at bounding box center [738, 749] width 632 height 13
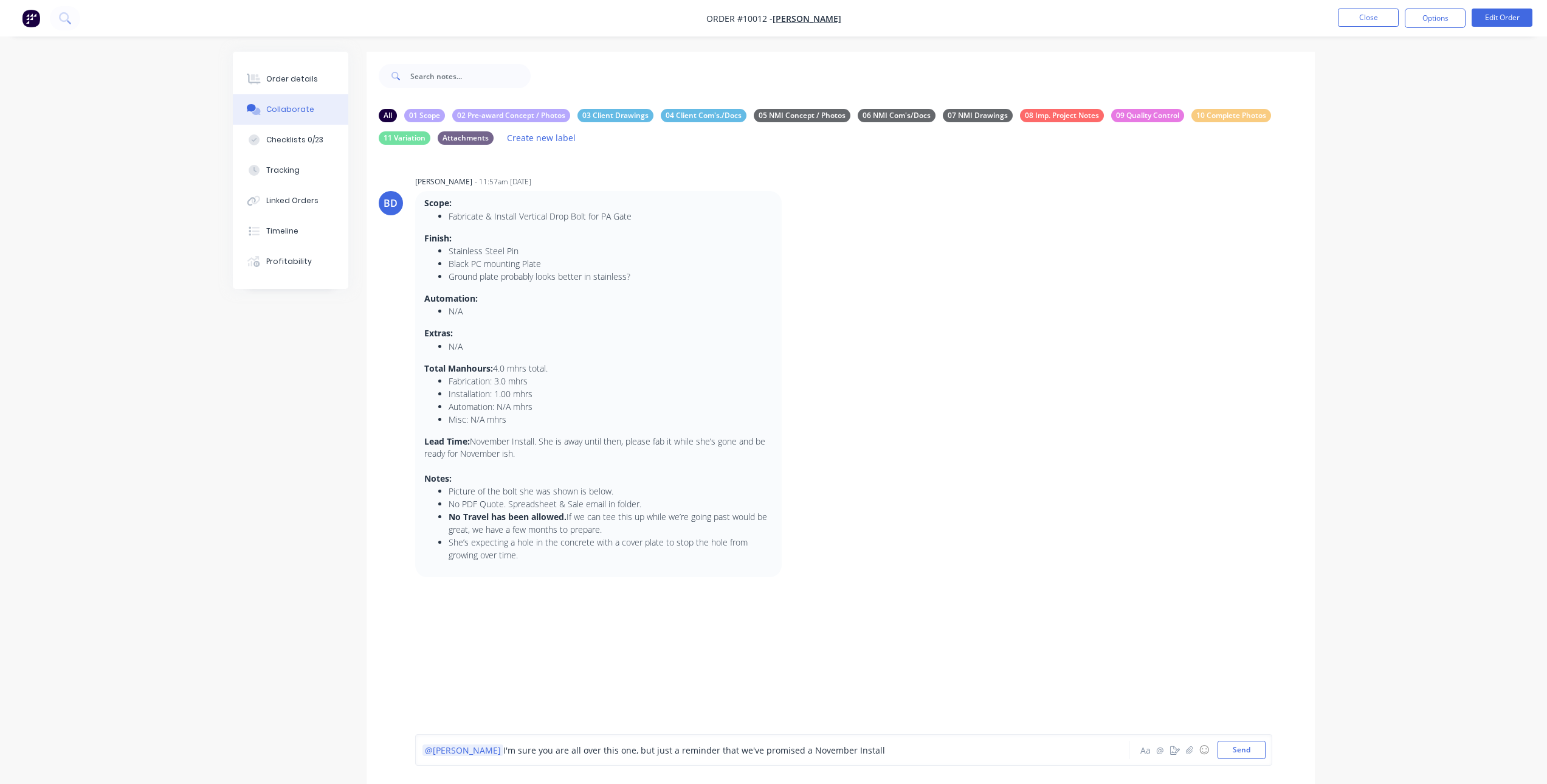
click at [643, 752] on span "I'm sure you are all over this one, but just a reminder that we've promised a N…" at bounding box center [694, 750] width 381 height 12
click at [275, 79] on div "Order details" at bounding box center [292, 79] width 52 height 11
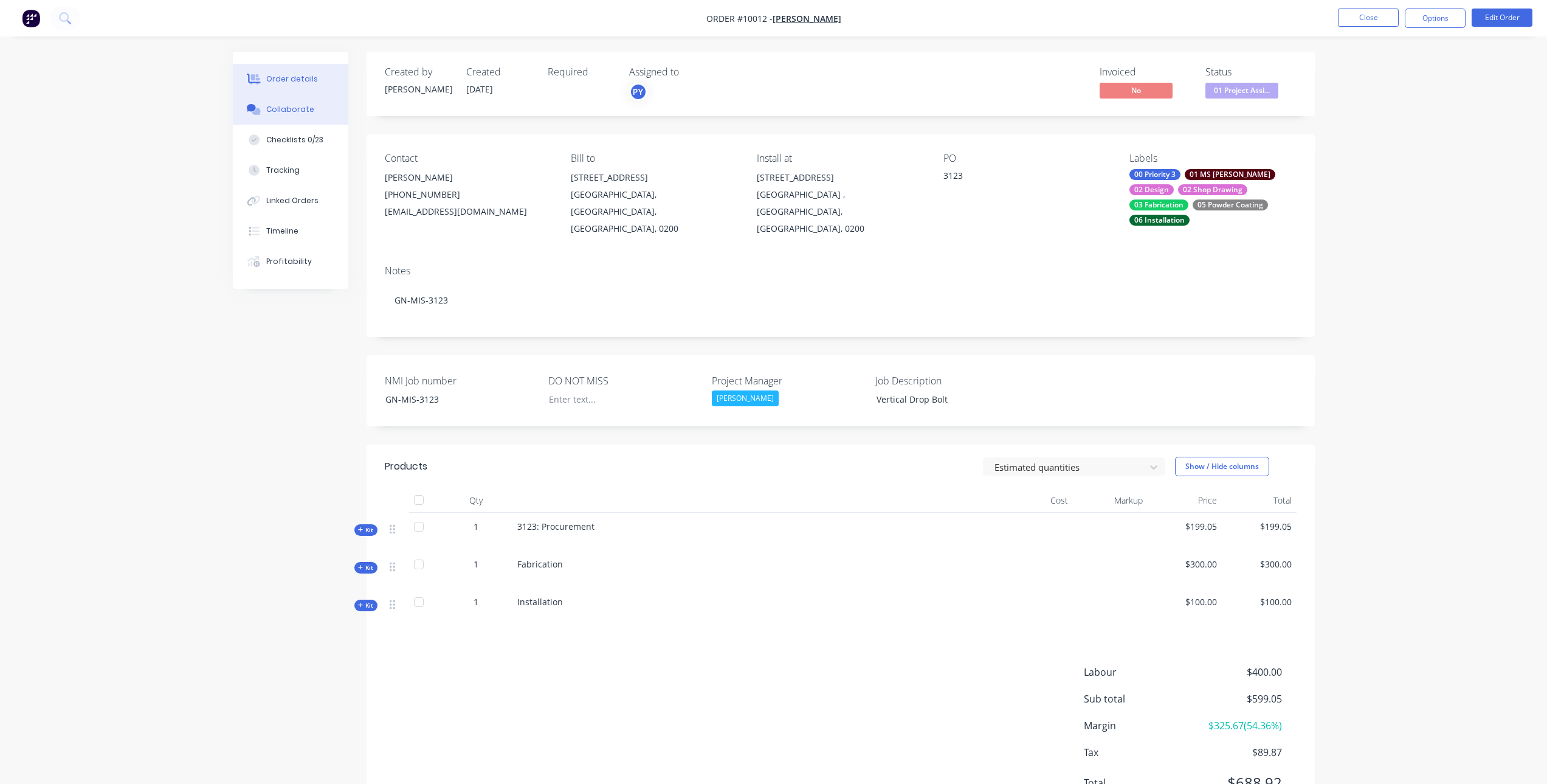
click at [287, 105] on div "Collaborate" at bounding box center [290, 109] width 48 height 11
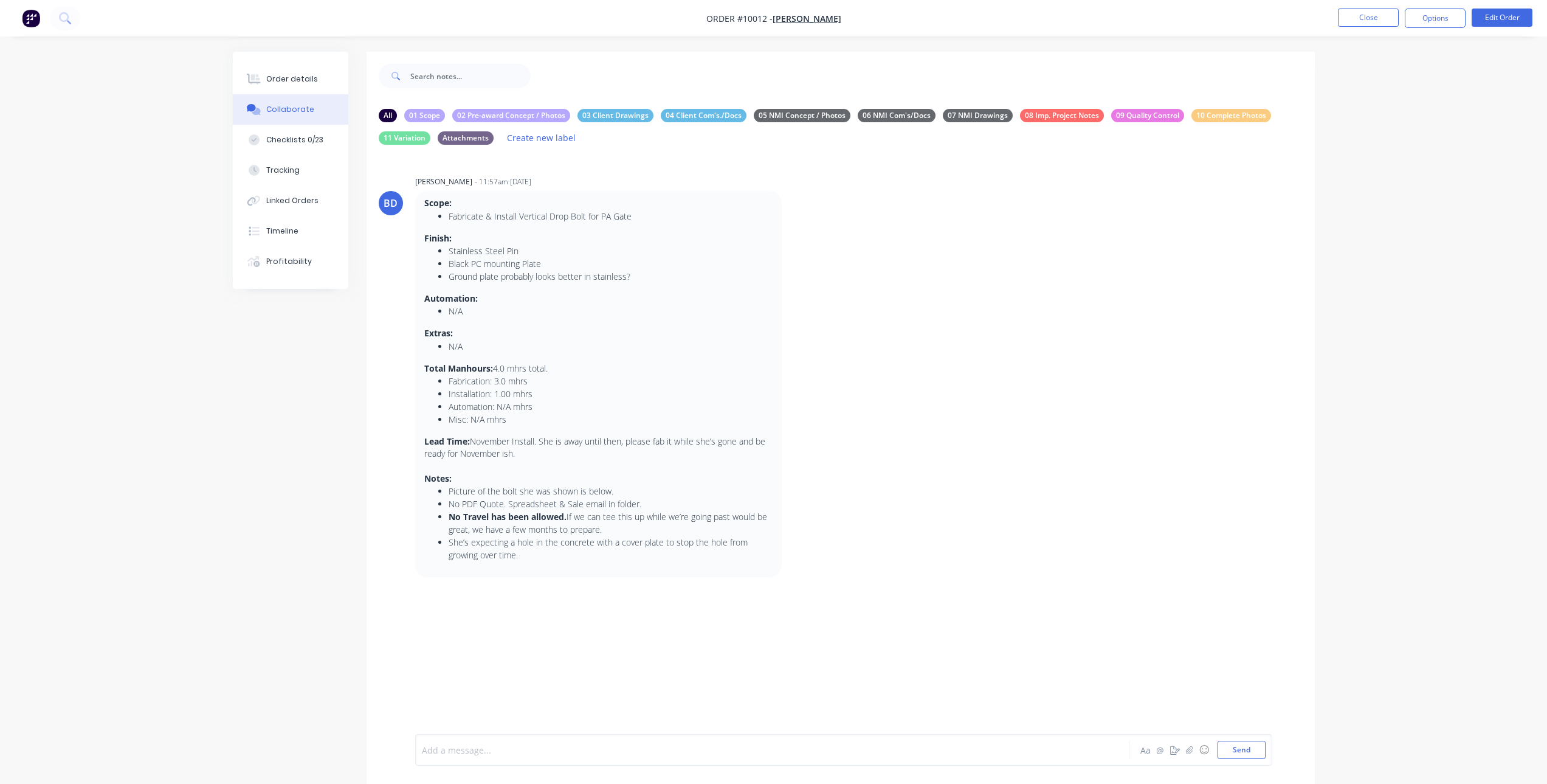
click at [459, 748] on div at bounding box center [738, 749] width 632 height 13
click at [598, 755] on div at bounding box center [738, 749] width 632 height 13
click at [1242, 749] on button "Send" at bounding box center [1242, 750] width 48 height 19
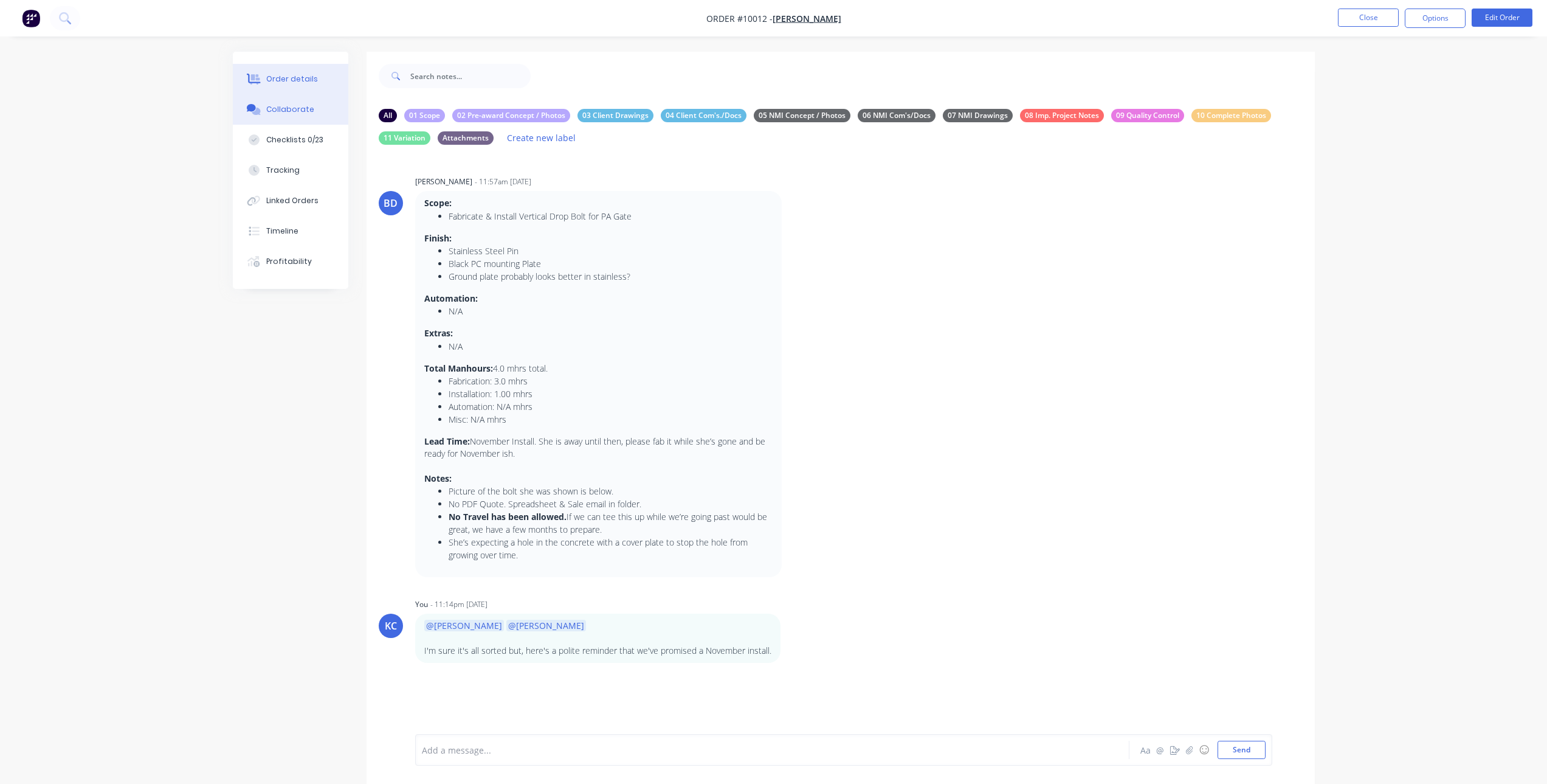
click at [298, 81] on div "Order details" at bounding box center [292, 79] width 52 height 11
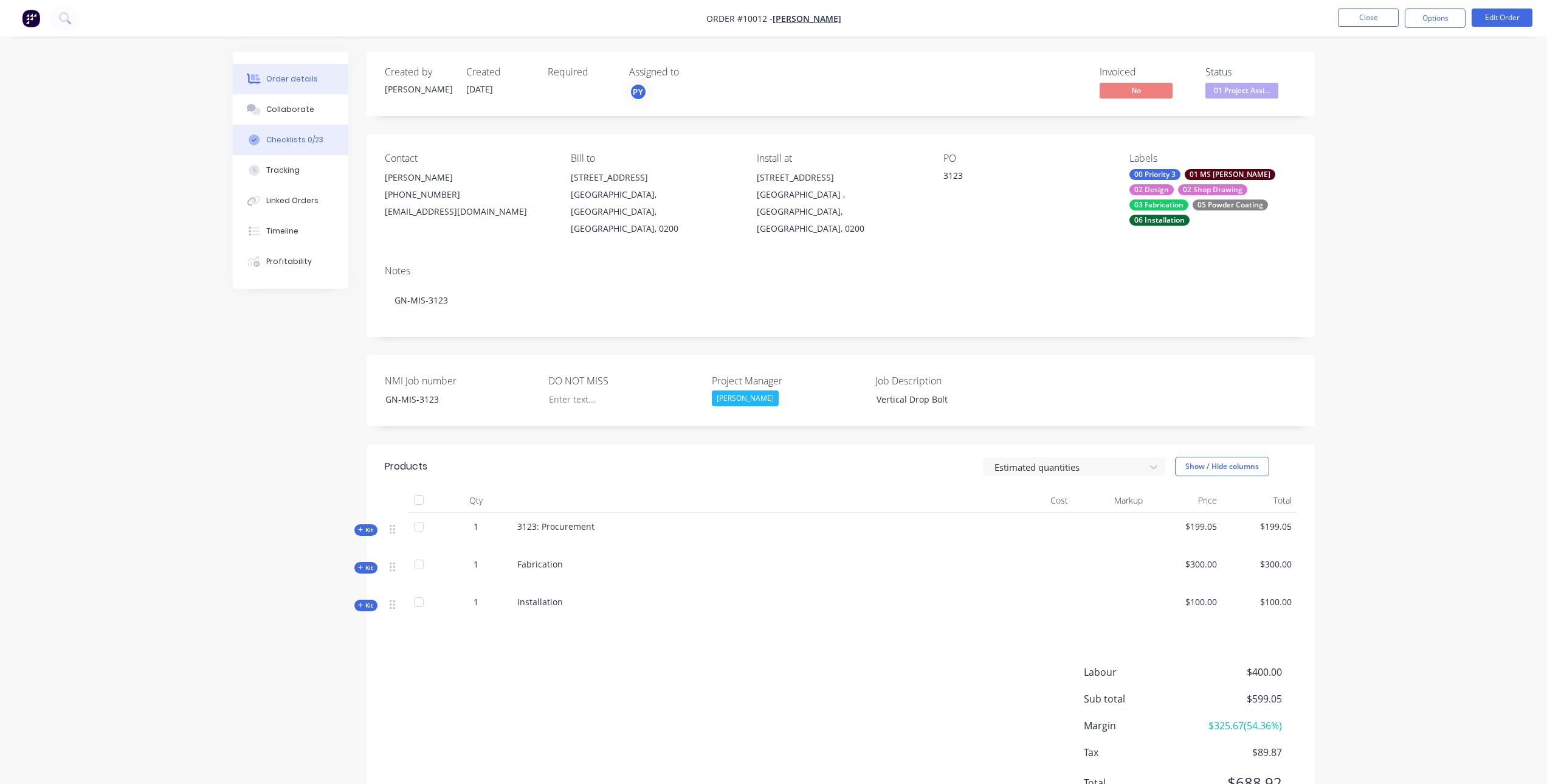
click at [292, 132] on button "Checklists 0/23" at bounding box center [291, 140] width 115 height 31
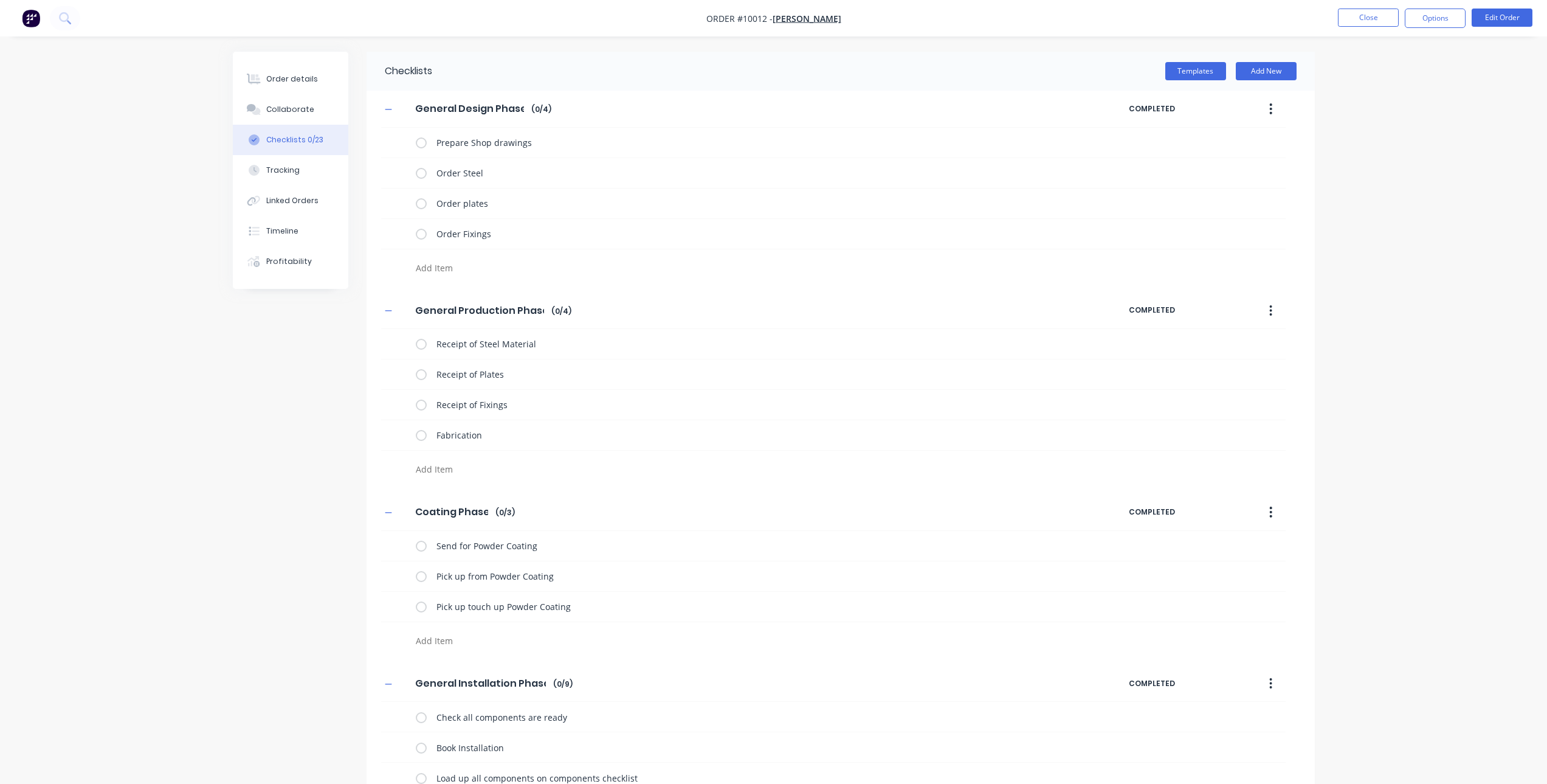
click at [29, 12] on img "button" at bounding box center [31, 19] width 19 height 19
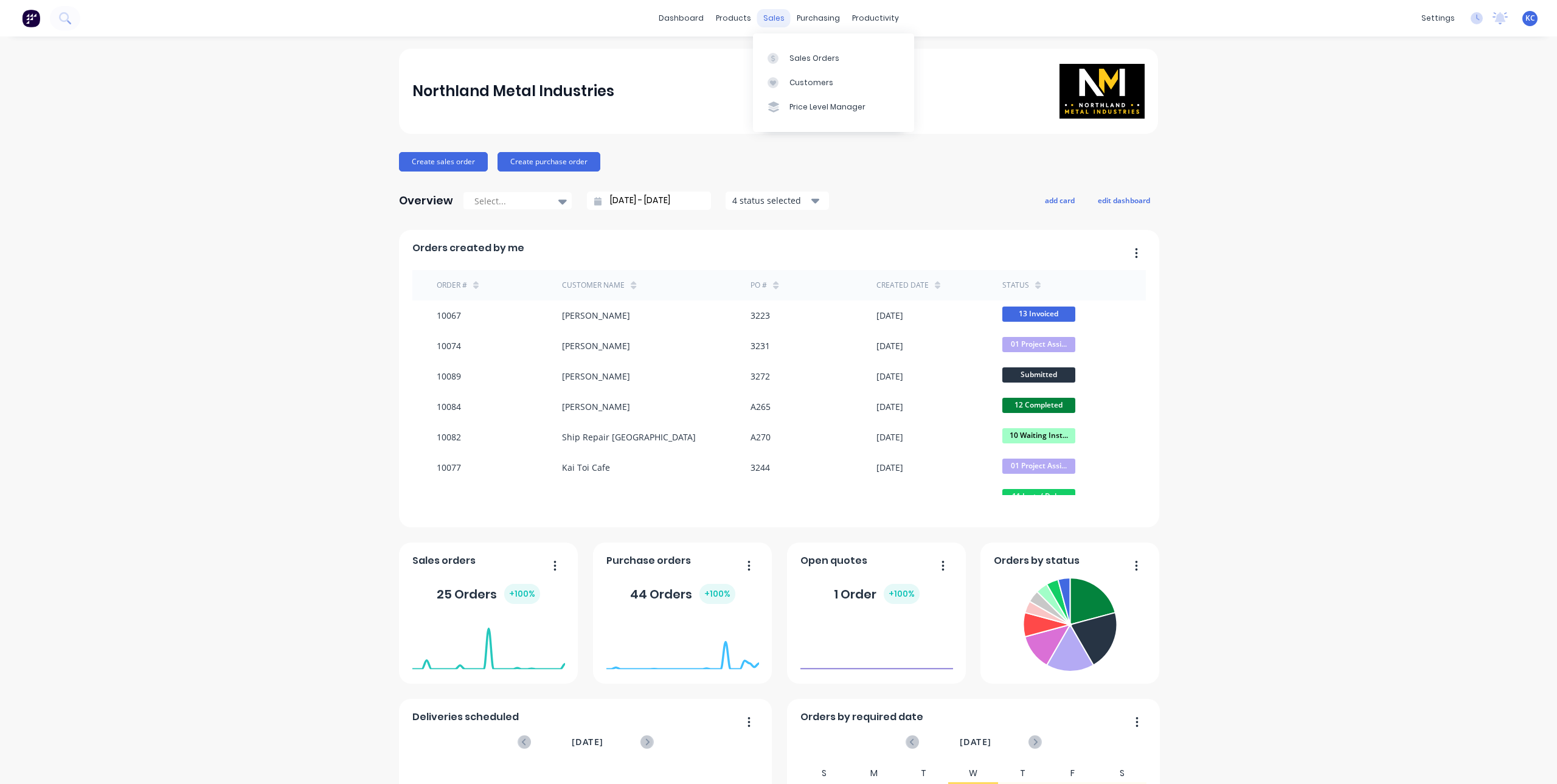
click at [777, 19] on div "sales" at bounding box center [773, 19] width 33 height 19
click at [778, 53] on div at bounding box center [777, 58] width 19 height 11
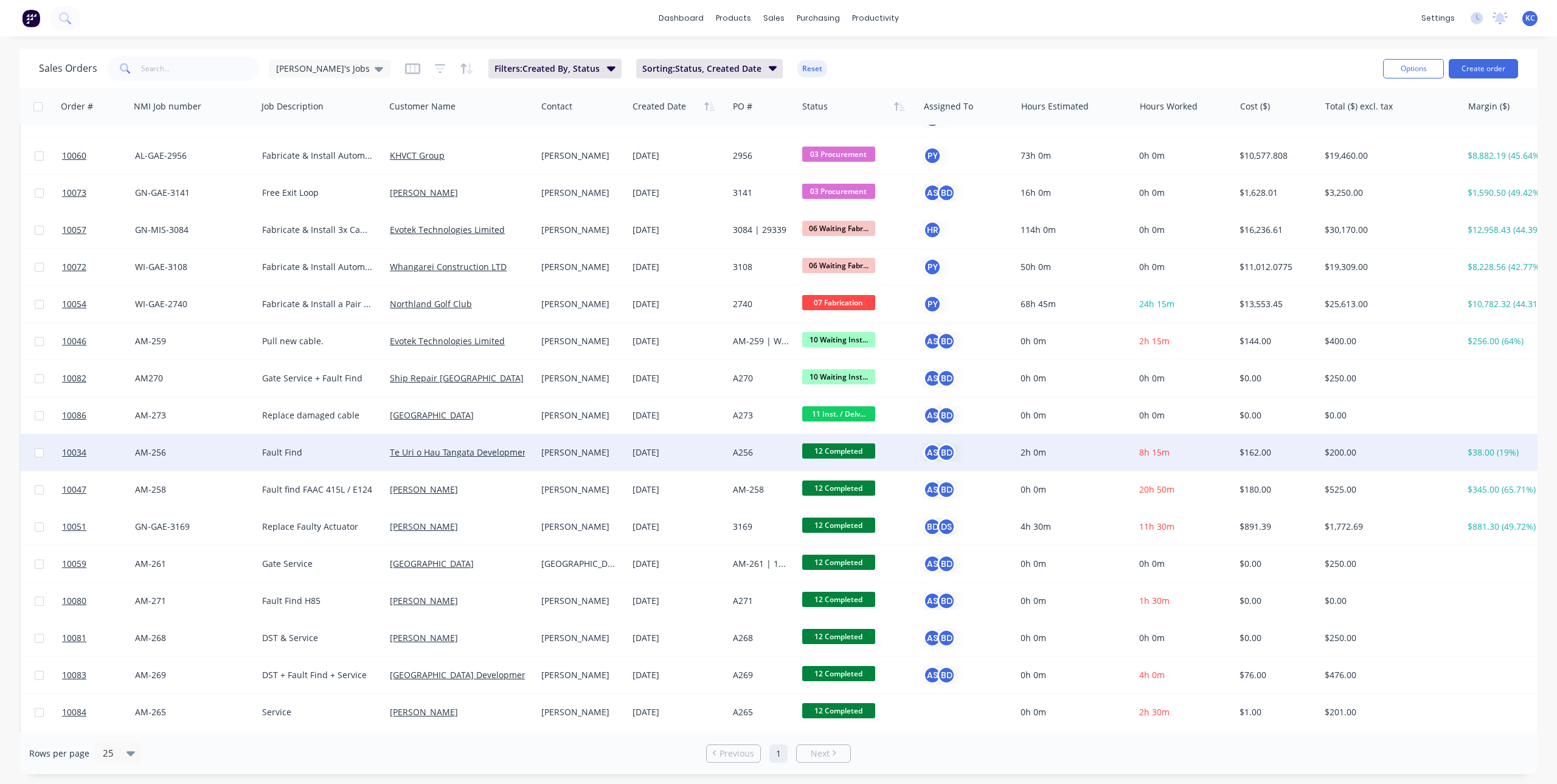
scroll to position [121, 0]
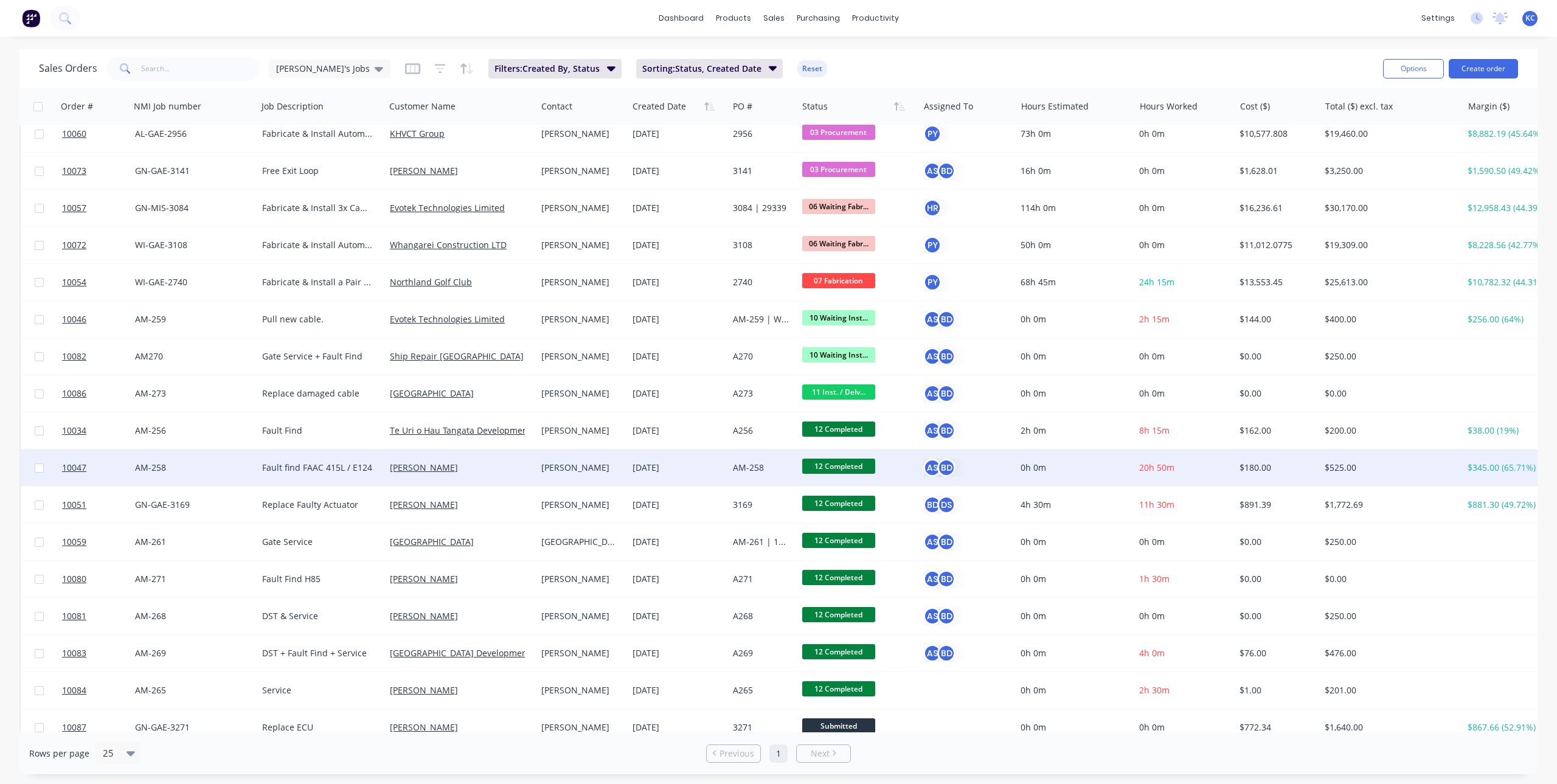
click at [836, 464] on span "12 Completed" at bounding box center [839, 466] width 73 height 15
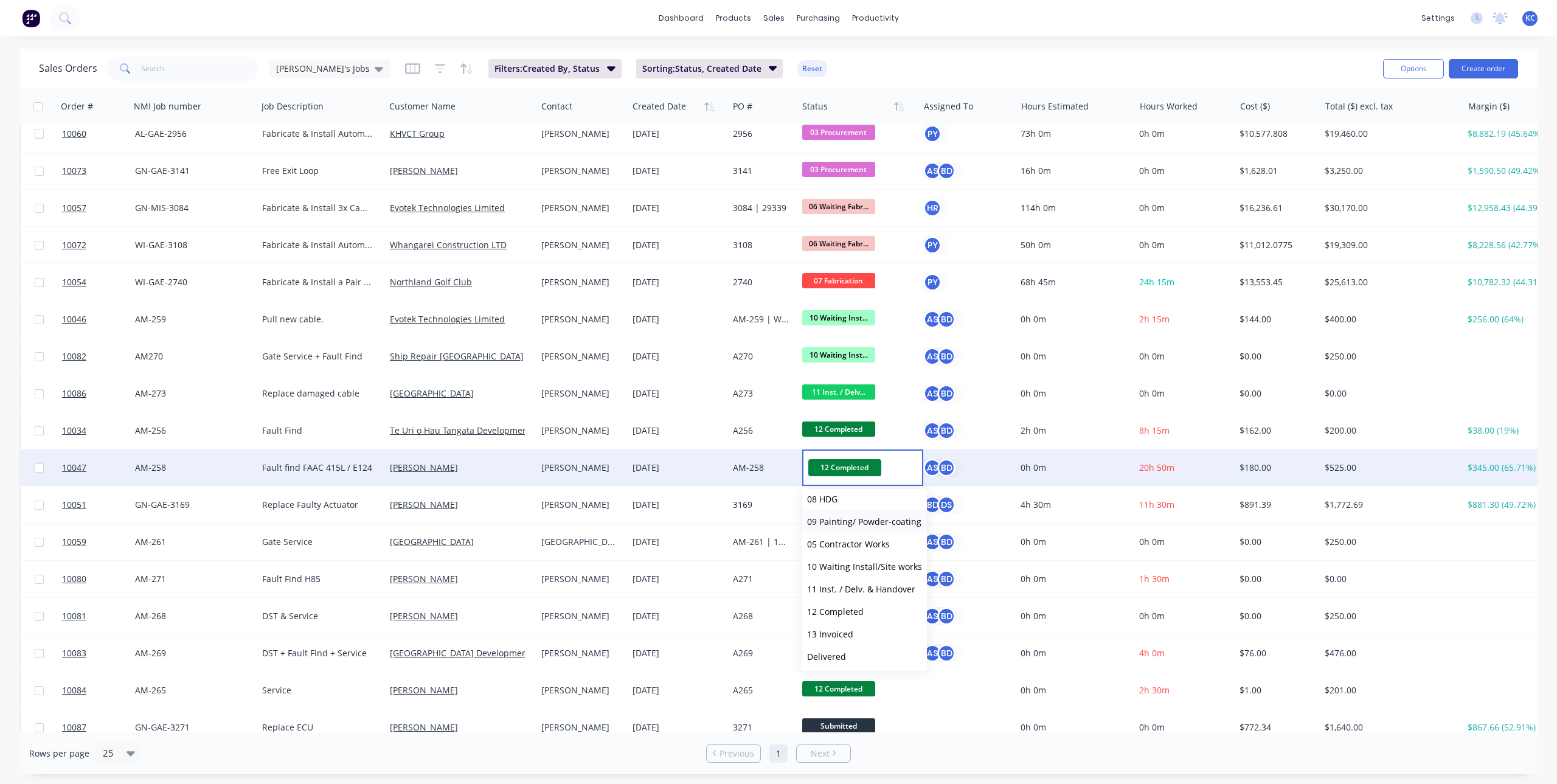
scroll to position [187, 0]
click at [851, 605] on span "13 Invoiced" at bounding box center [830, 610] width 47 height 12
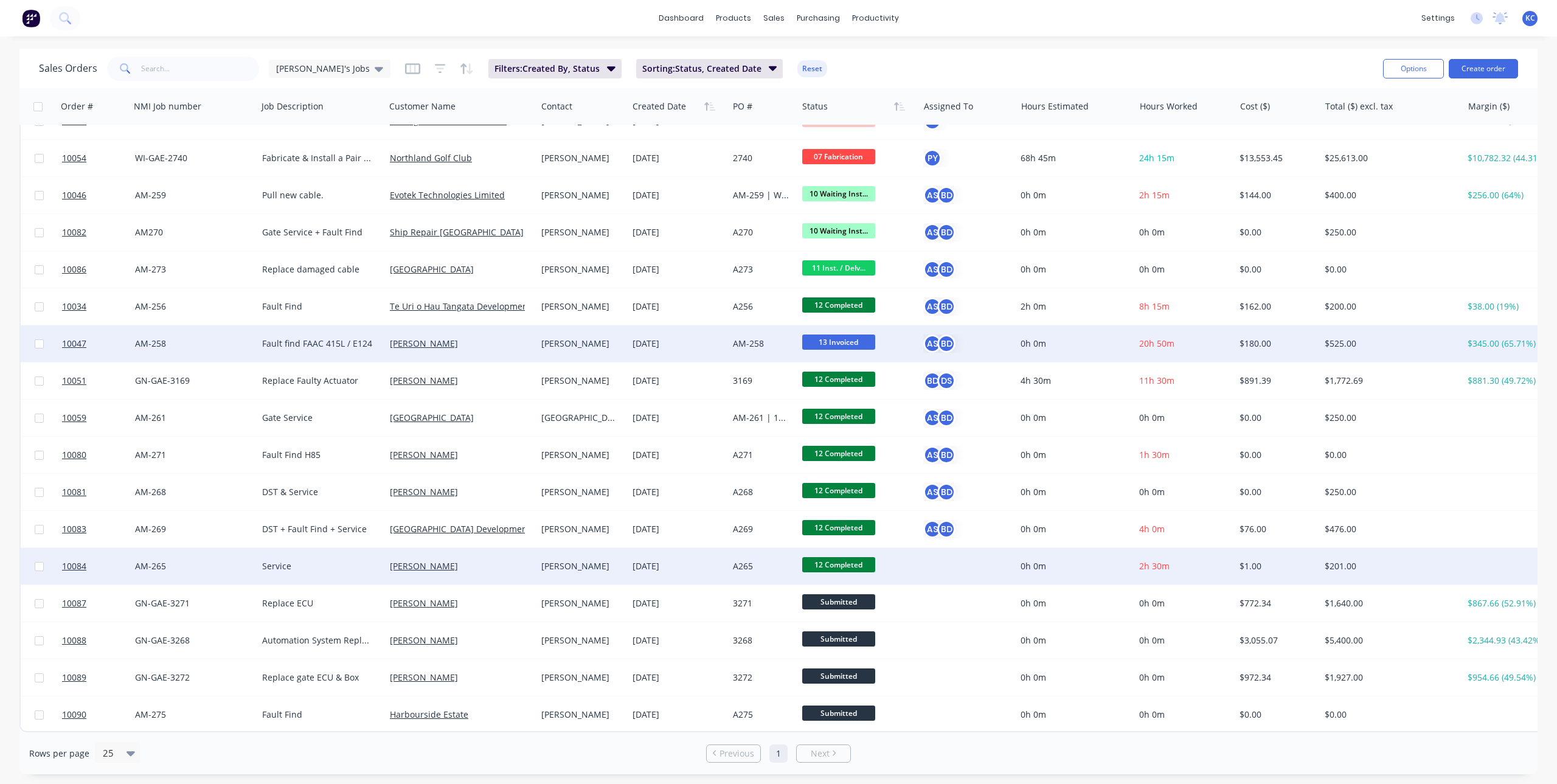
scroll to position [252, 0]
